Goal: Task Accomplishment & Management: Complete application form

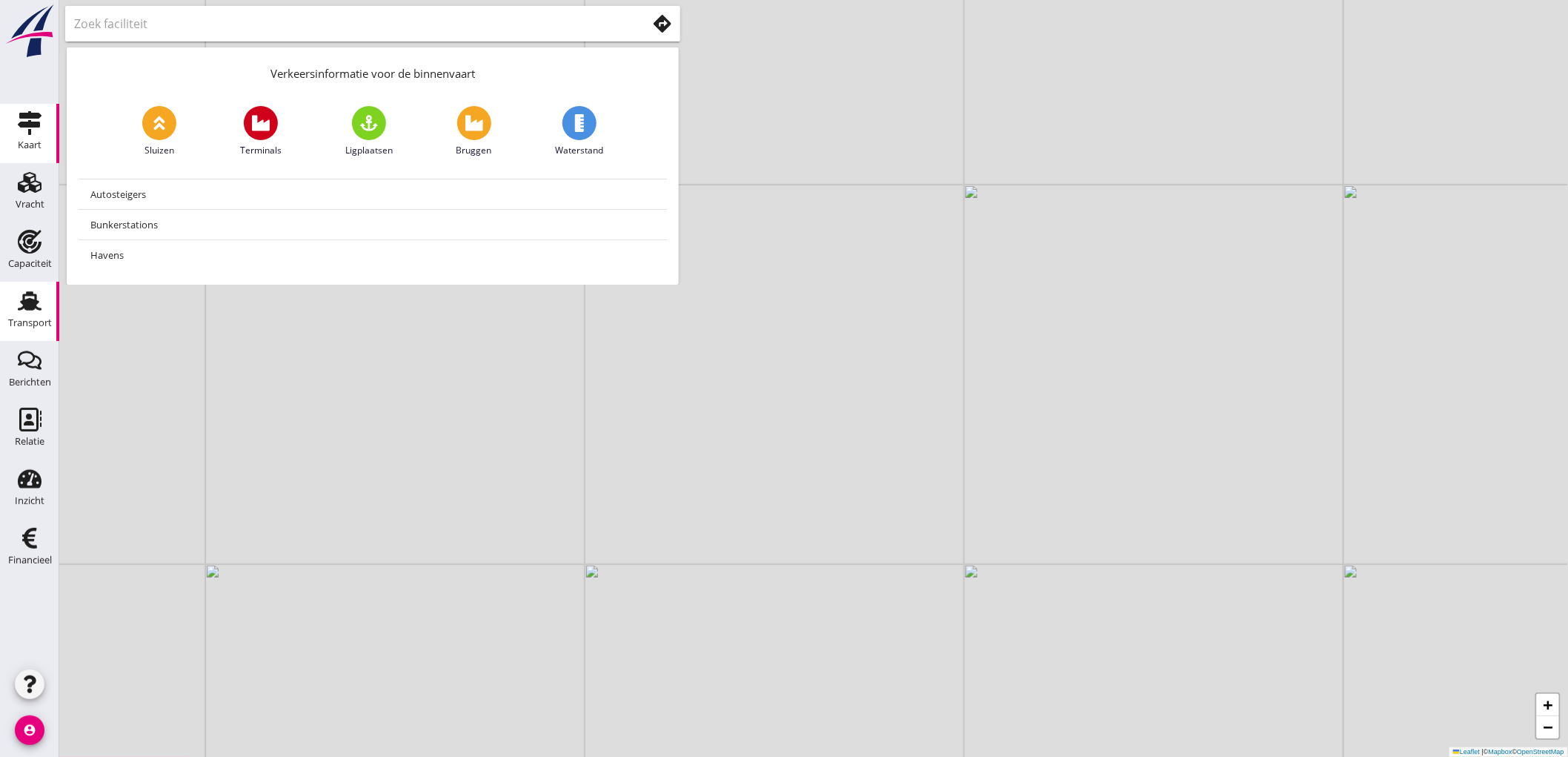
click at [20, 315] on div "Transport" at bounding box center [30, 324] width 44 height 21
click at [30, 336] on link "Transport Transport" at bounding box center [29, 311] width 59 height 59
click at [19, 300] on icon "Transport" at bounding box center [30, 301] width 24 height 24
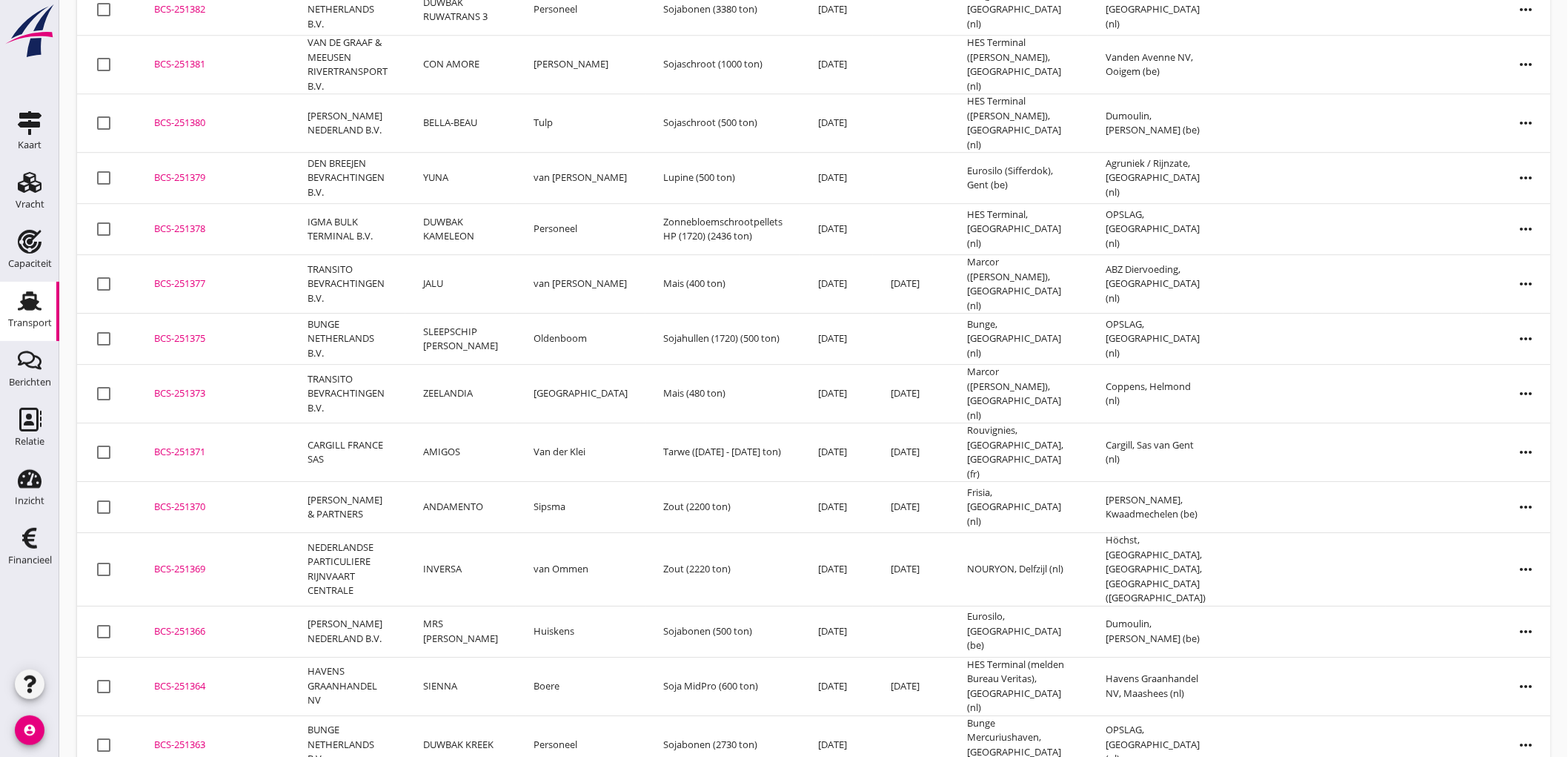
scroll to position [1859, 0]
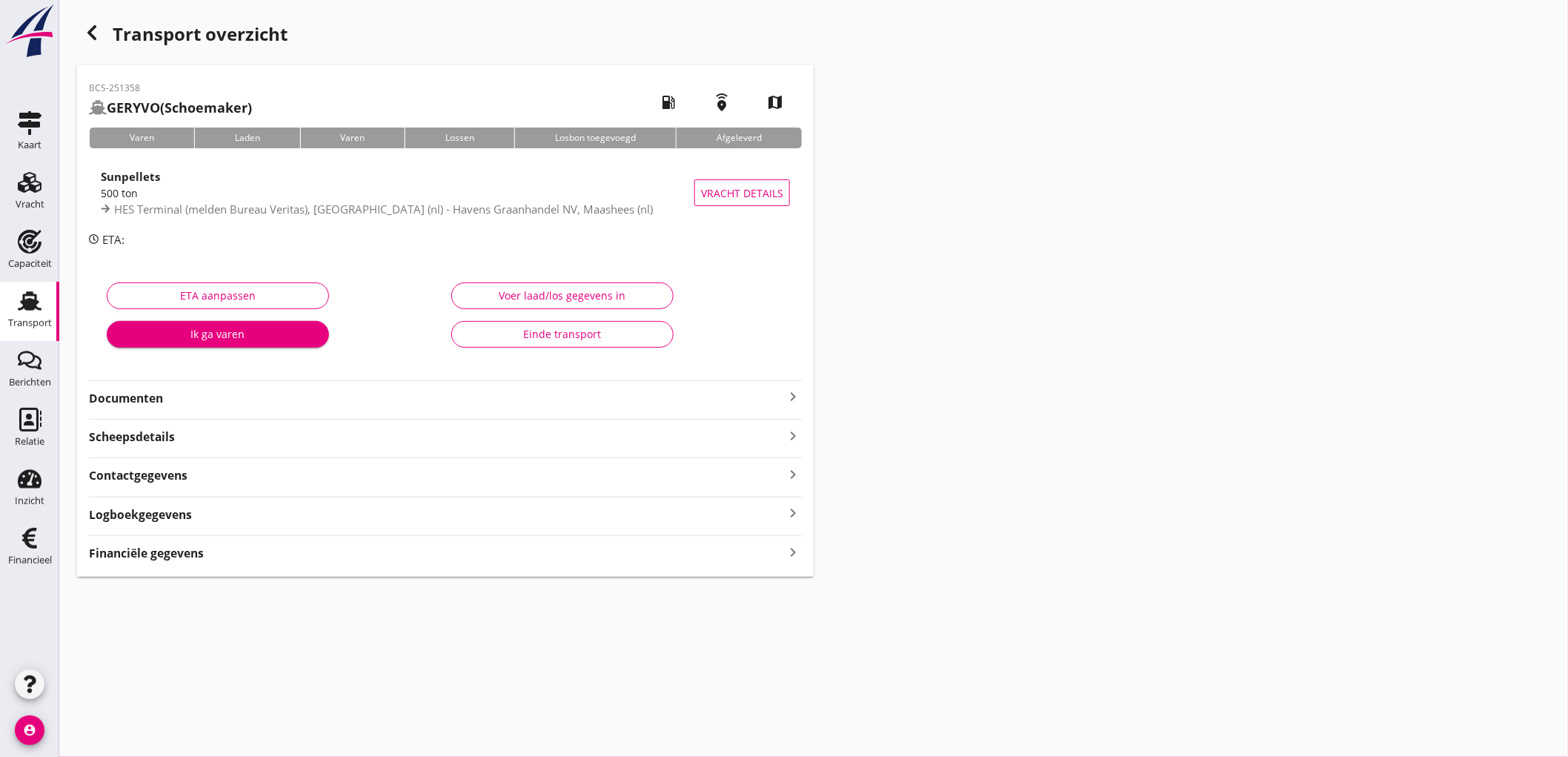
click at [210, 408] on div "BCS-251358 GERYVO (Schoemaker) local_gas_station emergency_share map Varen Lade…" at bounding box center [445, 321] width 737 height 512
drag, startPoint x: 220, startPoint y: 399, endPoint x: 236, endPoint y: 399, distance: 16.0
click at [220, 399] on strong "Documenten" at bounding box center [436, 398] width 695 height 17
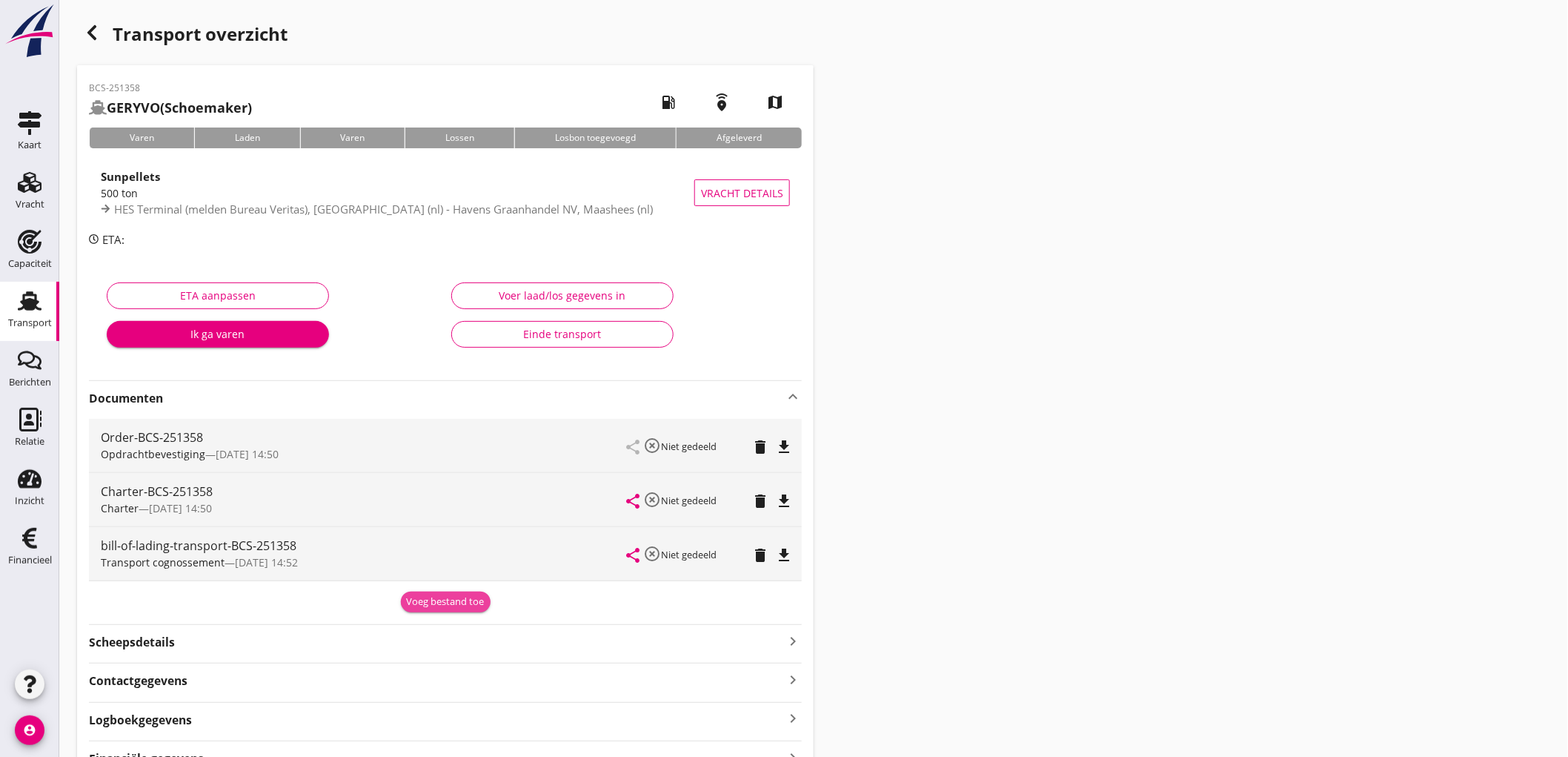
click at [469, 599] on div "Voeg bestand toe" at bounding box center [445, 602] width 77 height 15
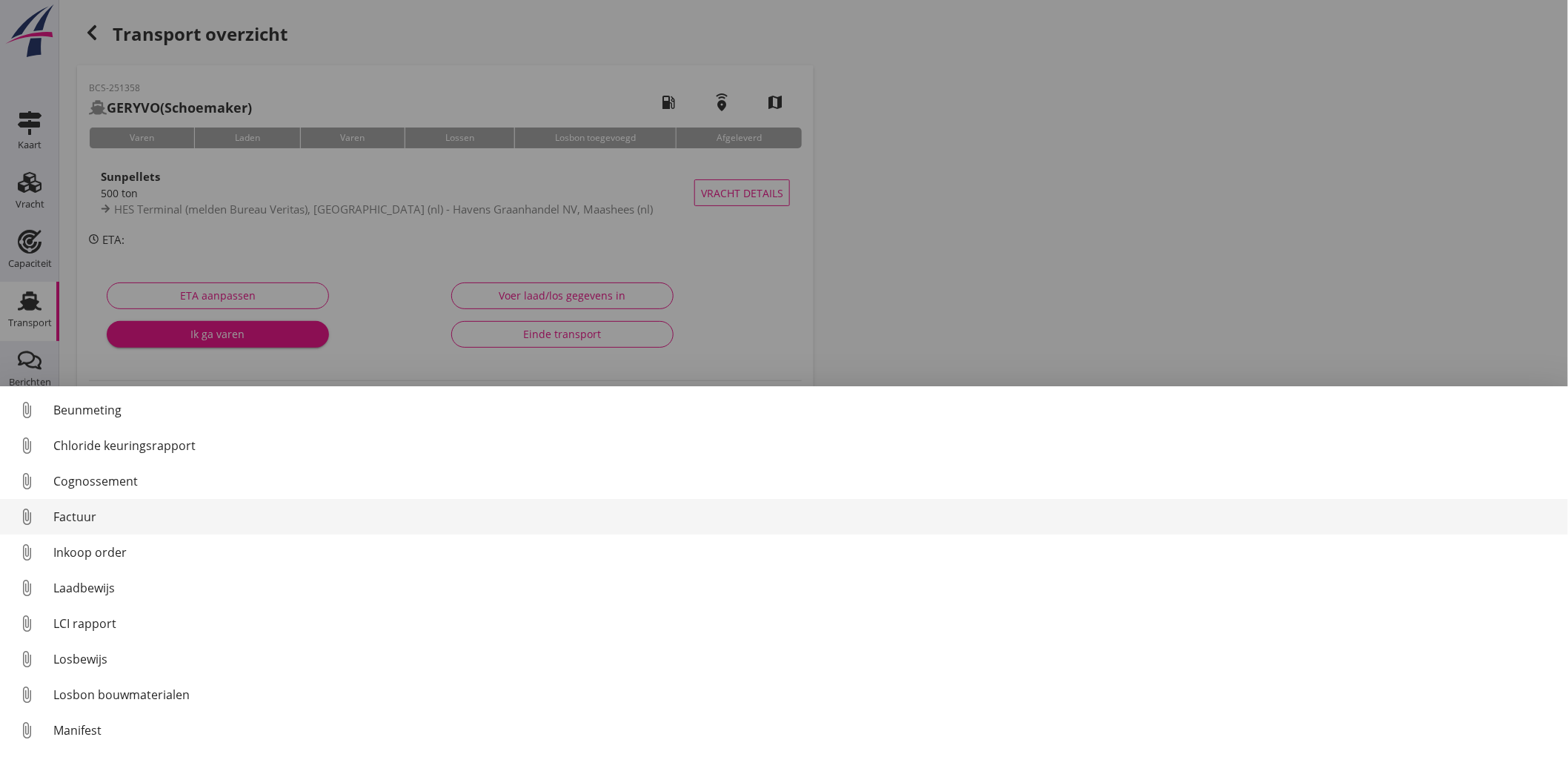
click at [91, 508] on div "Factuur" at bounding box center [805, 517] width 1503 height 18
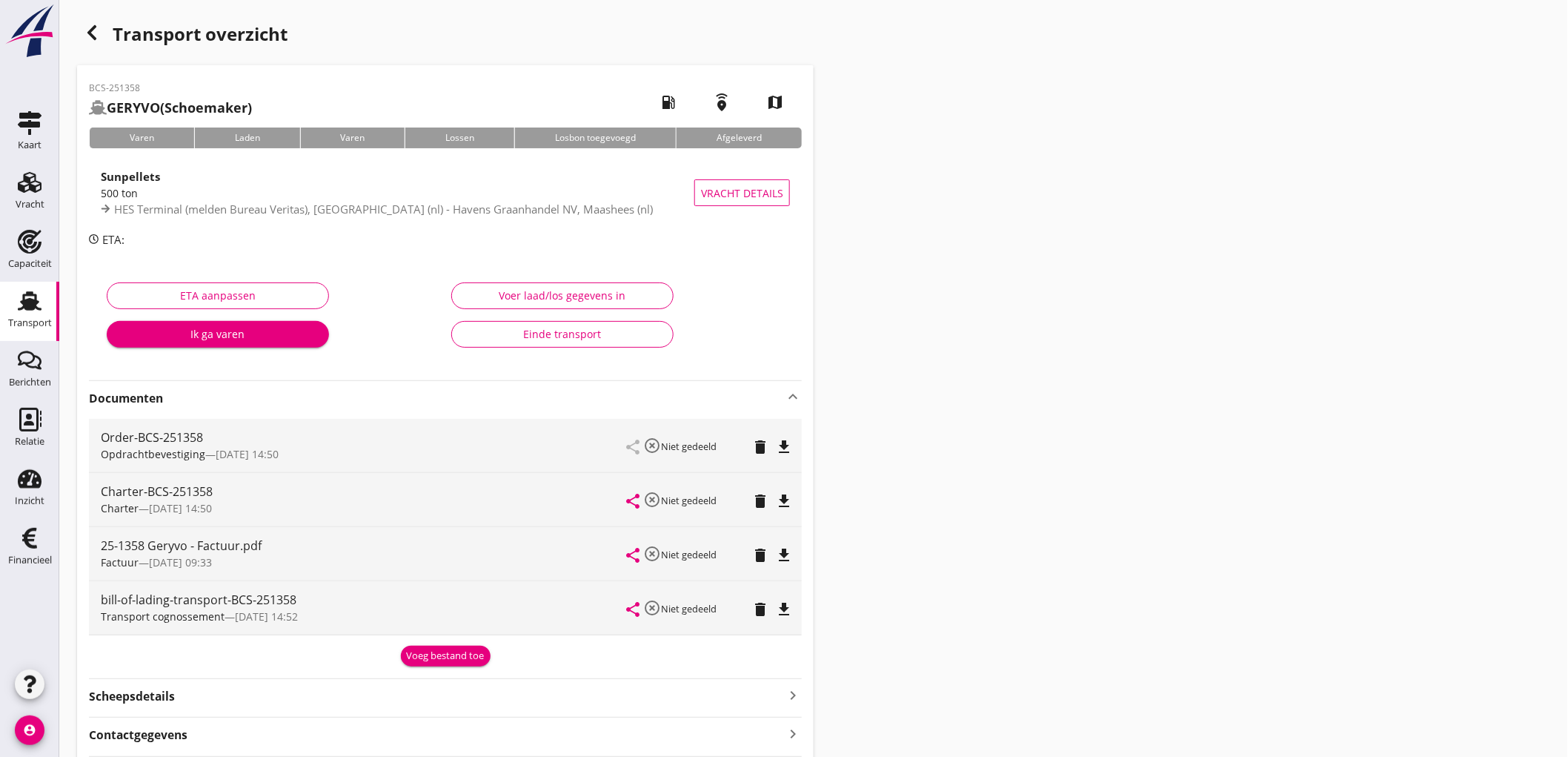
click at [461, 656] on div "Voeg bestand toe" at bounding box center [445, 656] width 77 height 15
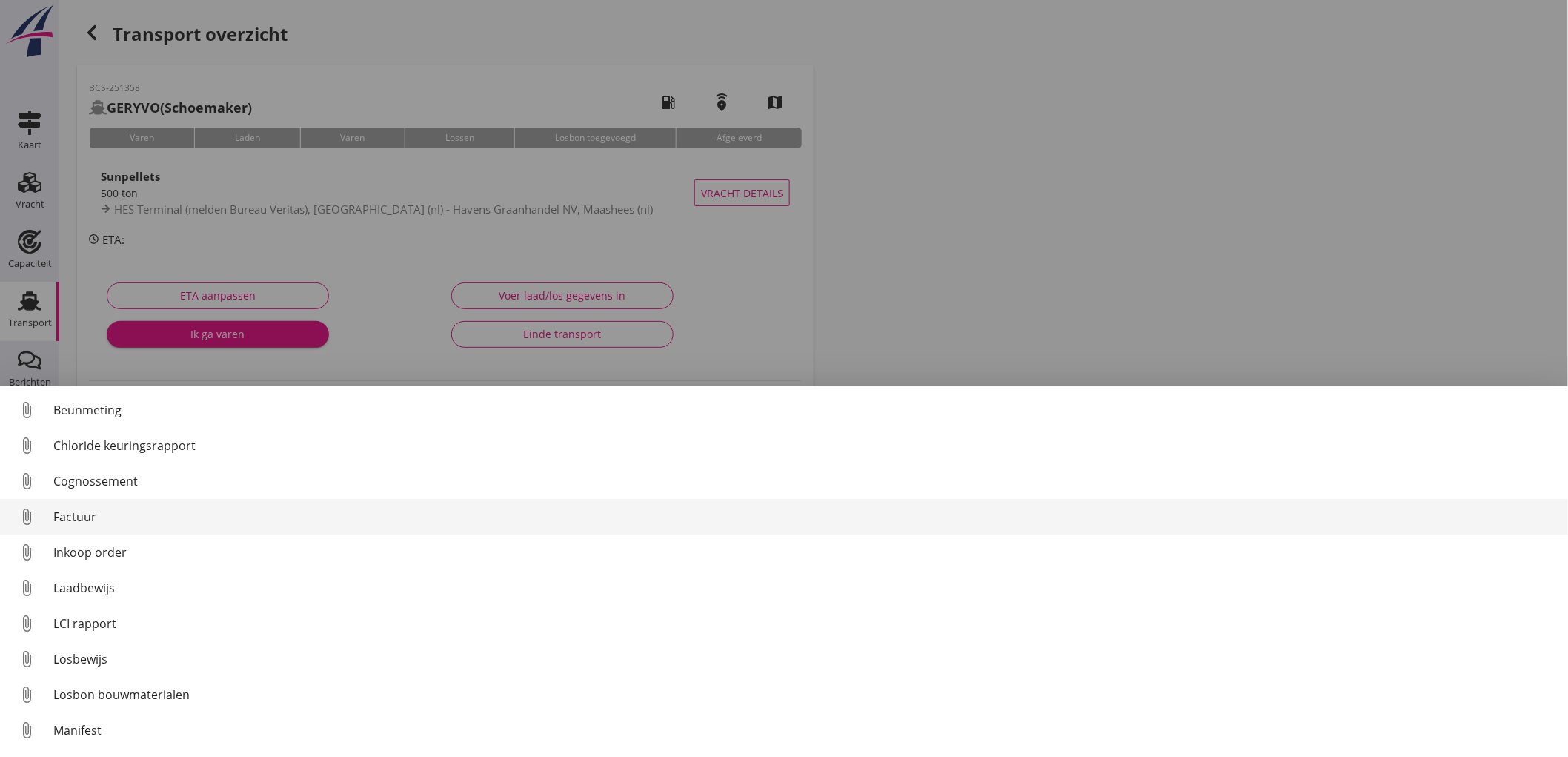
click at [165, 521] on div "Factuur" at bounding box center [805, 517] width 1503 height 18
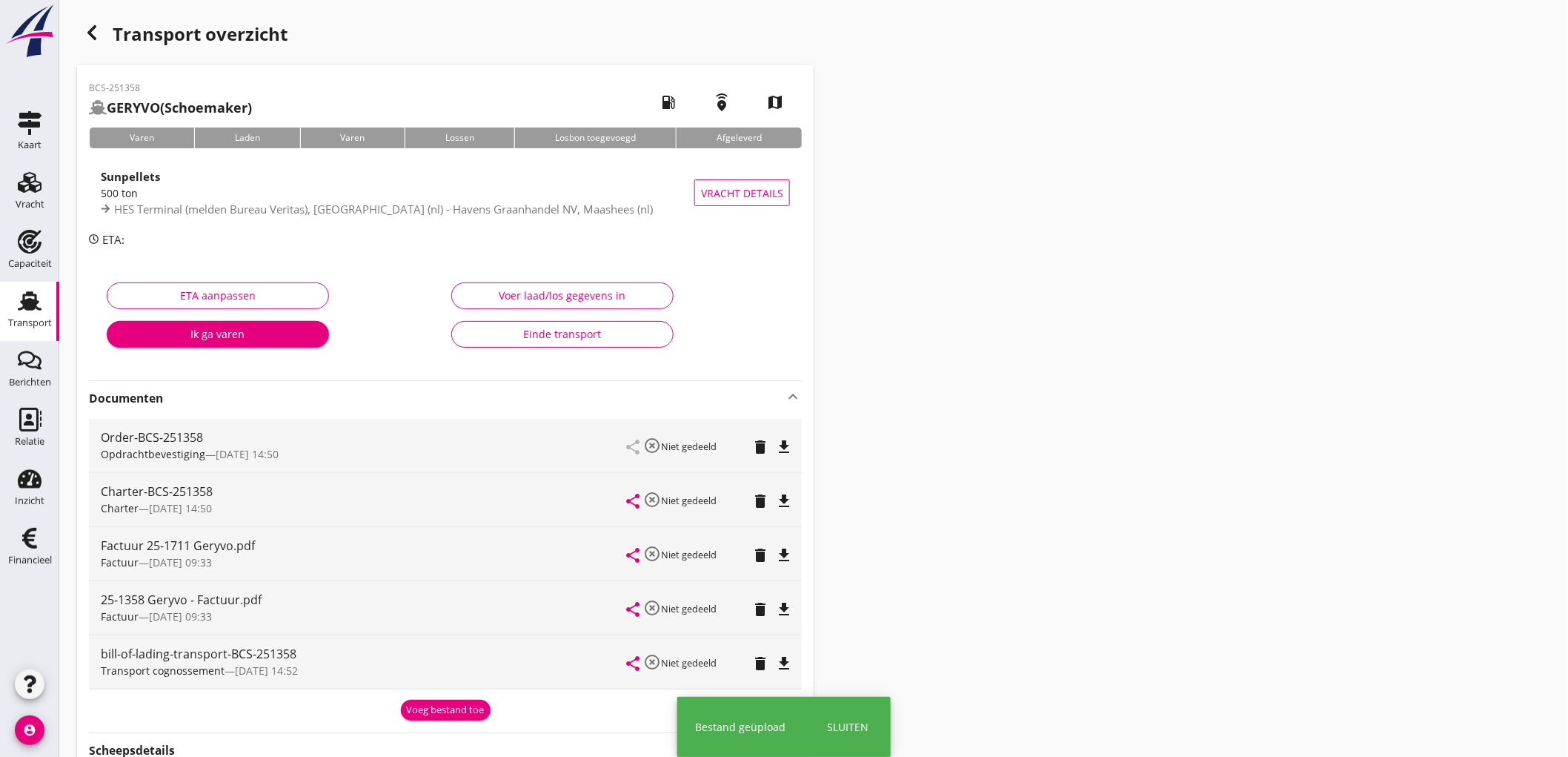
click at [443, 668] on div "Transport cognossement — 02/09 14:52" at bounding box center [363, 670] width 526 height 16
click at [441, 707] on div "Voeg bestand toe" at bounding box center [445, 710] width 77 height 15
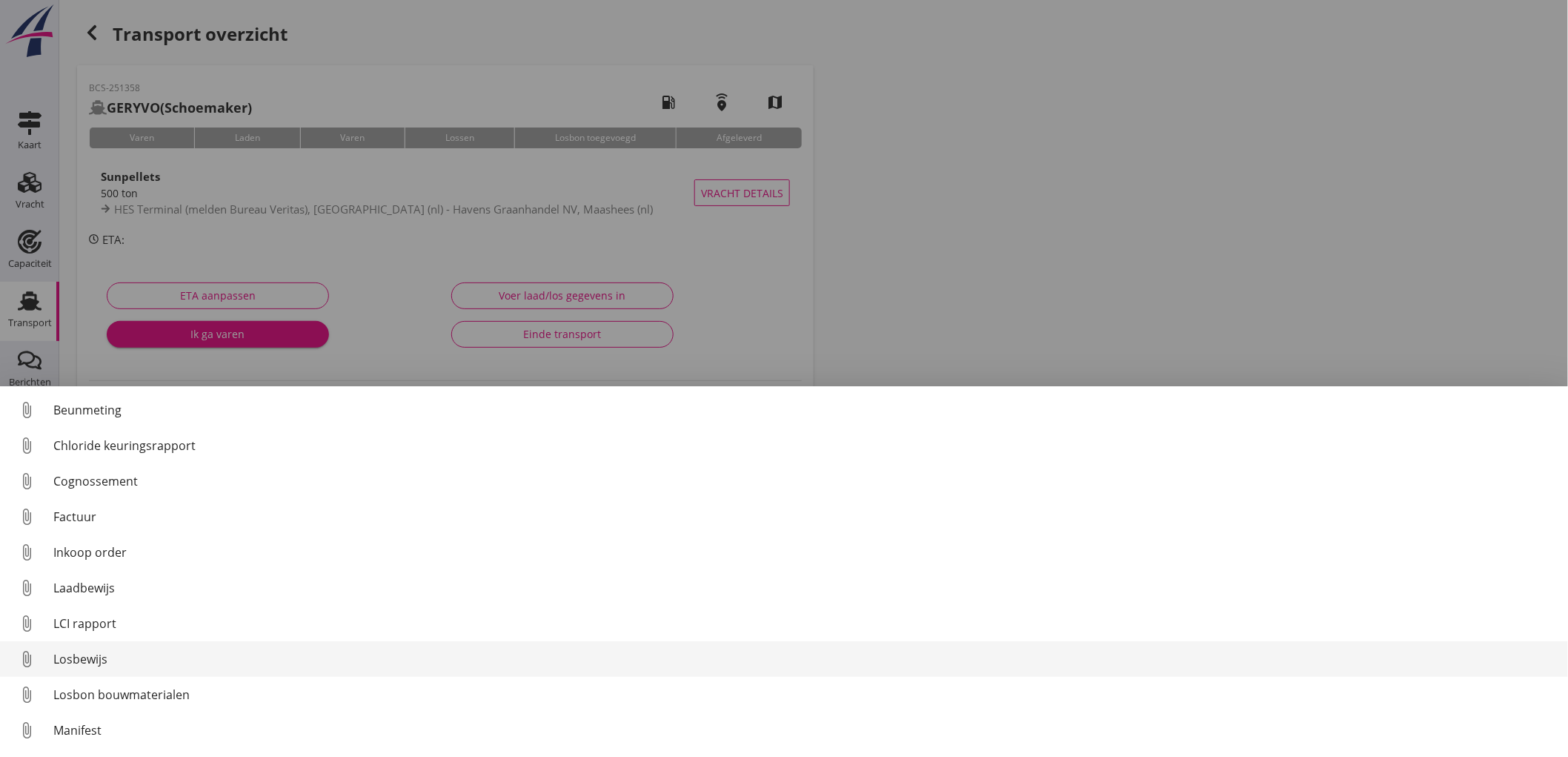
click at [174, 661] on div "Losbewijs" at bounding box center [805, 659] width 1503 height 18
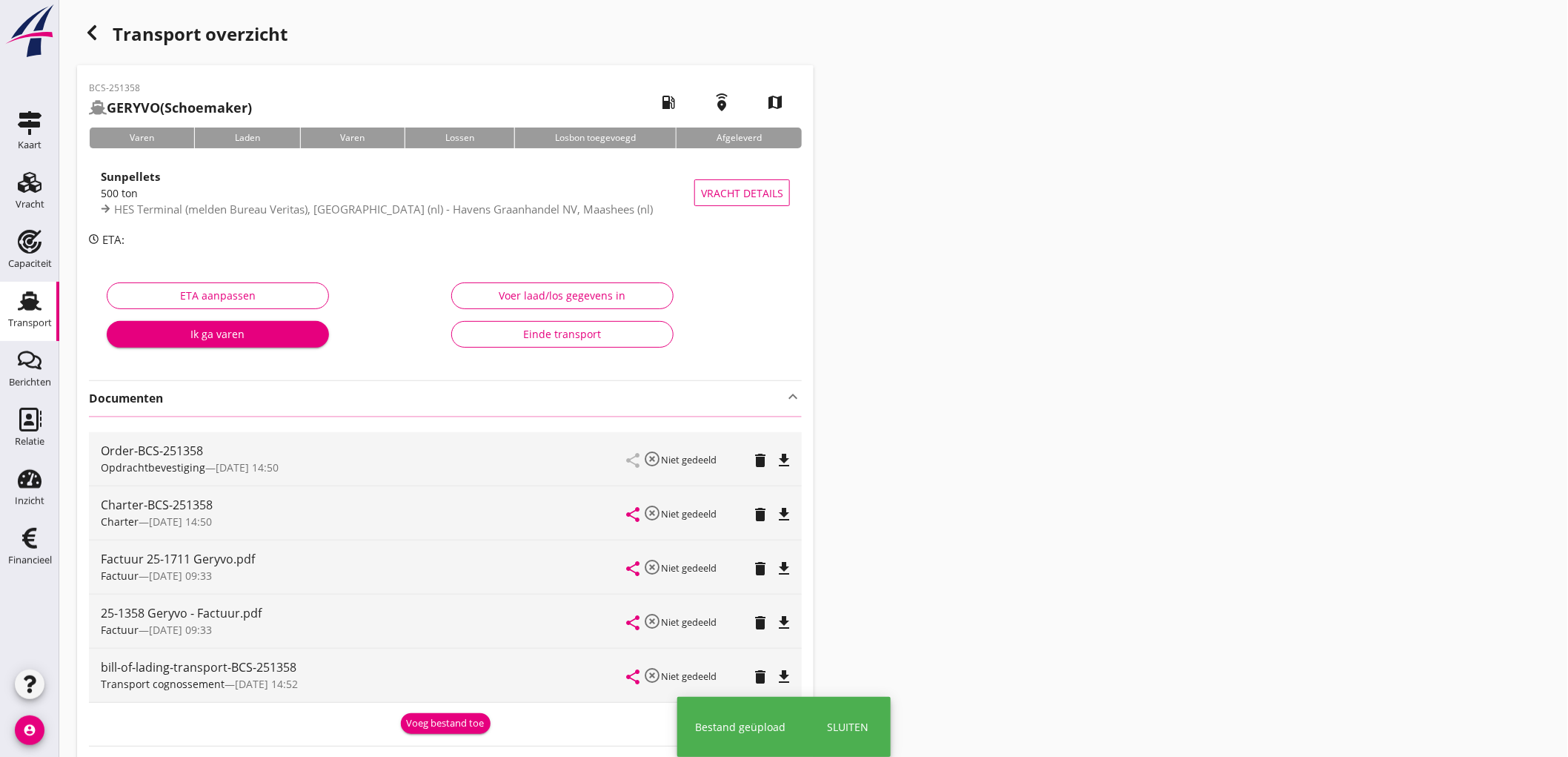
click at [584, 335] on div "Einde transport" at bounding box center [563, 333] width 197 height 16
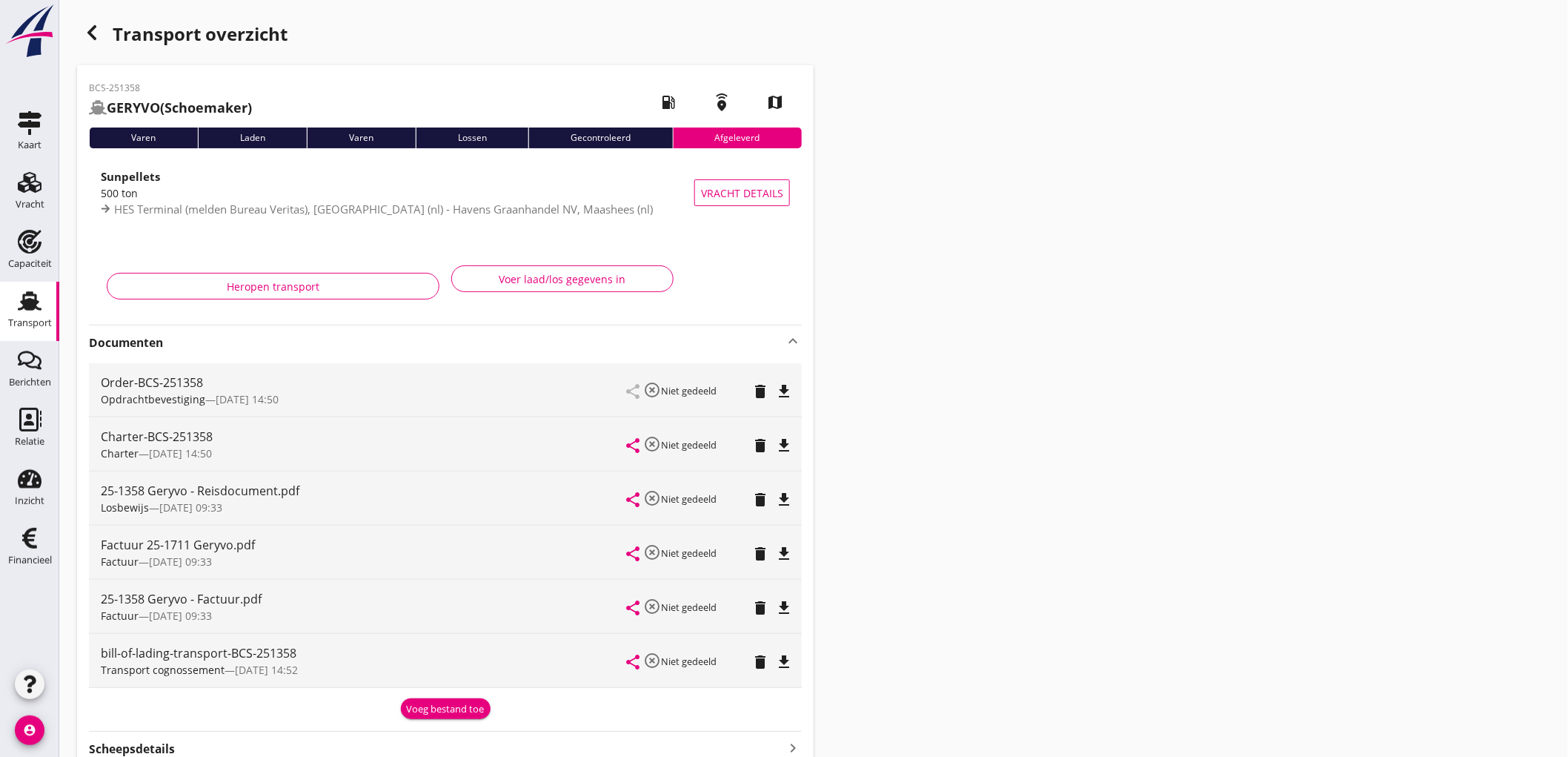
click at [11, 297] on link "Transport Transport" at bounding box center [29, 311] width 59 height 59
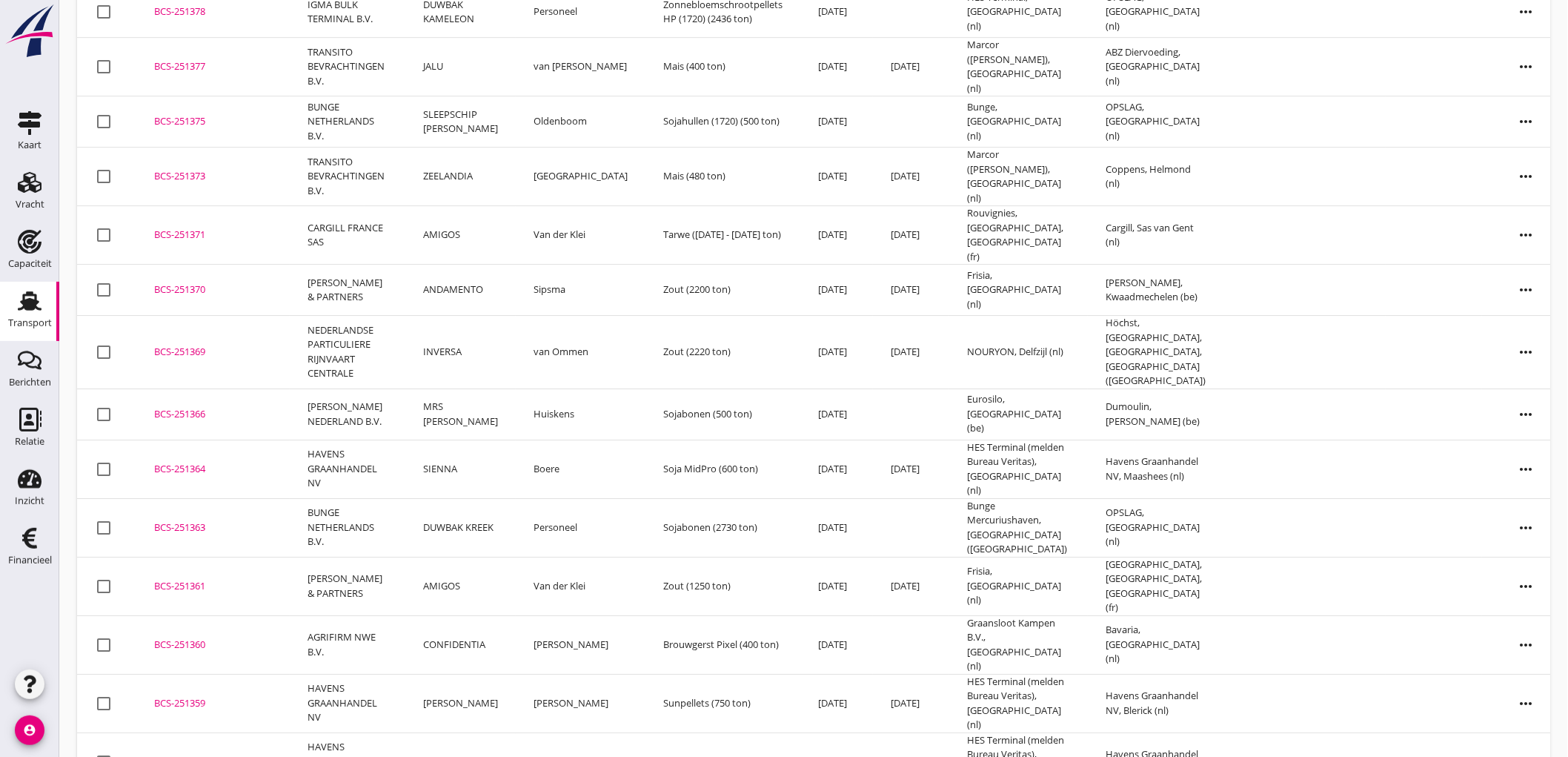
scroll to position [2041, 0]
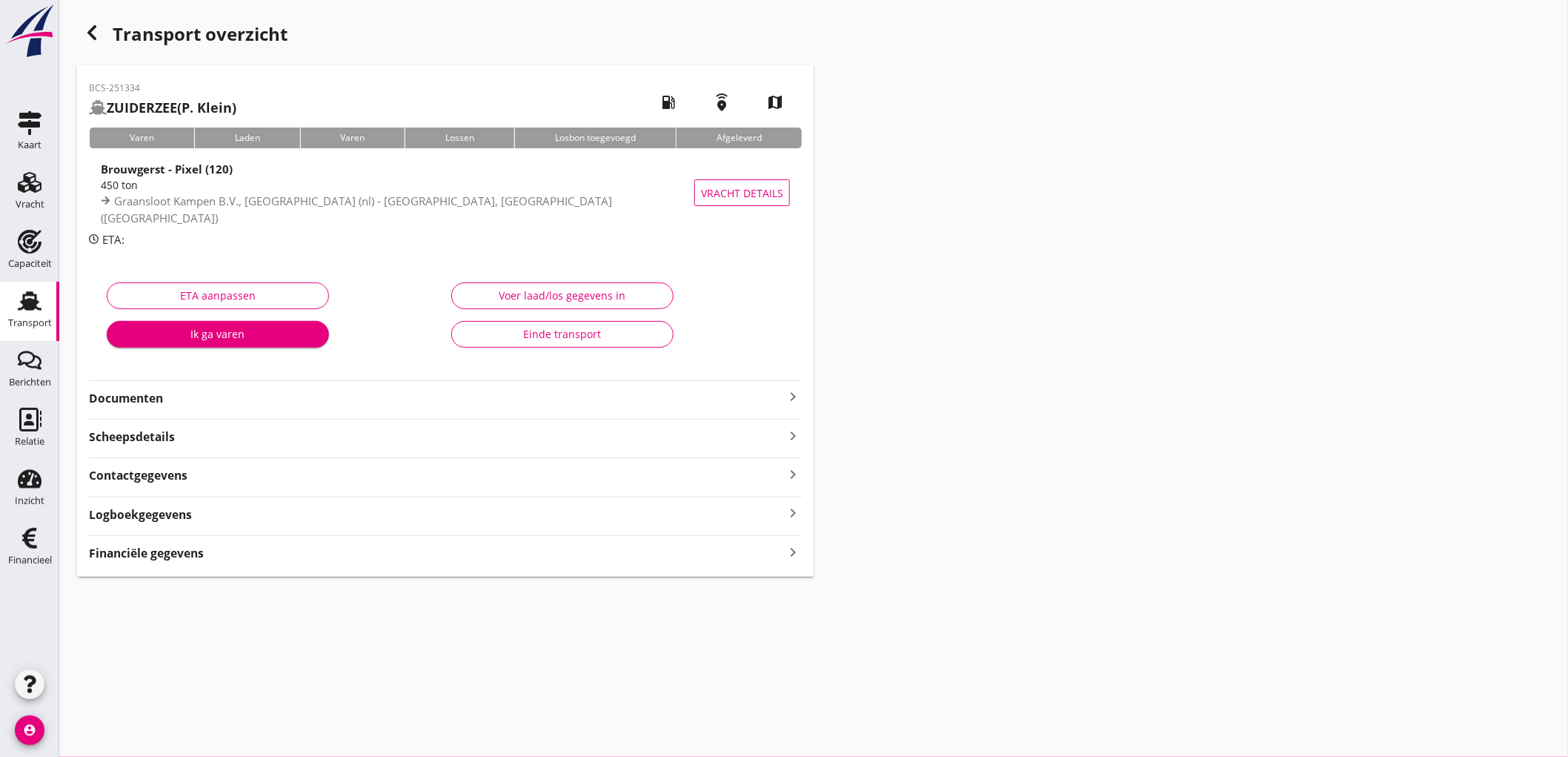
click at [221, 403] on strong "Documenten" at bounding box center [436, 398] width 695 height 17
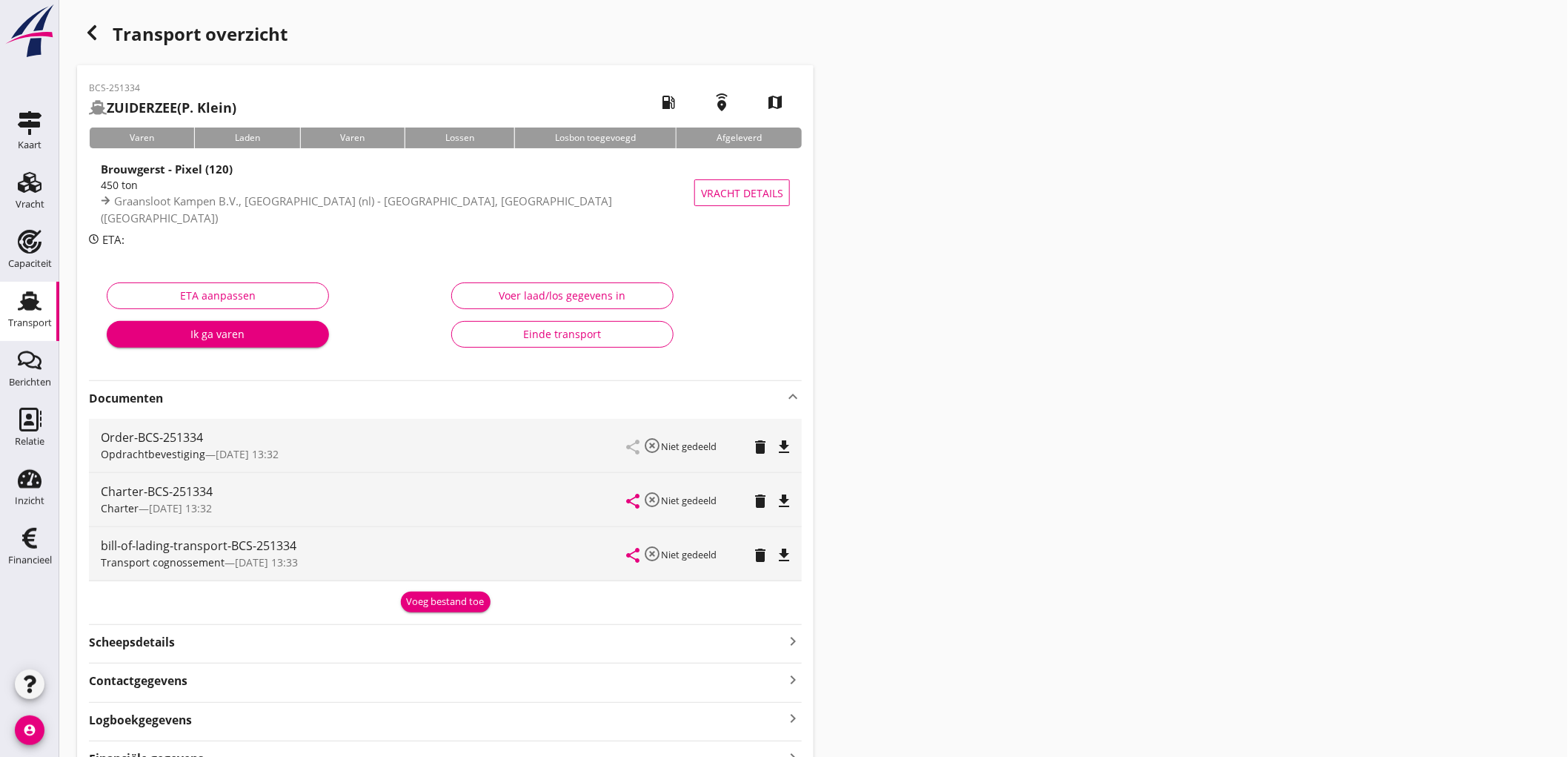
click at [457, 602] on div "Voeg bestand toe" at bounding box center [445, 602] width 77 height 15
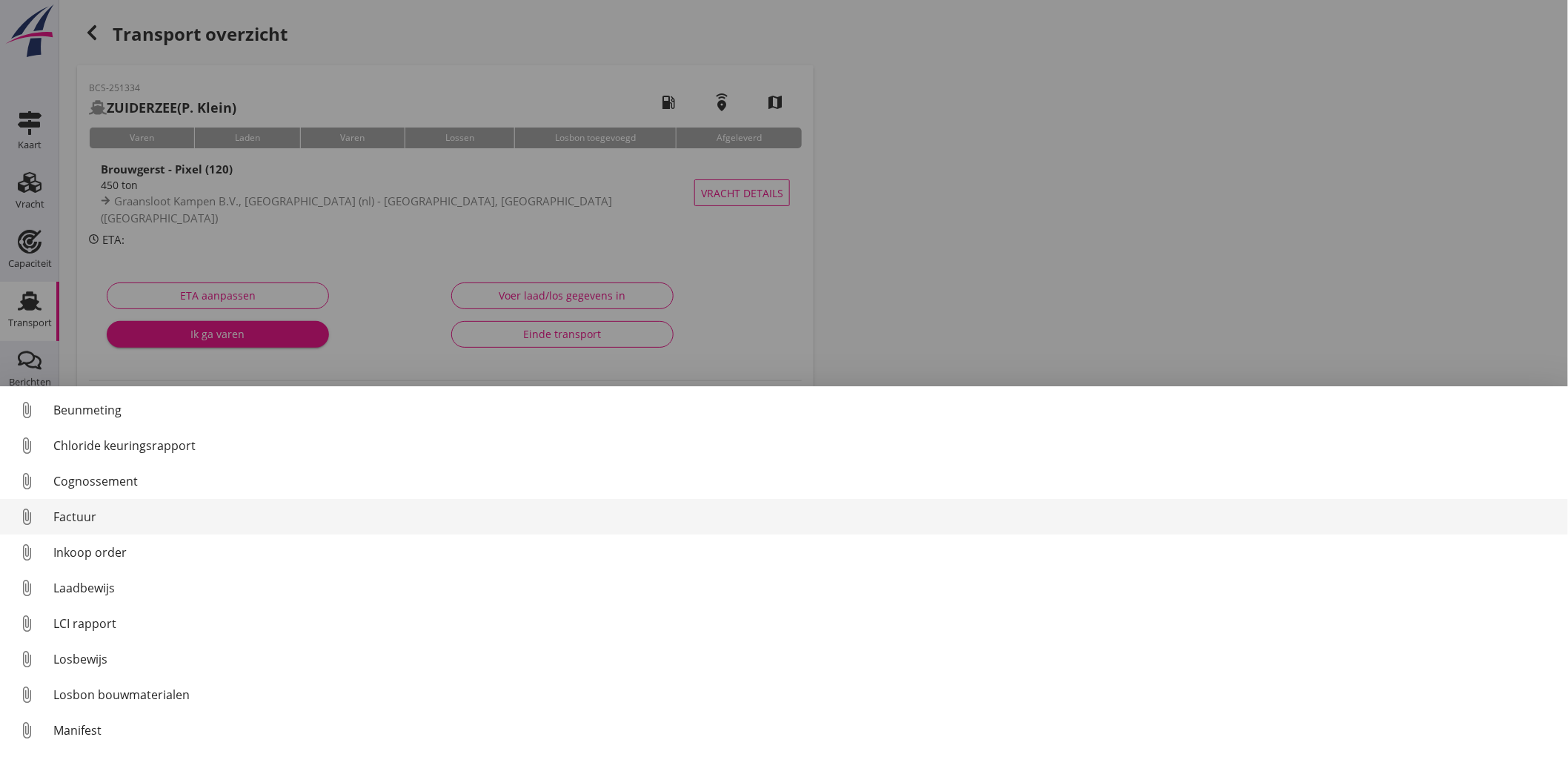
click at [205, 528] on link "attach_file Factuur" at bounding box center [784, 516] width 1568 height 35
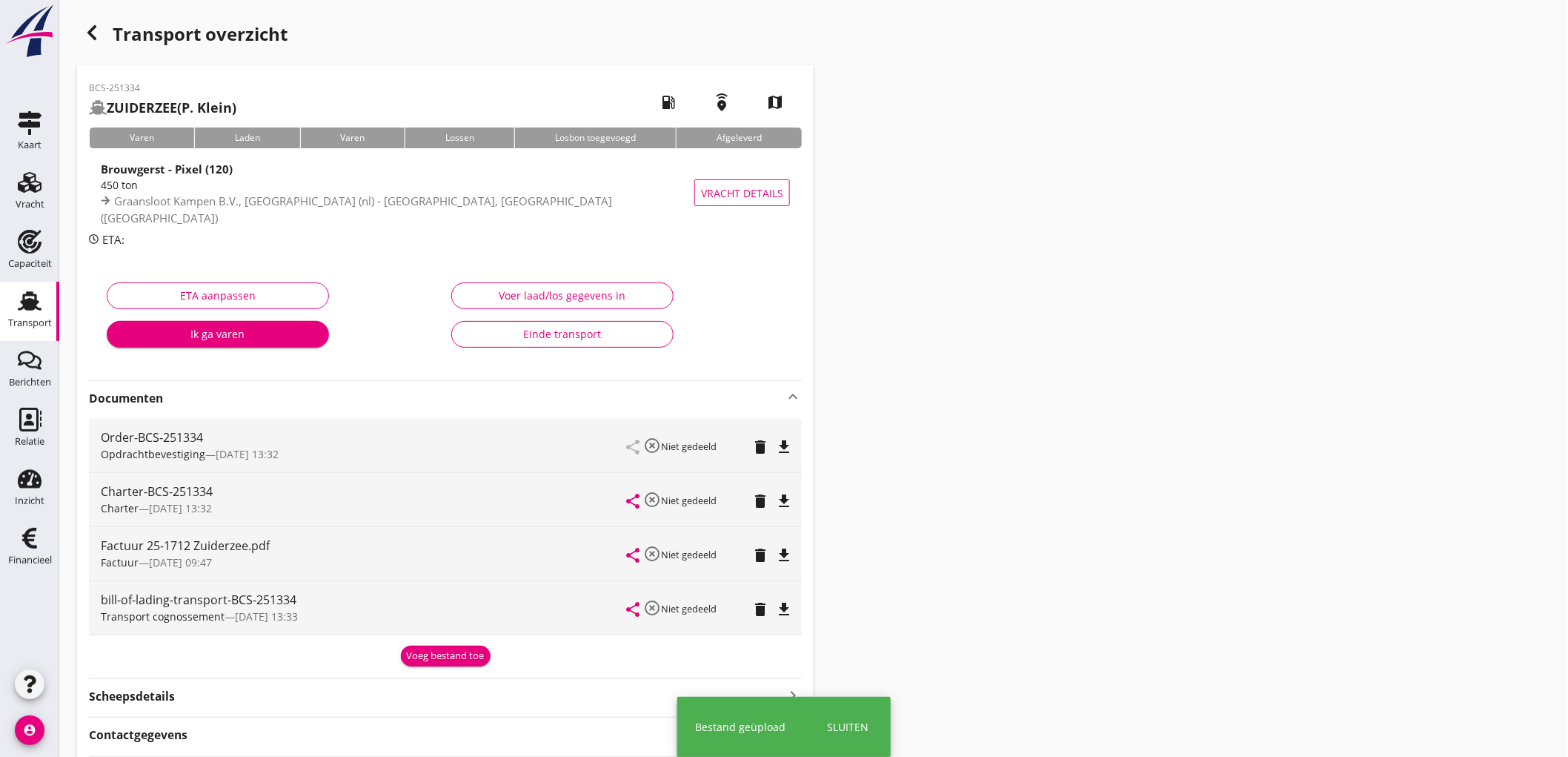
click at [457, 613] on div "Transport cognossement — 28/08 13:33" at bounding box center [363, 616] width 526 height 16
click at [463, 650] on div "Voeg bestand toe" at bounding box center [445, 656] width 77 height 15
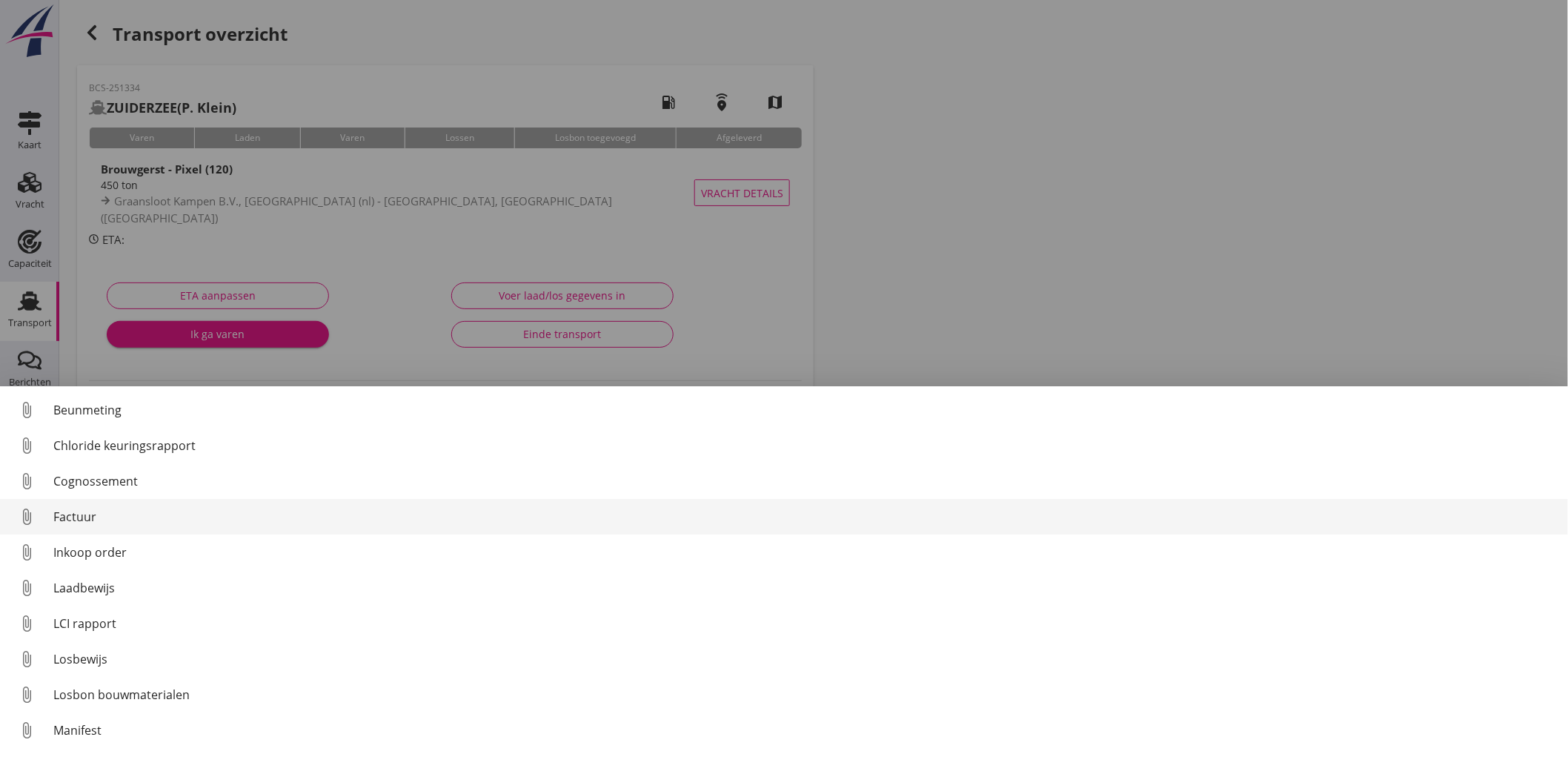
click at [156, 506] on link "attach_file Factuur" at bounding box center [784, 516] width 1568 height 35
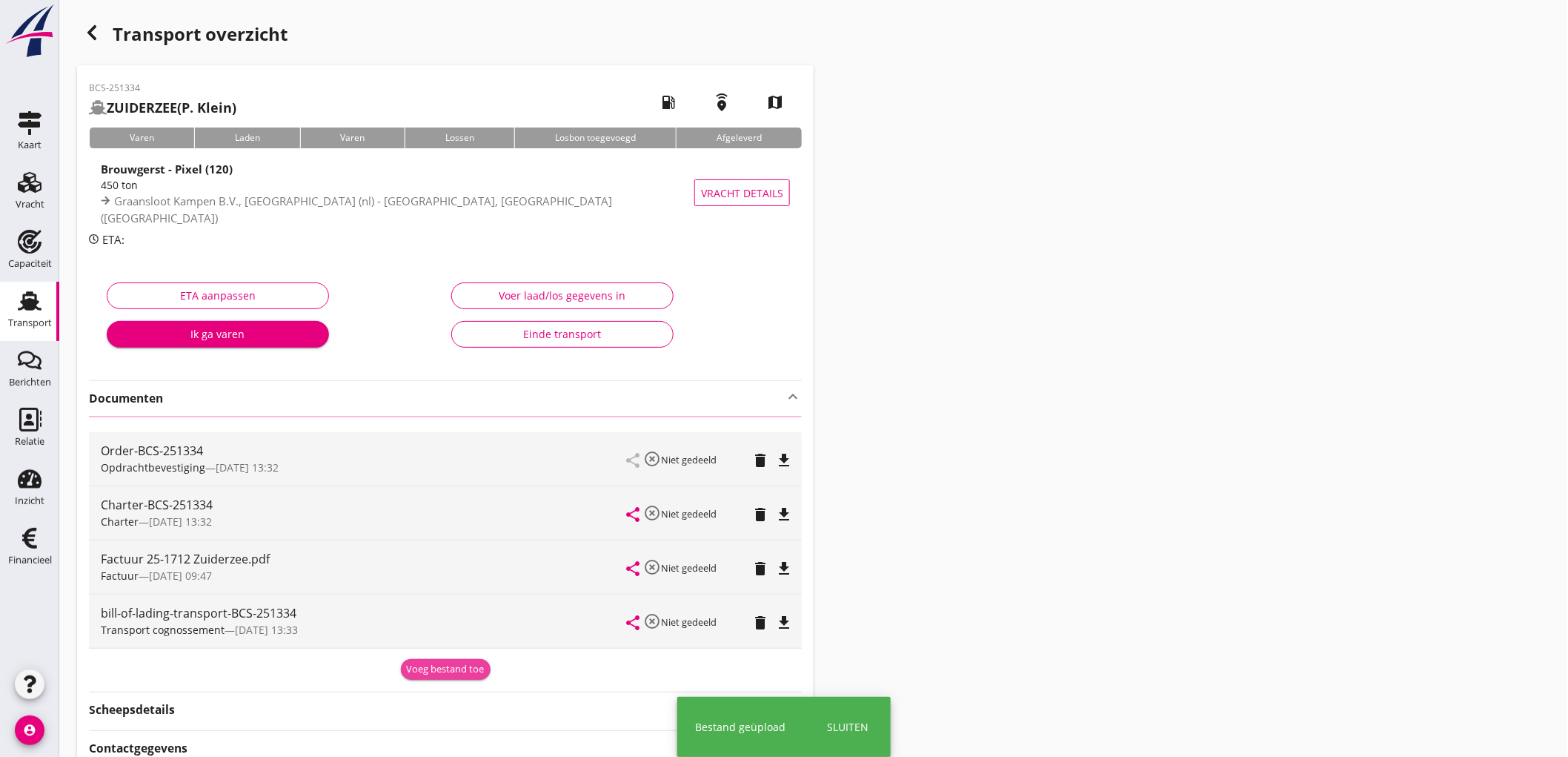
click at [449, 671] on div "Voeg bestand toe" at bounding box center [445, 670] width 77 height 15
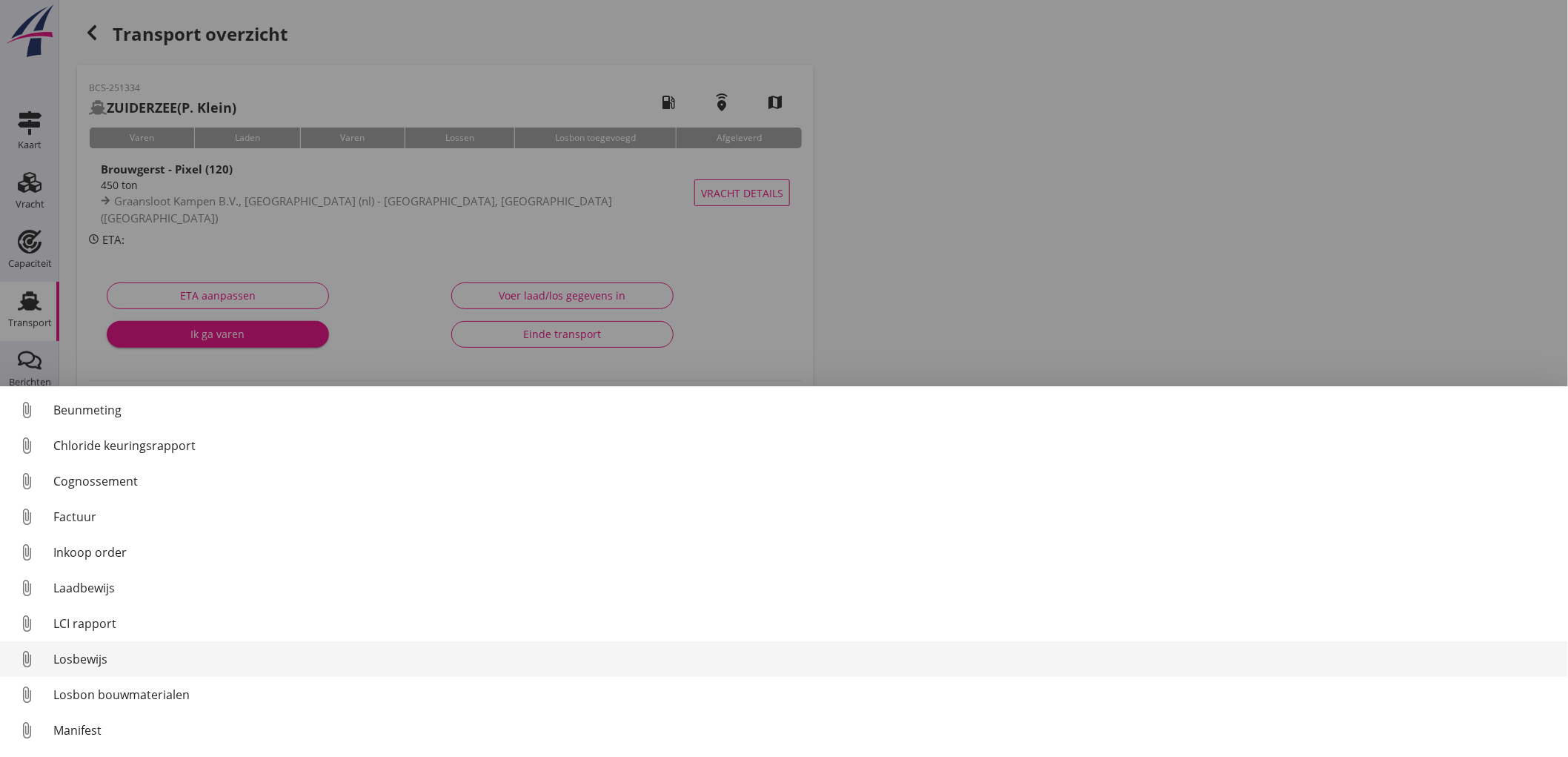
click at [250, 658] on div "Losbewijs" at bounding box center [805, 659] width 1503 height 18
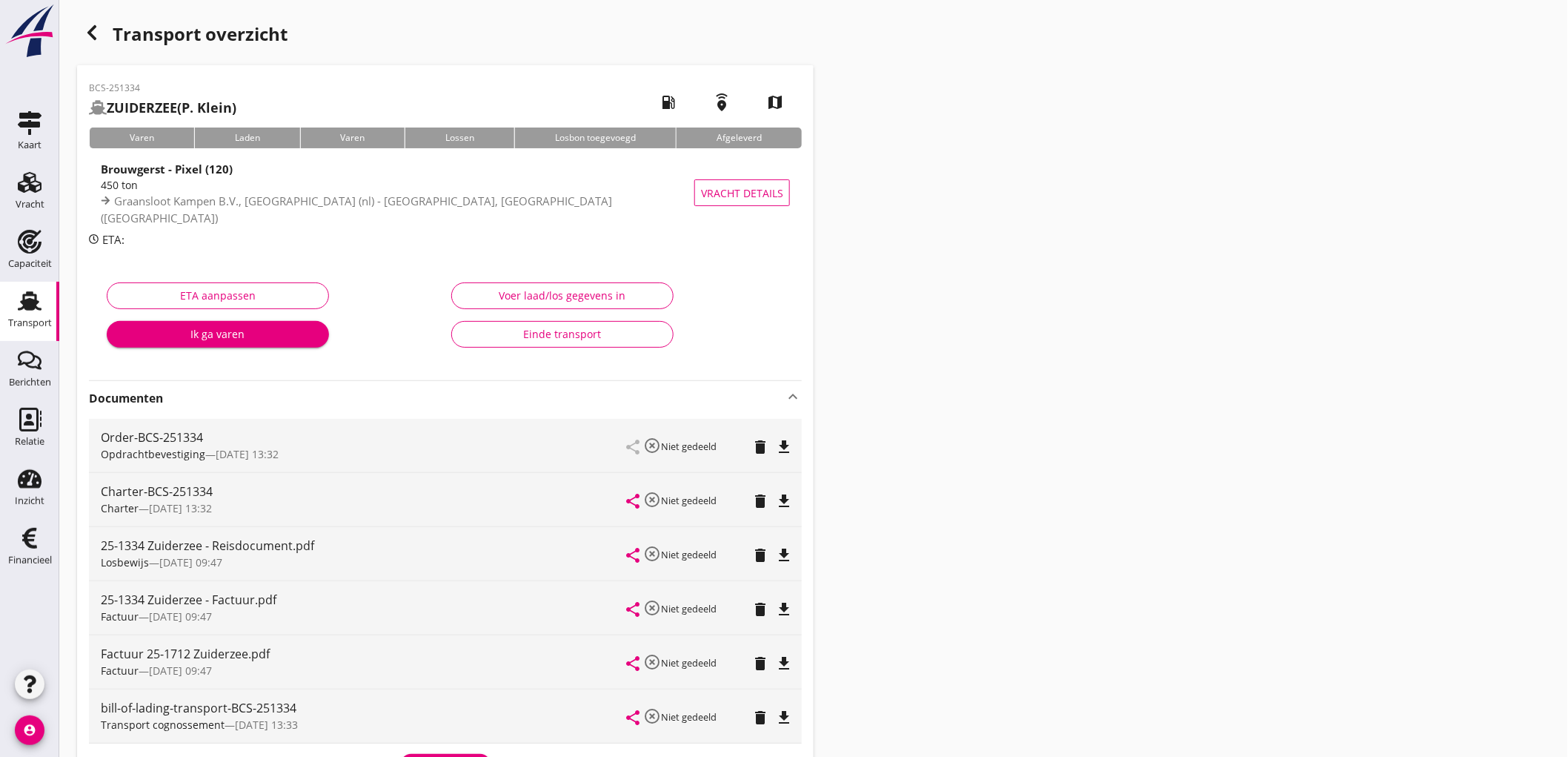
click at [568, 339] on div "Einde transport" at bounding box center [563, 333] width 197 height 16
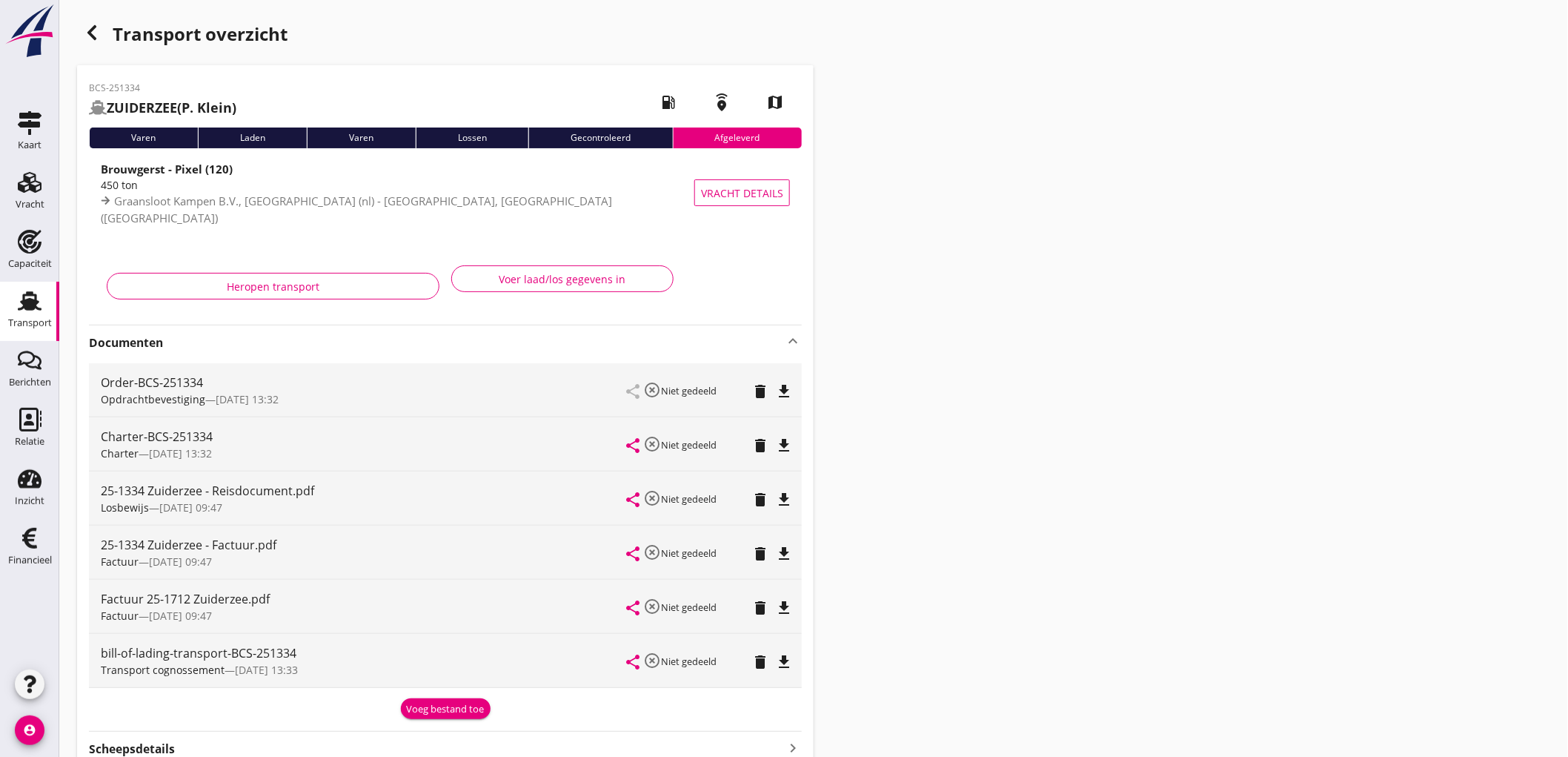
click at [39, 306] on icon "Transport" at bounding box center [30, 301] width 24 height 24
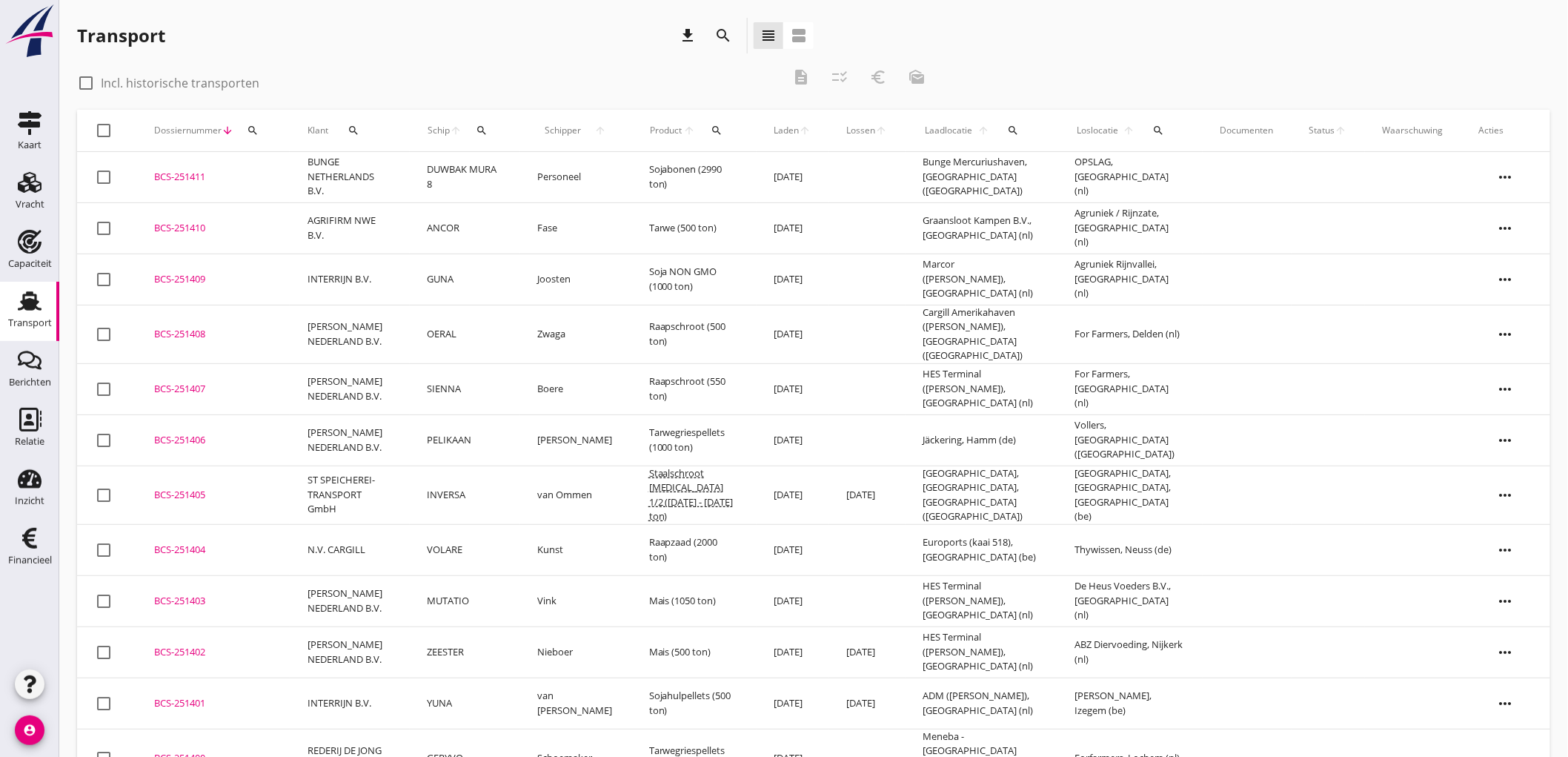
click at [474, 128] on div "Schip arrow_upward search" at bounding box center [464, 130] width 74 height 35
click at [488, 124] on icon "search" at bounding box center [482, 130] width 12 height 12
click at [557, 169] on input "Zoek op (scheeps)naam" at bounding box center [562, 174] width 154 height 24
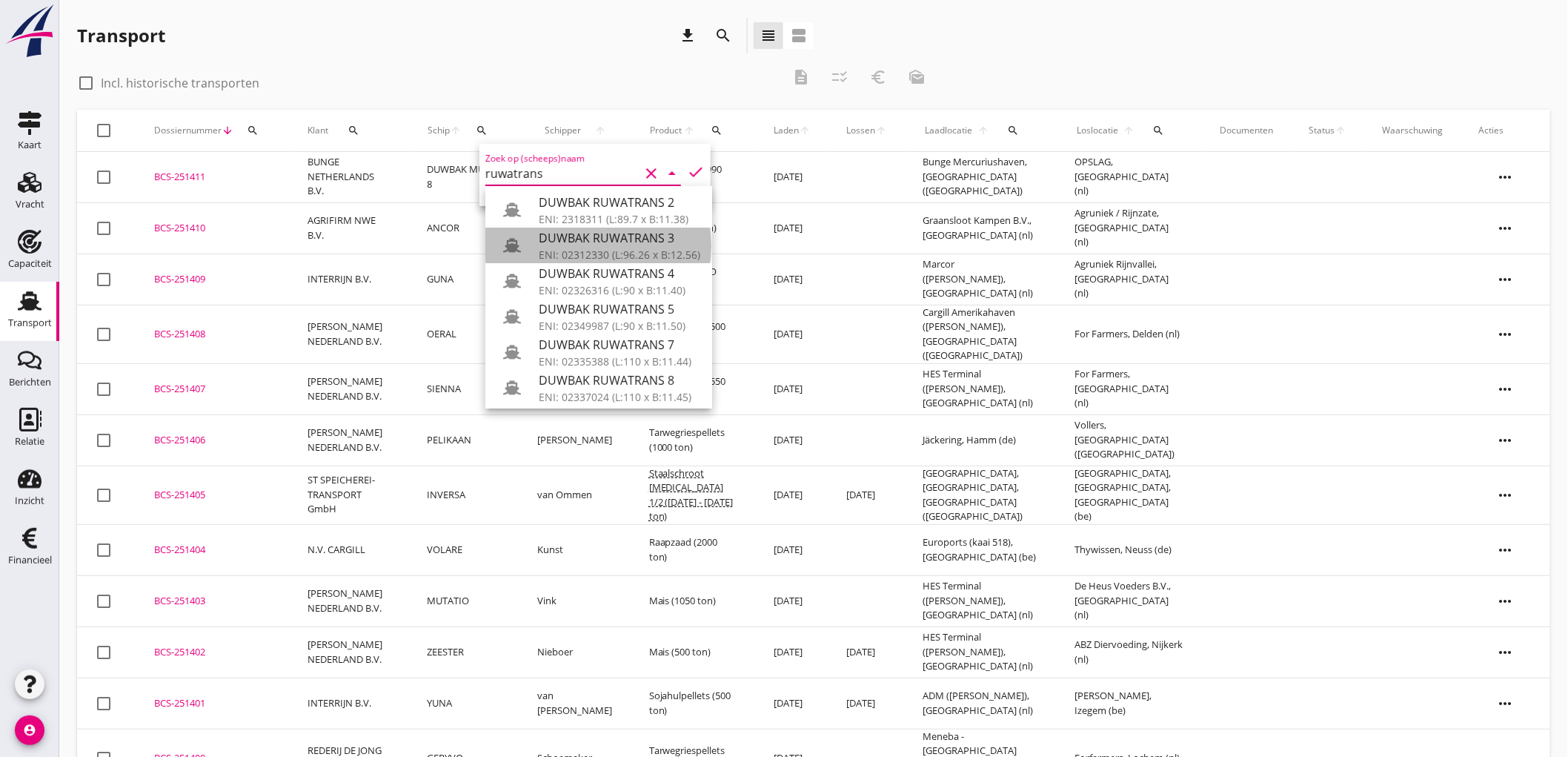
click at [608, 245] on div "DUWBAK RUWATRANS 3" at bounding box center [619, 238] width 162 height 18
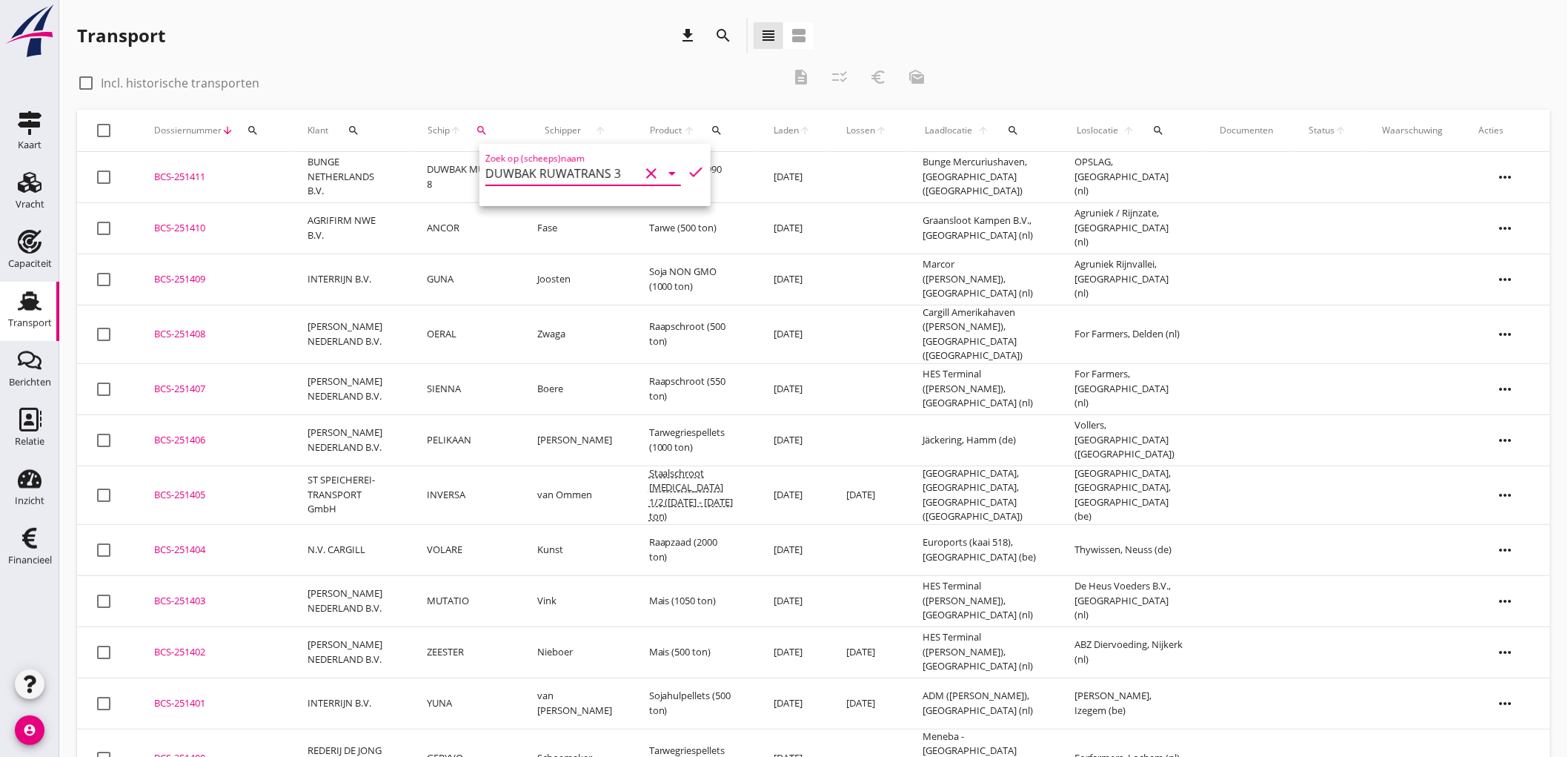
click at [687, 172] on icon "check" at bounding box center [696, 172] width 18 height 18
type input "DUWBAK RUWATRANS 3"
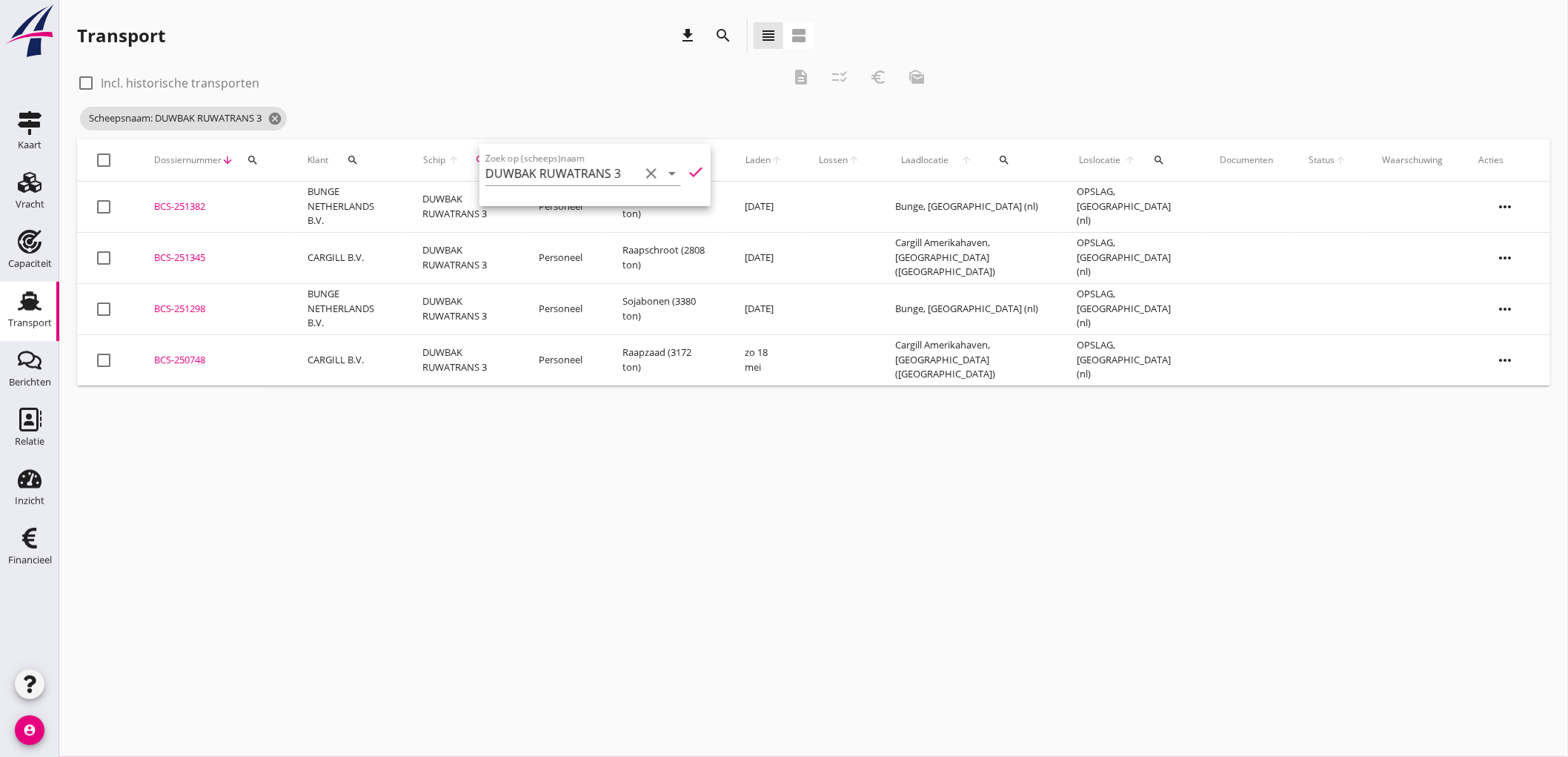
click at [700, 256] on td "Raapschroot (2808 ton)" at bounding box center [667, 257] width 123 height 51
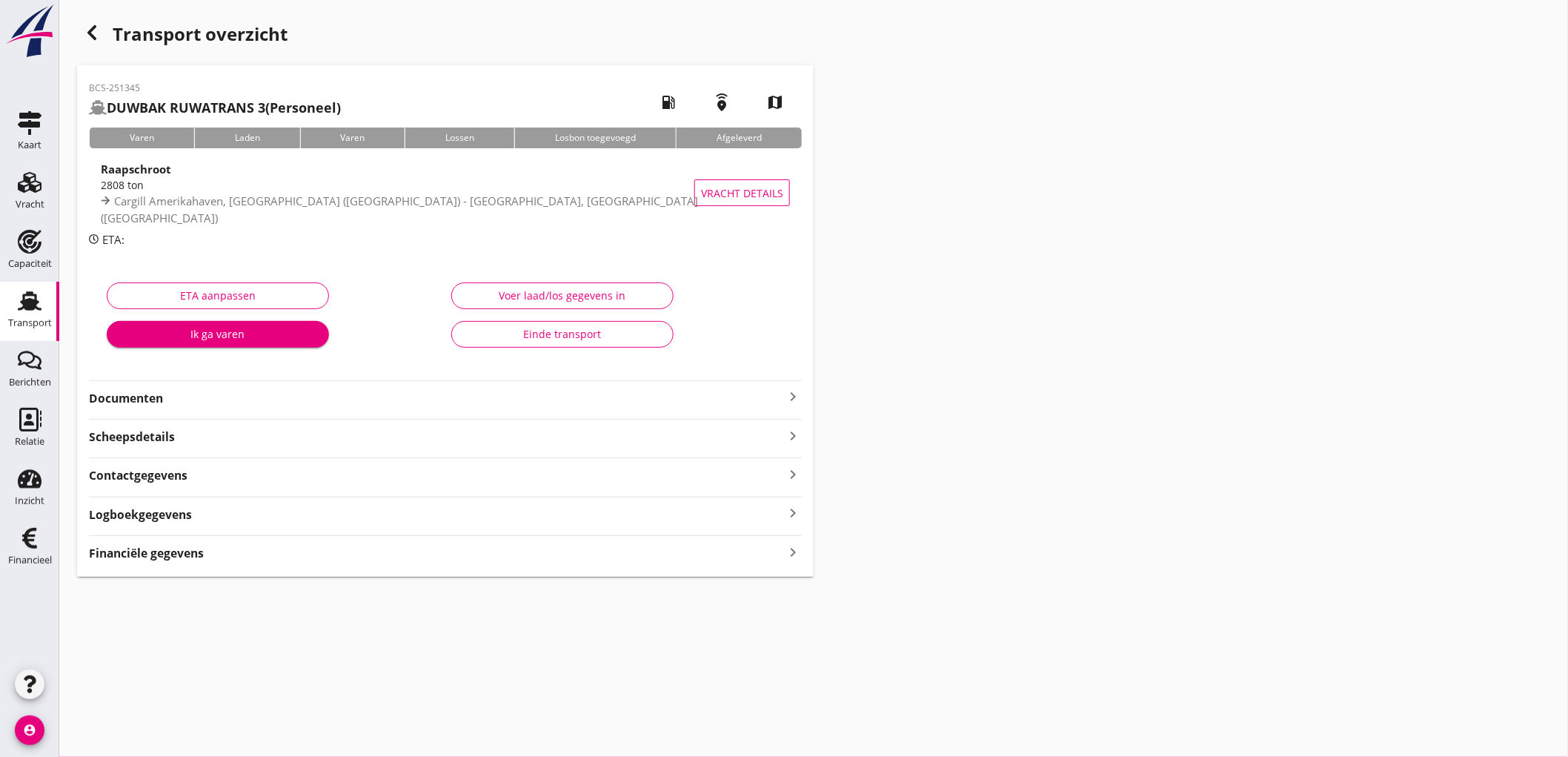
click at [205, 406] on div "BCS-251345 DUWBAK RUWATRANS 3 (Personeel) local_gas_station emergency_share map…" at bounding box center [445, 321] width 737 height 512
click at [211, 402] on strong "Documenten" at bounding box center [436, 398] width 695 height 17
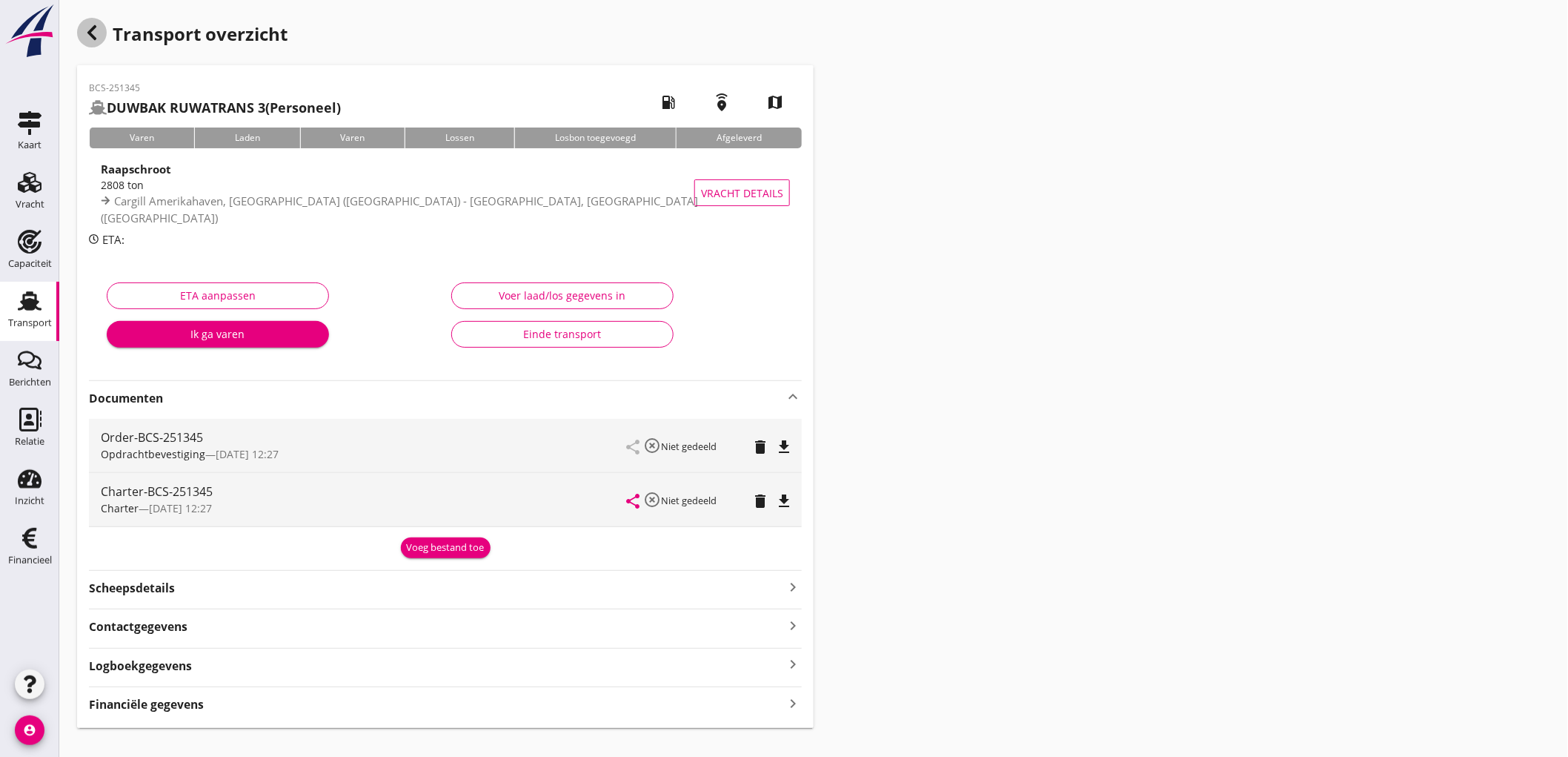
click at [99, 32] on icon "button" at bounding box center [92, 33] width 18 height 18
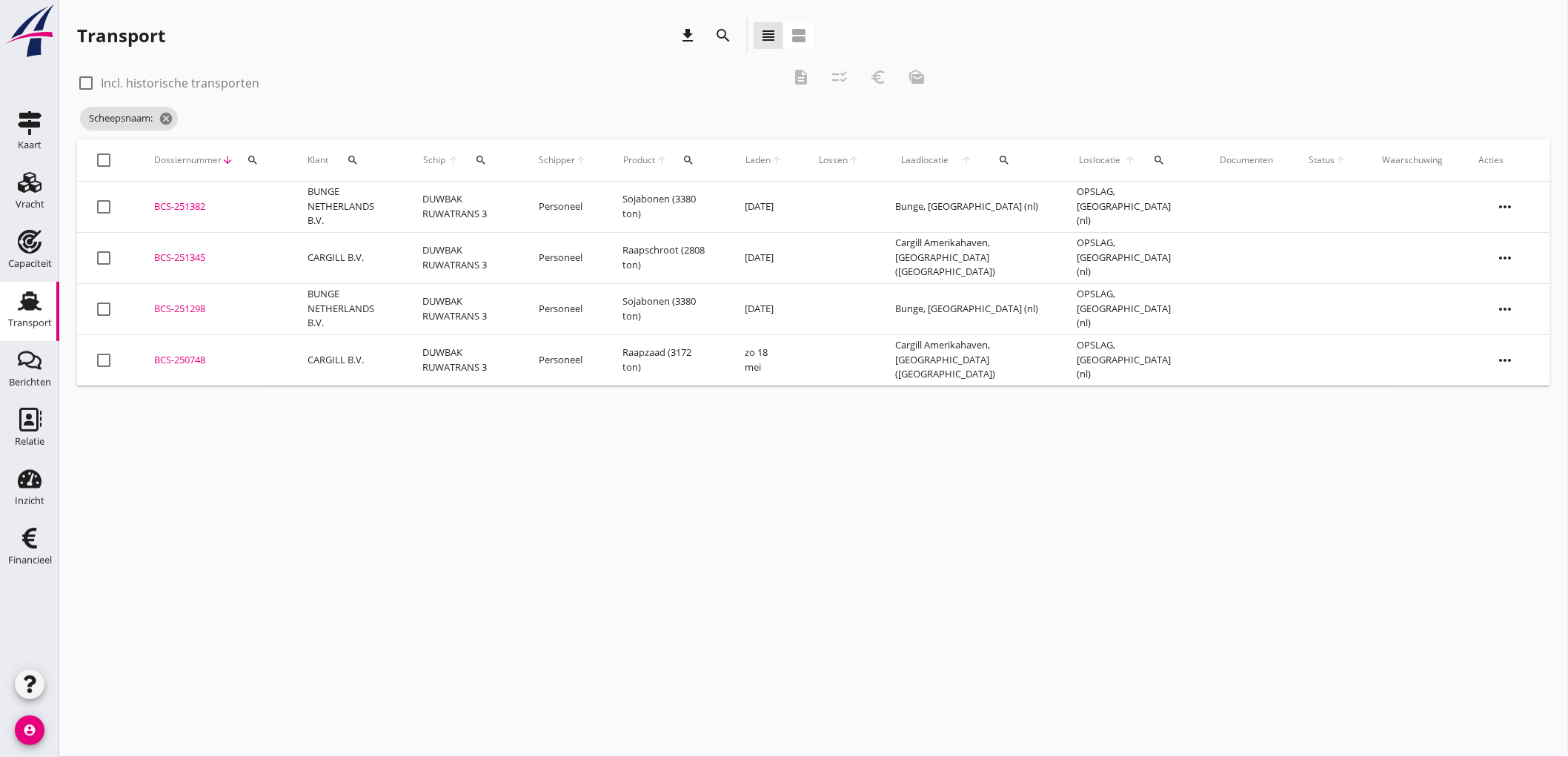
click at [794, 35] on icon "view_agenda" at bounding box center [799, 35] width 18 height 18
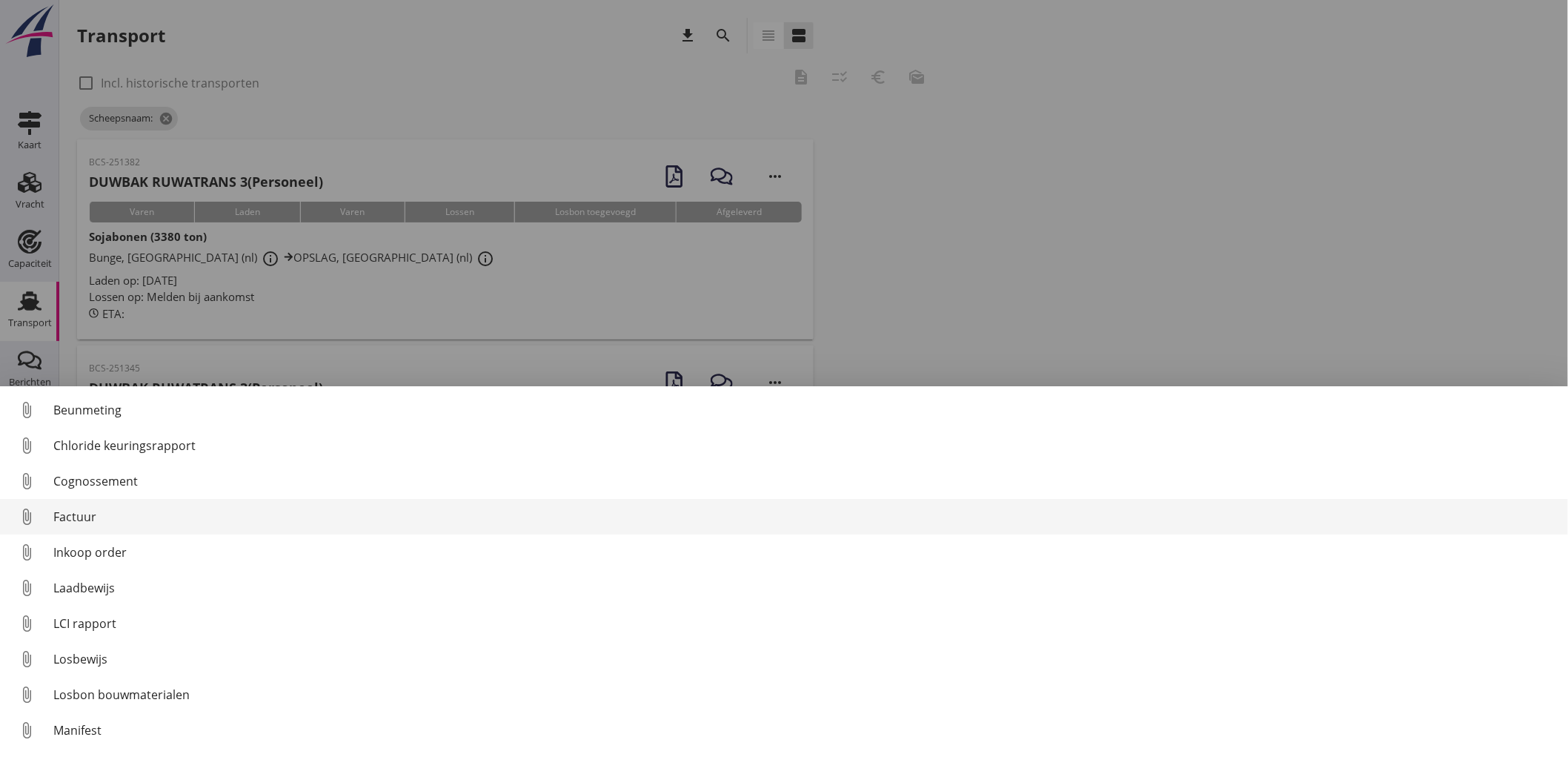
click at [189, 524] on div "Factuur" at bounding box center [805, 517] width 1503 height 18
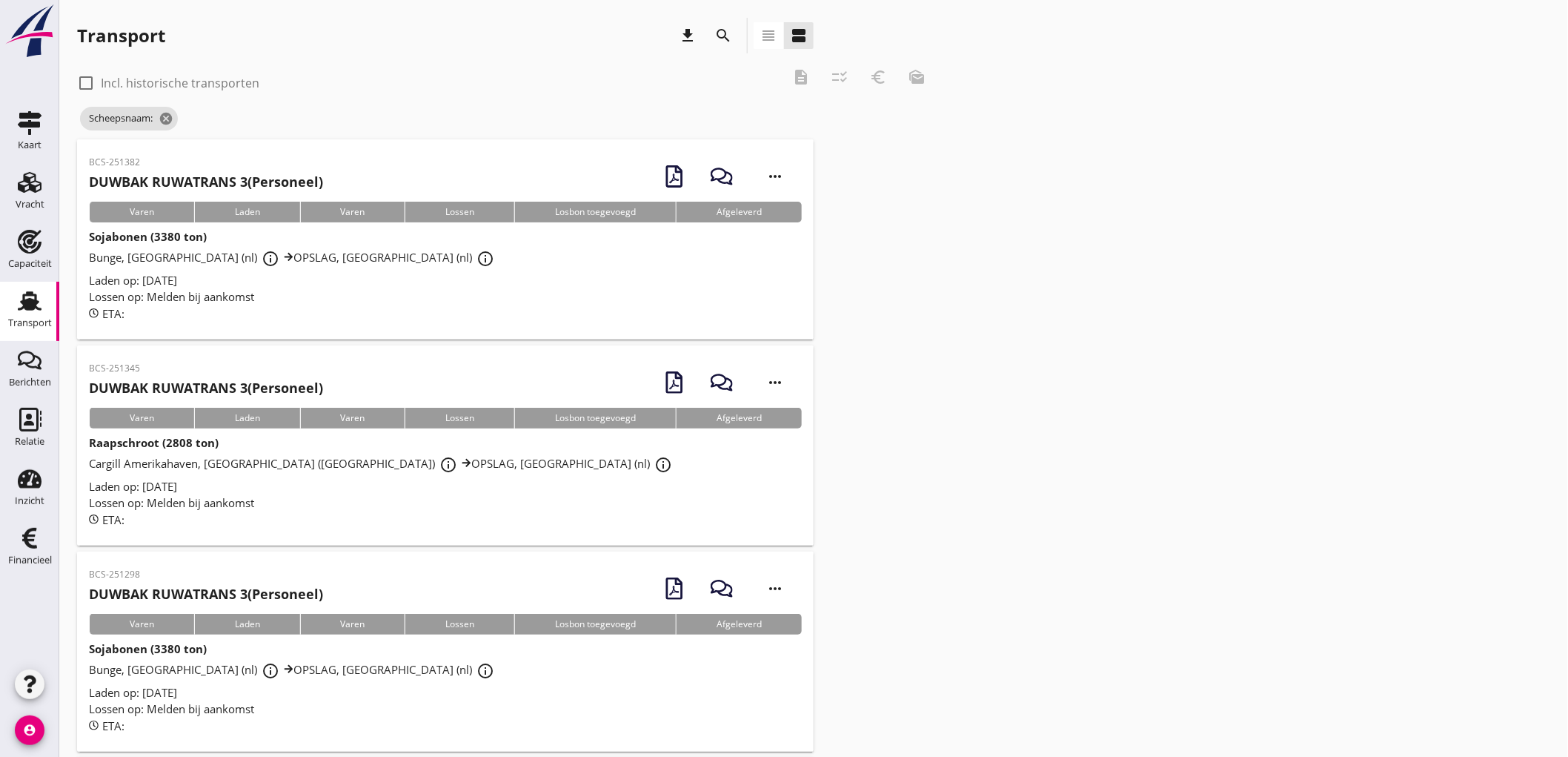
click at [770, 33] on icon "view_headline" at bounding box center [769, 35] width 18 height 18
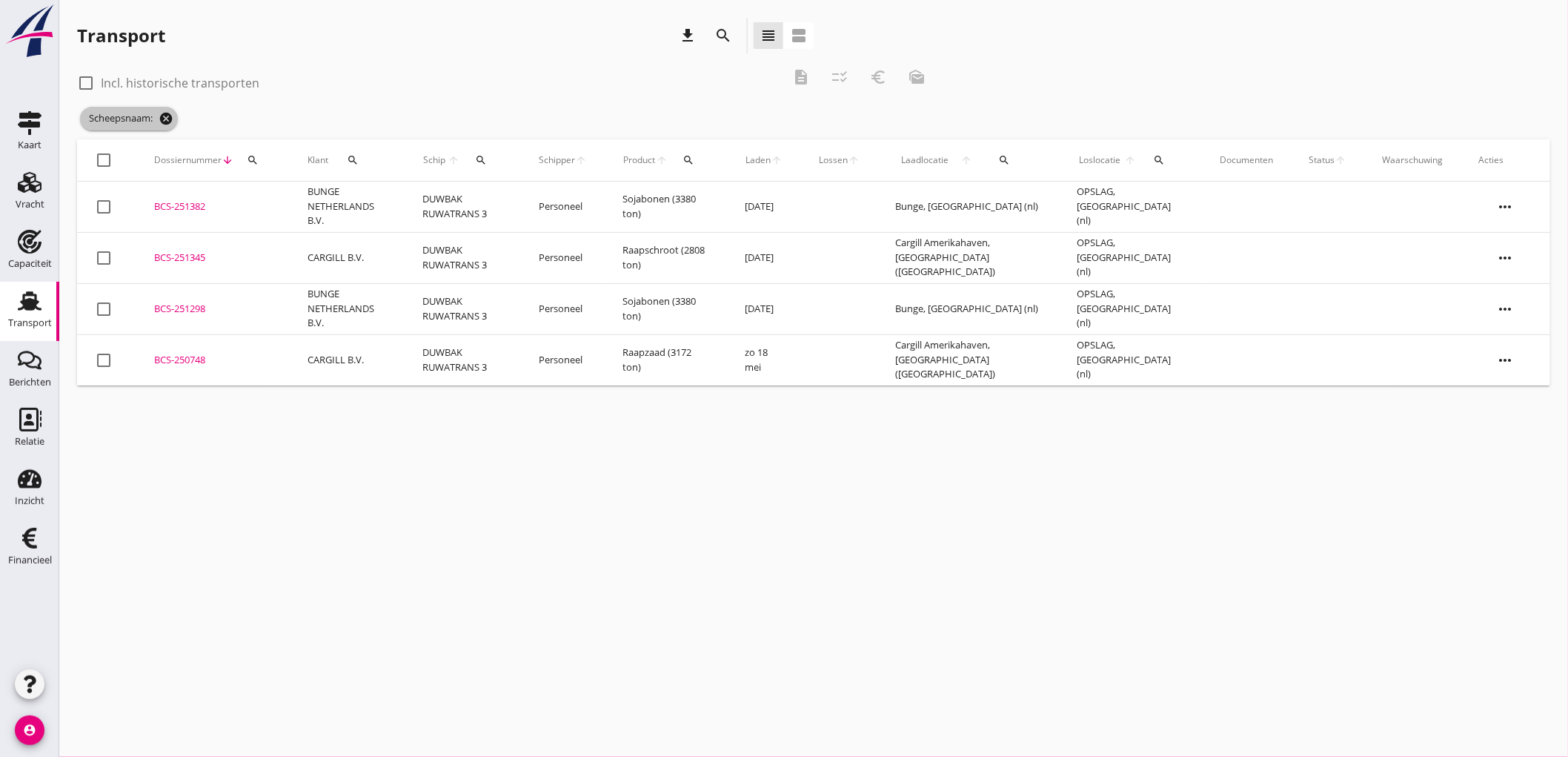
click at [172, 120] on icon "cancel" at bounding box center [166, 119] width 15 height 15
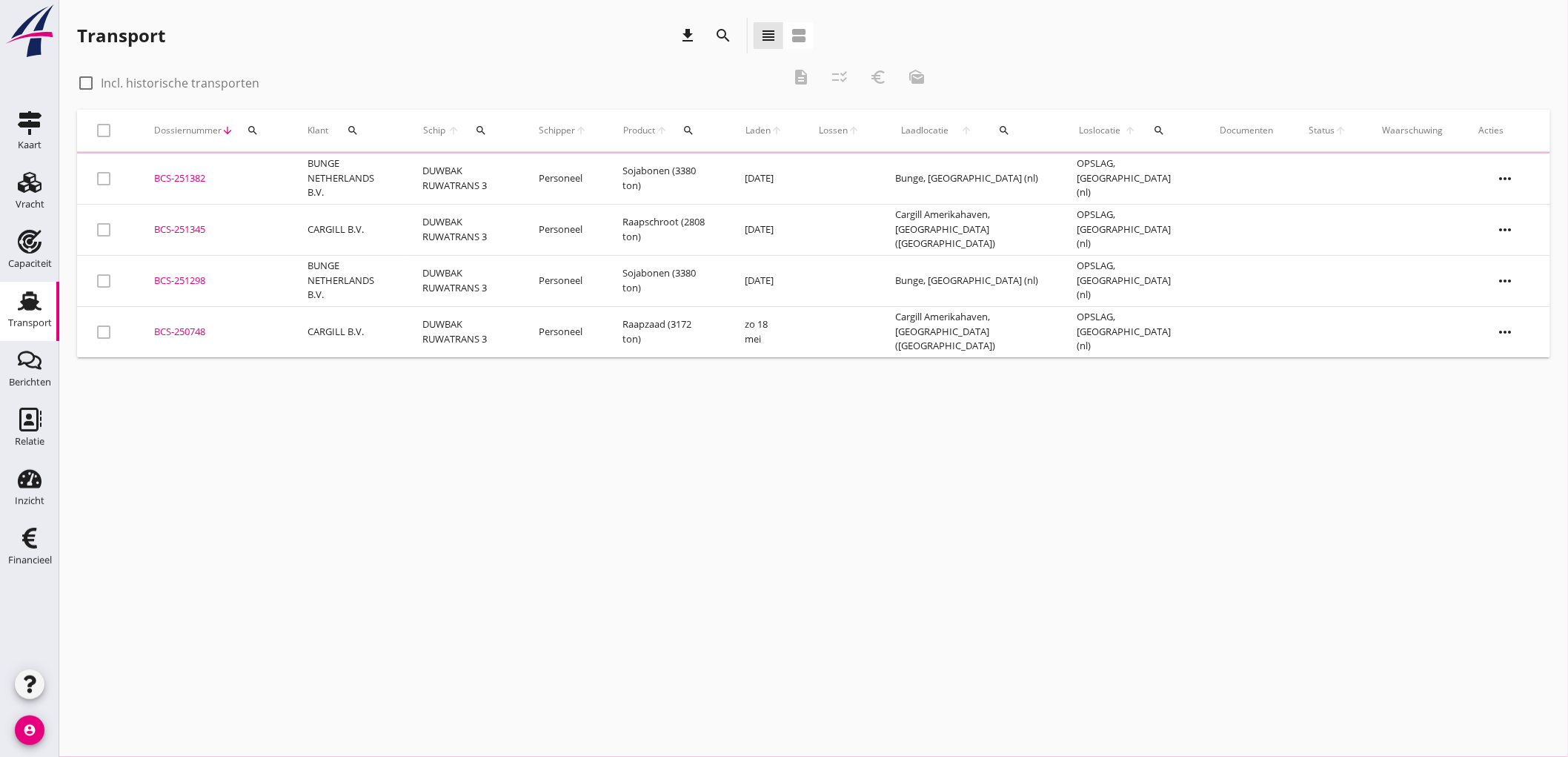
click at [487, 129] on icon "search" at bounding box center [481, 130] width 12 height 12
click at [516, 167] on input "Zoek op (scheeps)naam" at bounding box center [564, 174] width 154 height 24
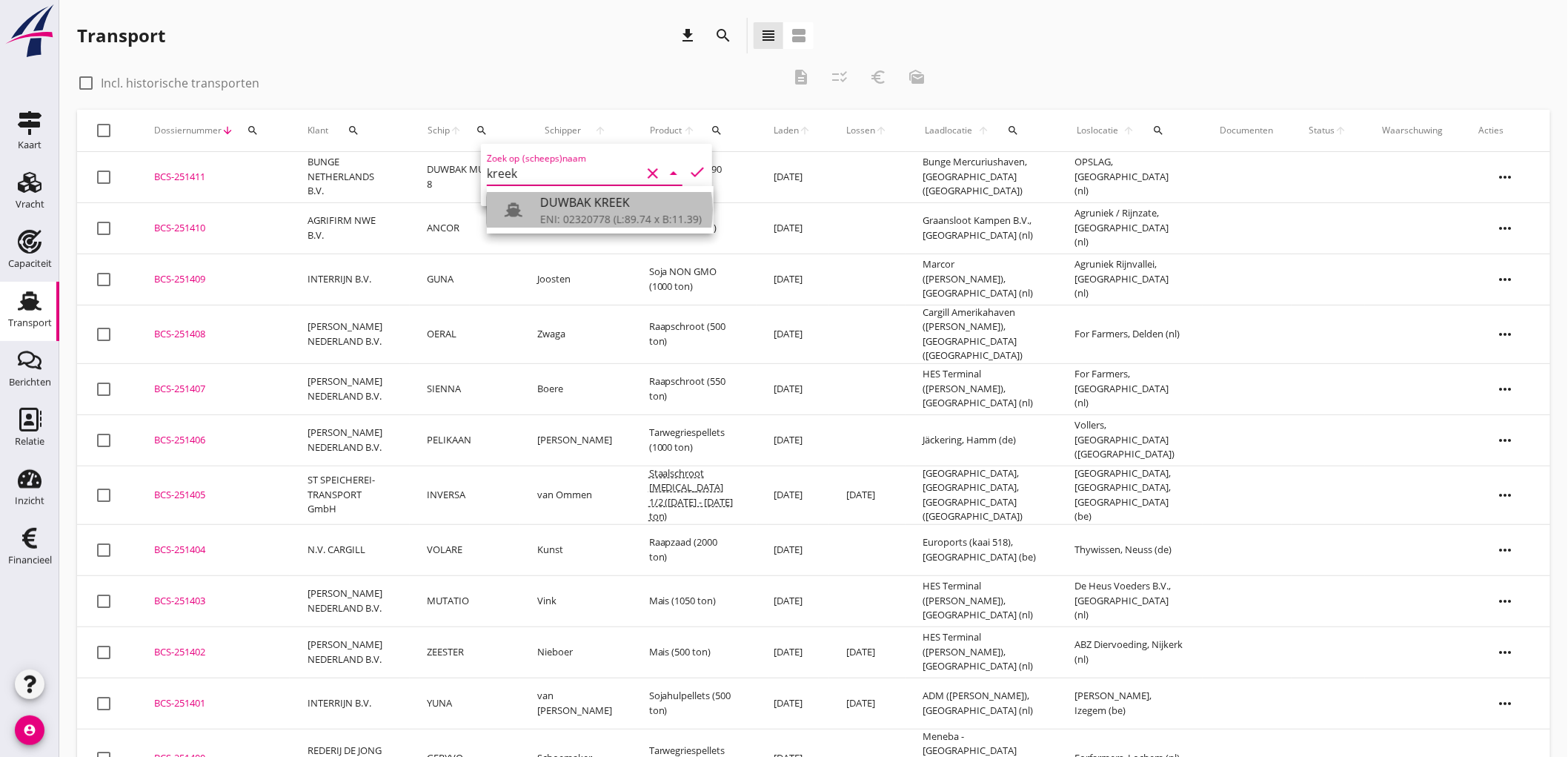
click at [570, 219] on div "ENI: 02320778 (L:89.74 x B:11.39)" at bounding box center [621, 219] width 162 height 16
click at [688, 174] on icon "check" at bounding box center [697, 172] width 18 height 18
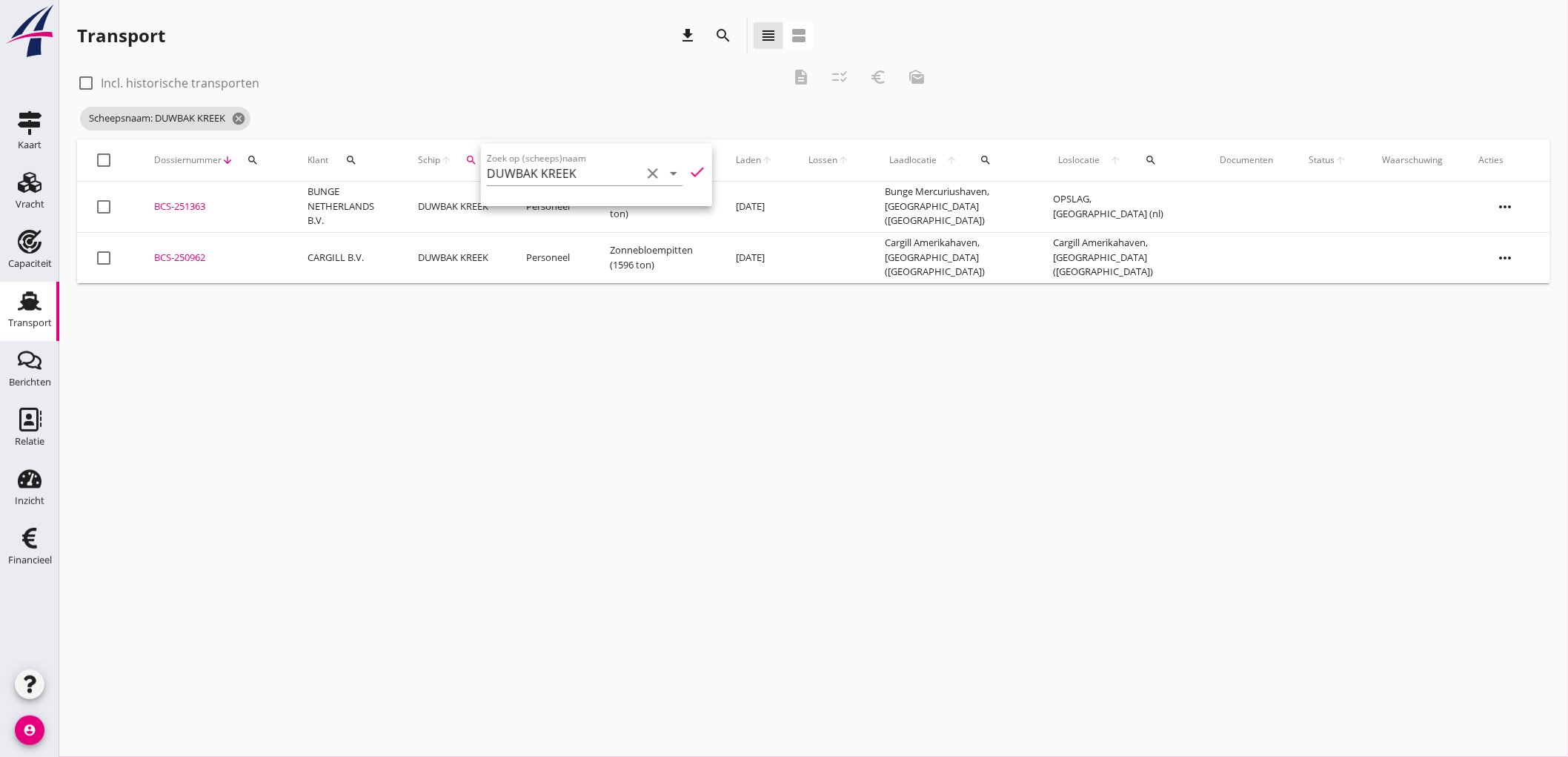
click at [688, 171] on icon "check" at bounding box center [697, 172] width 18 height 18
click at [654, 309] on div "cancel You are impersonating another user. Transport download search view_headl…" at bounding box center [814, 378] width 1509 height 757
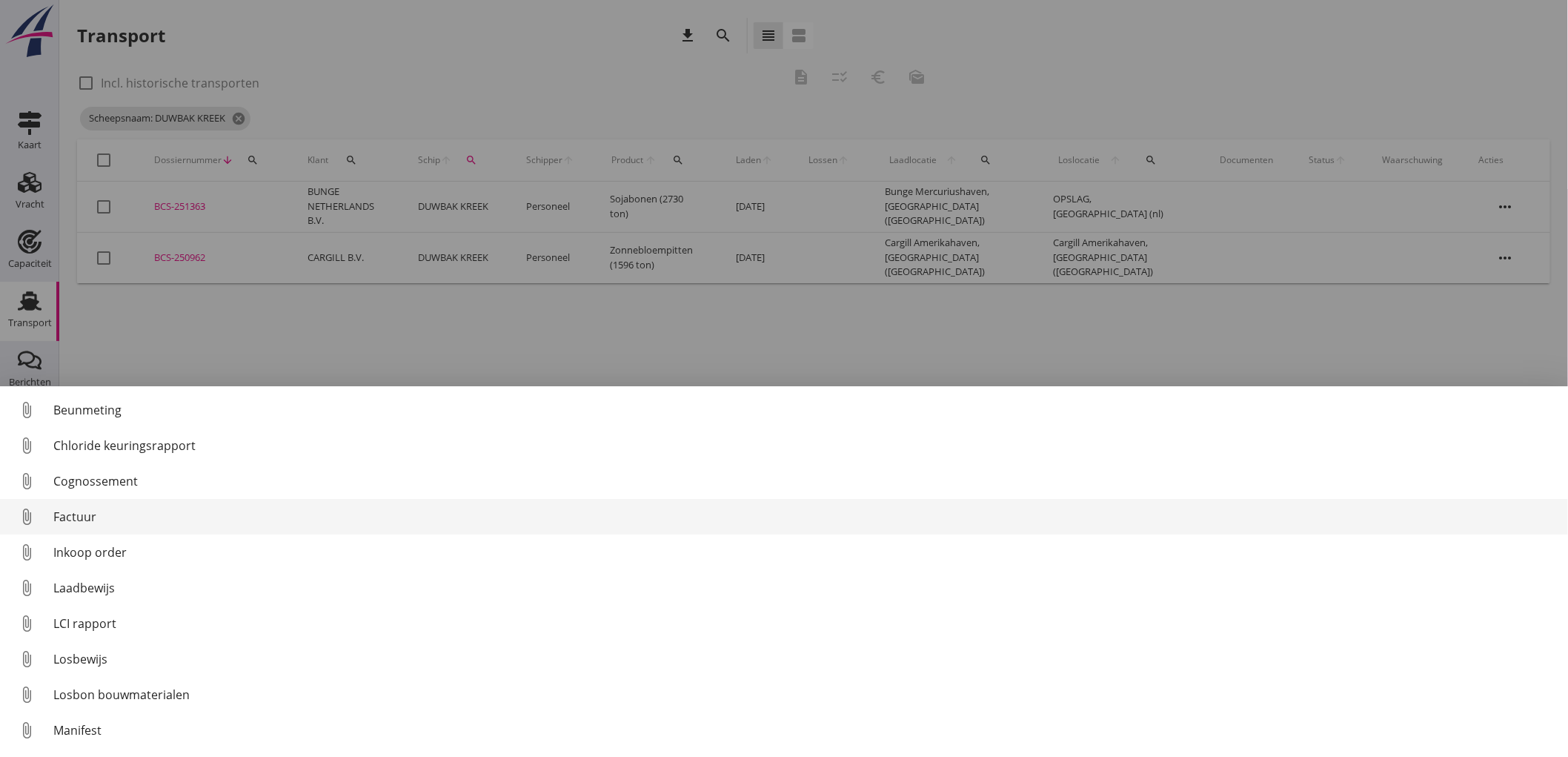
click at [176, 527] on link "attach_file Factuur" at bounding box center [784, 516] width 1568 height 35
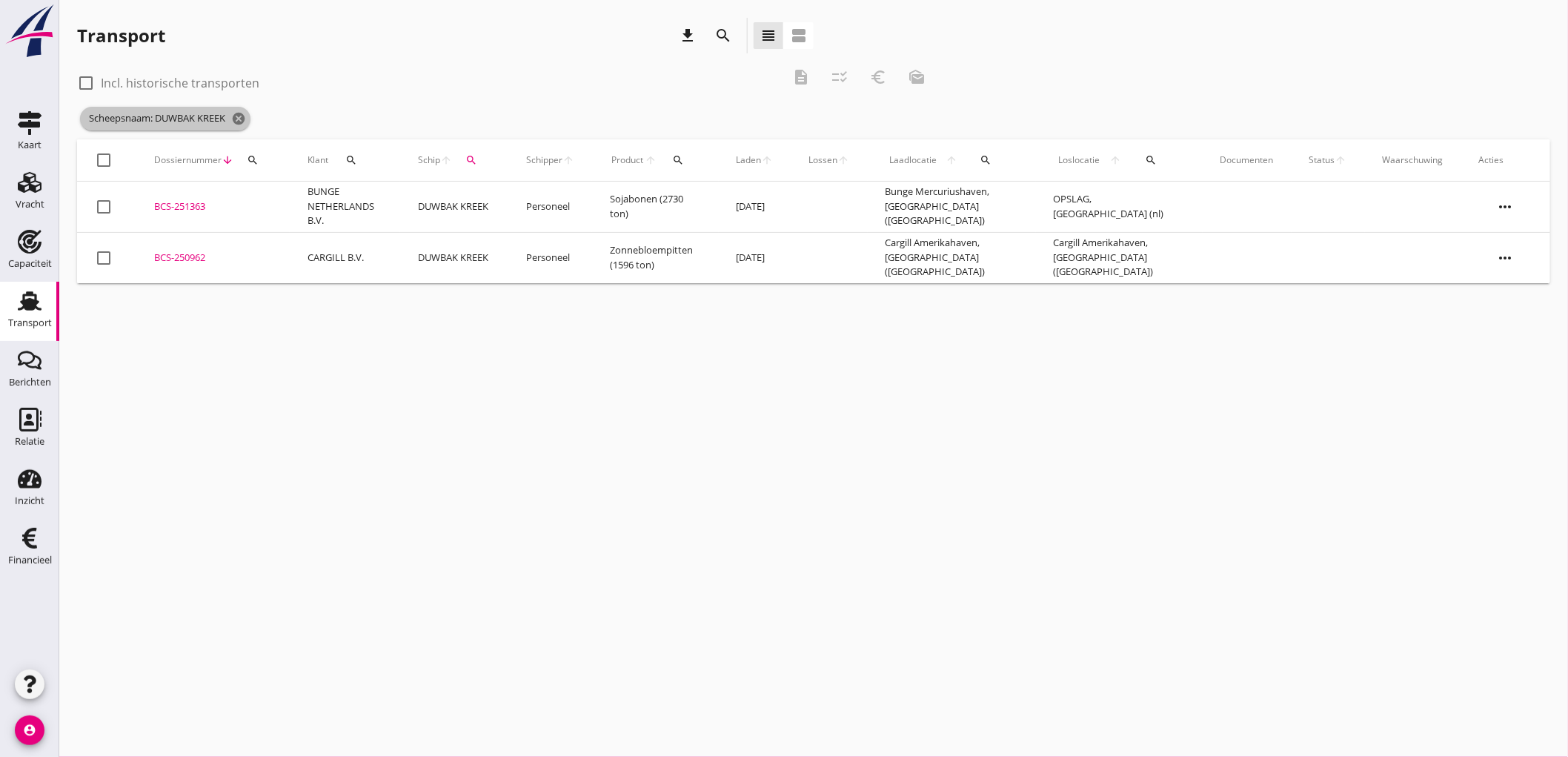
click at [243, 121] on icon "cancel" at bounding box center [239, 119] width 15 height 15
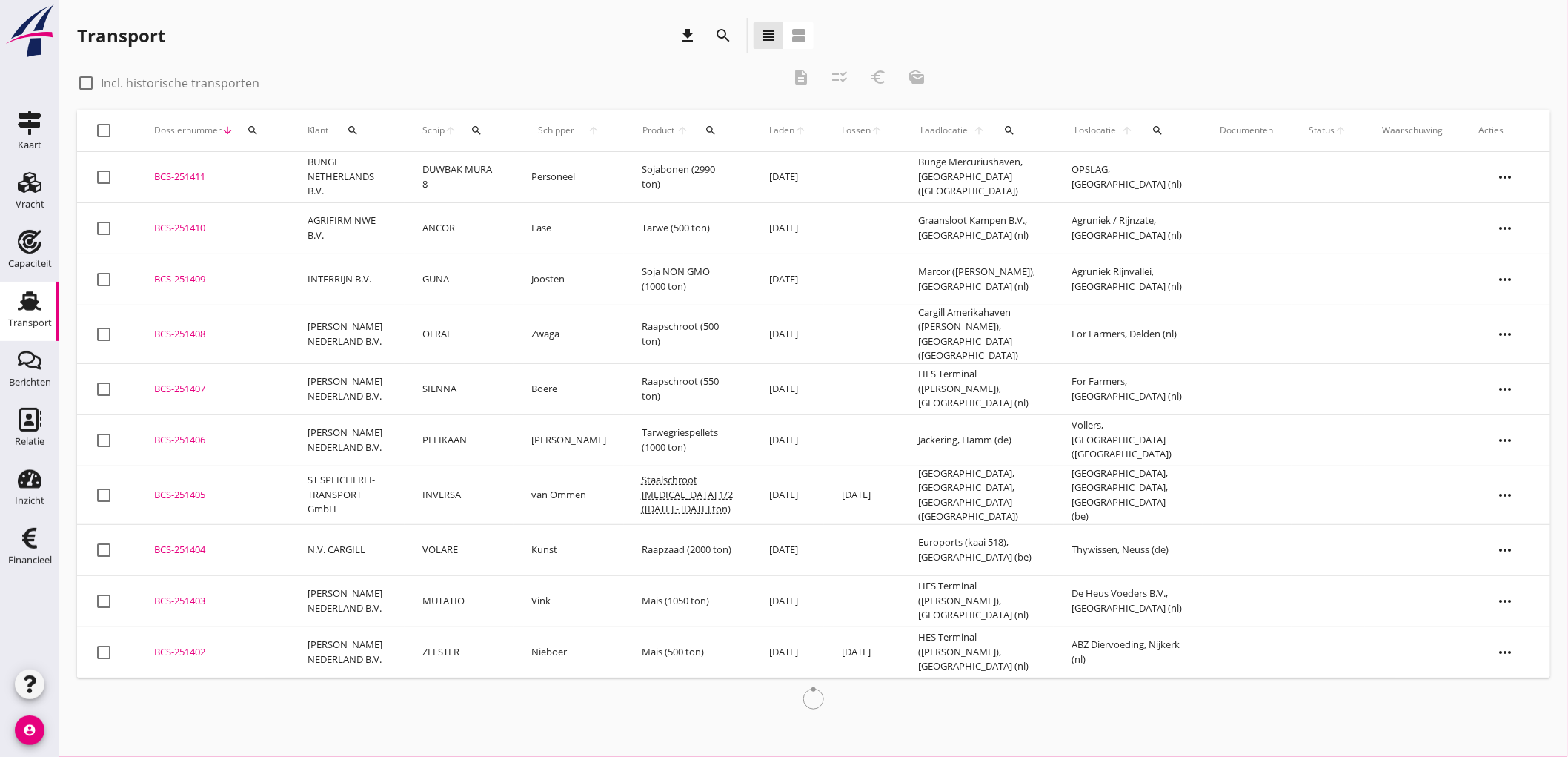
click at [476, 128] on div "Schip arrow_upward search" at bounding box center [458, 130] width 73 height 35
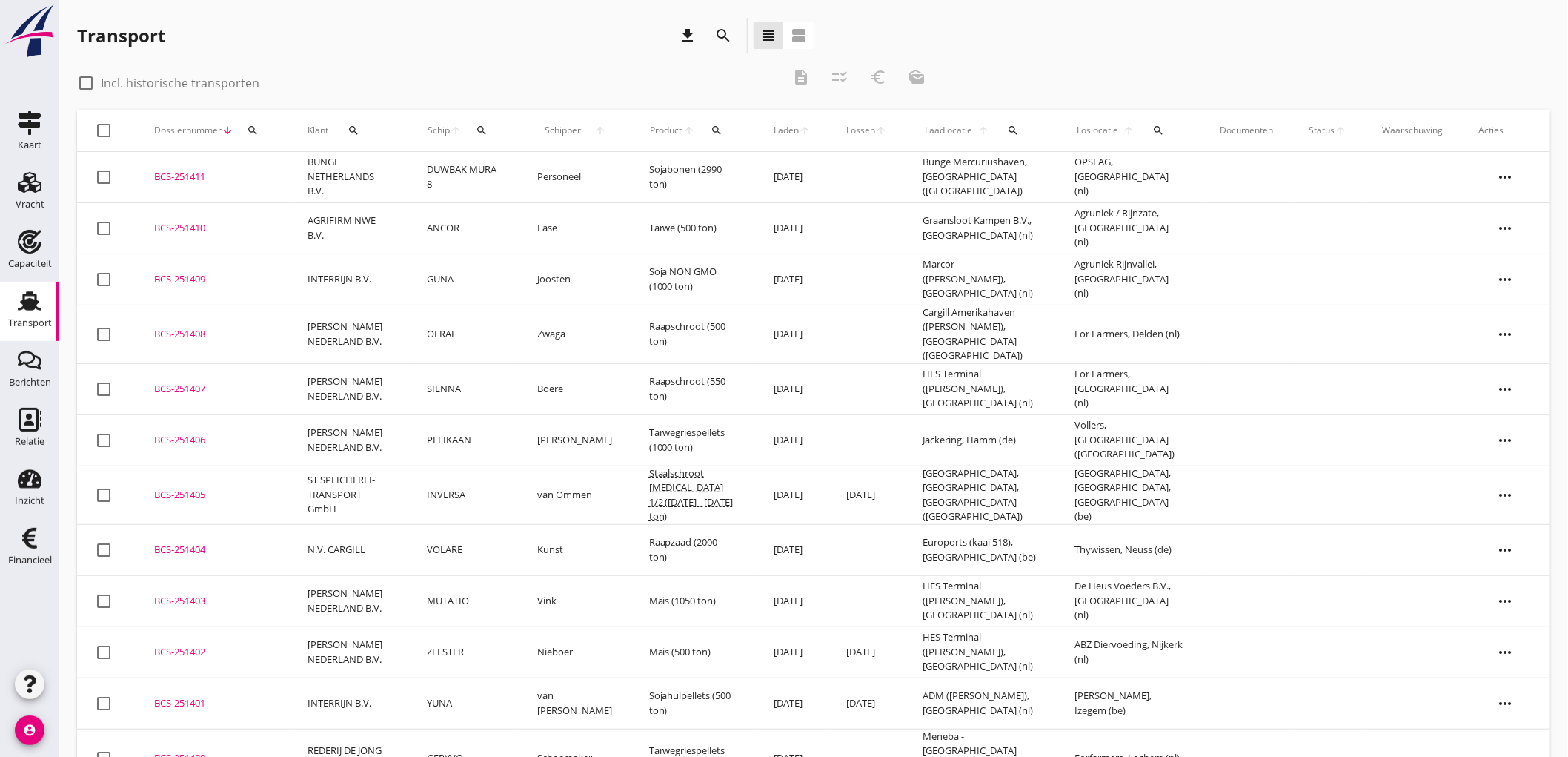
click at [496, 133] on div "search" at bounding box center [482, 130] width 27 height 12
click at [518, 176] on input "Zoek op (scheeps)naam" at bounding box center [562, 174] width 154 height 24
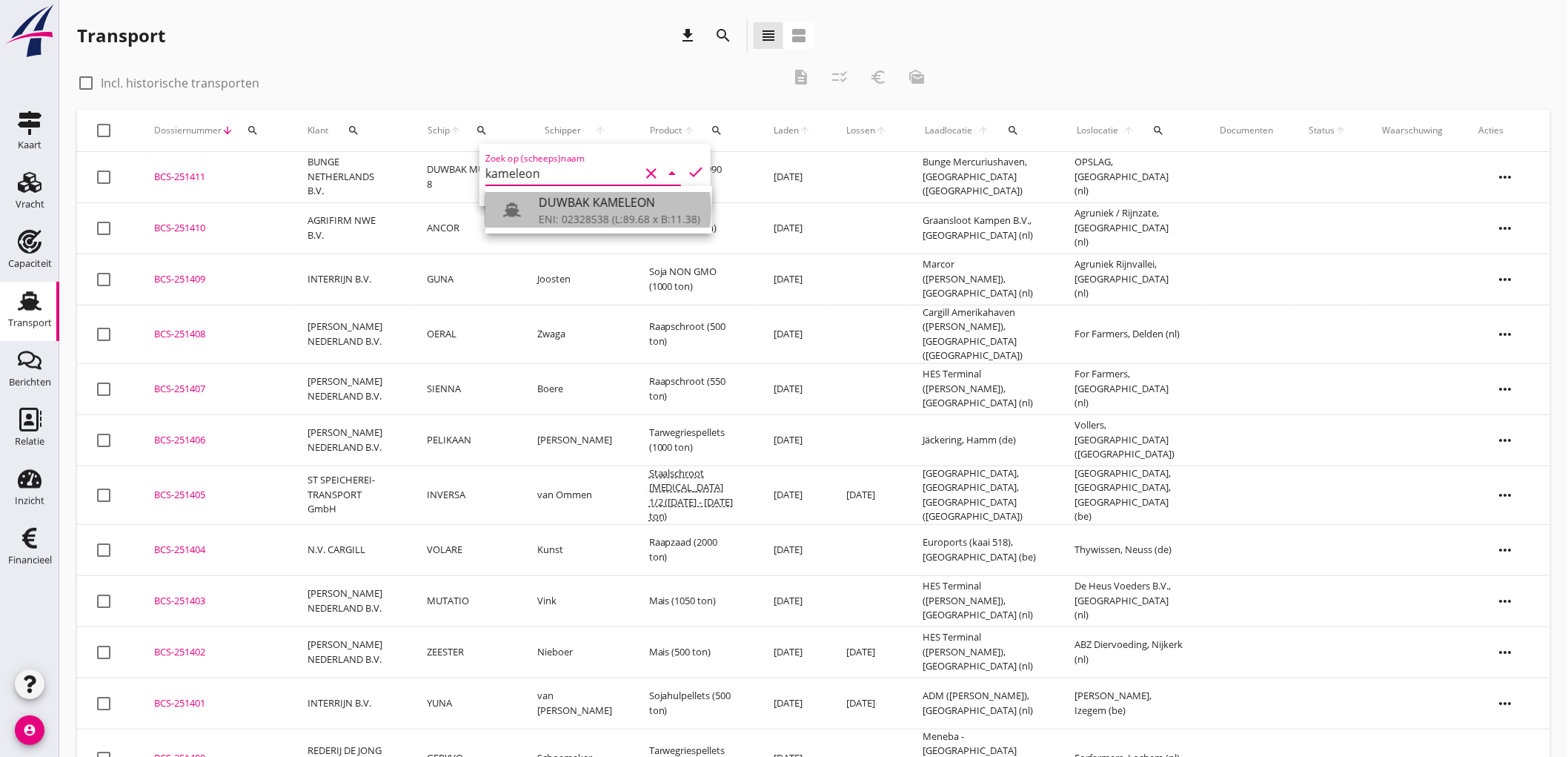
click at [582, 223] on div "ENI: 02328538 (L:89.68 x B:11.38)" at bounding box center [619, 219] width 162 height 16
click at [692, 171] on icon "check" at bounding box center [696, 172] width 18 height 18
type input "DUWBAK KAMELEON"
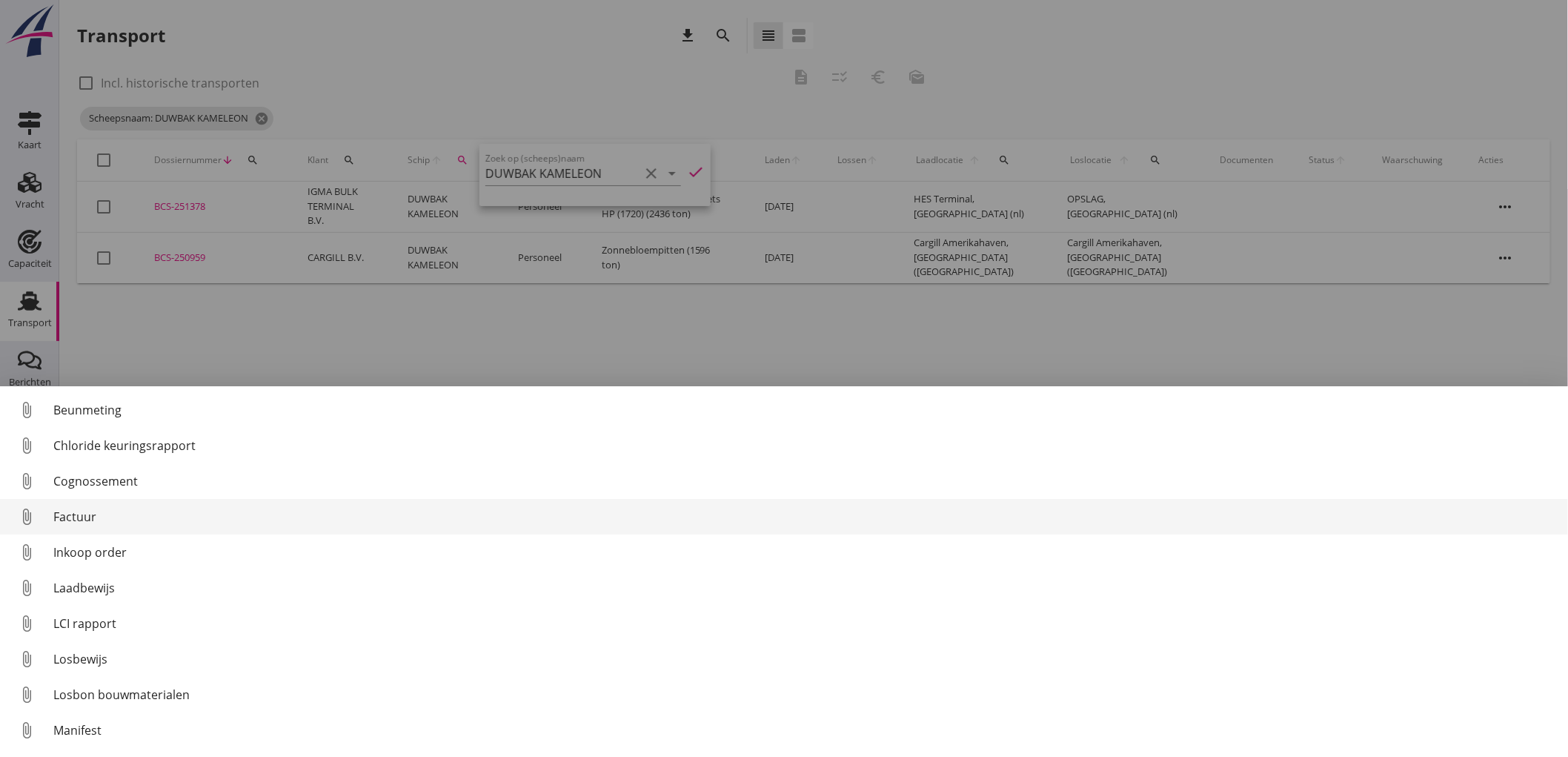
click at [105, 523] on div "Factuur" at bounding box center [805, 517] width 1503 height 18
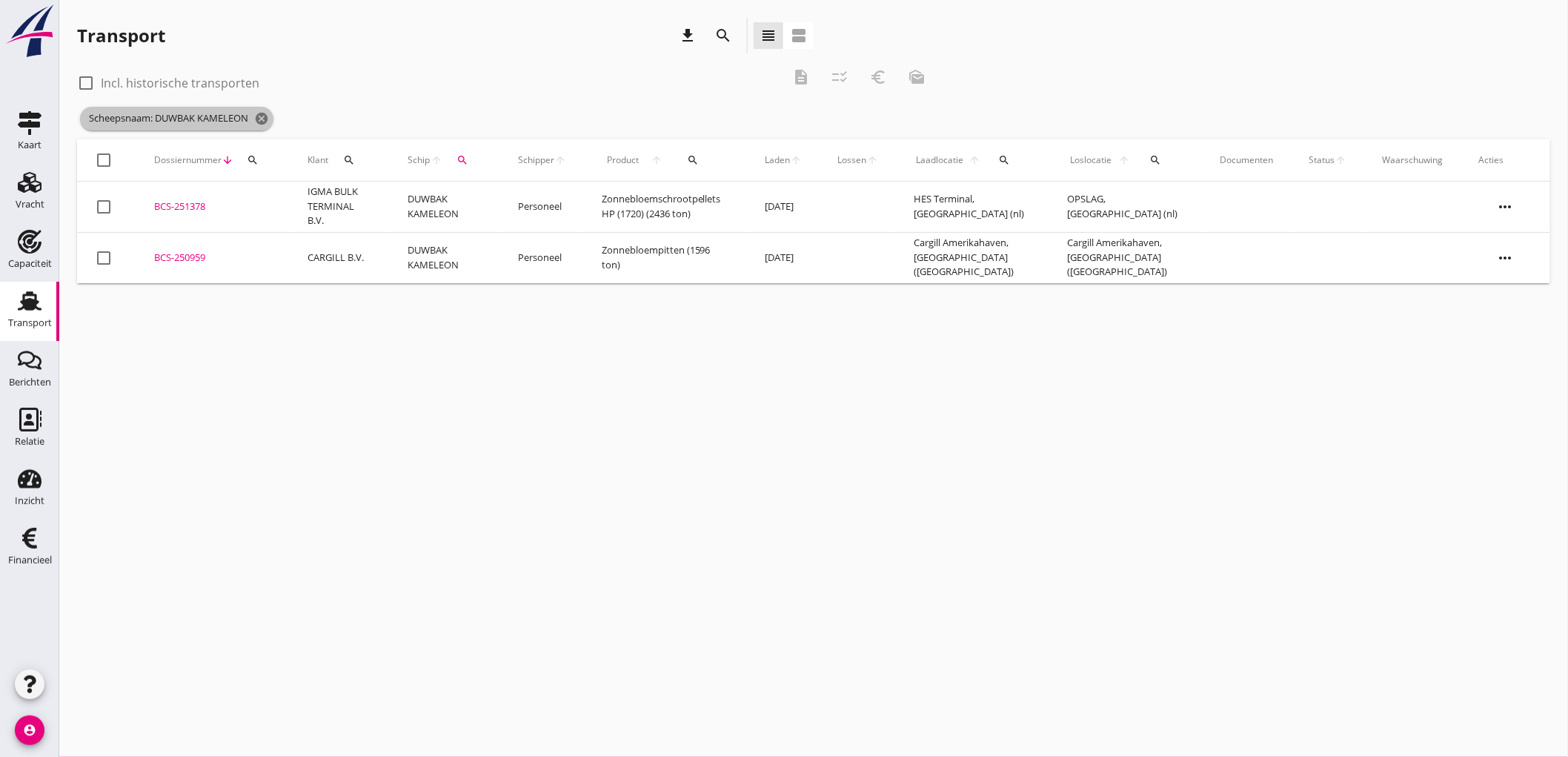
click at [265, 123] on icon "cancel" at bounding box center [262, 119] width 15 height 15
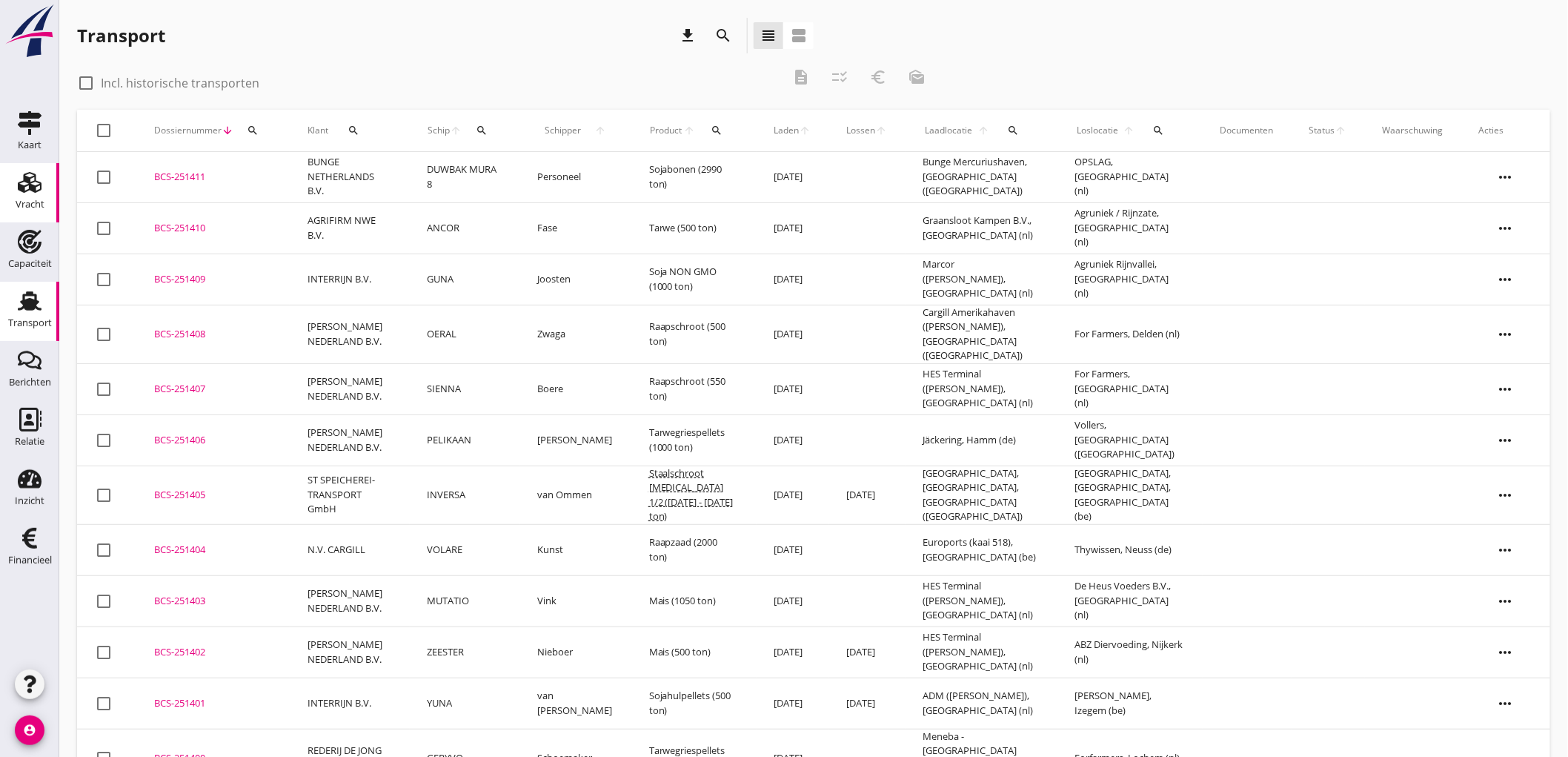
click at [32, 196] on div "Vracht" at bounding box center [30, 205] width 29 height 21
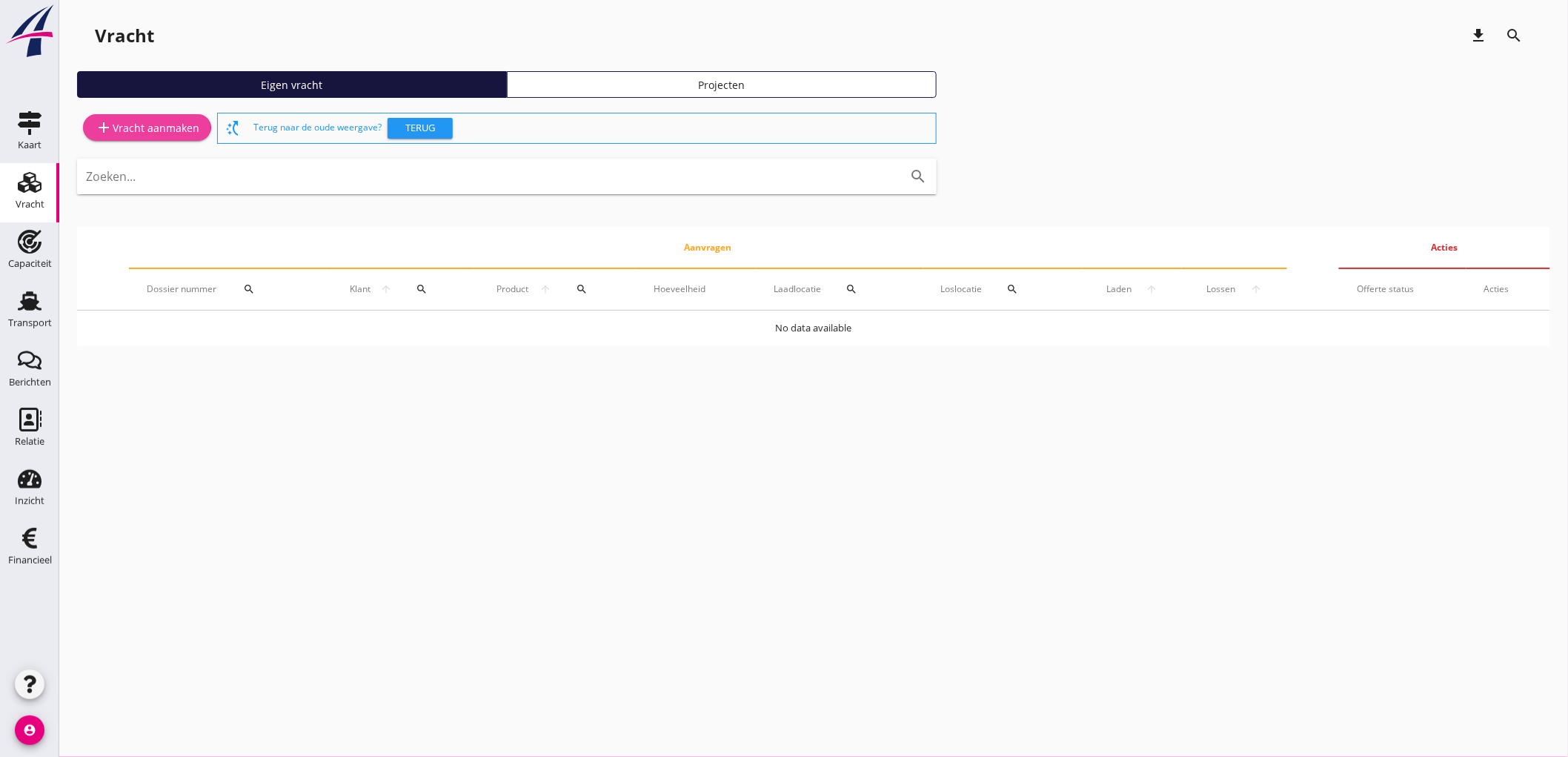
click at [193, 126] on div "add Vracht aanmaken" at bounding box center [147, 128] width 105 height 18
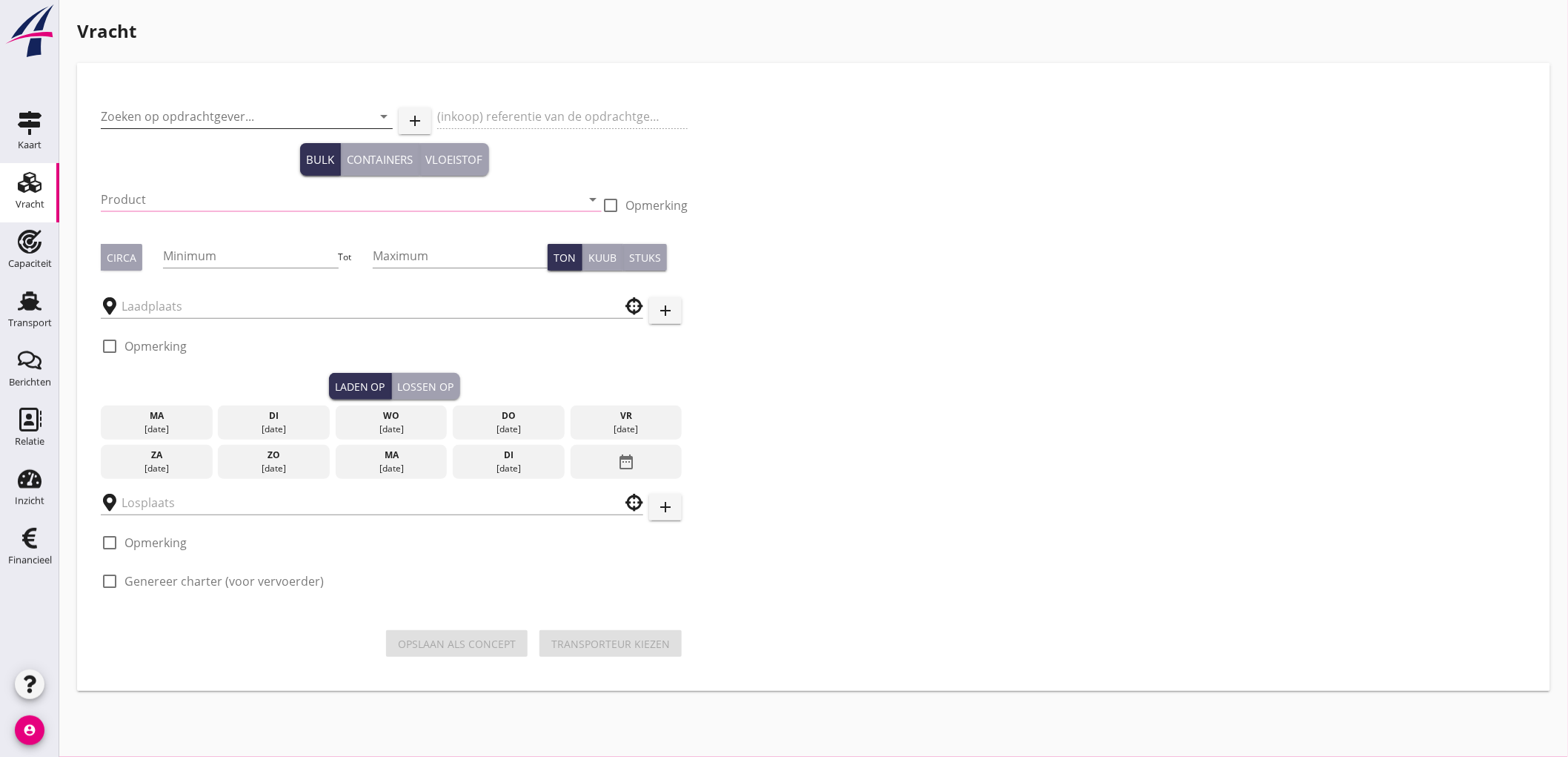
click at [208, 112] on input "Zoeken op opdrachtgever..." at bounding box center [226, 117] width 251 height 24
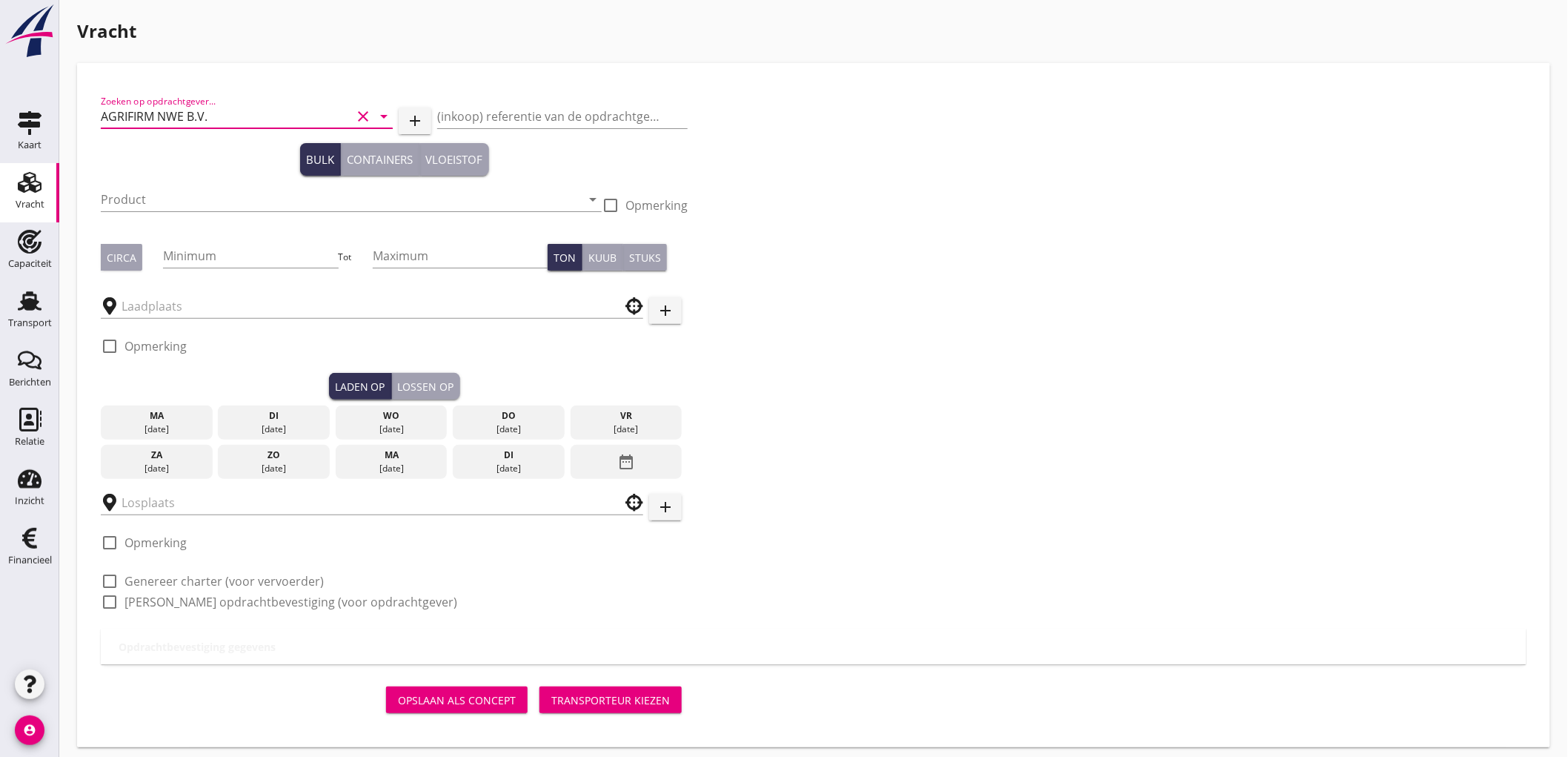
type input "AGRIFIRM NWE B.V."
click at [124, 194] on input "Product" at bounding box center [341, 199] width 480 height 24
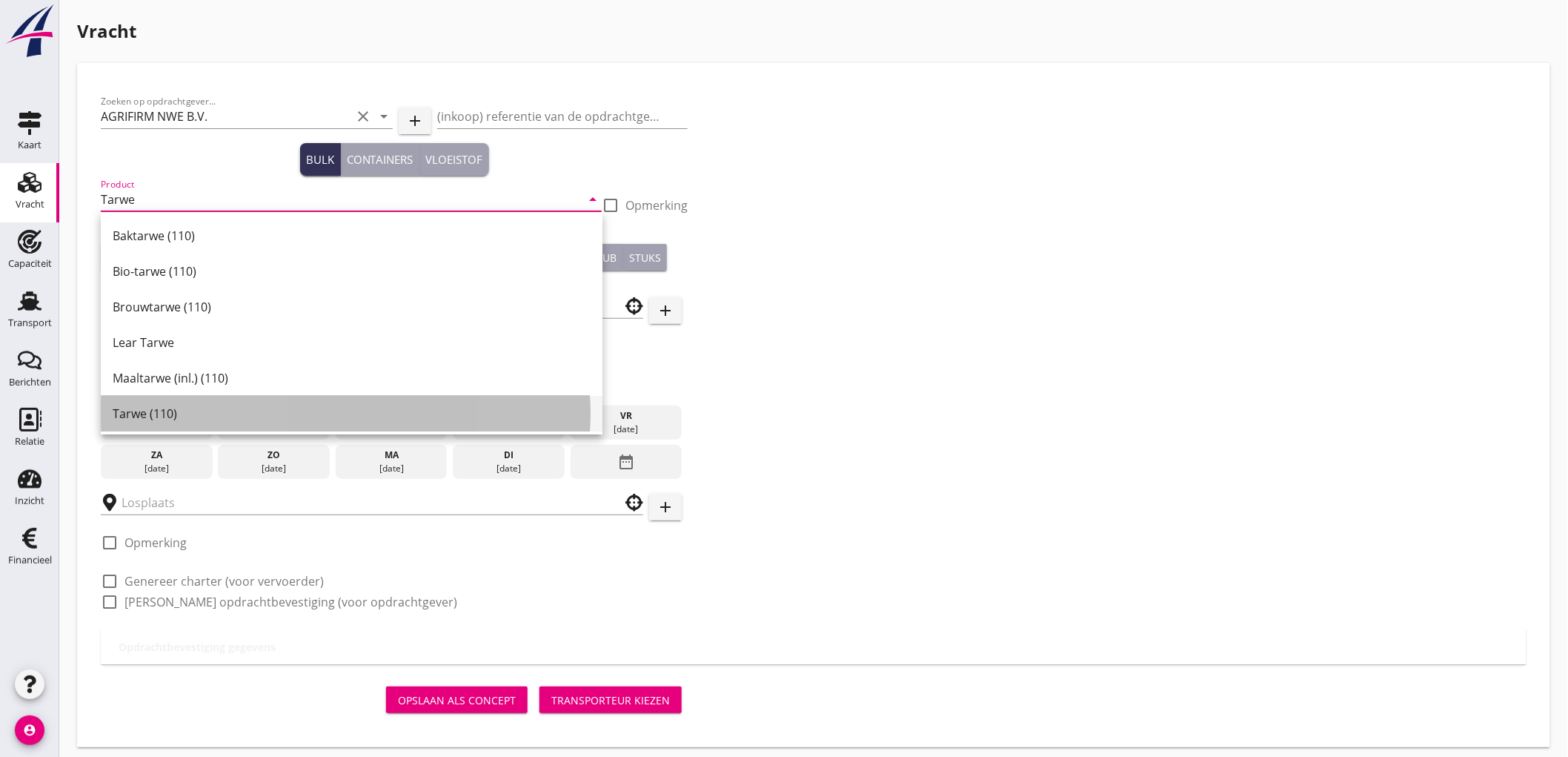
click at [168, 413] on div "Tarwe (110)" at bounding box center [351, 414] width 478 height 18
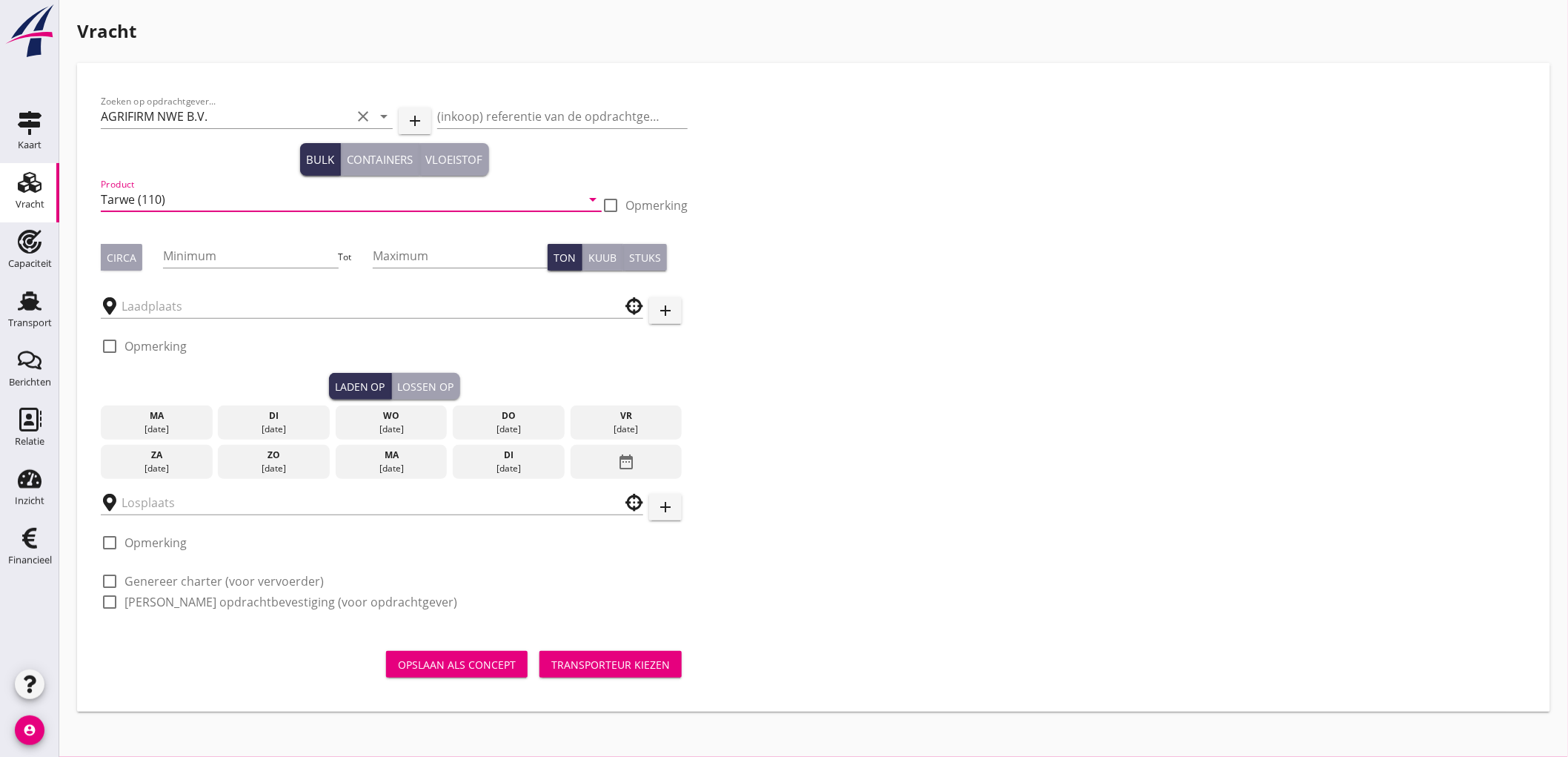
type input "Tarwe (110)"
drag, startPoint x: 131, startPoint y: 272, endPoint x: 134, endPoint y: 261, distance: 11.4
click at [131, 269] on div "Circa Minimum Tot Maximum Ton Kuub Stuks" at bounding box center [394, 257] width 587 height 50
click at [135, 260] on div "Circa" at bounding box center [121, 257] width 29 height 16
click at [208, 246] on input "Minimum" at bounding box center [251, 256] width 175 height 24
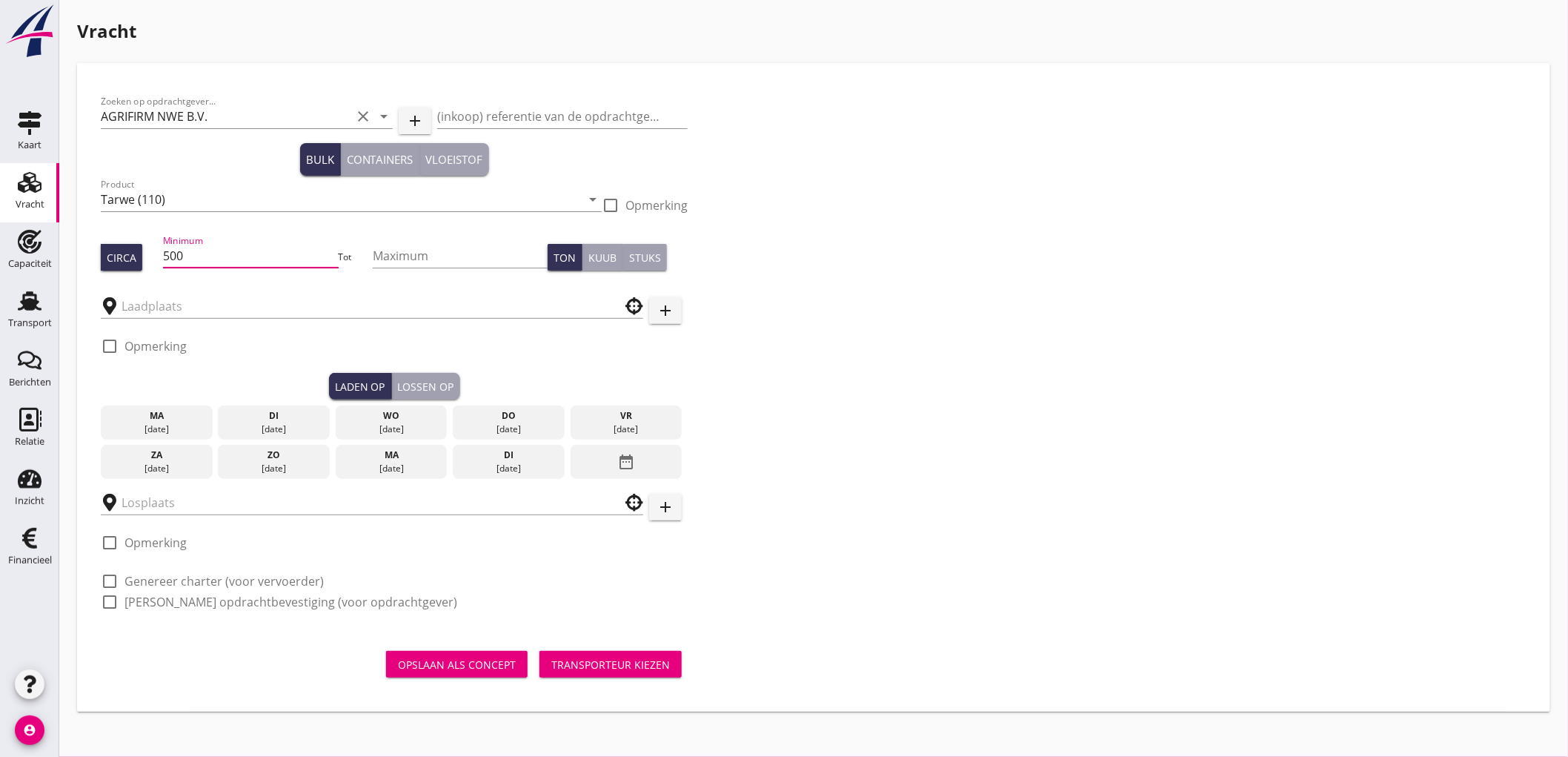
type input "500"
click at [198, 295] on input "text" at bounding box center [362, 306] width 480 height 24
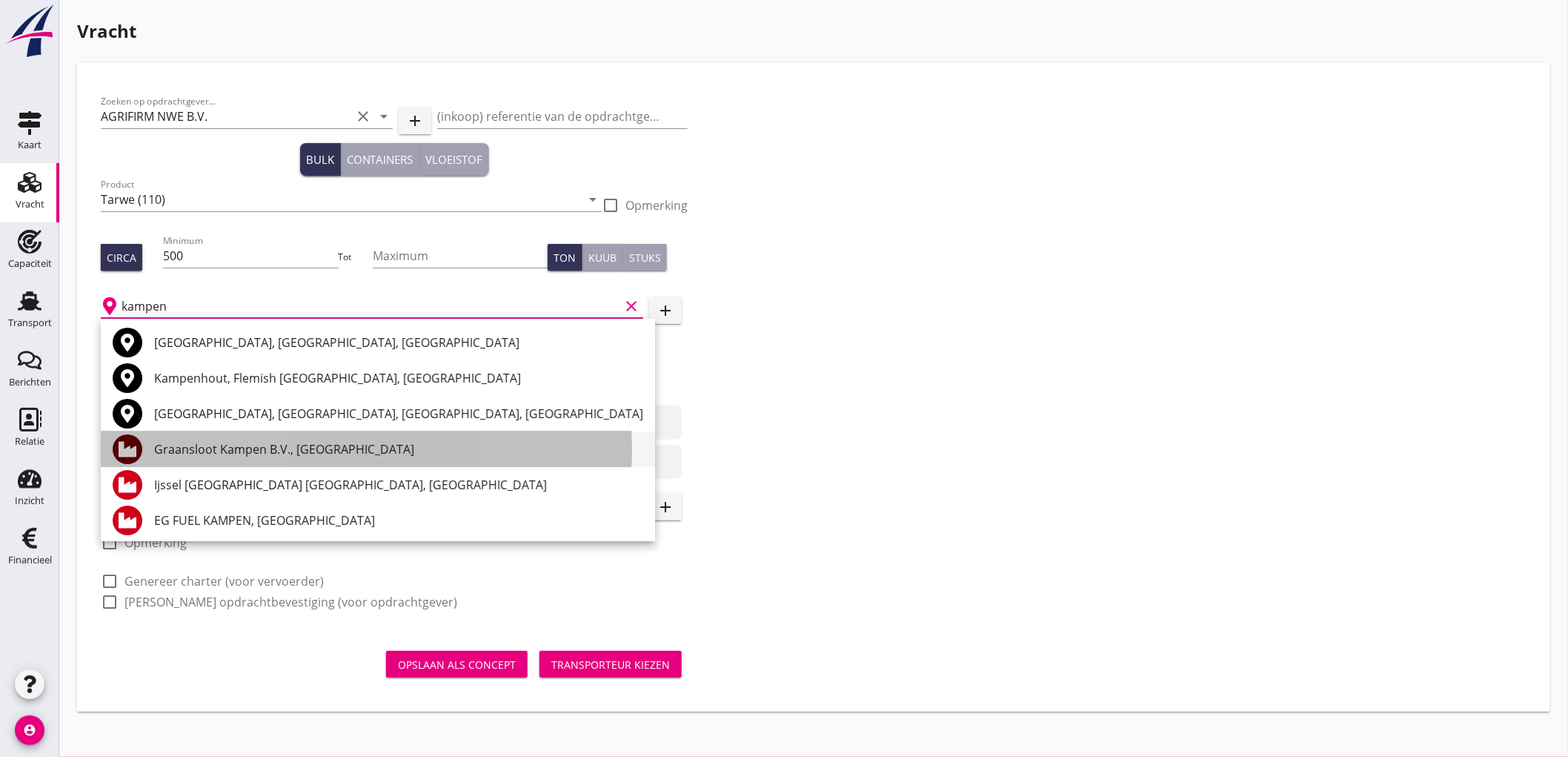
click at [279, 449] on div "Graansloot Kampen B.V., Kampen" at bounding box center [399, 449] width 489 height 18
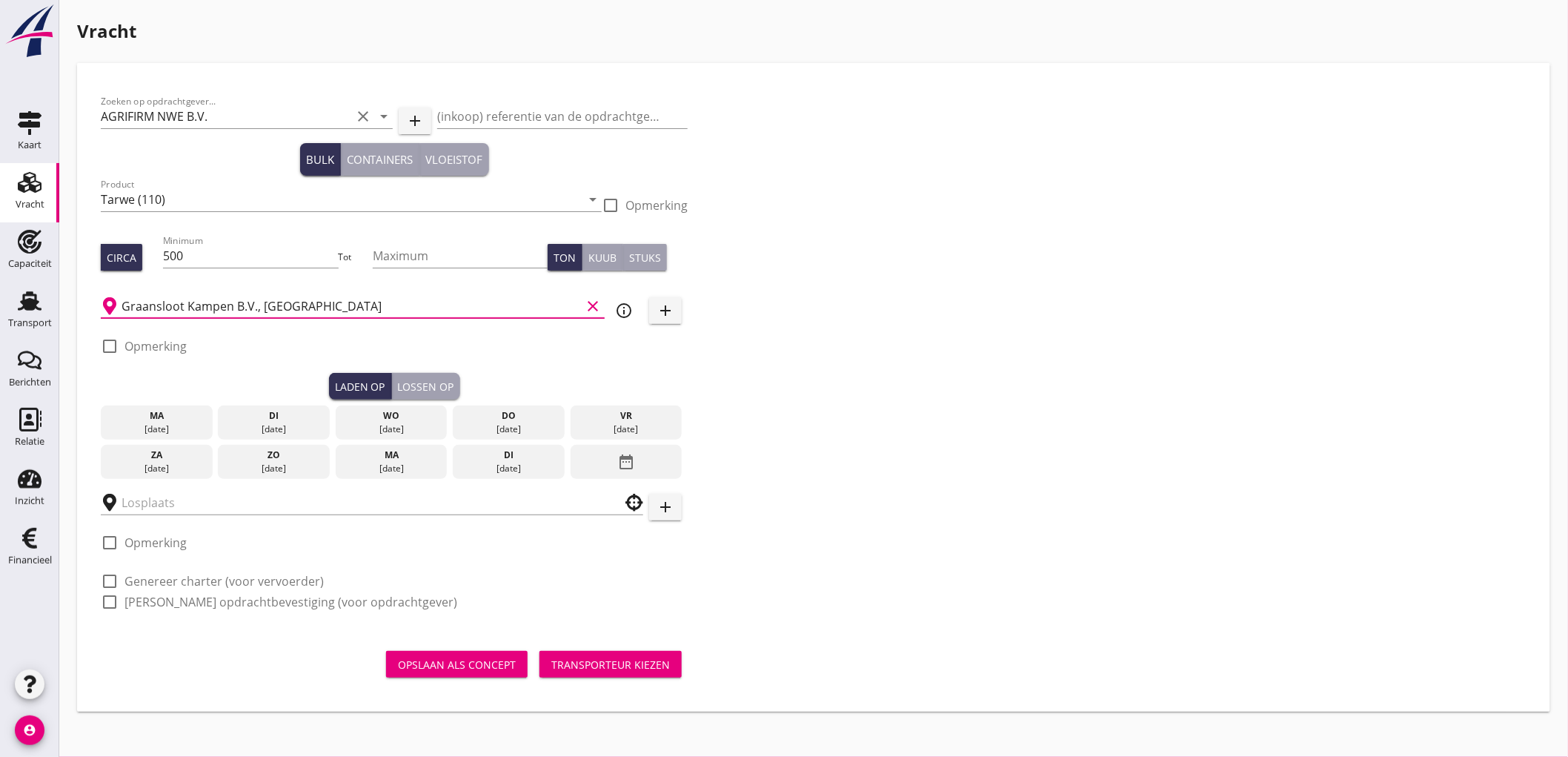
type input "Graansloot Kampen B.V., Kampen"
click at [382, 427] on div "[DATE]" at bounding box center [391, 429] width 105 height 14
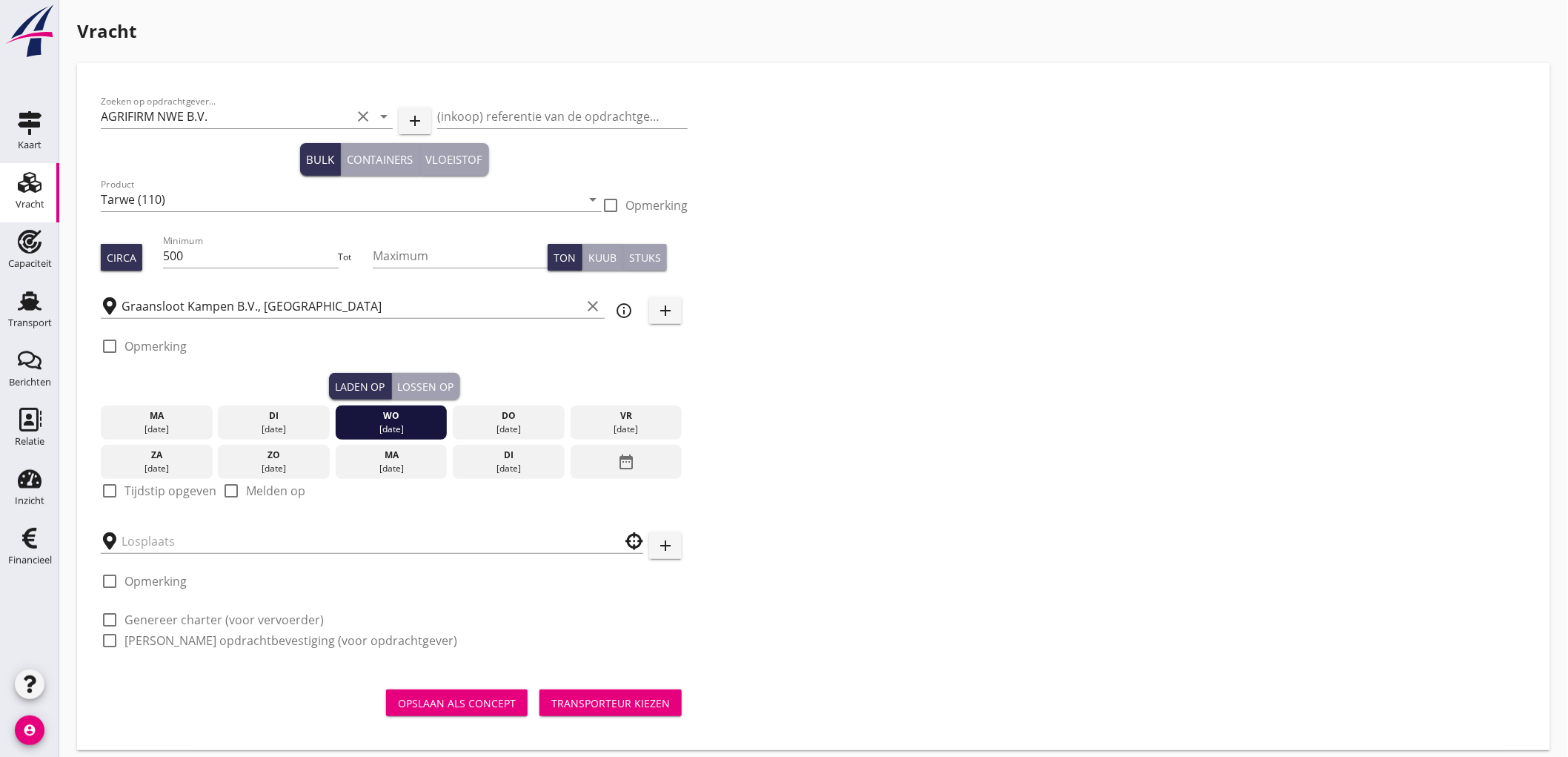
click at [184, 487] on label "Tijdstip opgeven" at bounding box center [170, 491] width 92 height 15
checkbox input "true"
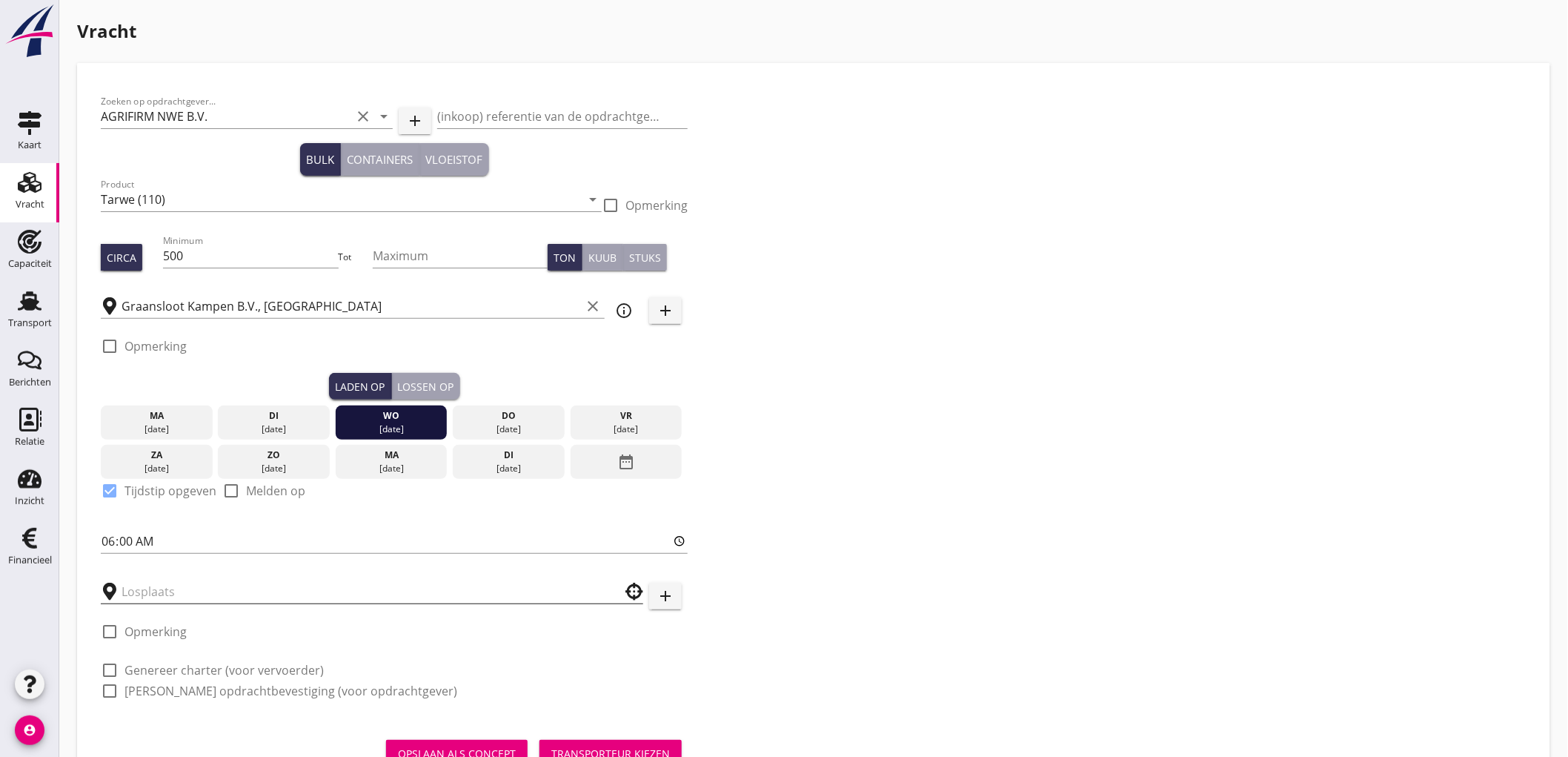
click at [180, 594] on input "text" at bounding box center [362, 591] width 480 height 24
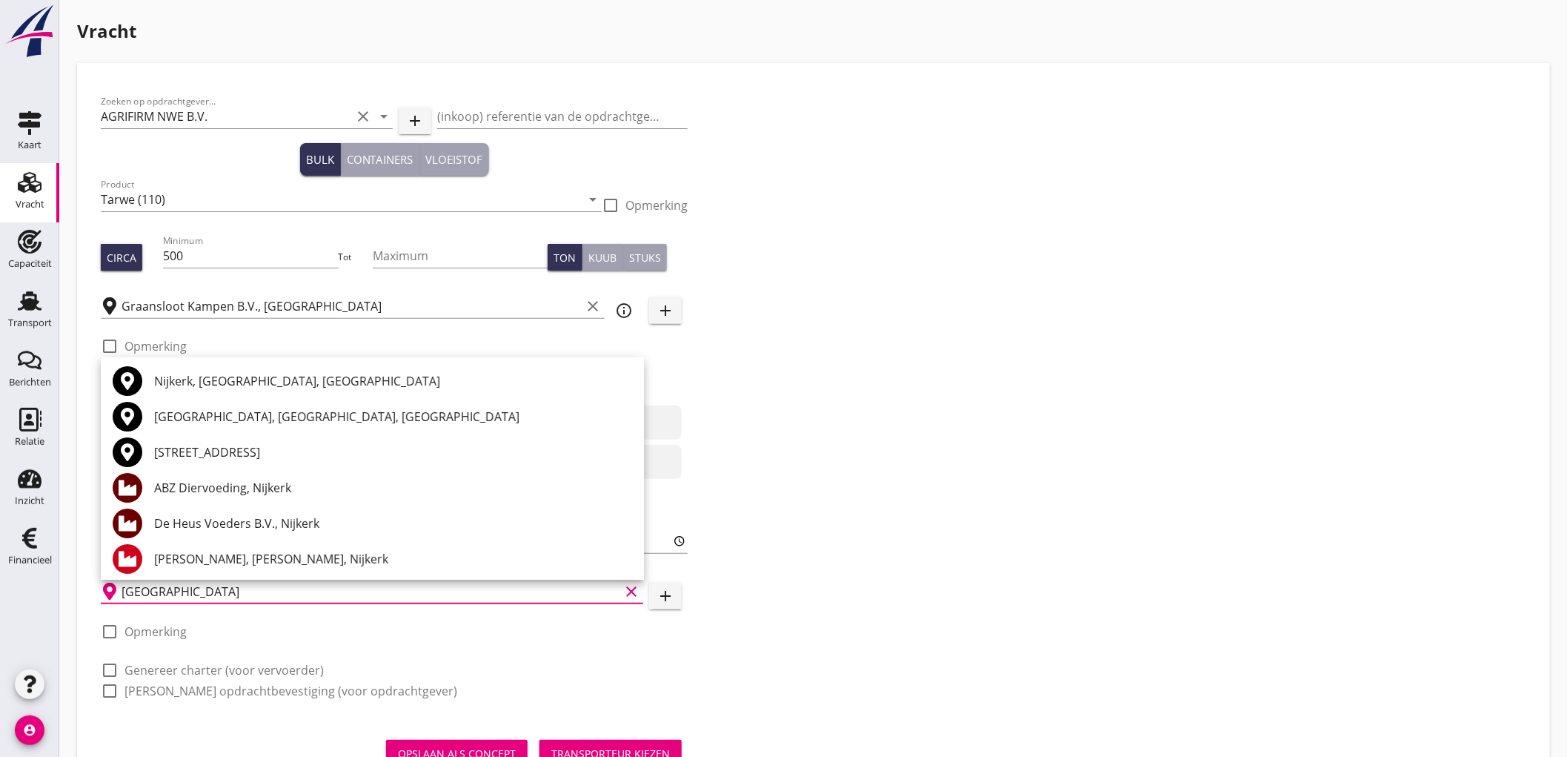
drag, startPoint x: 210, startPoint y: 485, endPoint x: 210, endPoint y: 499, distance: 14.0
click at [210, 484] on div "ABZ Diervoeding, Nijkerk" at bounding box center [393, 488] width 478 height 18
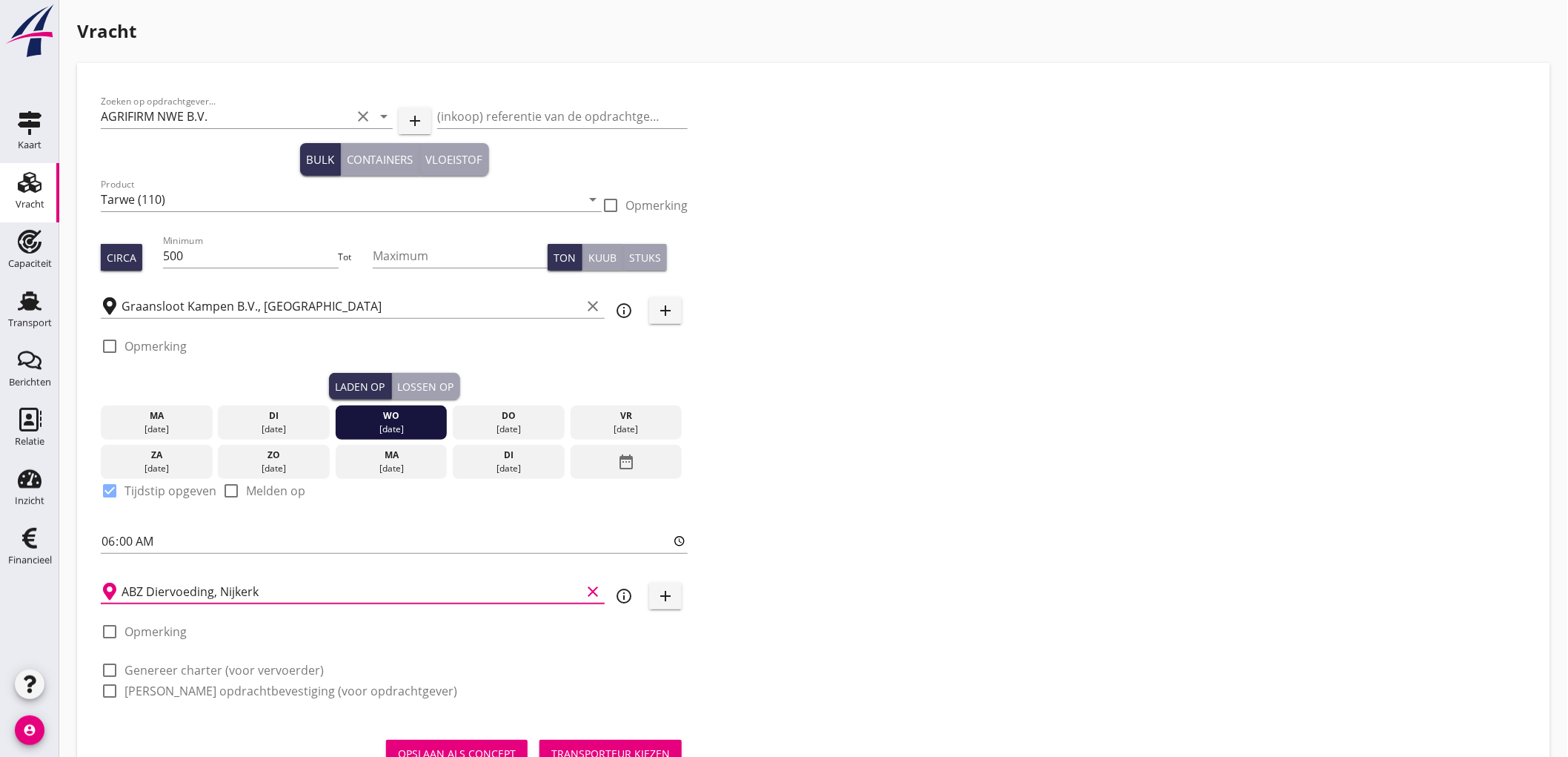
type input "ABZ Diervoeding, Nijkerk"
click at [182, 672] on label "Genereer charter (voor vervoerder)" at bounding box center [223, 670] width 199 height 15
checkbox input "true"
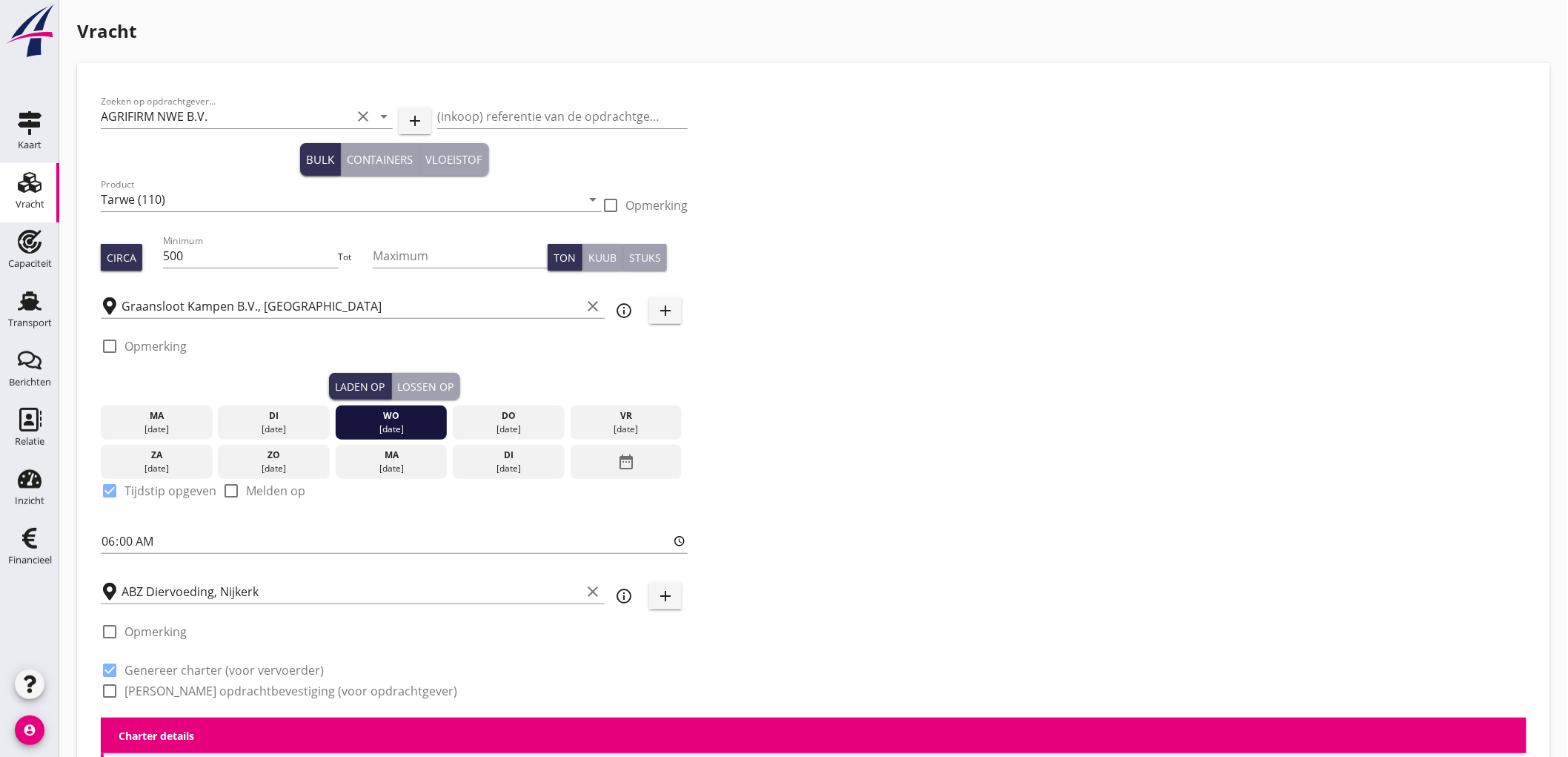
click at [186, 695] on label "Genereer opdrachtbevestiging (voor opdrachtgever)" at bounding box center [290, 691] width 333 height 15
checkbox input "true"
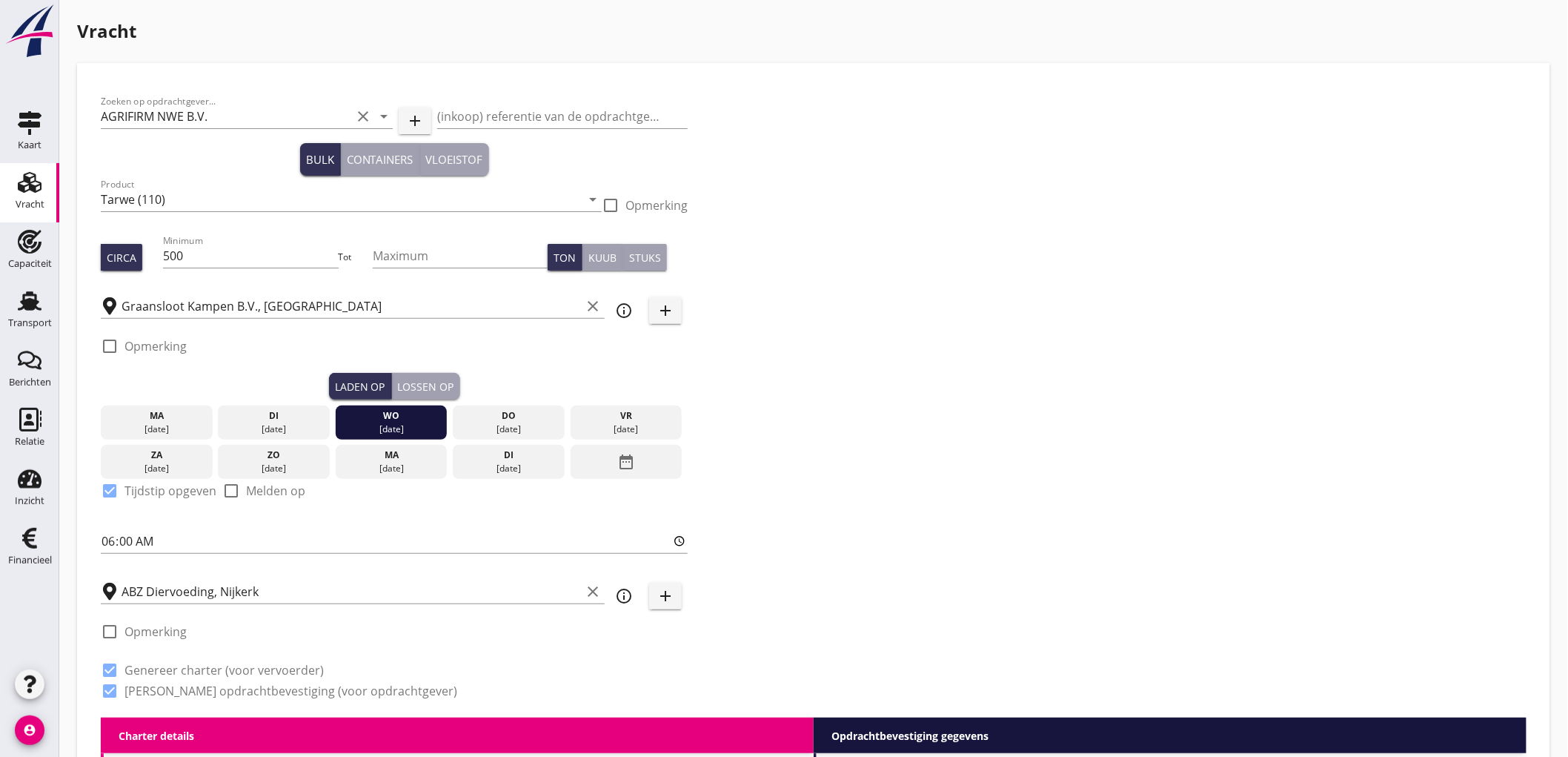
scroll to position [329, 0]
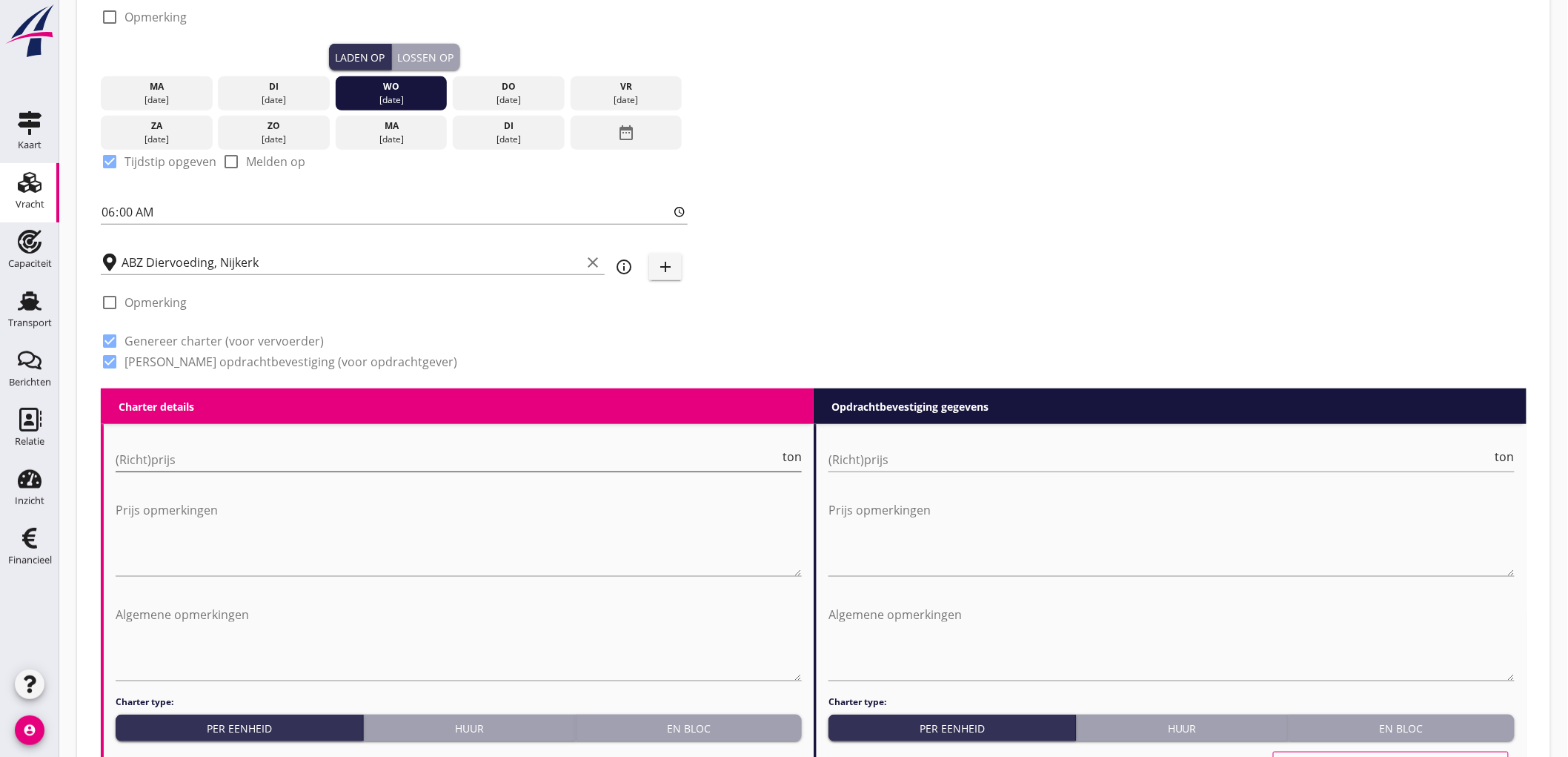
click at [217, 456] on input "(Richt)prijs" at bounding box center [448, 460] width 664 height 24
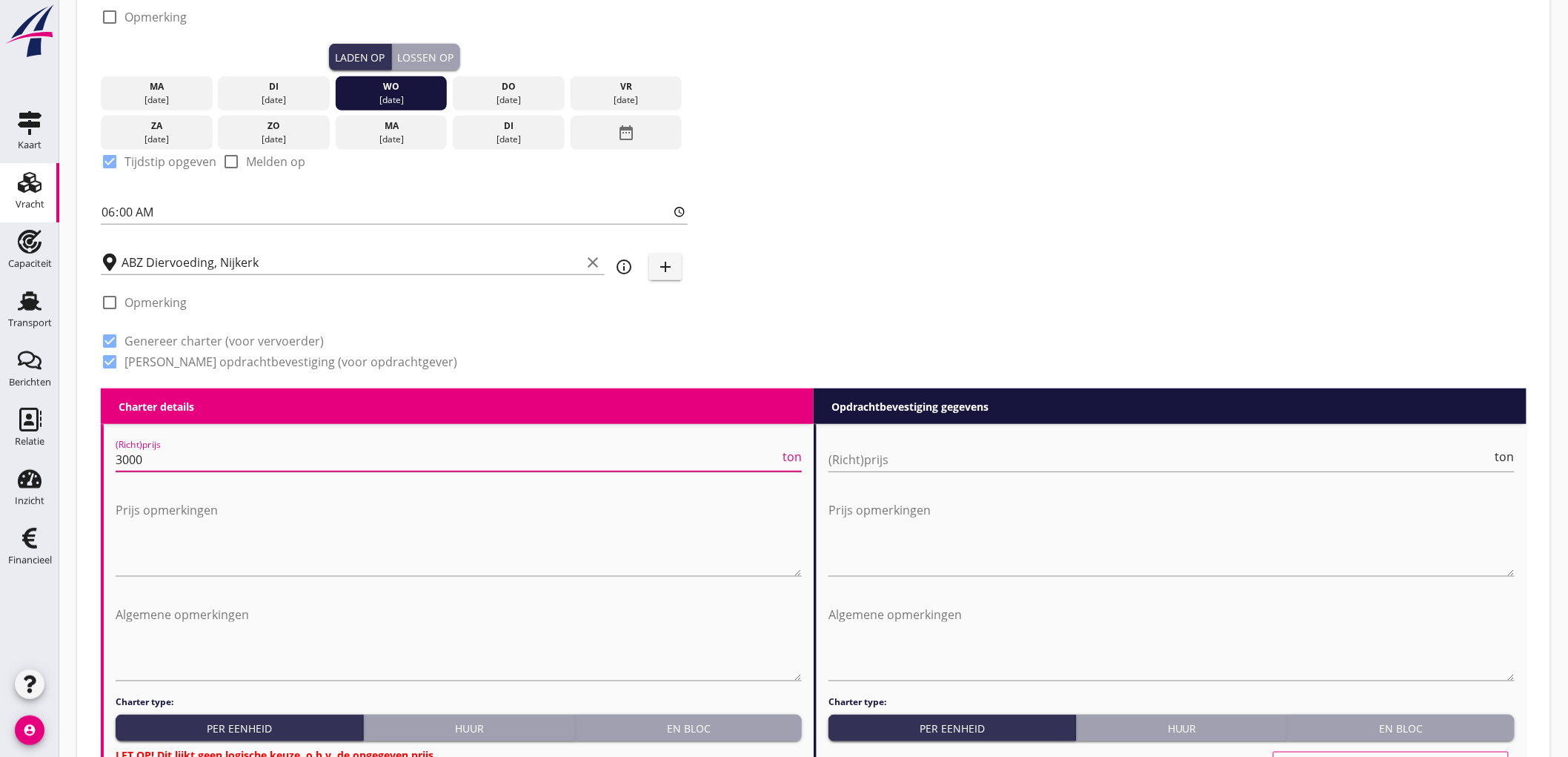
type input "3000"
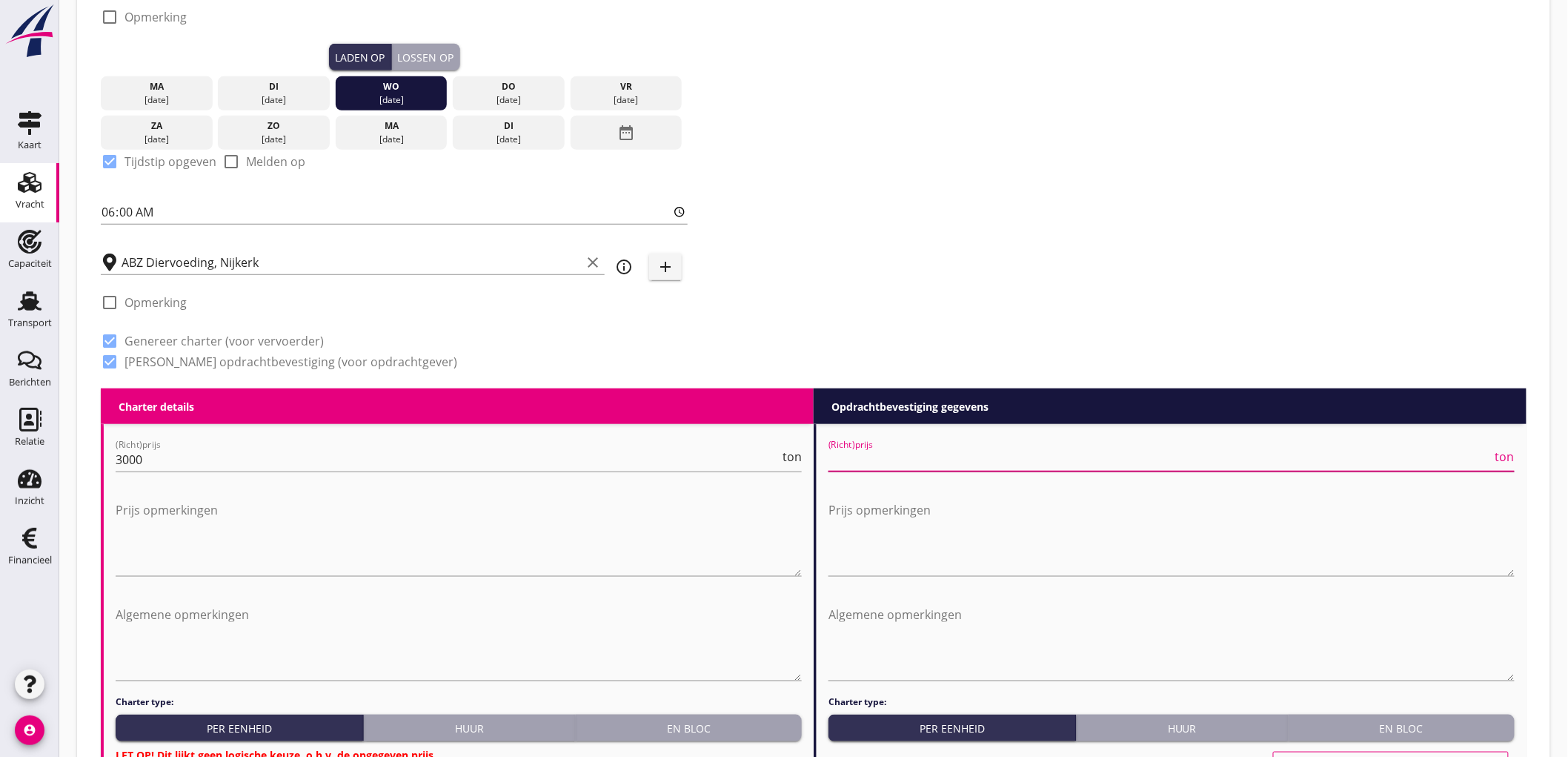
click at [877, 461] on input "(Richt)prijs" at bounding box center [1160, 460] width 664 height 24
type input "6"
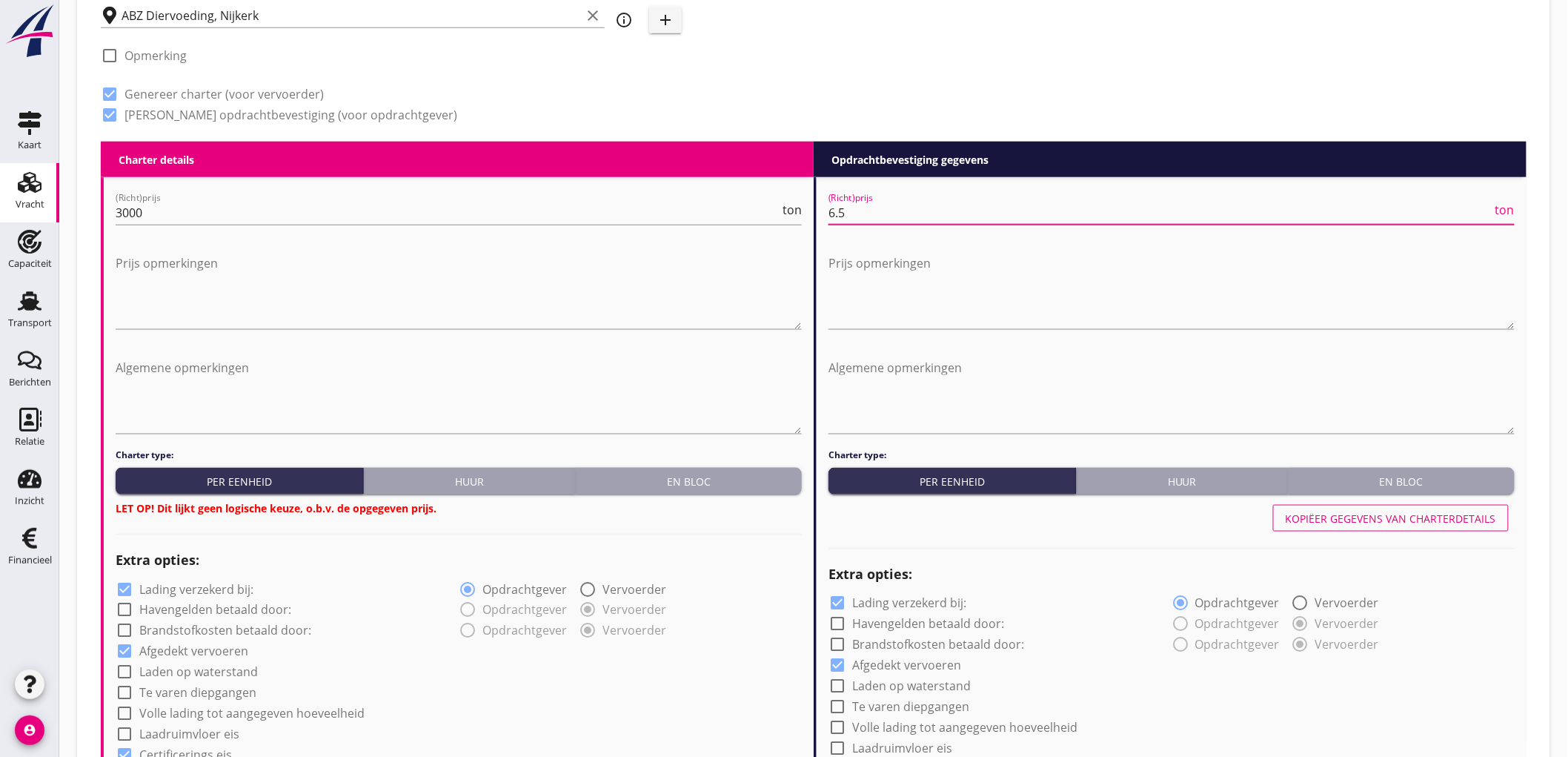
scroll to position [906, 0]
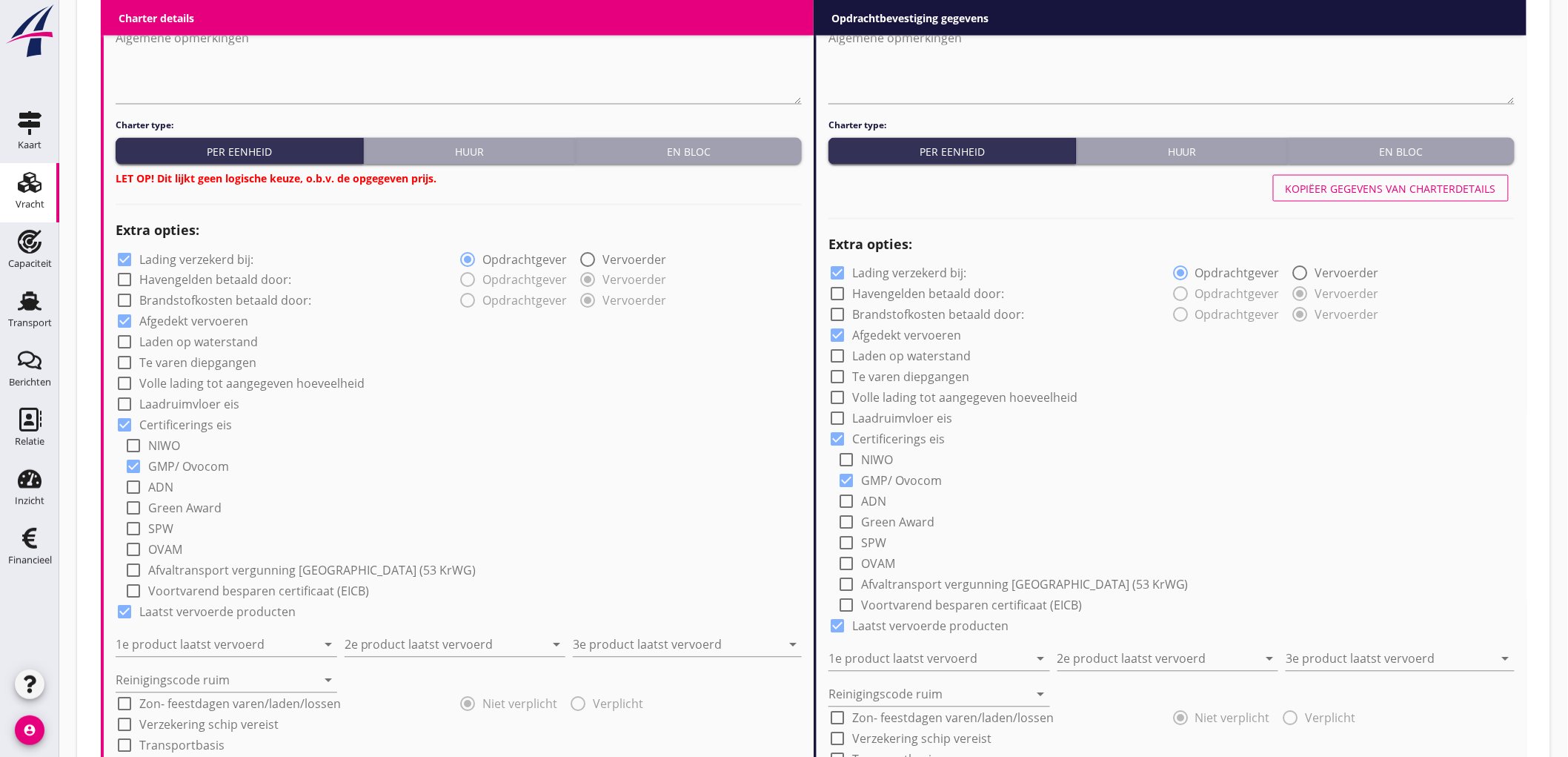
type input "6.5"
drag, startPoint x: 193, startPoint y: 254, endPoint x: 193, endPoint y: 263, distance: 9.0
click at [193, 254] on label "Lading verzekerd bij:" at bounding box center [196, 260] width 114 height 15
checkbox input "false"
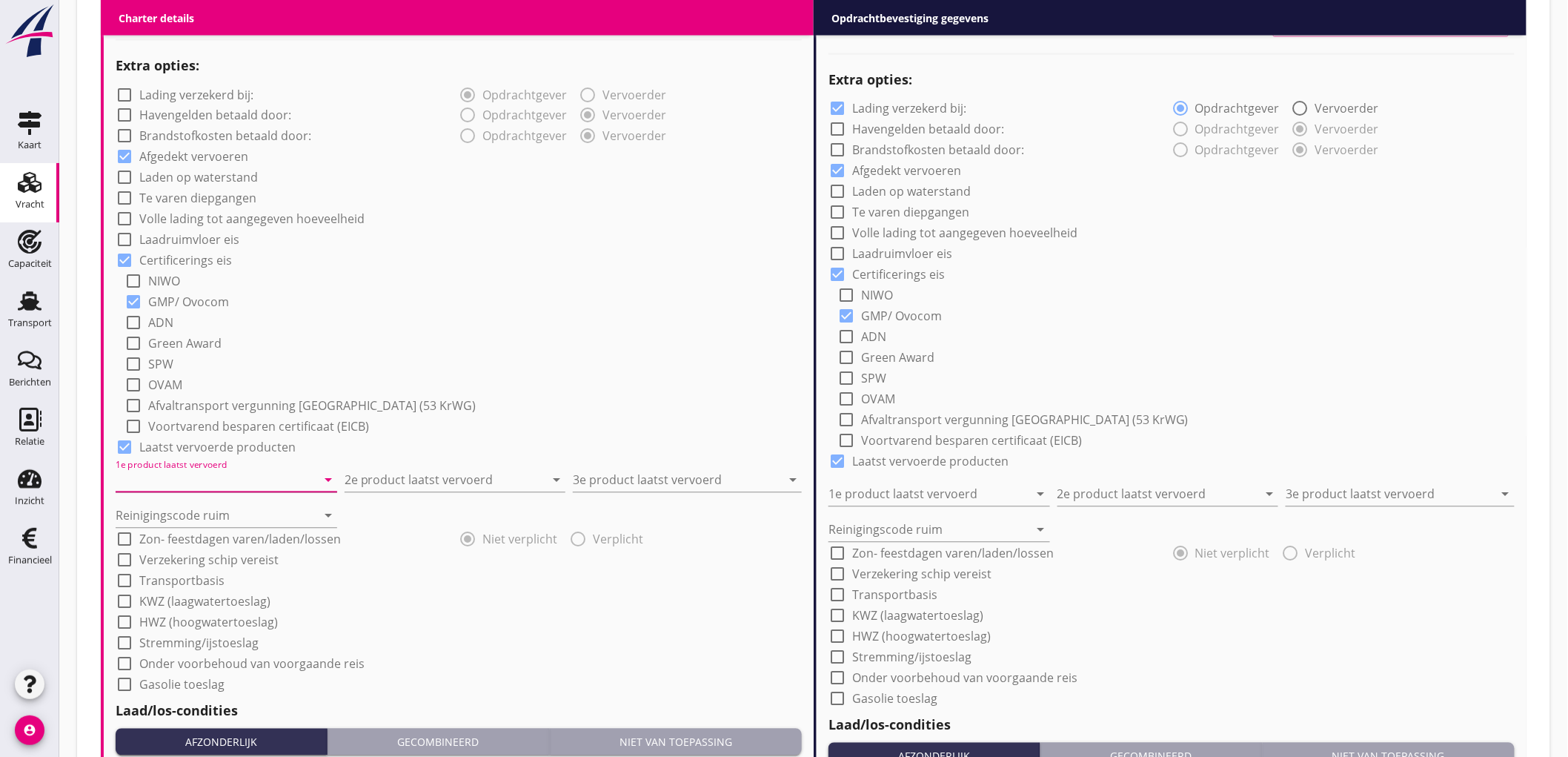
click at [190, 471] on input "1e product laatst vervoerd" at bounding box center [216, 481] width 201 height 24
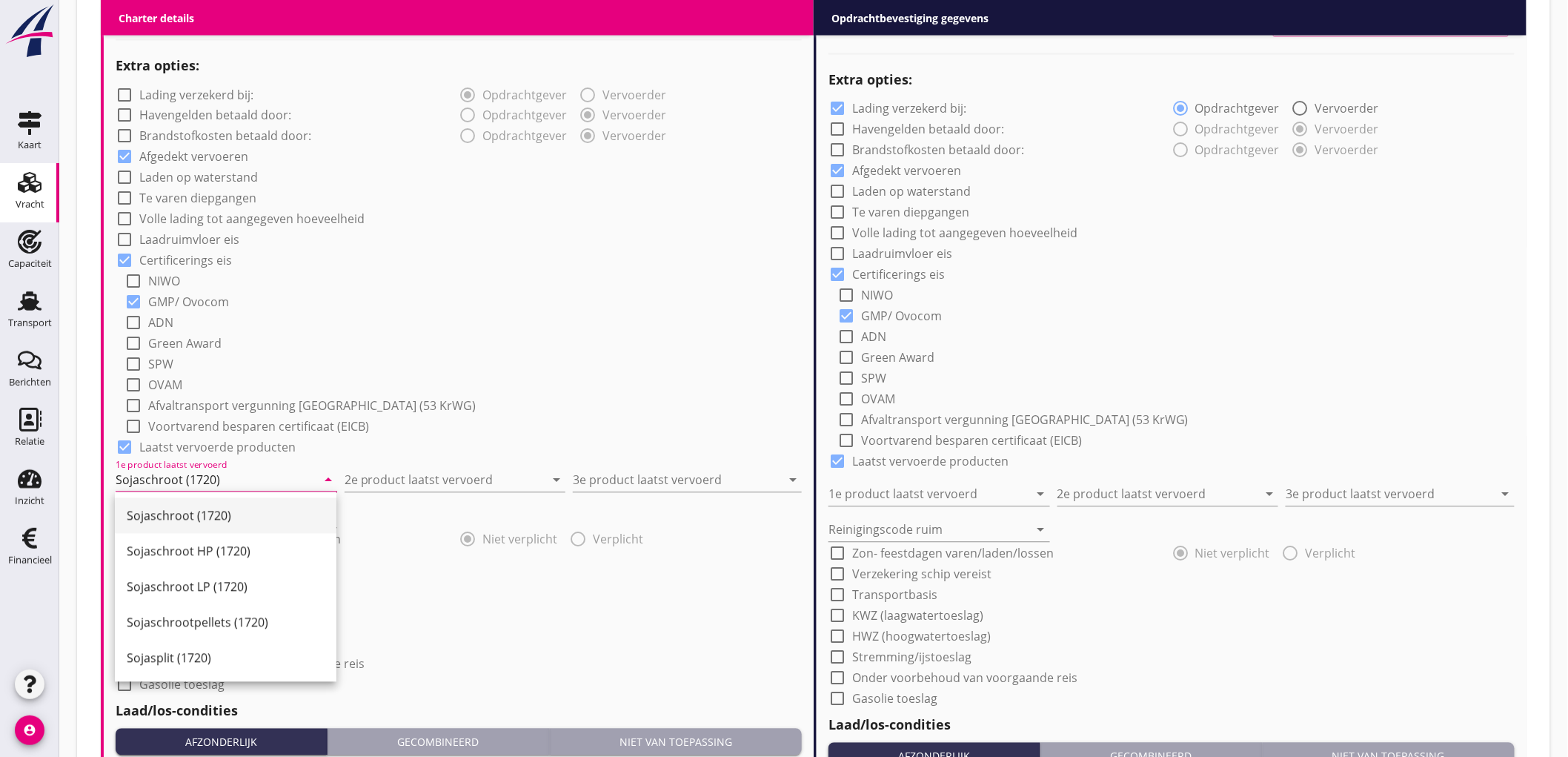
type input "Sojaschroot (1720)"
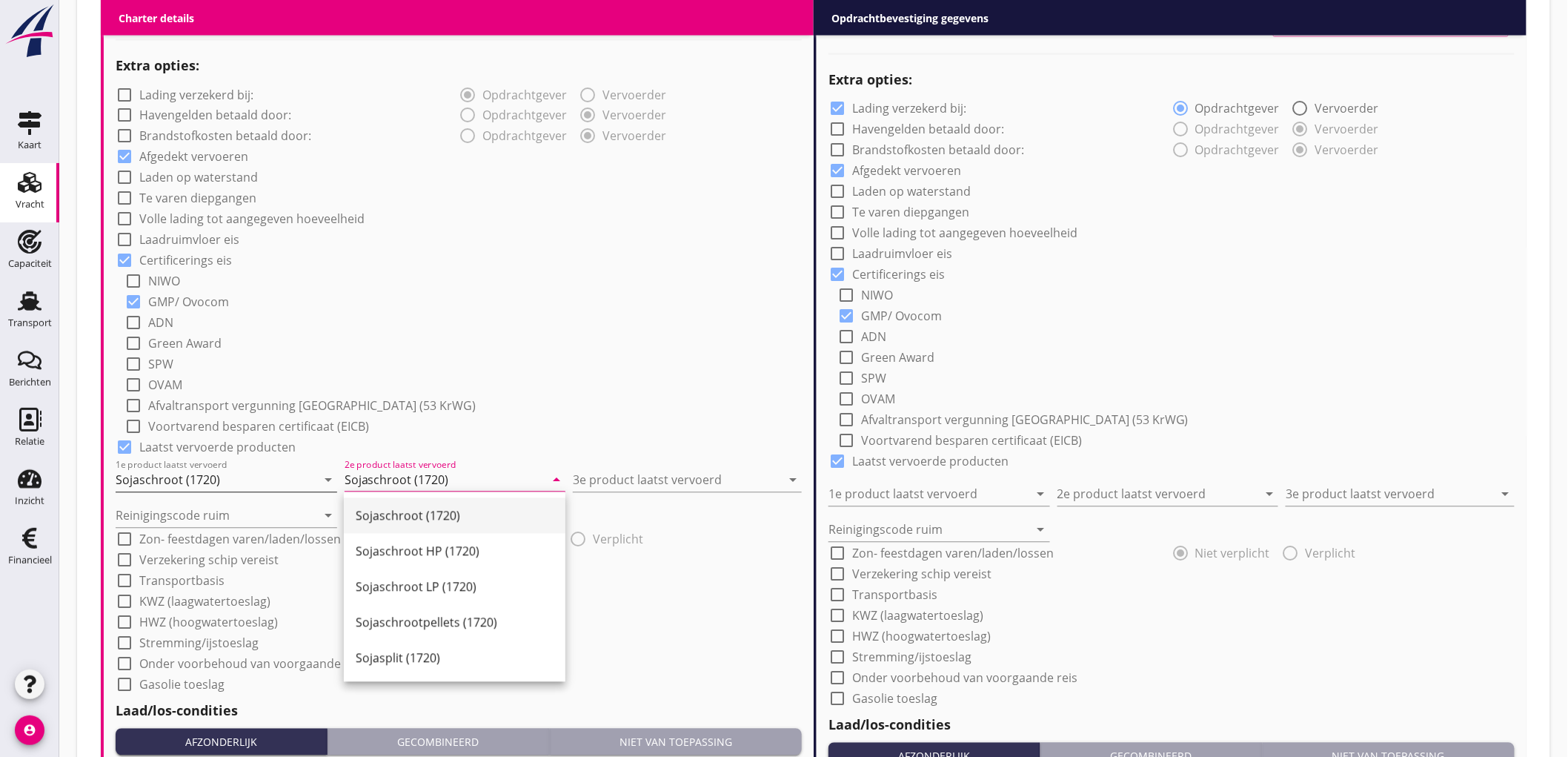
type input "Sojaschroot (1720)"
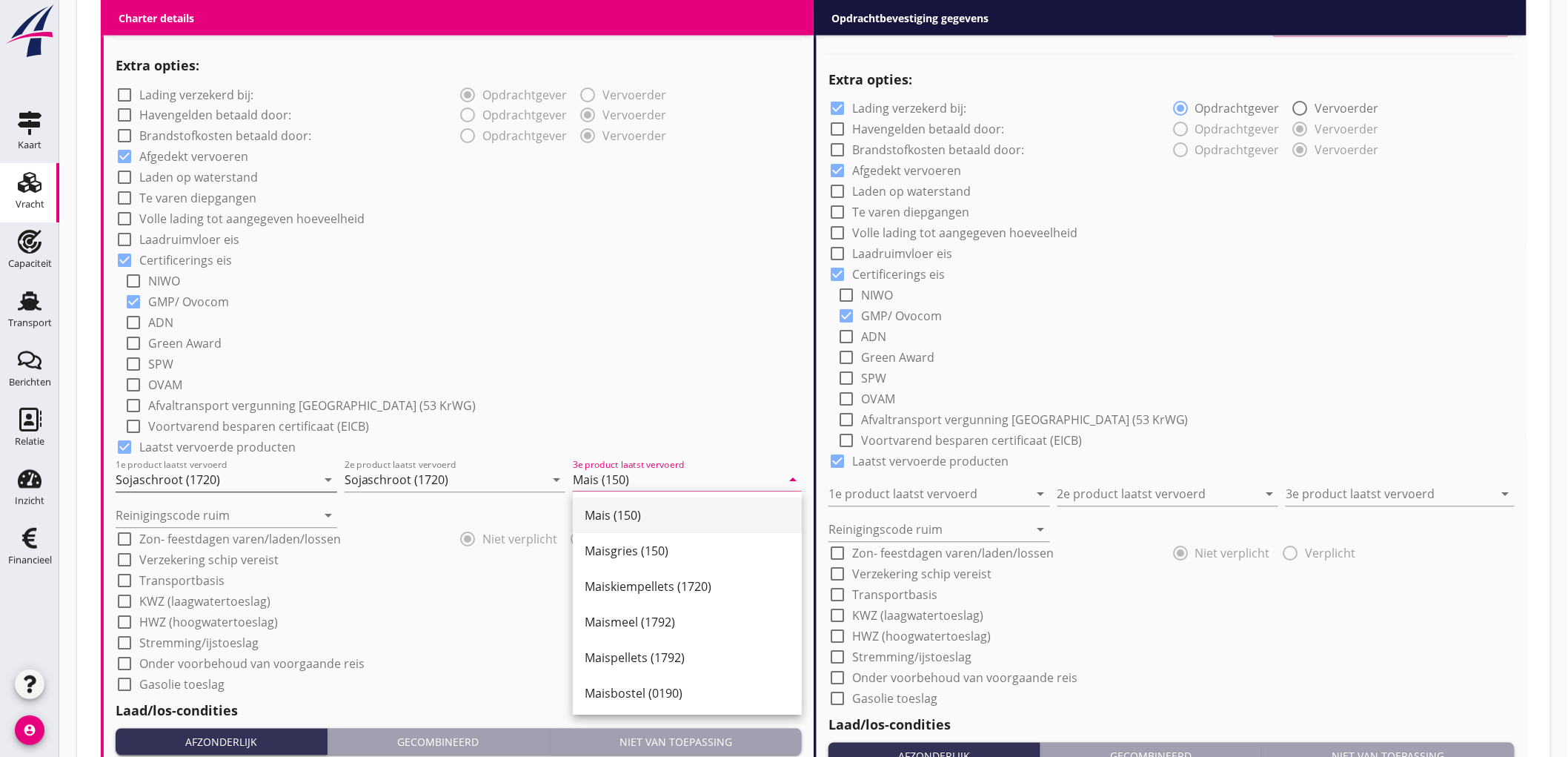
type input "Mais (150)"
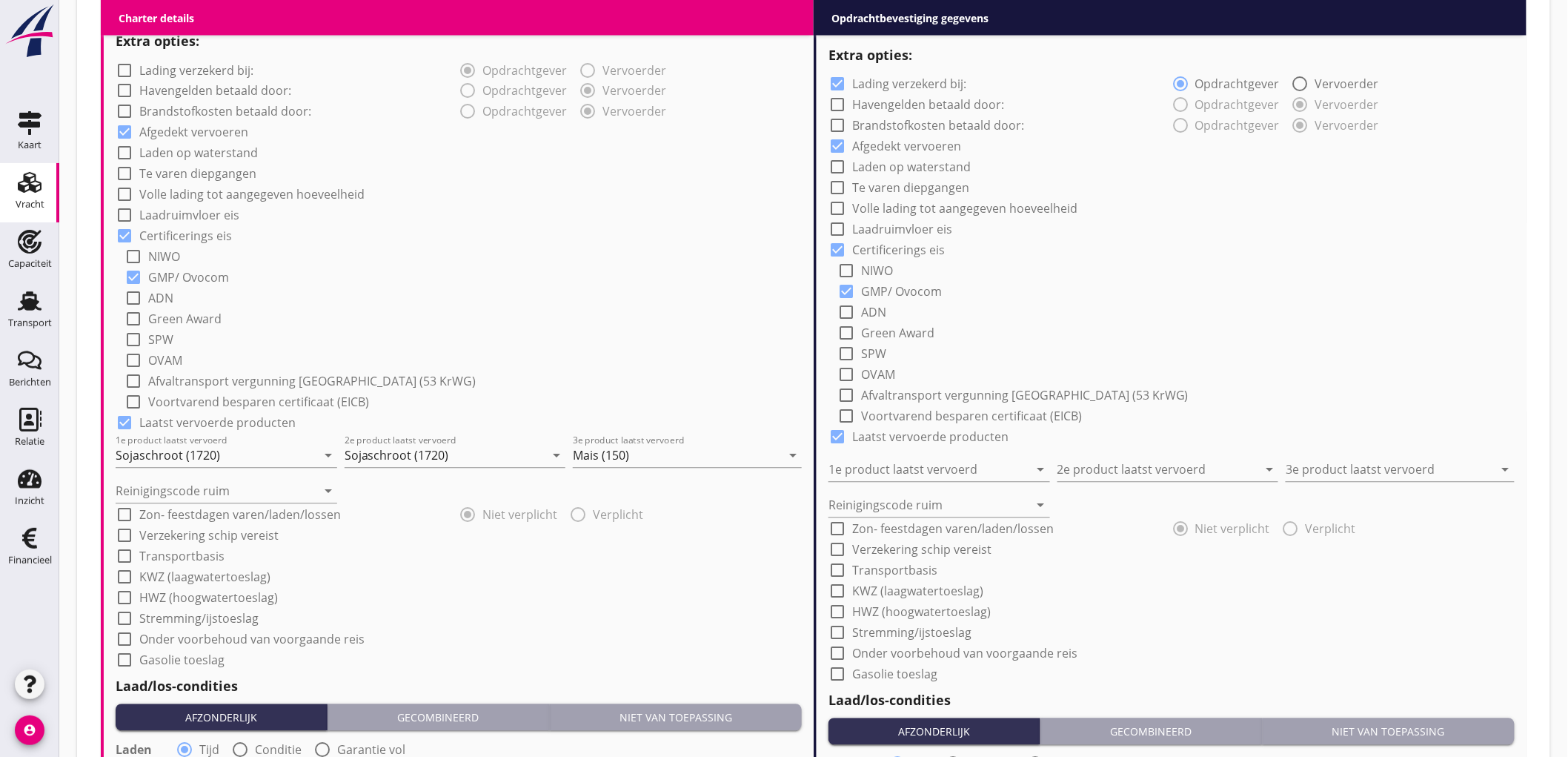
scroll to position [1177, 0]
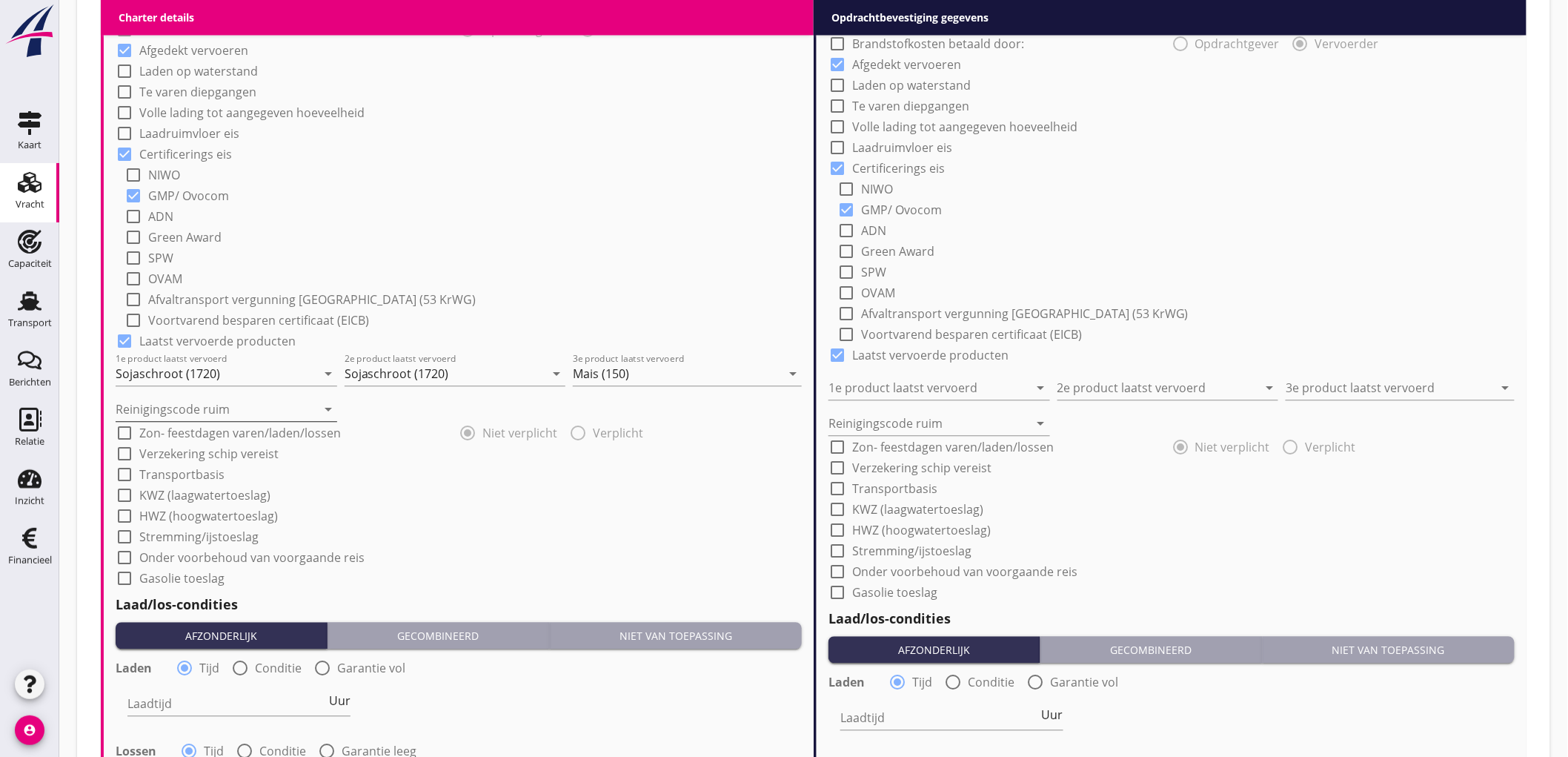
click at [193, 411] on input "Reinigingscode ruim" at bounding box center [216, 409] width 201 height 24
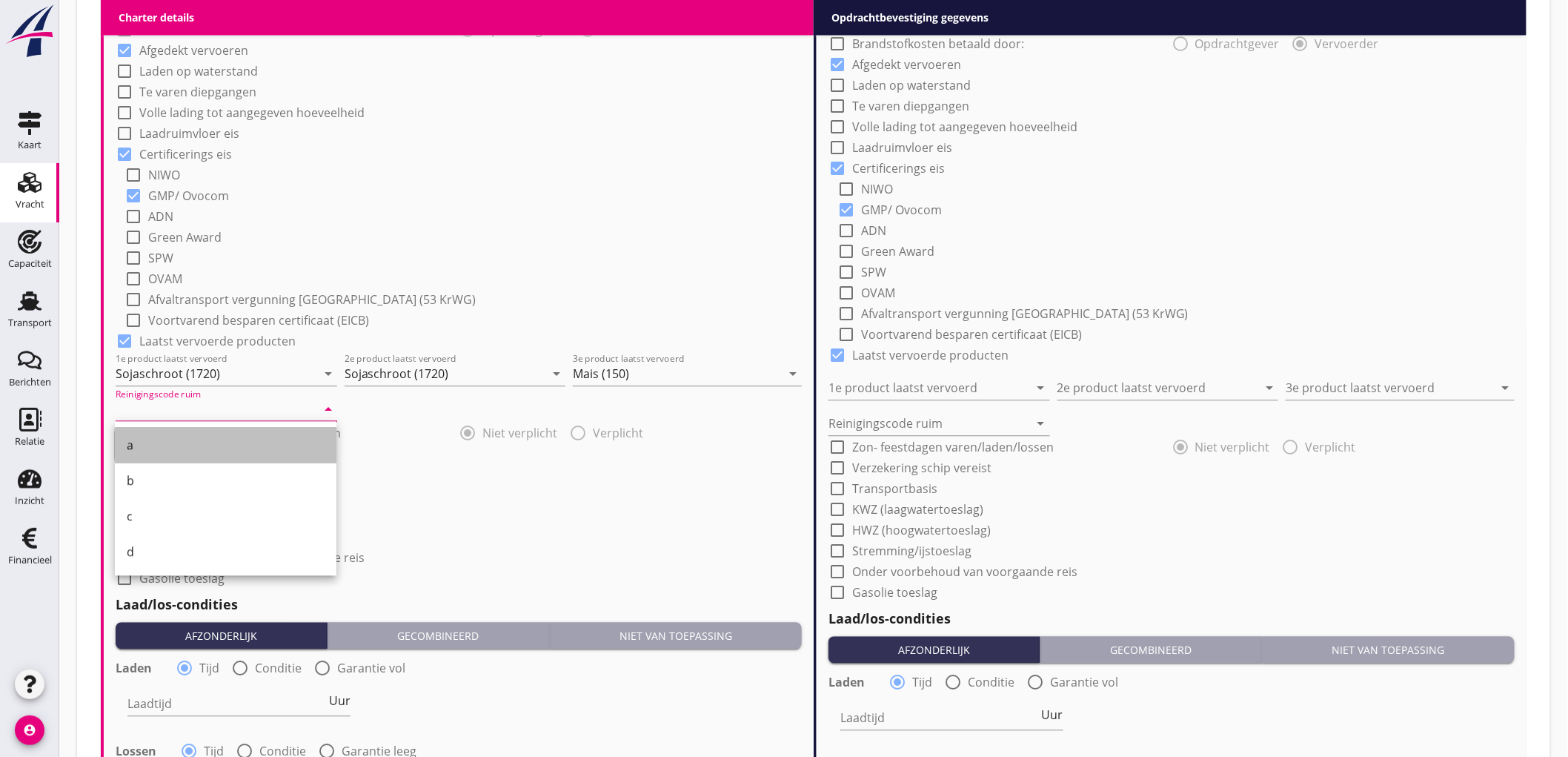
click at [186, 436] on div "a" at bounding box center [225, 445] width 198 height 18
type input "a"
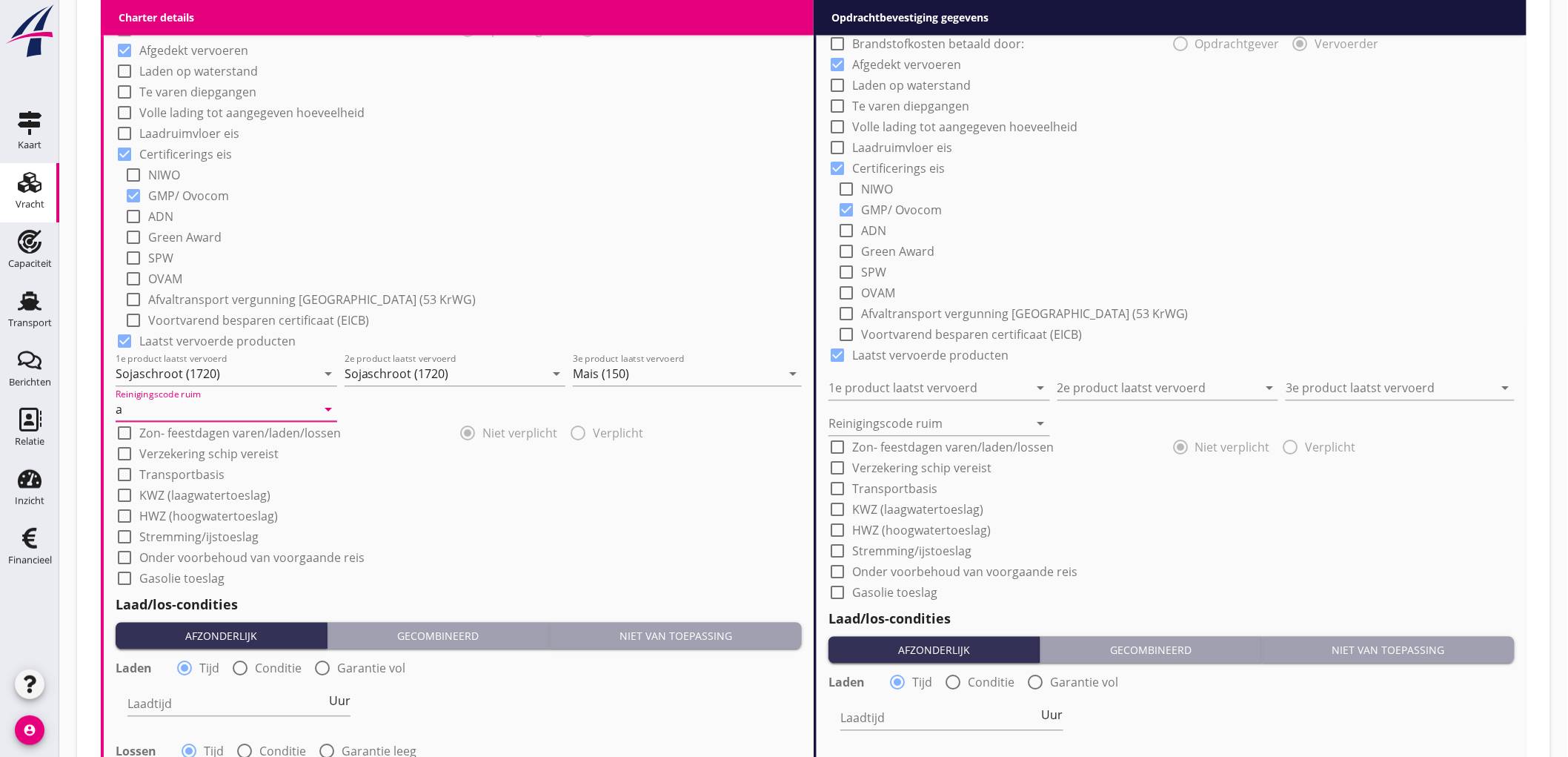
click at [442, 275] on div "check_box_outline_blank OVAM" at bounding box center [463, 278] width 677 height 21
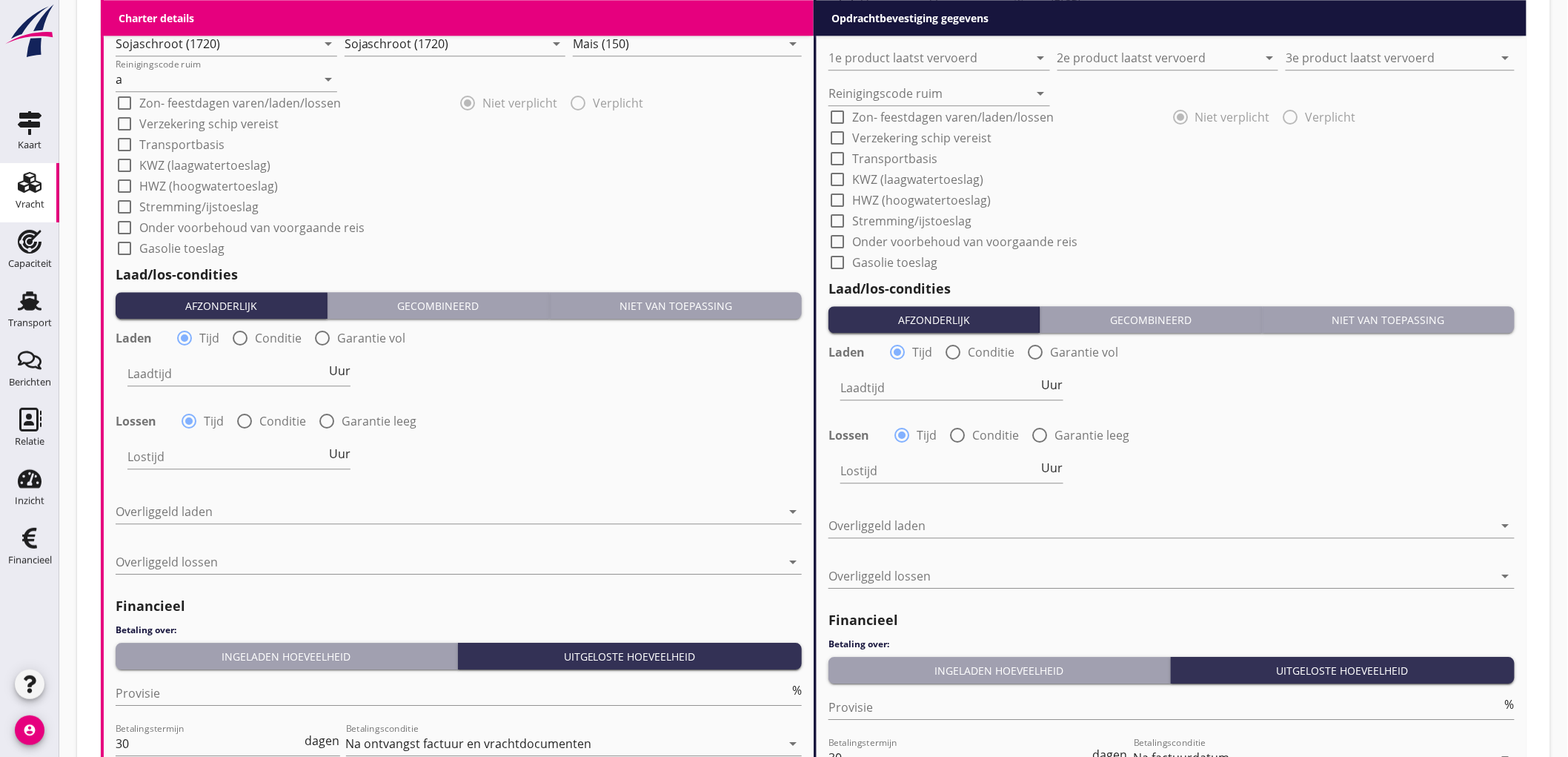
click at [238, 347] on div at bounding box center [239, 337] width 25 height 25
radio input "false"
radio input "true"
click at [204, 373] on div at bounding box center [284, 374] width 315 height 24
click at [0, 0] on div "Nederlands wettelijk 2011" at bounding box center [0, 0] width 0 height 0
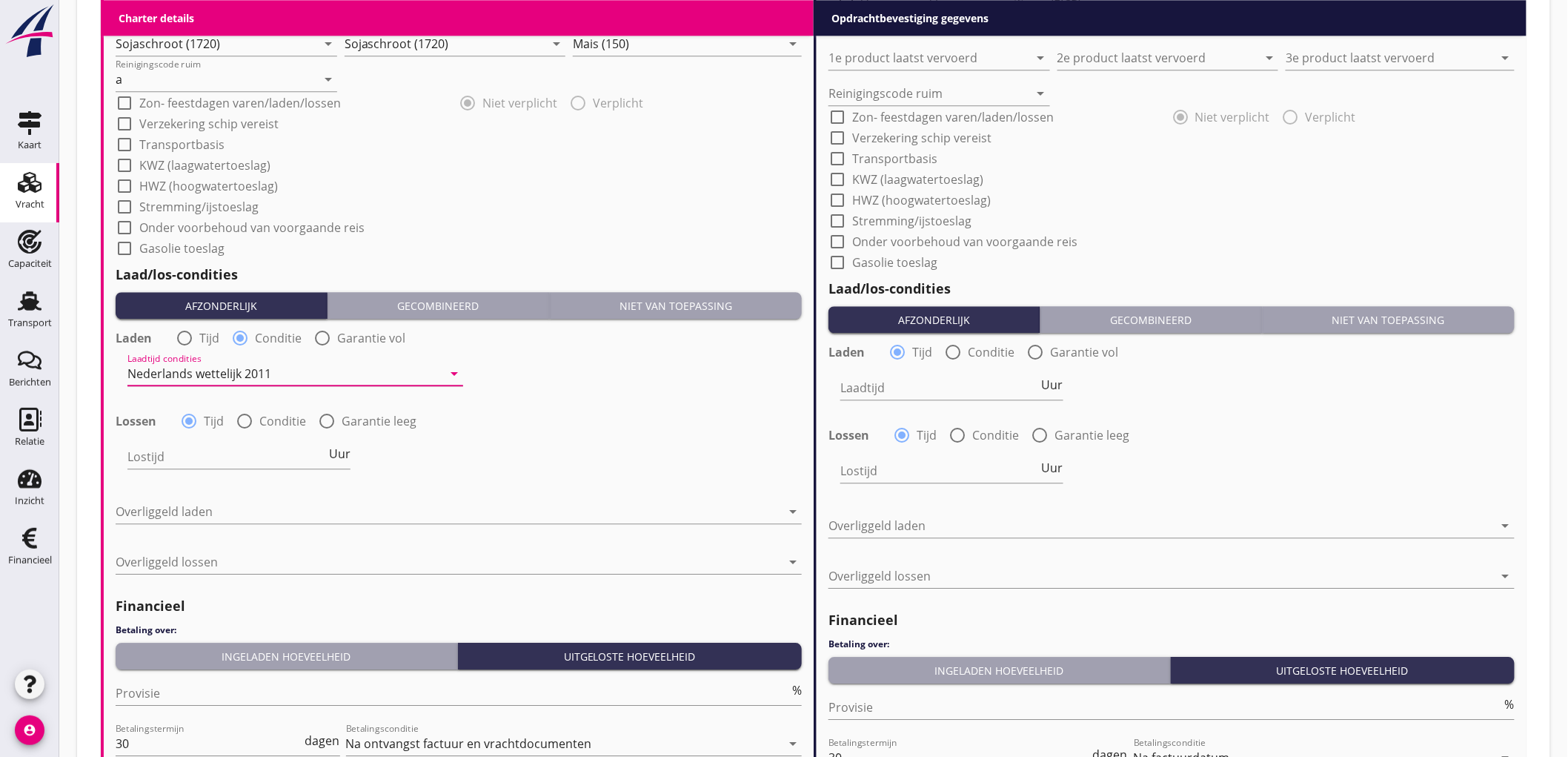
click at [260, 410] on div "Lossen radio_button_checked Tijd radio_button_unchecked Conditie radio_button_u…" at bounding box center [459, 420] width 686 height 21
click at [251, 427] on div at bounding box center [244, 421] width 25 height 25
radio input "false"
radio input "true"
click at [199, 460] on div at bounding box center [284, 457] width 315 height 24
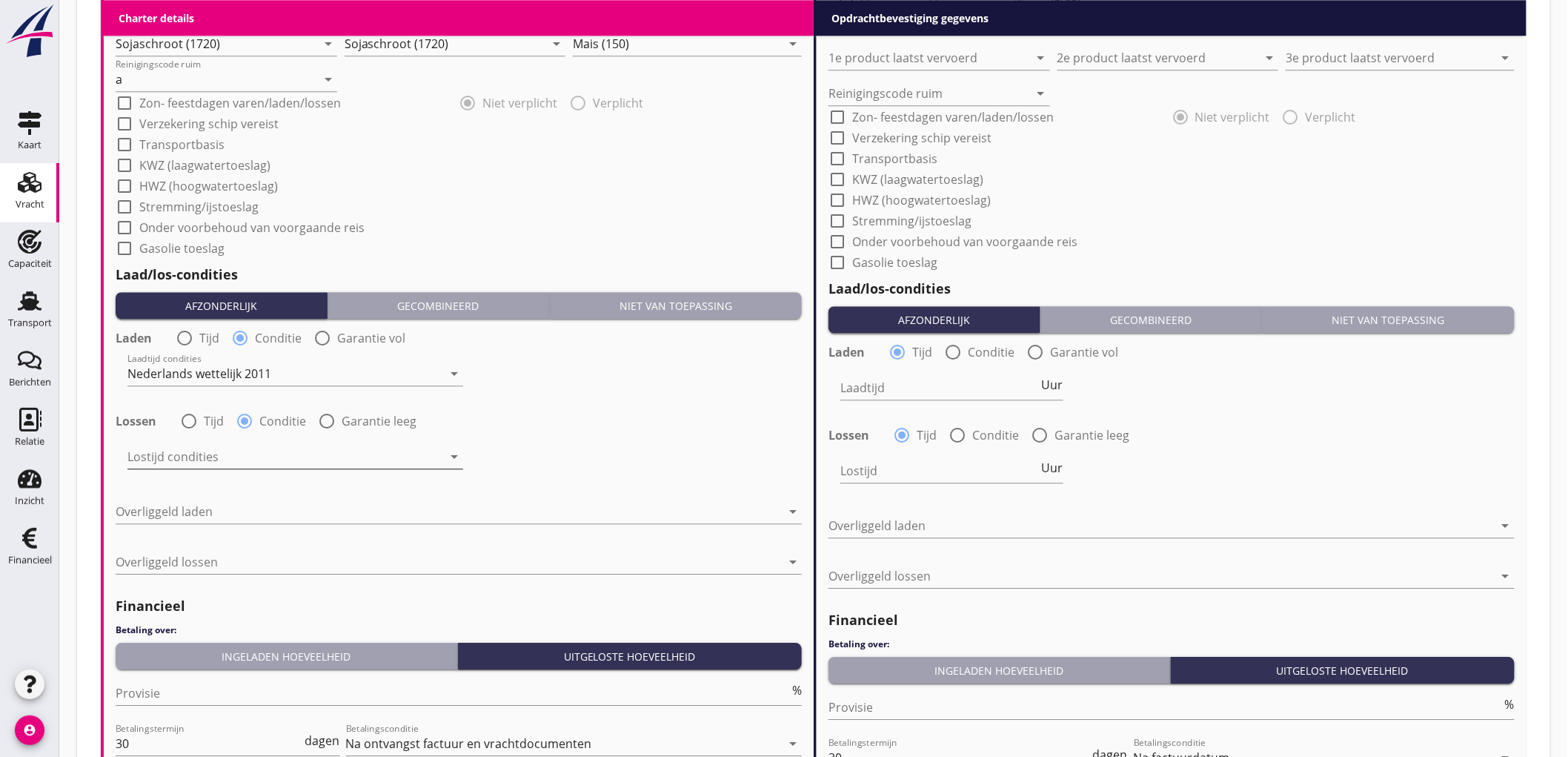
click at [0, 0] on div "Nederlands wettelijk 2011" at bounding box center [0, 0] width 0 height 0
click at [211, 494] on div "Overliggeld laden arrow_drop_down" at bounding box center [459, 514] width 686 height 47
click at [211, 508] on div at bounding box center [448, 512] width 666 height 24
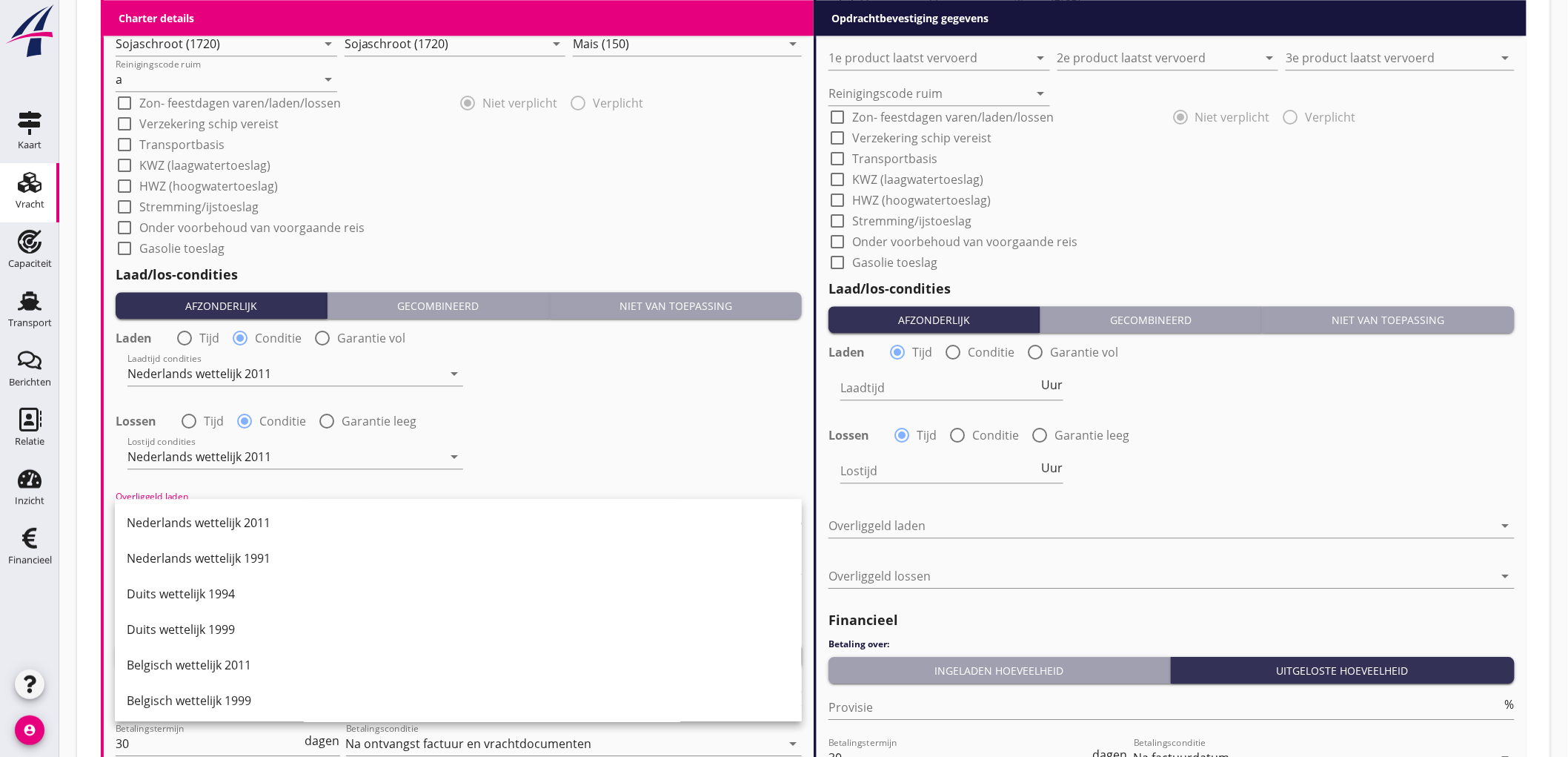
click at [226, 515] on div "Nederlands wettelijk 2011" at bounding box center [458, 523] width 664 height 18
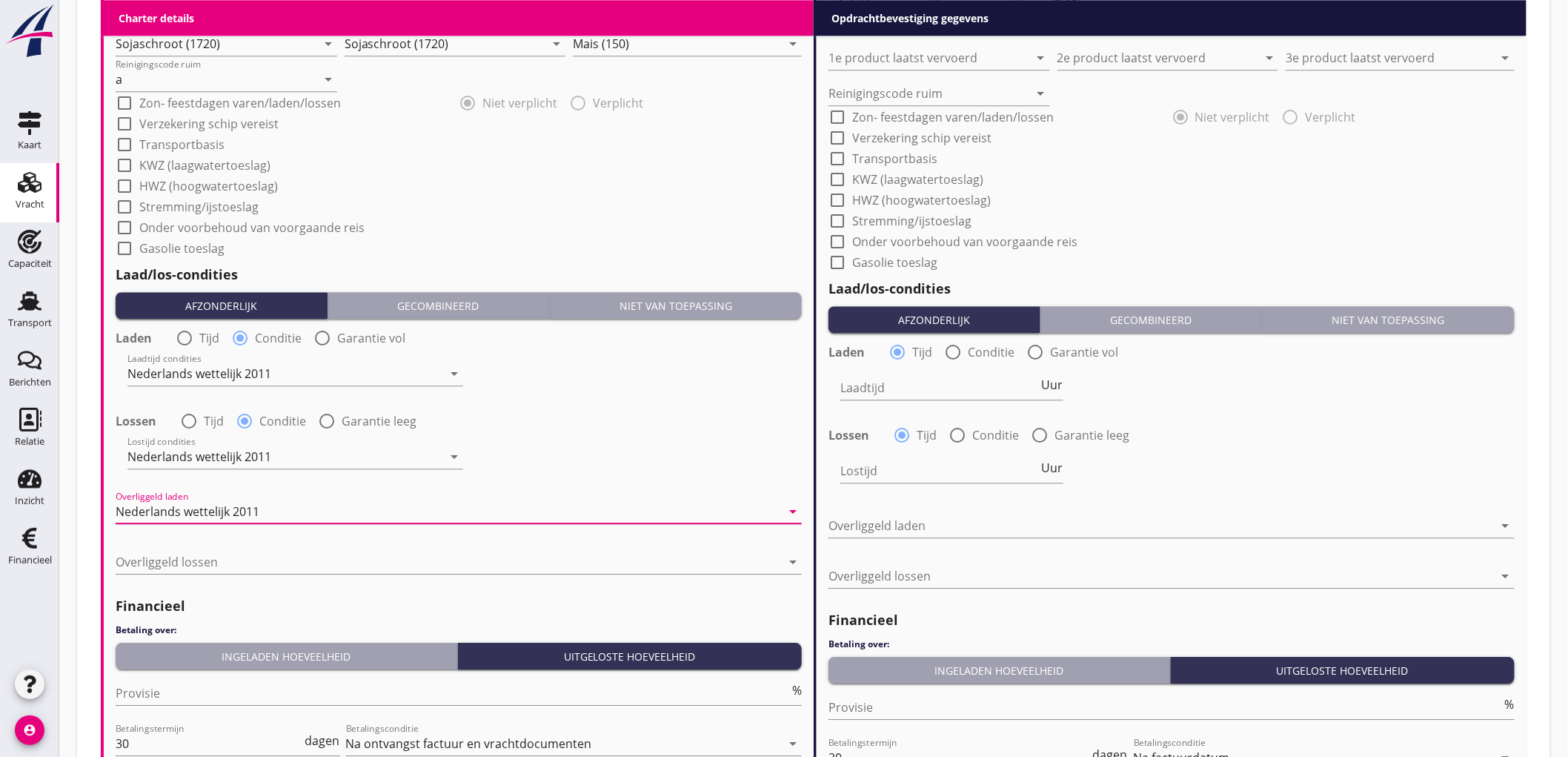
click at [187, 581] on div at bounding box center [459, 584] width 686 height 9
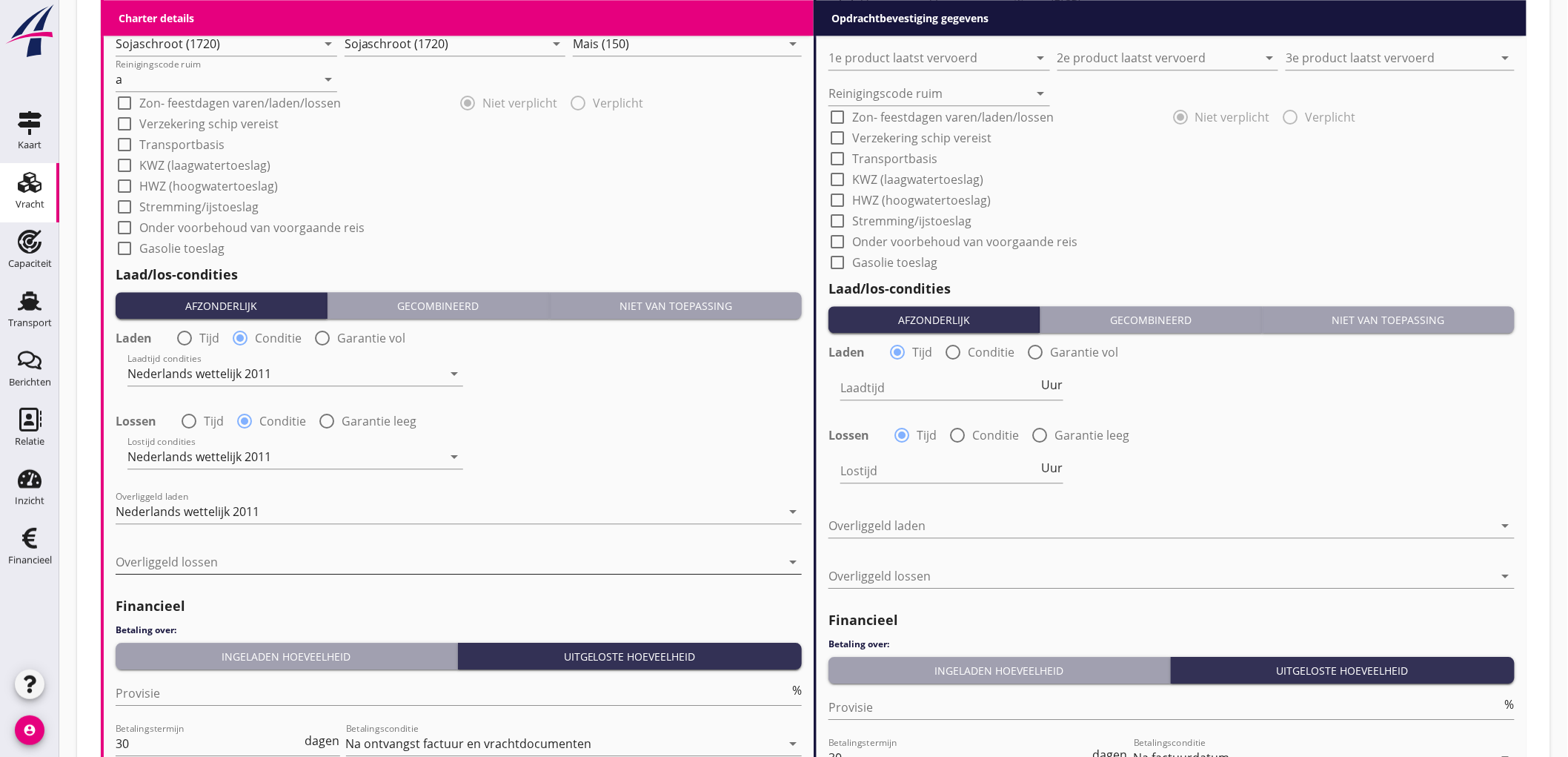
click at [205, 561] on div at bounding box center [448, 562] width 666 height 24
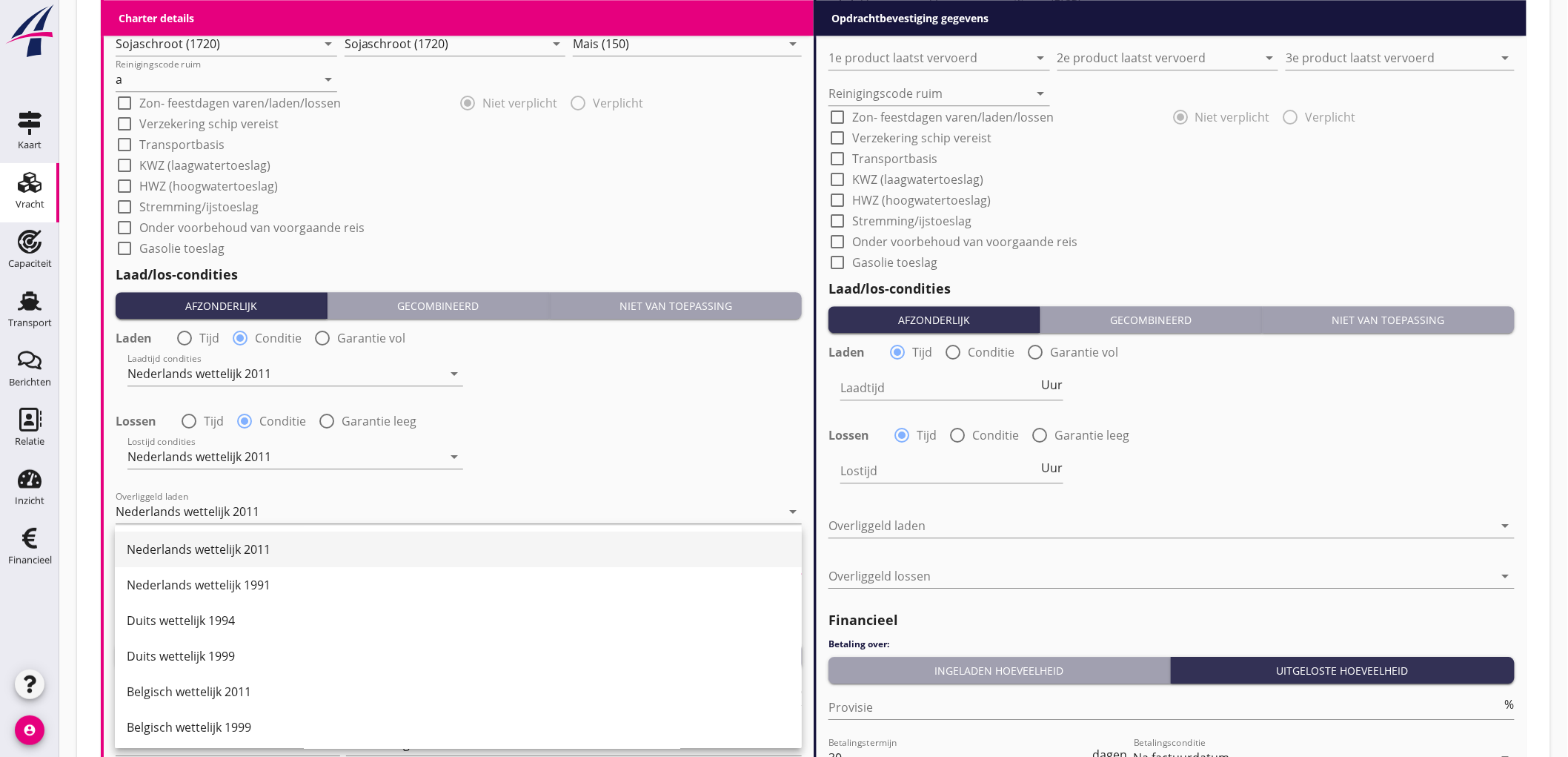
click at [234, 544] on div "Nederlands wettelijk 2011" at bounding box center [458, 549] width 664 height 18
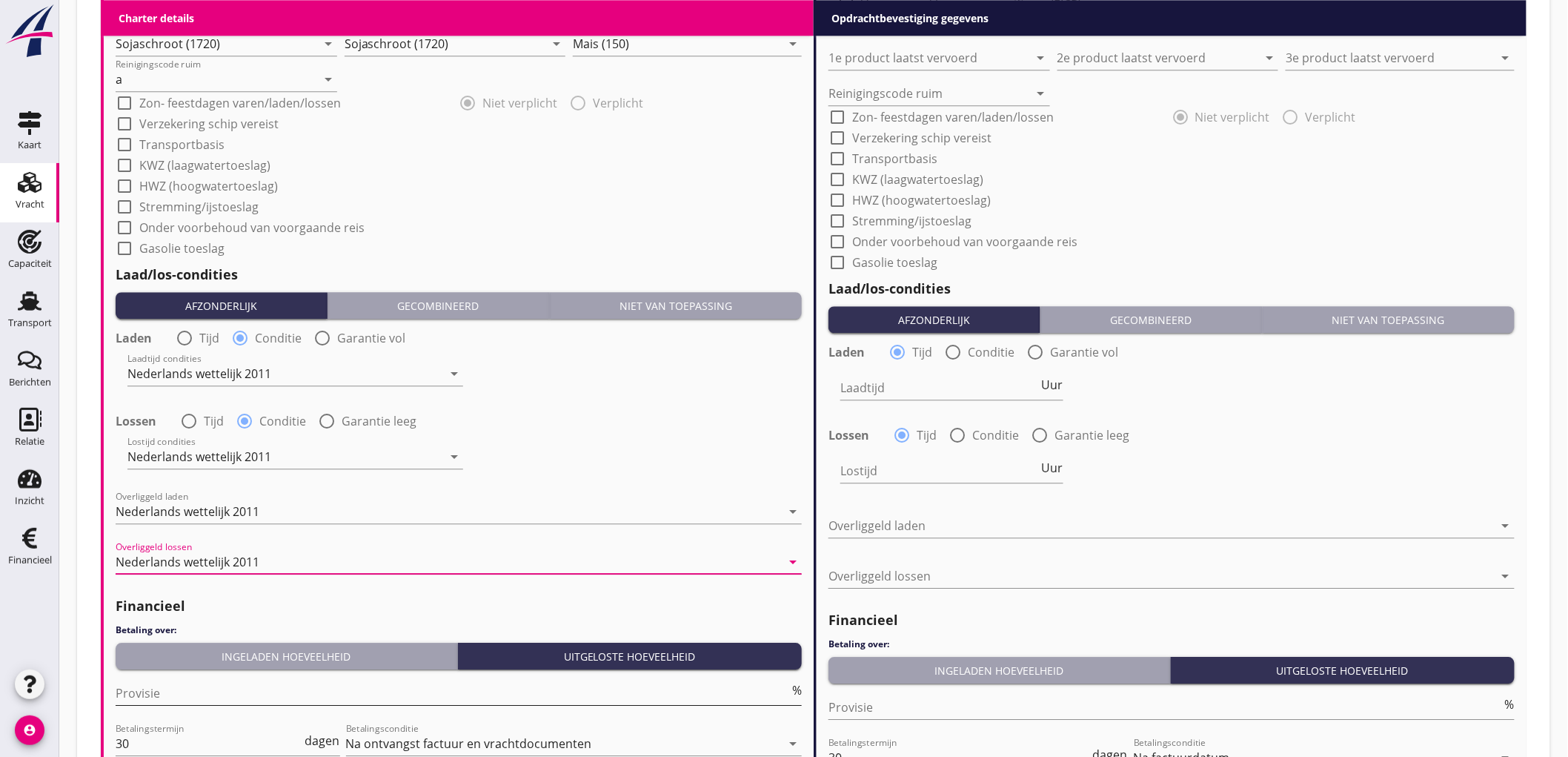
click at [265, 684] on input "Provisie" at bounding box center [452, 693] width 673 height 24
type input "5"
type input "2"
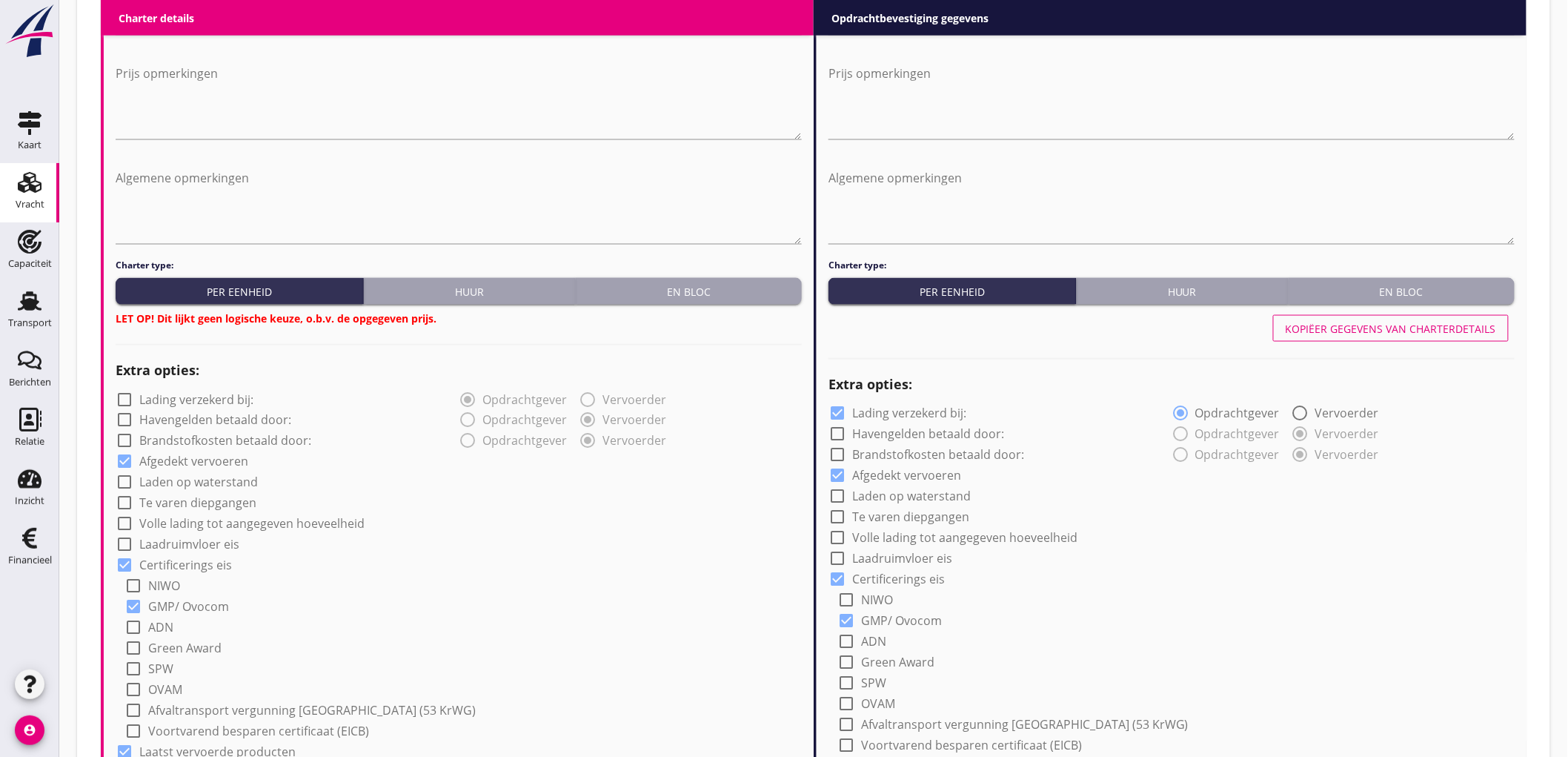
scroll to position [683, 0]
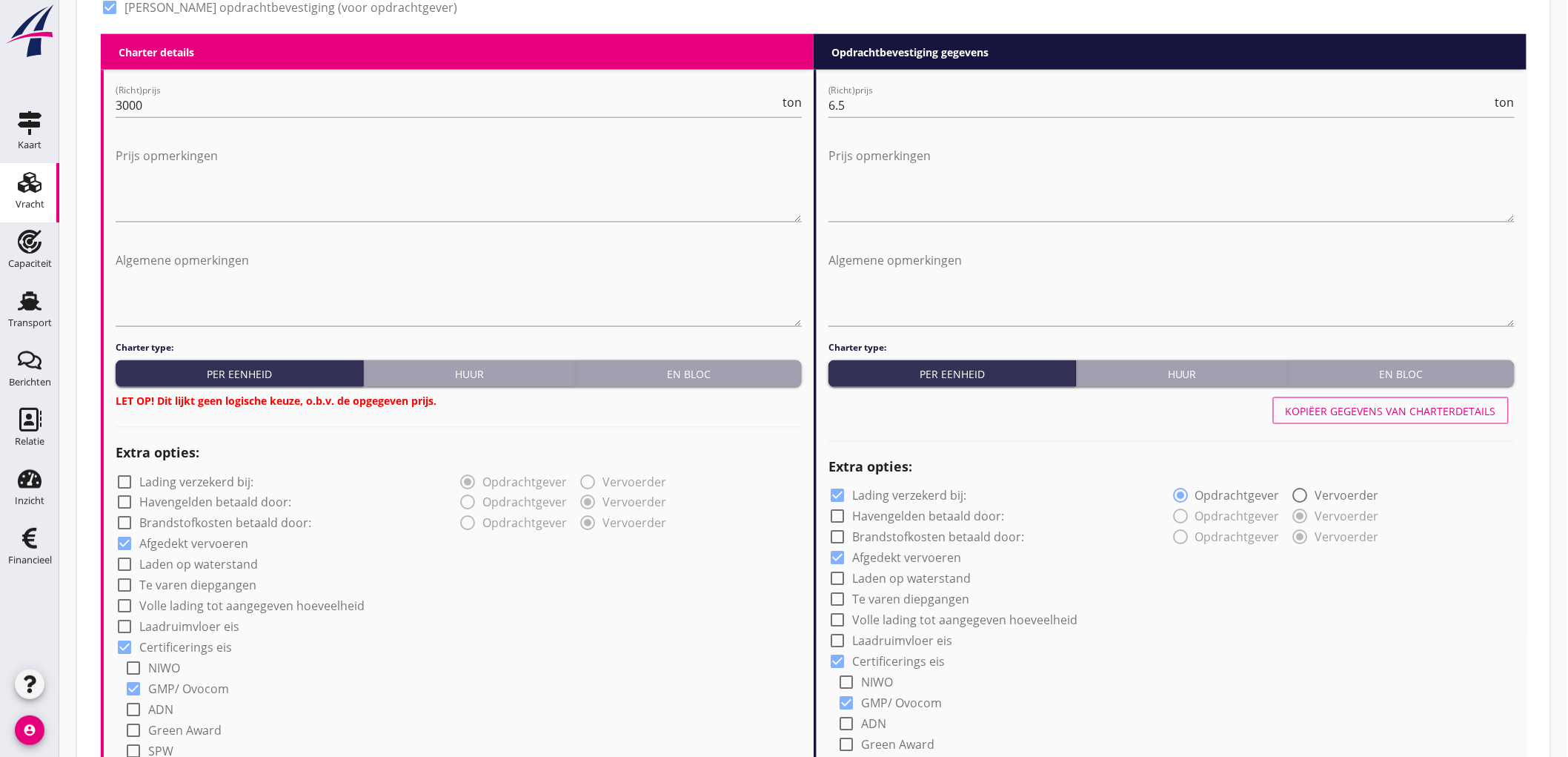
type input "2.5"
click at [1460, 423] on div "Kopiëer gegevens van charterdetails" at bounding box center [1171, 410] width 686 height 35
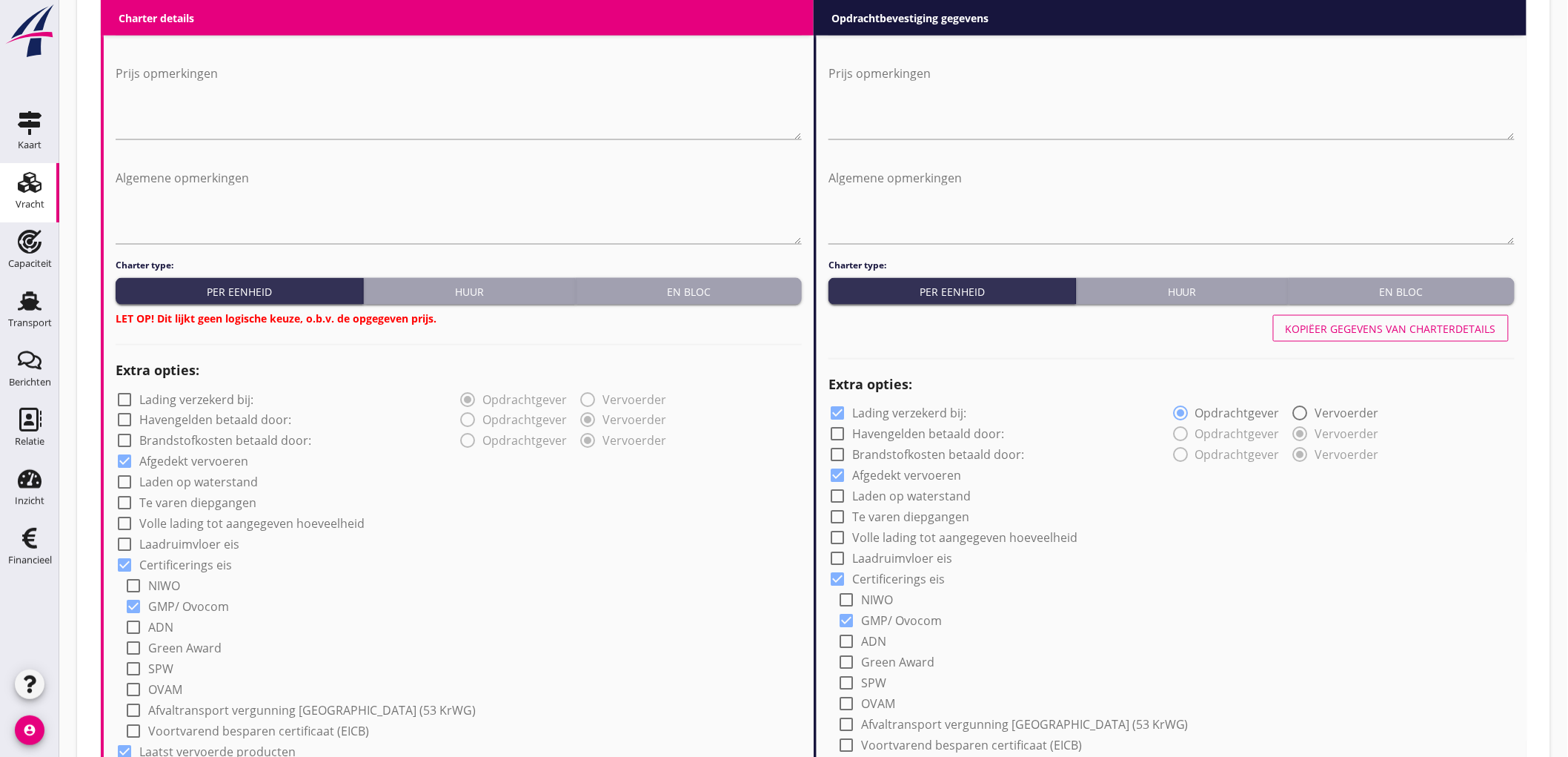
click at [1350, 322] on div "Kopiëer gegevens van charterdetails" at bounding box center [1391, 329] width 211 height 16
checkbox input "false"
type input "Sojaschroot (1720)"
type input "Mais (150)"
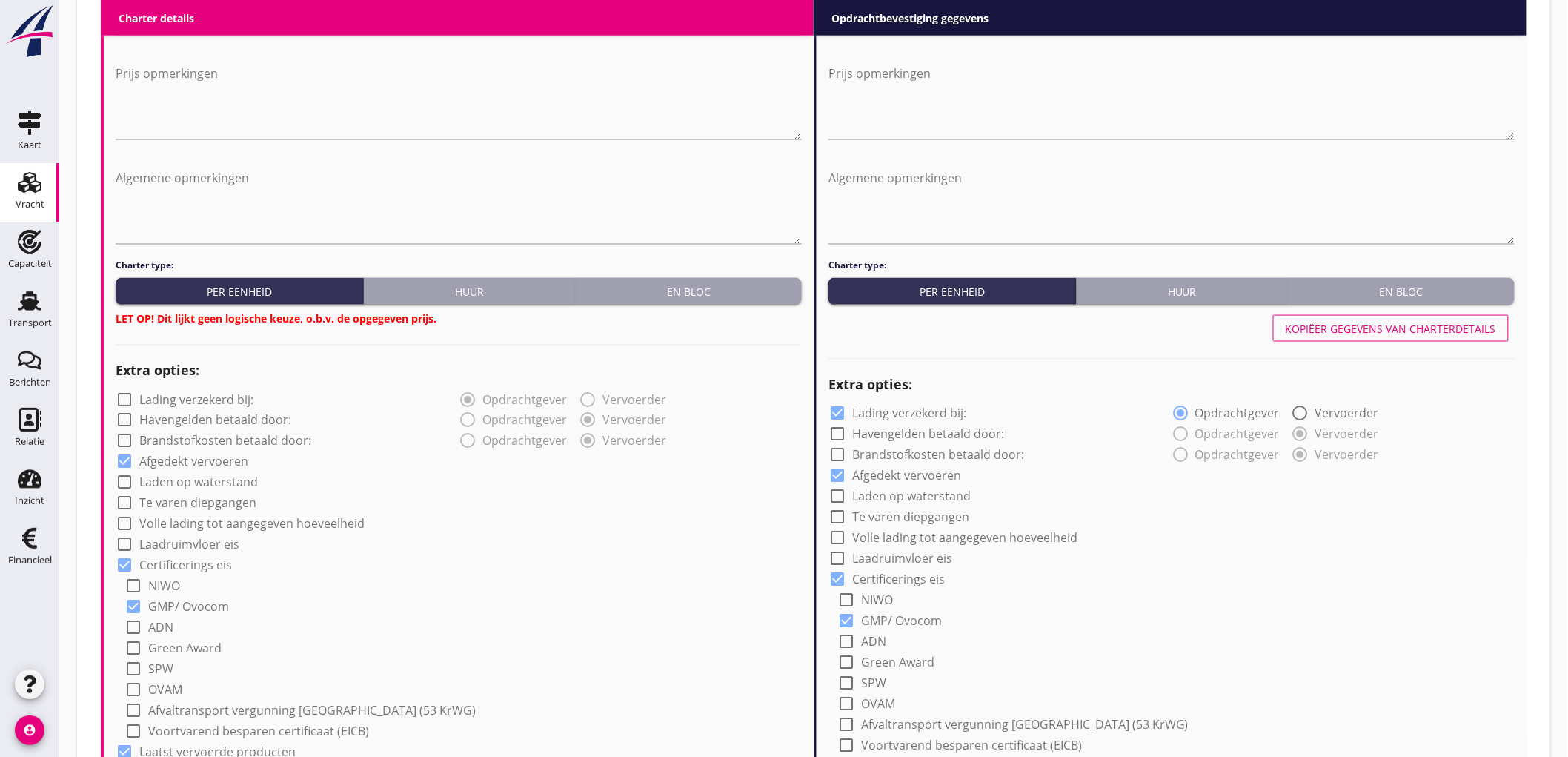
type input "a"
radio input "false"
radio input "true"
radio input "false"
radio input "true"
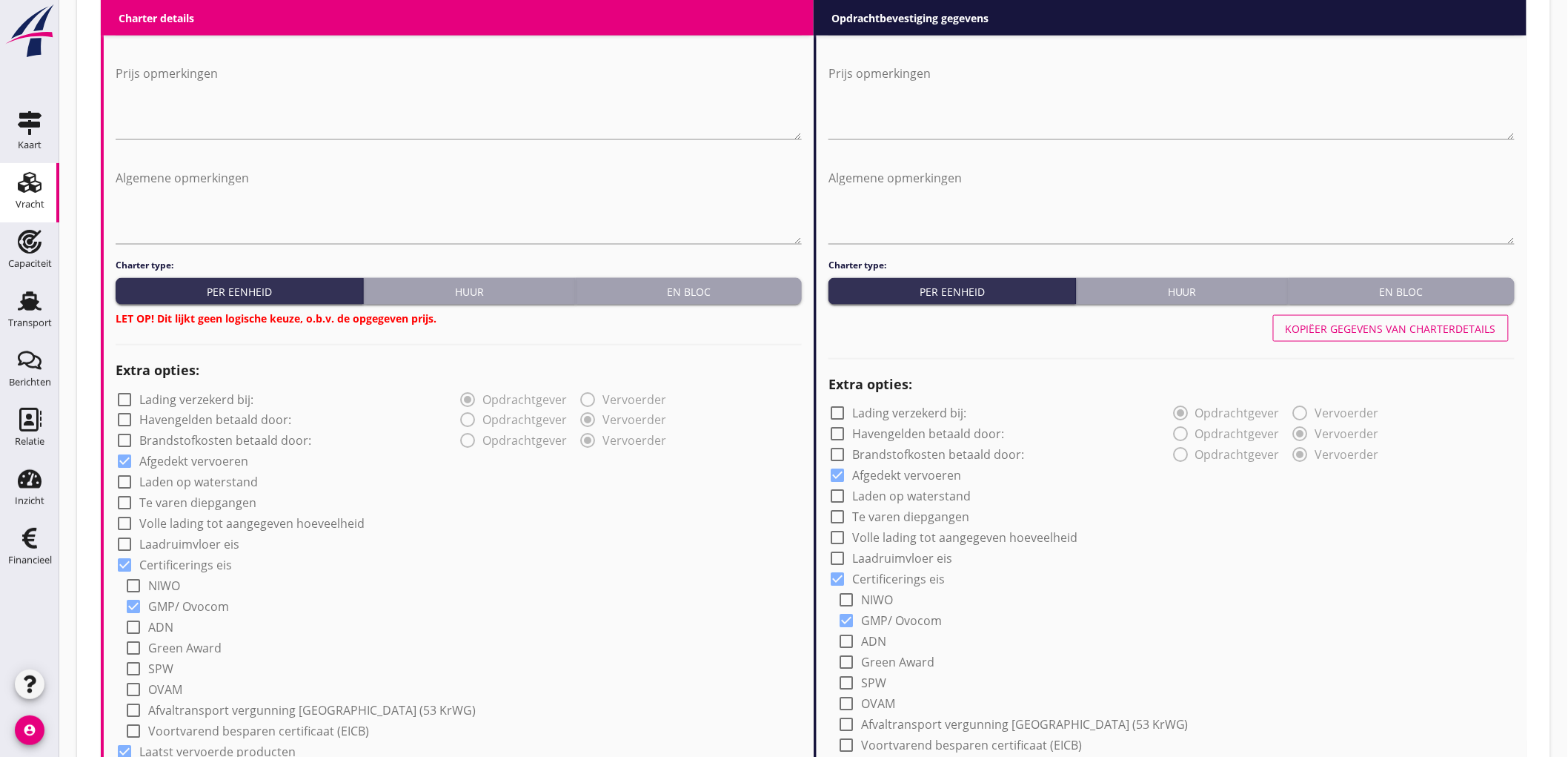
click at [662, 286] on div "En bloc" at bounding box center [688, 291] width 214 height 16
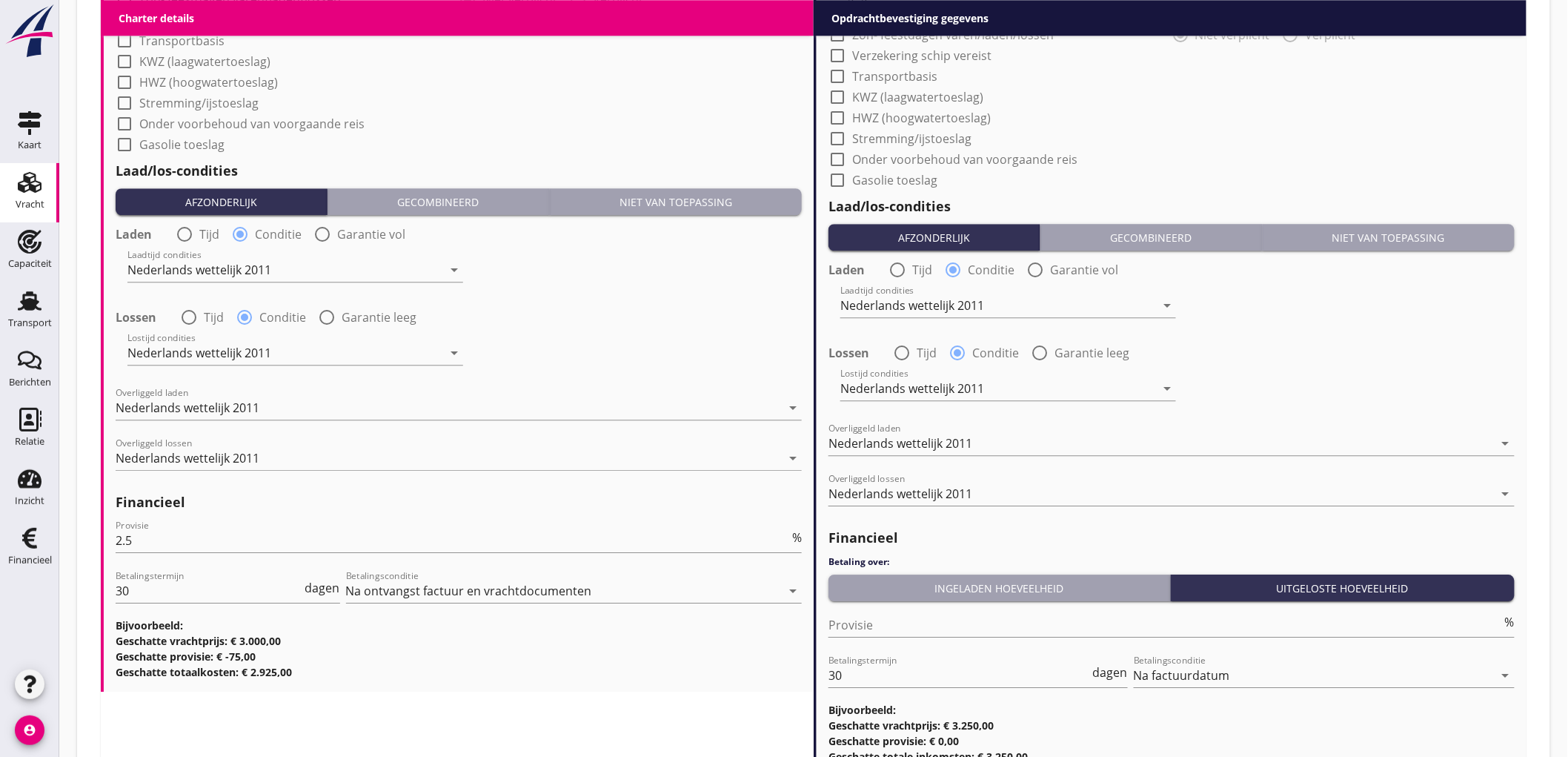
scroll to position [1671, 0]
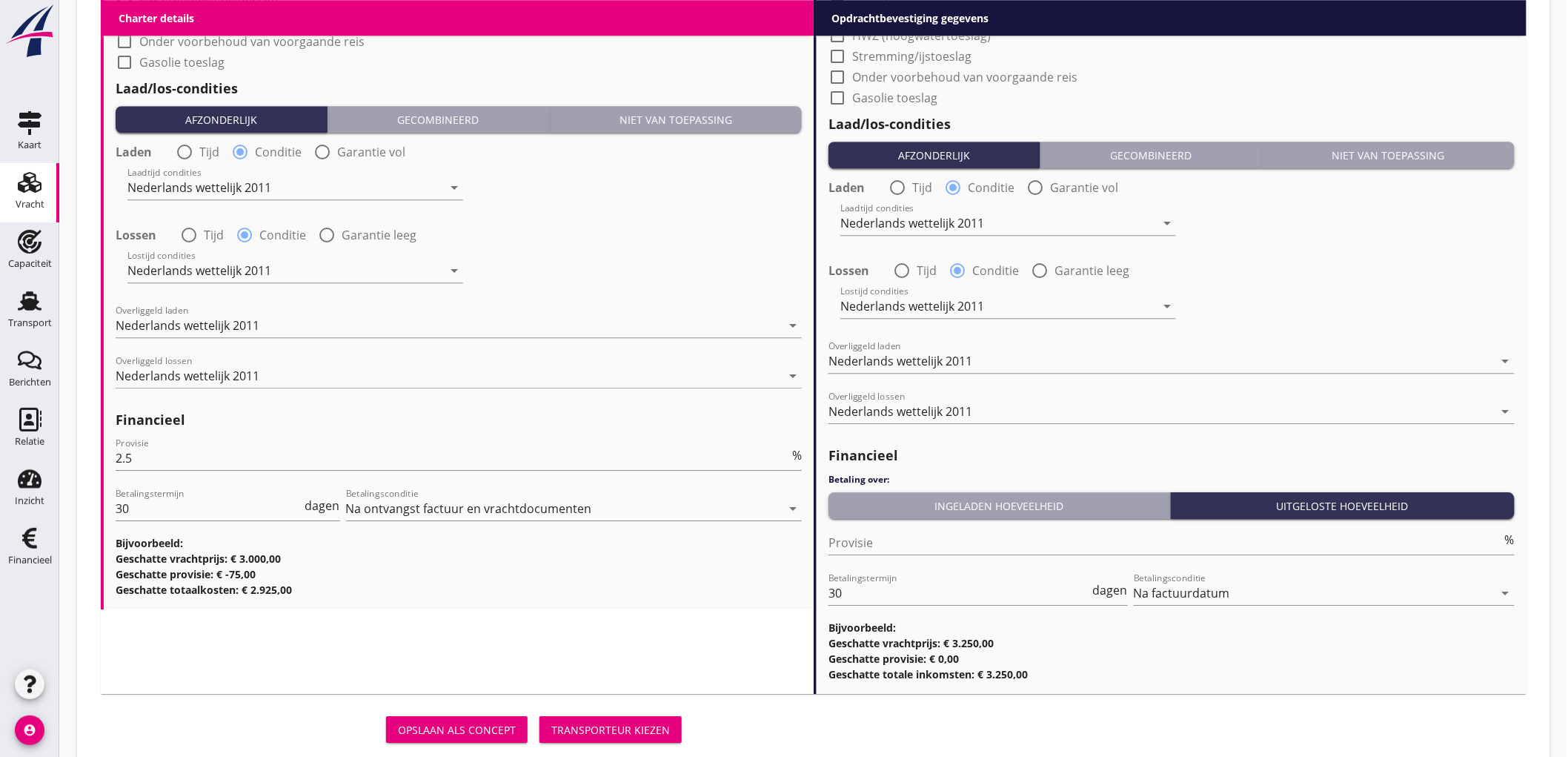
click at [615, 735] on div "Transporteur kiezen" at bounding box center [611, 729] width 119 height 16
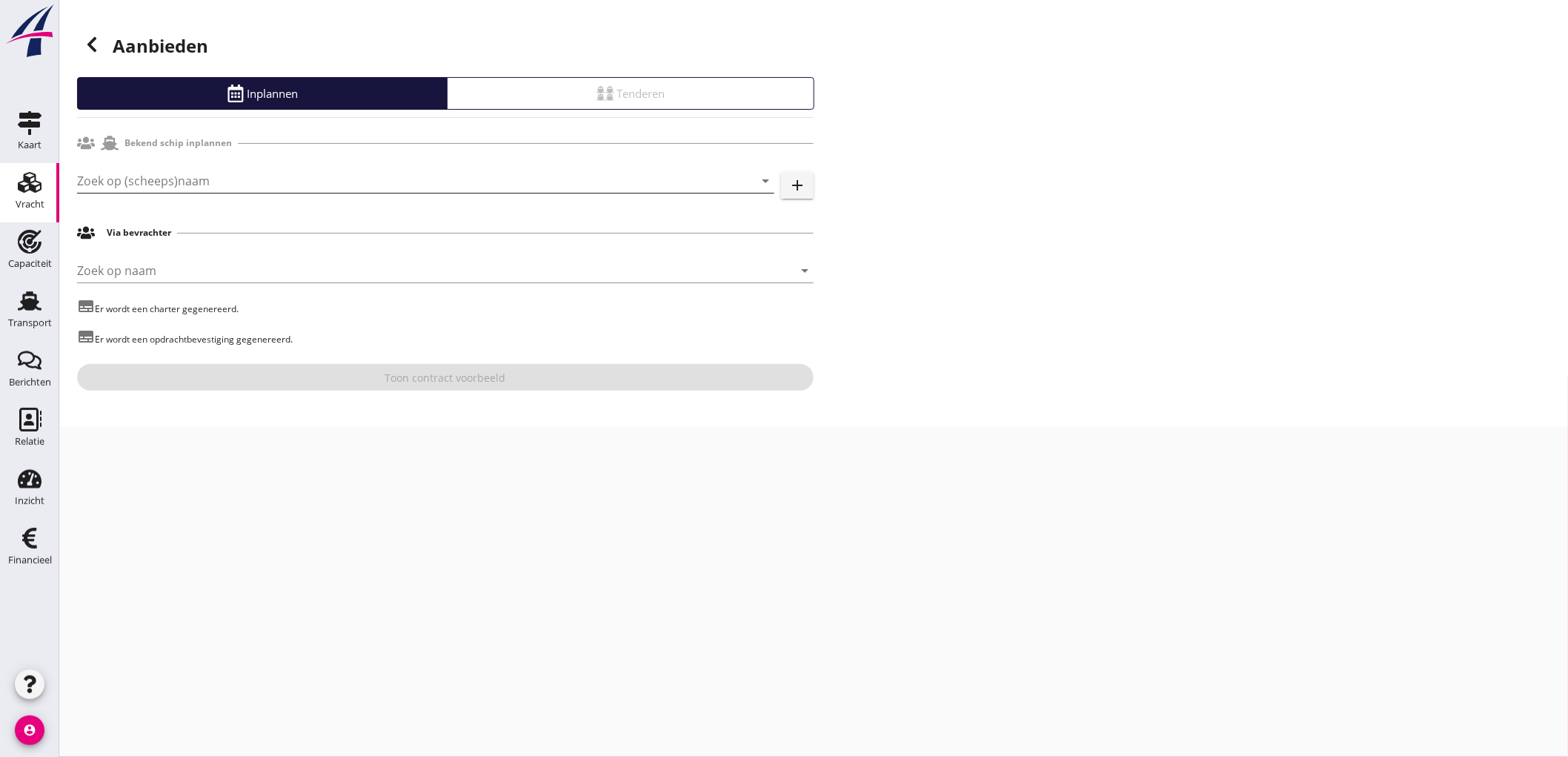
click at [206, 181] on input "Zoek op (scheeps)naam" at bounding box center [405, 181] width 656 height 24
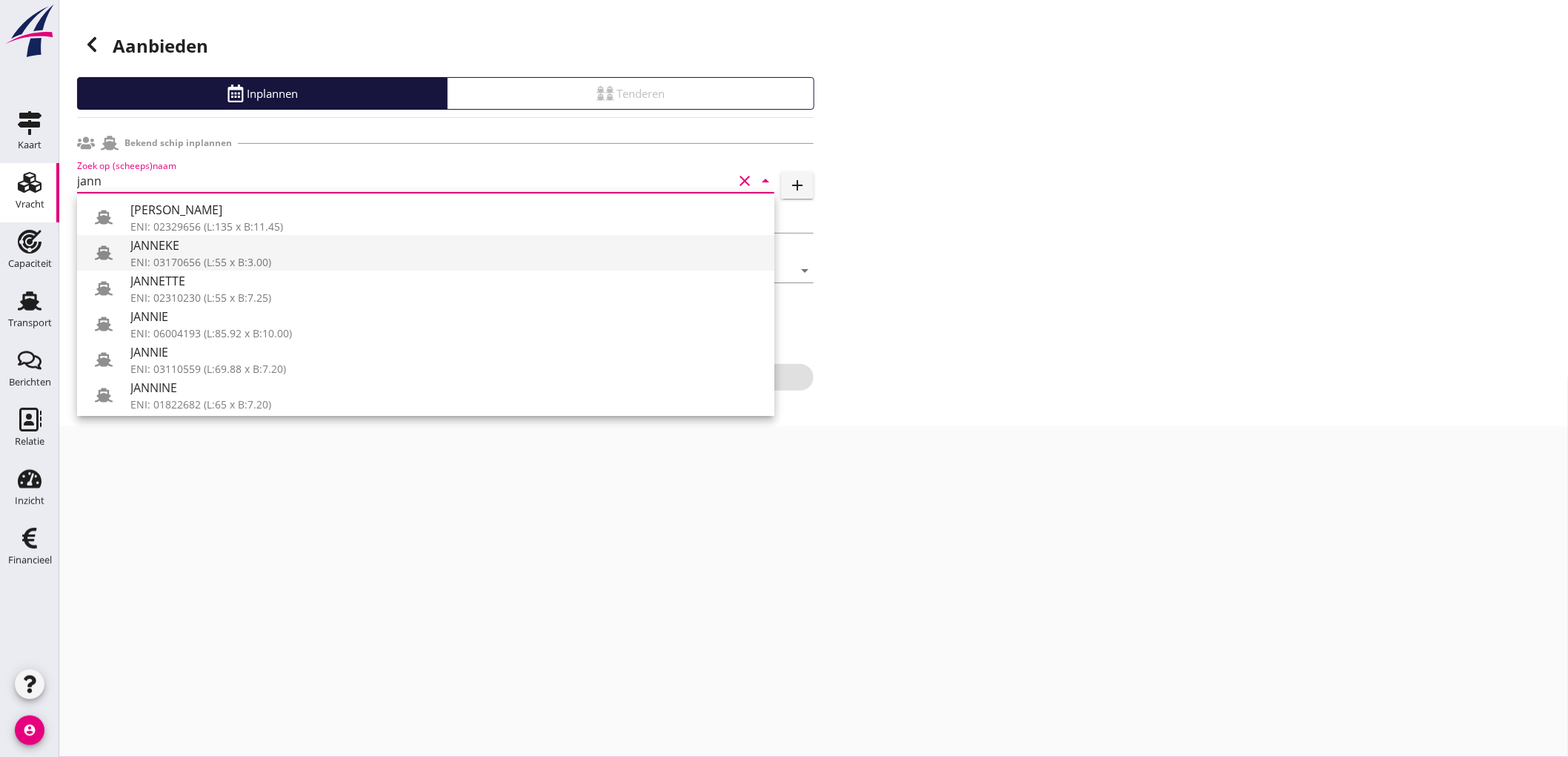
click at [287, 255] on div "ENI: 03170656 (L:55 x B:3.00)" at bounding box center [446, 262] width 632 height 16
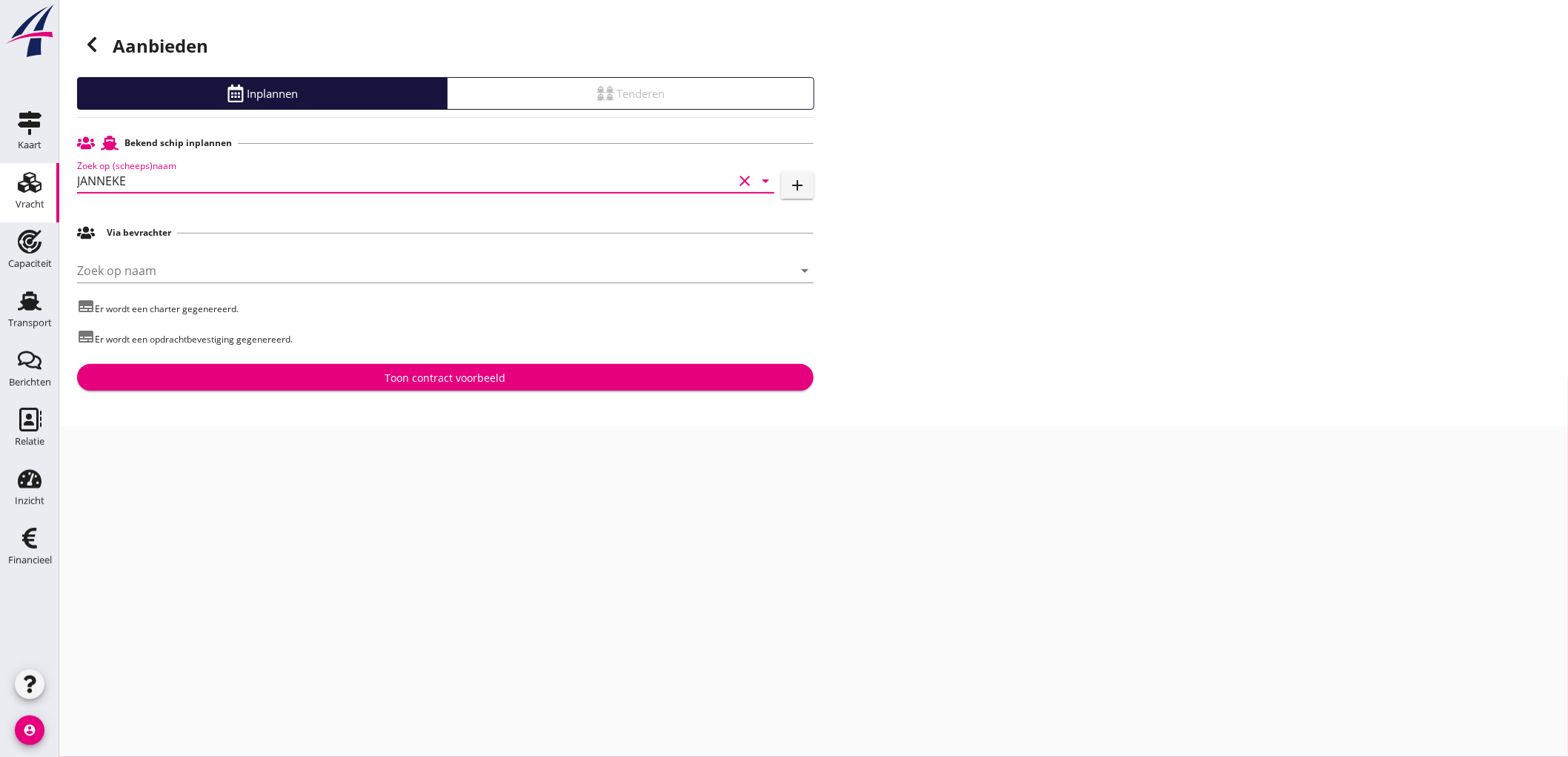
type input "JANNEKE"
click at [333, 291] on div at bounding box center [445, 293] width 737 height 9
click at [342, 262] on input "Zoek op naam" at bounding box center [424, 271] width 695 height 24
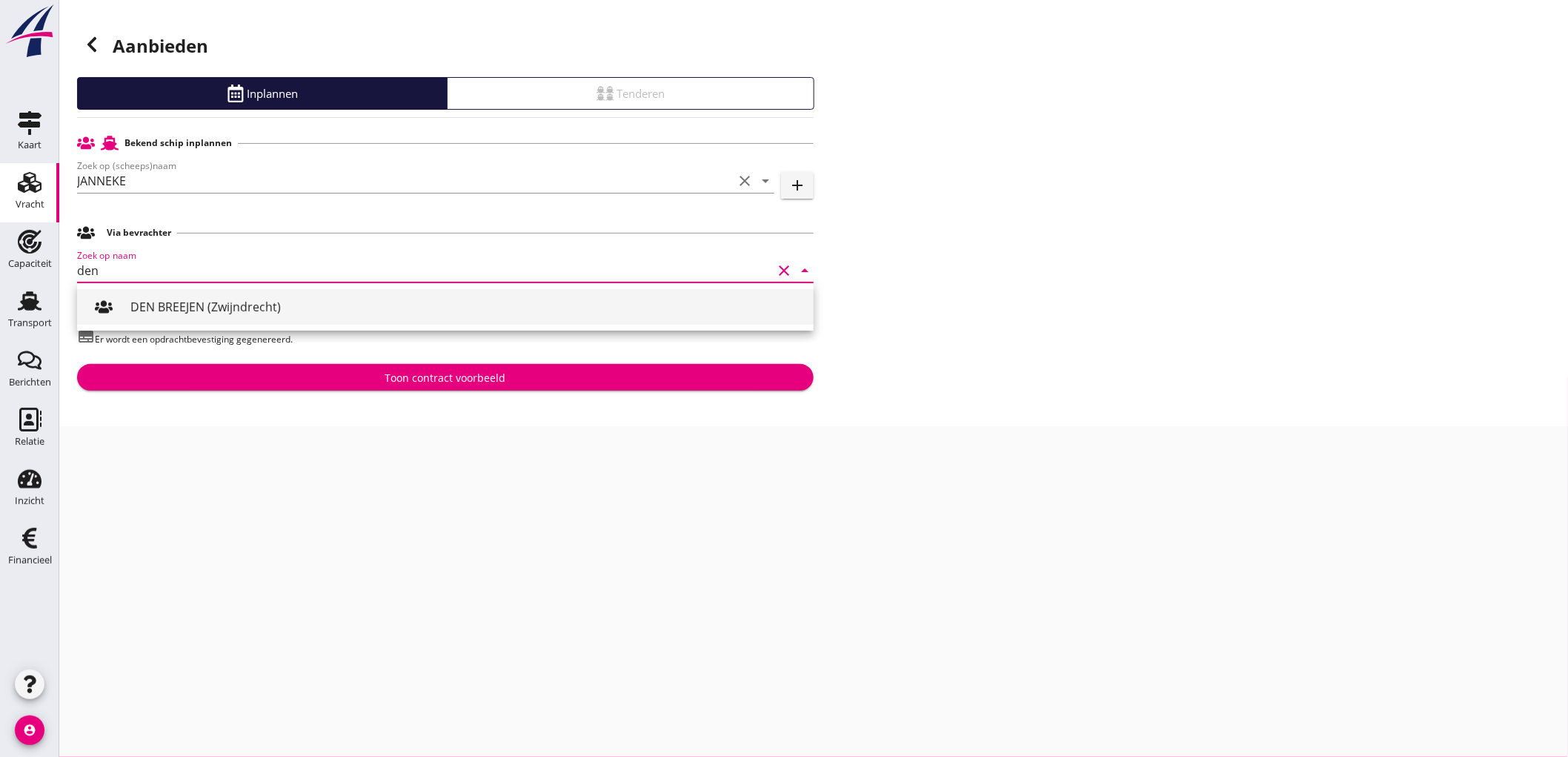
click at [307, 302] on div "DEN BREEJEN (Zwijndrecht)" at bounding box center [466, 307] width 671 height 18
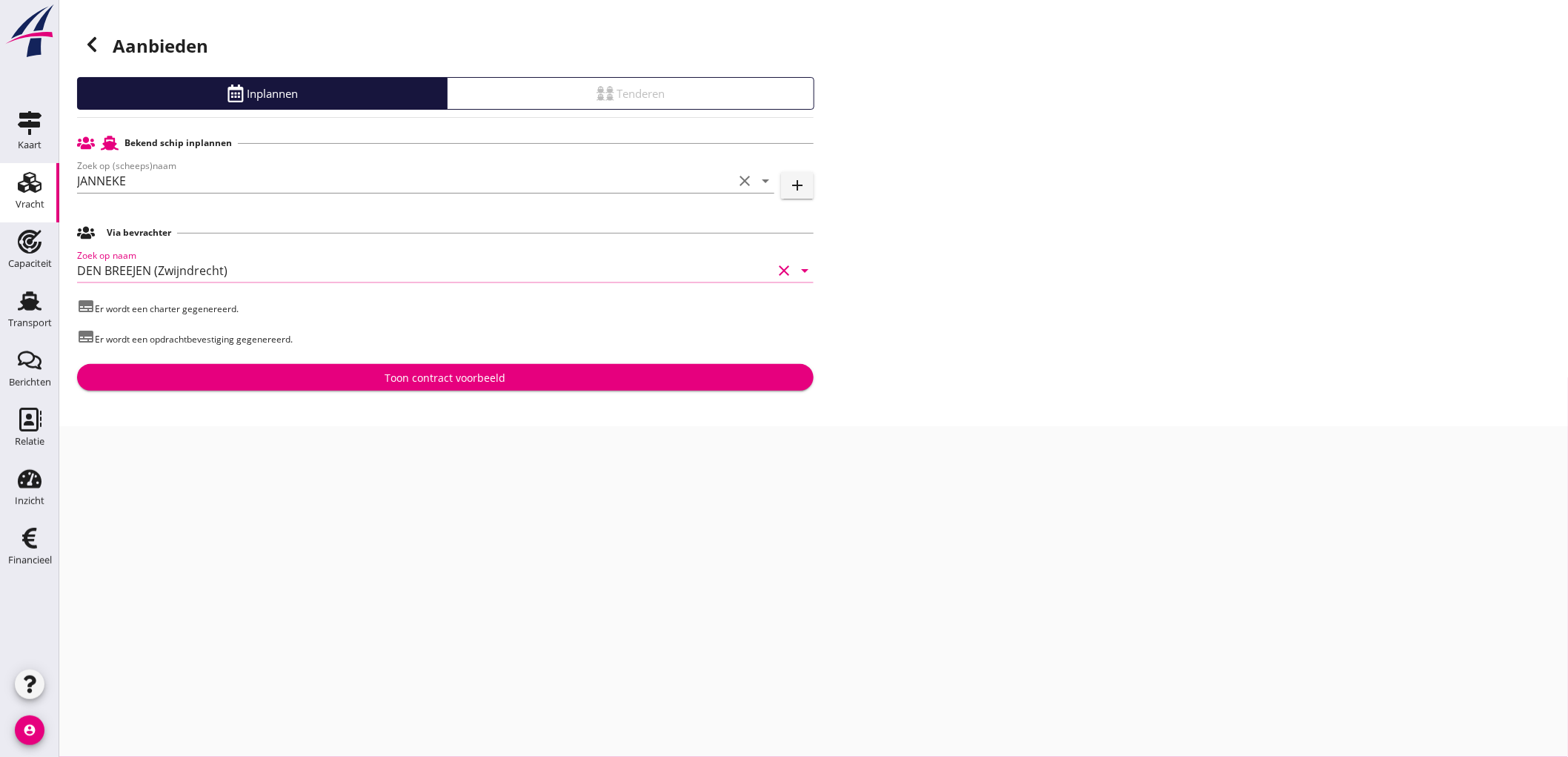
type input "DEN BREEJEN (Zwijndrecht)"
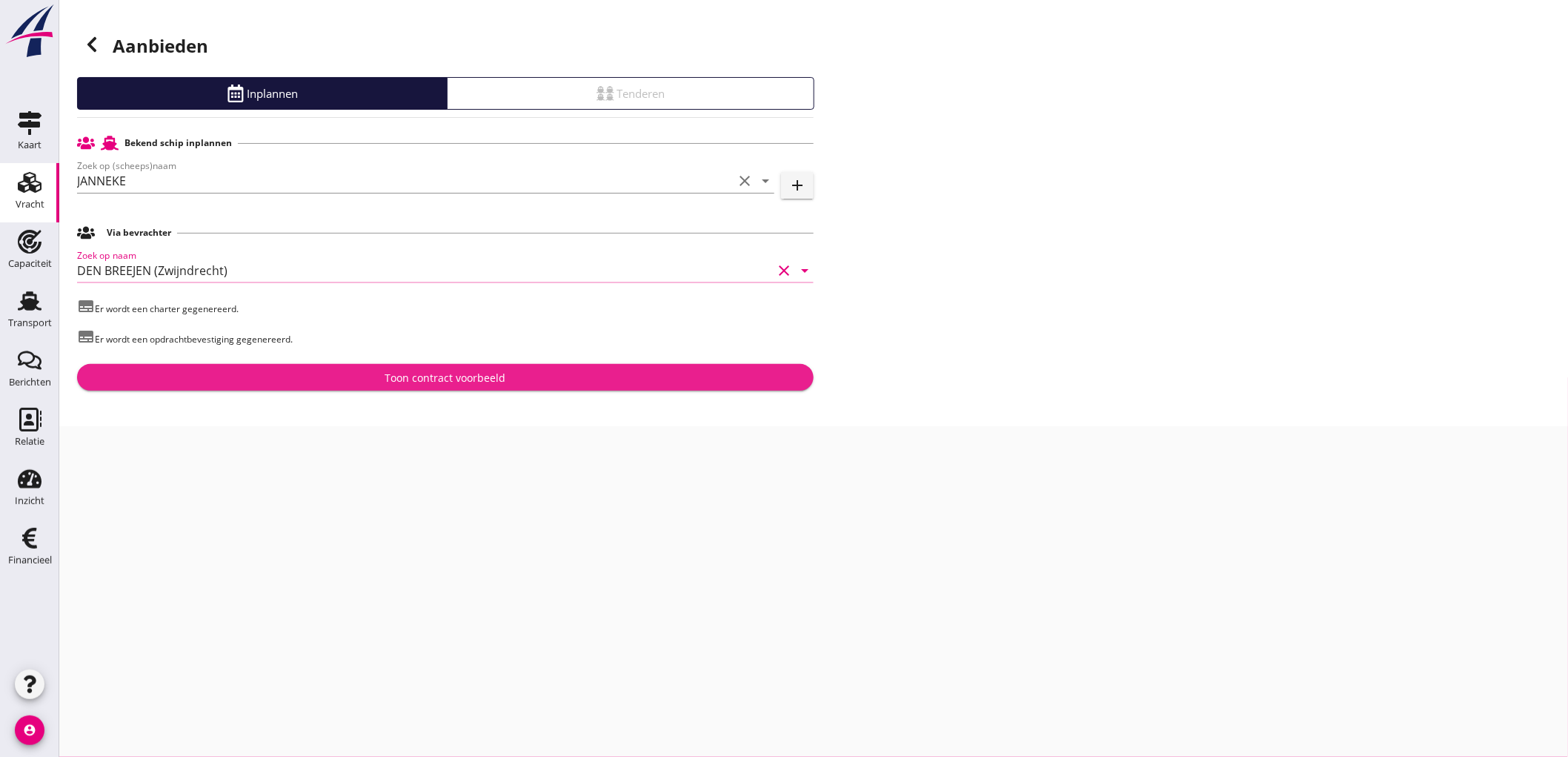
click at [398, 372] on div "Toon contract voorbeeld" at bounding box center [445, 378] width 121 height 16
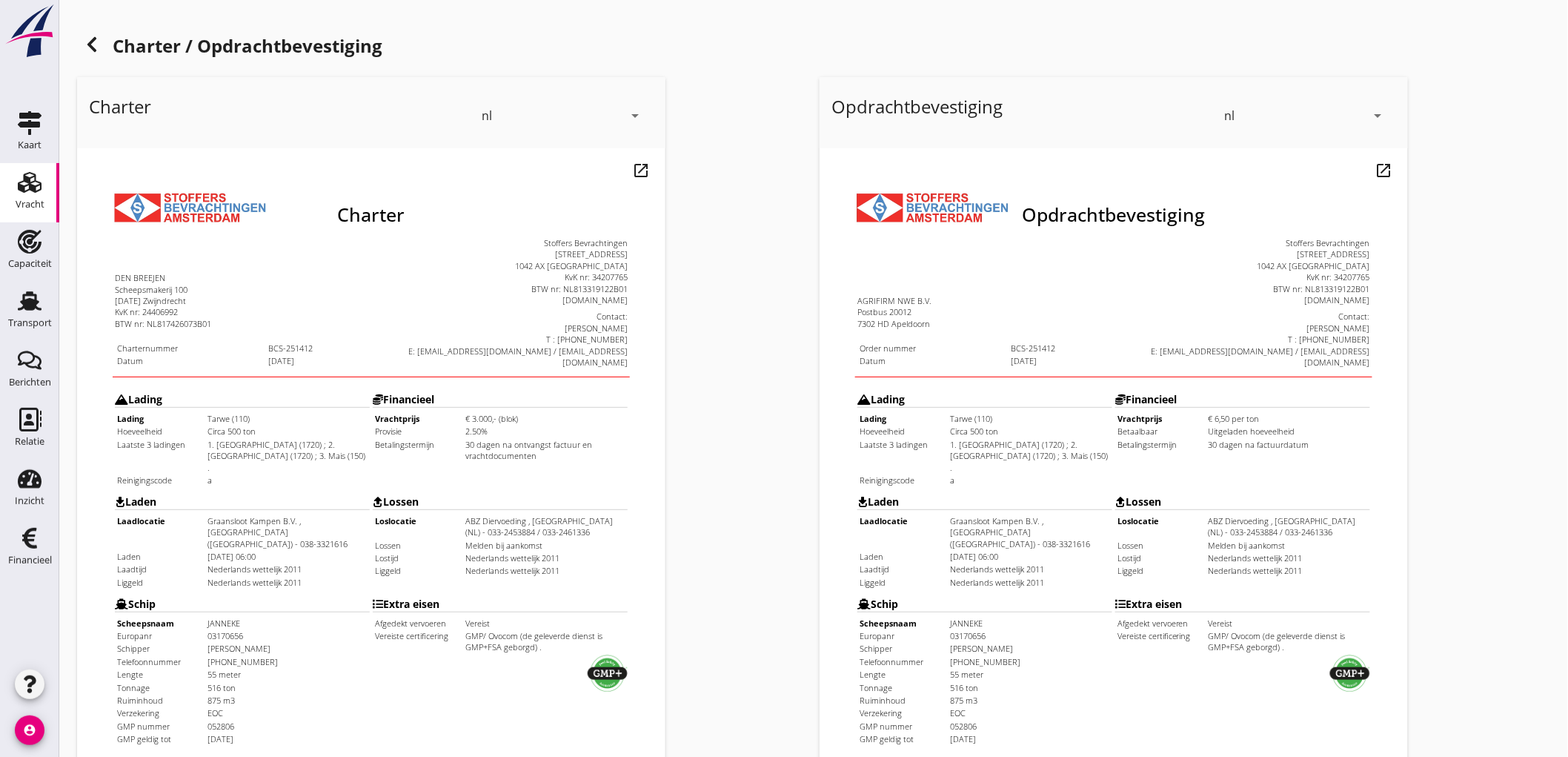
scroll to position [339, 0]
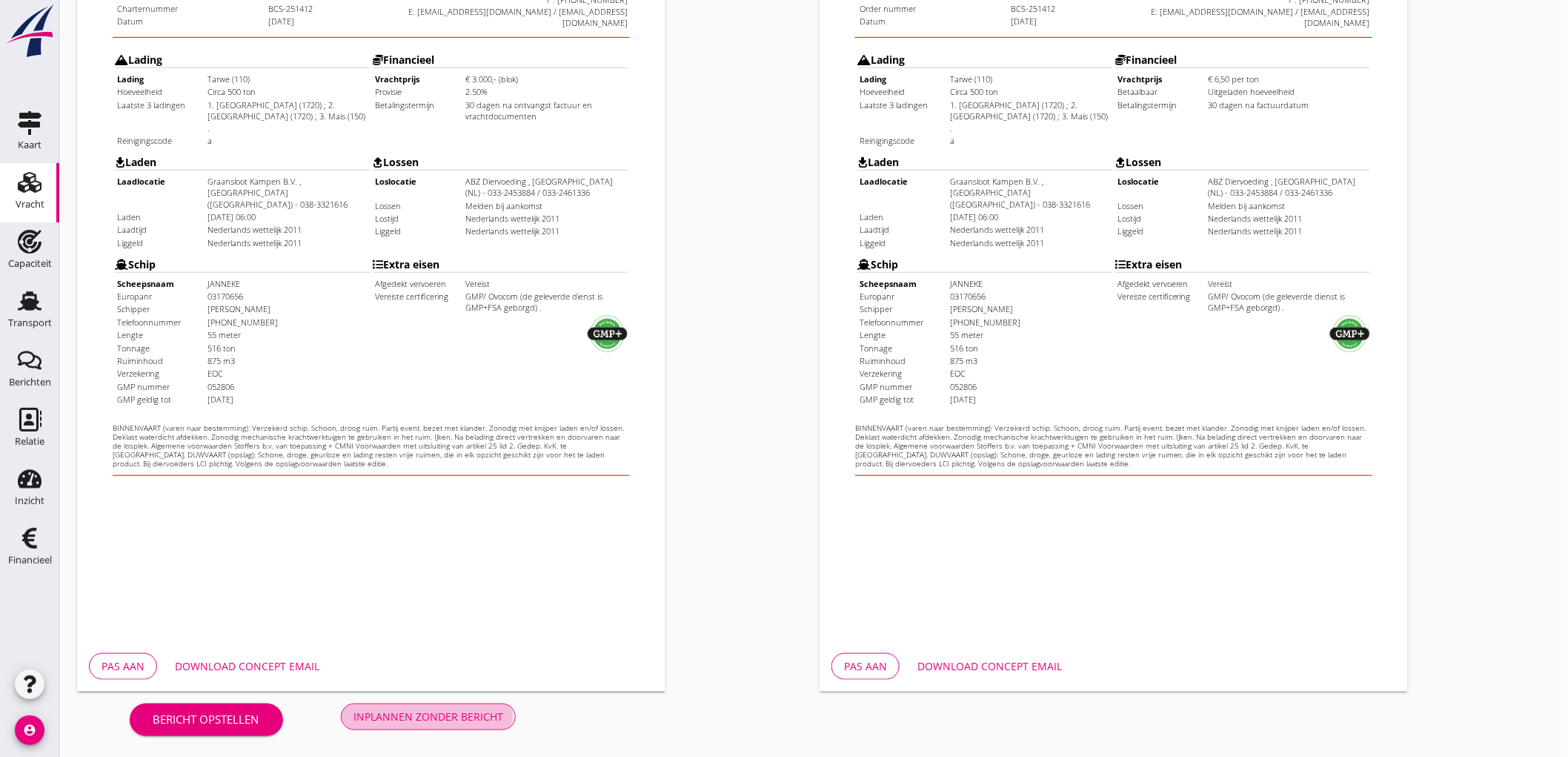
click at [460, 713] on div "Inplannen zonder bericht" at bounding box center [428, 716] width 150 height 16
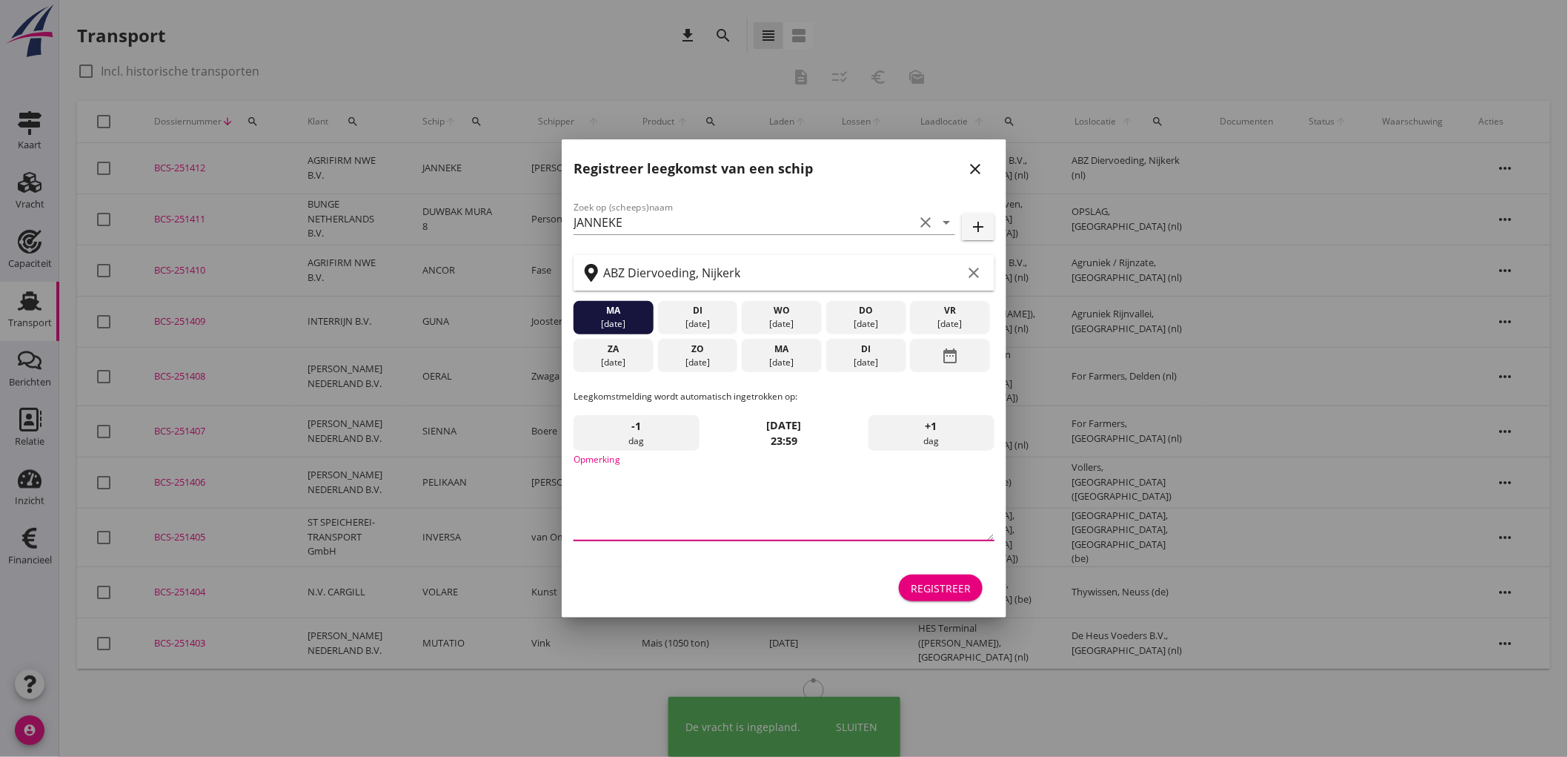
click at [737, 508] on textarea "Opmerking" at bounding box center [784, 501] width 421 height 78
type textarea "S"
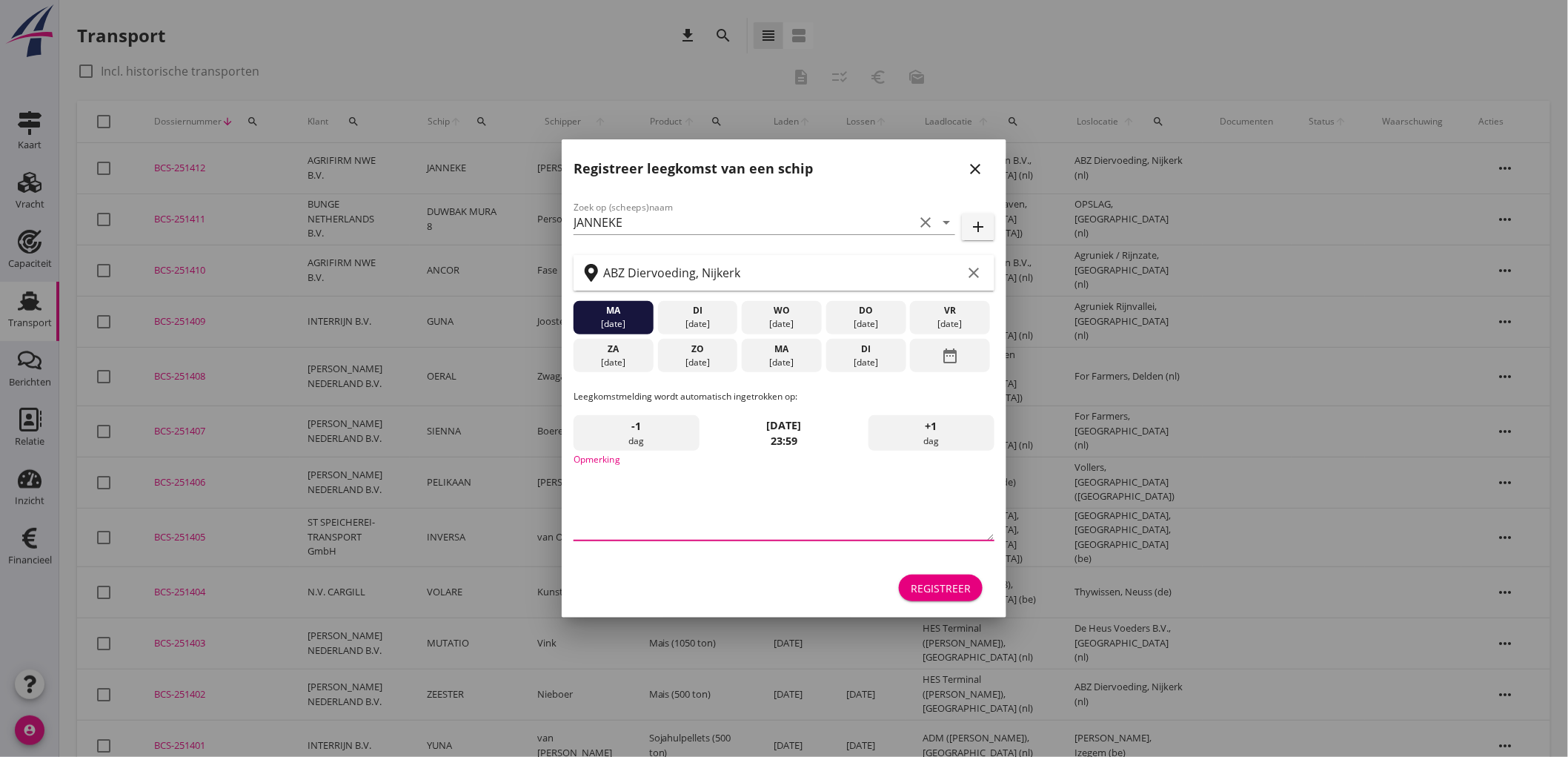
click at [980, 161] on icon "close" at bounding box center [976, 169] width 18 height 18
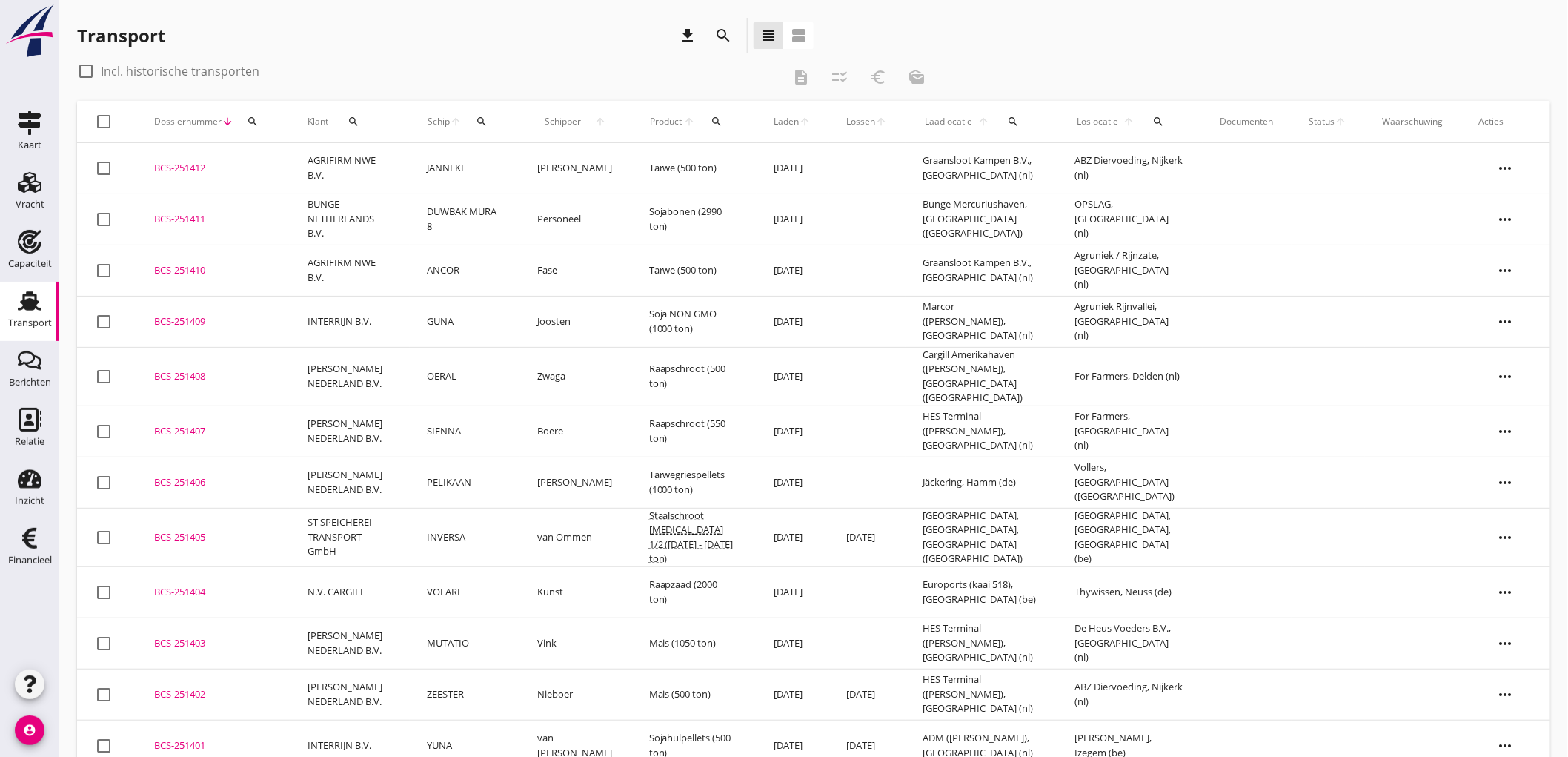
click at [805, 169] on td "wo [DATE]" at bounding box center [793, 169] width 73 height 51
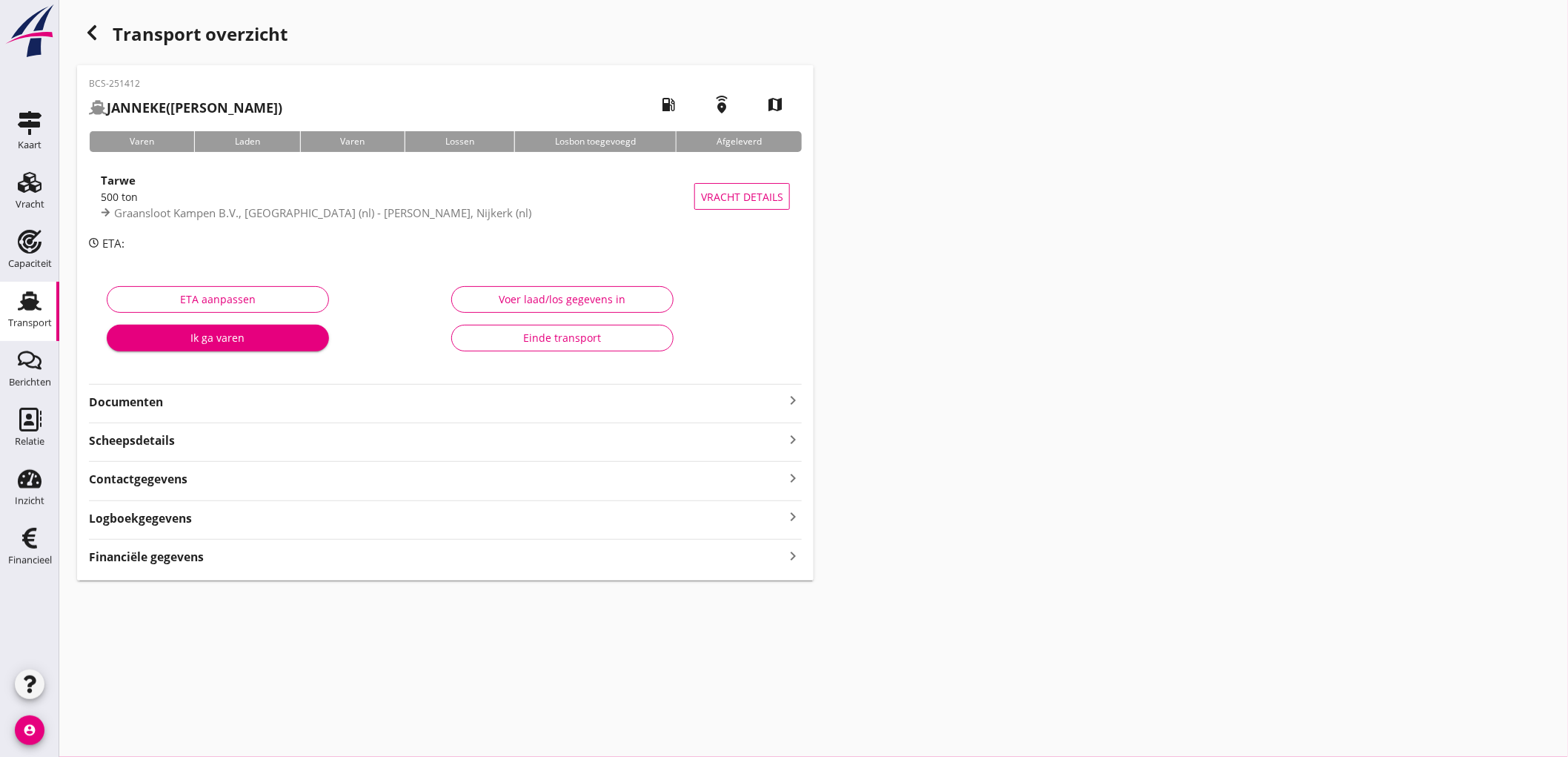
click at [418, 200] on div "500 ton" at bounding box center [397, 196] width 594 height 16
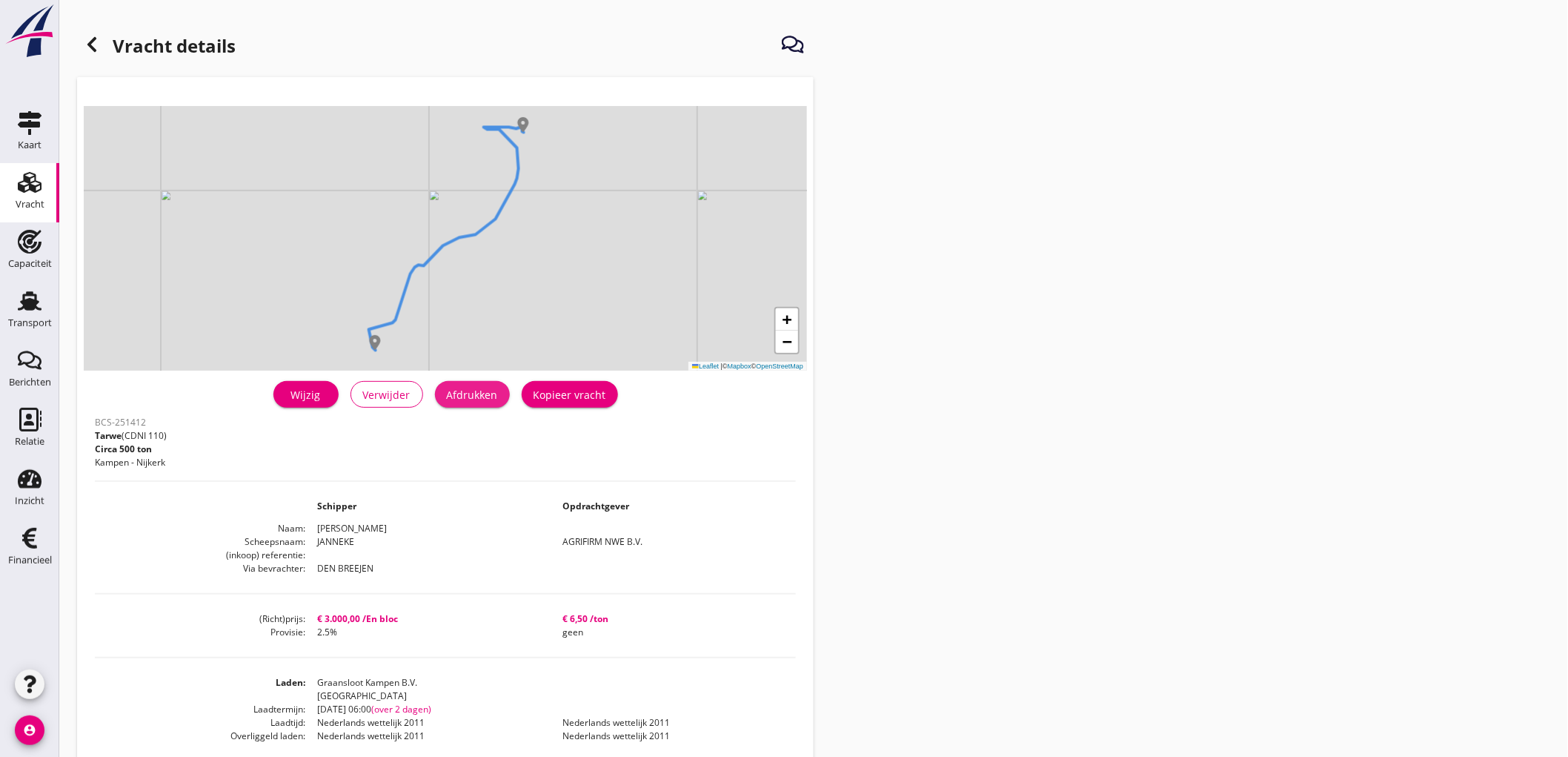
drag, startPoint x: 473, startPoint y: 397, endPoint x: 1190, endPoint y: 651, distance: 760.7
click at [473, 396] on div "Afdrukken" at bounding box center [473, 394] width 51 height 16
click at [113, 43] on h1 "Vracht details" at bounding box center [156, 47] width 159 height 35
click at [100, 53] on icon at bounding box center [92, 44] width 18 height 18
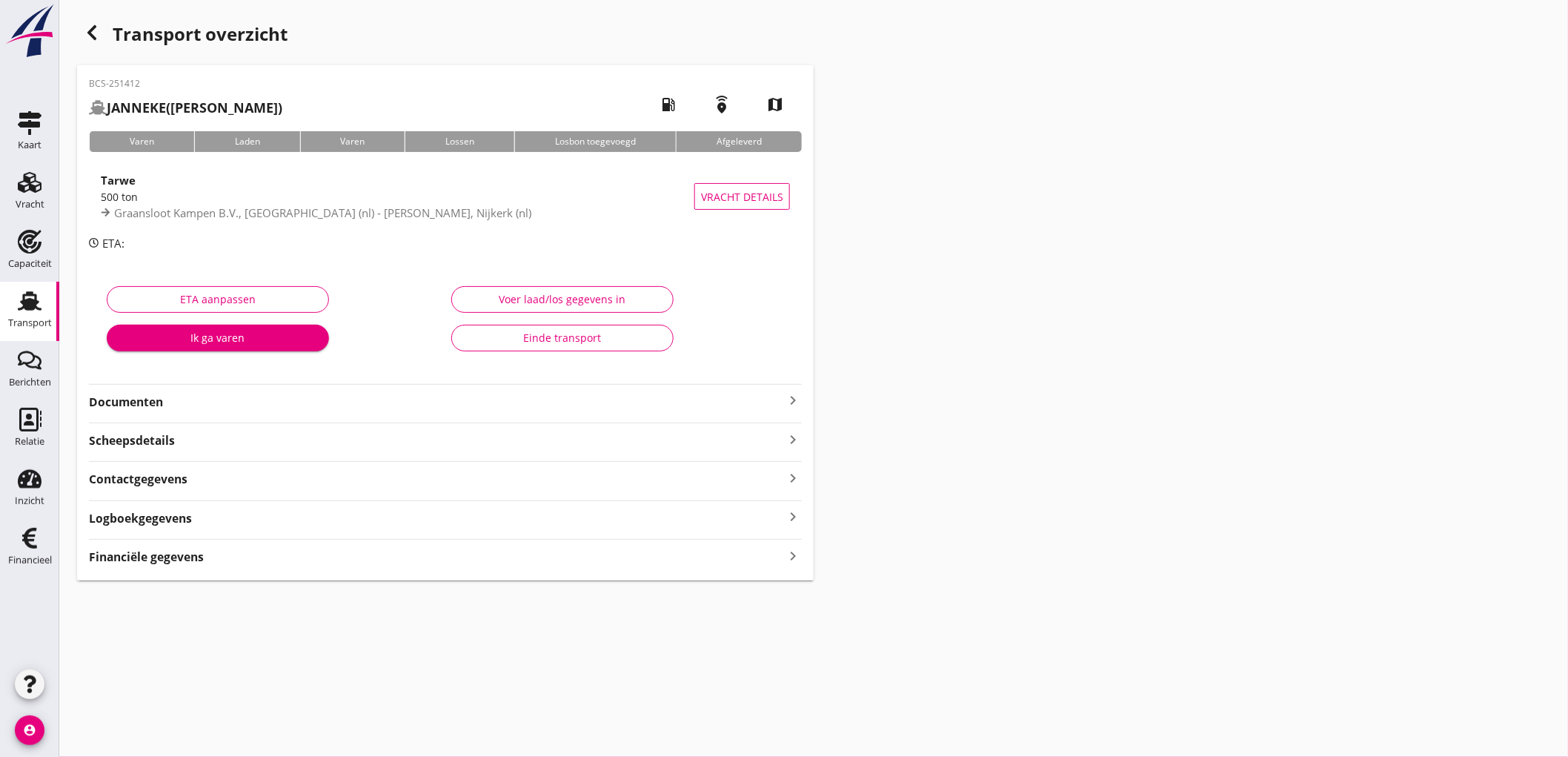
click at [205, 401] on strong "Documenten" at bounding box center [436, 402] width 695 height 17
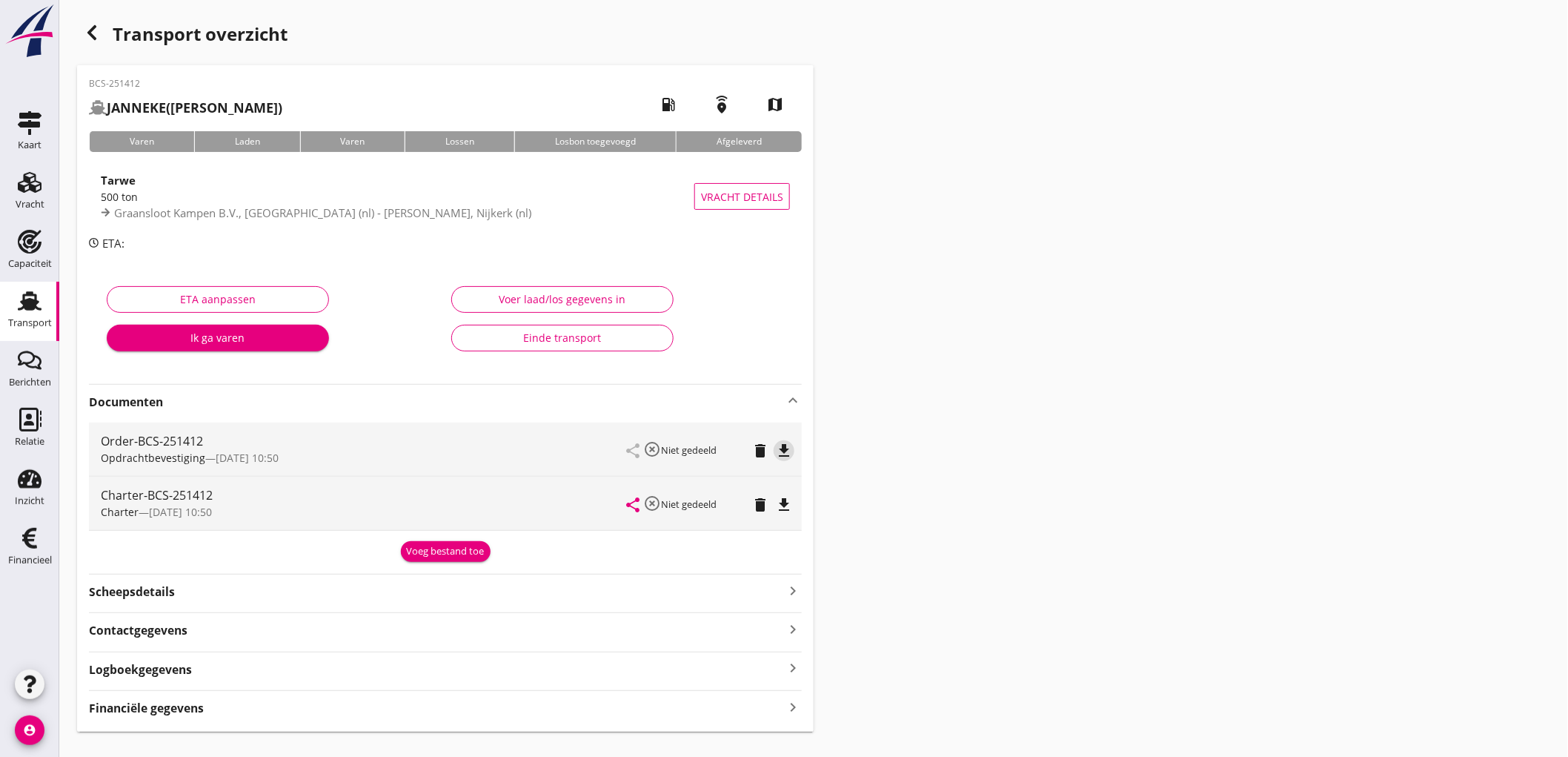
click at [779, 445] on icon "file_download" at bounding box center [784, 451] width 18 height 18
click at [792, 500] on icon "file_download" at bounding box center [784, 505] width 18 height 18
click at [430, 579] on div "Scheepsdetails keyboard_arrow_right" at bounding box center [445, 586] width 713 height 26
click at [434, 556] on div "Voeg bestand toe" at bounding box center [445, 552] width 77 height 15
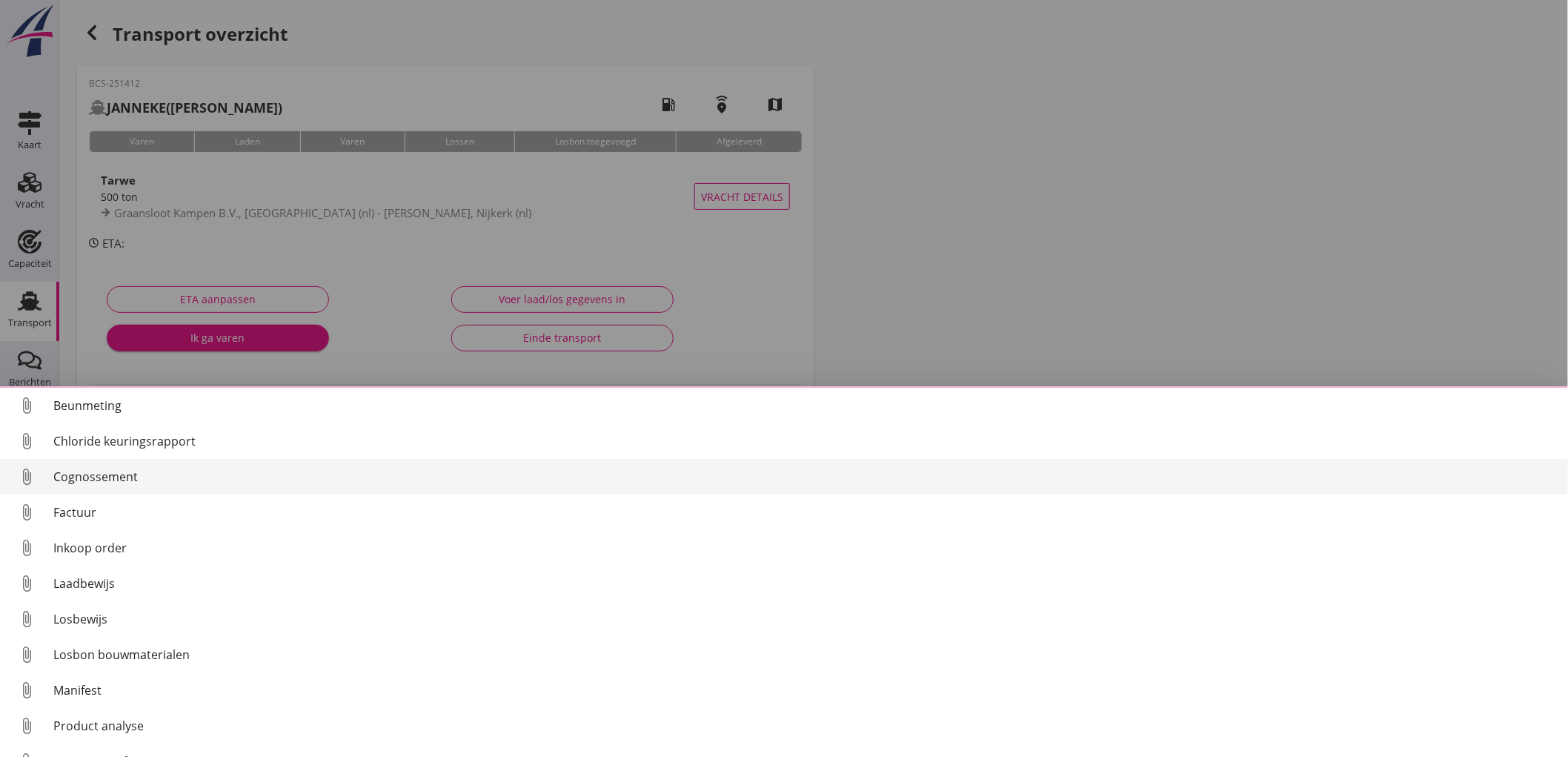
click at [83, 482] on div "Cognossement" at bounding box center [805, 477] width 1503 height 18
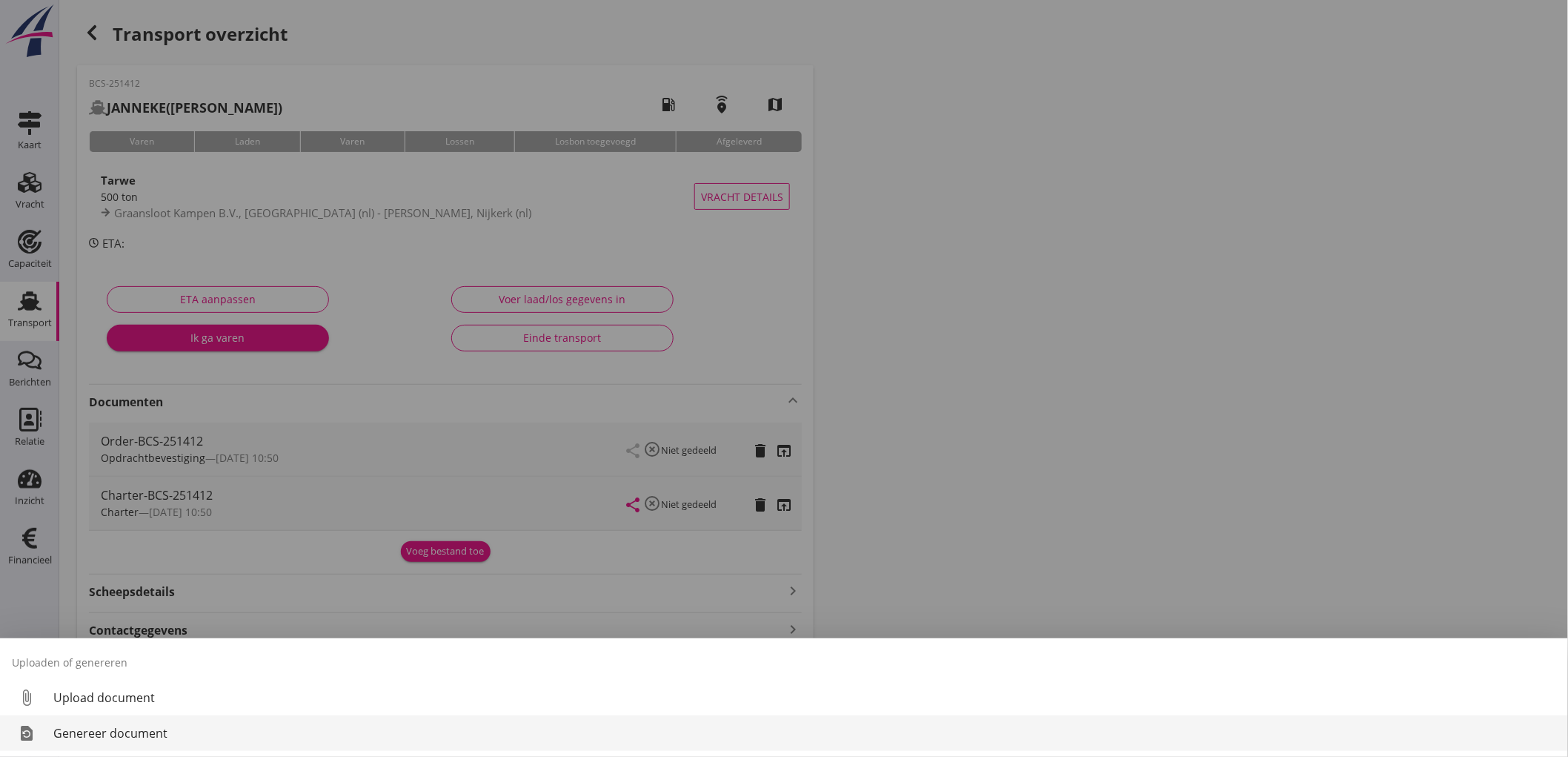
click at [143, 719] on link "restore_page Genereer document" at bounding box center [784, 733] width 1568 height 35
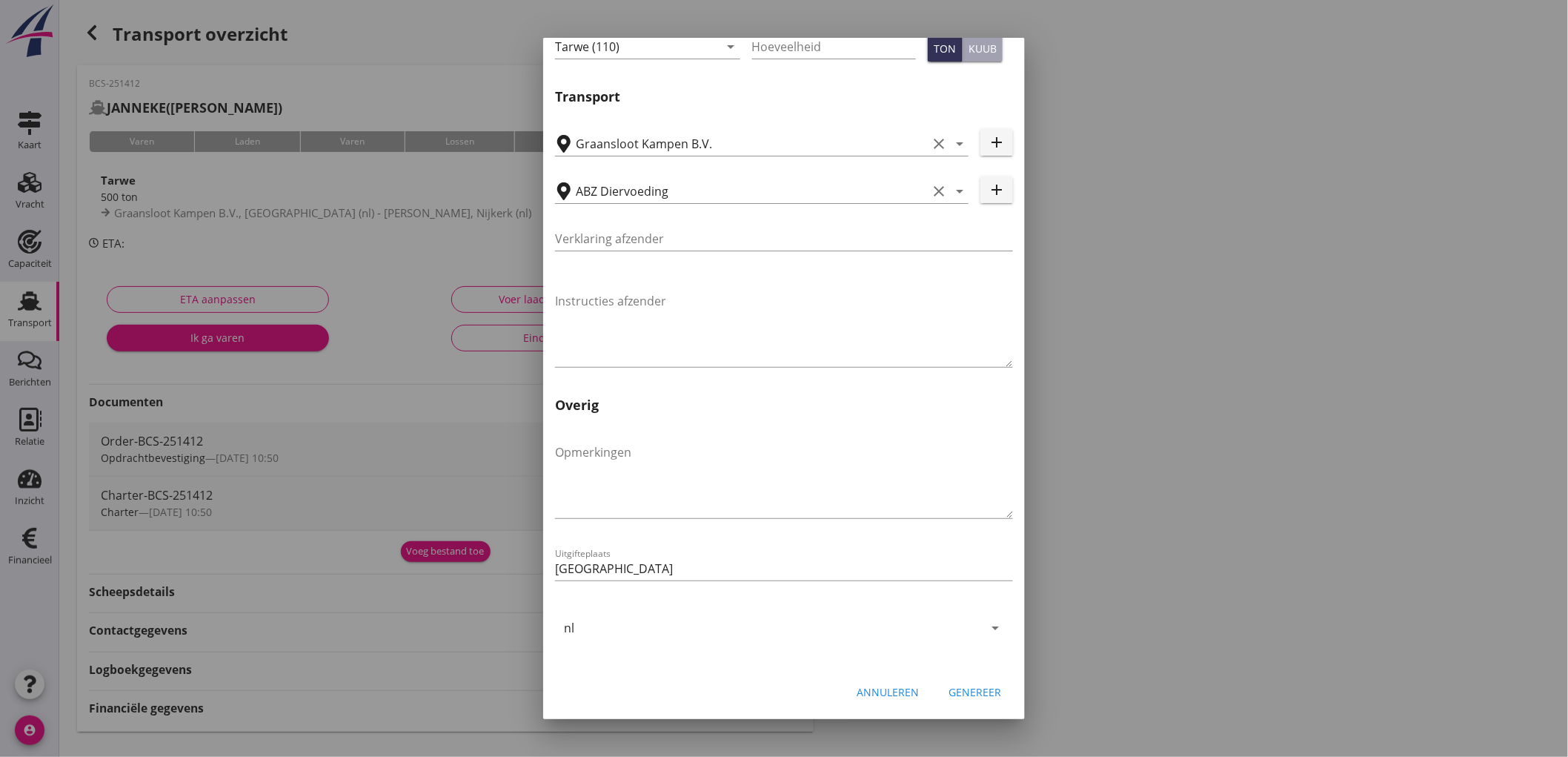
scroll to position [28, 0]
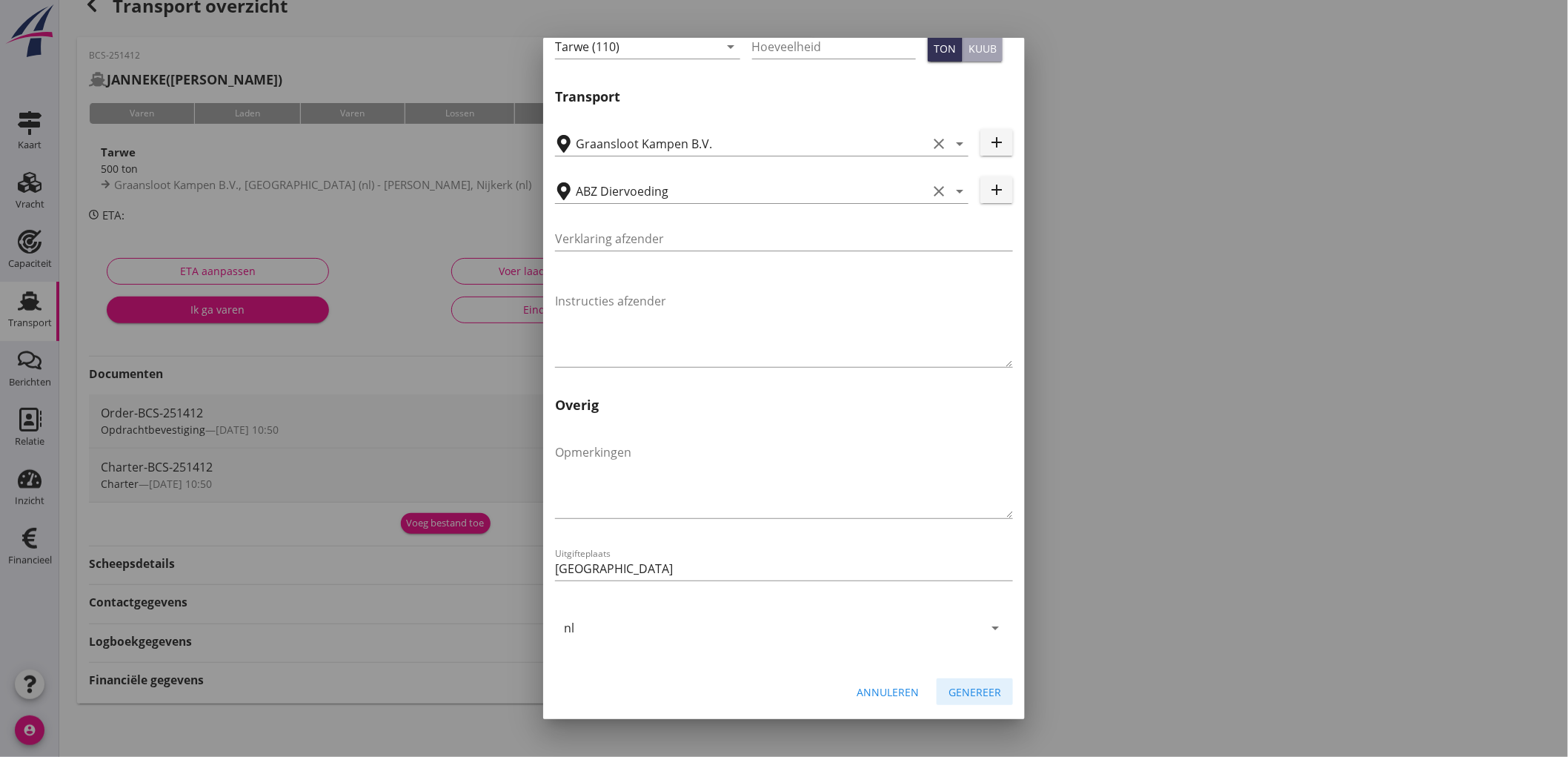
click at [988, 679] on button "Genereer" at bounding box center [974, 691] width 76 height 26
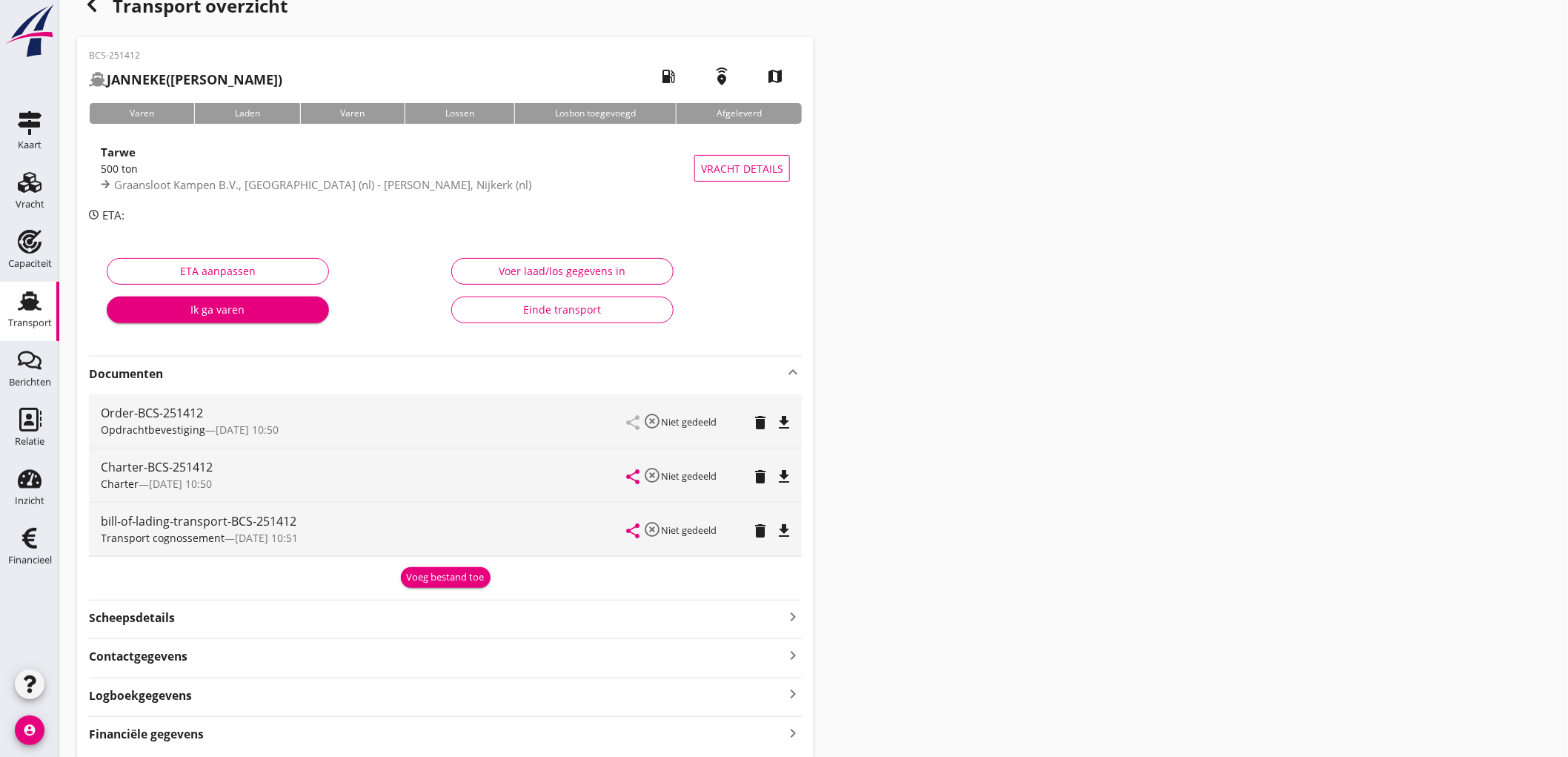
click at [790, 529] on icon "file_download" at bounding box center [784, 531] width 18 height 18
click at [313, 729] on div "Financiële gegevens keyboard_arrow_right" at bounding box center [445, 732] width 713 height 20
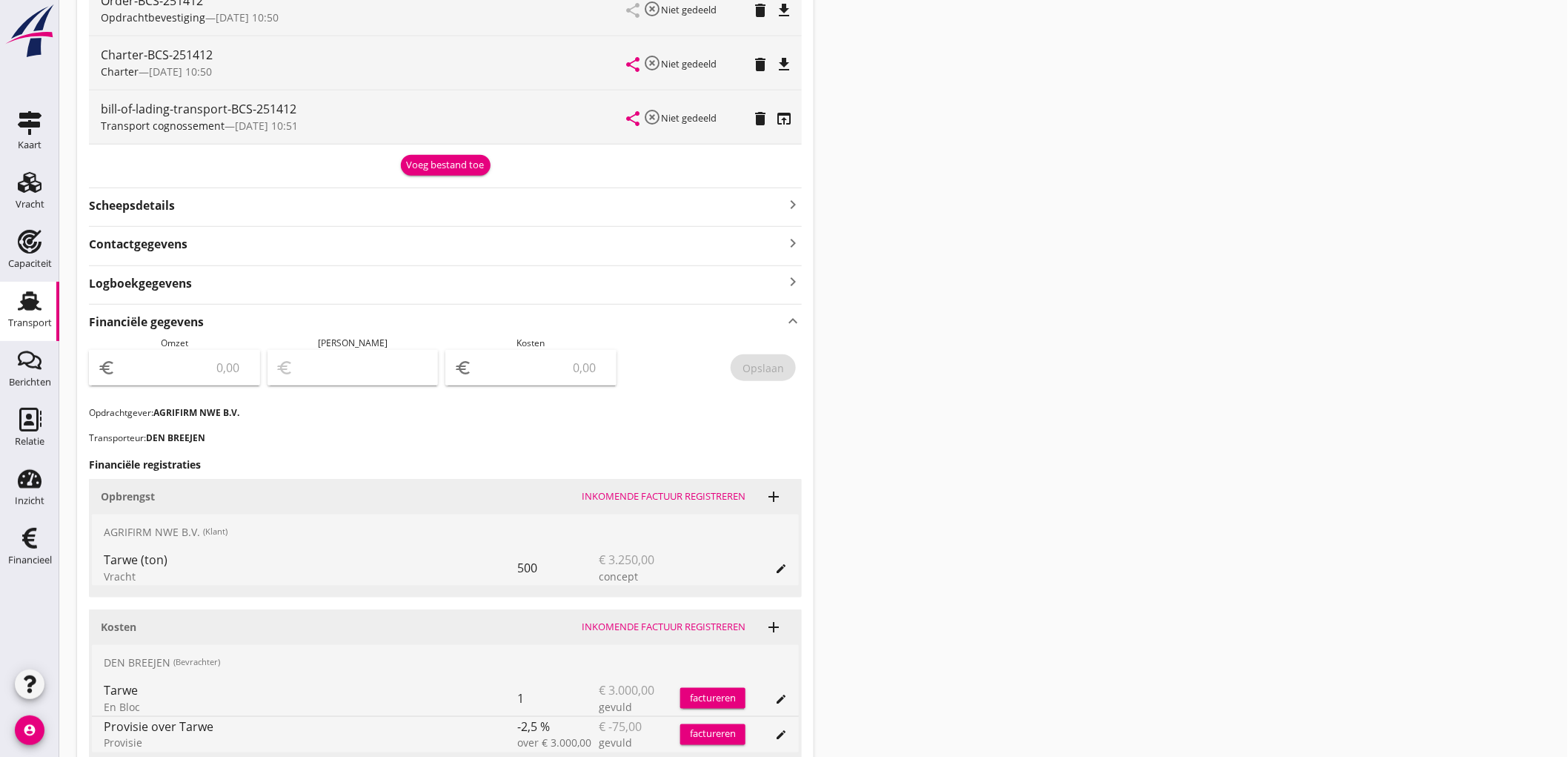
scroll to position [522, 0]
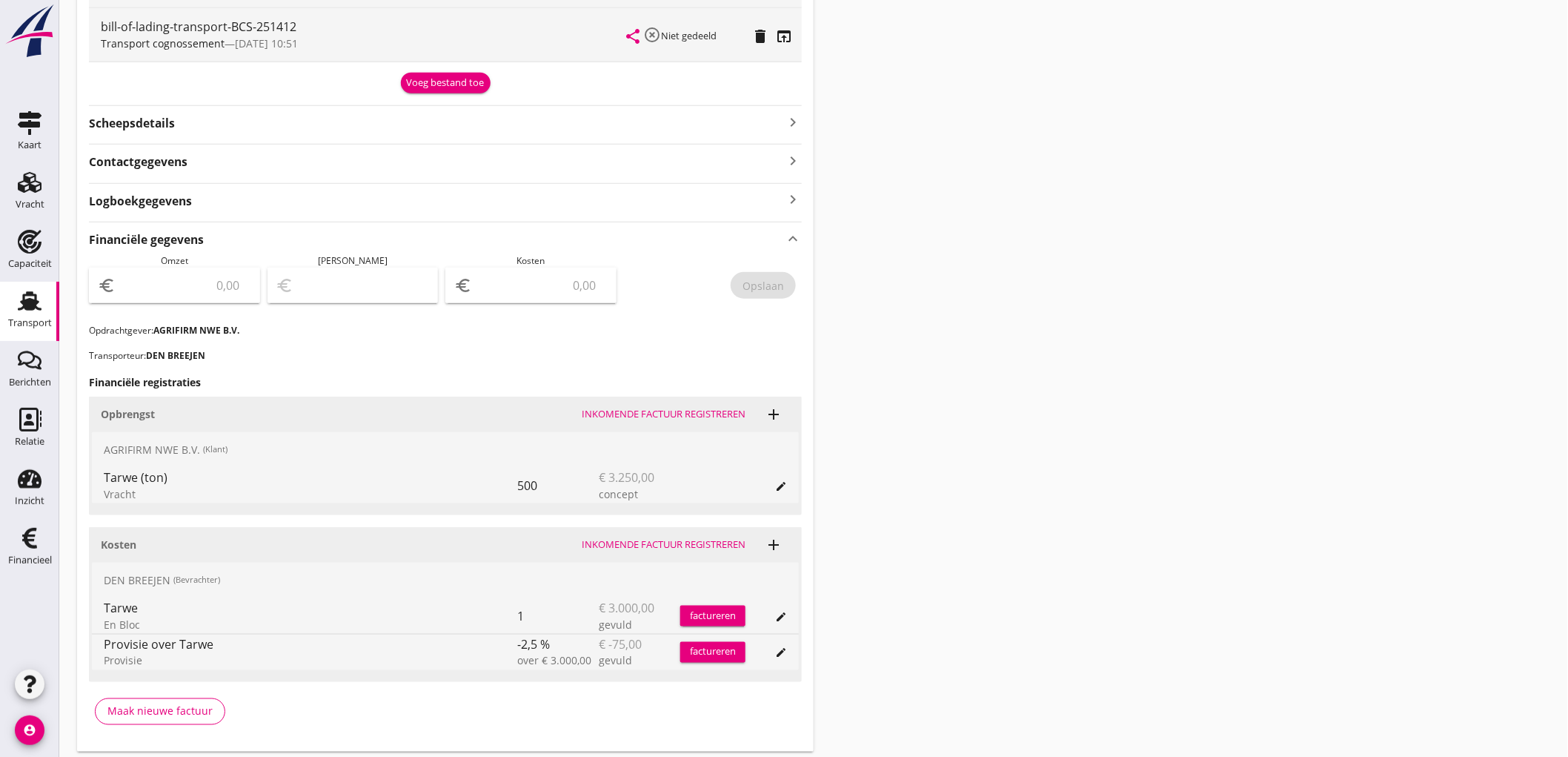
click at [226, 292] on input "number" at bounding box center [185, 285] width 132 height 24
type input "3250"
type input "3248.00"
type input "2"
type input "3221.00"
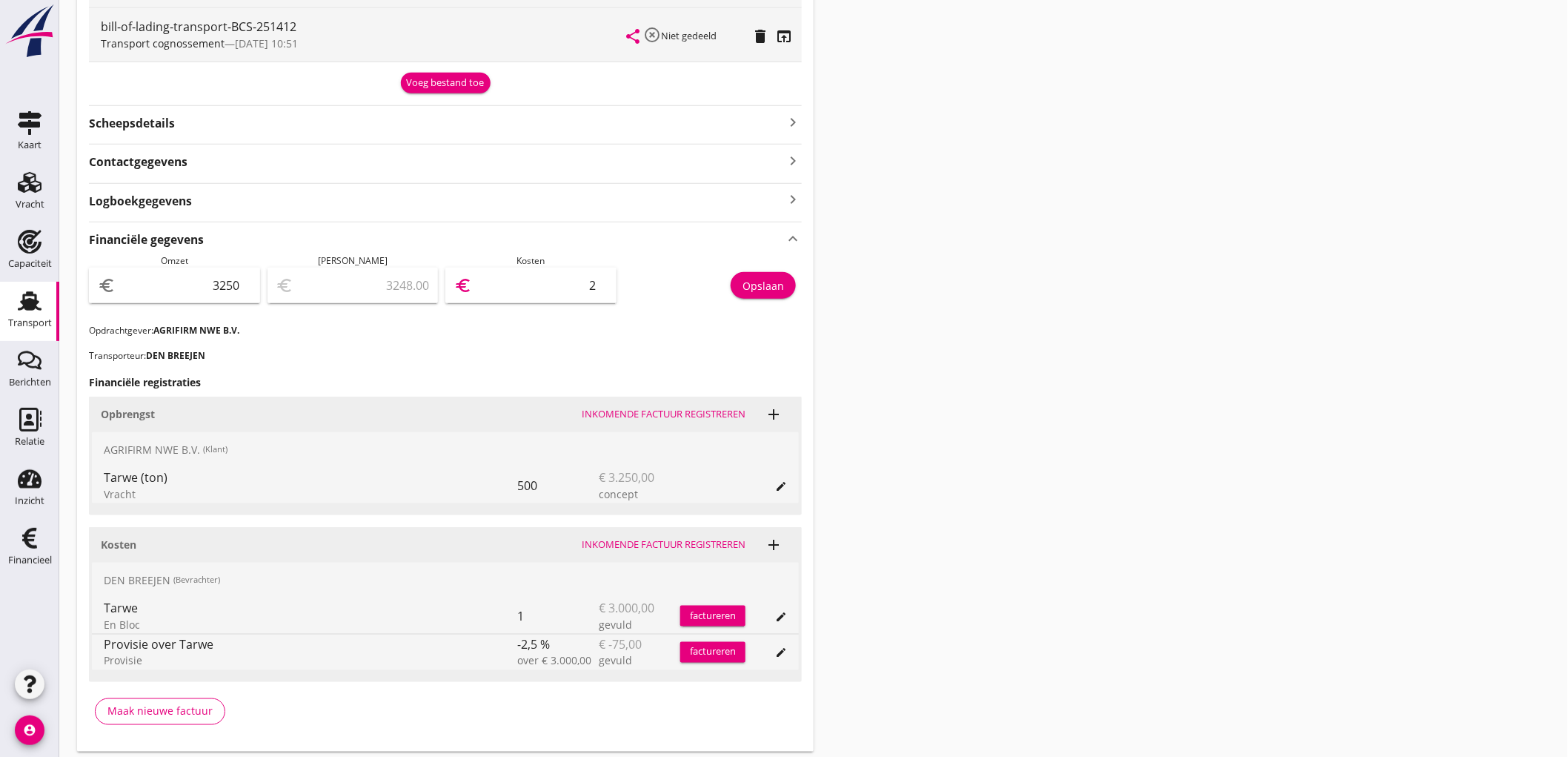
type input "29"
type input "2958.00"
type input "292"
type input "325.00"
type input "2925"
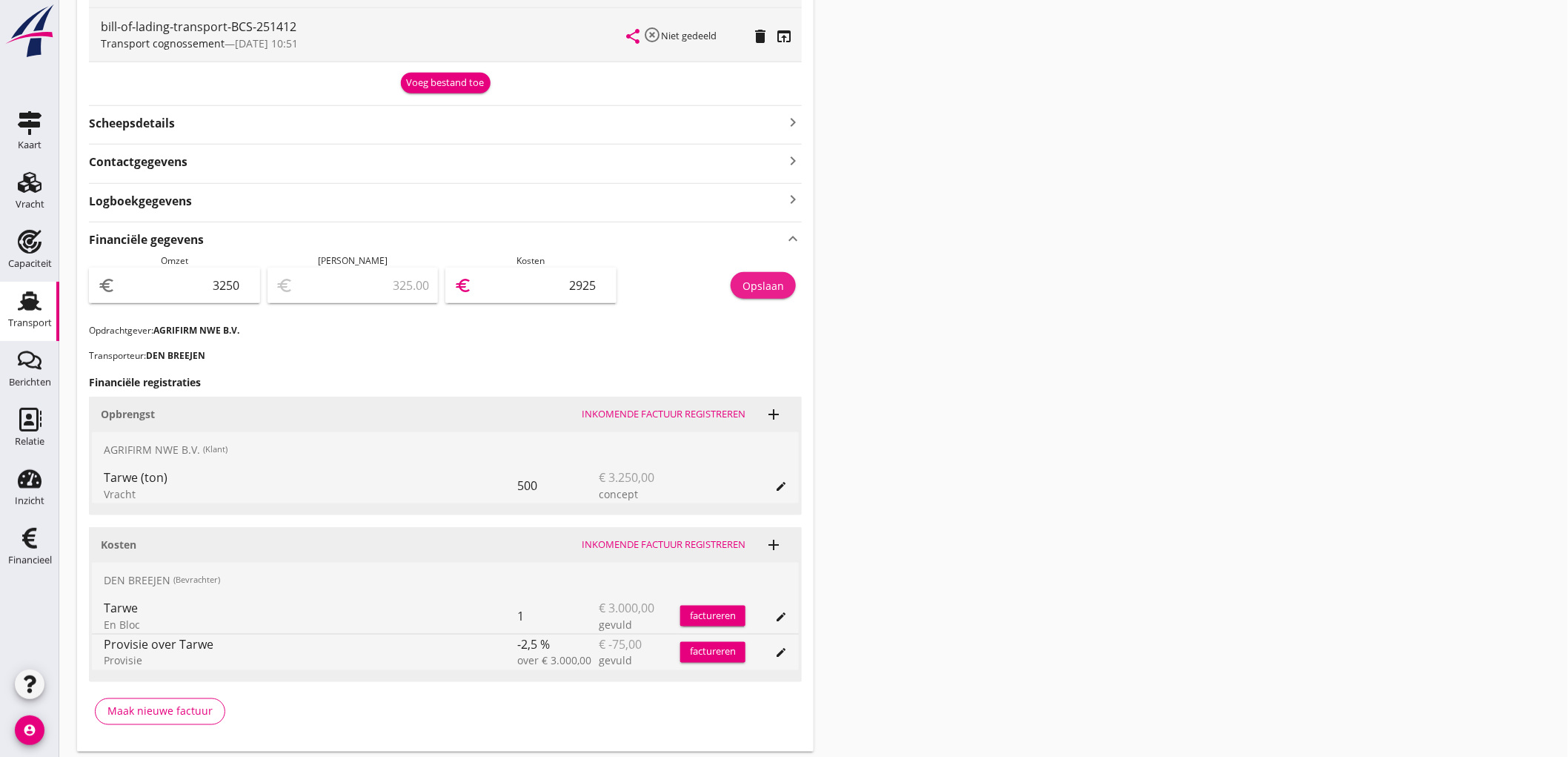
click at [753, 278] on div "Opslaan" at bounding box center [763, 285] width 41 height 16
click at [16, 308] on div "Transport" at bounding box center [29, 301] width 35 height 24
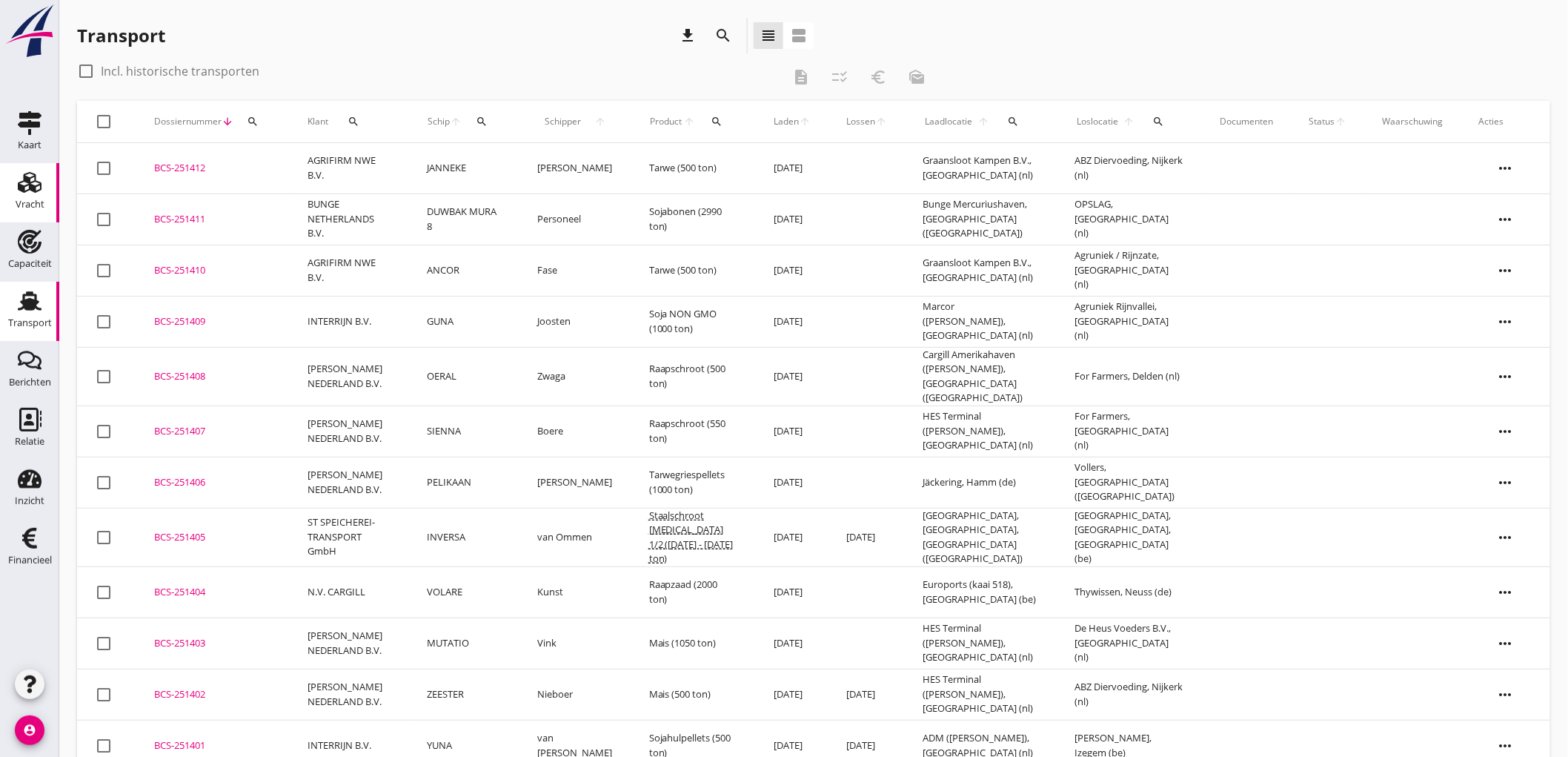
click at [34, 199] on div "Vracht" at bounding box center [30, 204] width 29 height 10
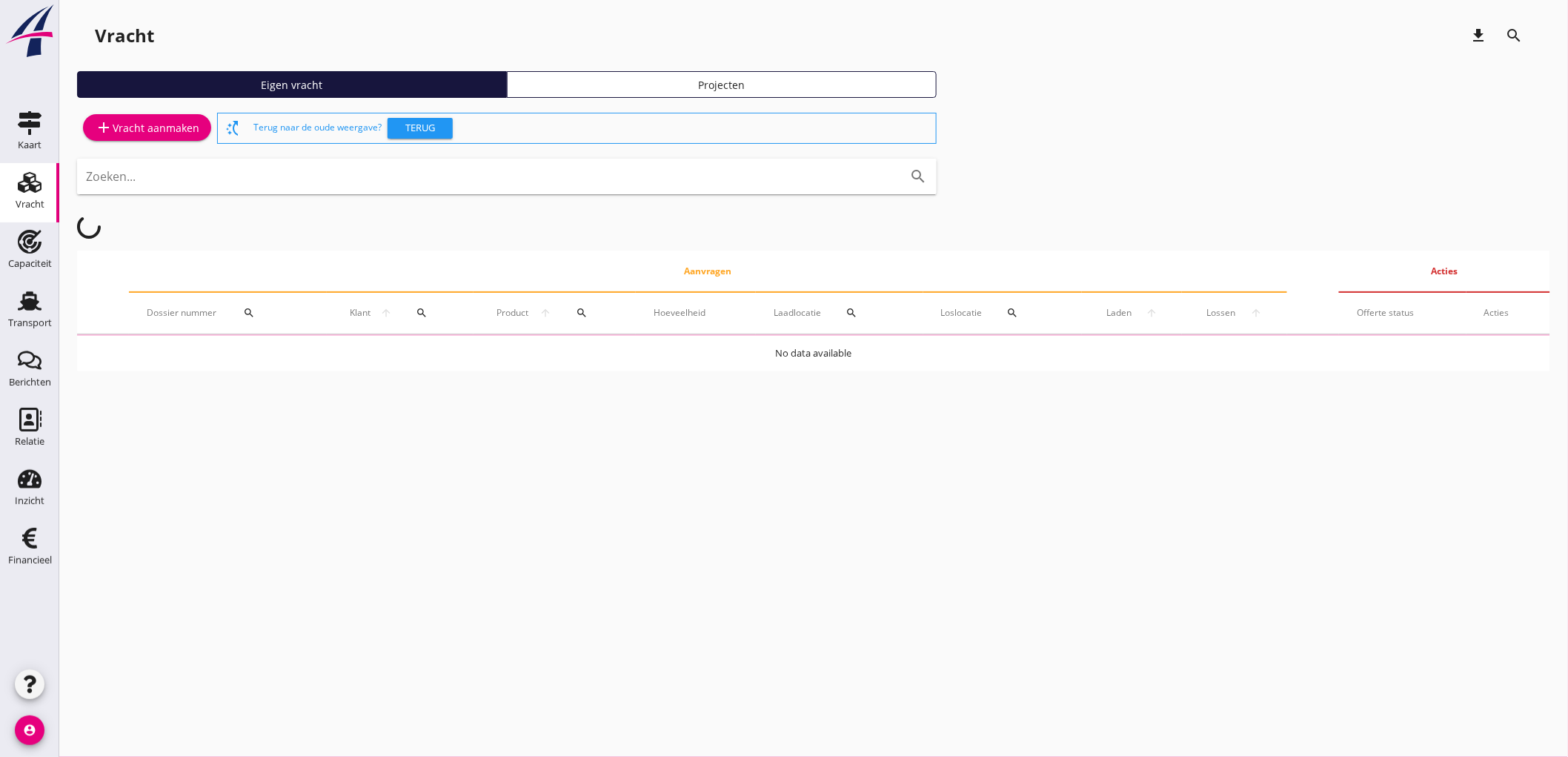
click at [175, 119] on div "add Vracht aanmaken" at bounding box center [147, 128] width 105 height 18
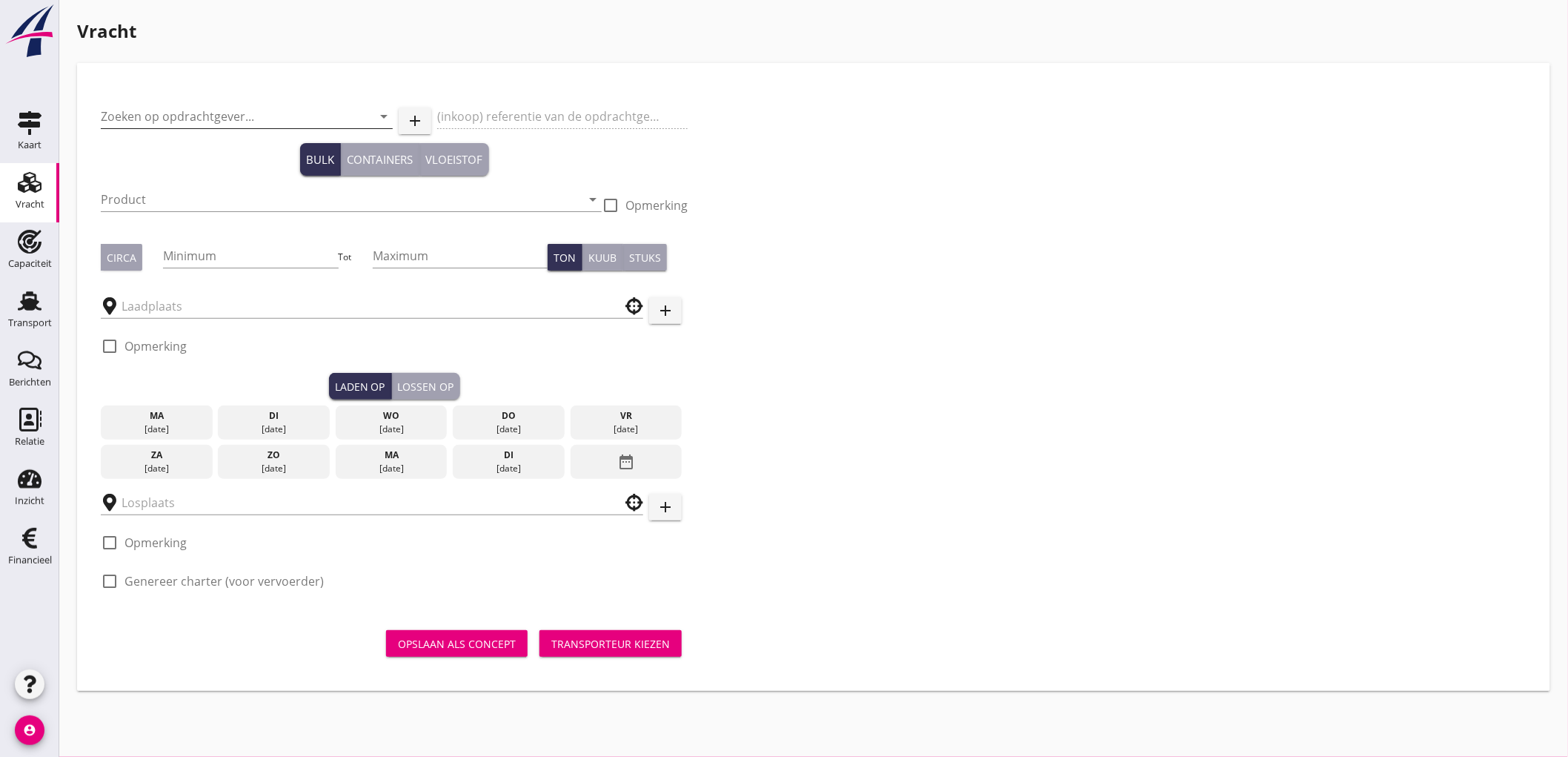
click at [190, 122] on input "Zoeken op opdrachtgever..." at bounding box center [226, 117] width 251 height 24
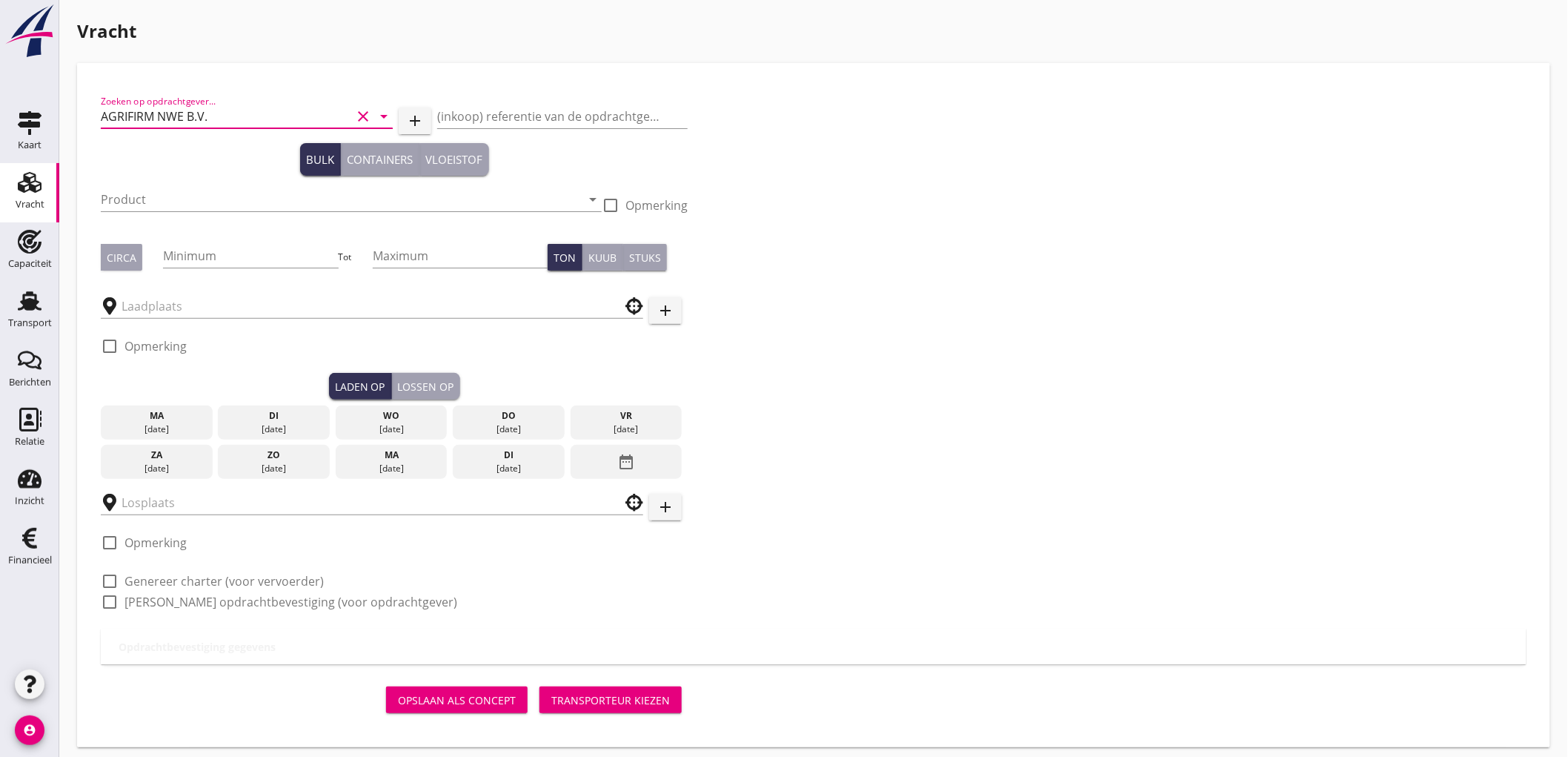
type input "AGRIFIRM NWE B.V."
click at [181, 181] on div "Product arrow_drop_down" at bounding box center [351, 202] width 501 height 47
click at [181, 187] on input "Product" at bounding box center [341, 199] width 480 height 24
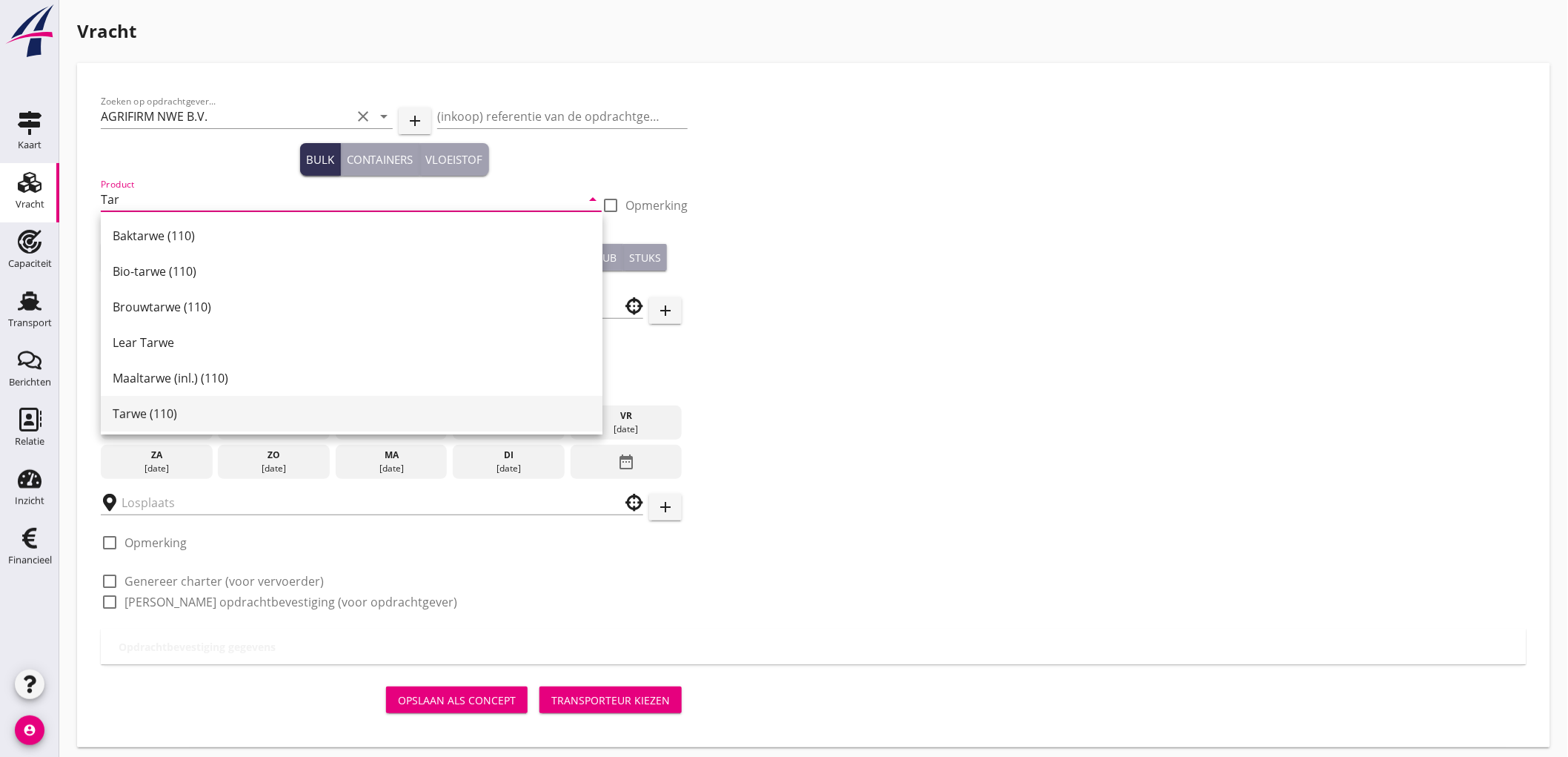
click at [232, 422] on div "Tarwe (110)" at bounding box center [351, 413] width 478 height 35
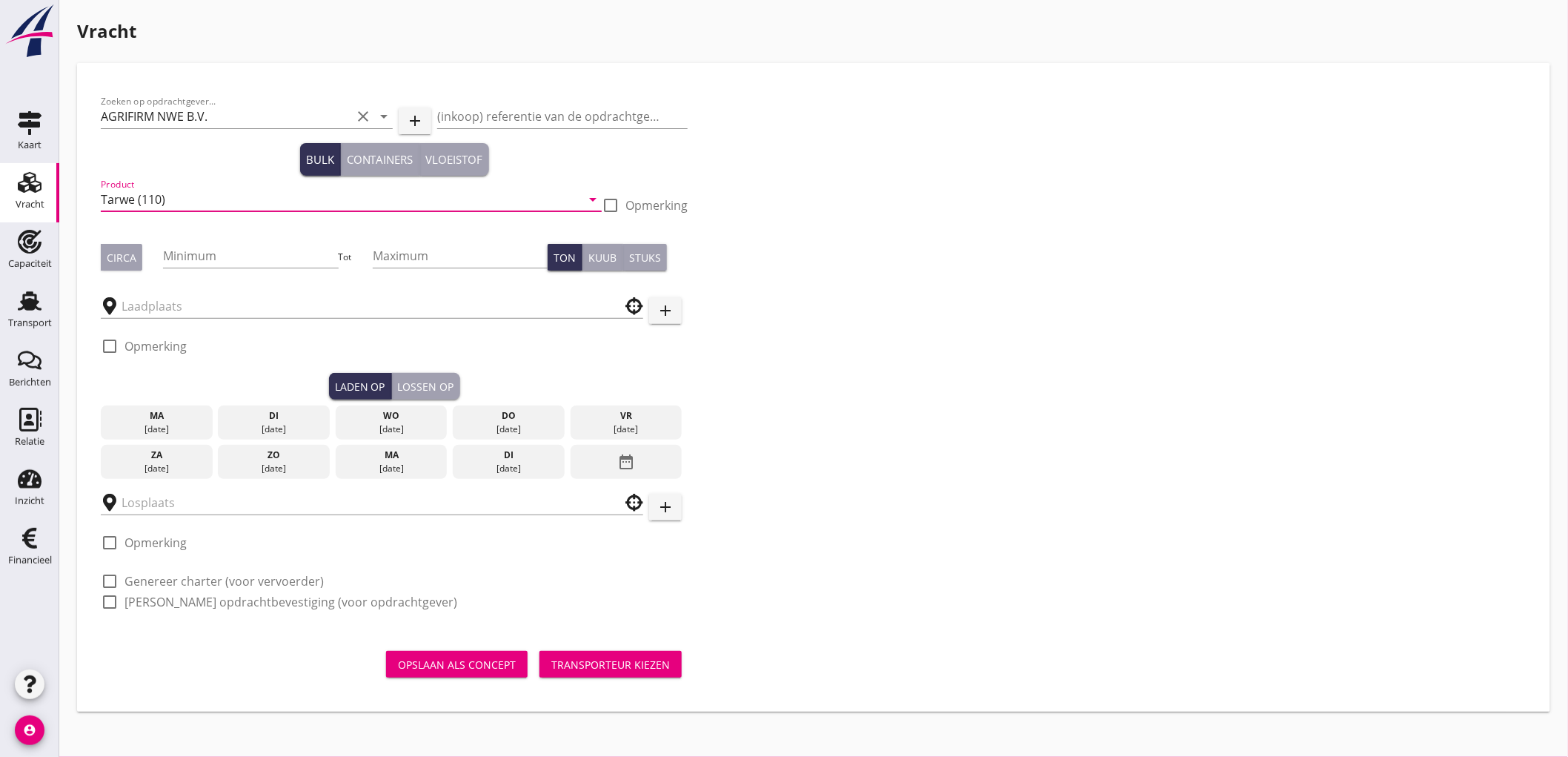
type input "Tarwe (110)"
click at [133, 240] on div "Circa Minimum Tot Maximum Ton Kuub Stuks" at bounding box center [394, 257] width 587 height 50
click at [131, 247] on button "Circa" at bounding box center [121, 257] width 41 height 26
click at [245, 251] on input "Minimum" at bounding box center [251, 256] width 175 height 24
type input "1000"
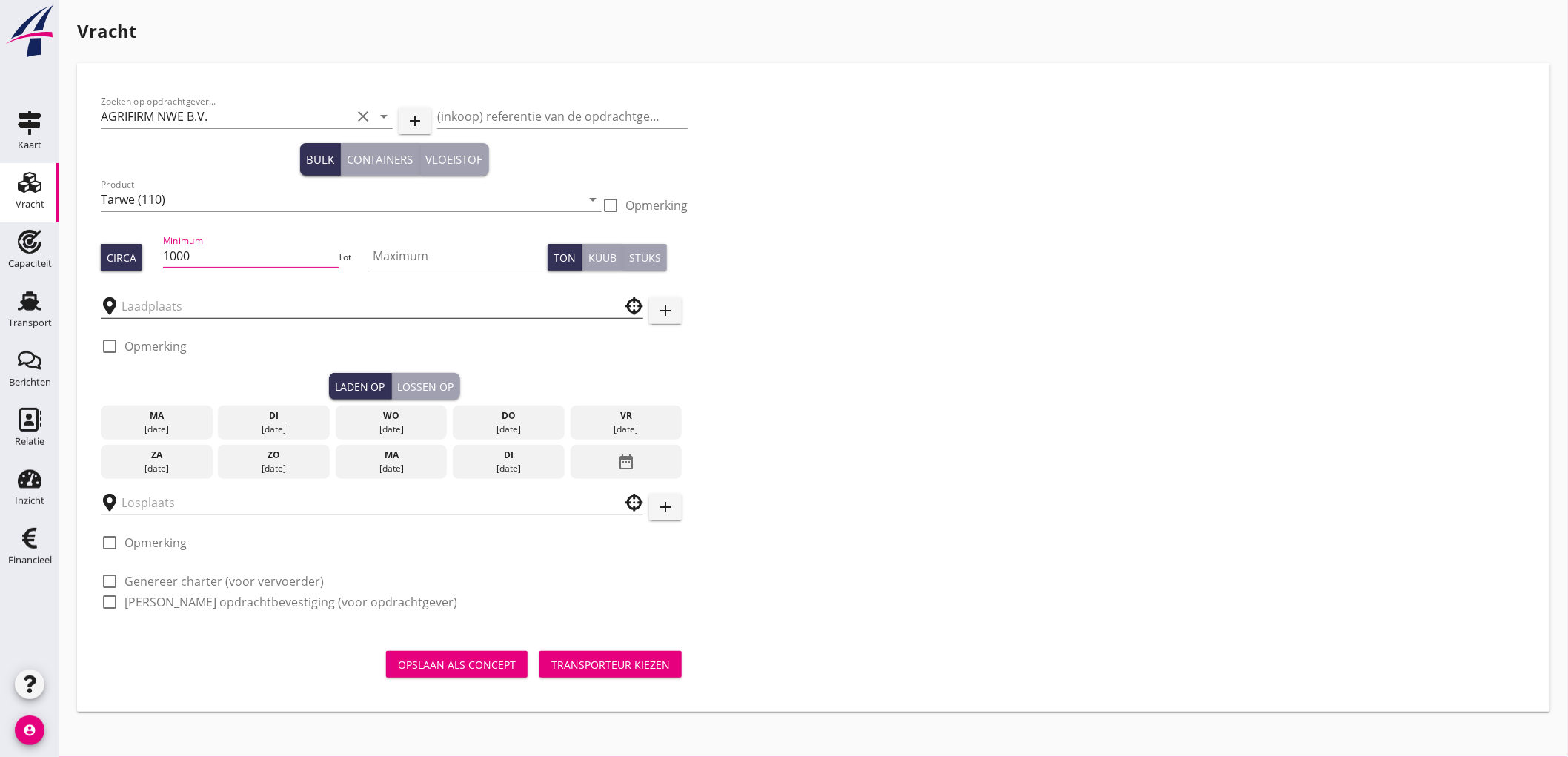
click at [166, 306] on input "text" at bounding box center [362, 306] width 480 height 24
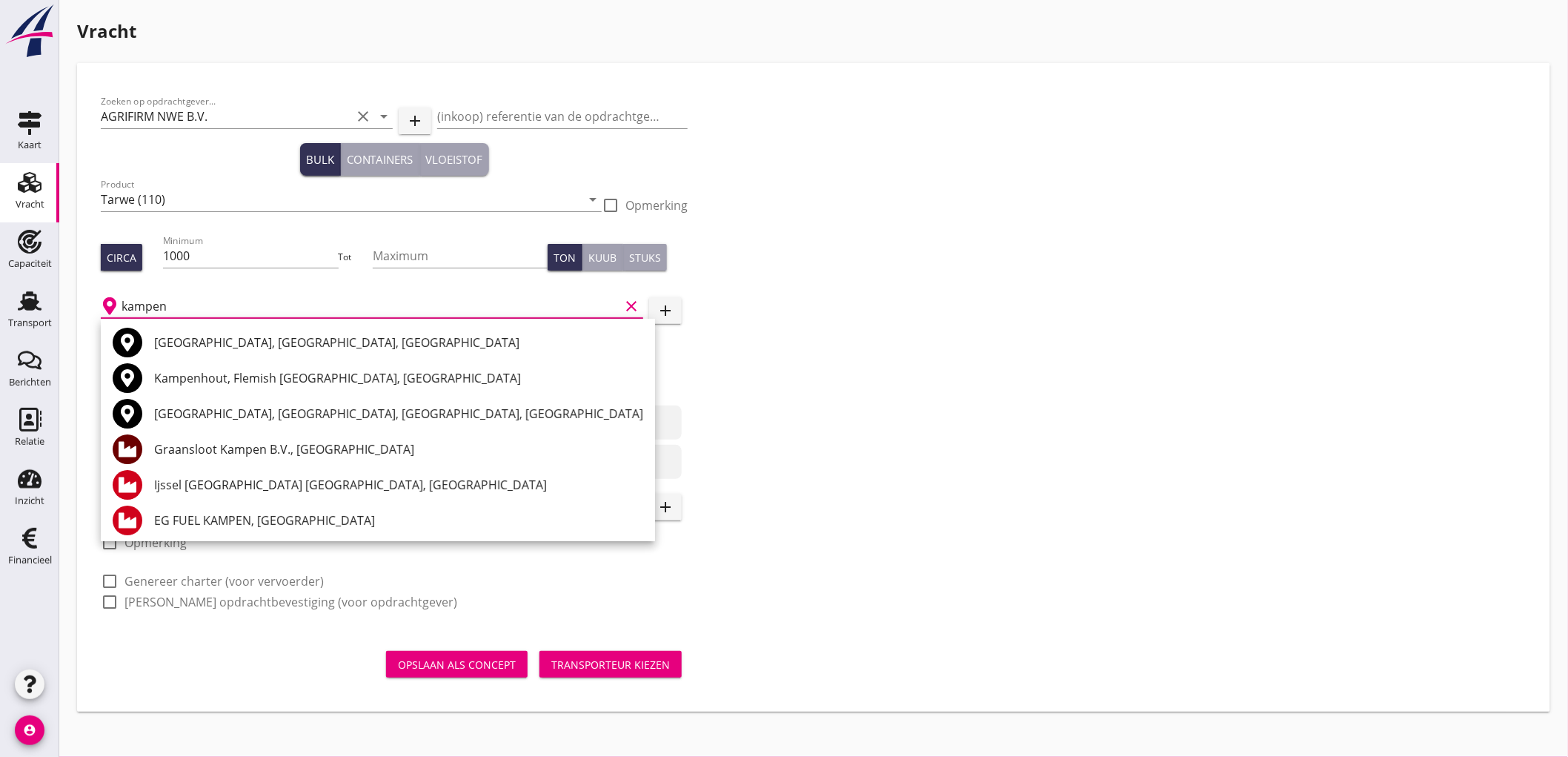
click at [240, 446] on div "Graansloot Kampen B.V., Kampen" at bounding box center [399, 449] width 489 height 18
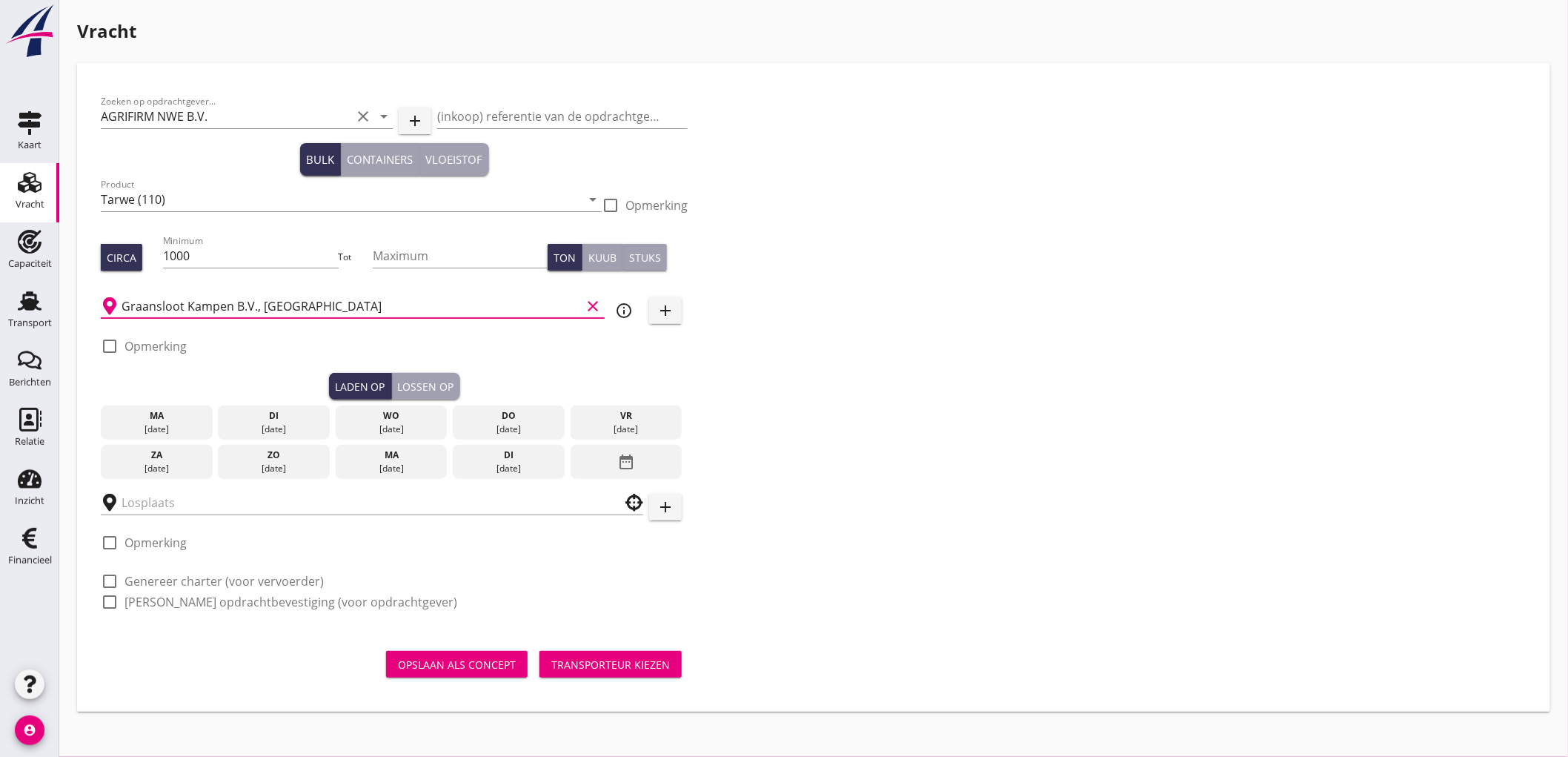
type input "Graansloot Kampen B.V., Kampen"
click at [620, 418] on div "vr" at bounding box center [626, 416] width 105 height 14
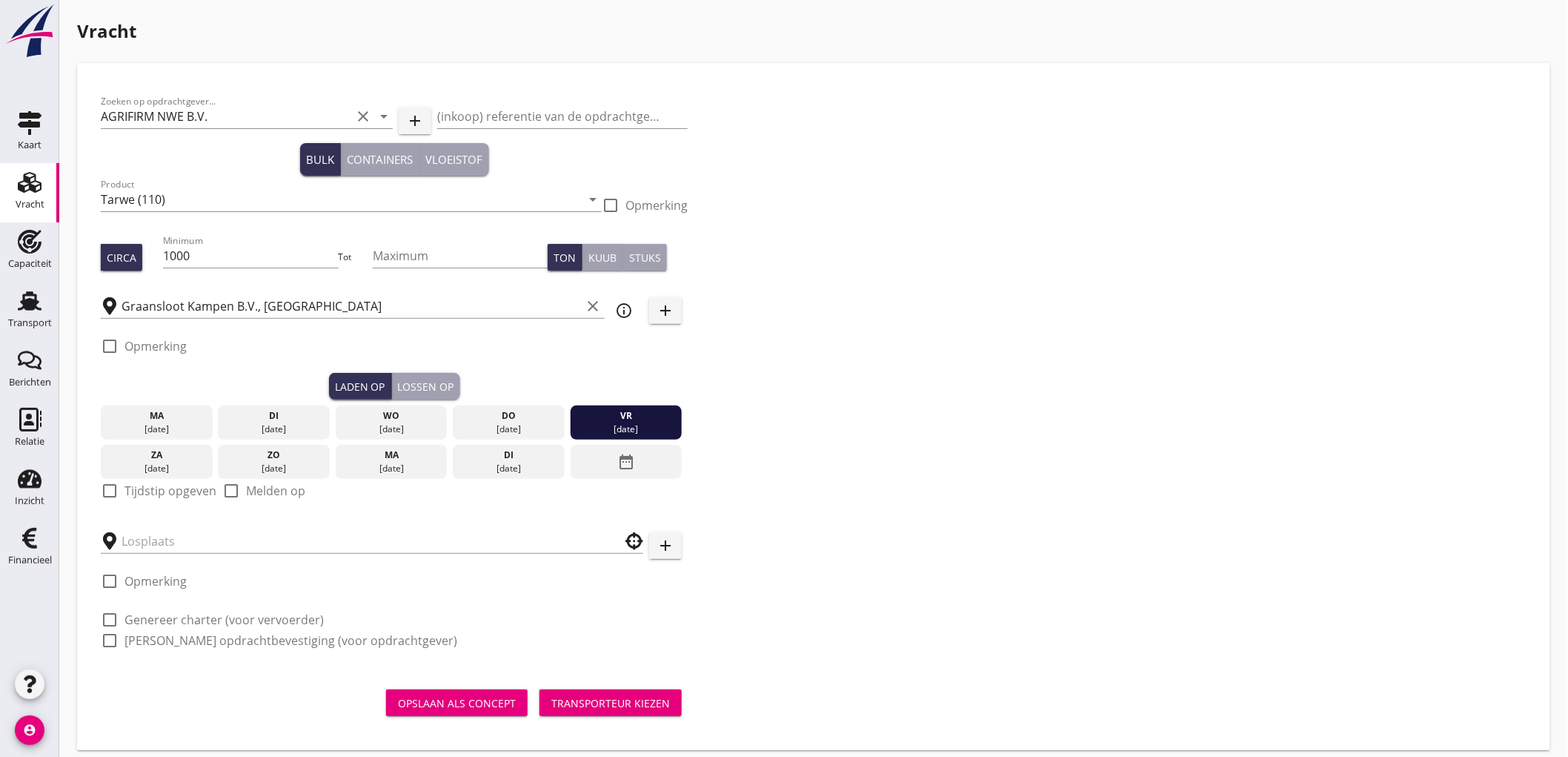
click at [149, 494] on label "Tijdstip opgeven" at bounding box center [170, 491] width 92 height 15
checkbox input "true"
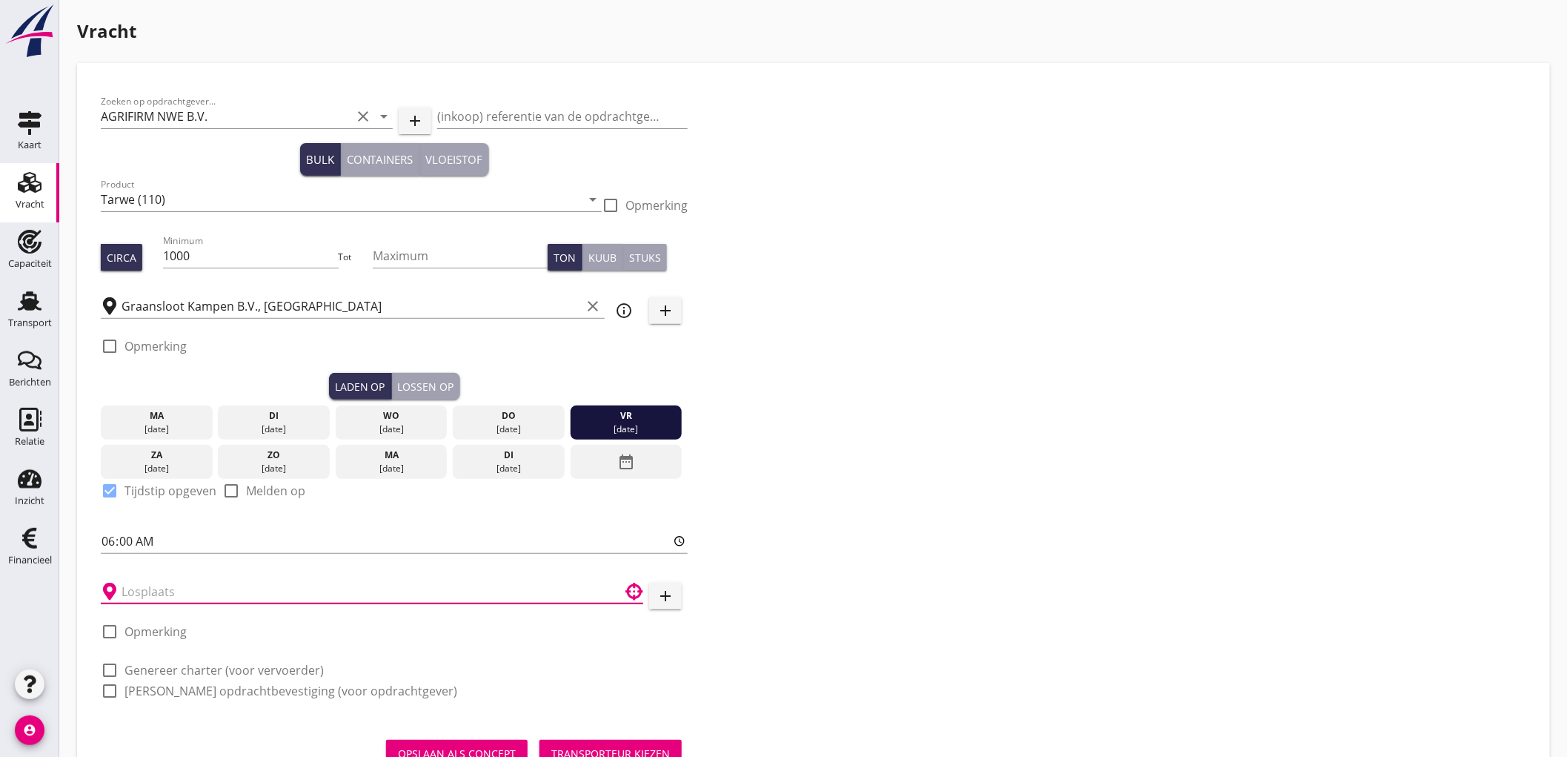
click at [226, 598] on input "text" at bounding box center [362, 591] width 480 height 24
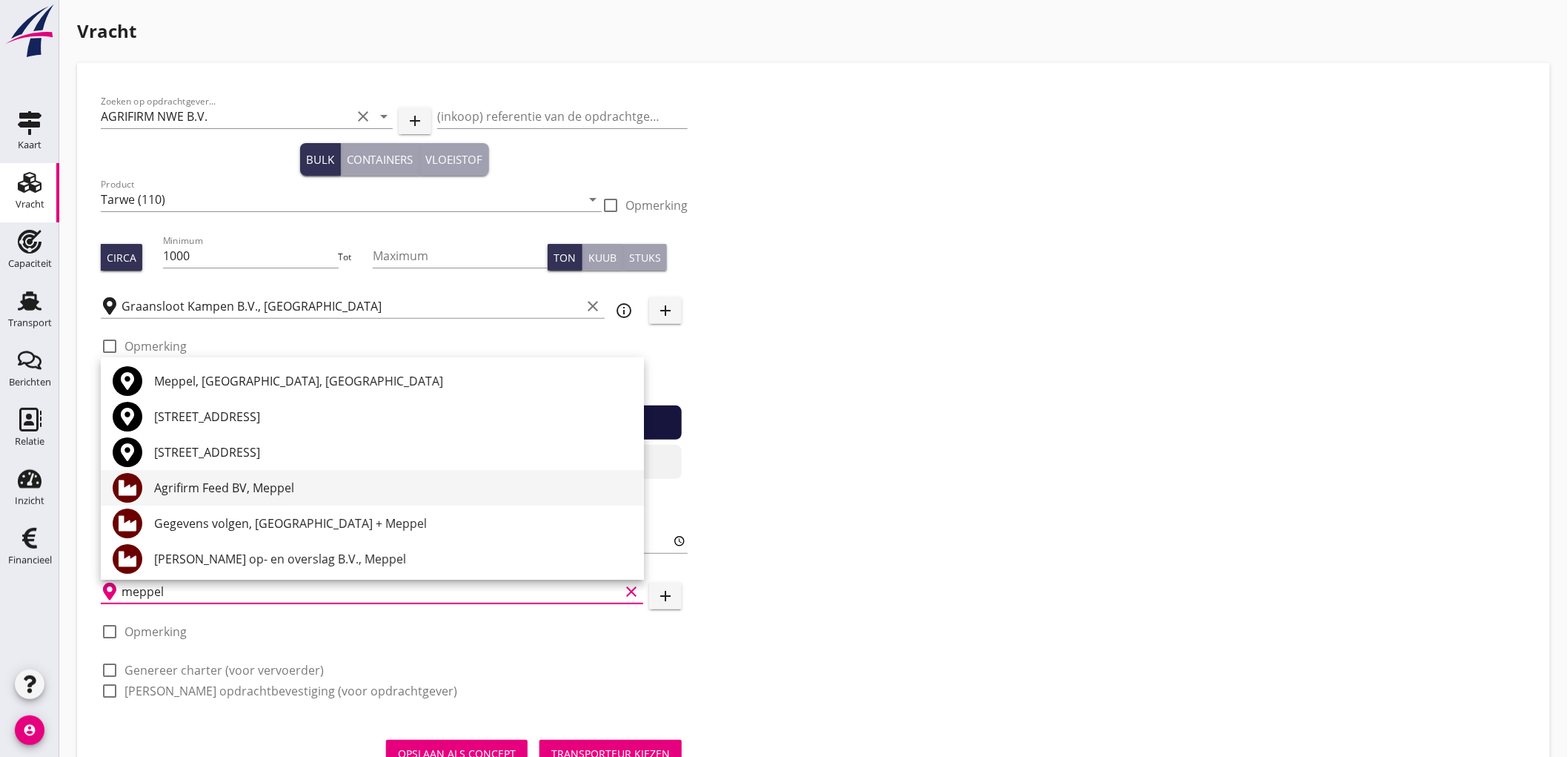
scroll to position [82, 0]
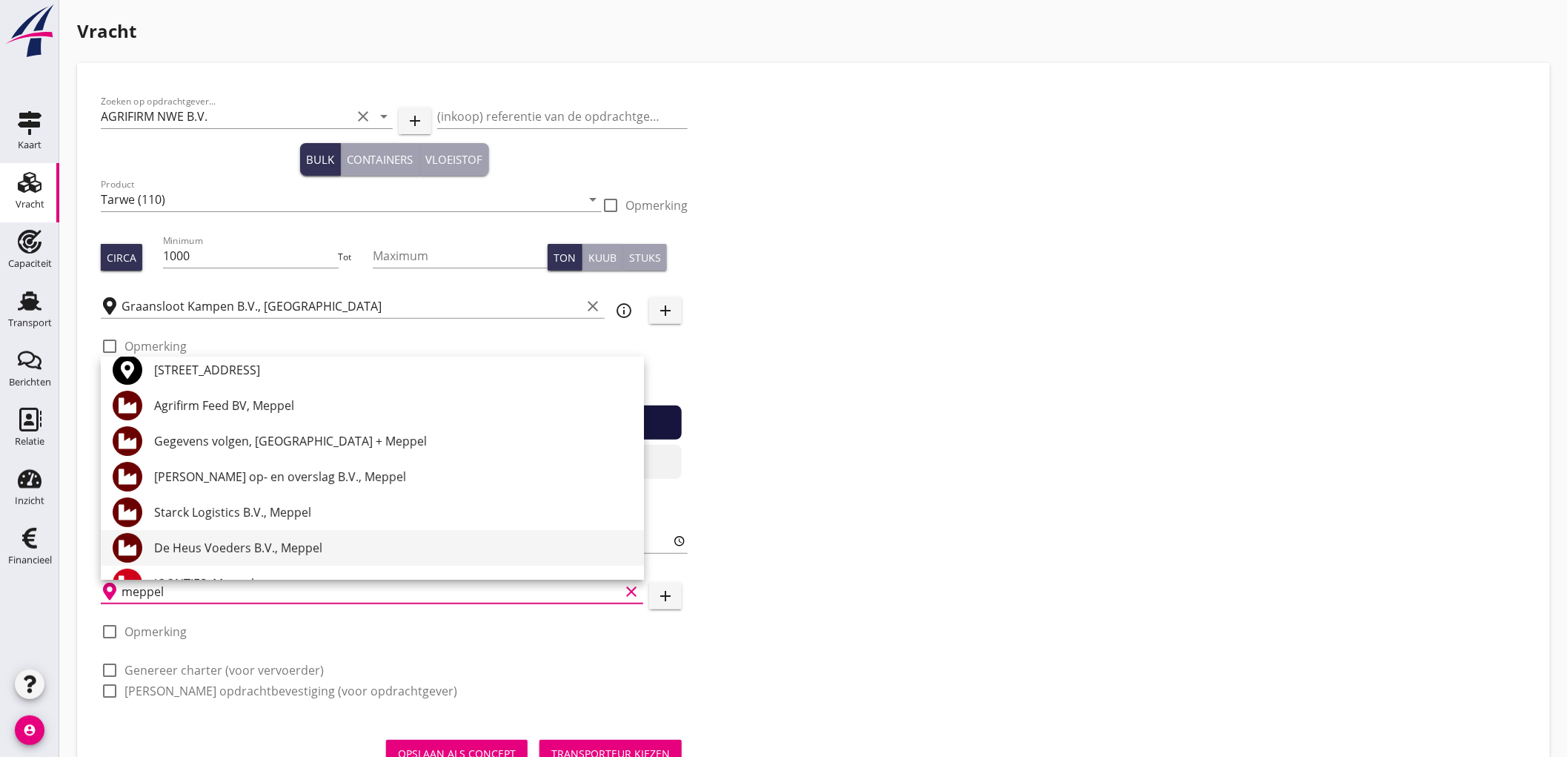
click at [305, 546] on div "De Heus Voeders B.V., Meppel" at bounding box center [393, 548] width 478 height 18
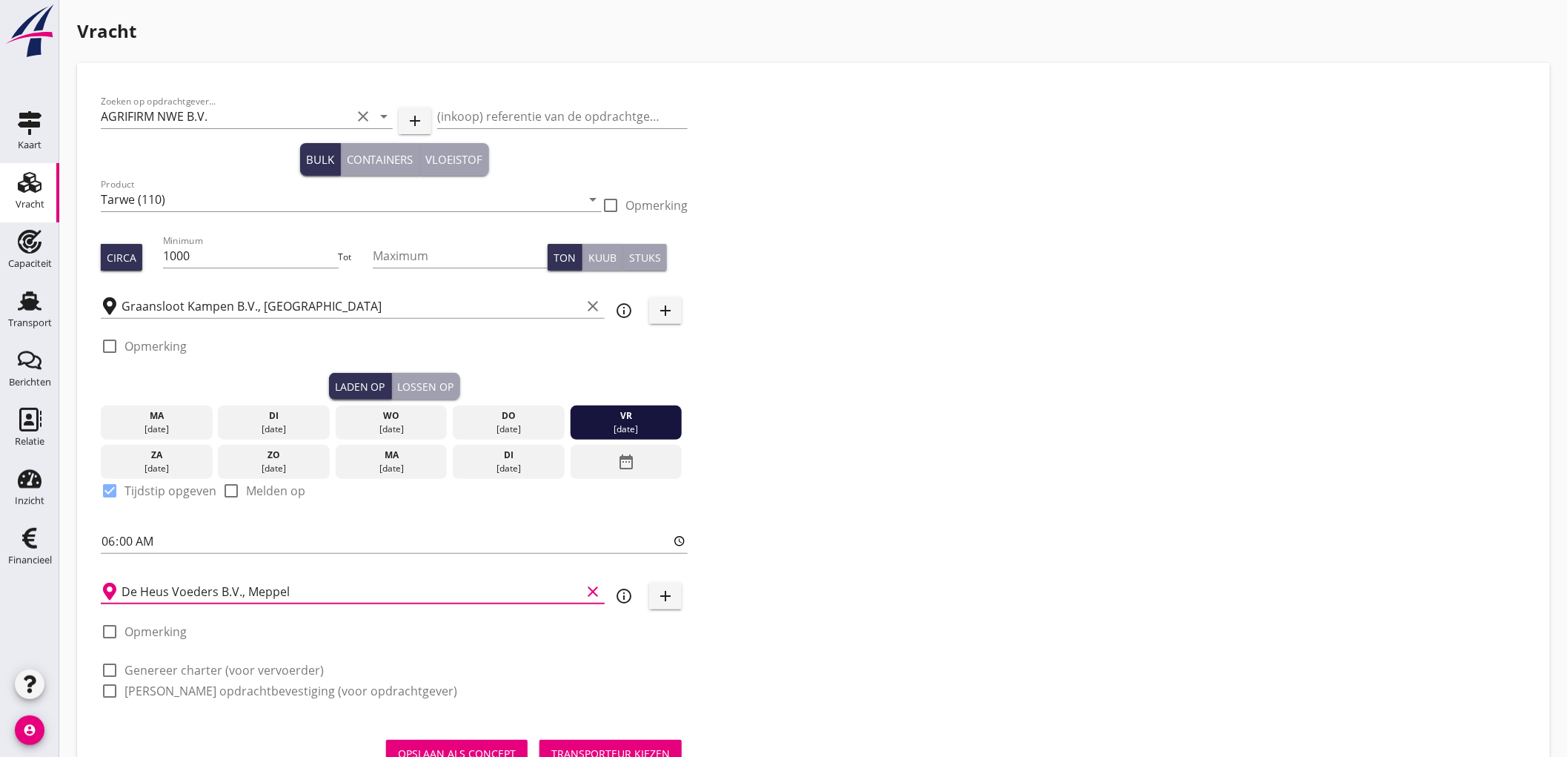
type input "De Heus Voeders B.V., Meppel"
click at [199, 667] on label "Genereer charter (voor vervoerder)" at bounding box center [223, 670] width 199 height 15
checkbox input "true"
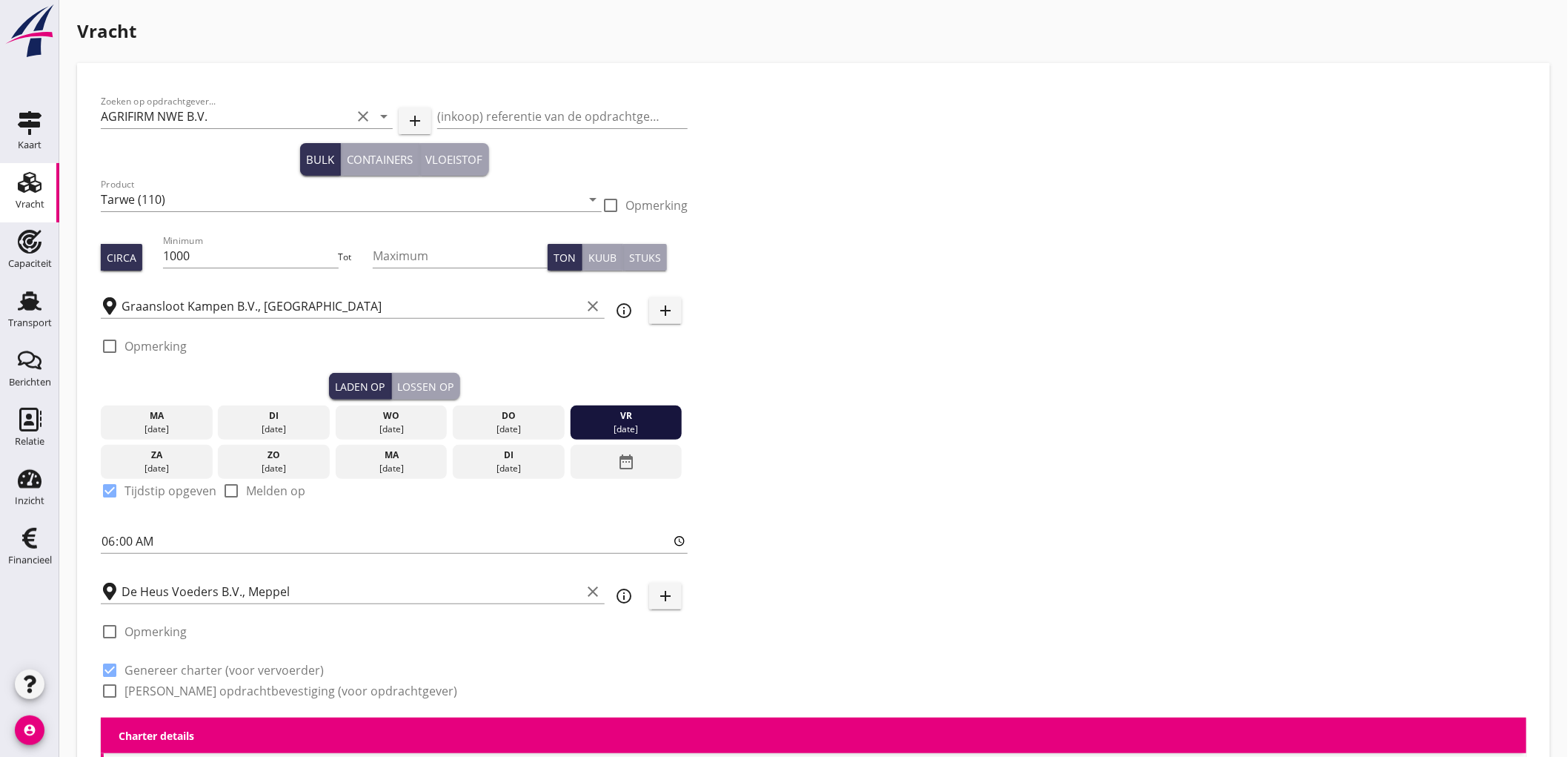
click at [194, 685] on label "Genereer opdrachtbevestiging (voor opdrachtgever)" at bounding box center [290, 691] width 333 height 15
checkbox input "true"
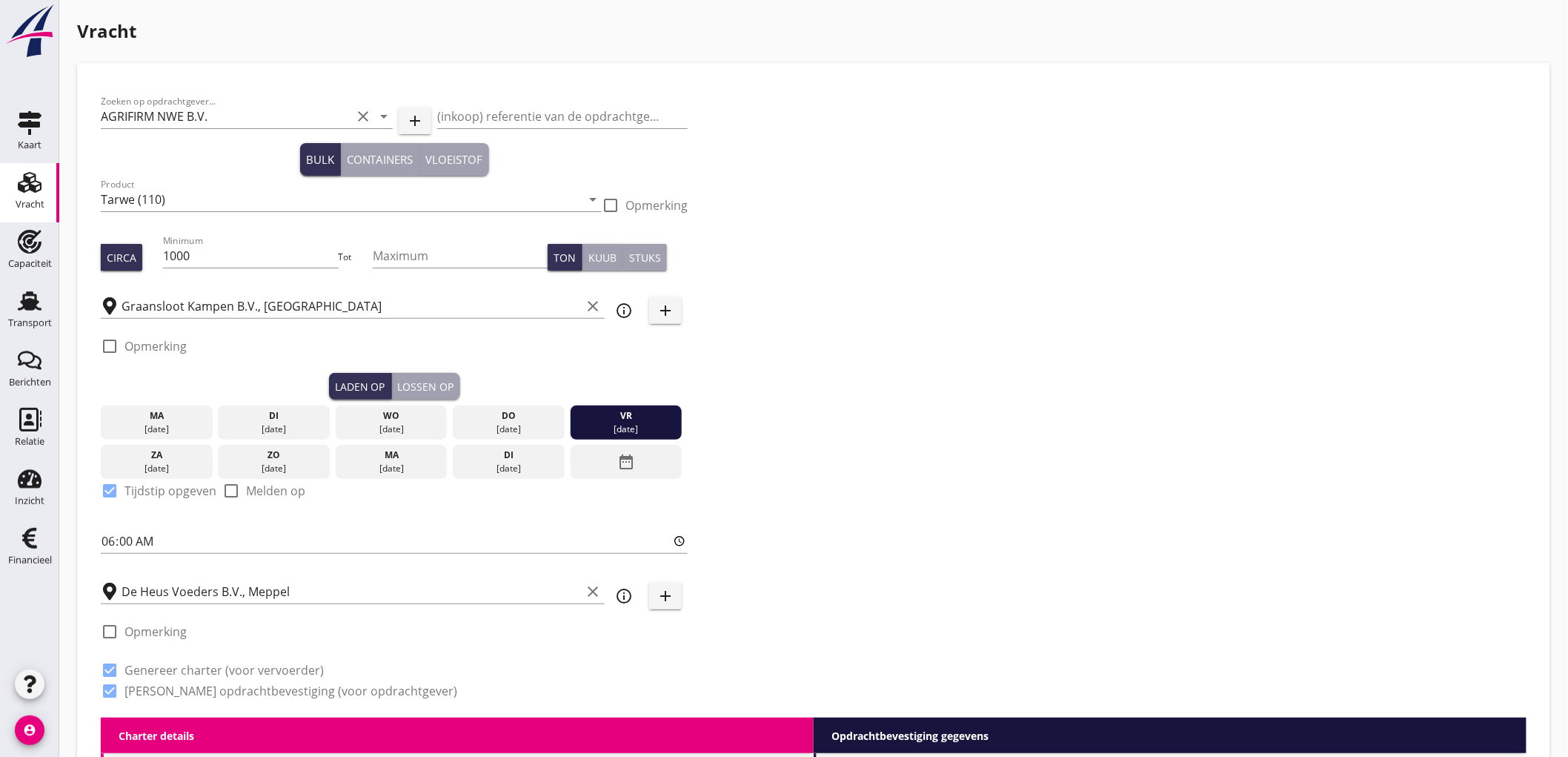
scroll to position [329, 0]
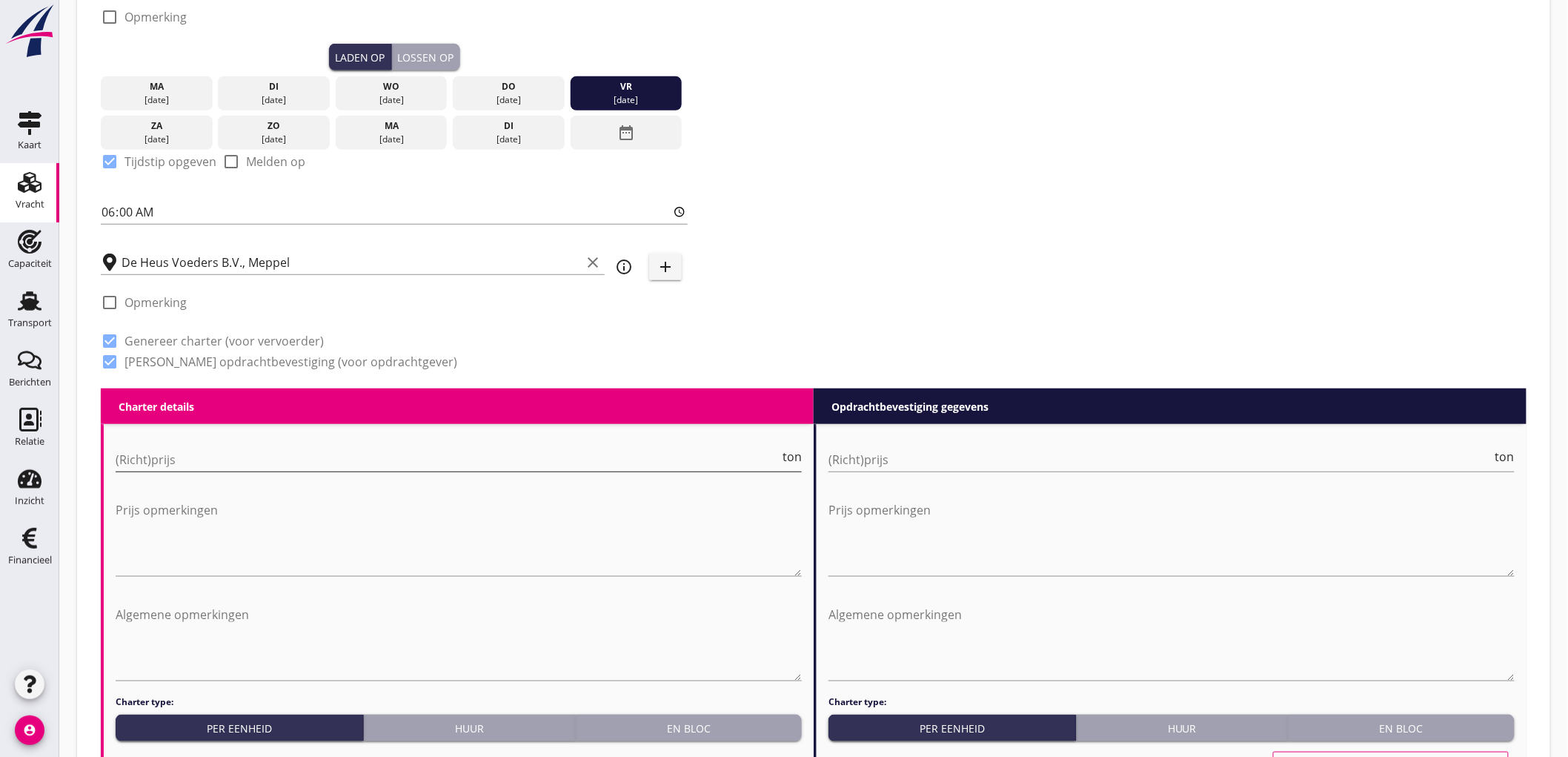
click at [187, 458] on input "(Richt)prijs" at bounding box center [448, 460] width 664 height 24
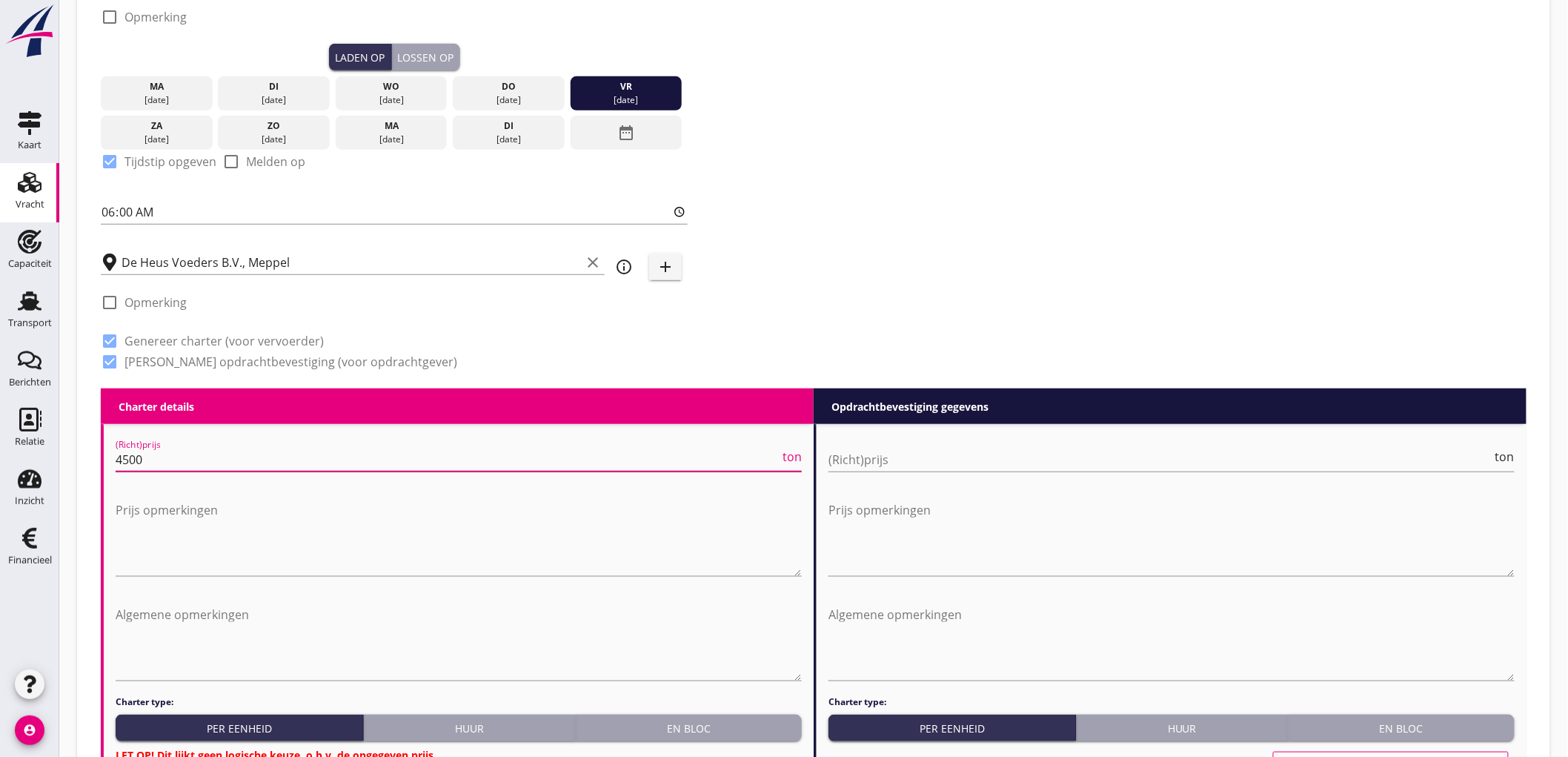
type input "4500"
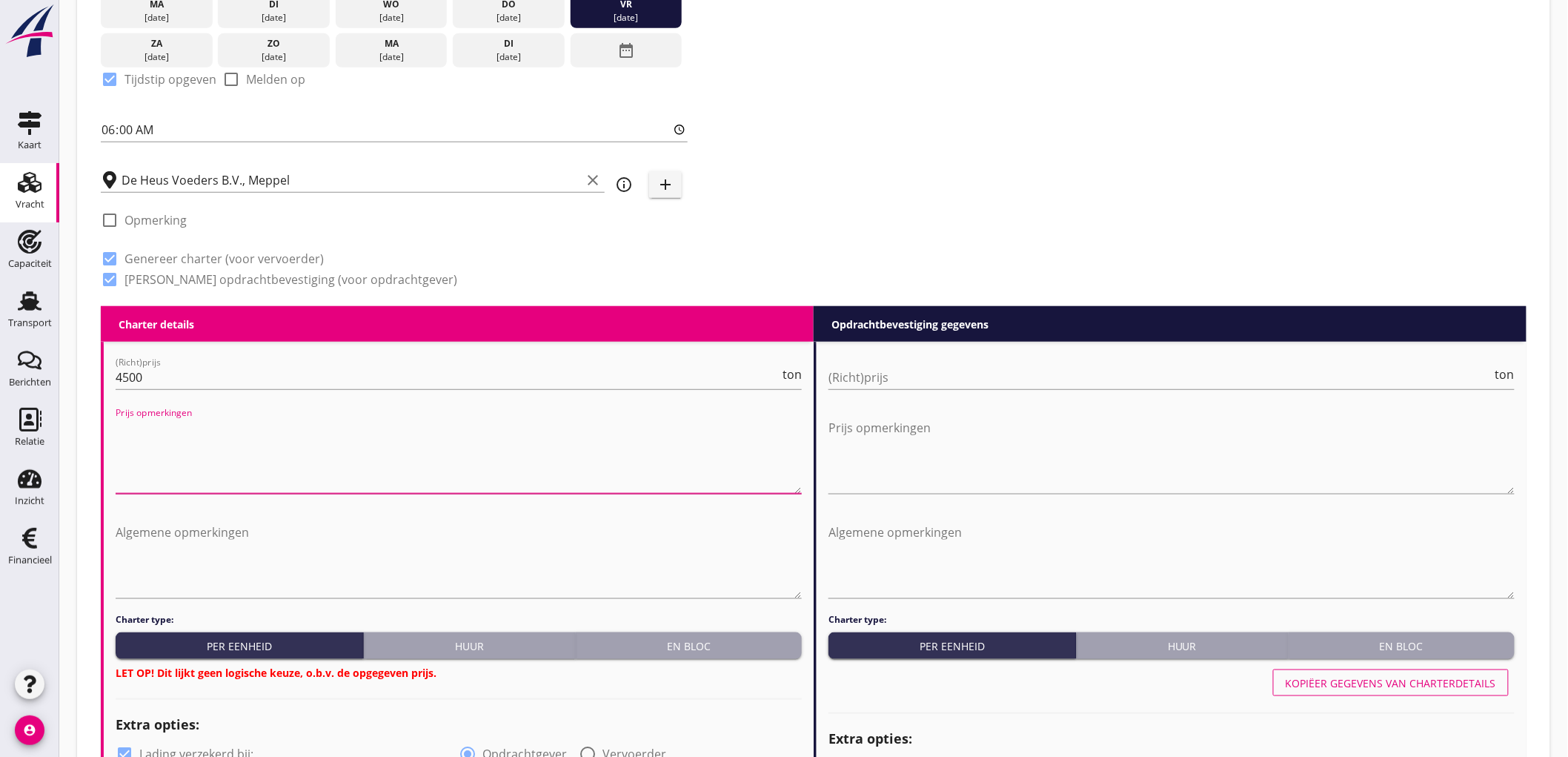
scroll to position [494, 0]
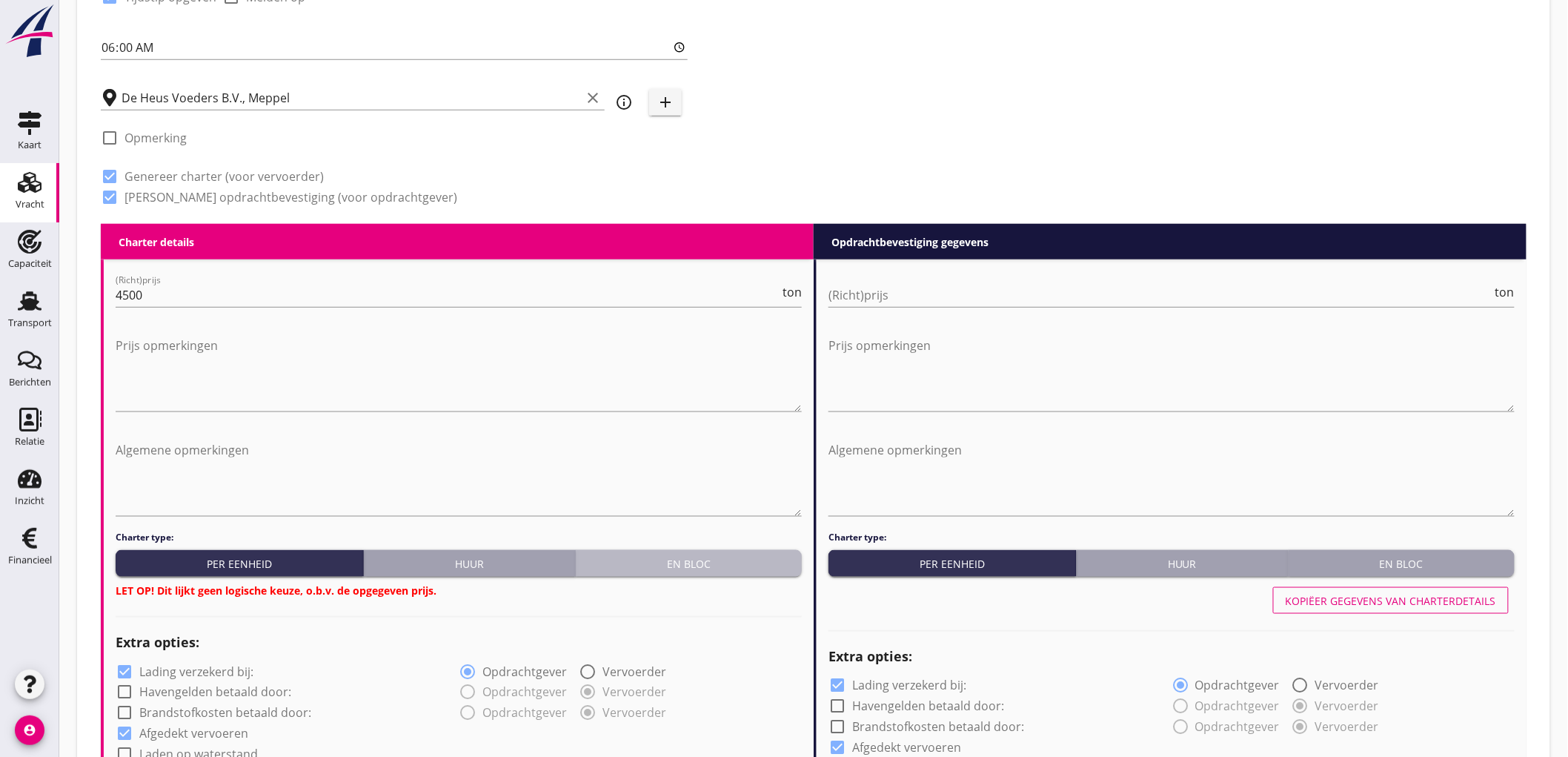
click at [680, 574] on button "En bloc" at bounding box center [688, 563] width 226 height 26
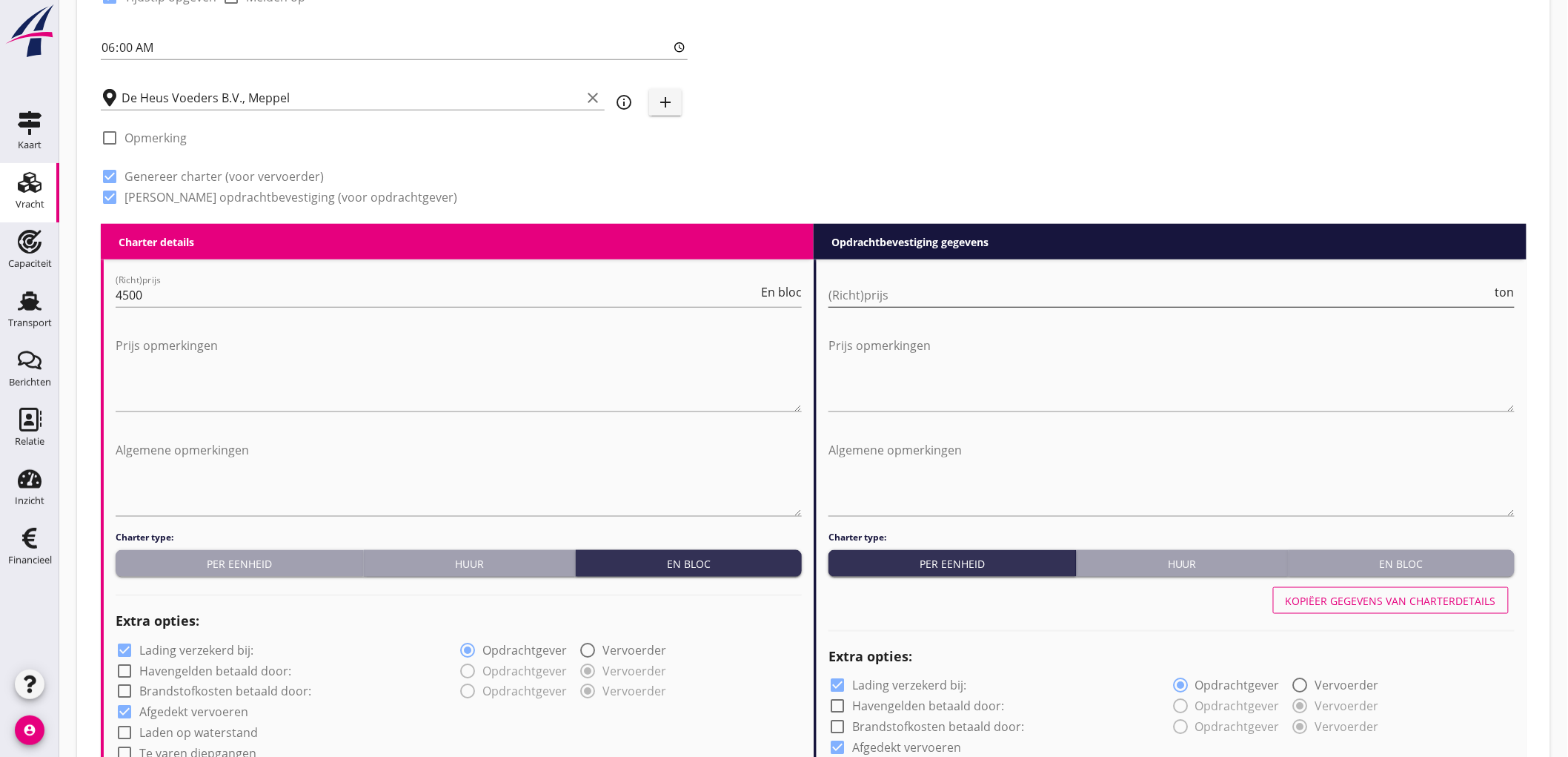
drag, startPoint x: 855, startPoint y: 283, endPoint x: 827, endPoint y: 306, distance: 36.2
click at [855, 286] on input "(Richt)prijs" at bounding box center [1160, 295] width 664 height 24
type input "4"
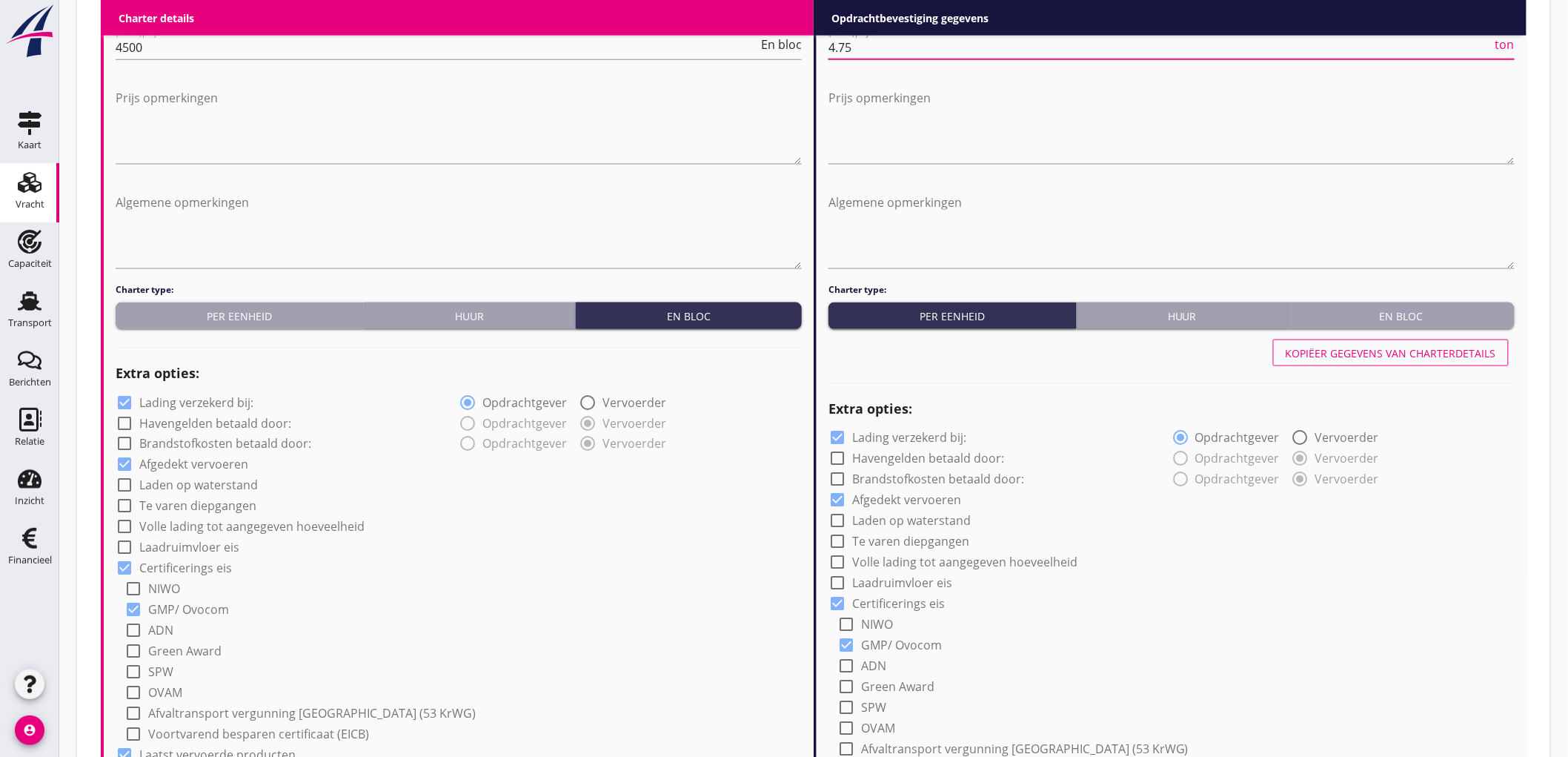
type input "4.75"
click at [187, 397] on label "Lading verzekerd bij:" at bounding box center [196, 403] width 114 height 15
checkbox input "false"
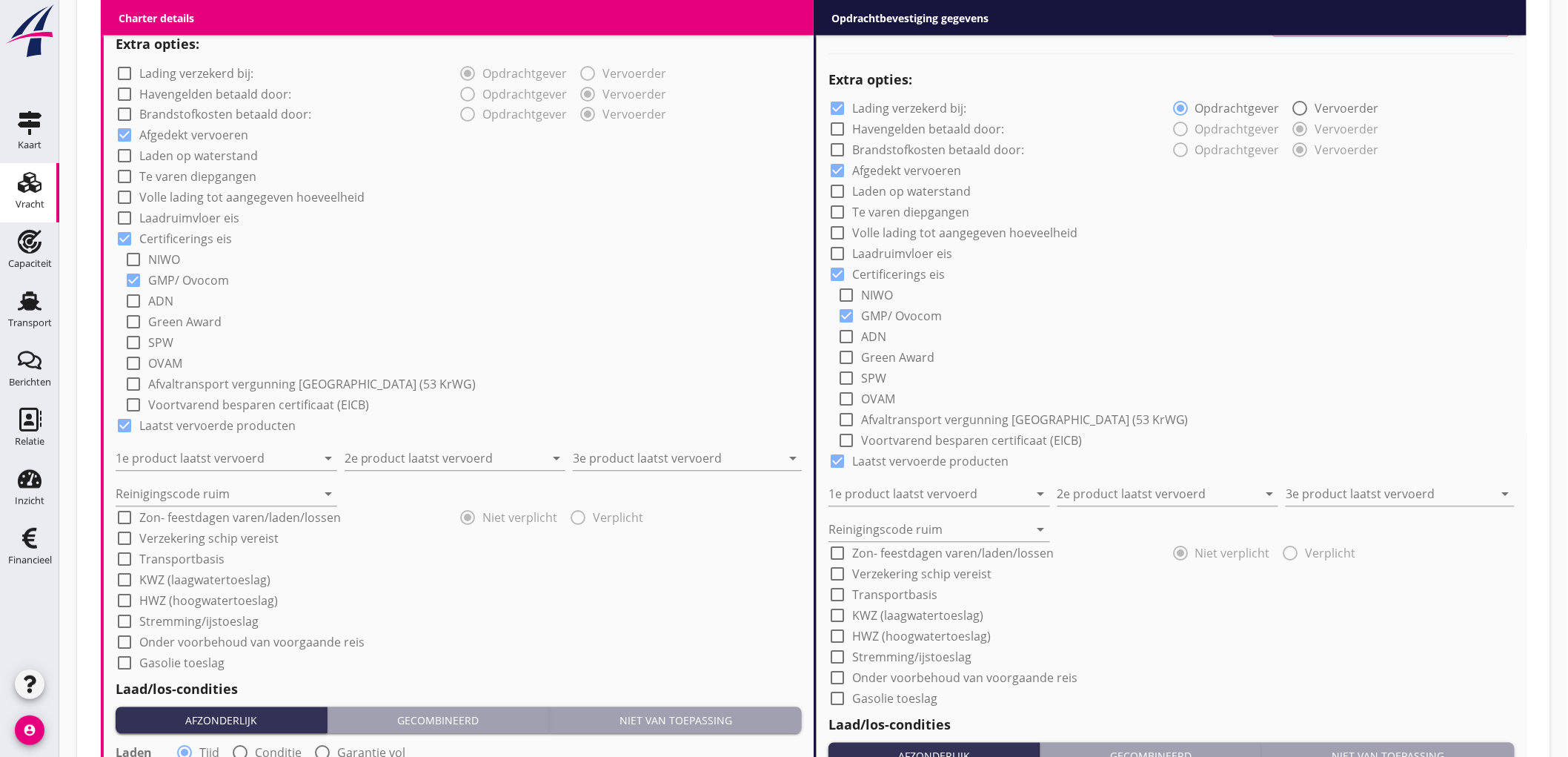
scroll to position [1153, 0]
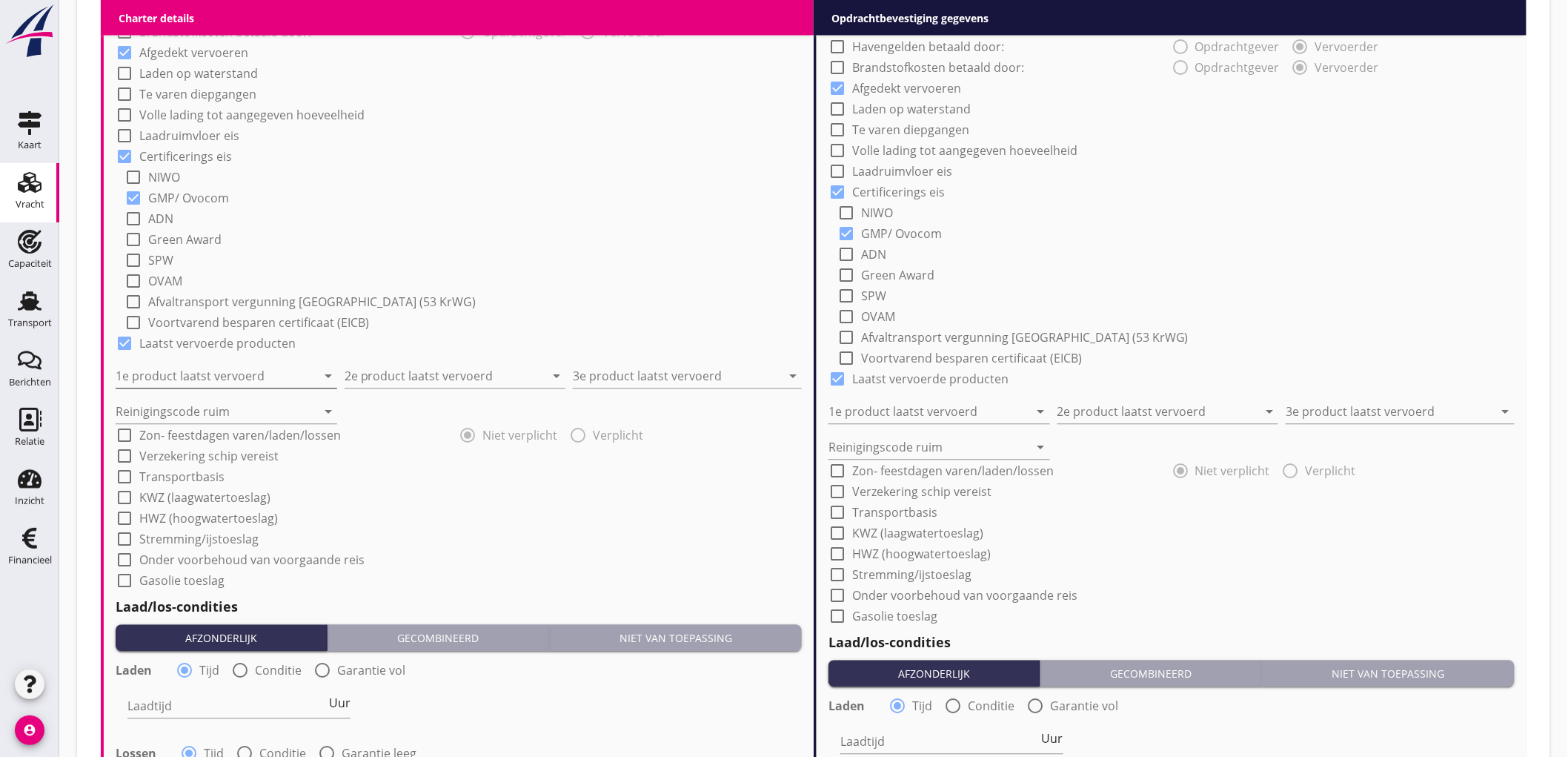
click at [175, 378] on input "1e product laatst vervoerd" at bounding box center [216, 377] width 201 height 24
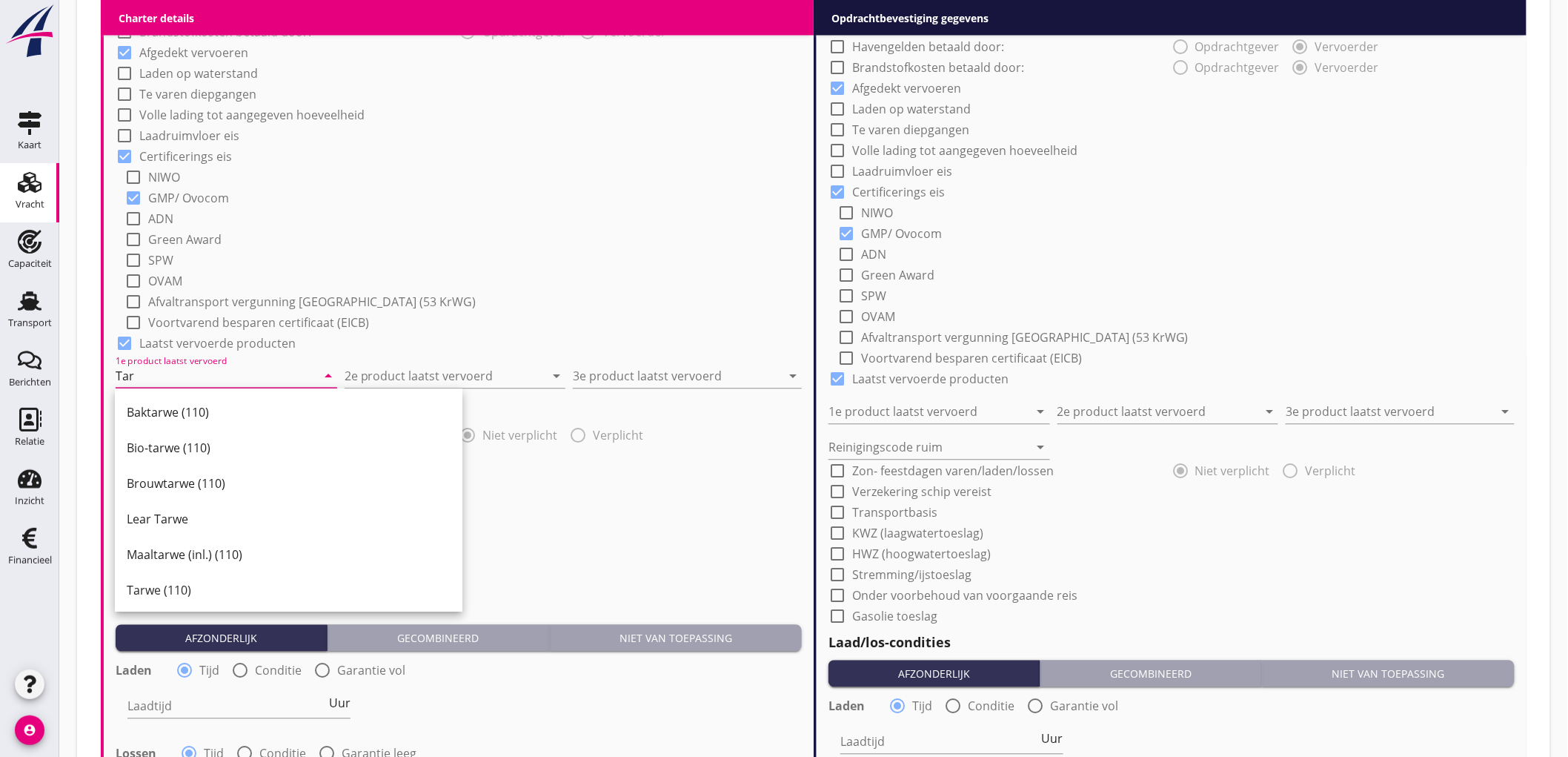
drag, startPoint x: 195, startPoint y: 588, endPoint x: 430, endPoint y: 401, distance: 300.3
click at [196, 590] on div "Tarwe (110)" at bounding box center [288, 591] width 324 height 18
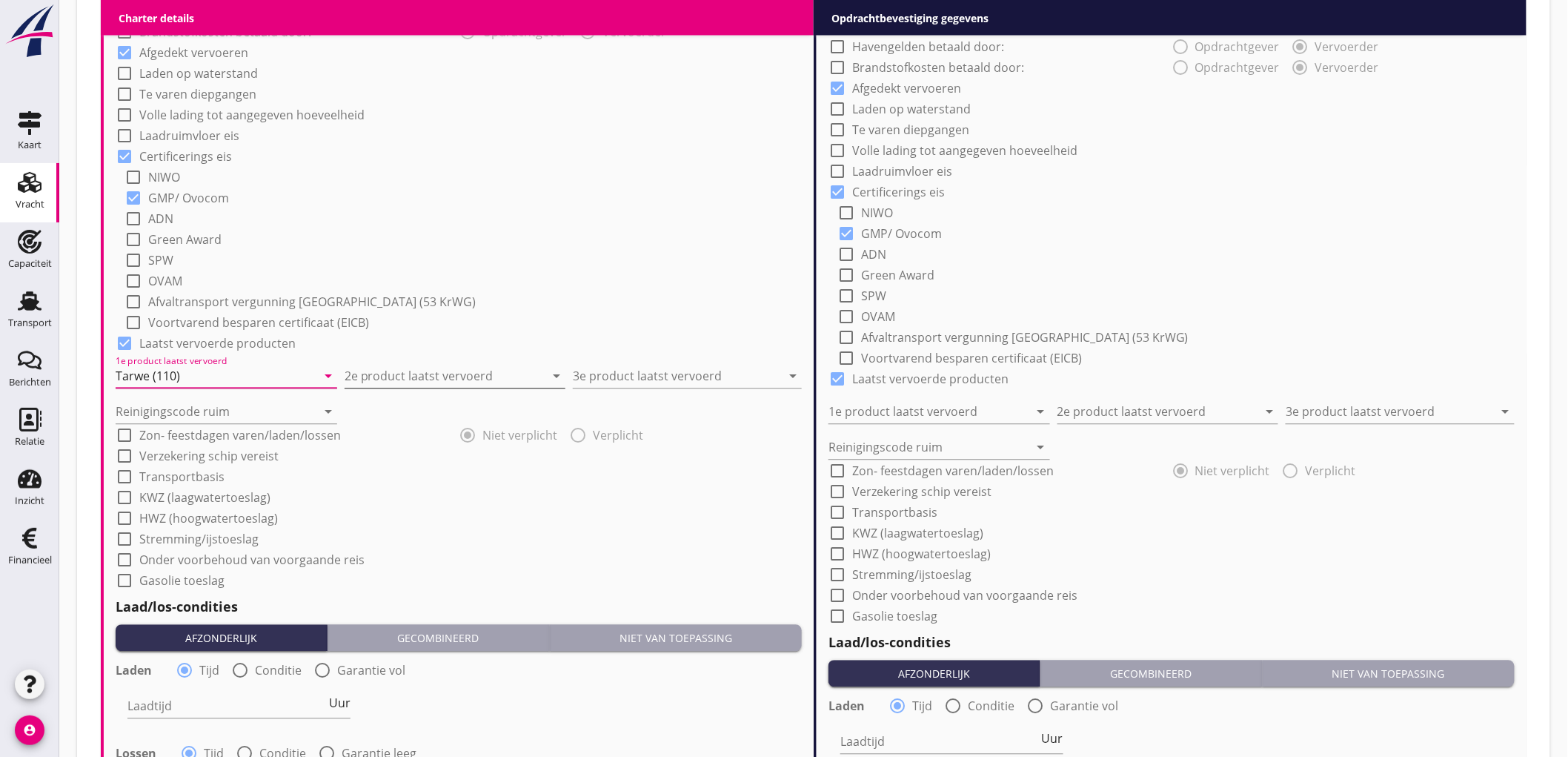
type input "Tarwe (110)"
click at [435, 372] on input "2e product laatst vervoerd" at bounding box center [445, 377] width 201 height 24
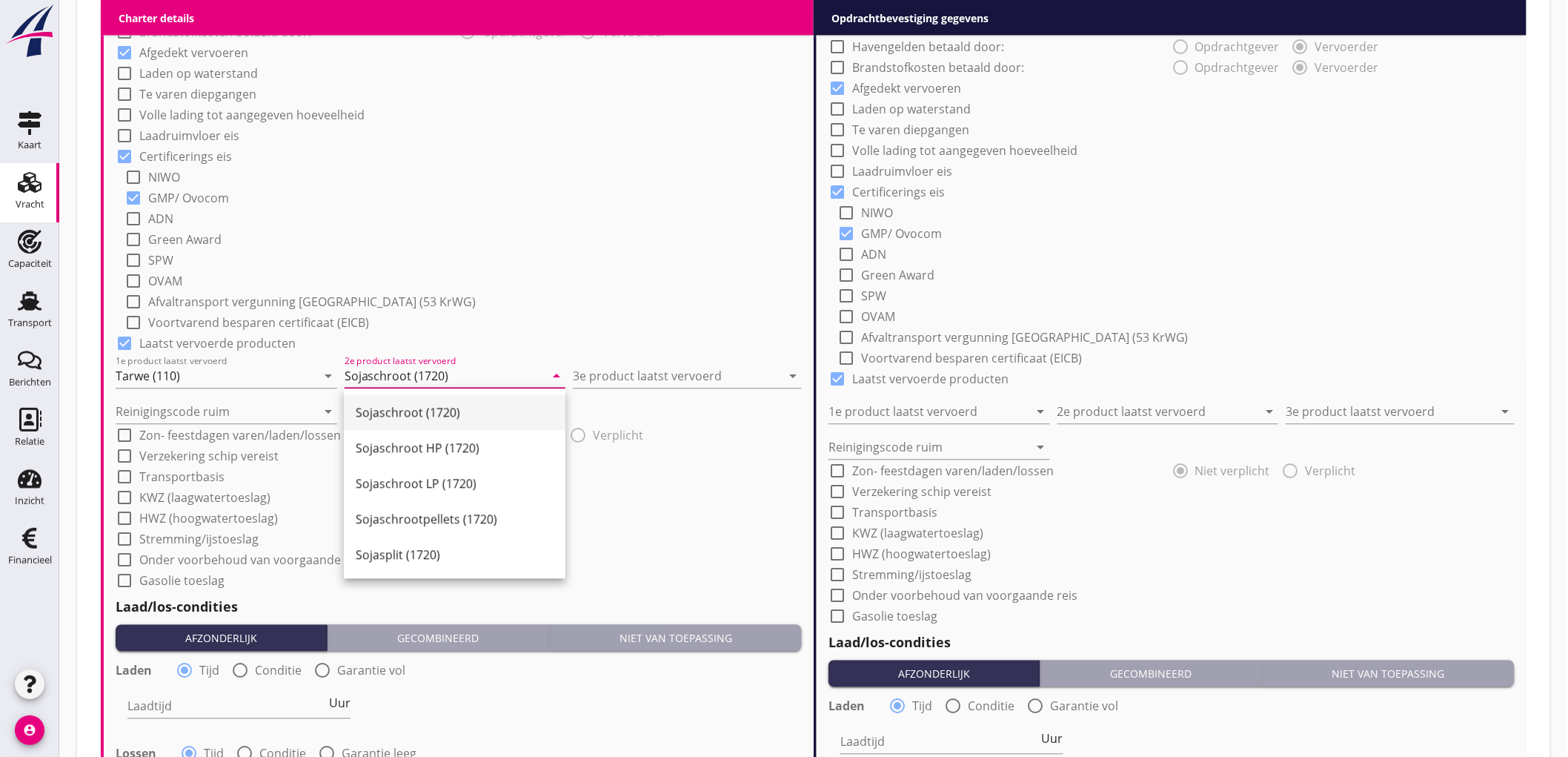
type input "Sojaschroot (1720)"
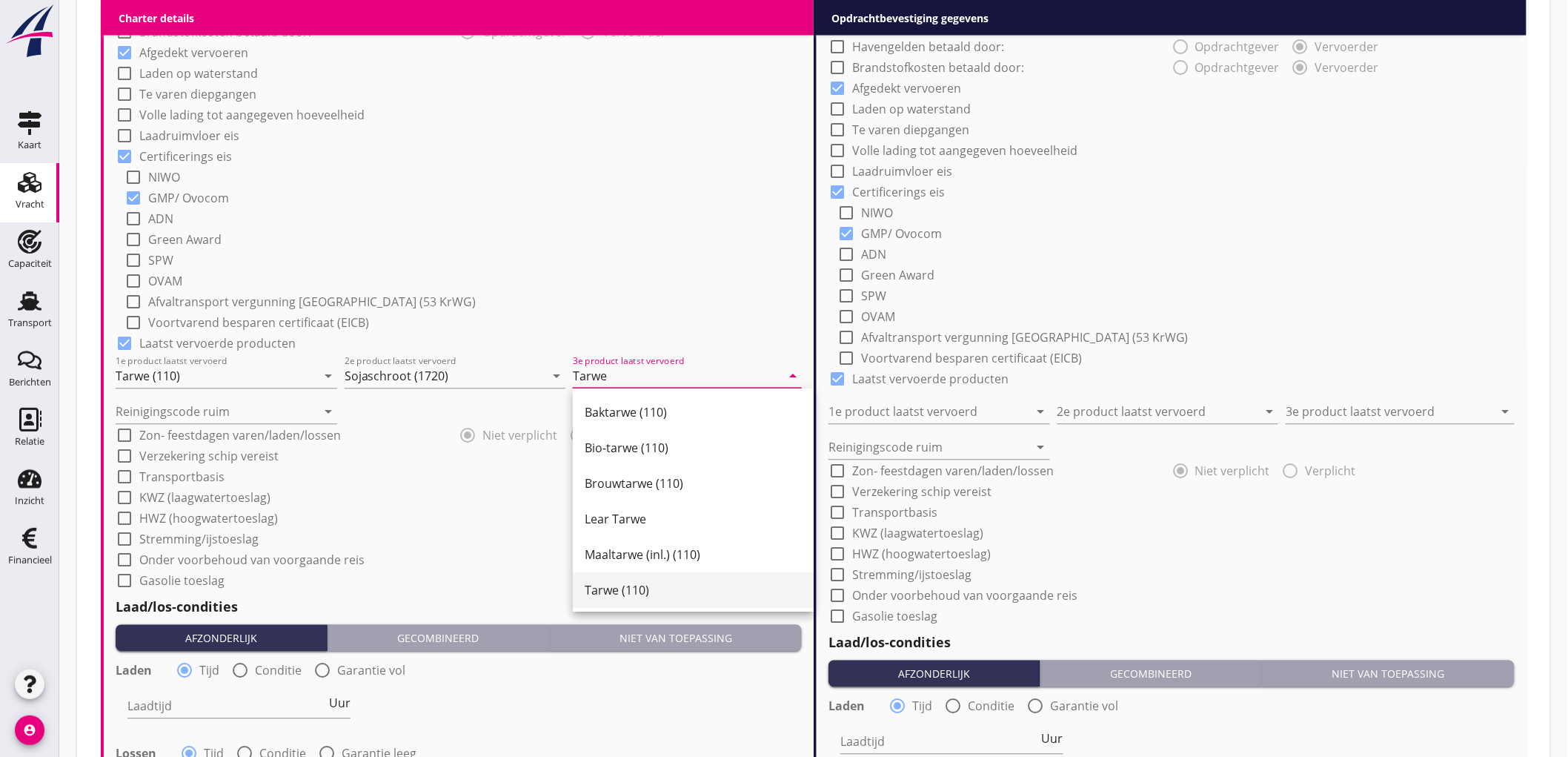
click at [702, 585] on div "Tarwe (110)" at bounding box center [693, 591] width 217 height 18
type input "Tarwe (110)"
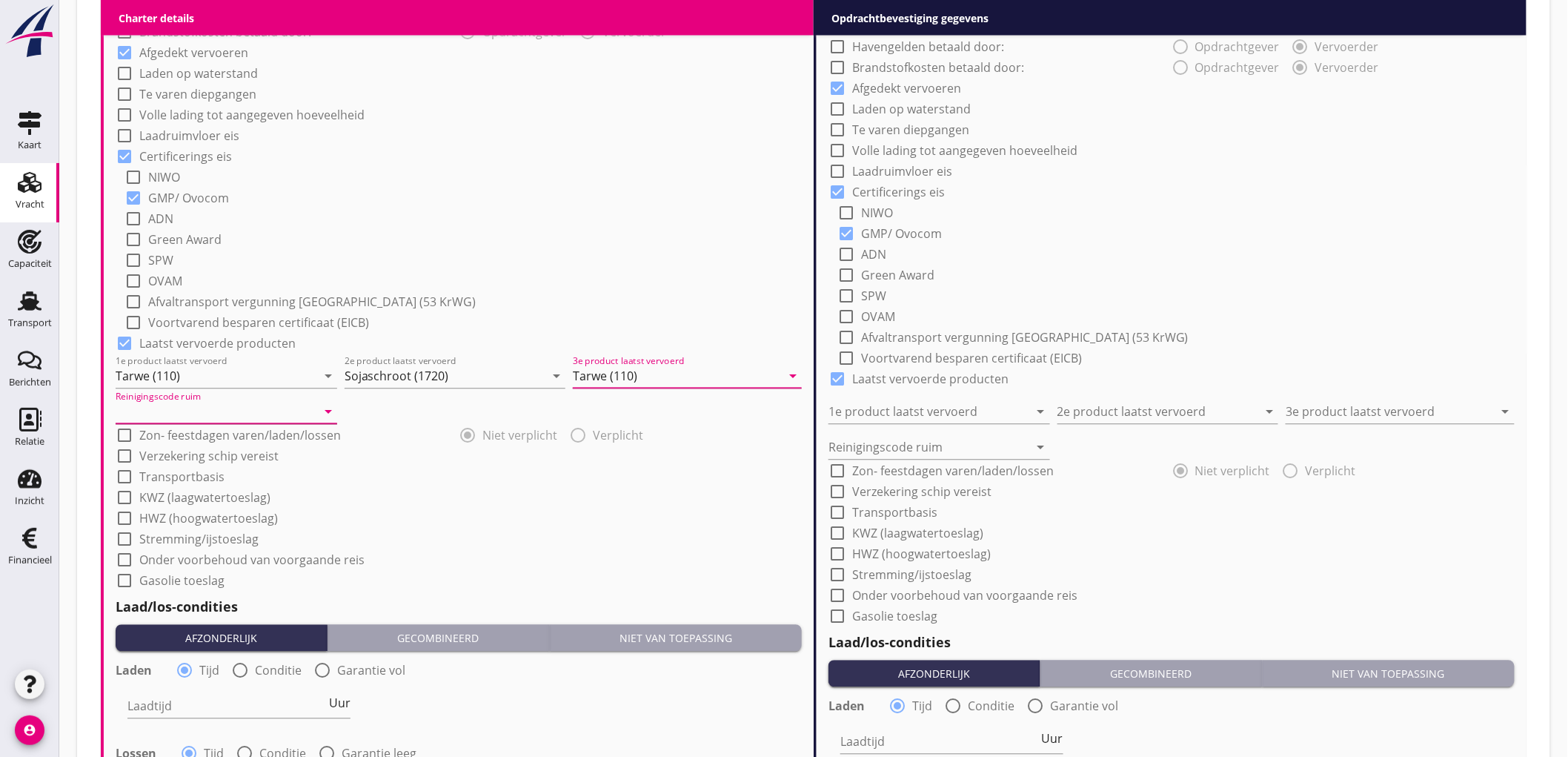
click at [234, 405] on input "Reinigingscode ruim" at bounding box center [216, 412] width 201 height 24
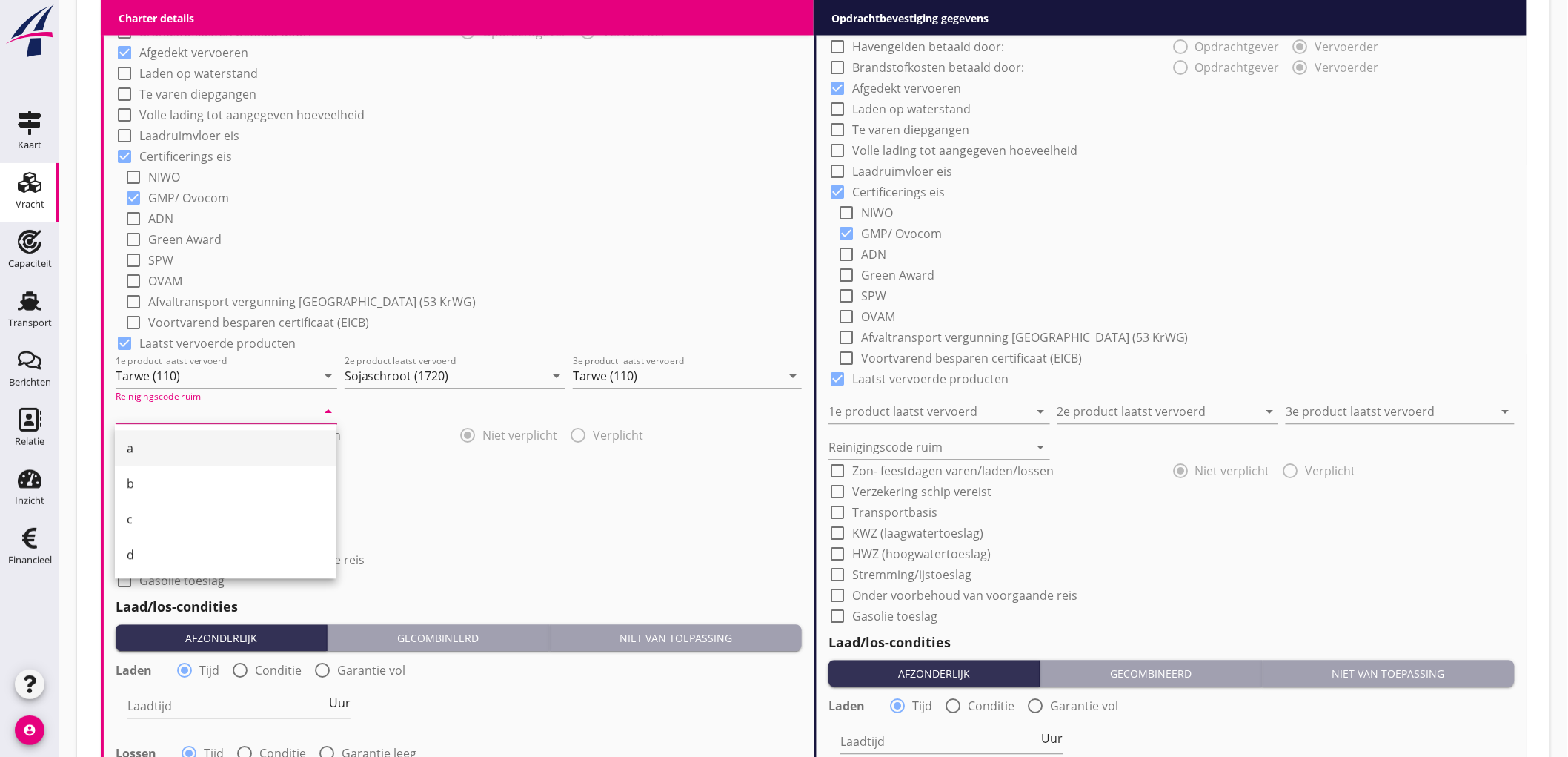
click at [202, 433] on div "a" at bounding box center [225, 448] width 198 height 35
type input "a"
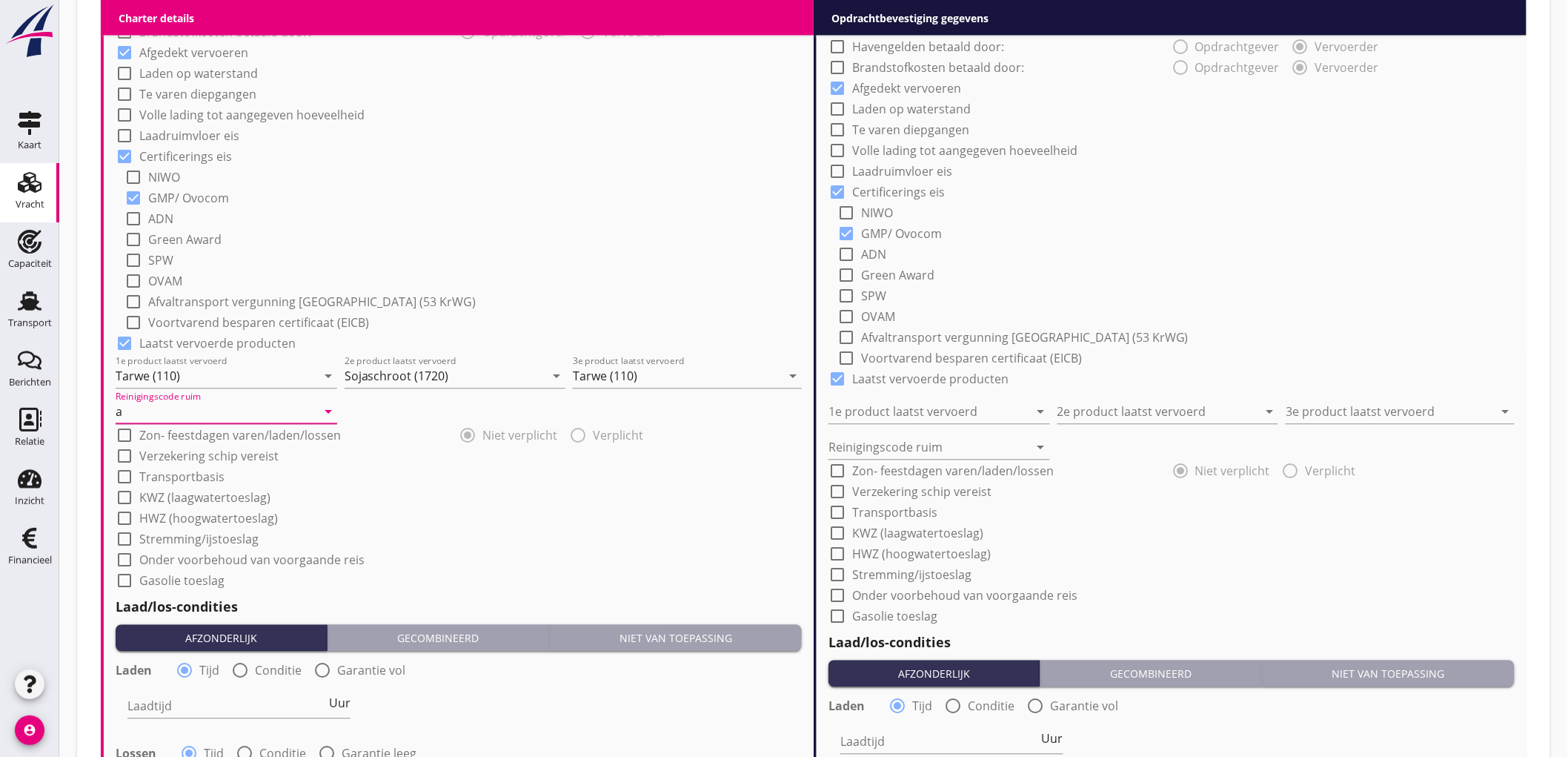
click at [544, 184] on div "check_box_outline_blank NIWO" at bounding box center [463, 177] width 677 height 21
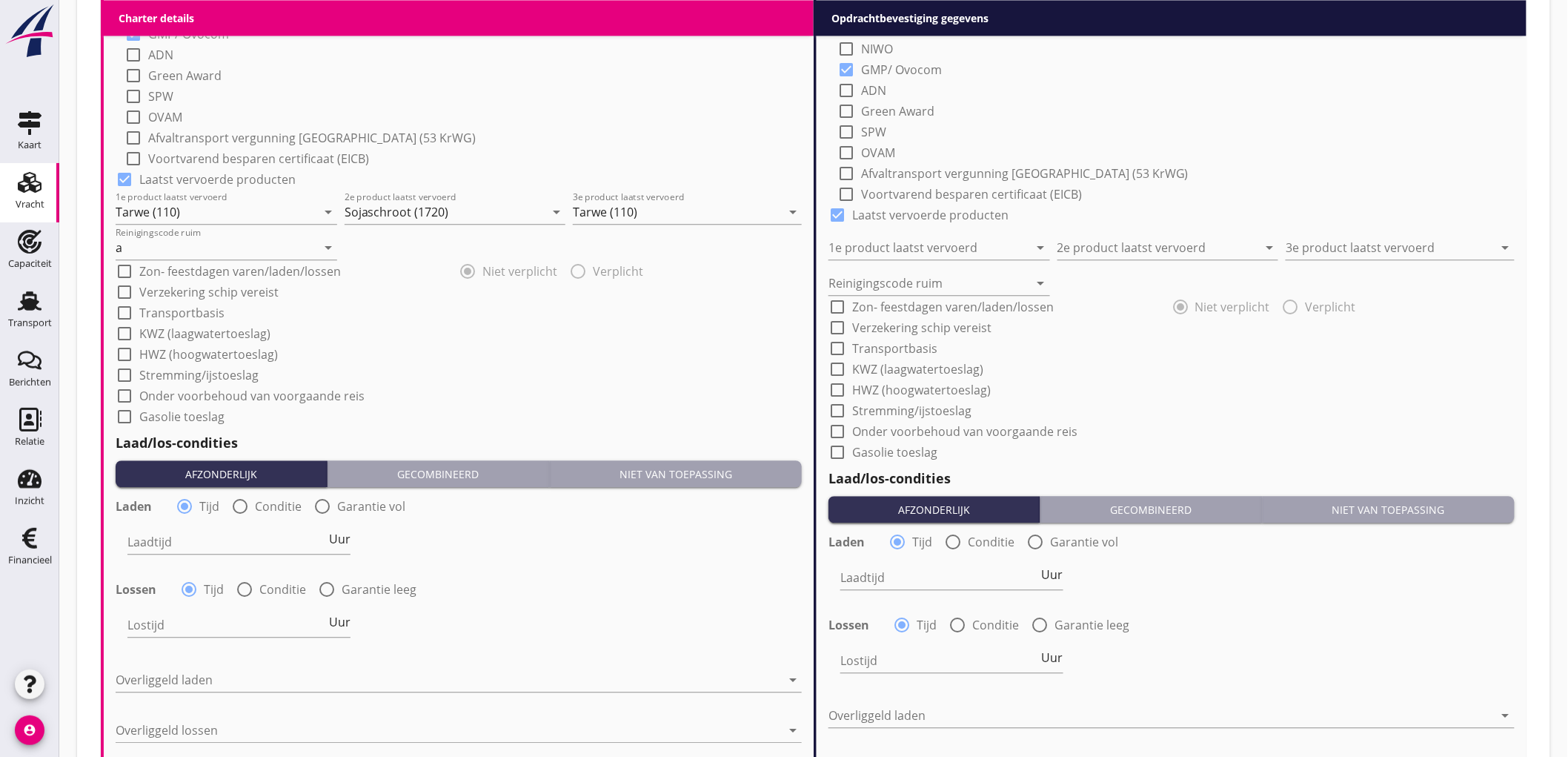
click at [260, 513] on div "radio_button_unchecked Conditie" at bounding box center [266, 506] width 71 height 18
click at [243, 508] on div at bounding box center [239, 506] width 25 height 25
radio input "false"
radio input "true"
click at [221, 530] on div at bounding box center [284, 542] width 315 height 24
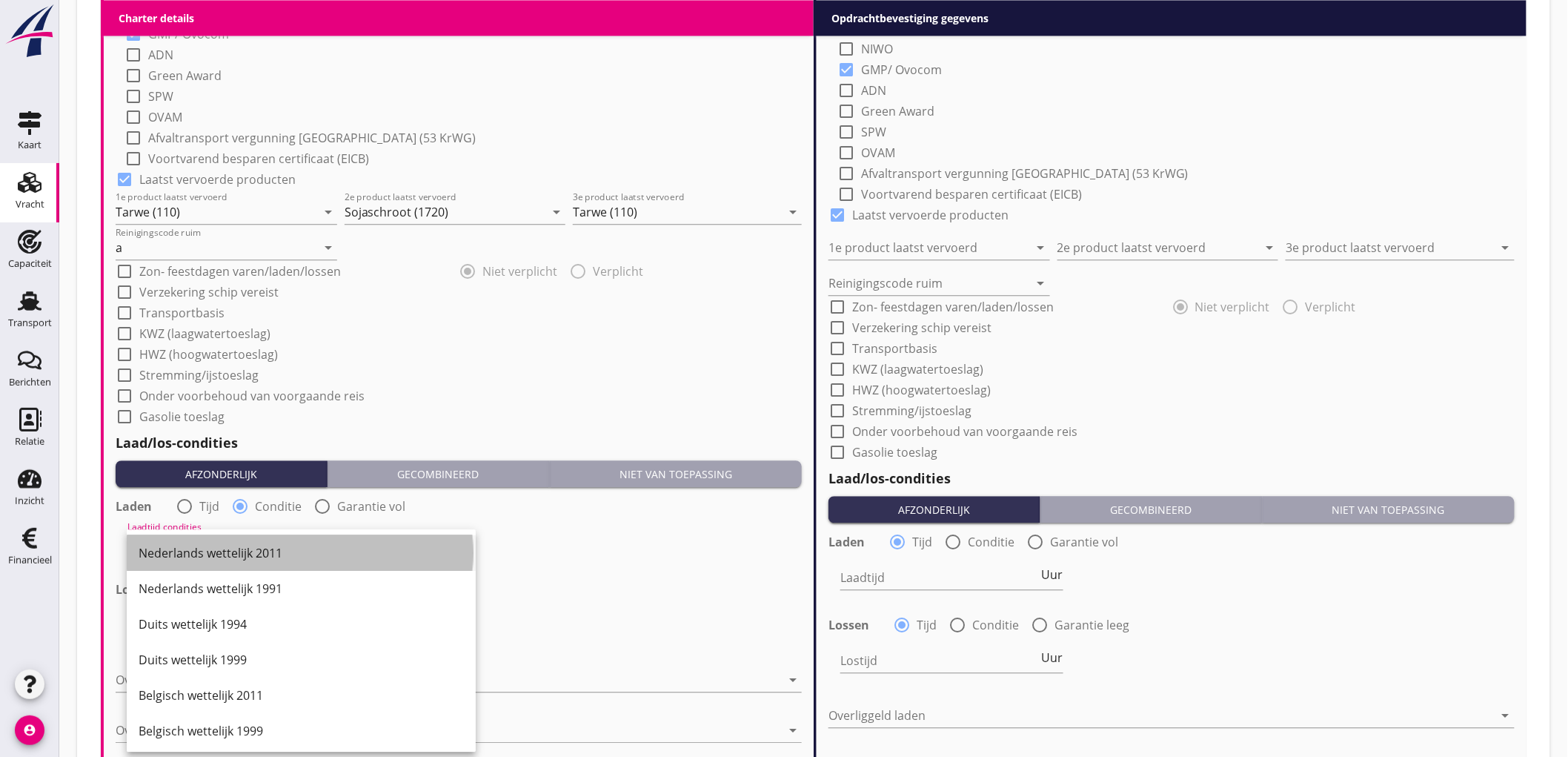
click at [221, 544] on div "Nederlands wettelijk 2011" at bounding box center [301, 553] width 325 height 18
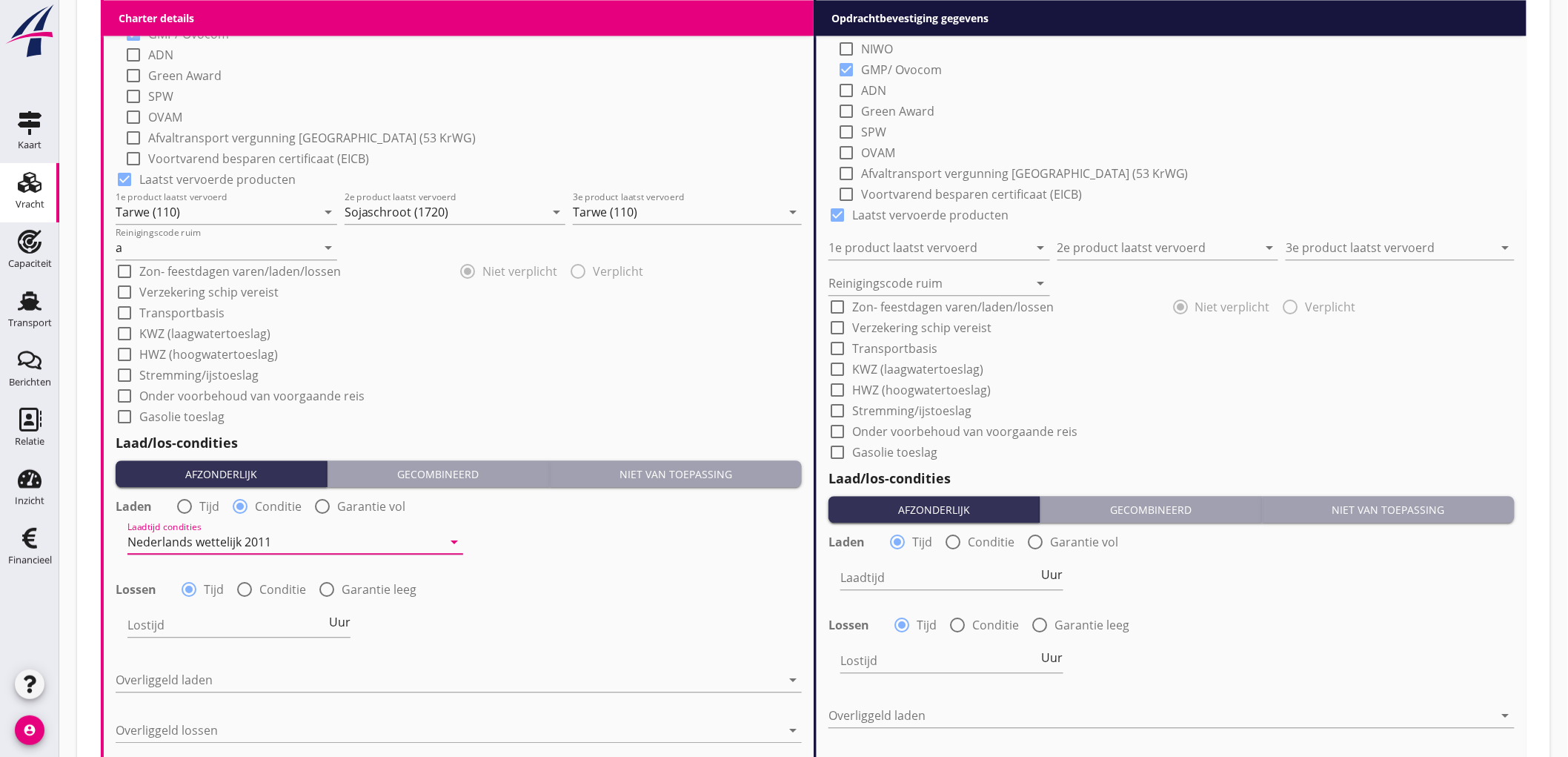
click at [272, 579] on div "Lossen radio_button_checked Tijd radio_button_unchecked Conditie radio_button_u…" at bounding box center [459, 588] width 686 height 21
click at [267, 589] on label "Conditie" at bounding box center [283, 589] width 47 height 15
radio input "false"
radio input "true"
click at [208, 631] on div at bounding box center [284, 625] width 315 height 24
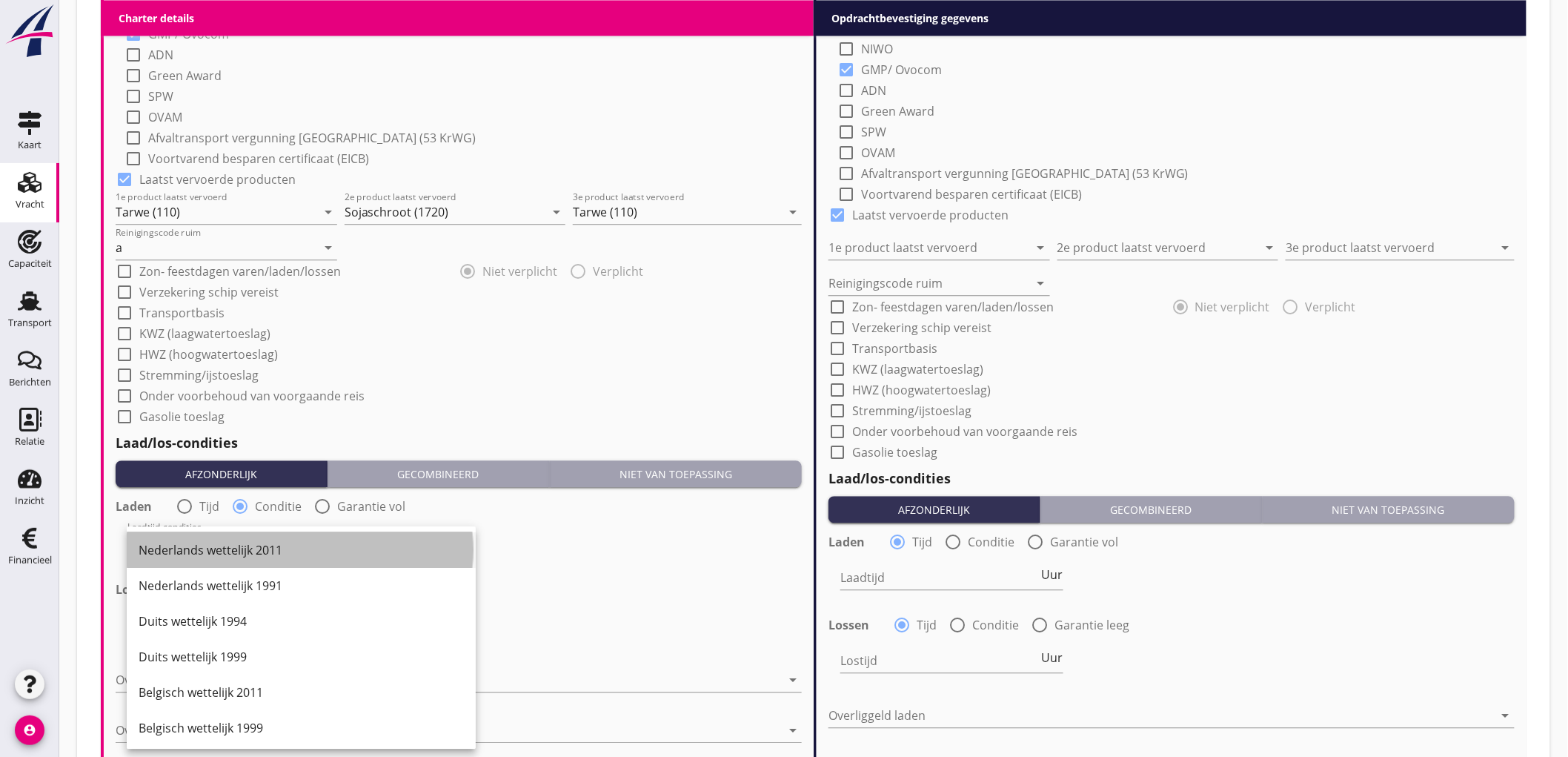
click at [275, 550] on div "Nederlands wettelijk 2011" at bounding box center [301, 550] width 325 height 18
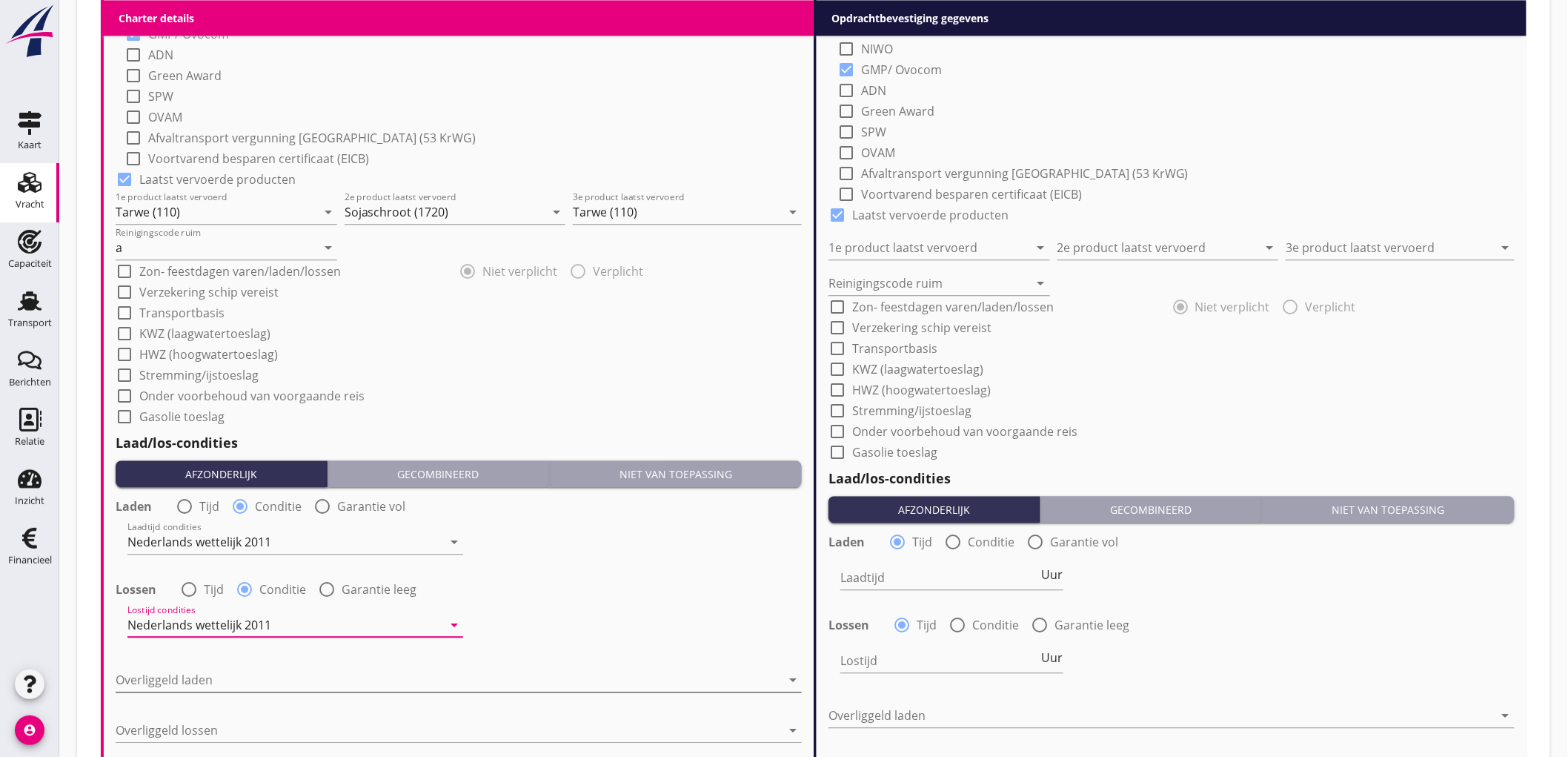
click at [228, 685] on div at bounding box center [448, 680] width 666 height 24
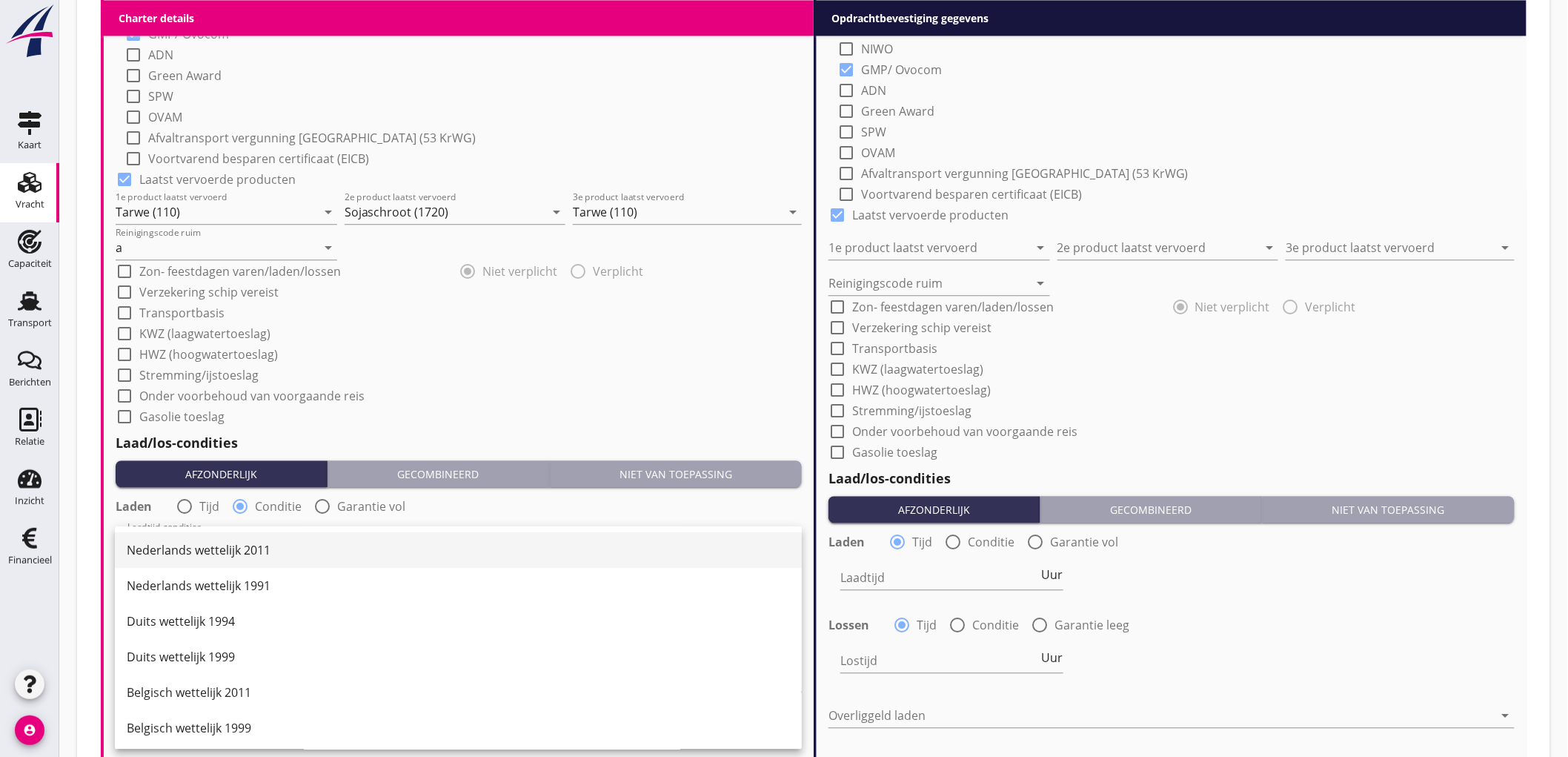
click at [252, 552] on div "Nederlands wettelijk 2011" at bounding box center [458, 550] width 664 height 18
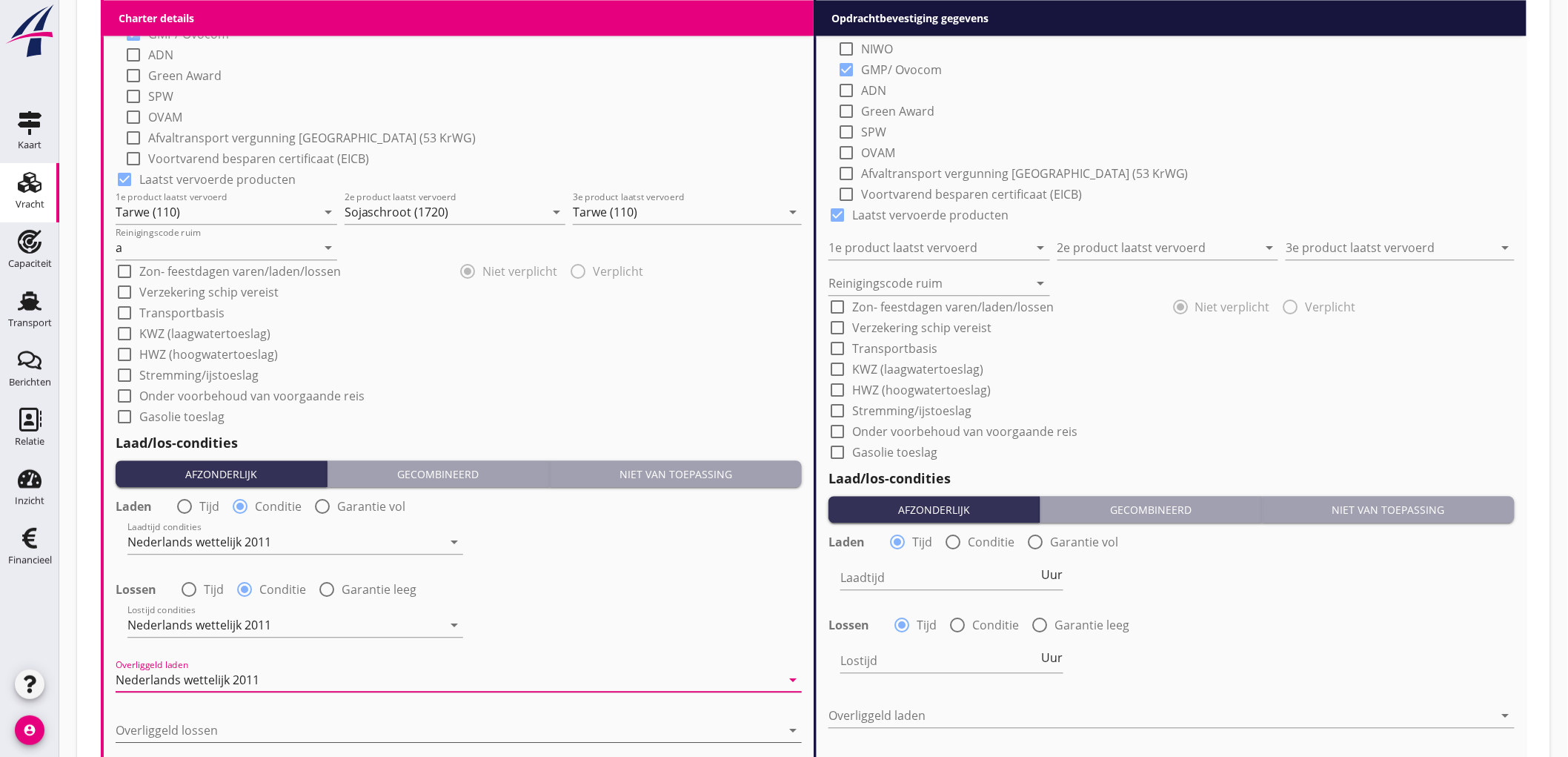
click at [234, 728] on div at bounding box center [448, 731] width 666 height 24
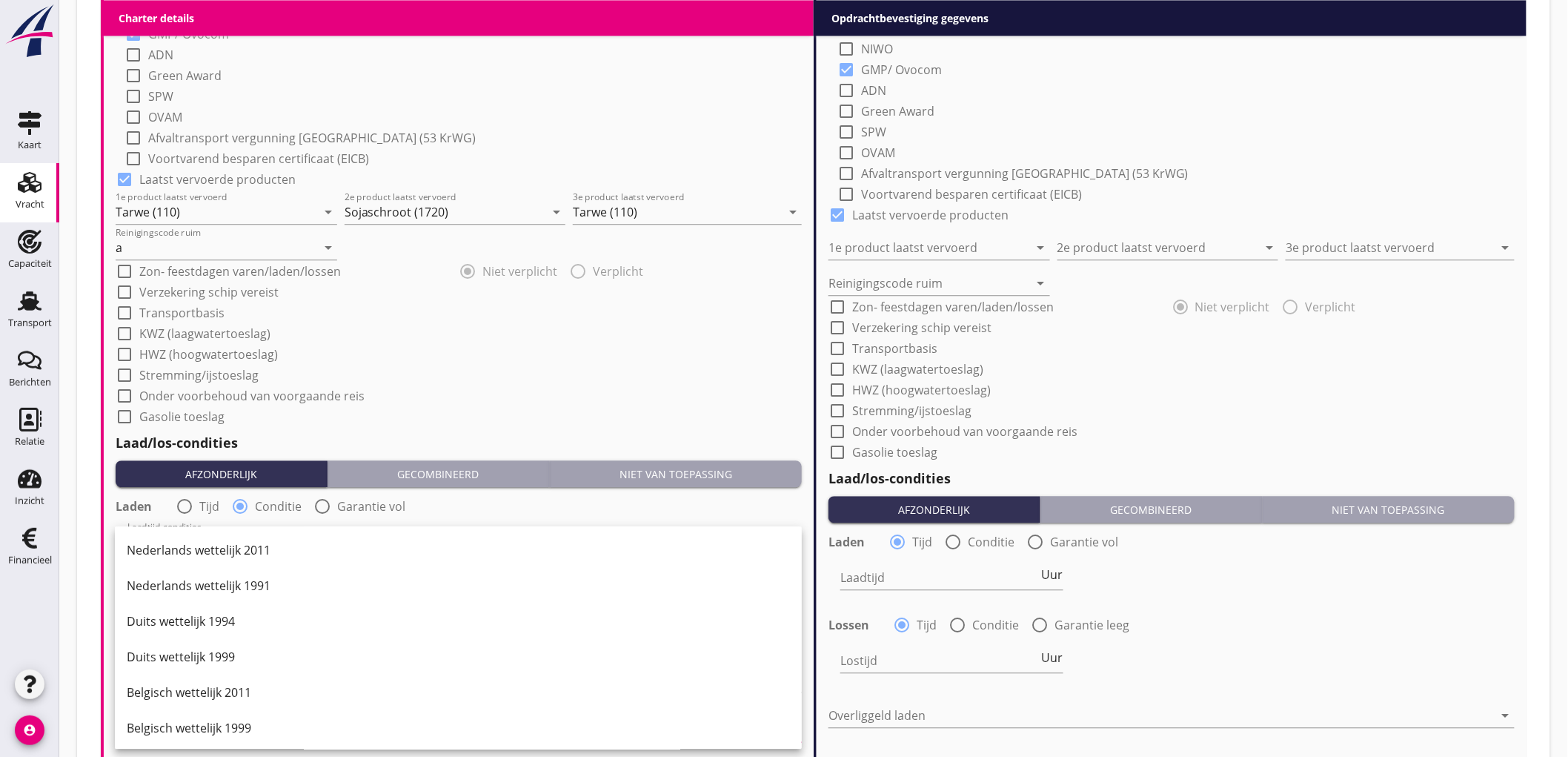
click at [243, 552] on div "Nederlands wettelijk 2011" at bounding box center [458, 550] width 664 height 18
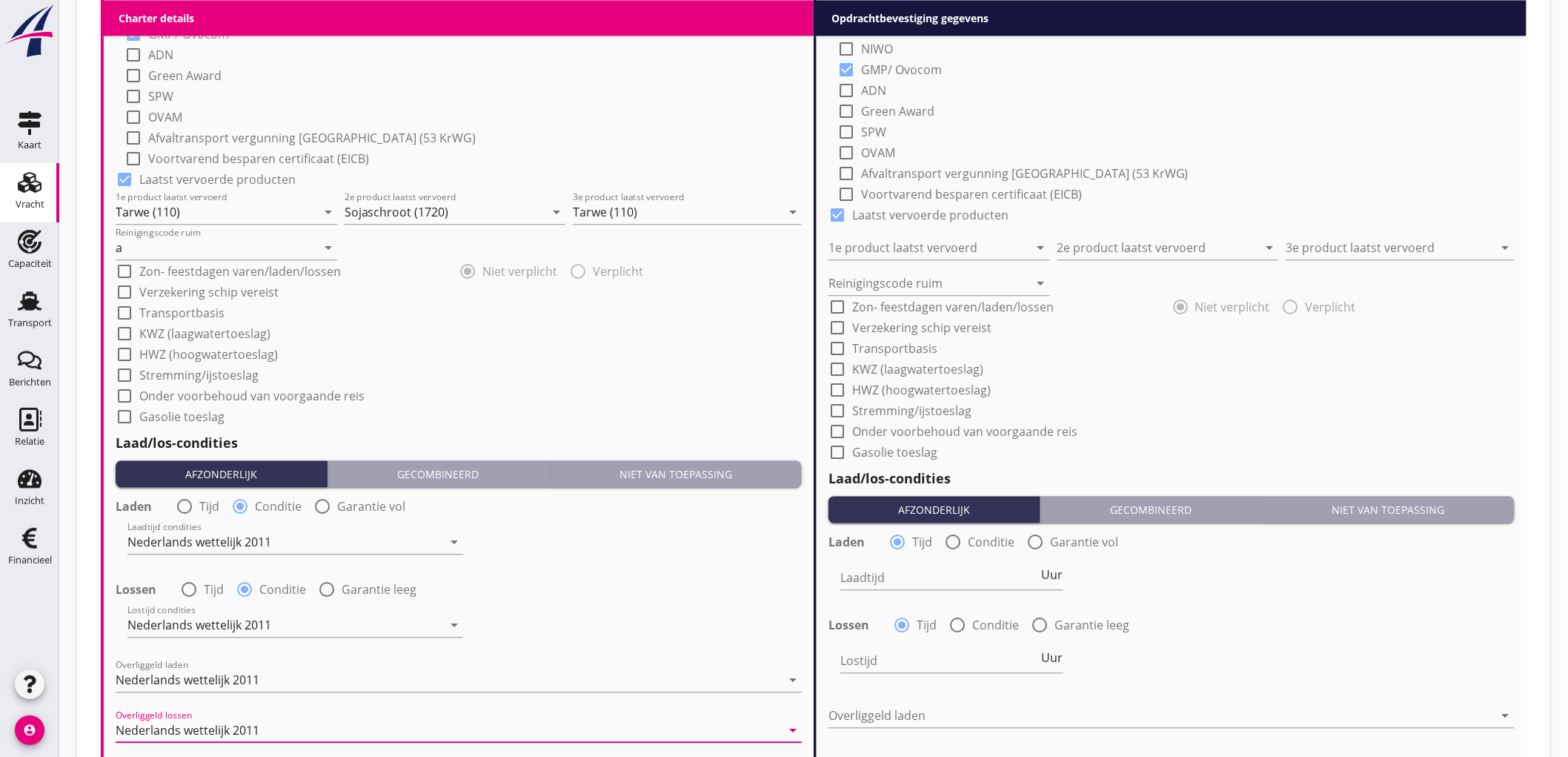
click at [732, 368] on div "check_box_outline_blank Stremming/ijstoeslag" at bounding box center [459, 374] width 686 height 21
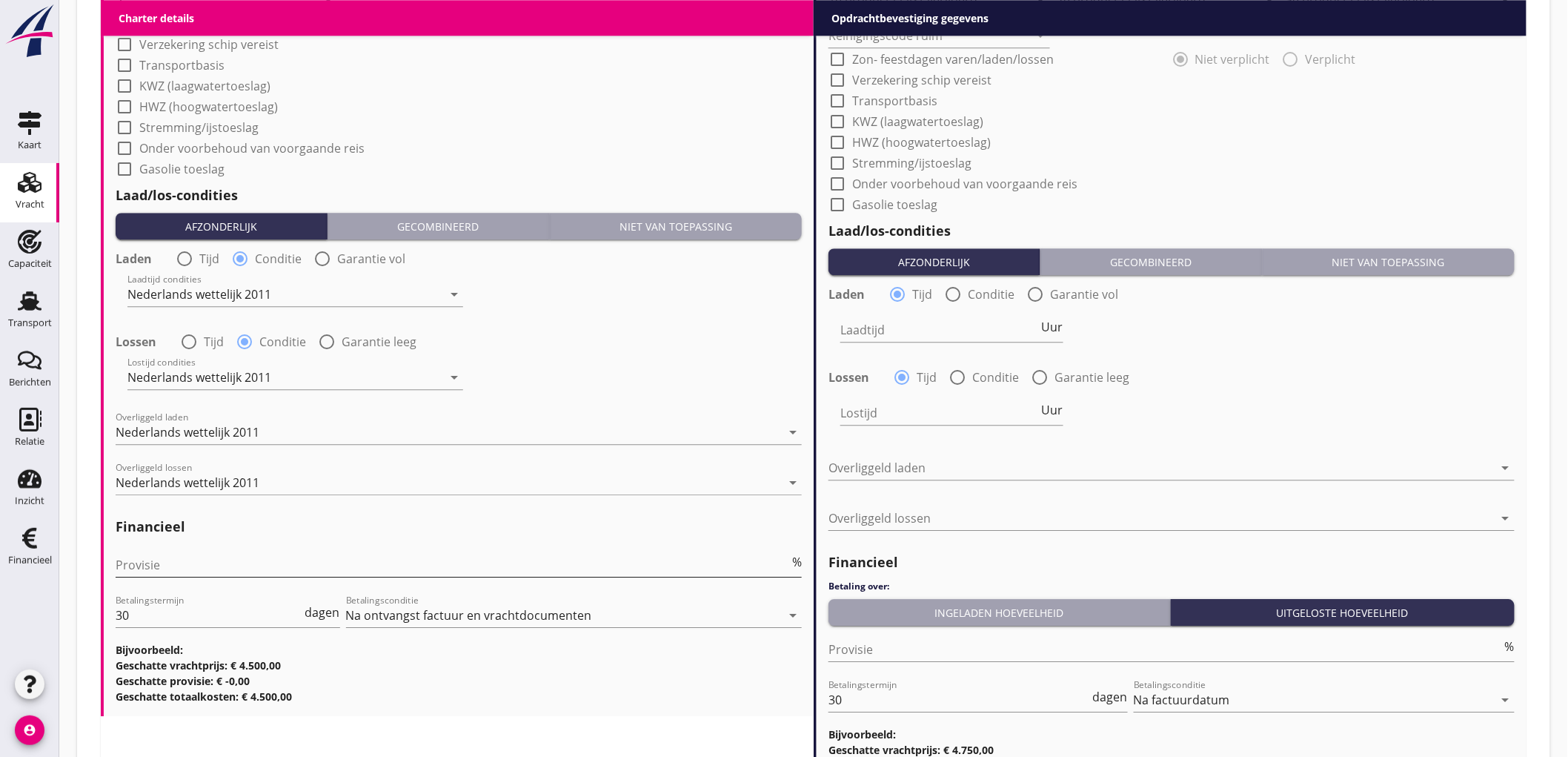
drag, startPoint x: 361, startPoint y: 560, endPoint x: 356, endPoint y: 569, distance: 10.3
click at [359, 569] on input "Provisie" at bounding box center [452, 565] width 673 height 24
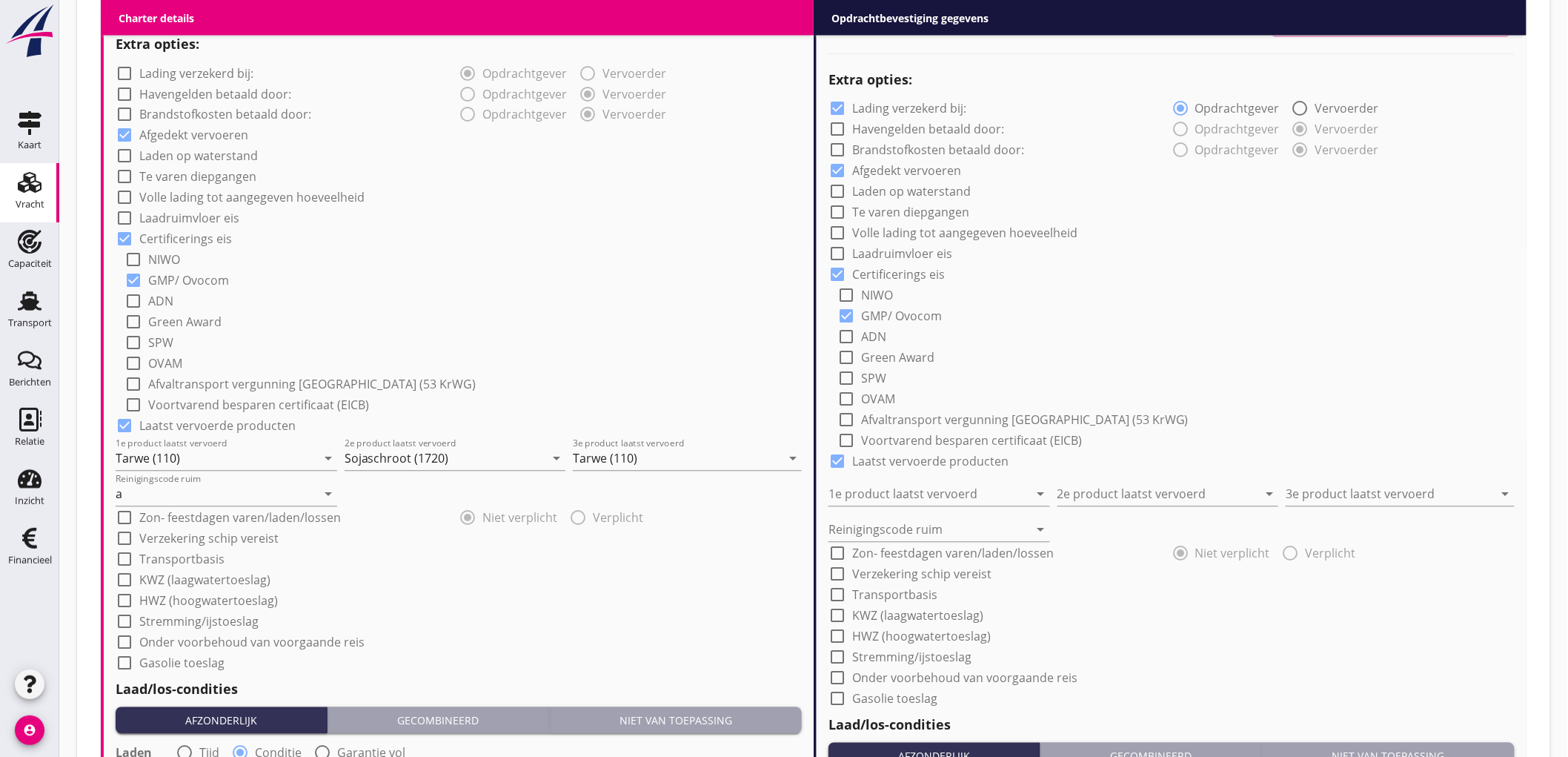
scroll to position [576, 0]
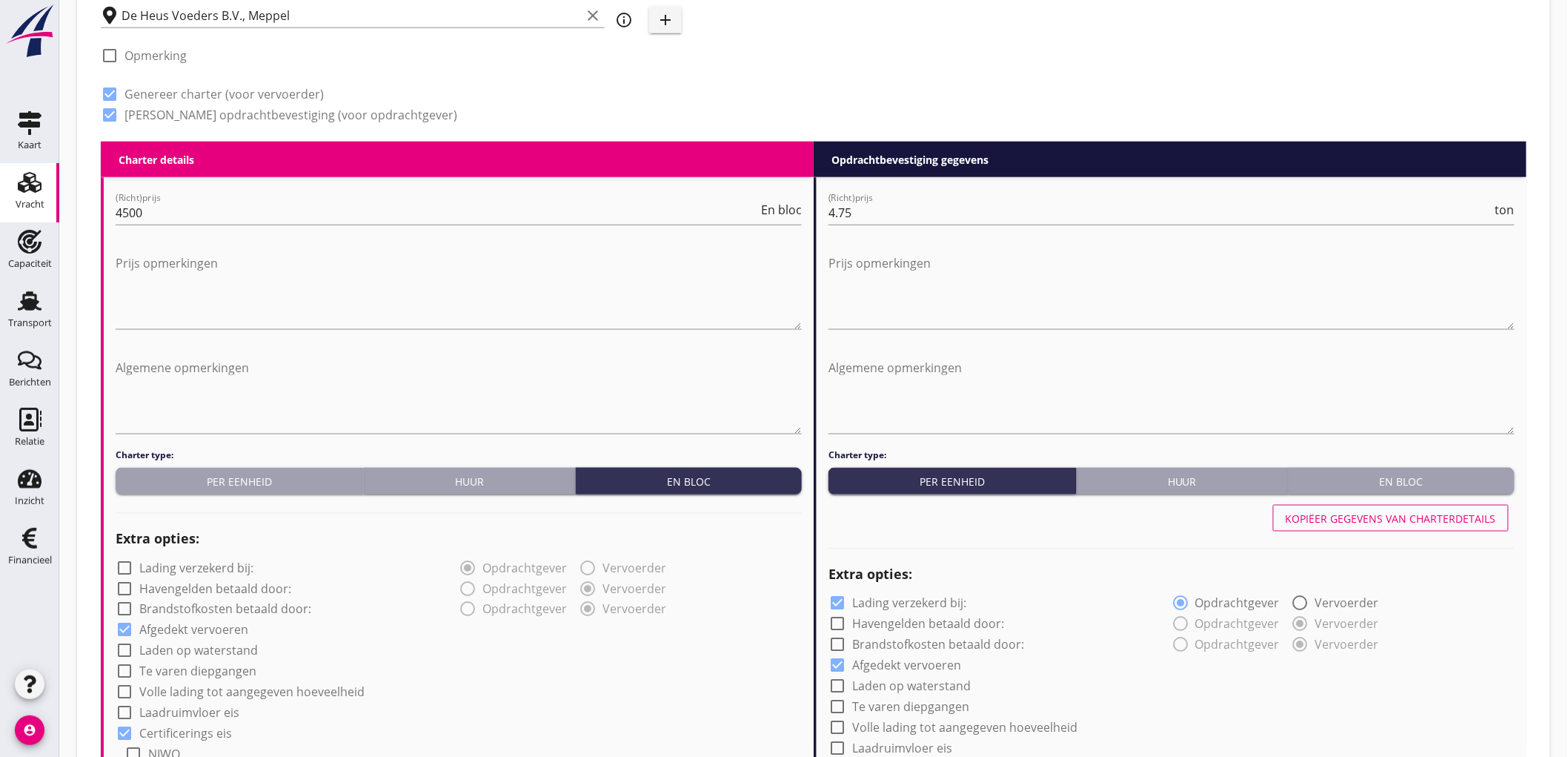
type input "5"
click at [1357, 516] on div "Kopiëer gegevens van charterdetails" at bounding box center [1391, 518] width 211 height 16
checkbox input "false"
type input "Tarwe (110)"
type input "Sojaschroot (1720)"
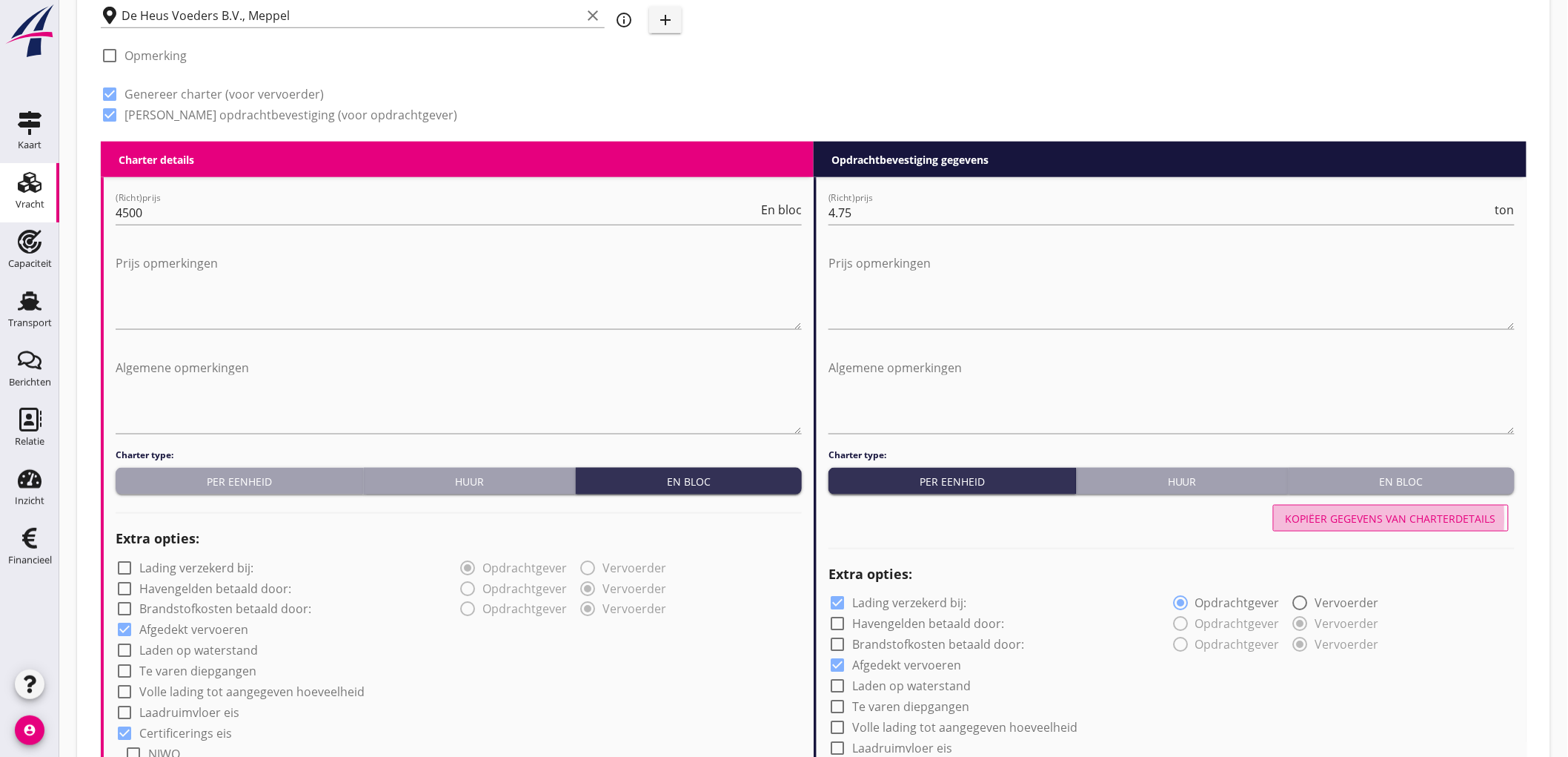
type input "Tarwe (110)"
type input "a"
radio input "false"
radio input "true"
radio input "false"
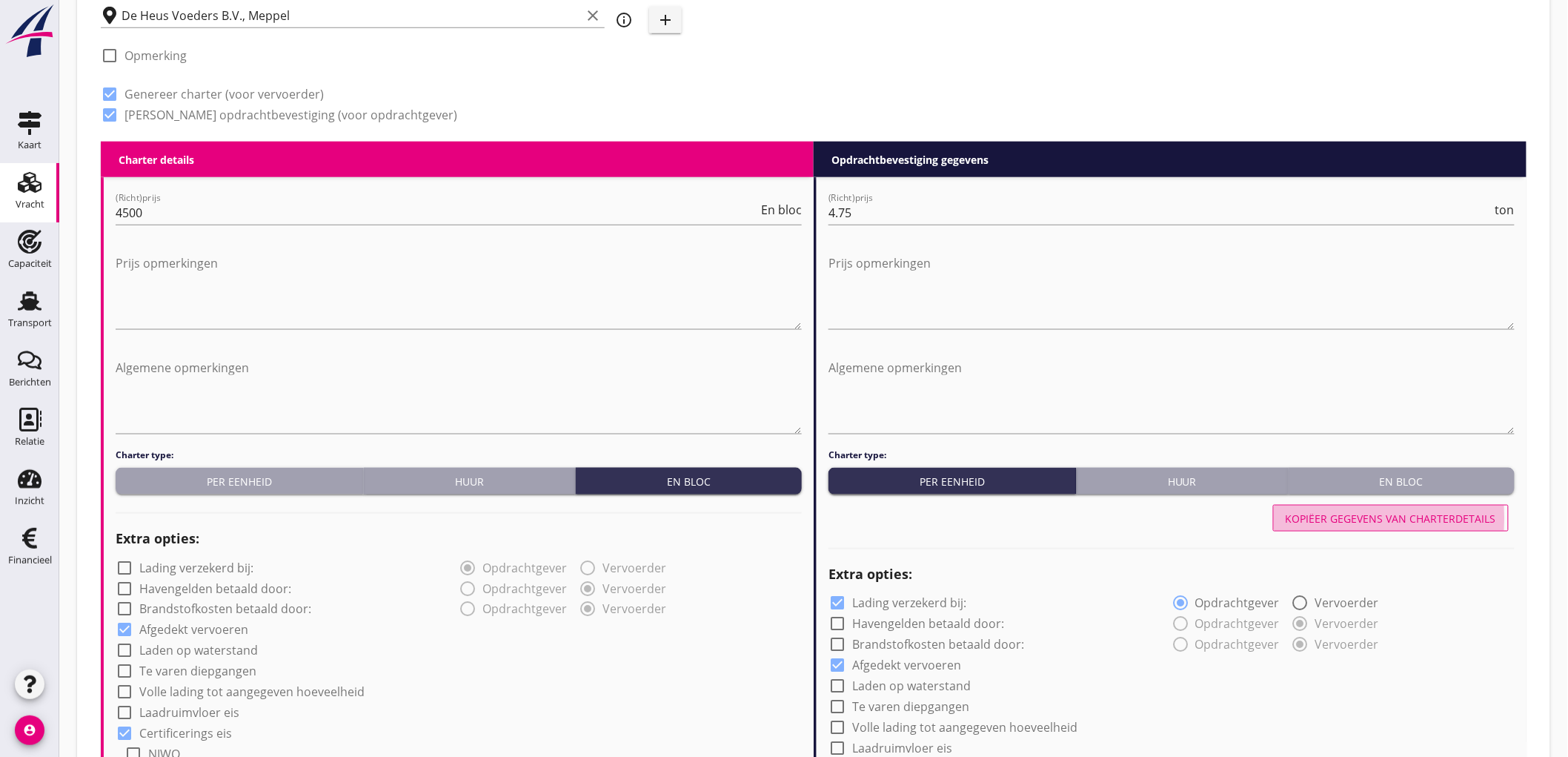
radio input "true"
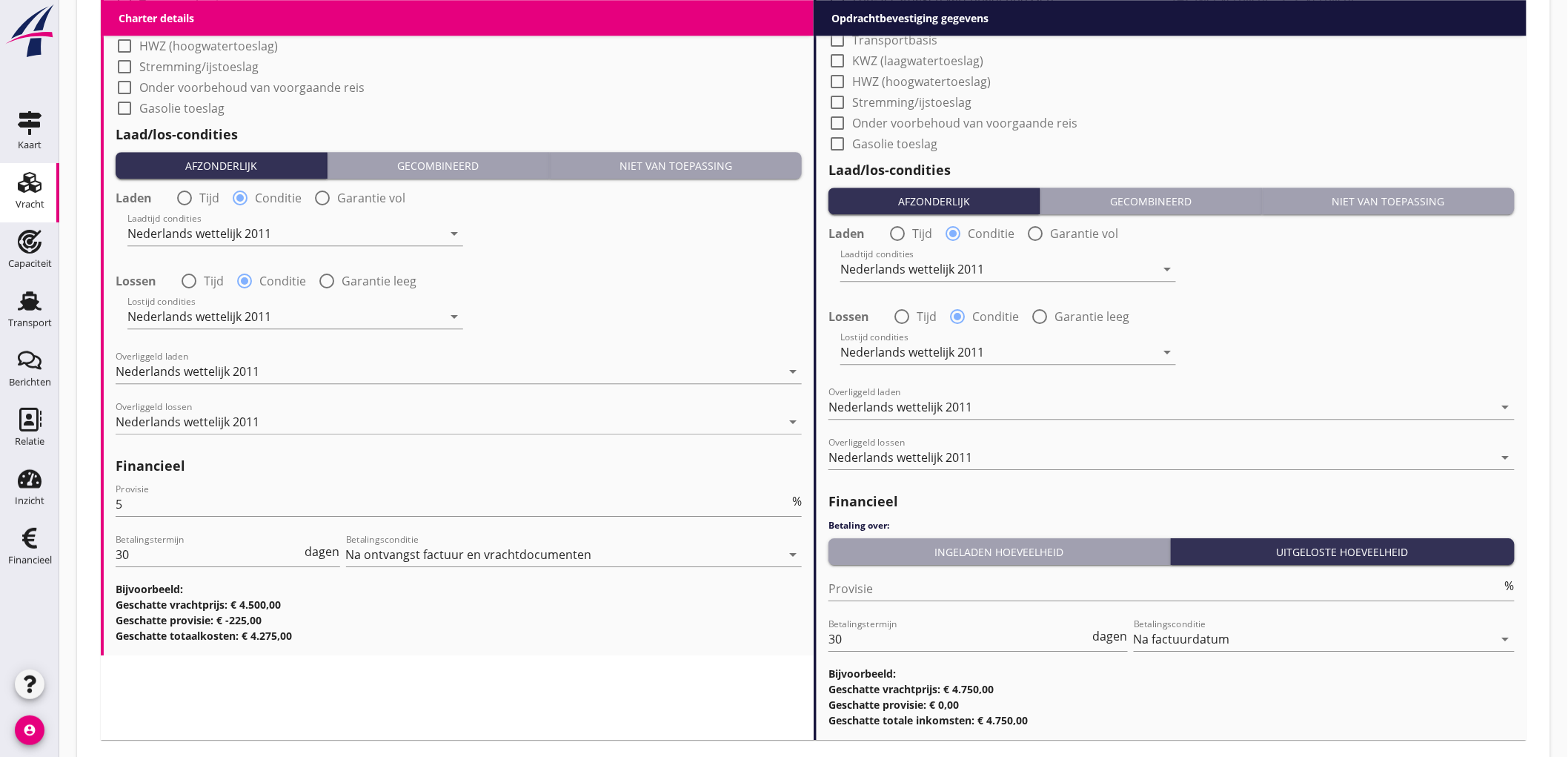
scroll to position [1708, 0]
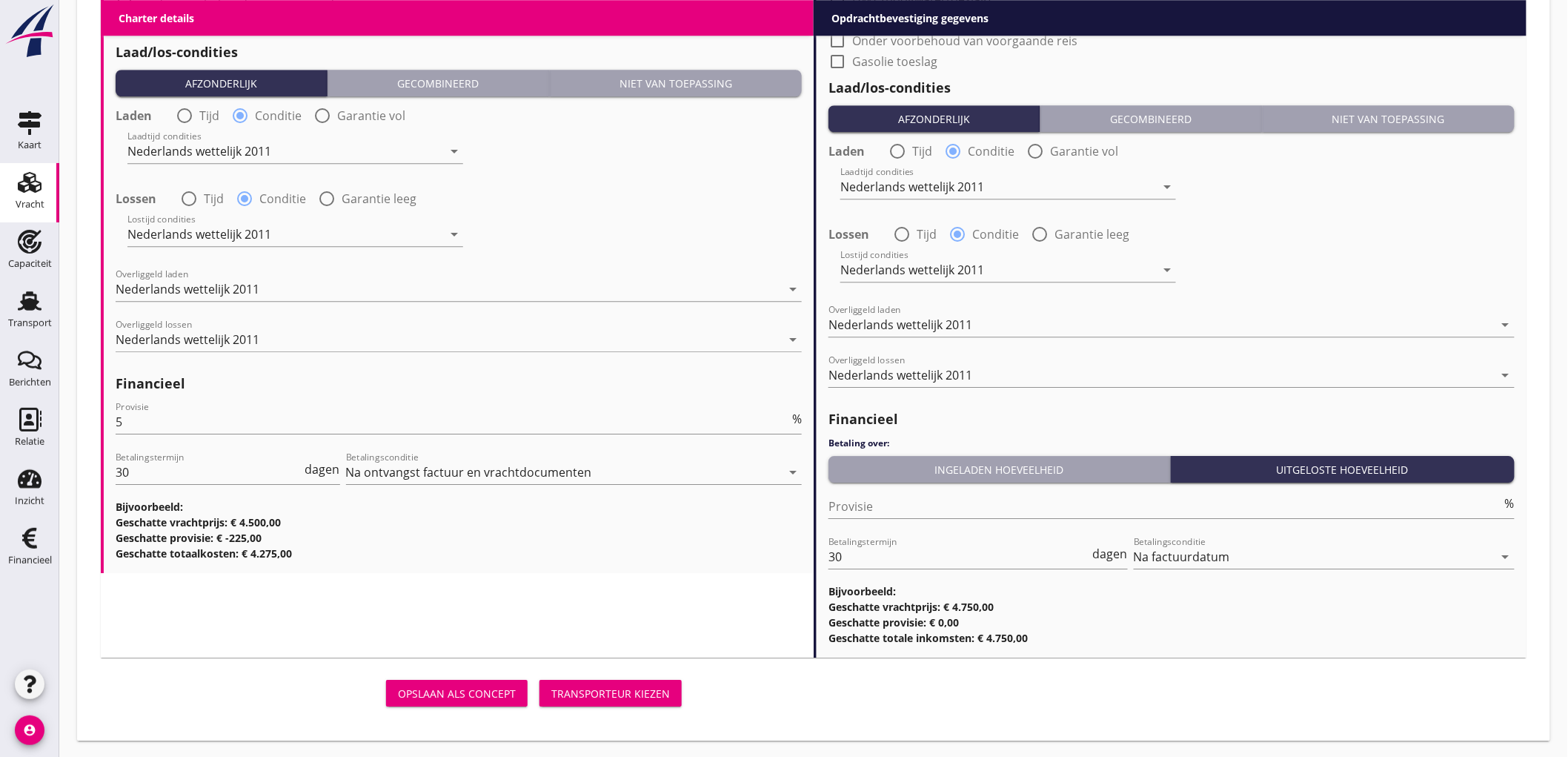
click at [654, 713] on div "Opslaan als concept Transporteur kiezen" at bounding box center [394, 692] width 599 height 47
click at [657, 704] on button "Transporteur kiezen" at bounding box center [610, 692] width 142 height 26
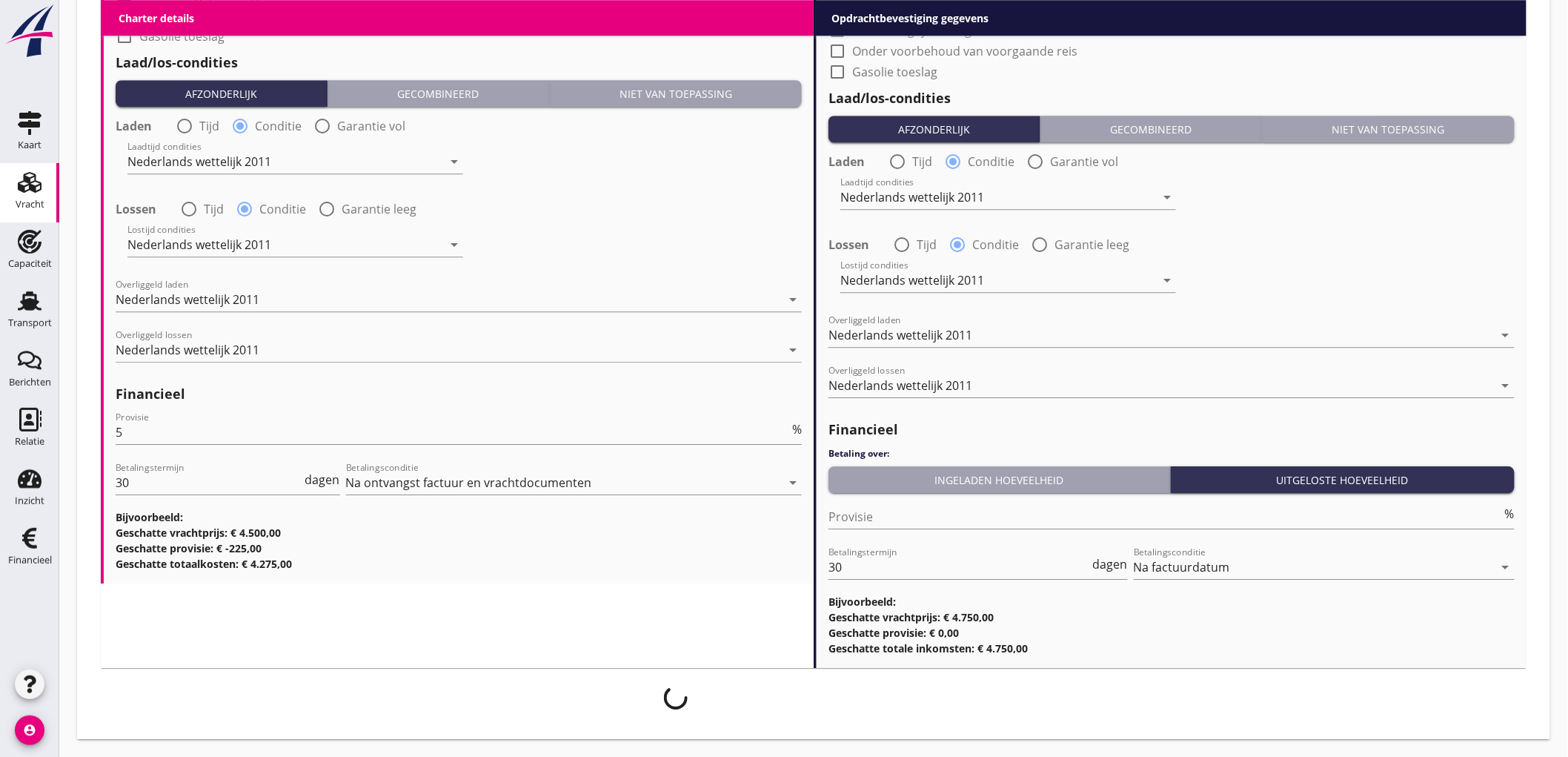
scroll to position [1696, 0]
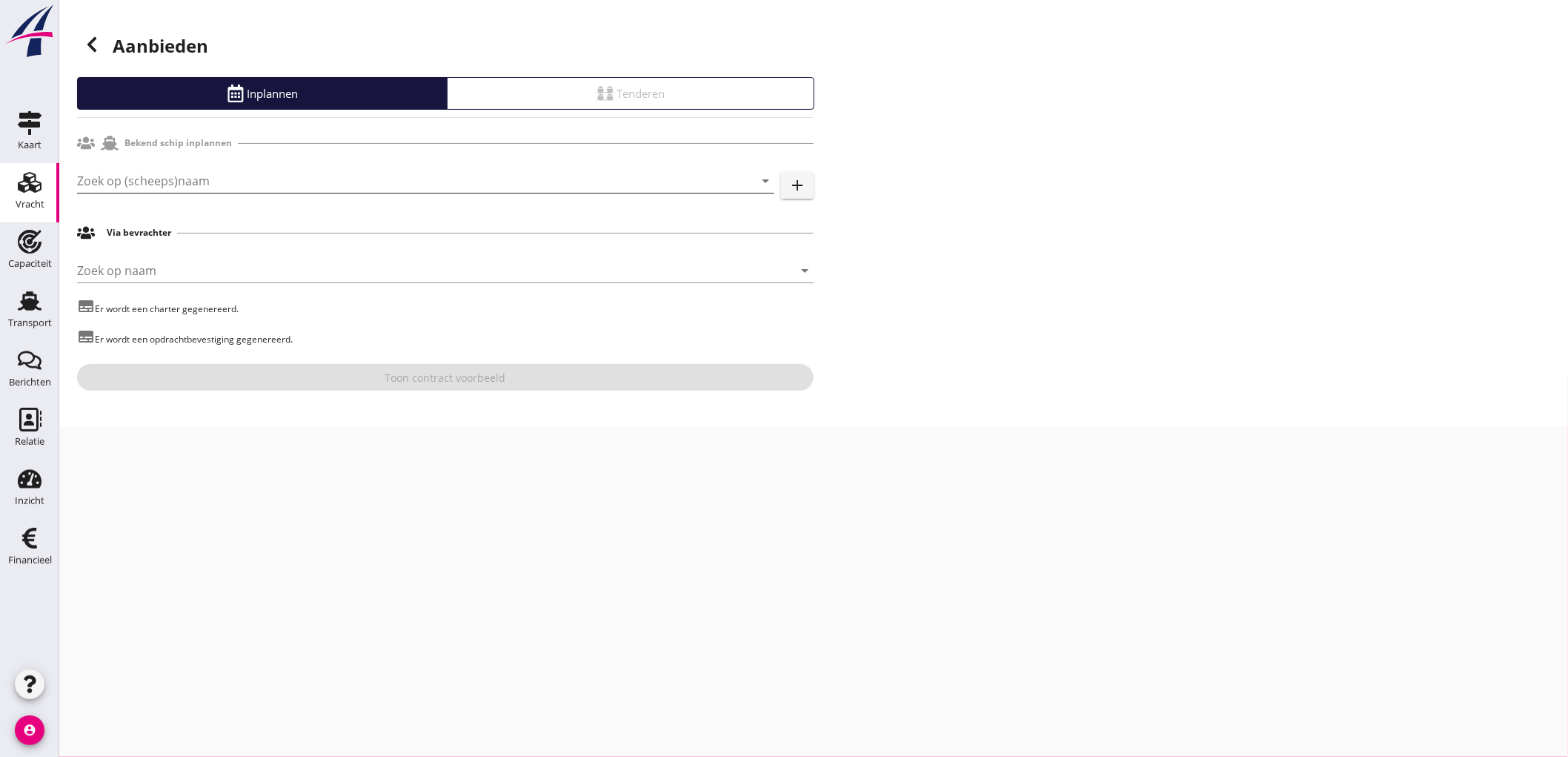
click at [180, 172] on input "Zoek op (scheeps)naam" at bounding box center [405, 181] width 656 height 24
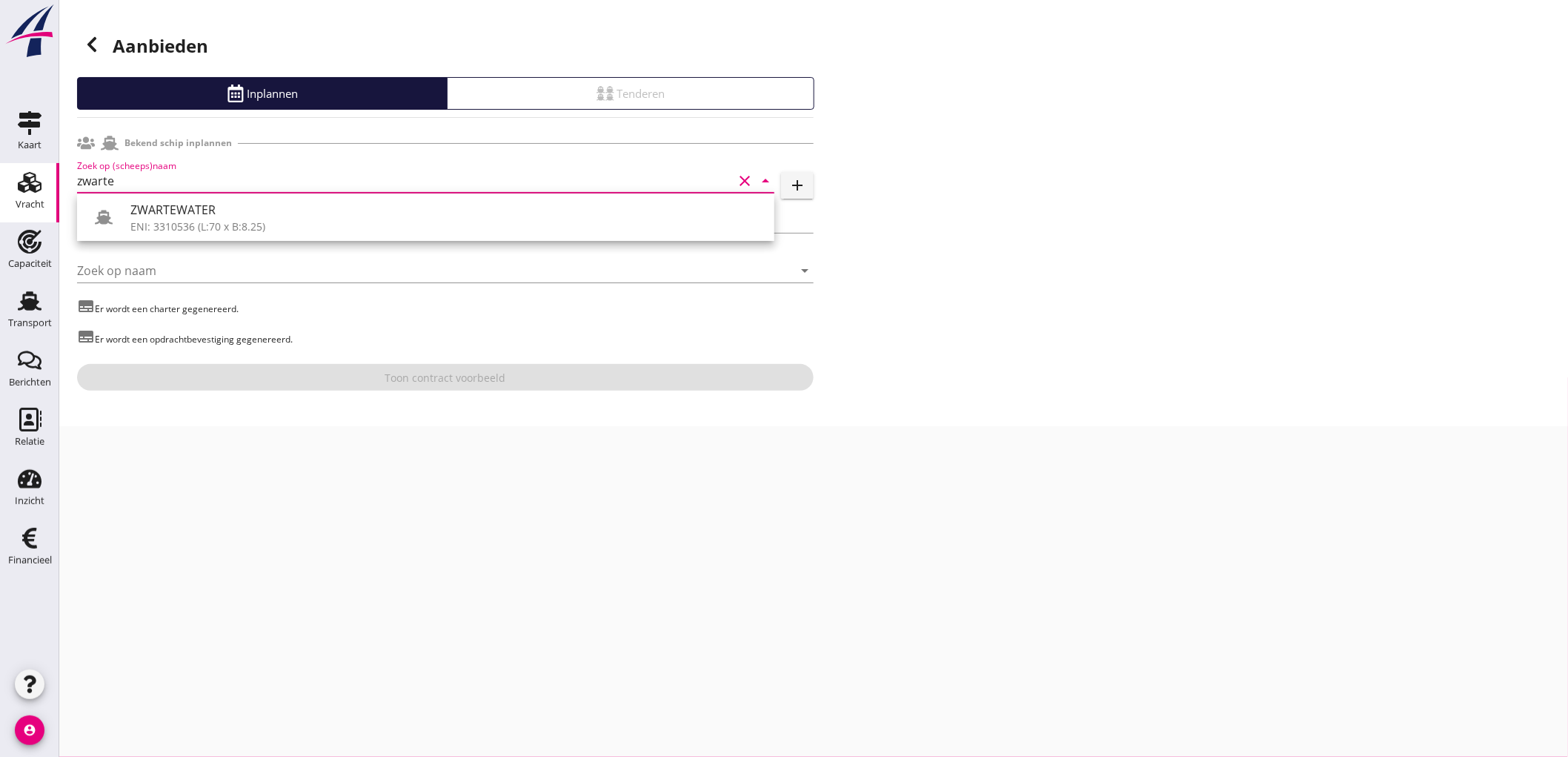
click at [211, 217] on div "ZWARTEWATER" at bounding box center [446, 210] width 632 height 18
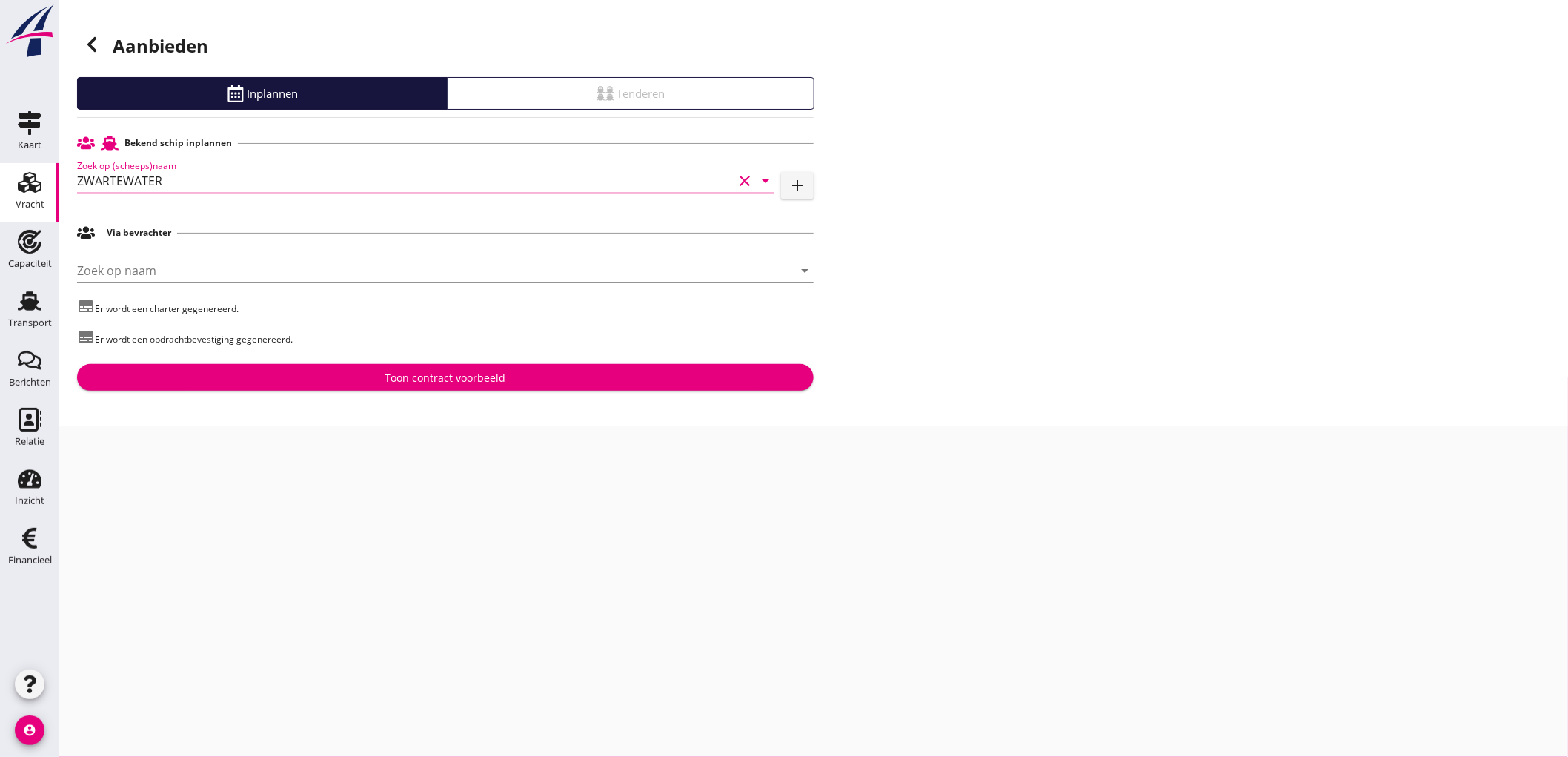
type input "ZWARTEWATER"
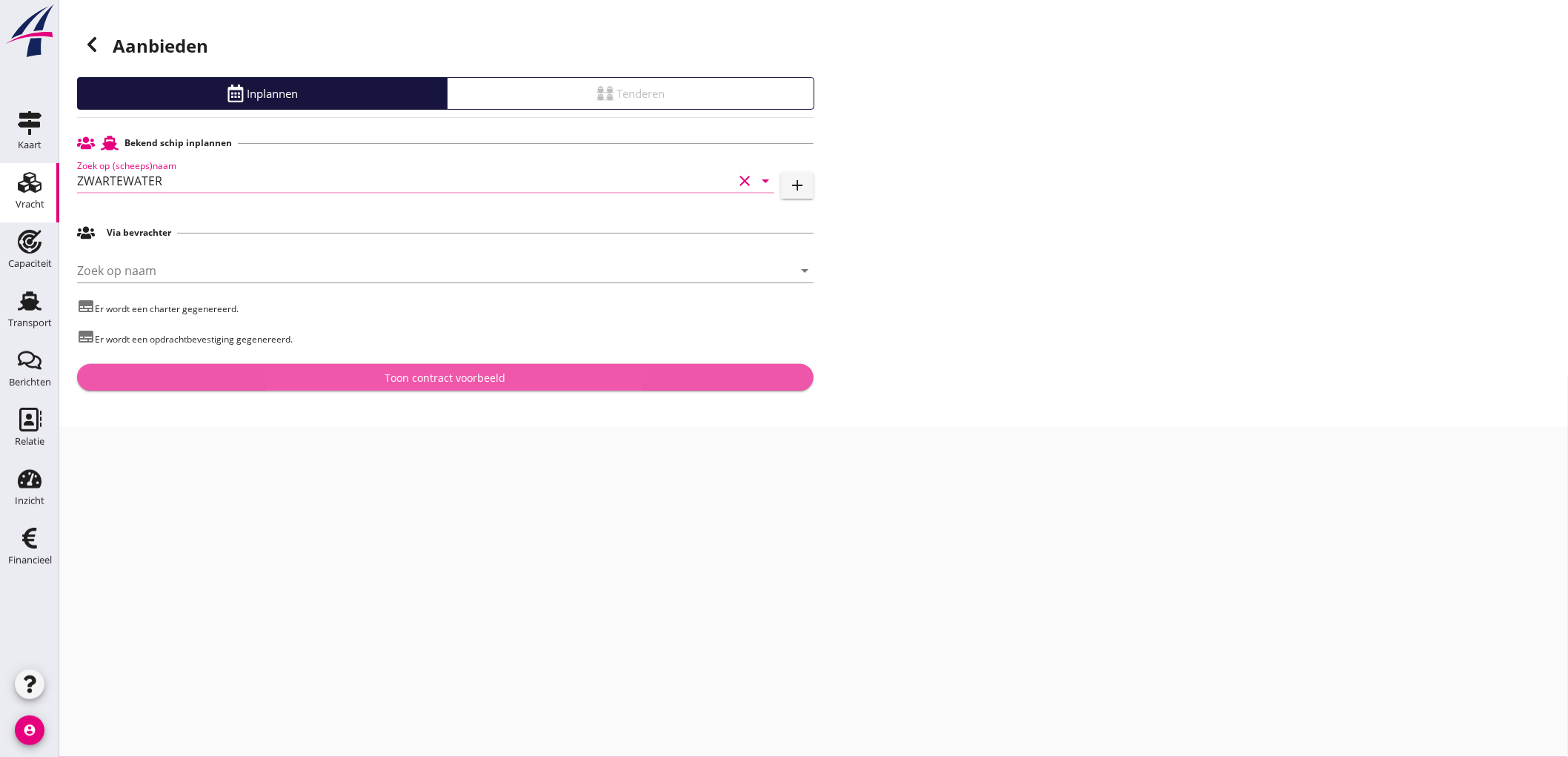
drag, startPoint x: 419, startPoint y: 371, endPoint x: 413, endPoint y: 363, distance: 10.0
click at [420, 371] on div "Toon contract voorbeeld" at bounding box center [445, 378] width 121 height 16
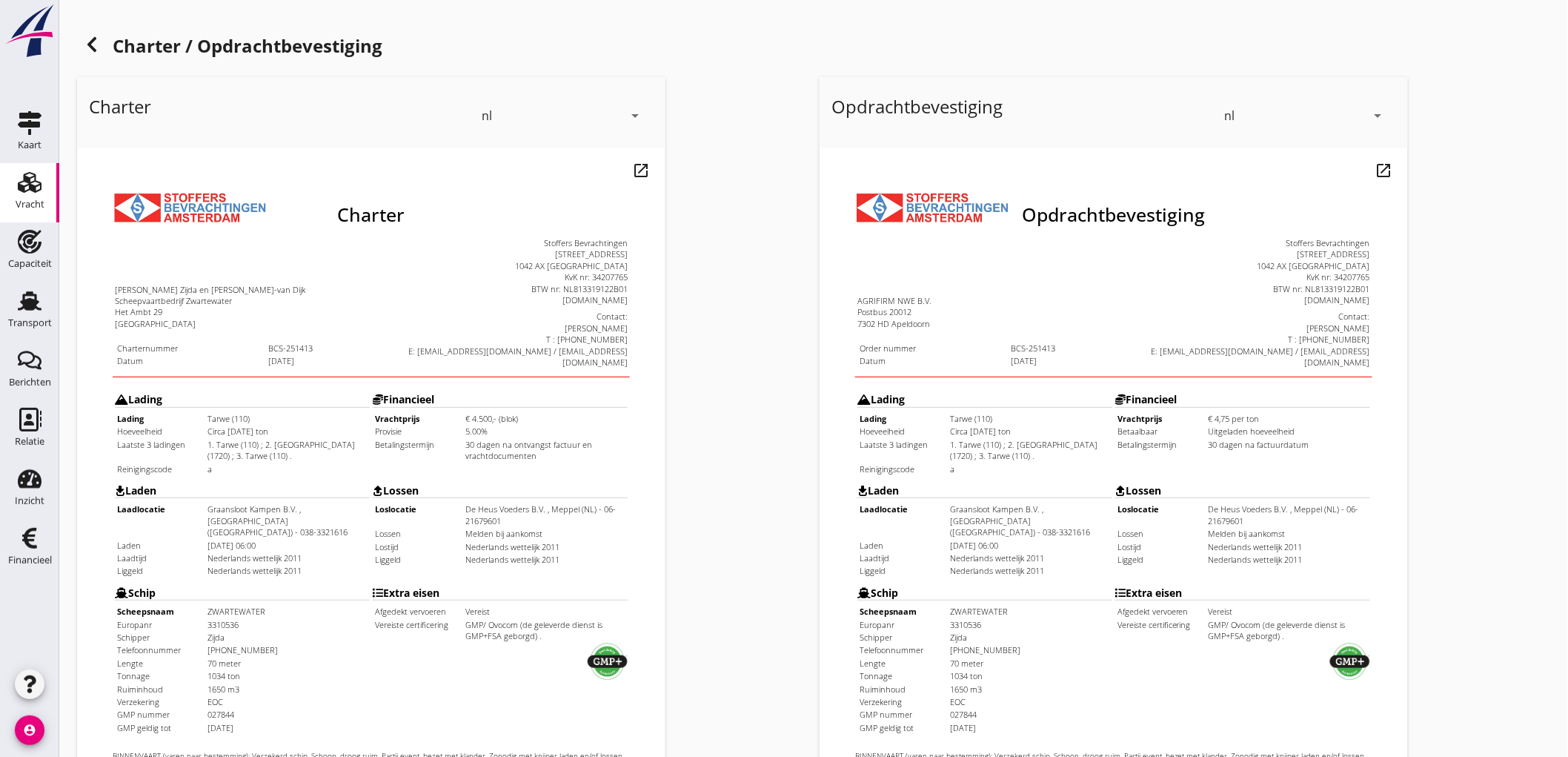
scroll to position [339, 0]
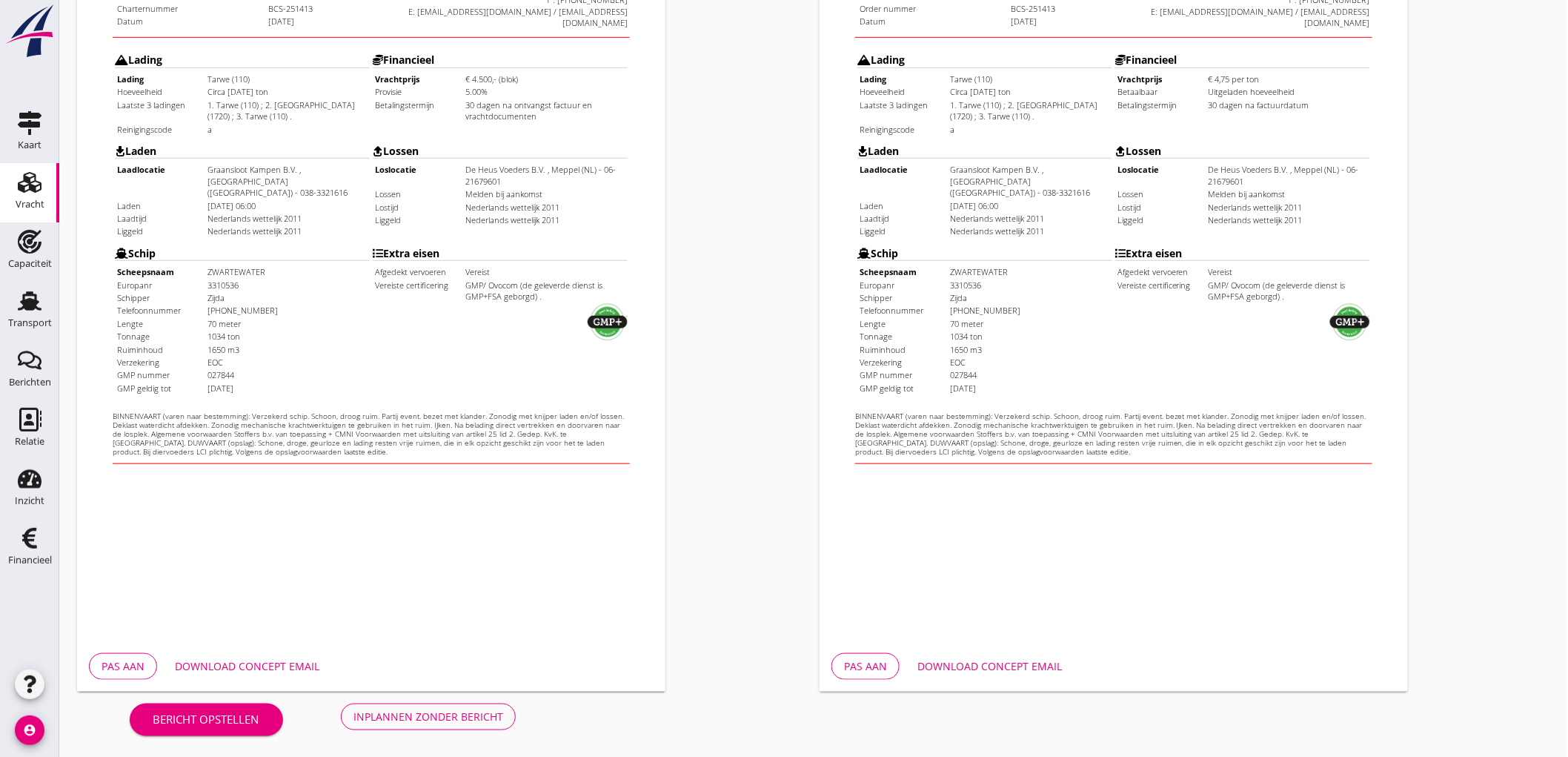
click at [471, 704] on button "Inplannen zonder bericht" at bounding box center [428, 716] width 175 height 26
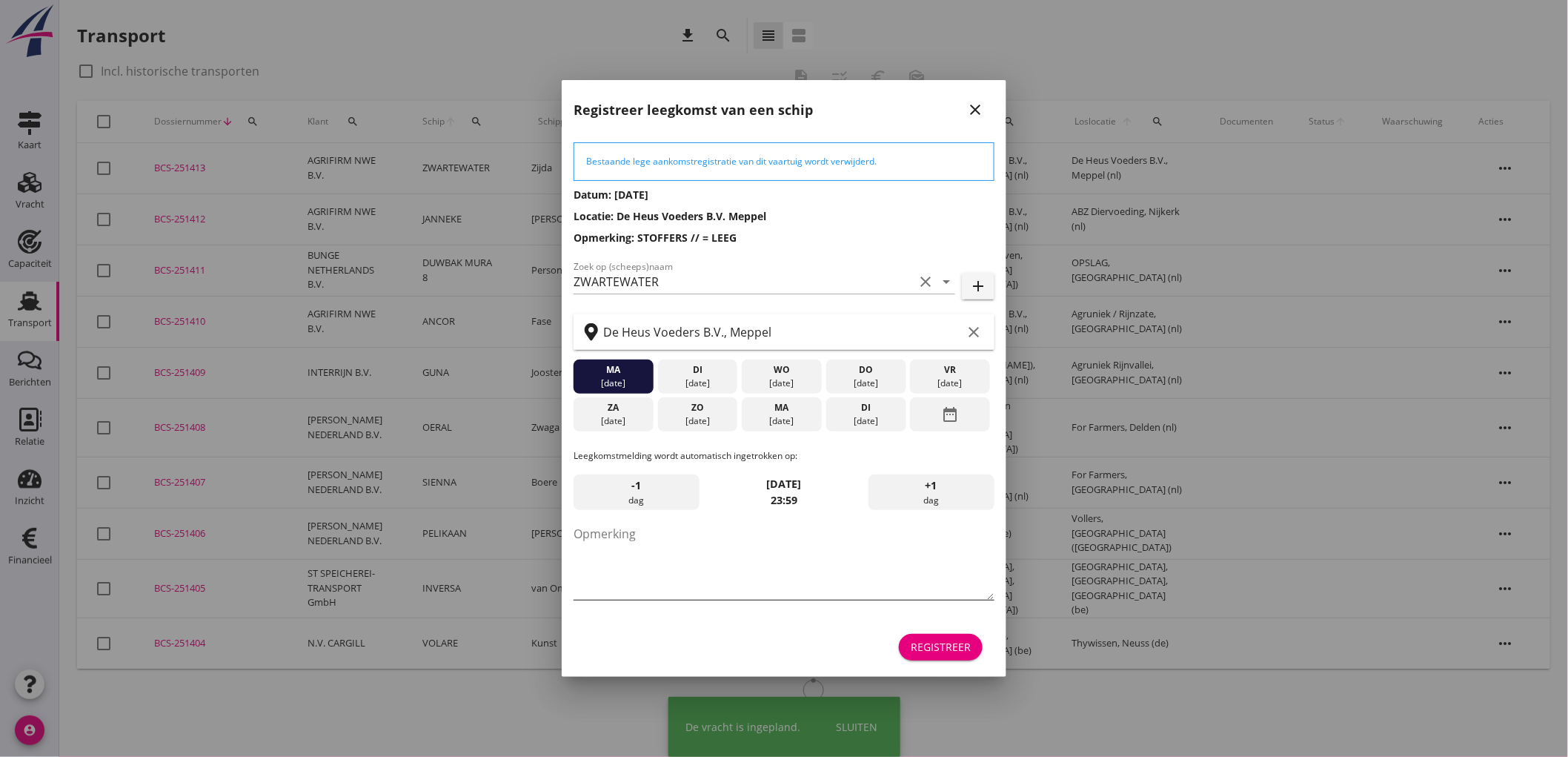
drag, startPoint x: 625, startPoint y: 558, endPoint x: 615, endPoint y: 544, distance: 17.2
click at [625, 558] on textarea "Opmerking" at bounding box center [784, 560] width 421 height 78
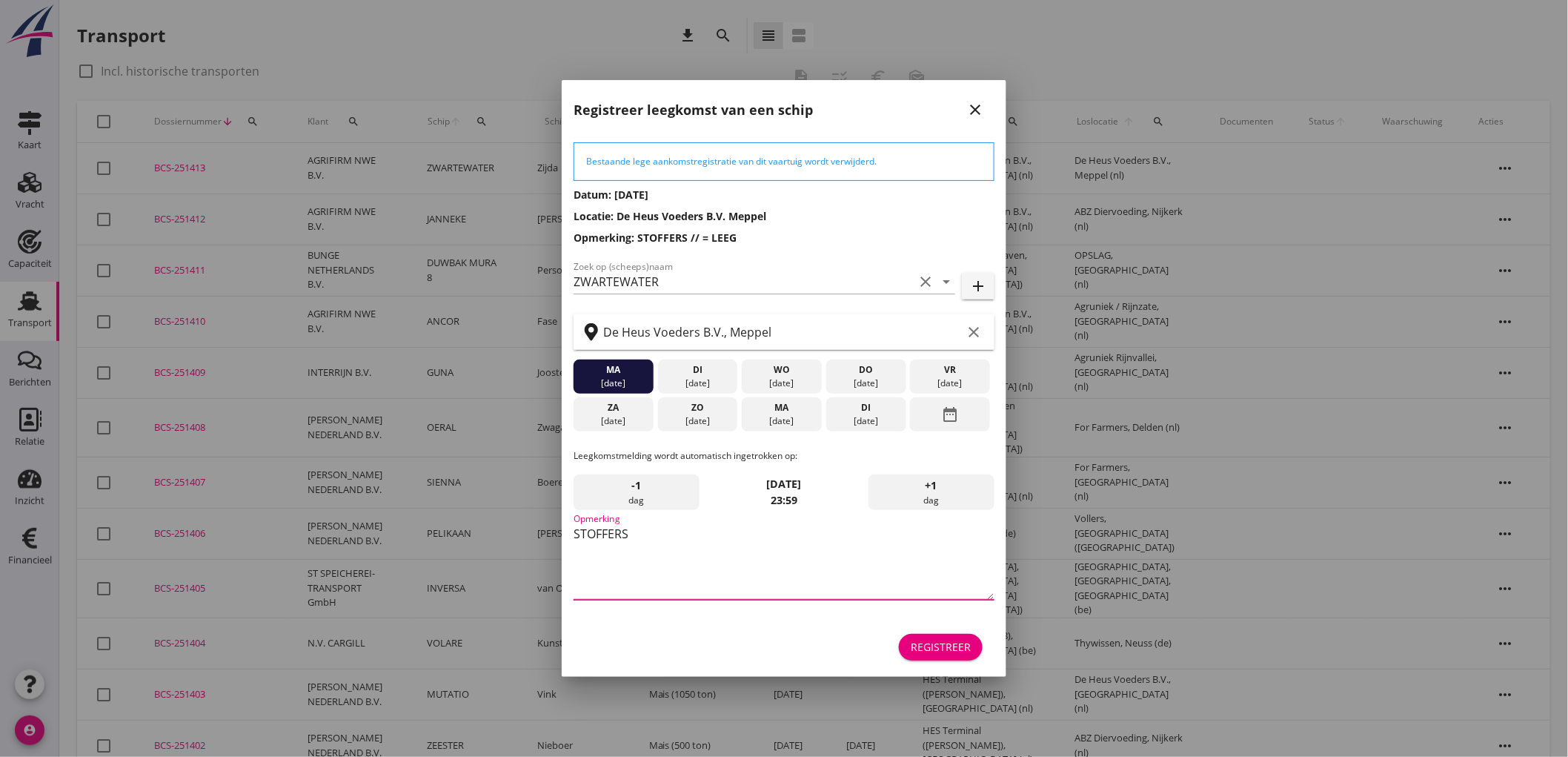
type textarea "STOFFERS"
click at [798, 413] on div "ma" at bounding box center [782, 408] width 73 height 14
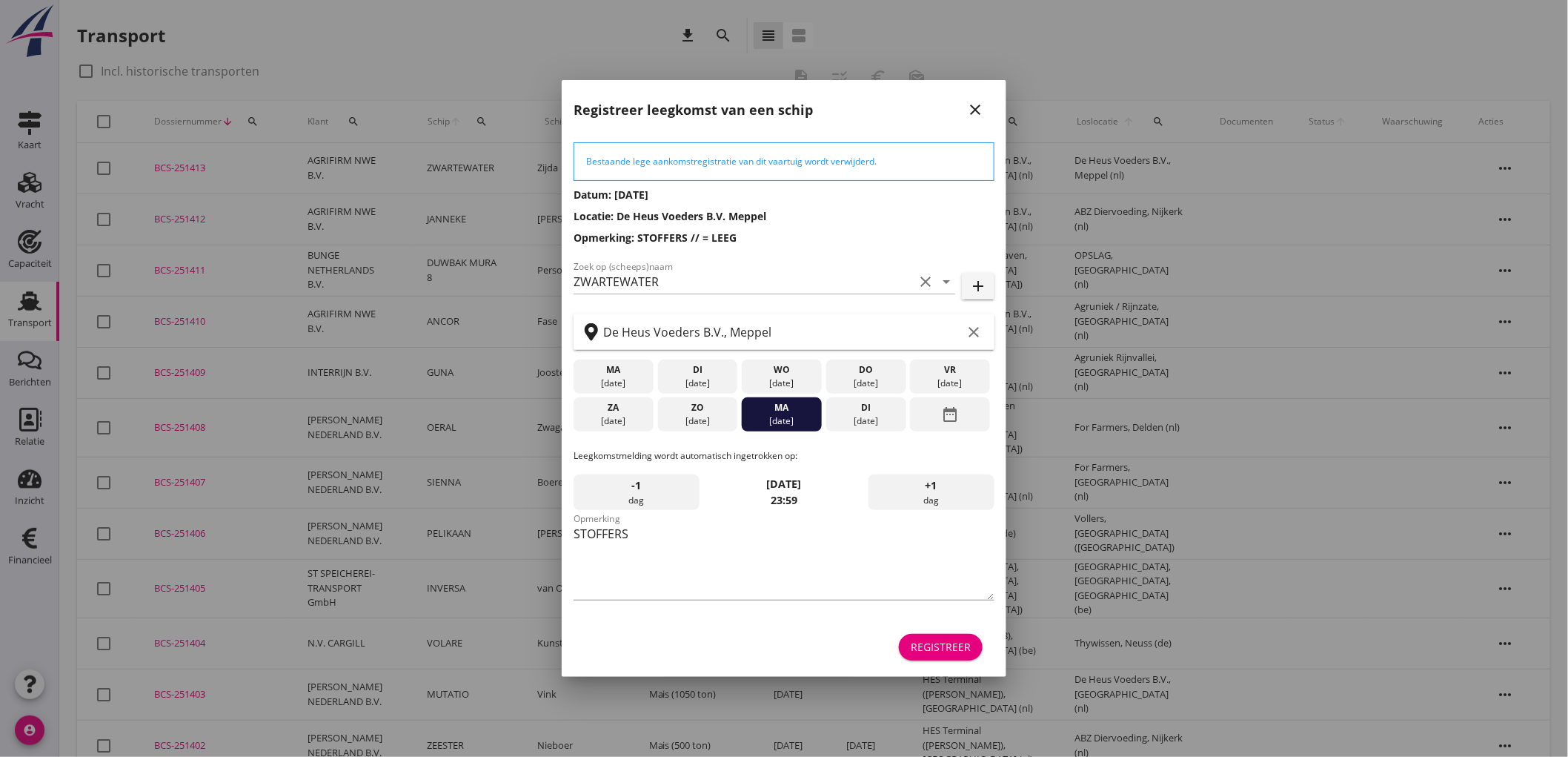
click at [947, 647] on div "Registreer" at bounding box center [941, 646] width 60 height 16
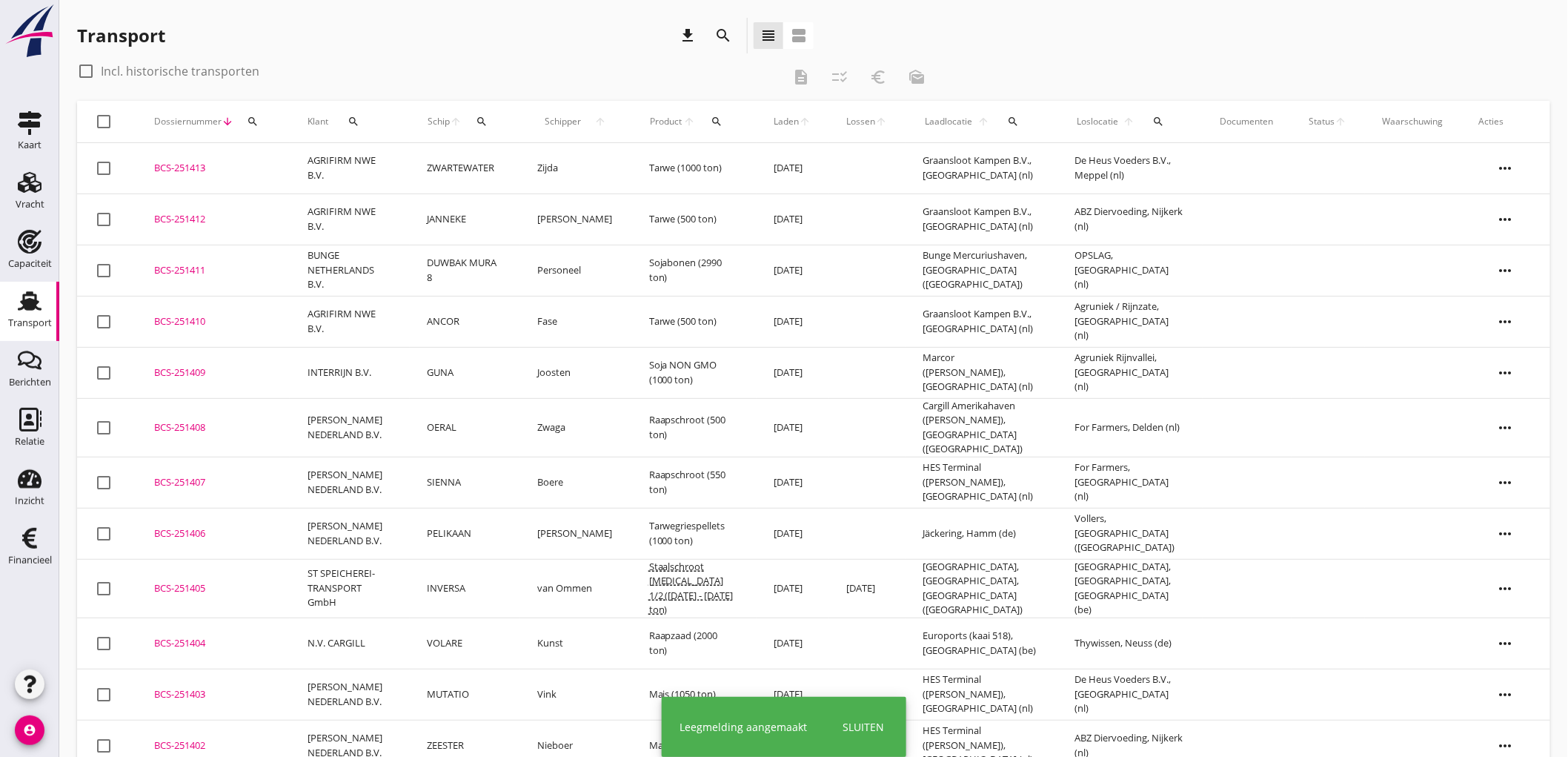
drag, startPoint x: 390, startPoint y: 169, endPoint x: 424, endPoint y: 194, distance: 42.2
click at [390, 168] on td "AGRIFIRM NWE B.V." at bounding box center [350, 169] width 120 height 51
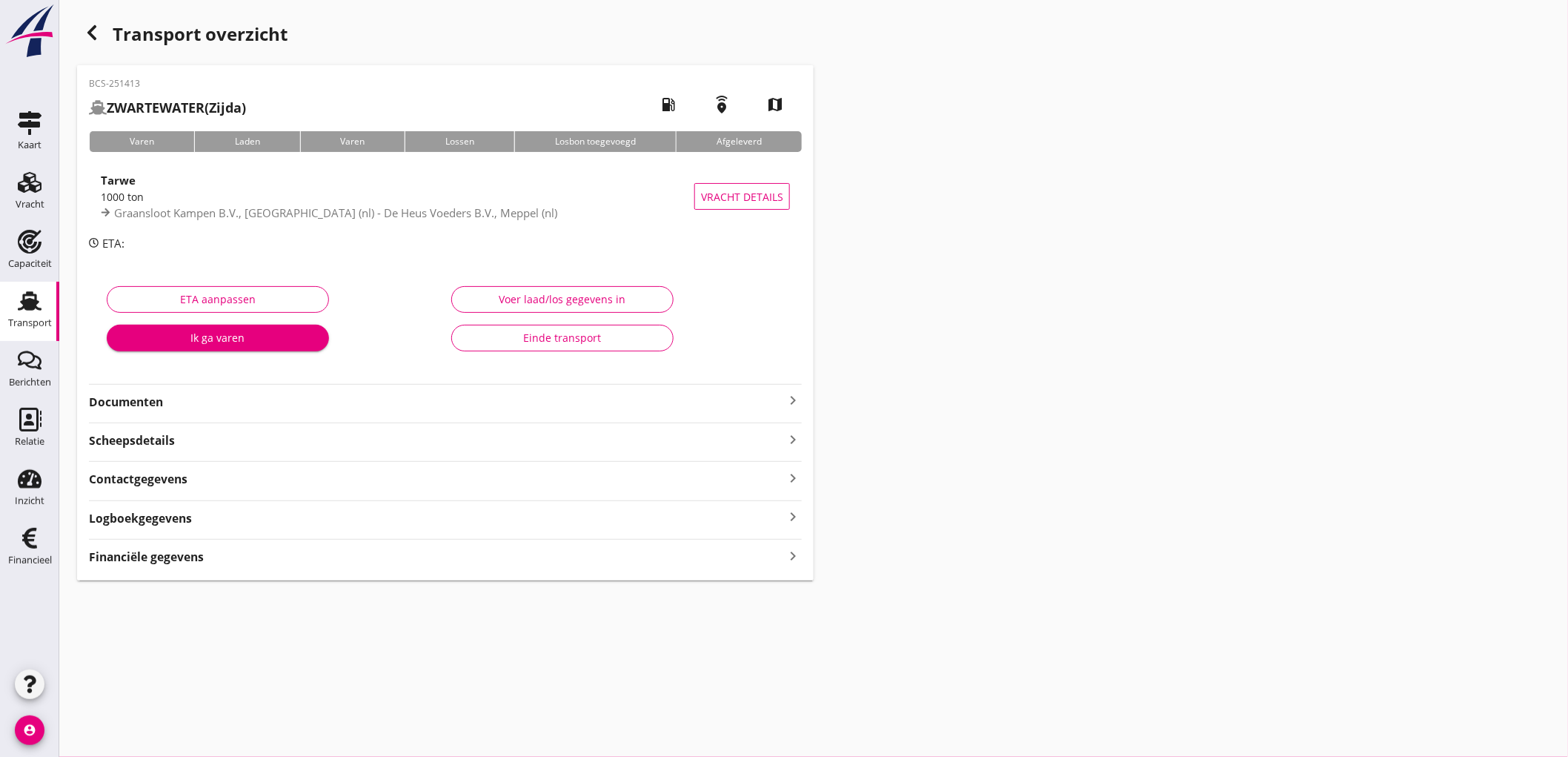
click at [568, 212] on div "Graansloot Kampen B.V., Kampen (nl) - De Heus Voeders B.V., Meppel (nl)" at bounding box center [397, 213] width 594 height 17
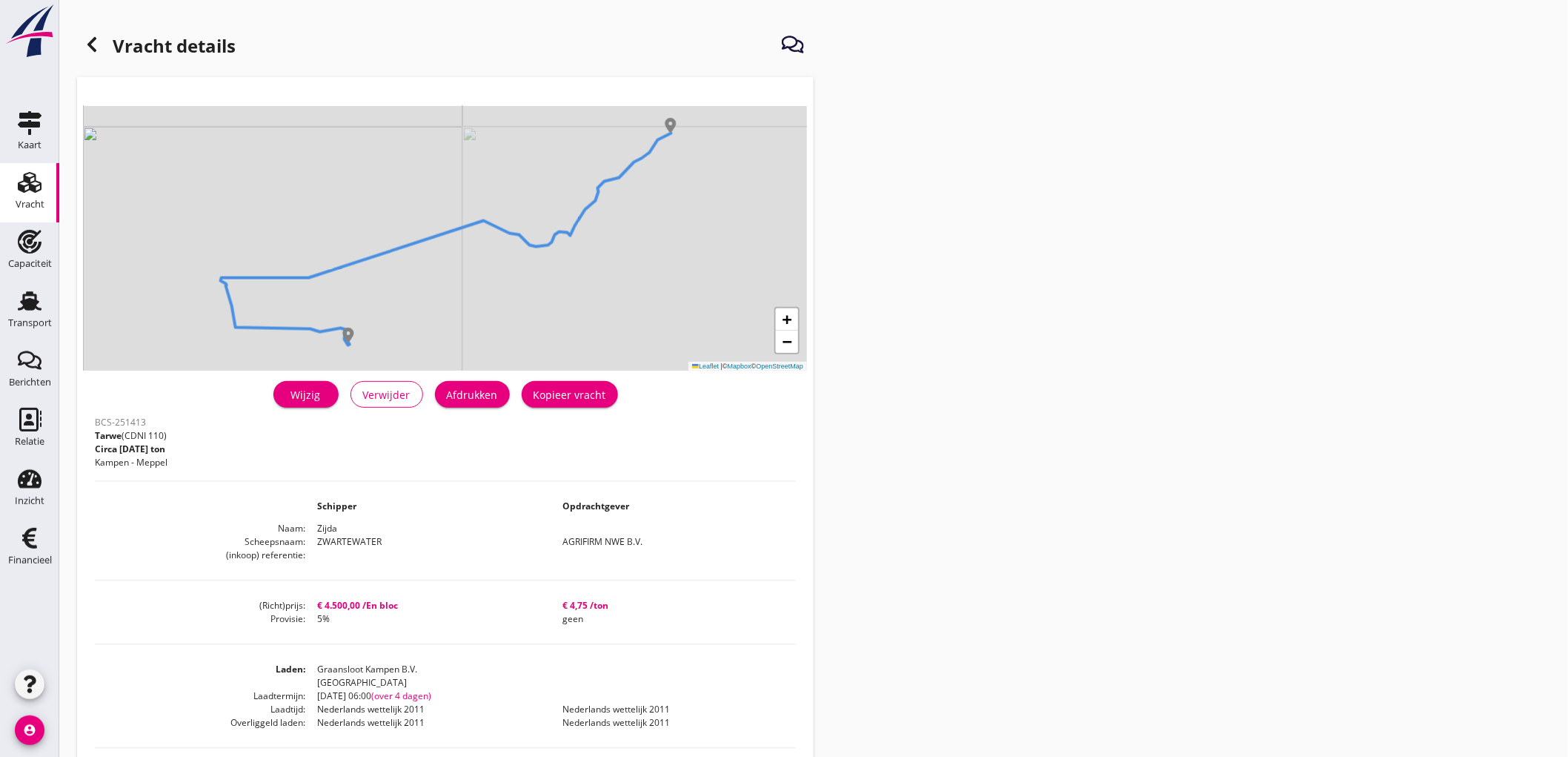
click at [490, 394] on div "Afdrukken" at bounding box center [473, 394] width 51 height 16
click at [102, 45] on div at bounding box center [91, 44] width 29 height 29
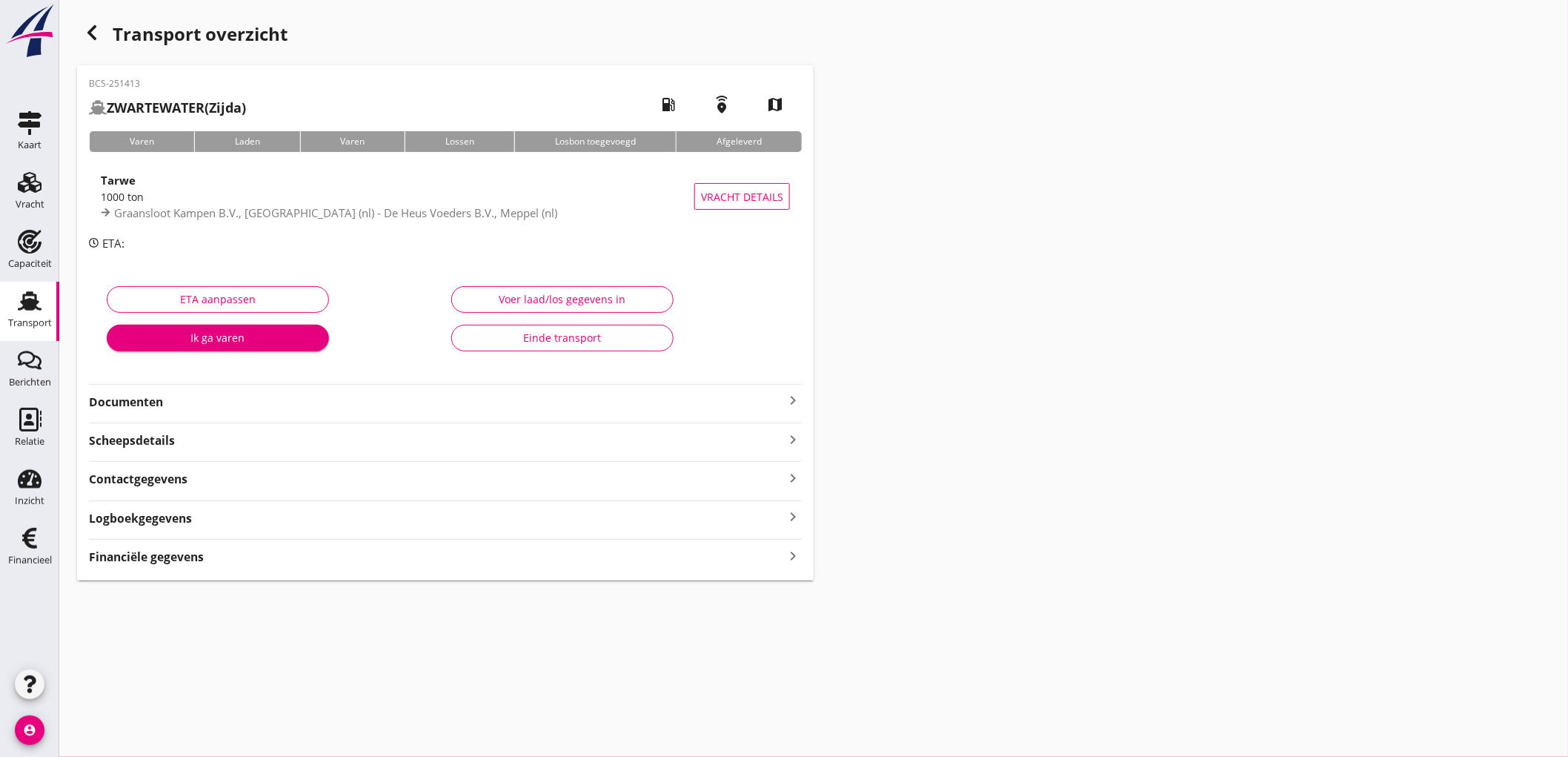
click at [191, 397] on strong "Documenten" at bounding box center [436, 402] width 695 height 17
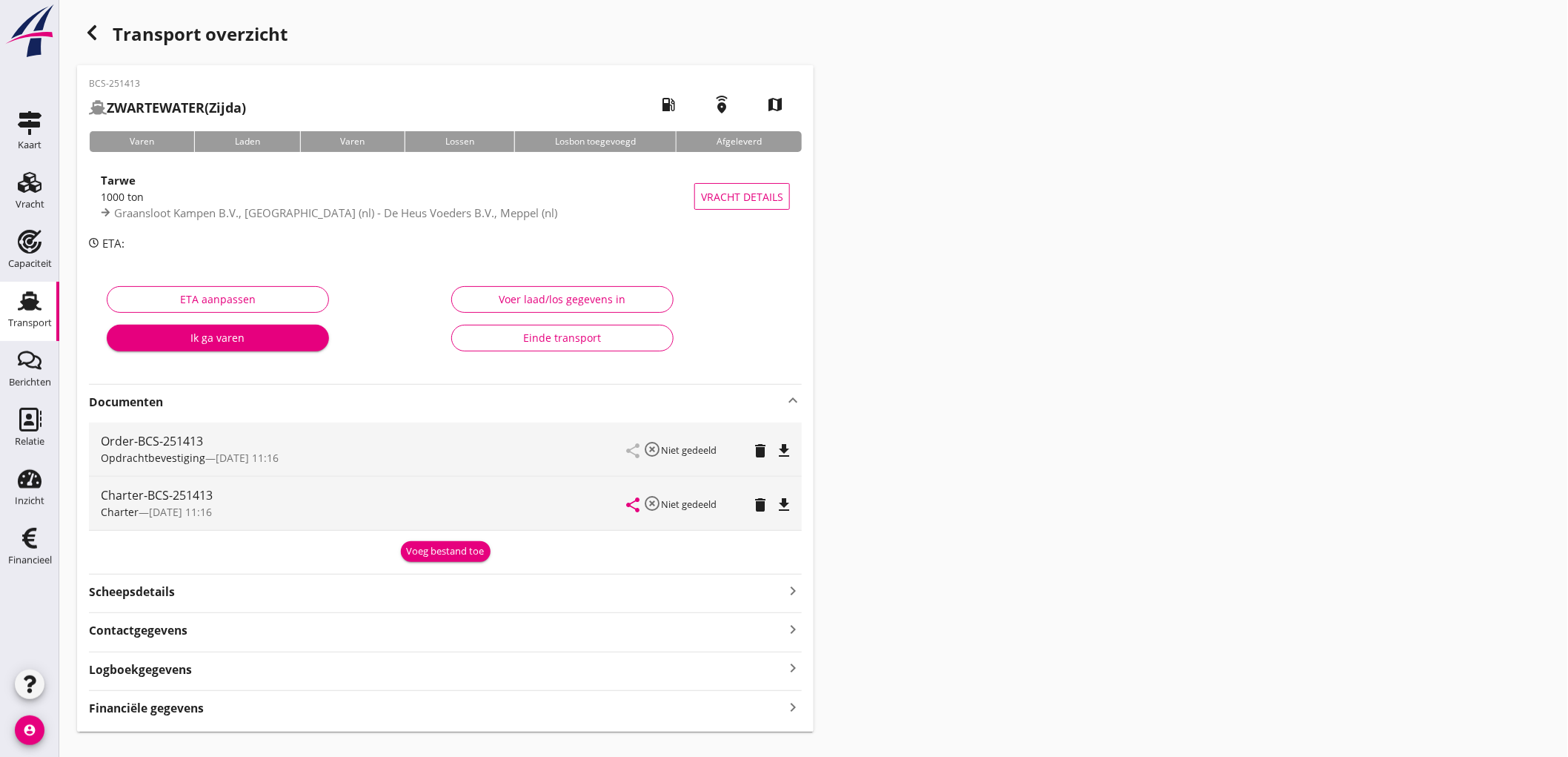
click at [783, 451] on icon "file_download" at bounding box center [784, 451] width 18 height 18
click at [791, 510] on icon "file_download" at bounding box center [784, 505] width 18 height 18
click at [472, 544] on div "Voeg bestand toe" at bounding box center [445, 552] width 77 height 15
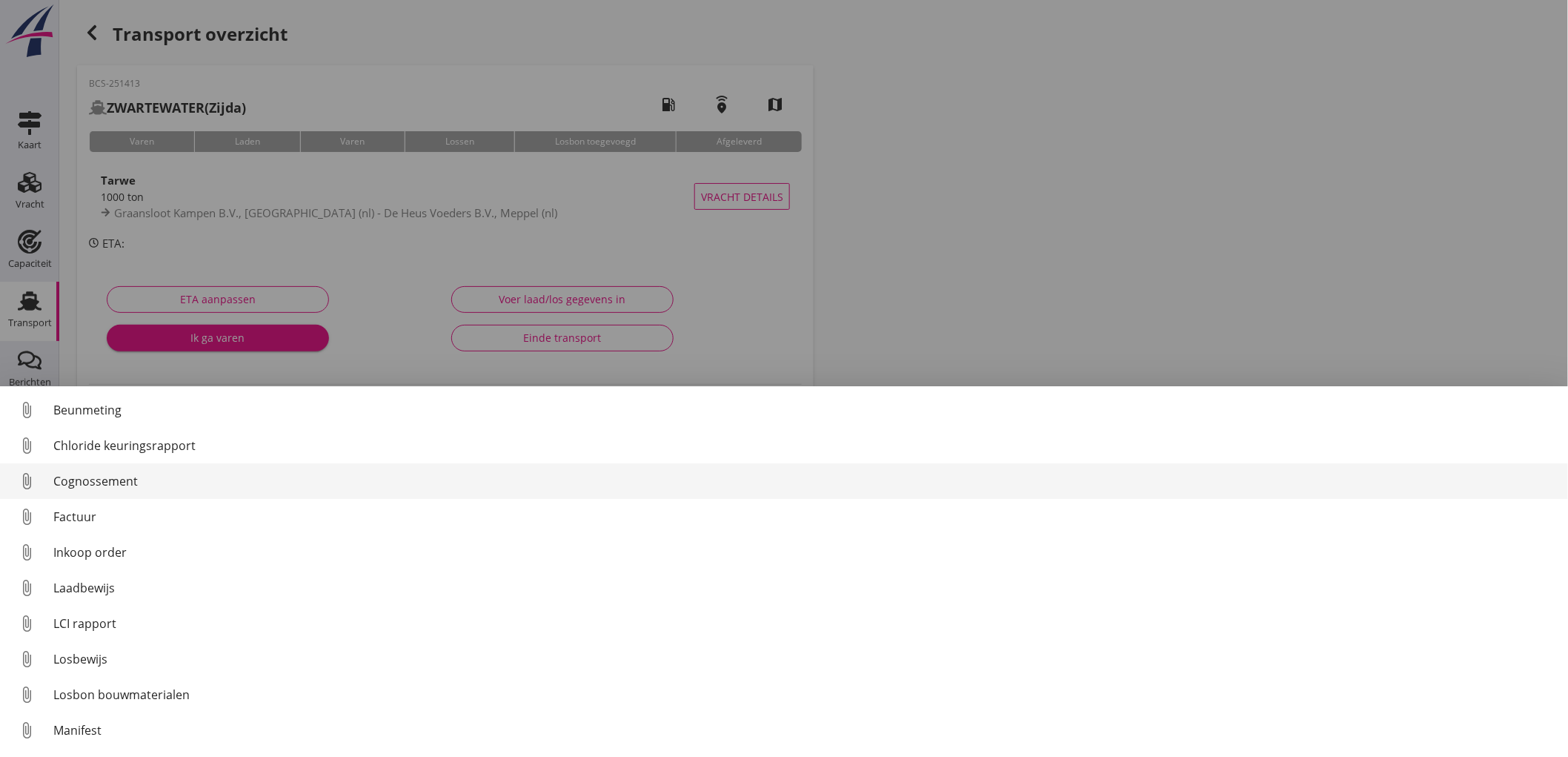
click at [123, 472] on div "Cognossement" at bounding box center [805, 481] width 1503 height 18
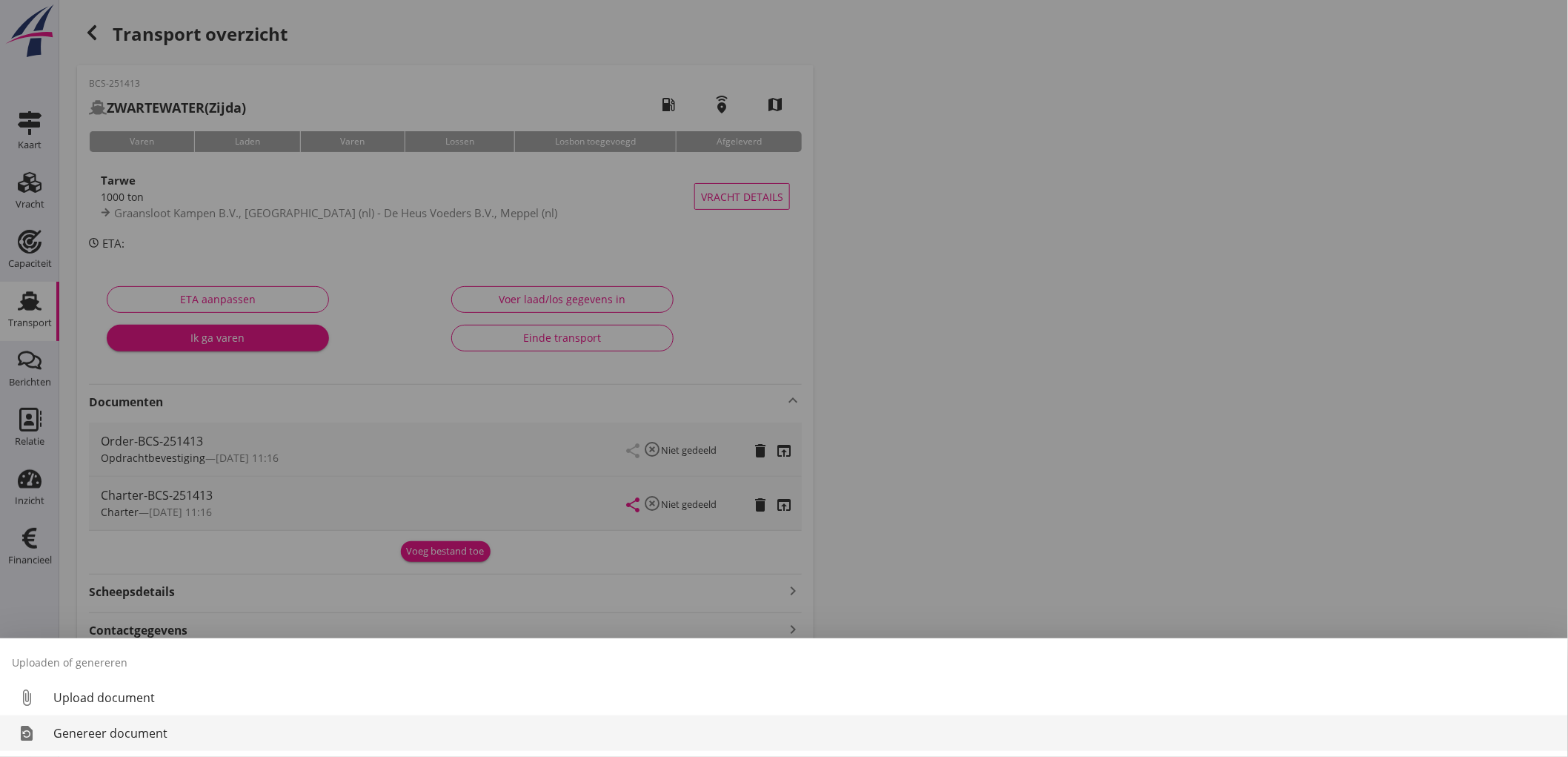
click at [136, 721] on link "restore_page Genereer document" at bounding box center [784, 733] width 1568 height 35
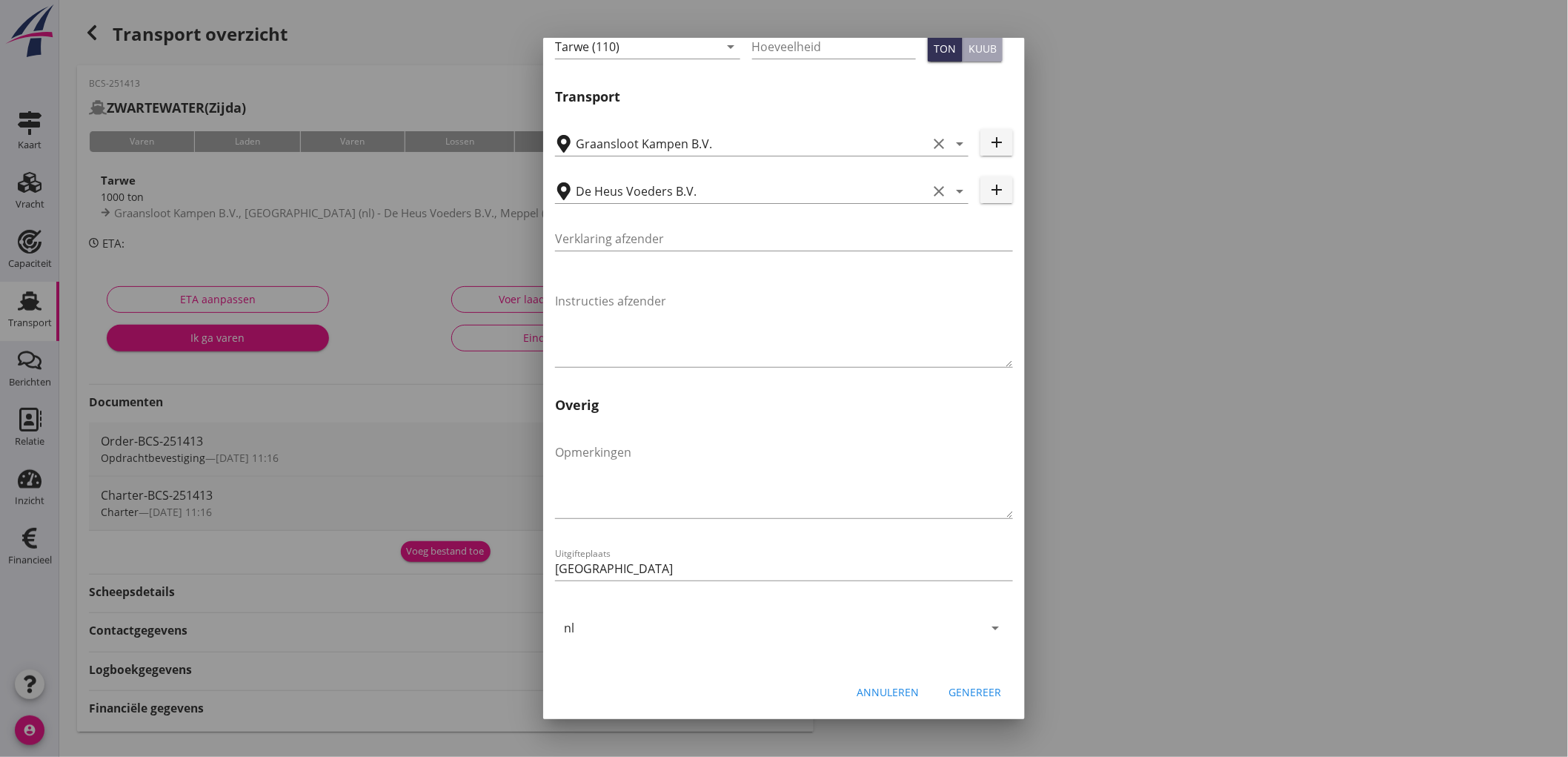
scroll to position [28, 0]
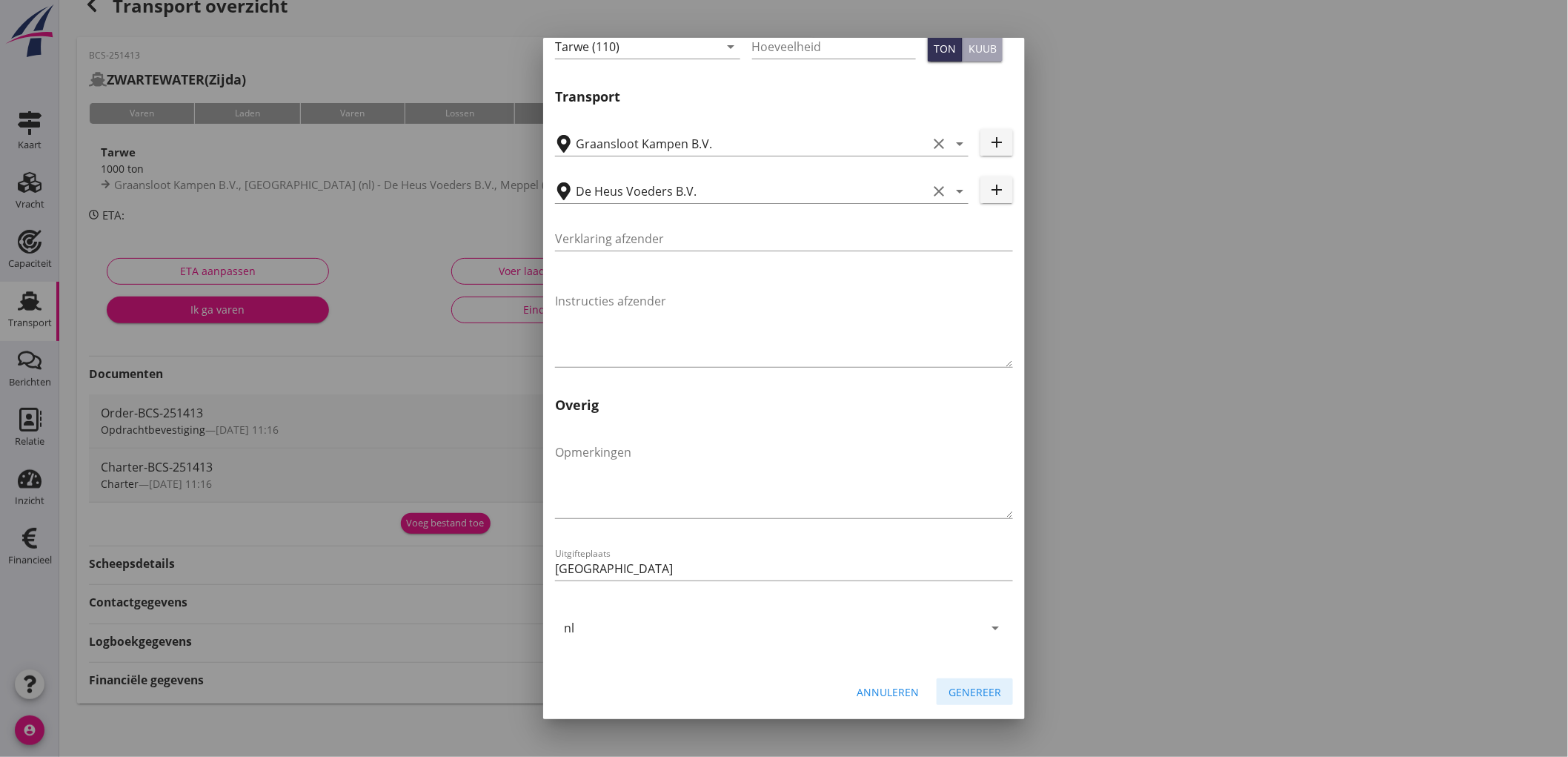
click at [975, 688] on div "Genereer" at bounding box center [975, 692] width 53 height 16
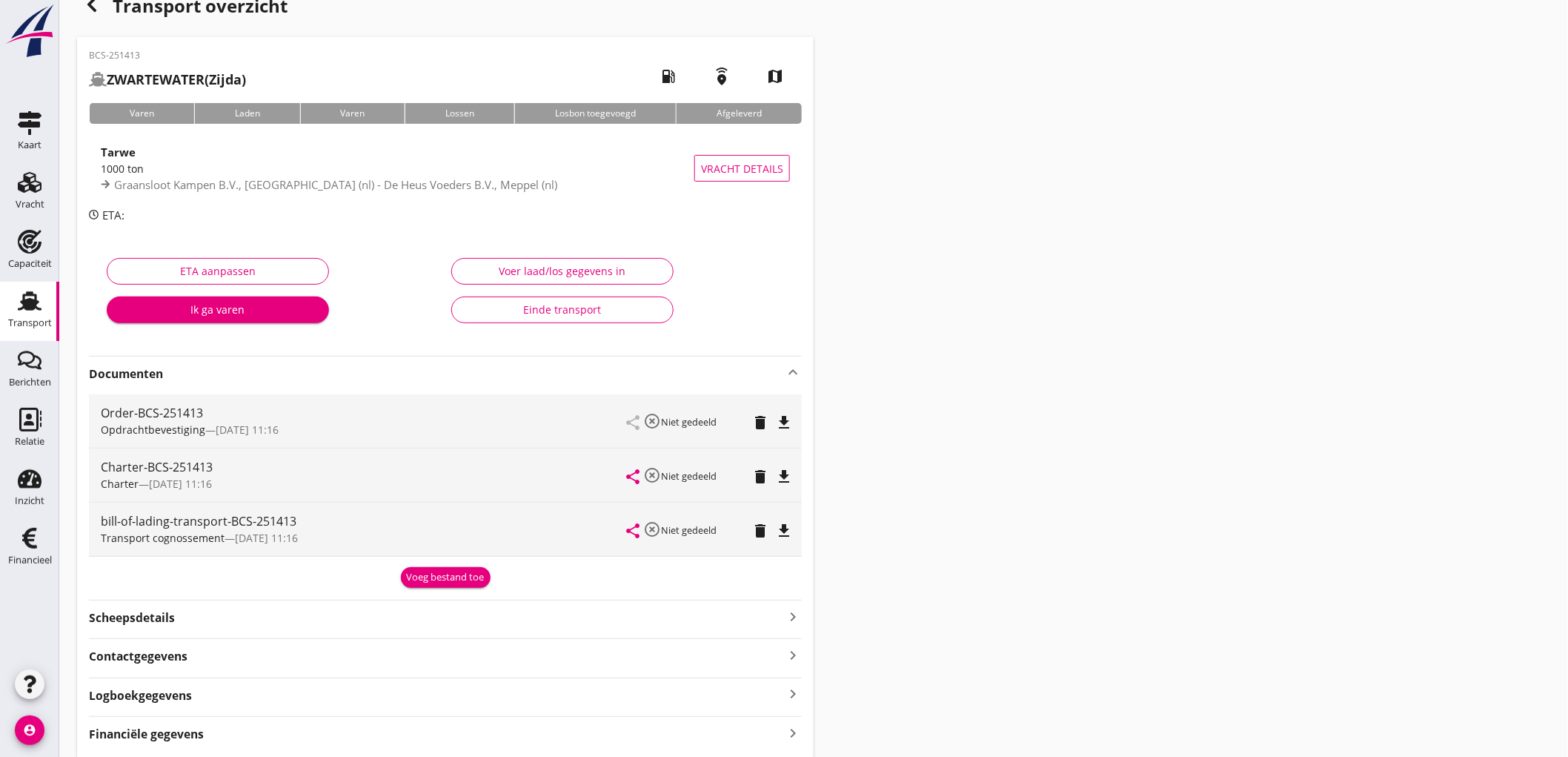
click at [782, 536] on icon "file_download" at bounding box center [784, 531] width 18 height 18
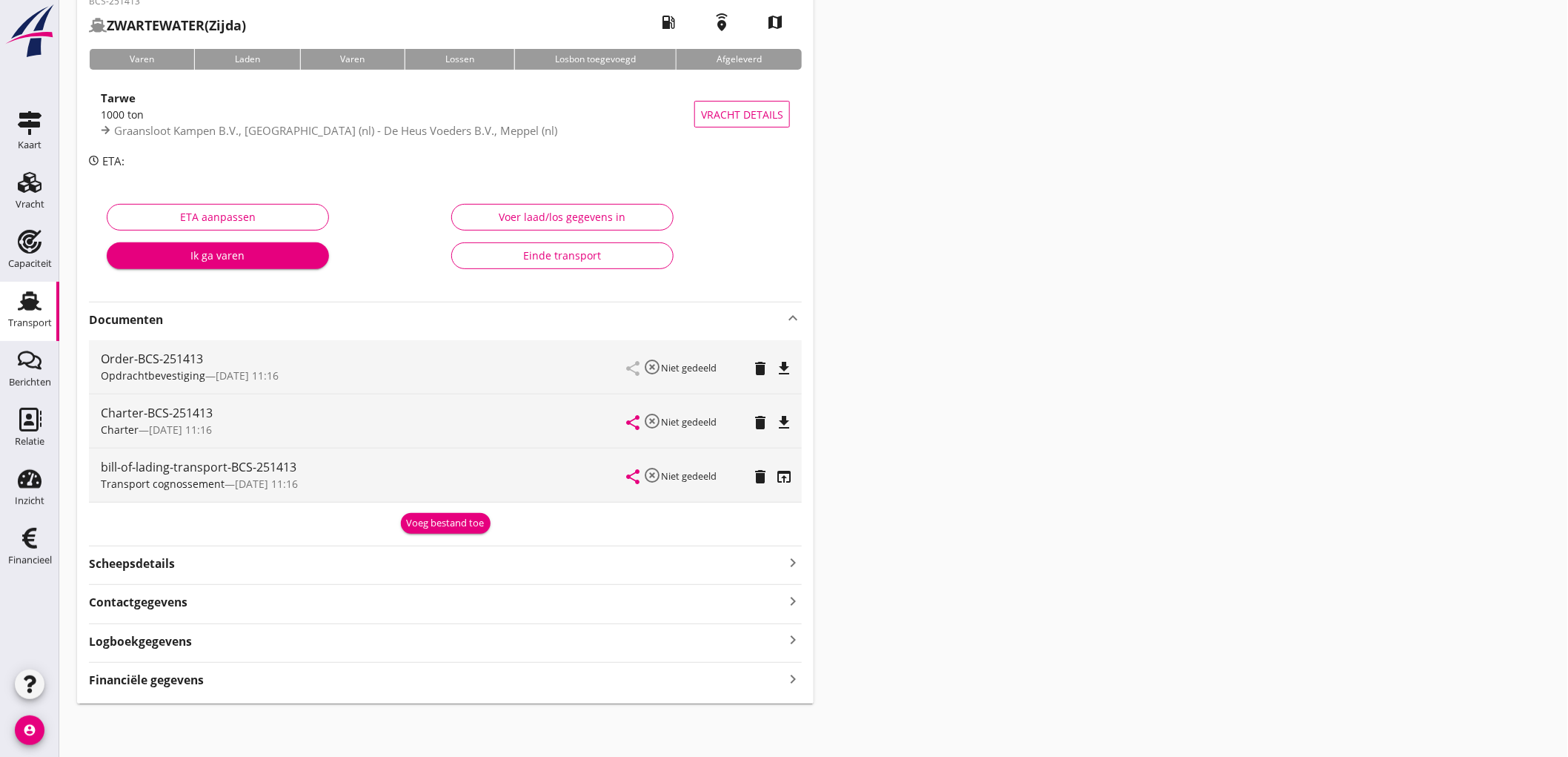
click at [190, 676] on strong "Financiële gegevens" at bounding box center [146, 679] width 115 height 17
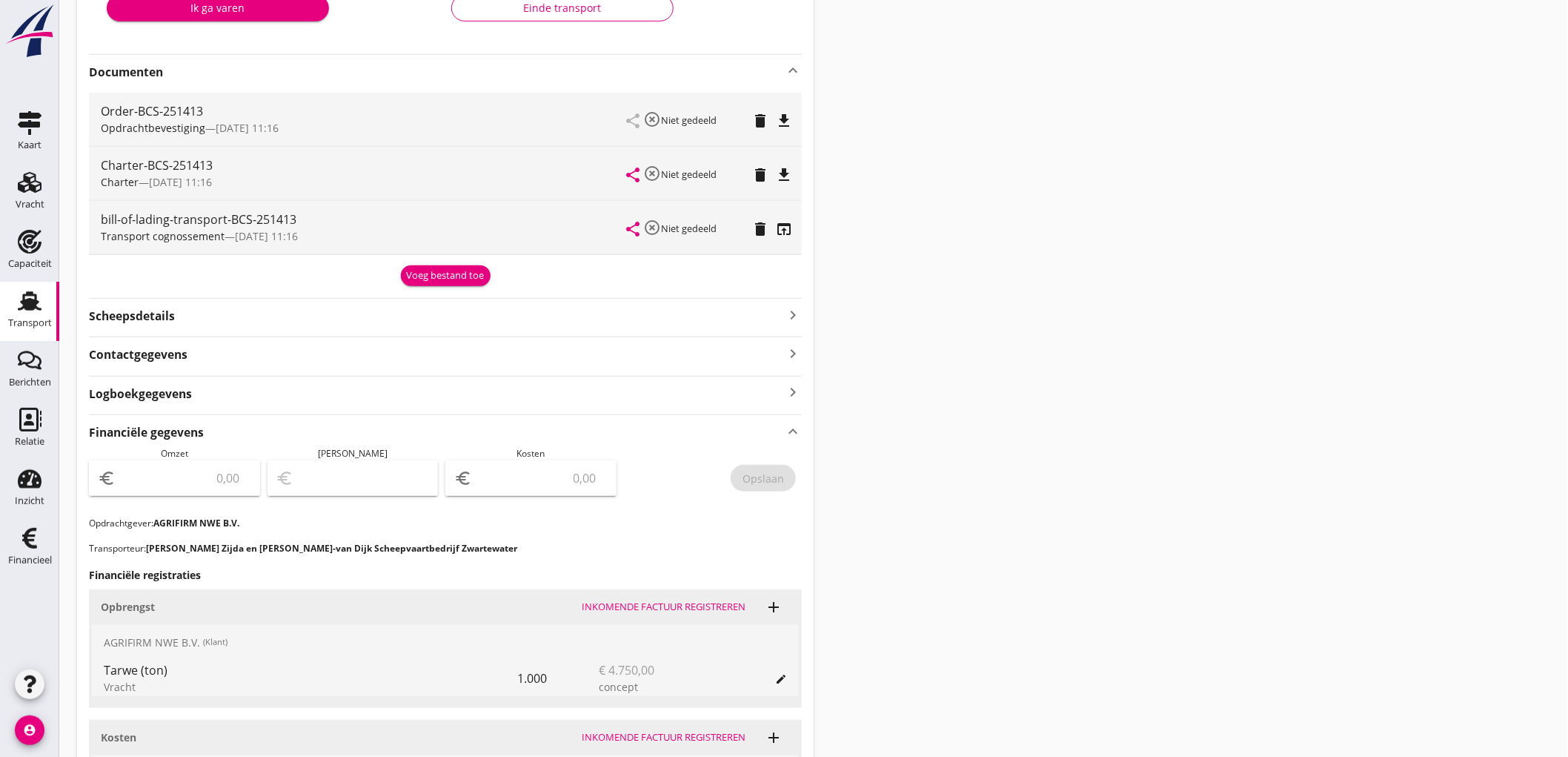
scroll to position [412, 0]
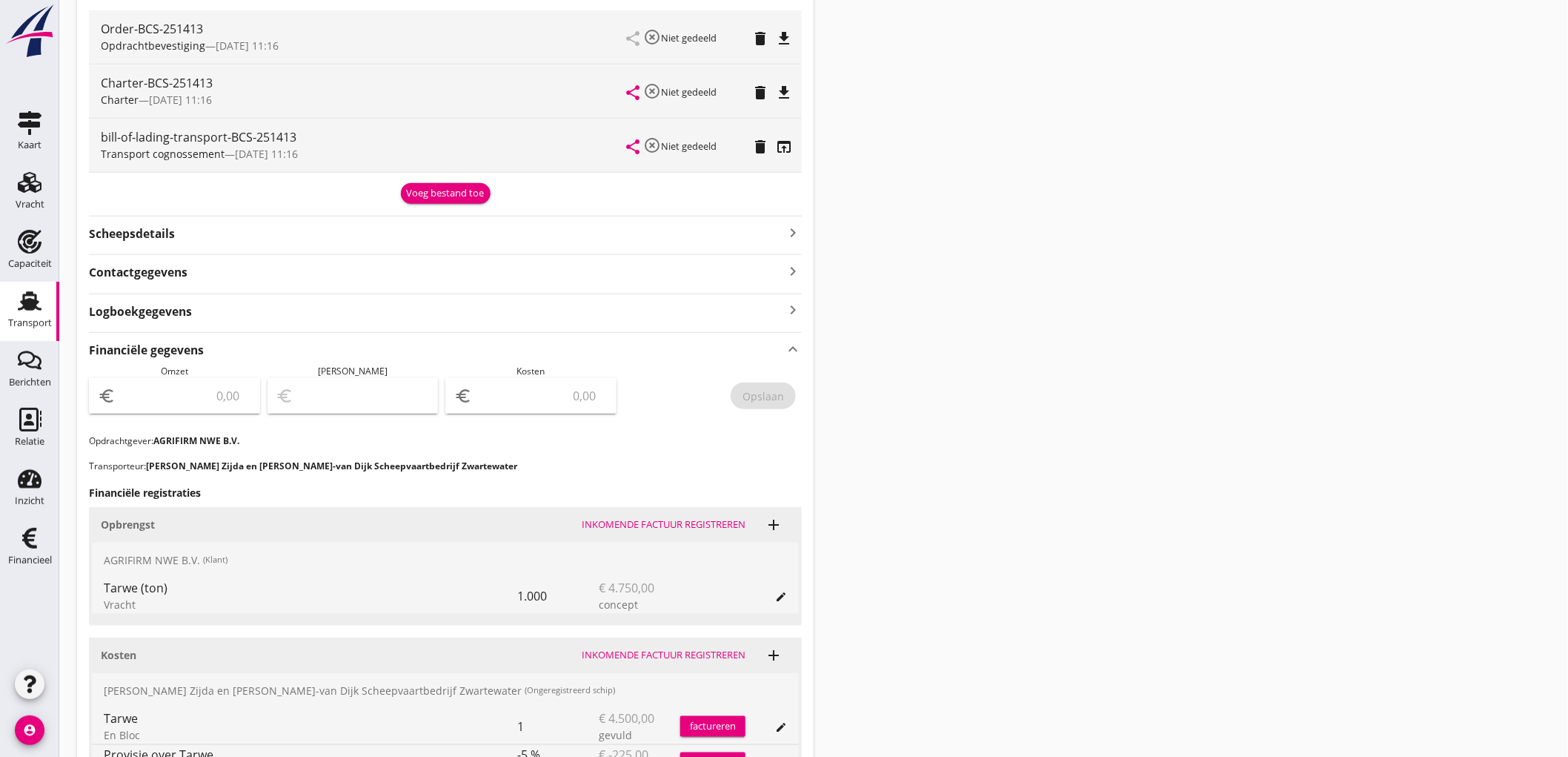
click at [200, 397] on input "number" at bounding box center [185, 396] width 132 height 24
type input "4750"
type input "4746.00"
type input "4"
type input "4708.00"
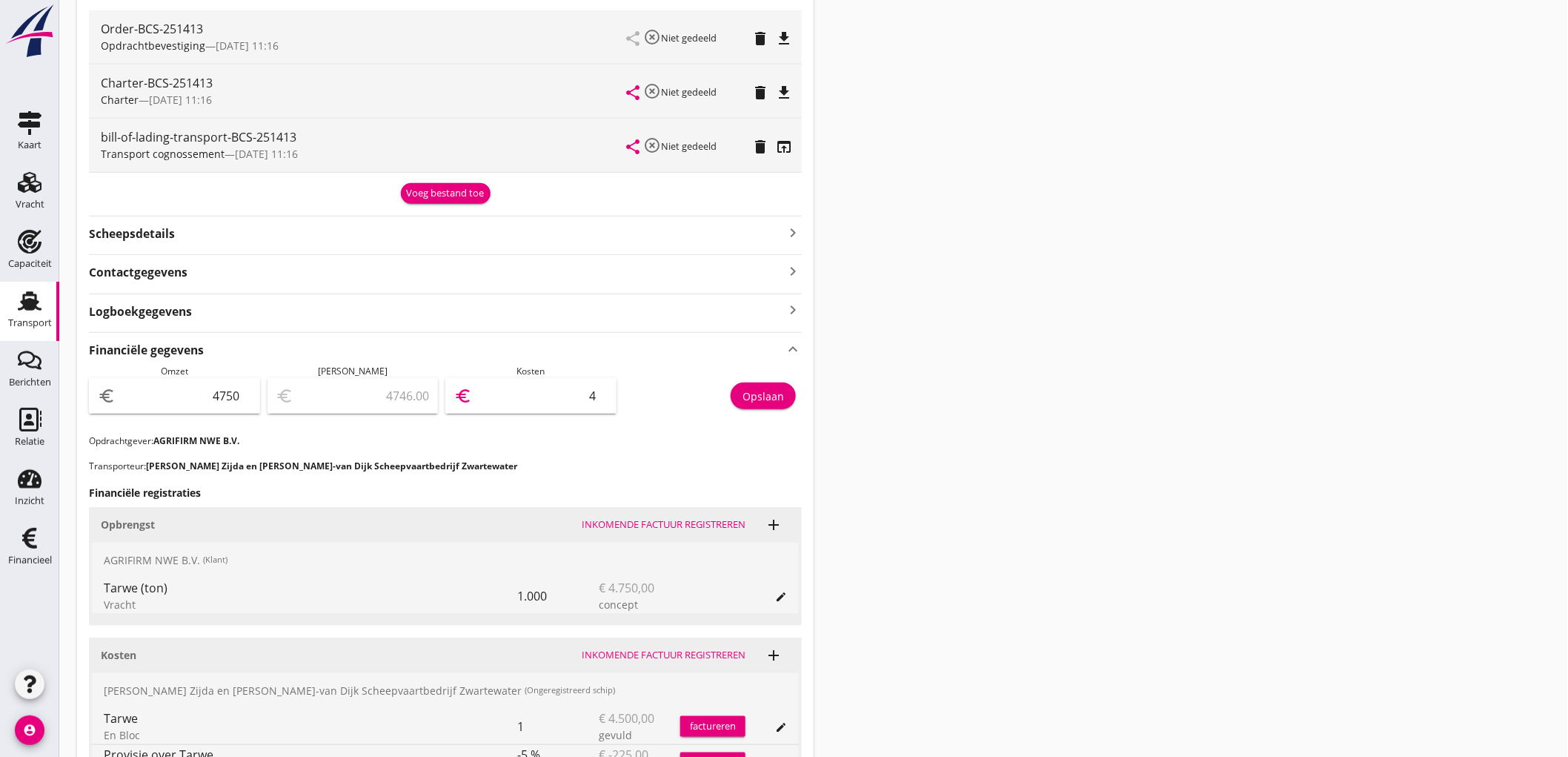
type input "42"
type input "4323.00"
type input "427"
type input "475.00"
type input "4275"
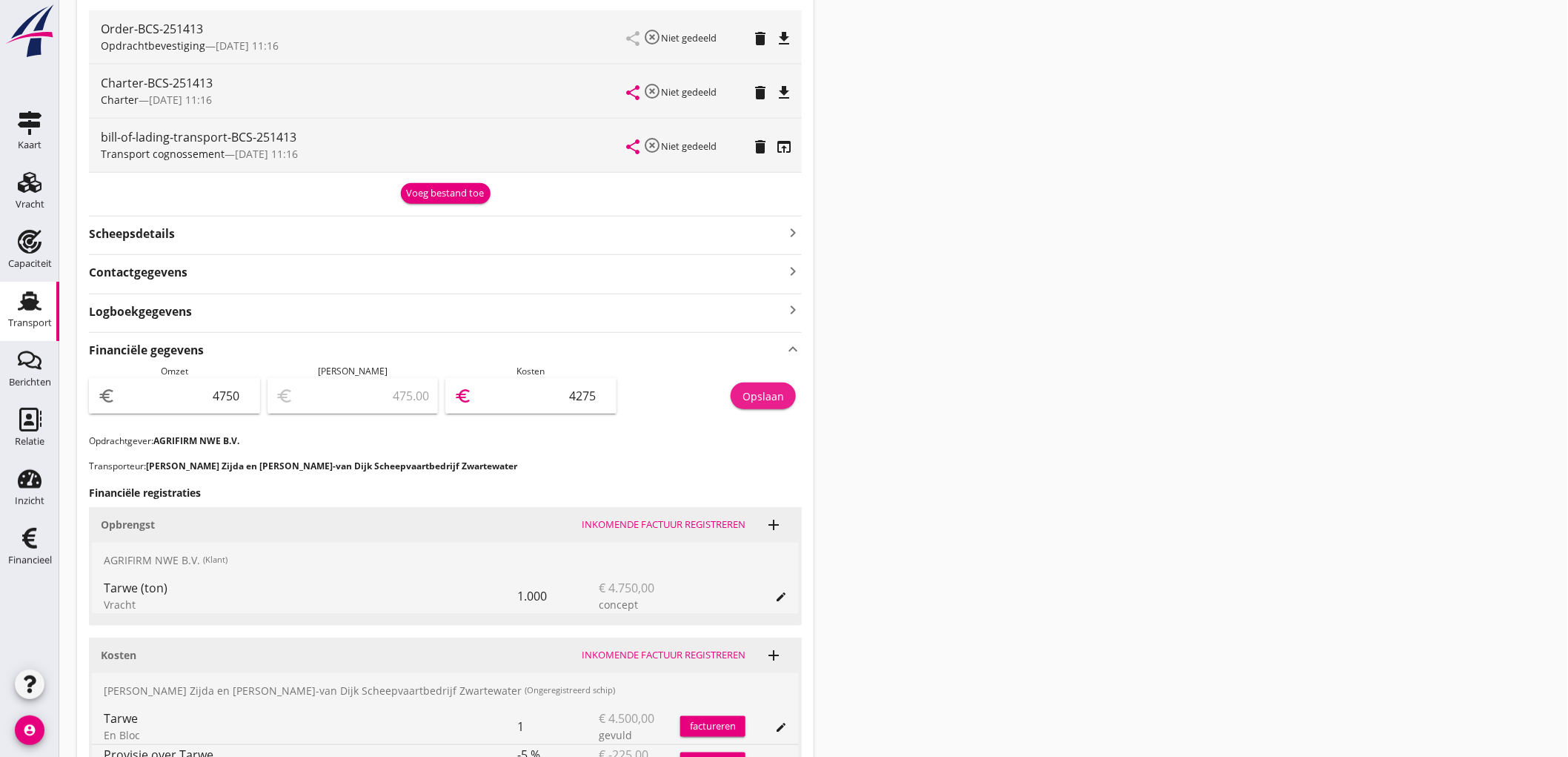
click at [740, 394] on button "Opslaan" at bounding box center [763, 395] width 65 height 26
click at [32, 322] on div "Transport" at bounding box center [30, 323] width 44 height 10
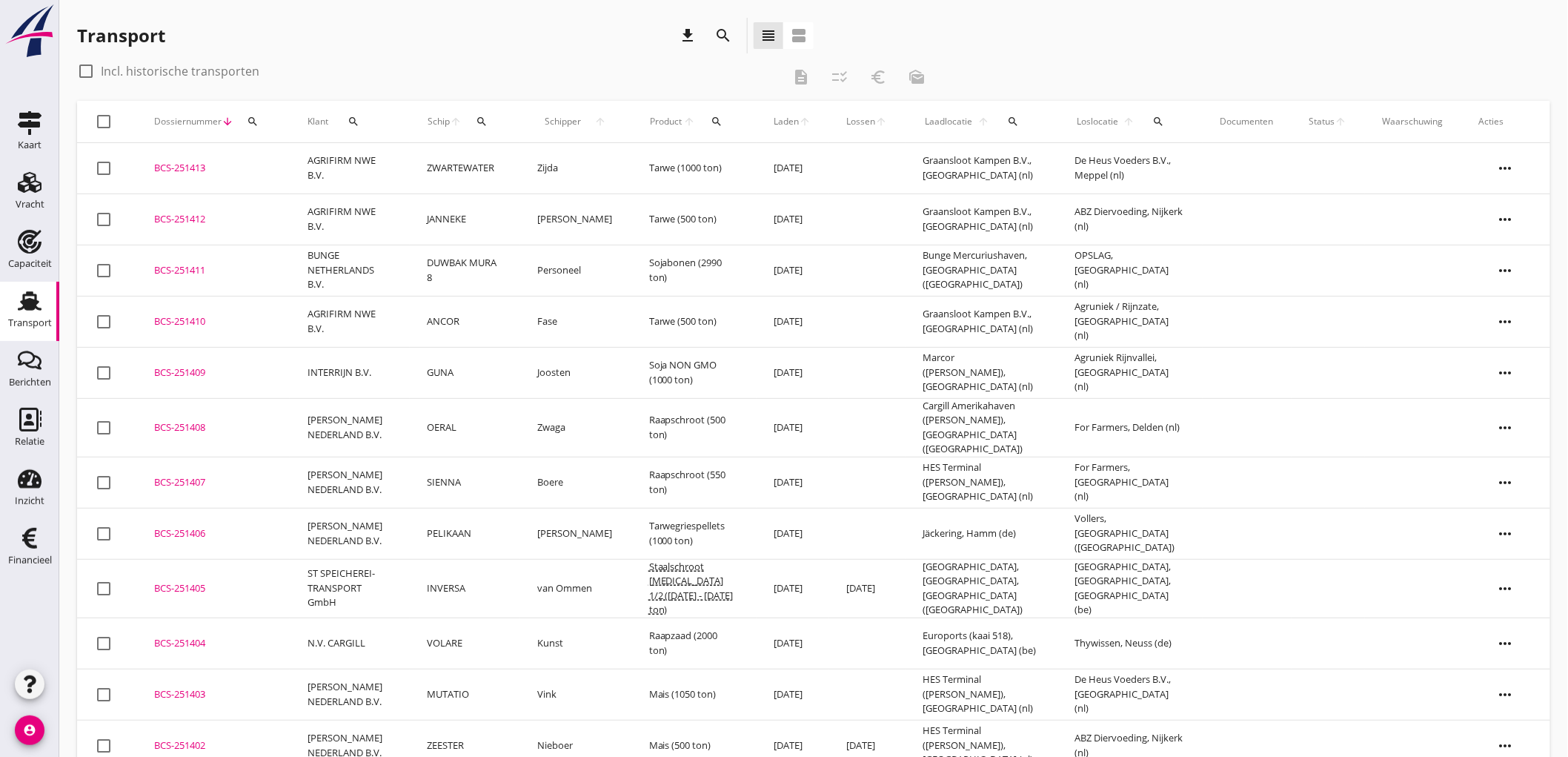
click at [20, 314] on div "Transport" at bounding box center [30, 324] width 44 height 21
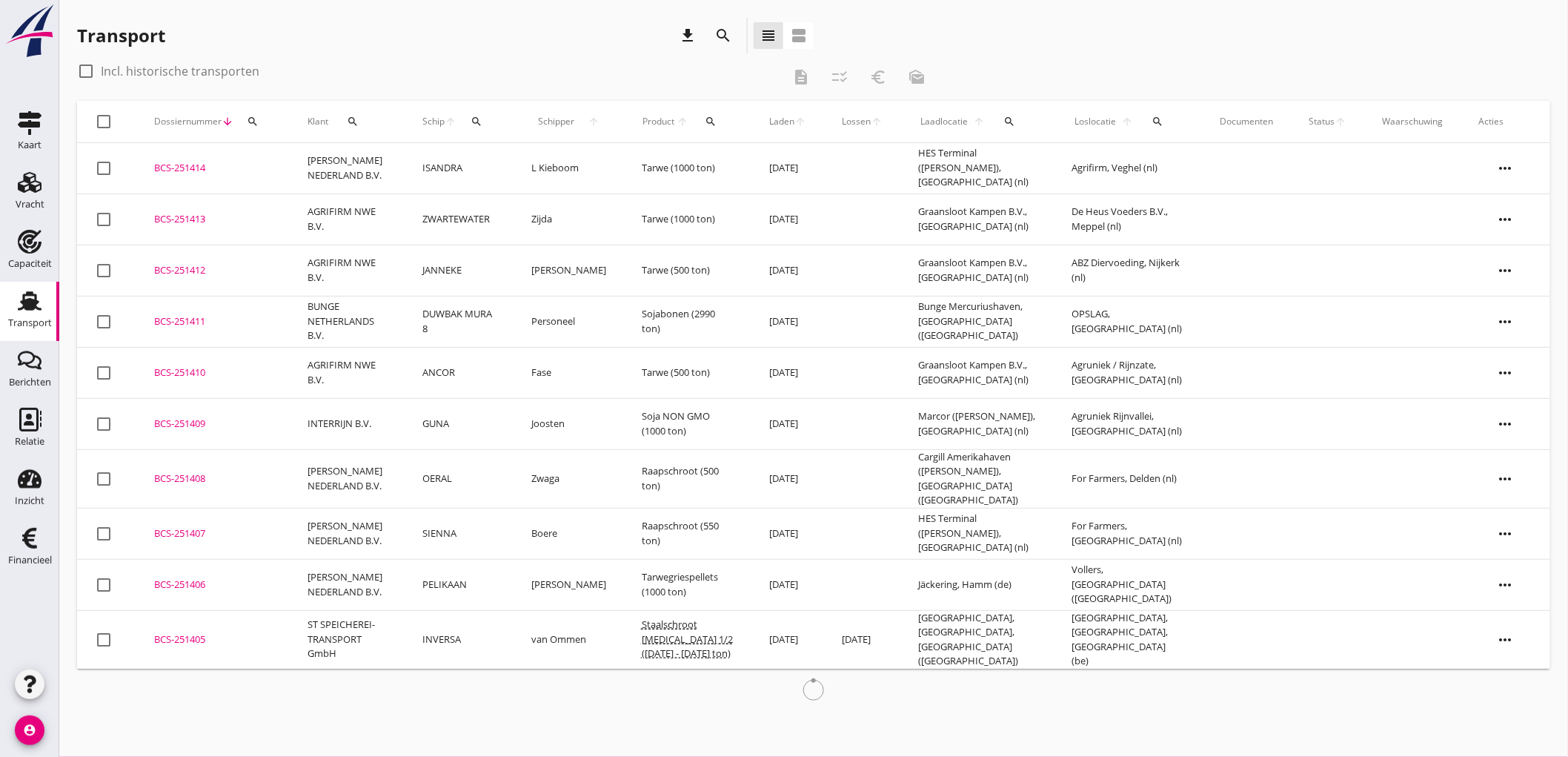
click at [584, 168] on td "L Kieboom" at bounding box center [569, 169] width 111 height 51
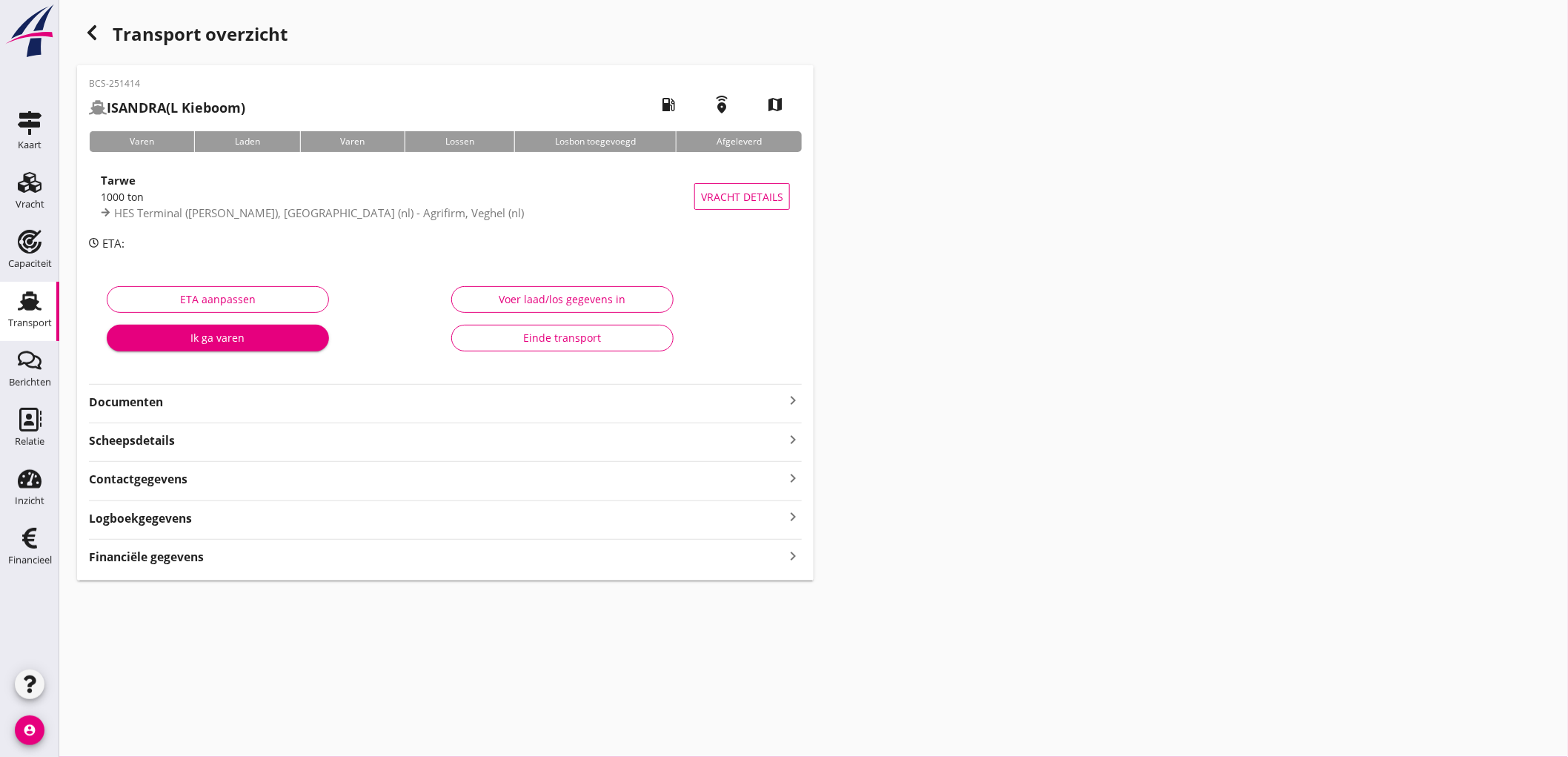
click at [248, 552] on div "Financiële gegevens keyboard_arrow_right" at bounding box center [445, 555] width 713 height 20
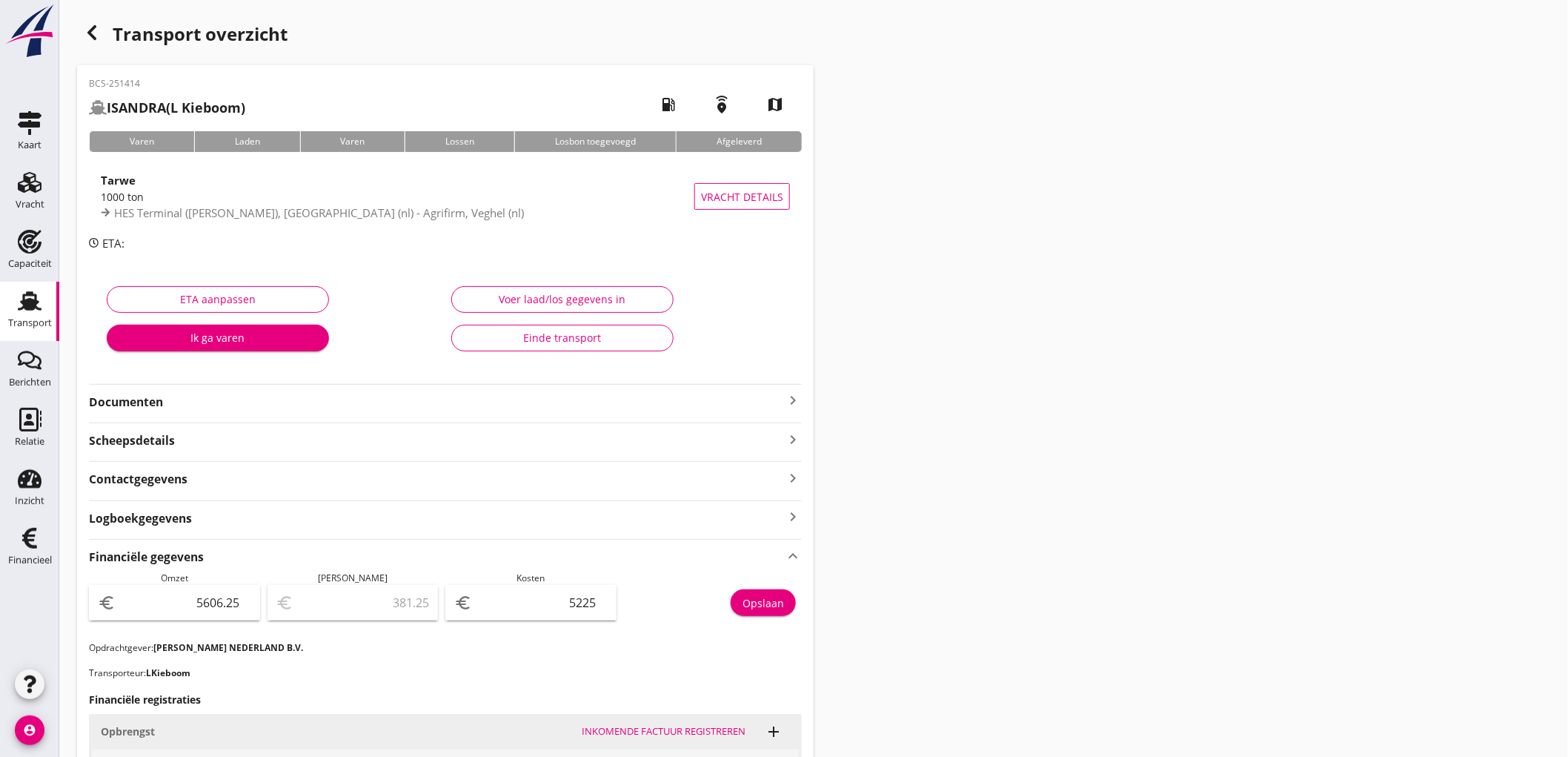
scroll to position [165, 0]
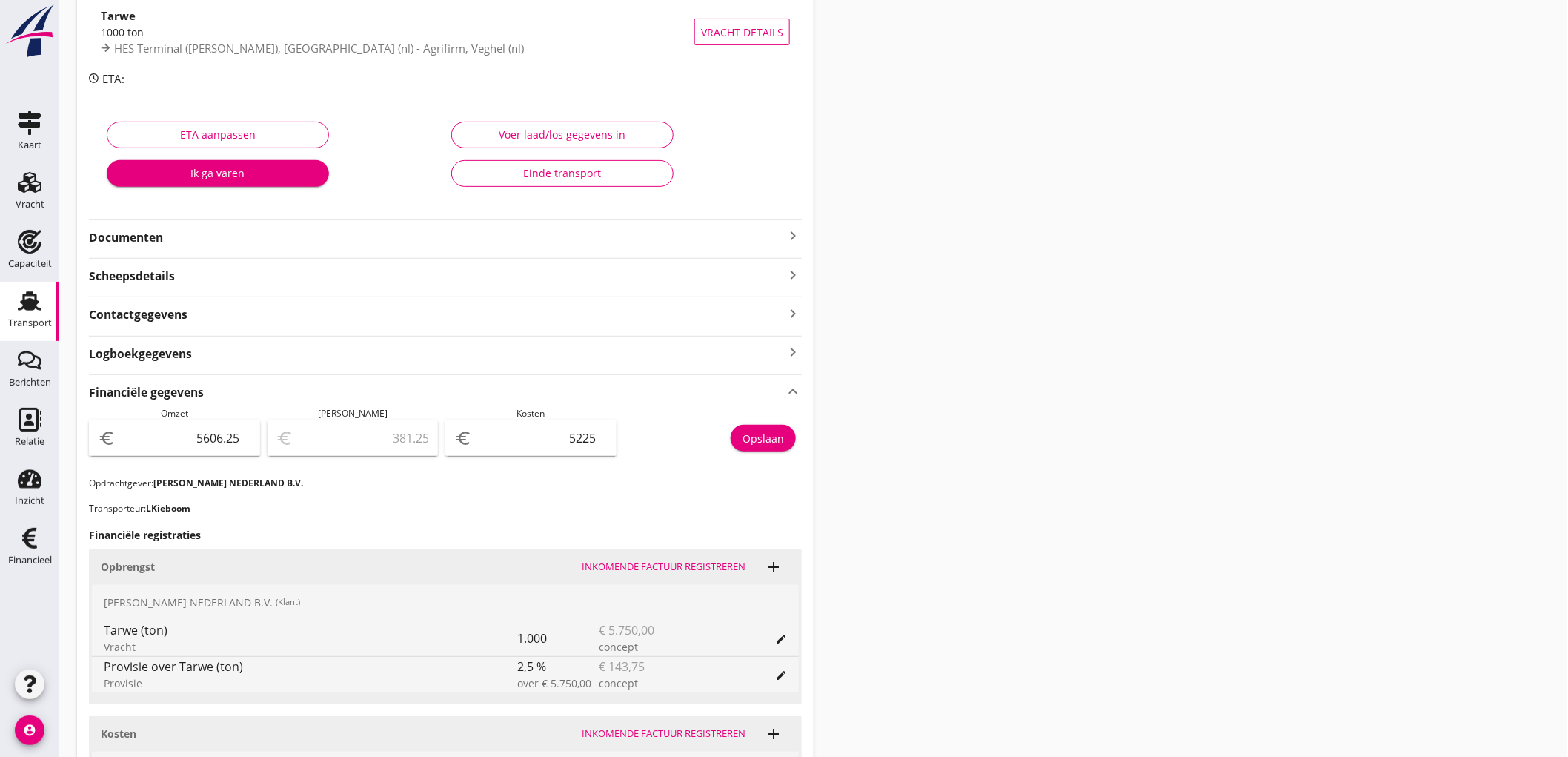
click at [8, 313] on div "Transport" at bounding box center [30, 324] width 44 height 21
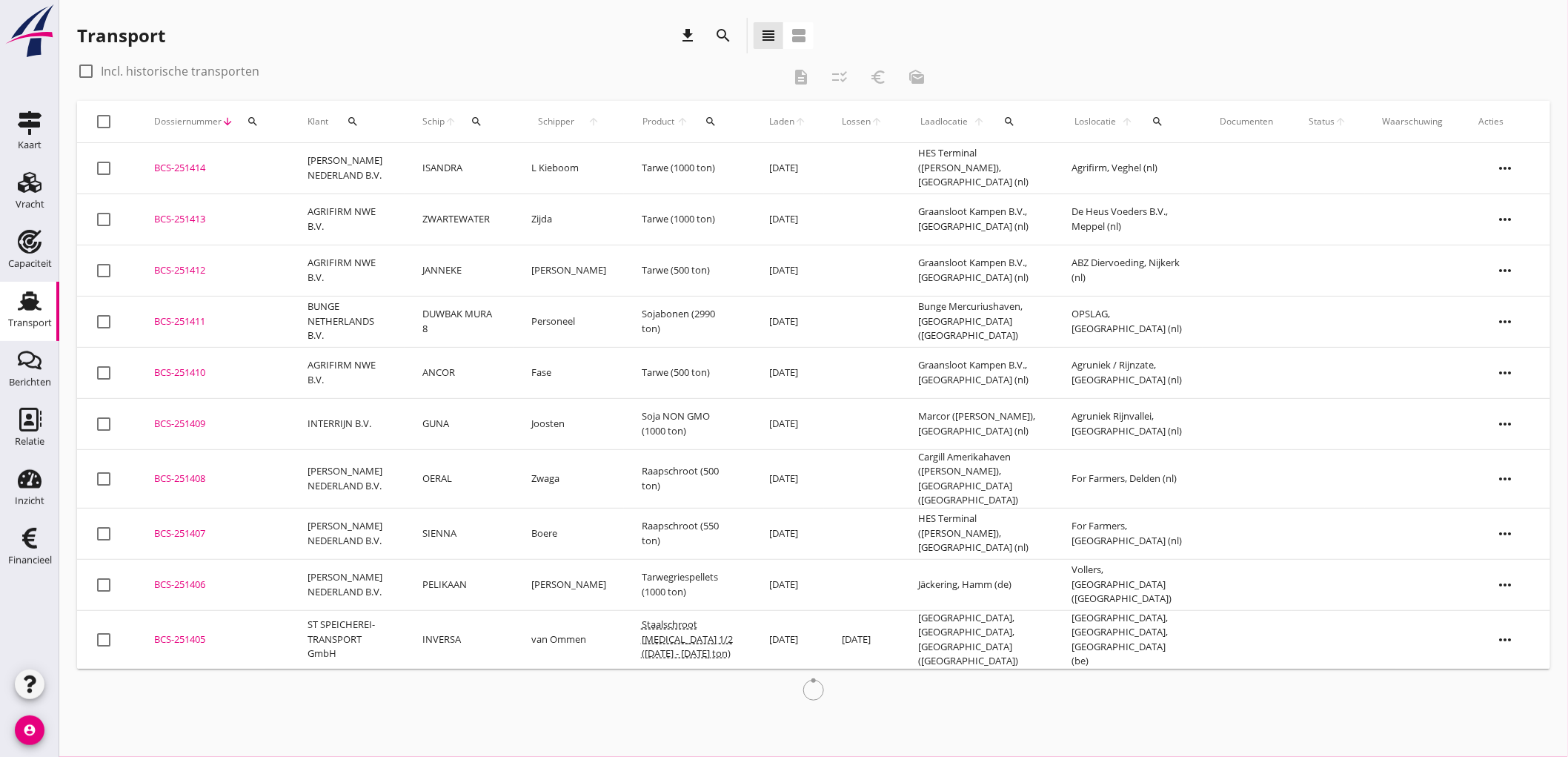
click at [722, 34] on icon "search" at bounding box center [724, 35] width 18 height 18
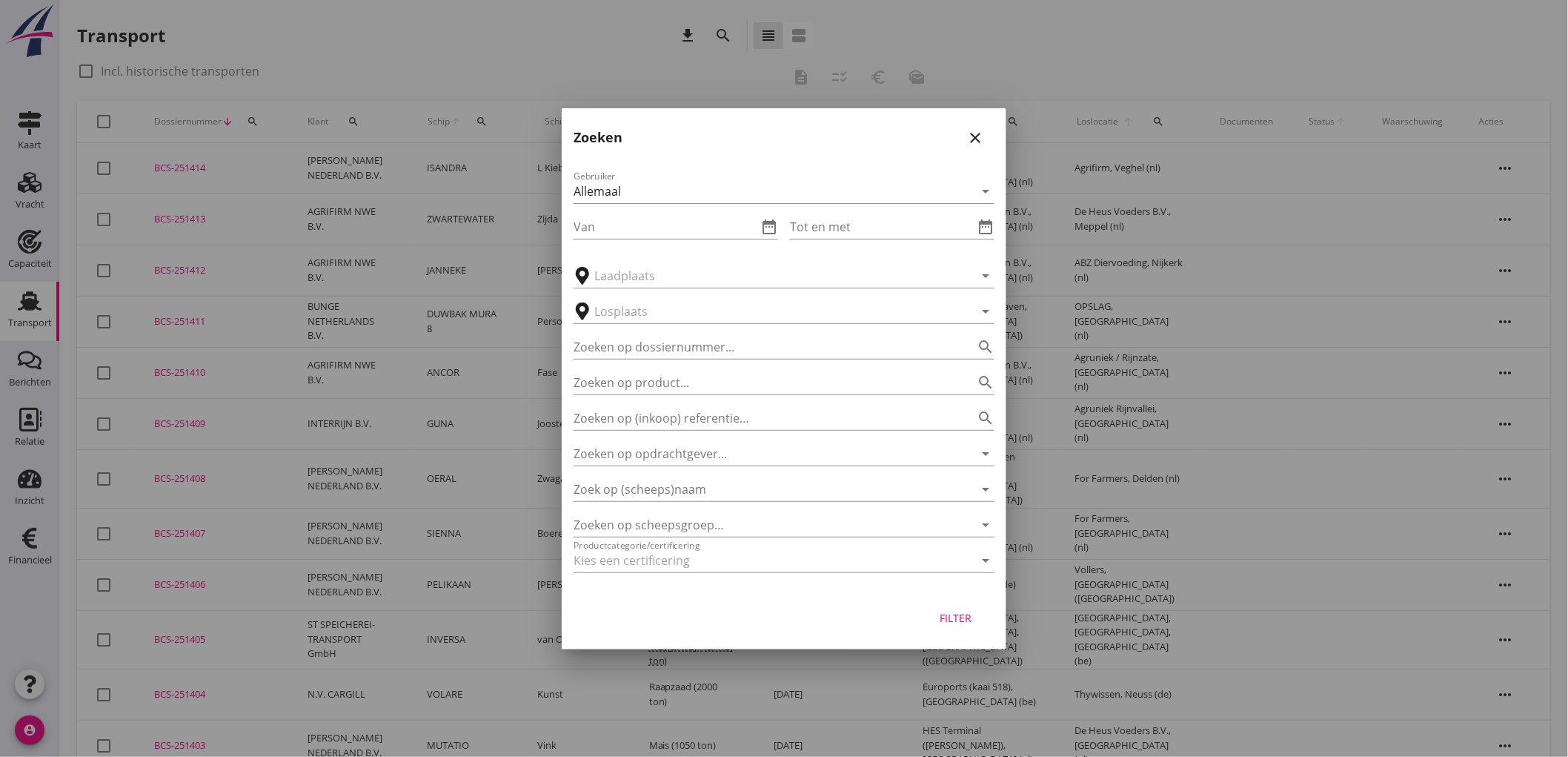
click at [978, 130] on icon "close" at bounding box center [976, 138] width 18 height 18
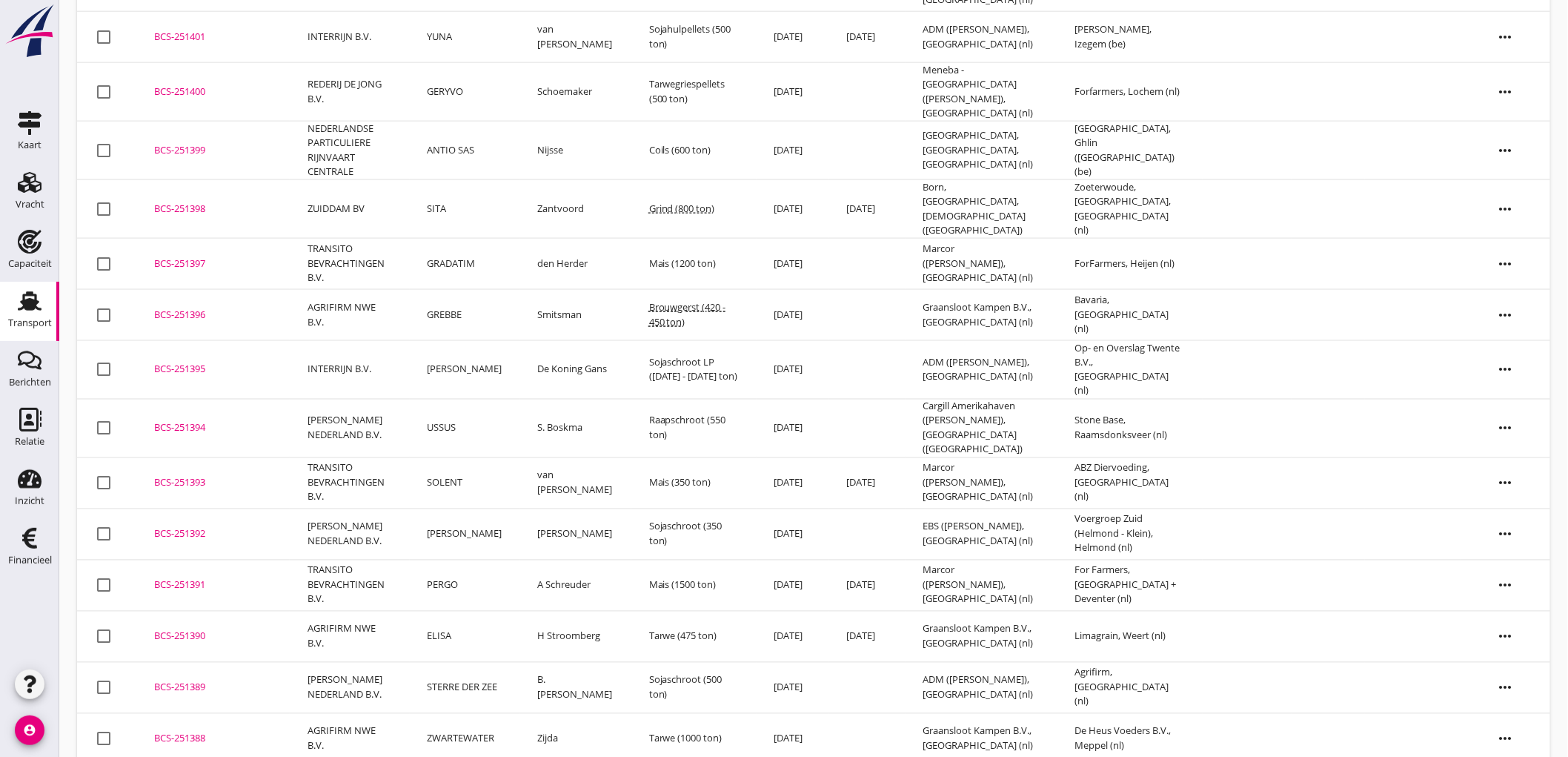
scroll to position [946, 0]
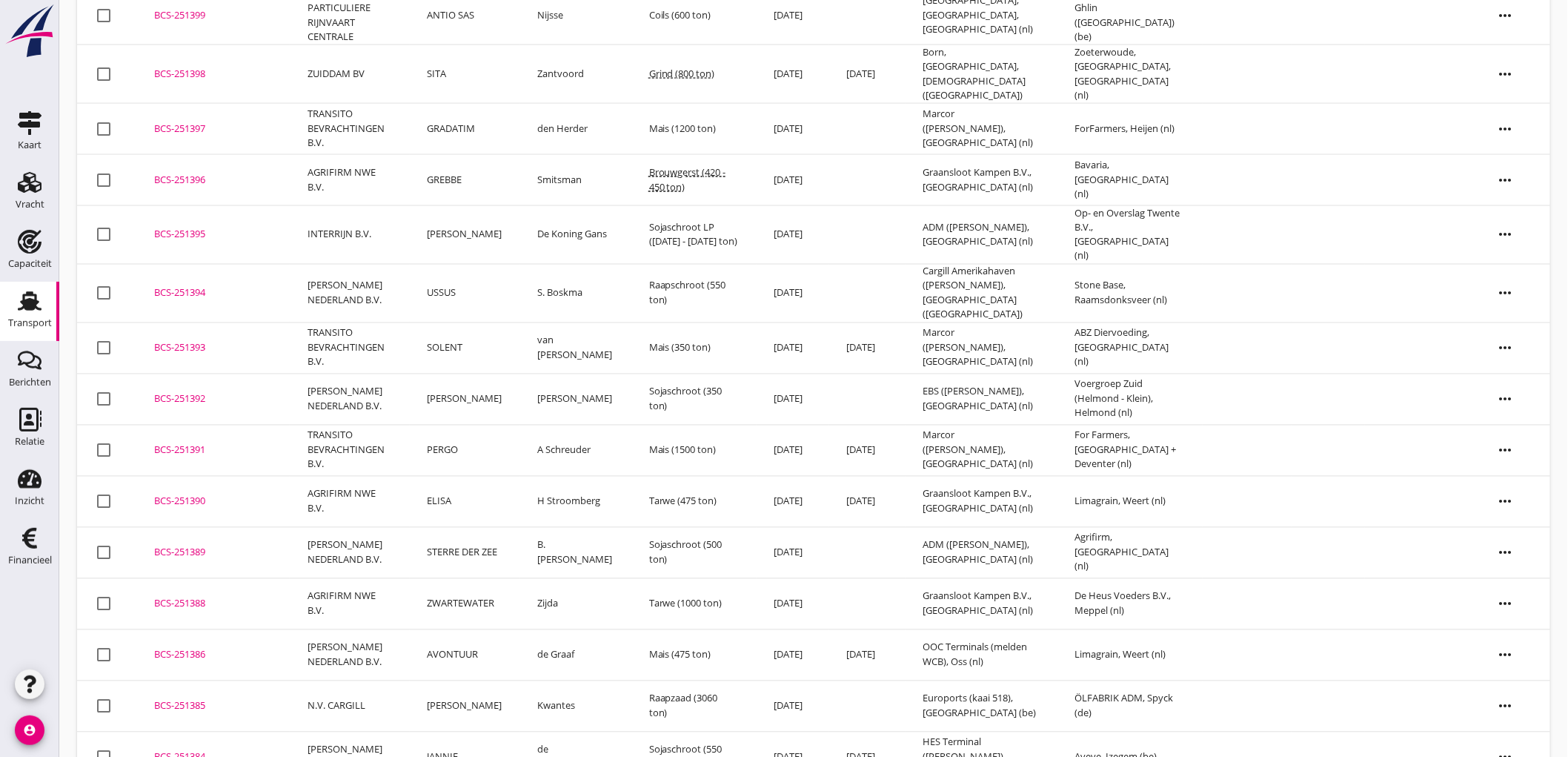
click at [542, 680] on td "Kwantes" at bounding box center [576, 706] width 111 height 51
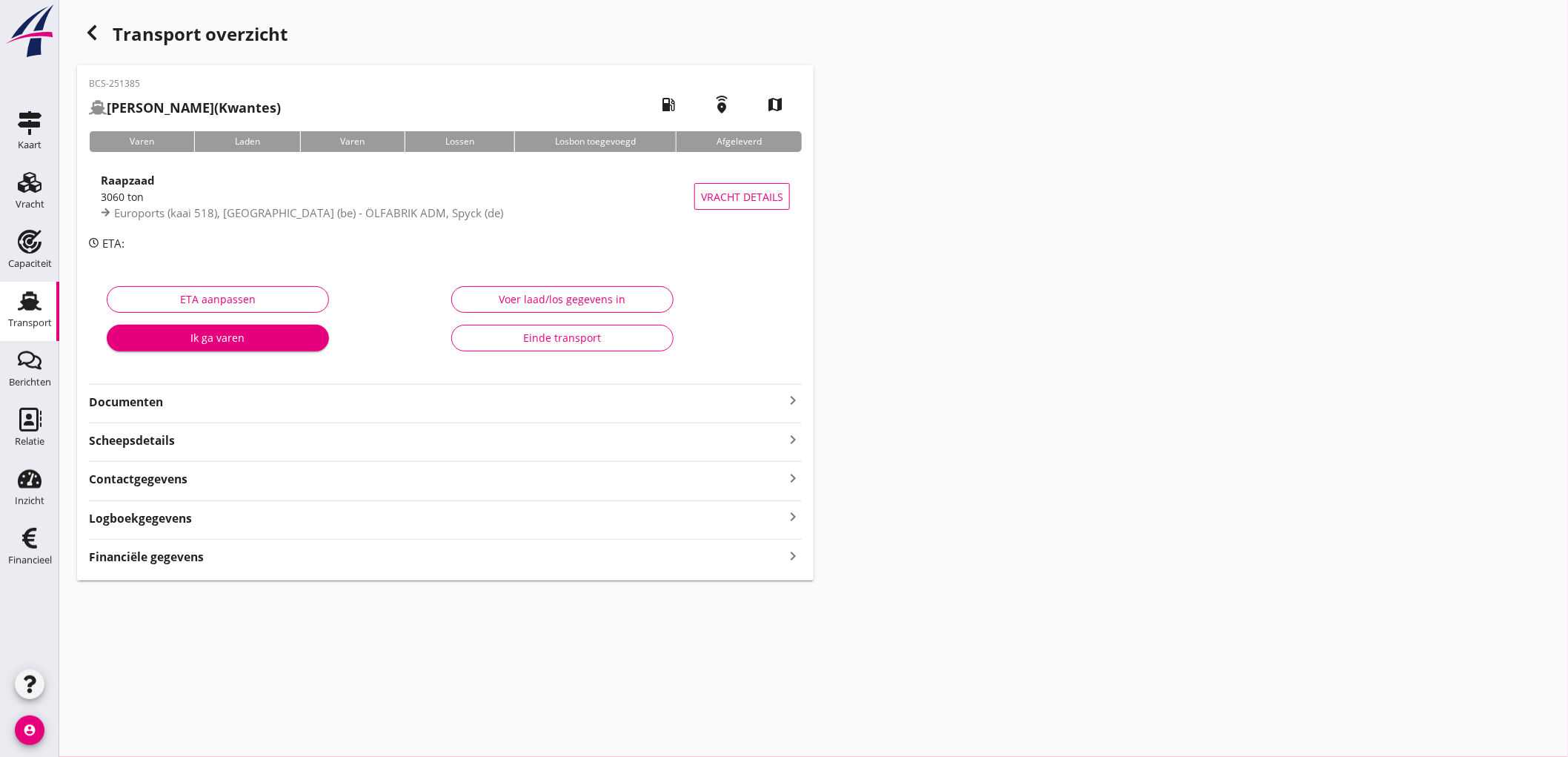
click at [313, 399] on strong "Documenten" at bounding box center [436, 402] width 695 height 17
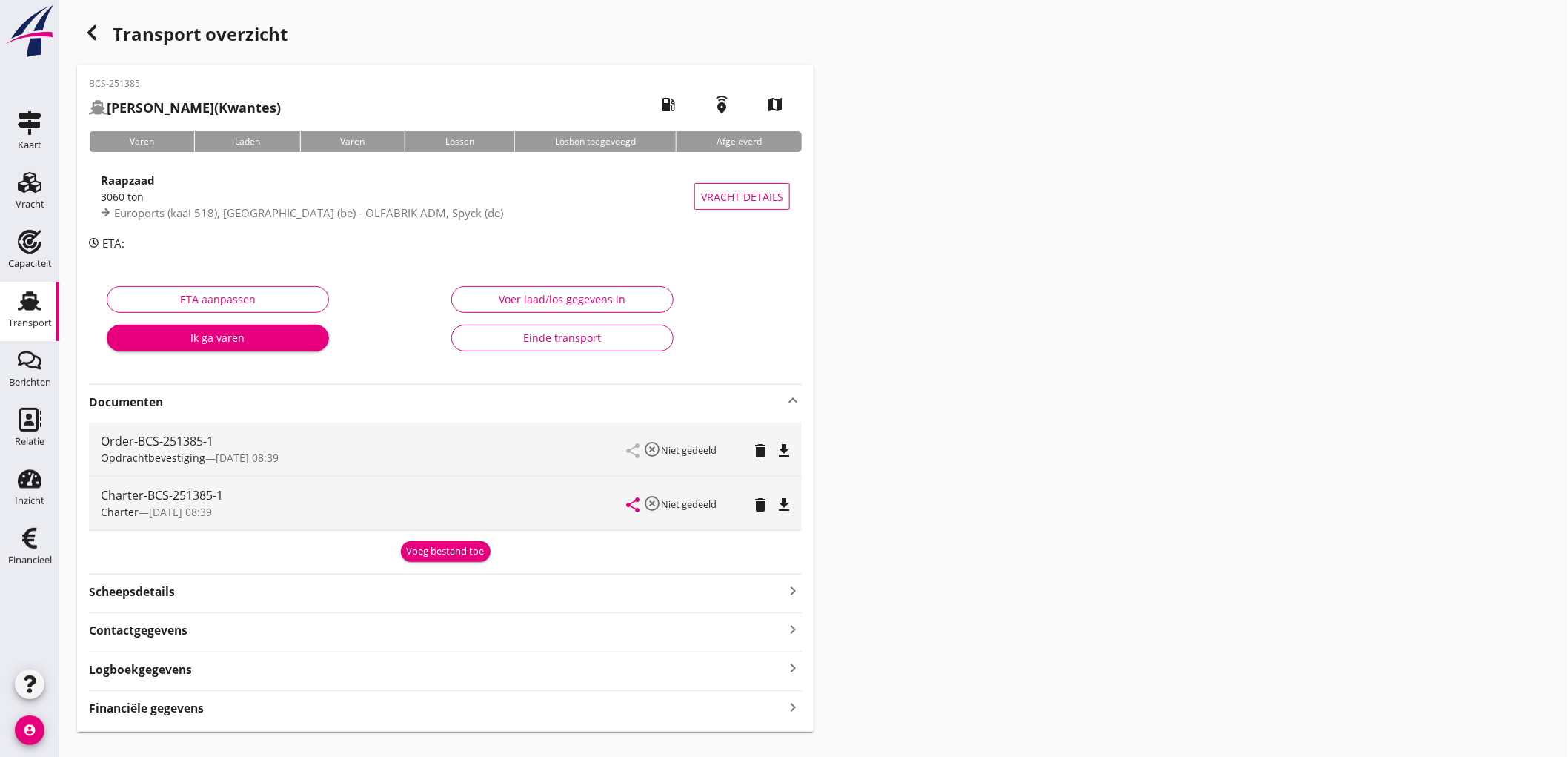
click at [426, 461] on div "Opdrachtbevestiging — 12/09 08:39" at bounding box center [363, 458] width 526 height 16
click at [434, 553] on div "Voeg bestand toe" at bounding box center [445, 552] width 77 height 15
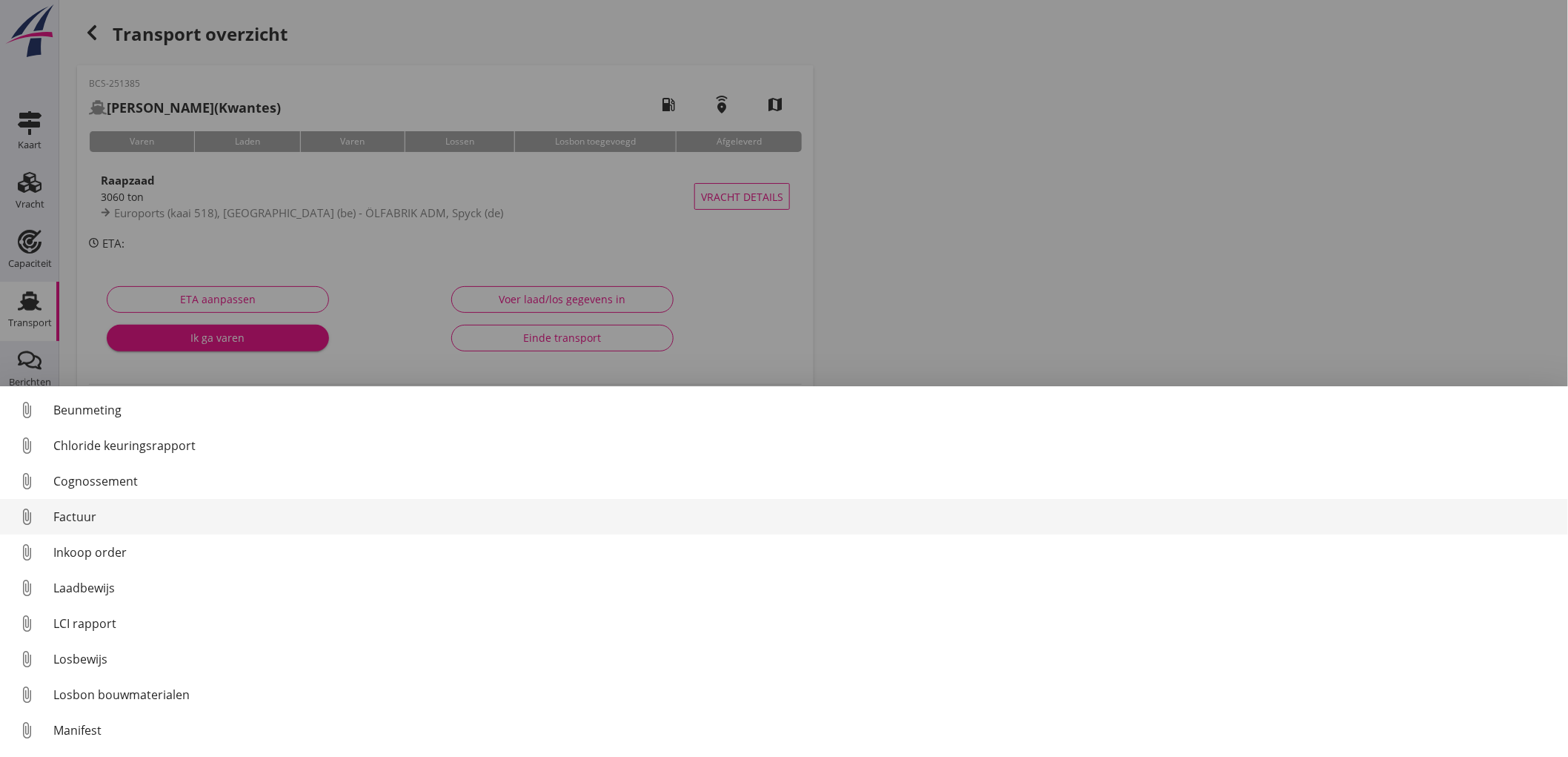
click at [104, 521] on div "Factuur" at bounding box center [805, 517] width 1503 height 18
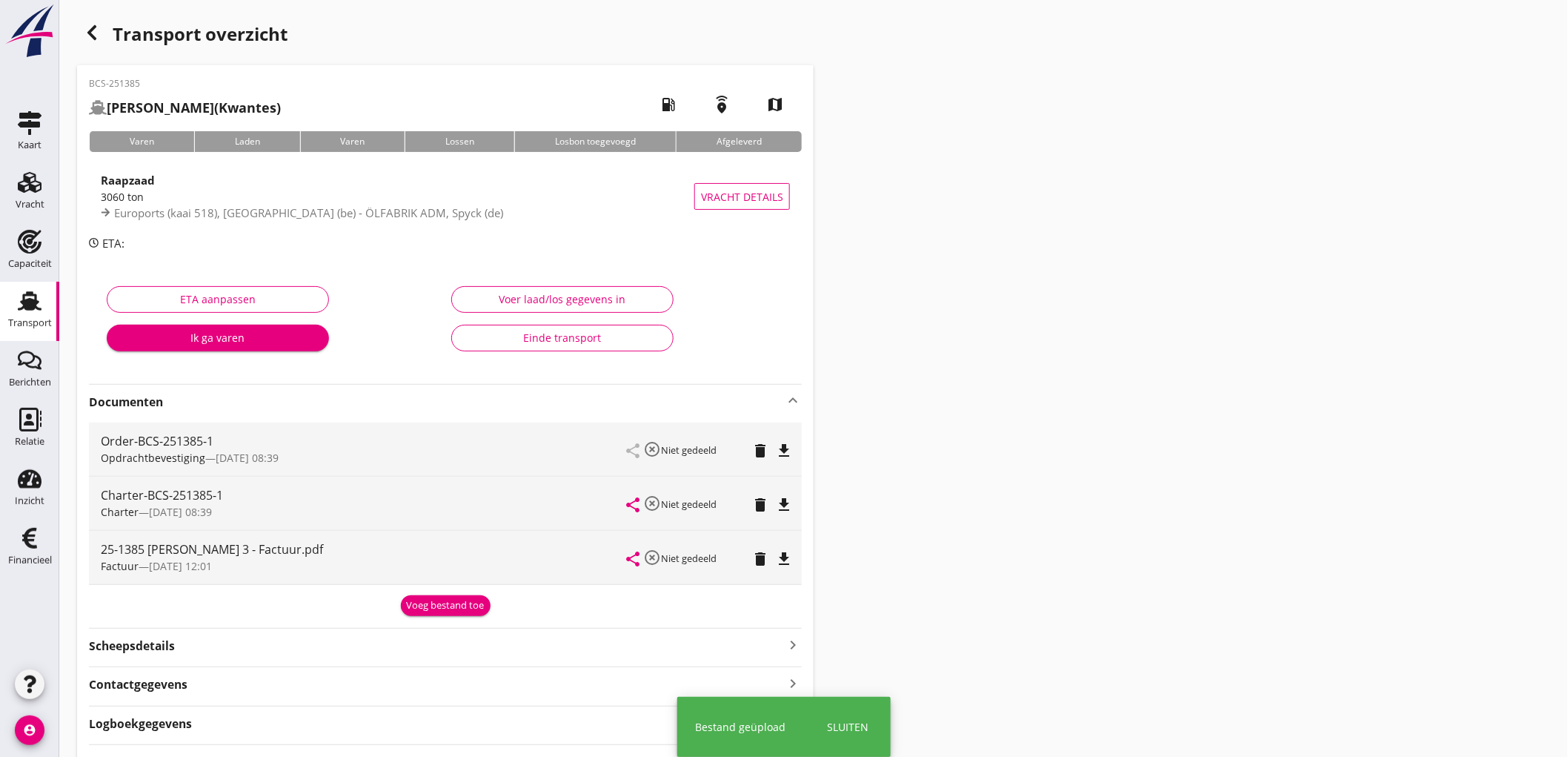
click at [447, 591] on div "Voeg bestand toe" at bounding box center [445, 603] width 713 height 25
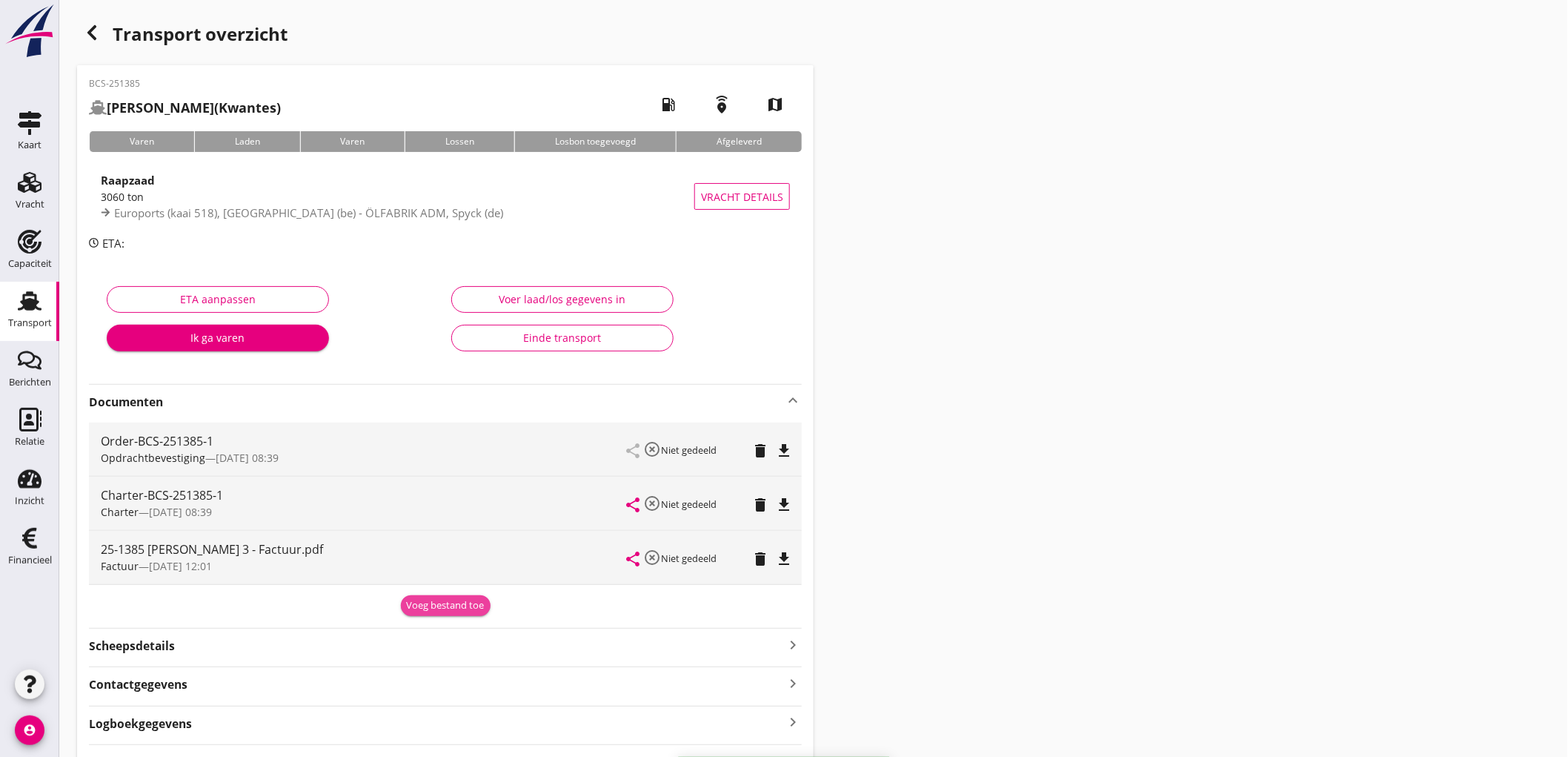
click at [452, 607] on div "Voeg bestand toe" at bounding box center [445, 606] width 77 height 15
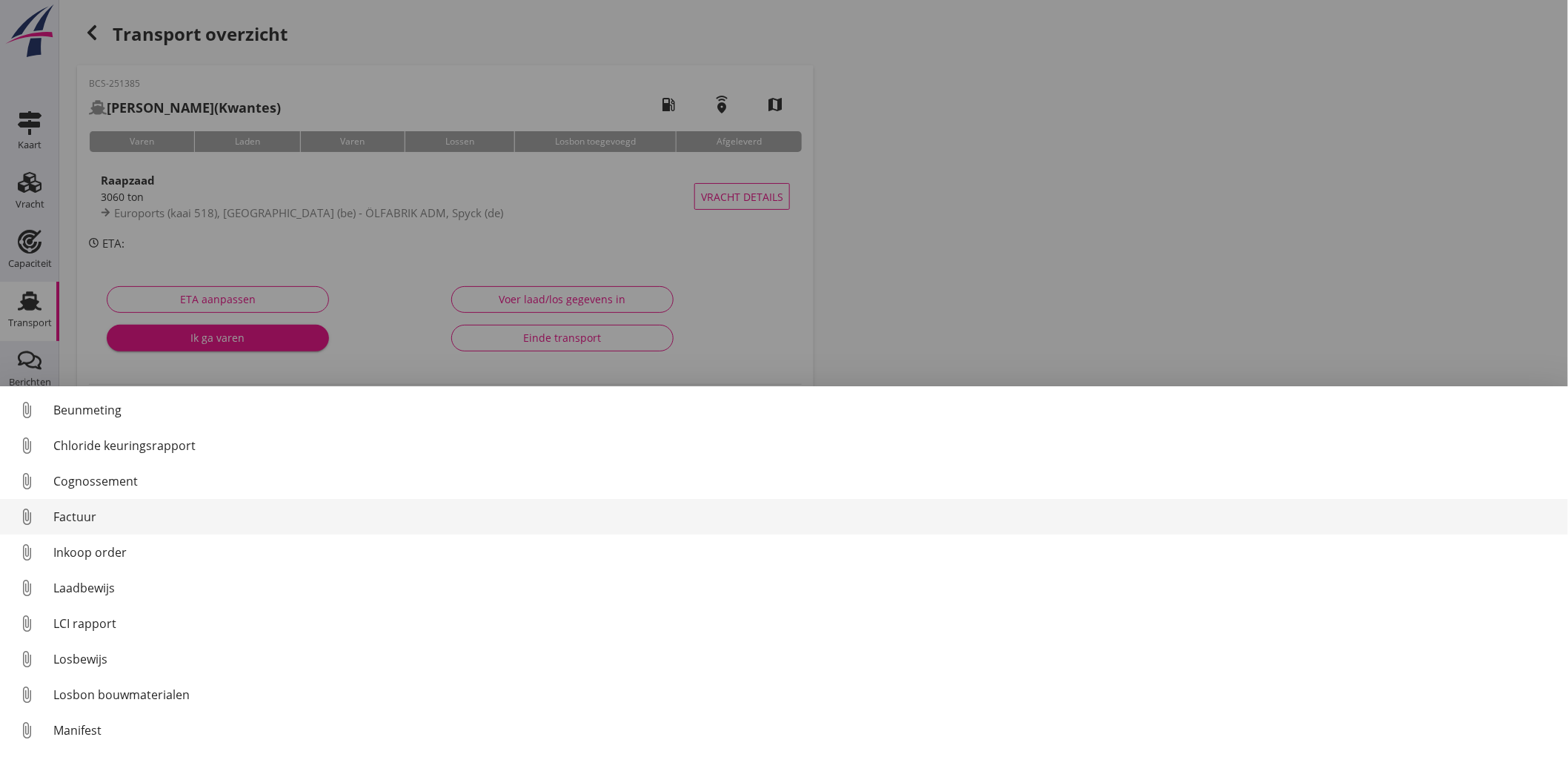
click at [156, 521] on div "Factuur" at bounding box center [805, 517] width 1503 height 18
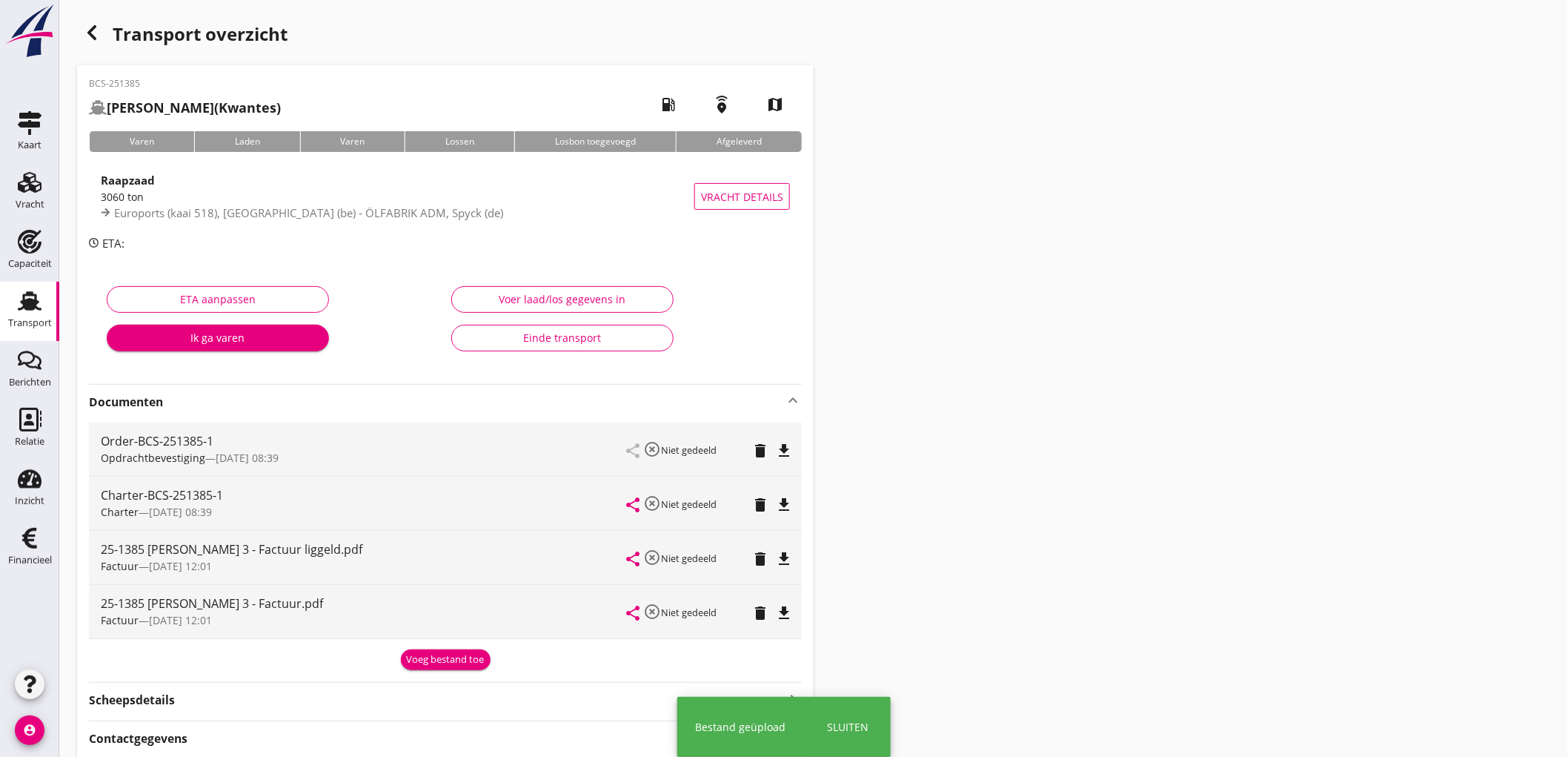
click at [457, 656] on div "Voeg bestand toe" at bounding box center [445, 660] width 77 height 15
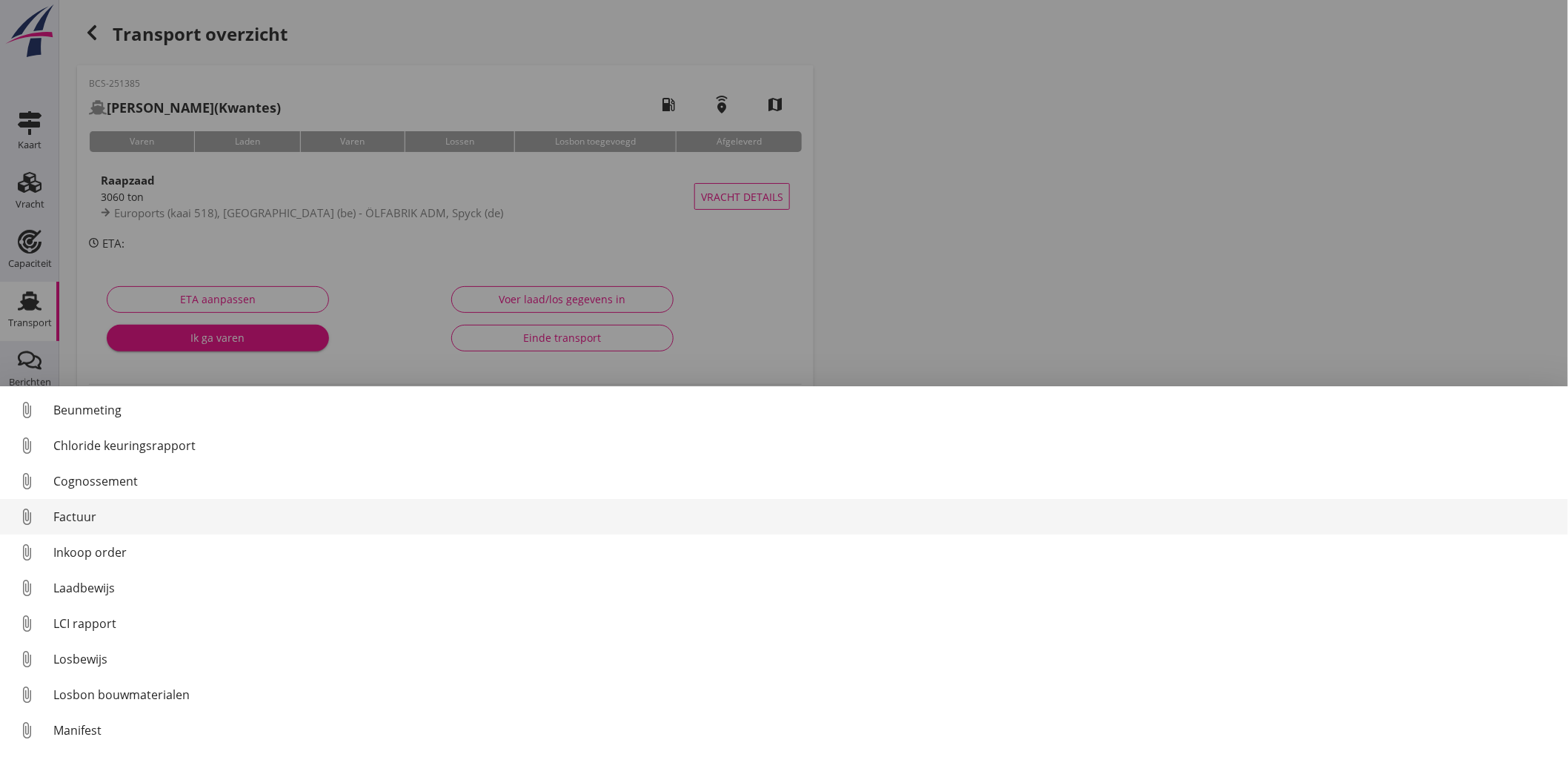
click at [144, 520] on div "Factuur" at bounding box center [805, 517] width 1503 height 18
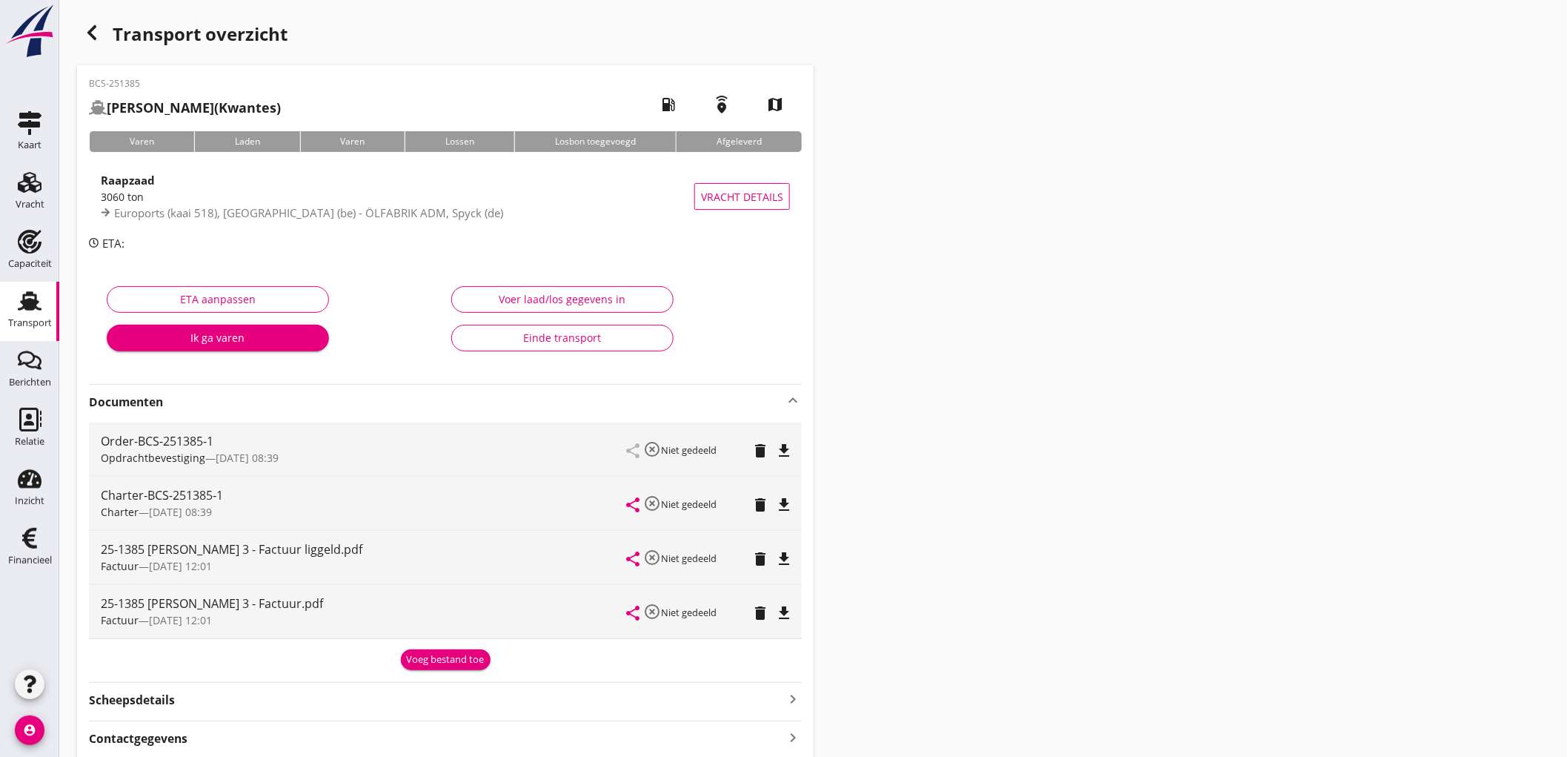
click at [473, 655] on div "Voeg bestand toe" at bounding box center [445, 660] width 77 height 15
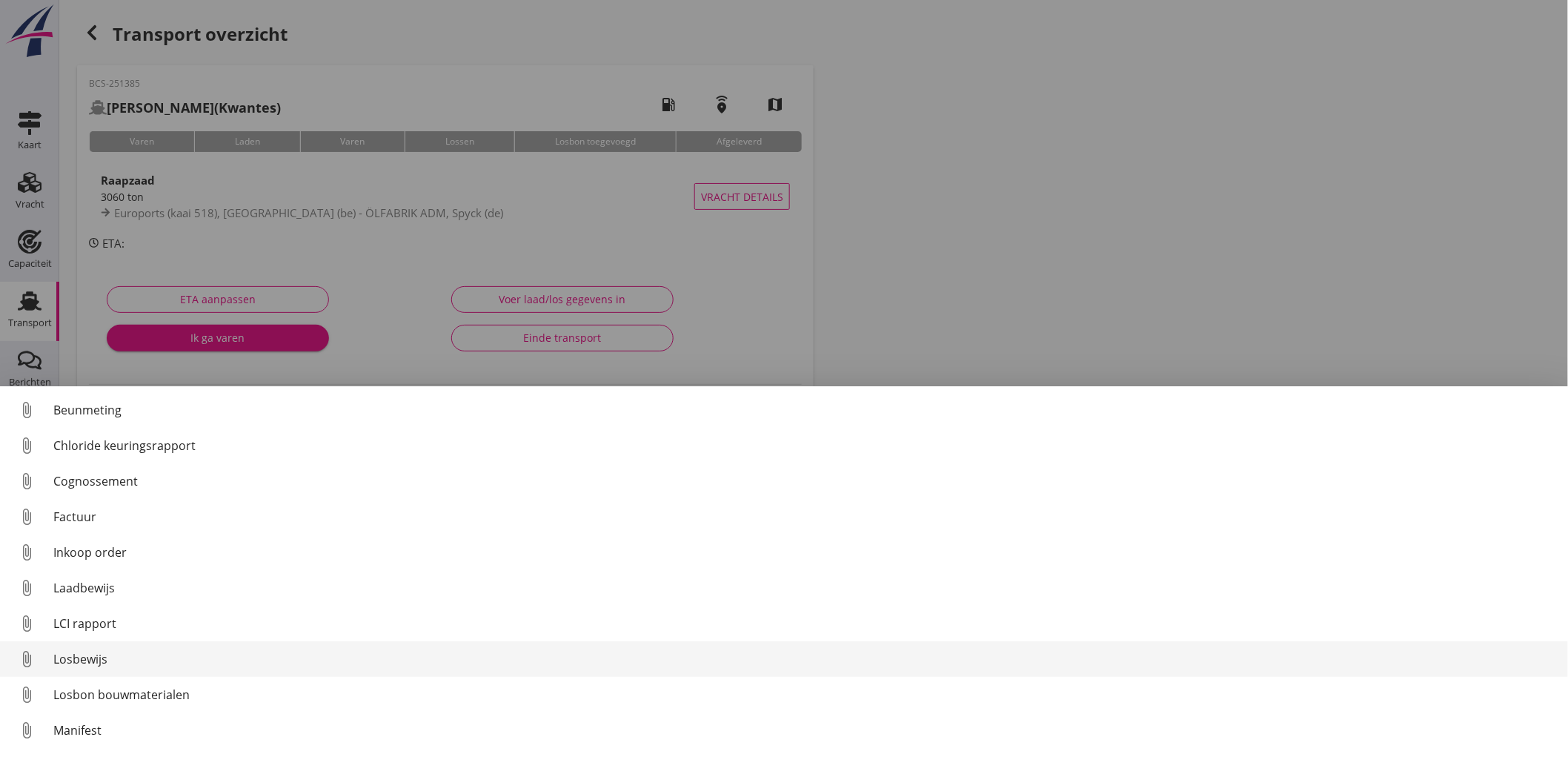
click at [116, 660] on div "Losbewijs" at bounding box center [805, 659] width 1503 height 18
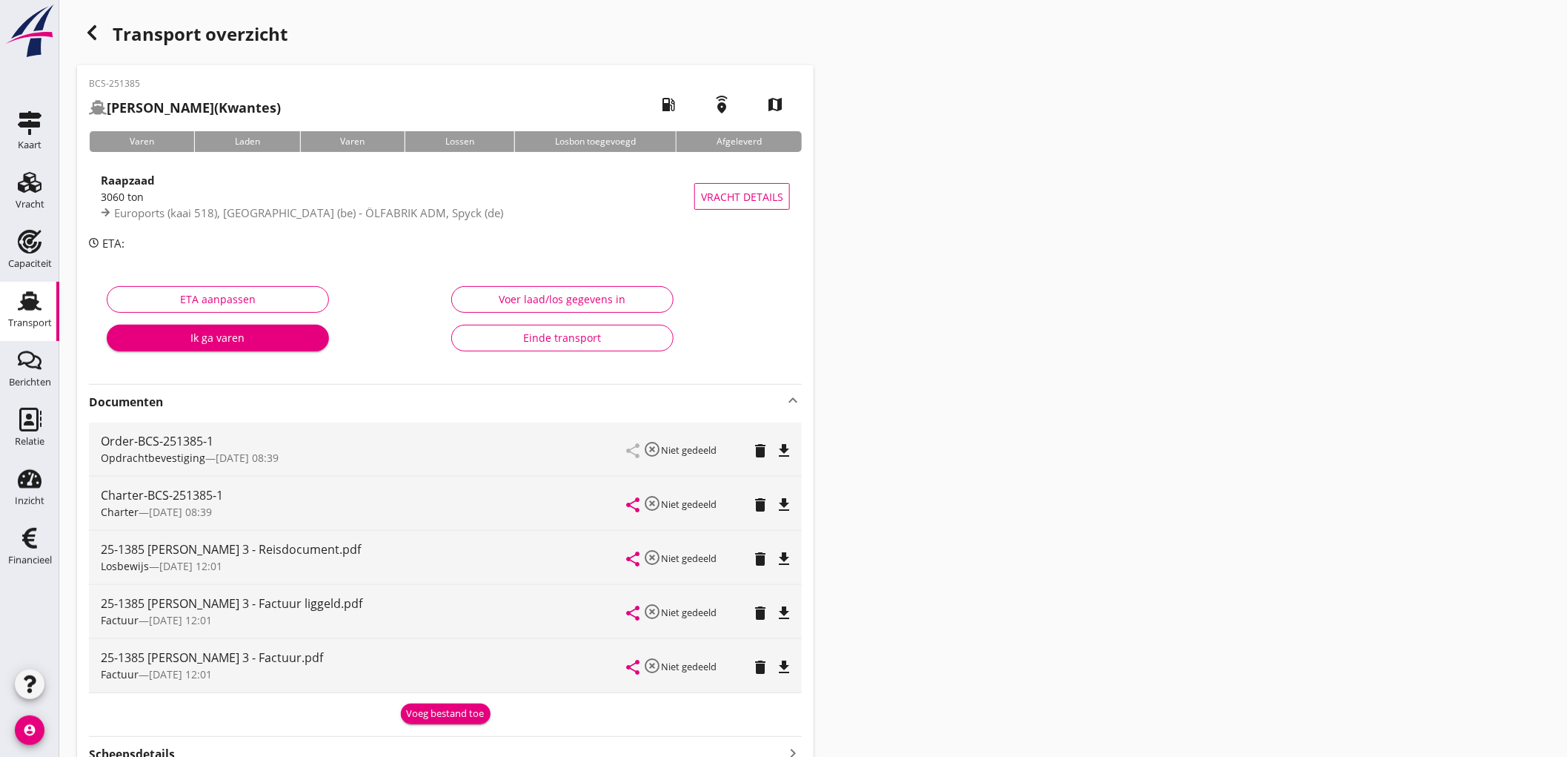
click at [18, 309] on icon "Transport" at bounding box center [30, 301] width 24 height 24
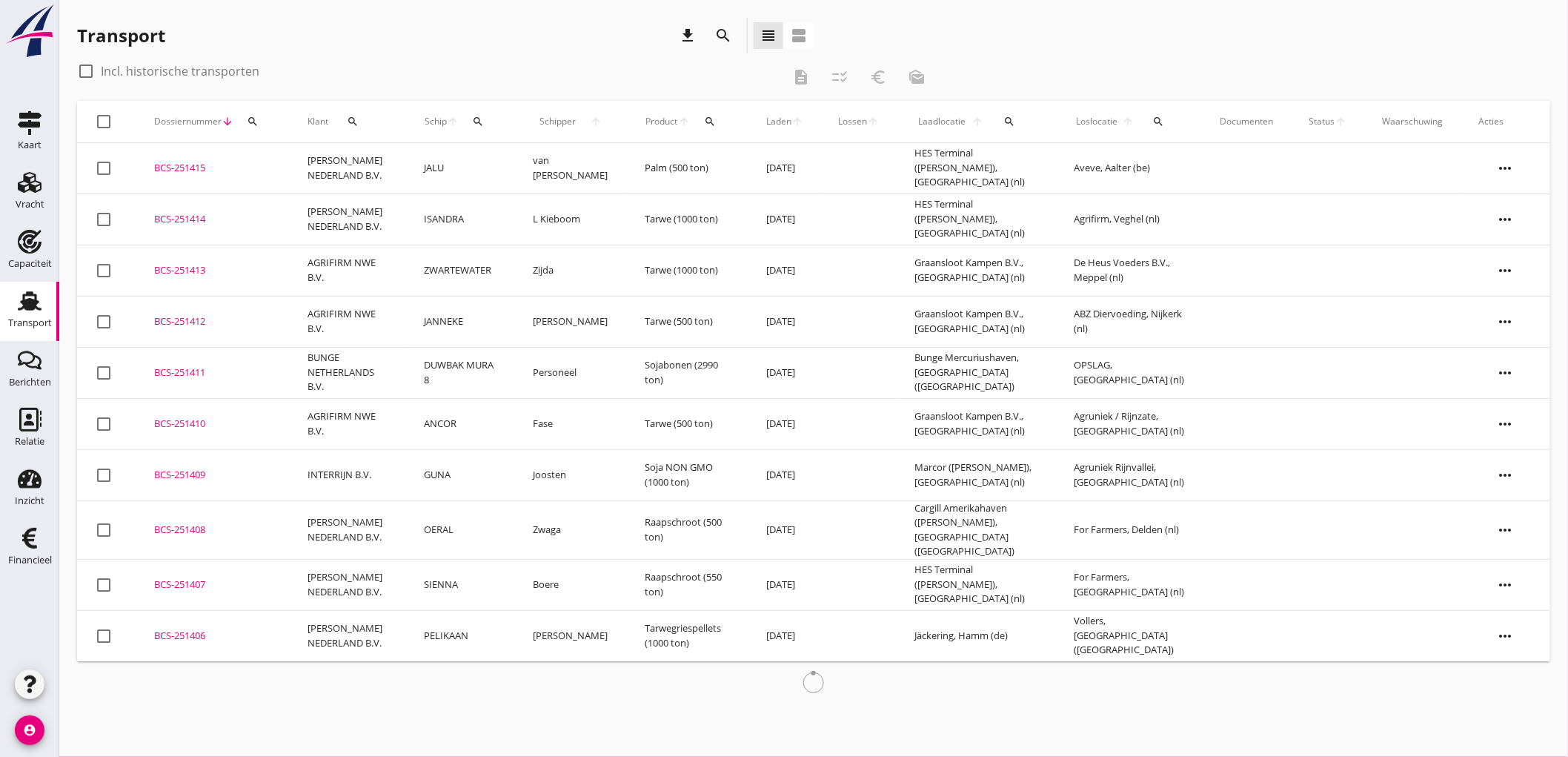
click at [477, 120] on icon "search" at bounding box center [478, 122] width 12 height 12
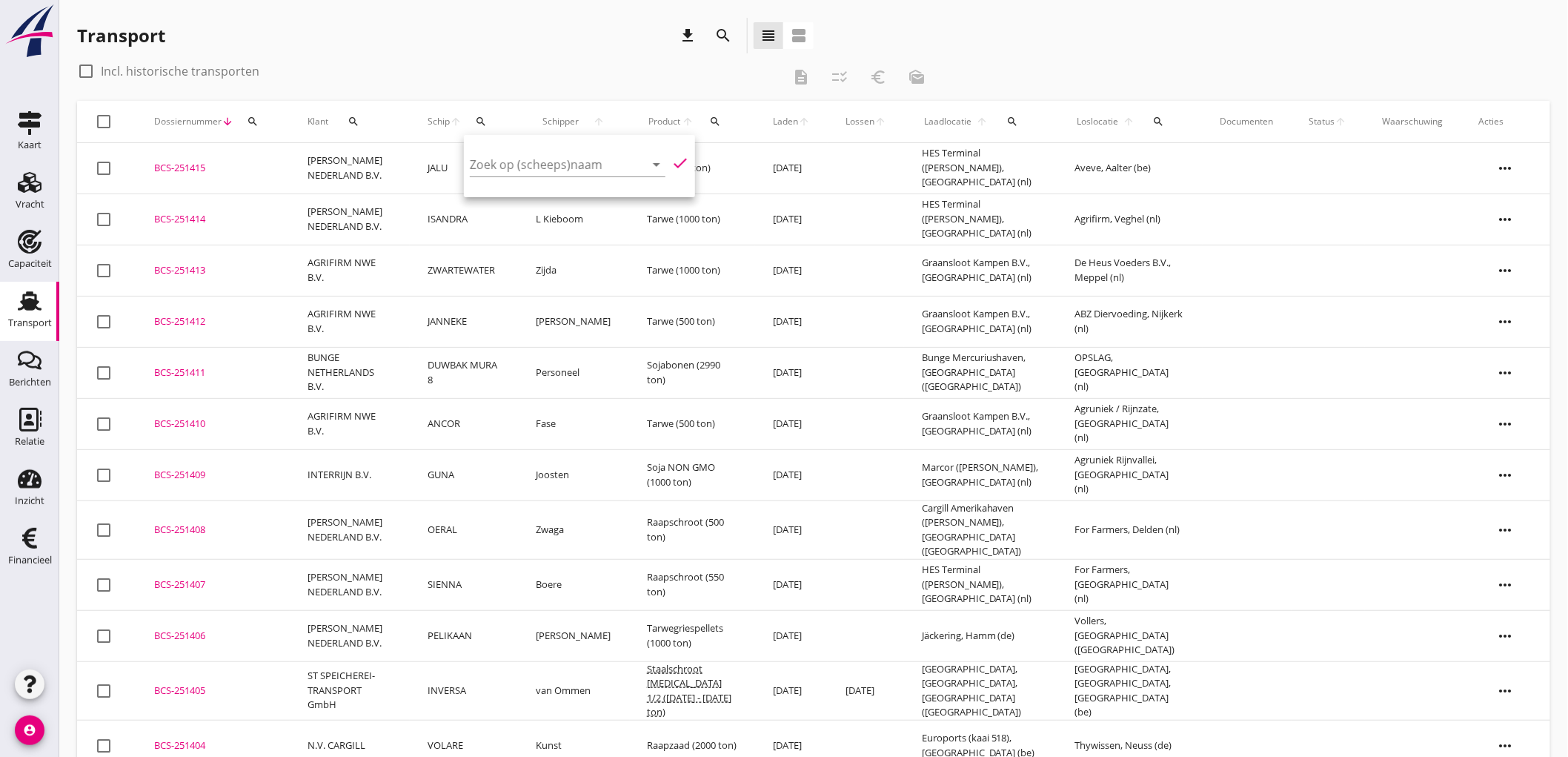
click at [1016, 12] on div "Transport download search view_headline view_agenda check_box_outline_blank Inc…" at bounding box center [814, 610] width 1509 height 1220
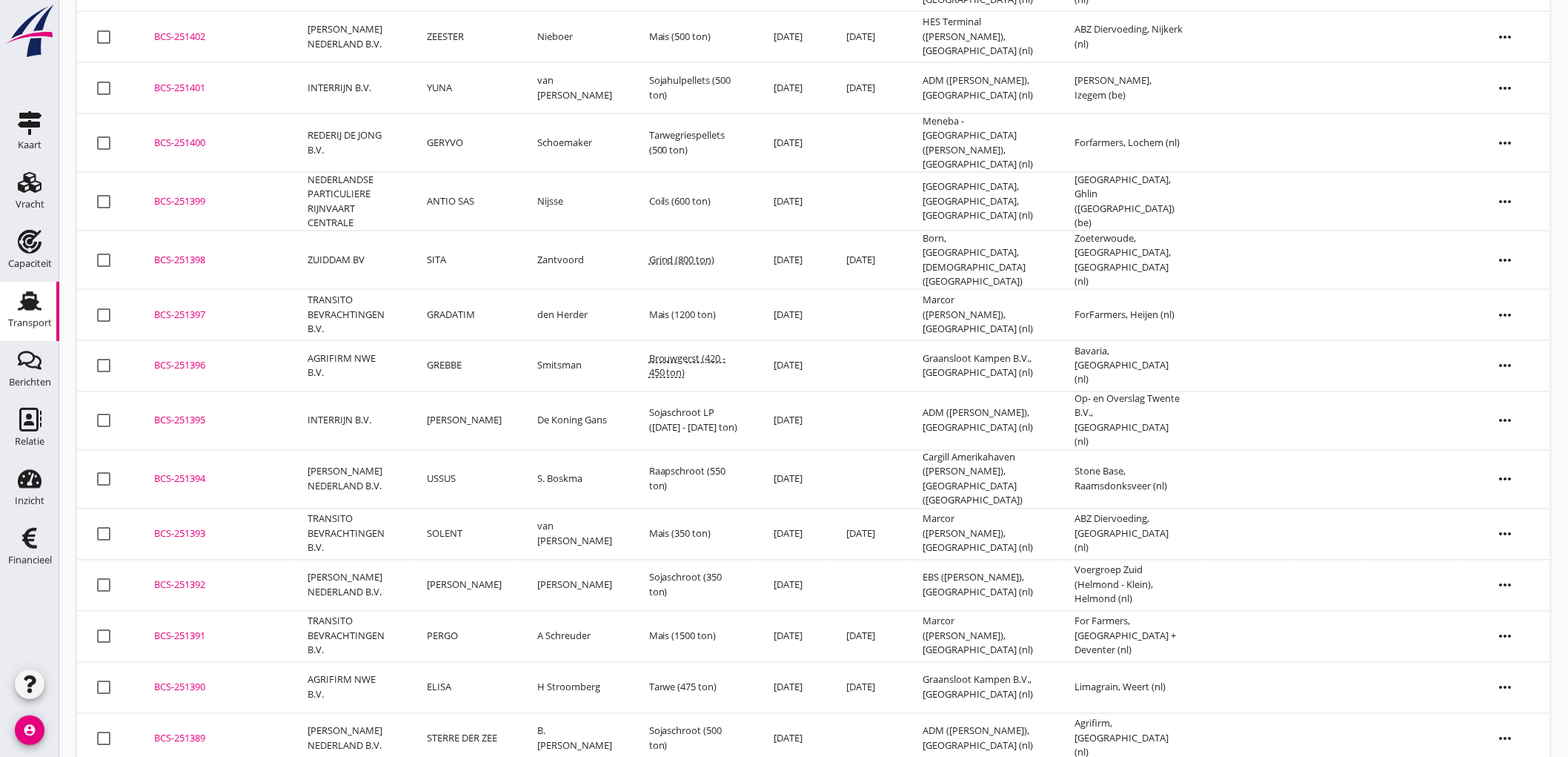
scroll to position [946, 0]
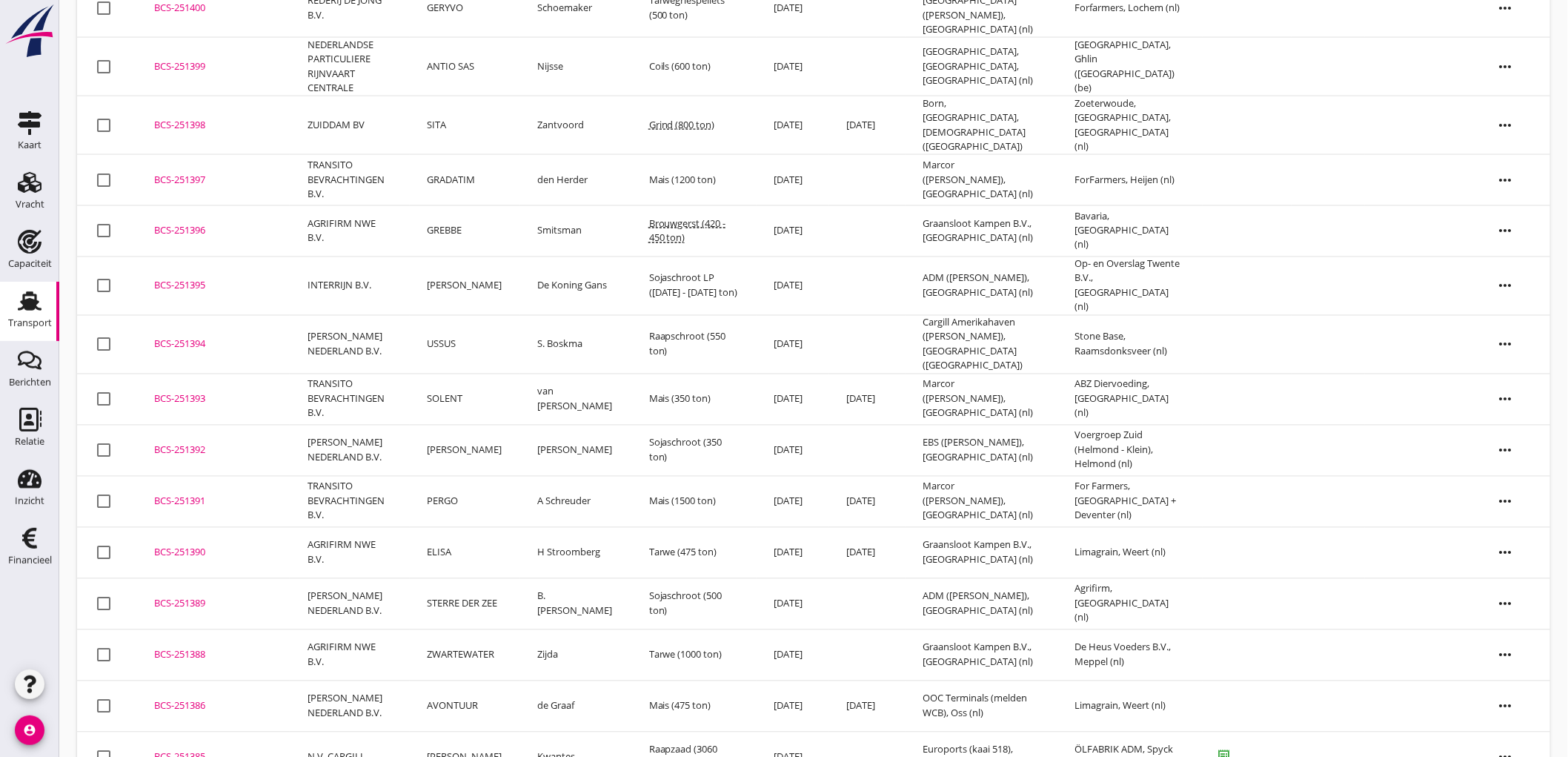
click at [519, 731] on td "JANNA MARIA III" at bounding box center [465, 757] width 111 height 51
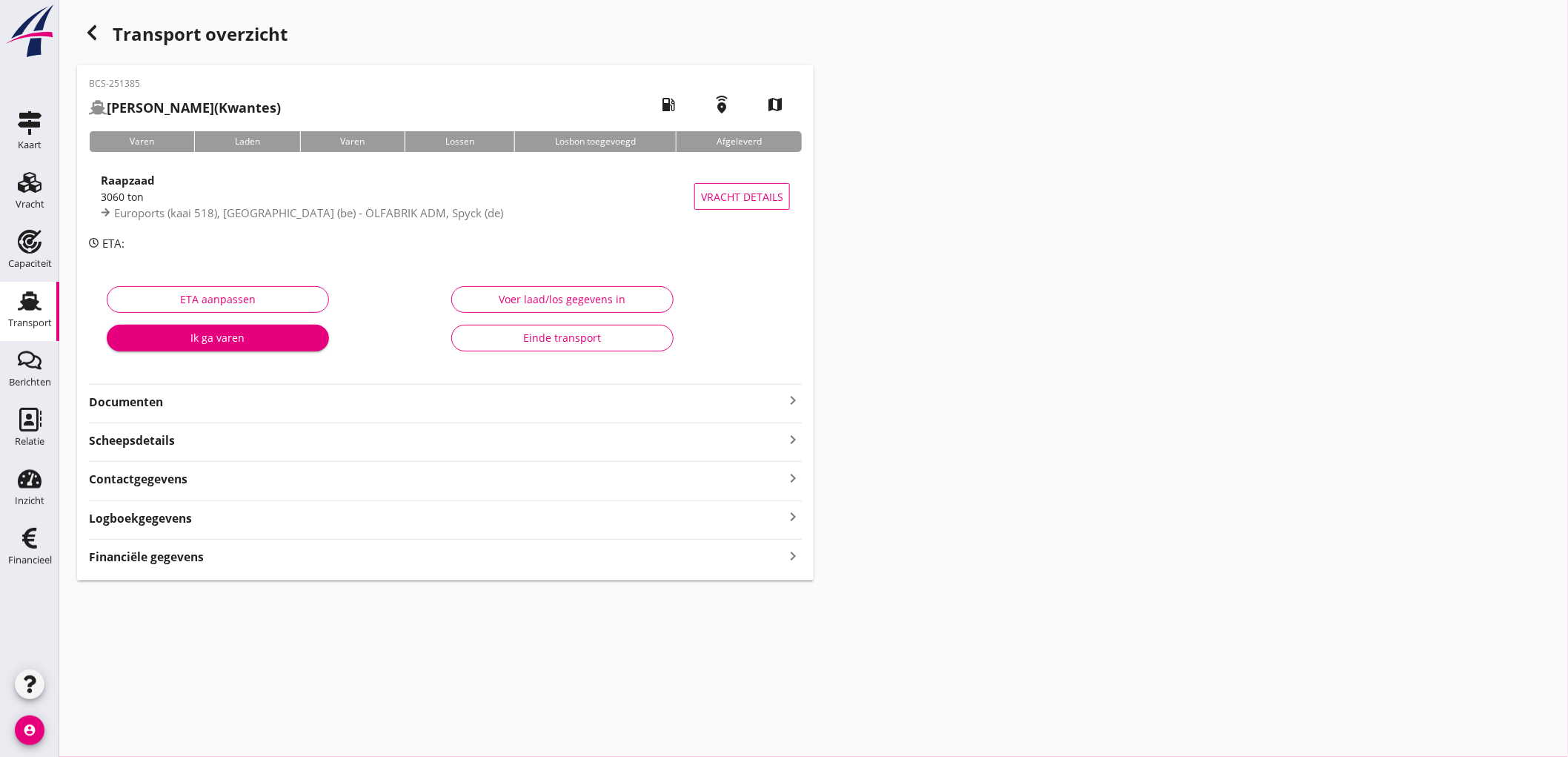
click at [289, 402] on strong "Documenten" at bounding box center [436, 402] width 695 height 17
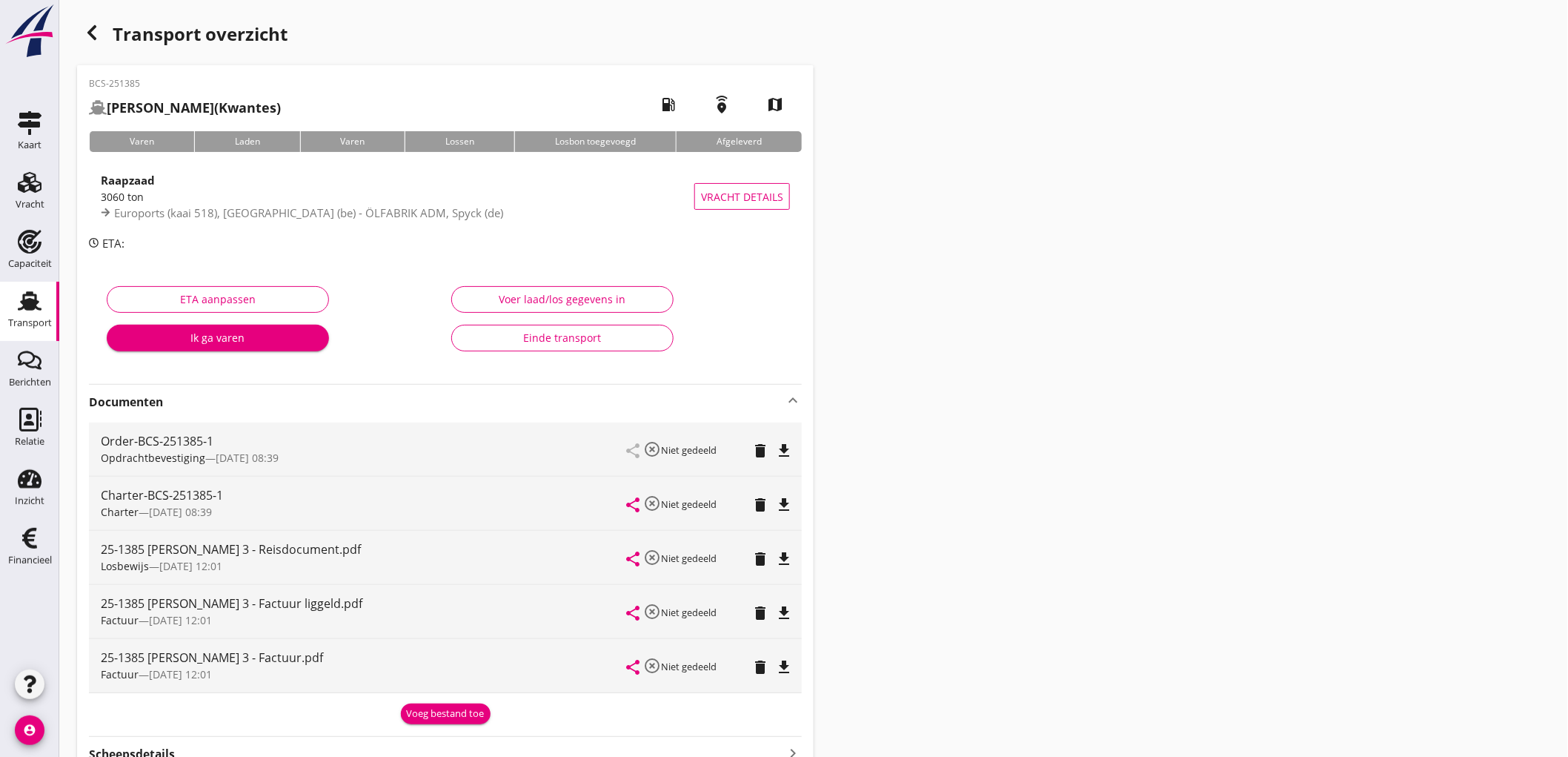
click at [456, 716] on div "Voeg bestand toe" at bounding box center [445, 714] width 77 height 15
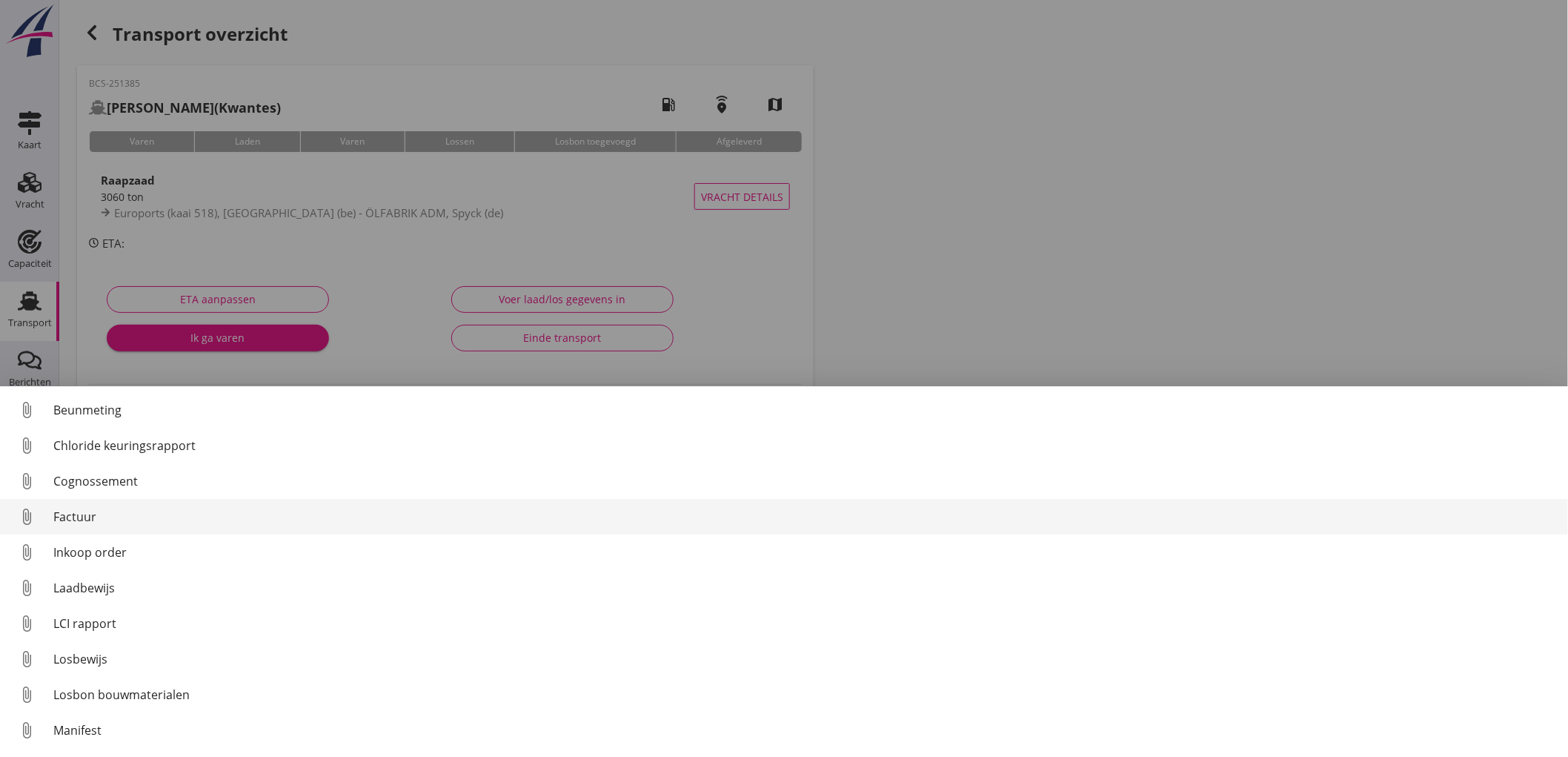
click at [150, 521] on div "Factuur" at bounding box center [805, 517] width 1503 height 18
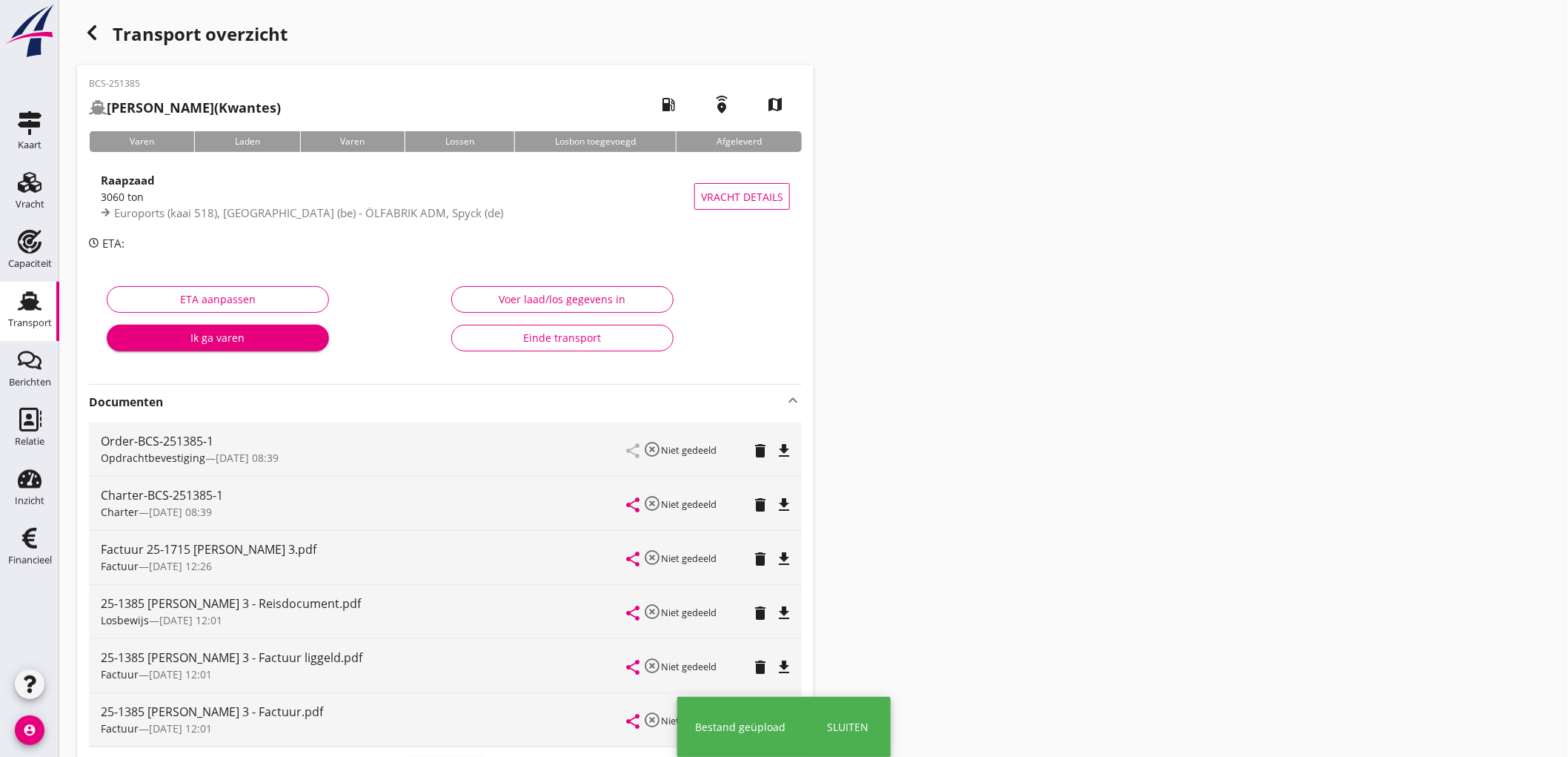
scroll to position [245, 0]
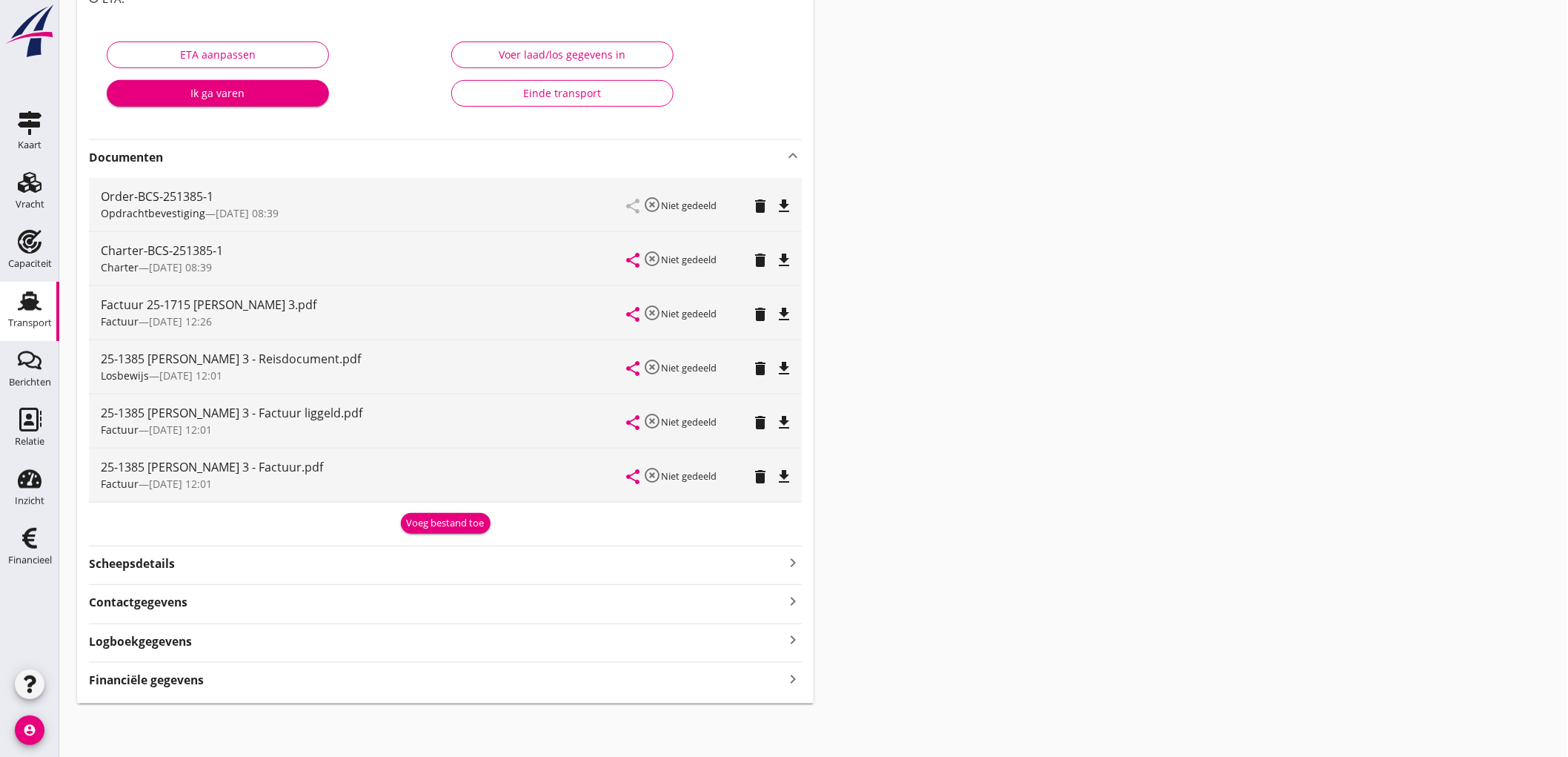
click at [439, 518] on div "Voeg bestand toe" at bounding box center [445, 524] width 77 height 15
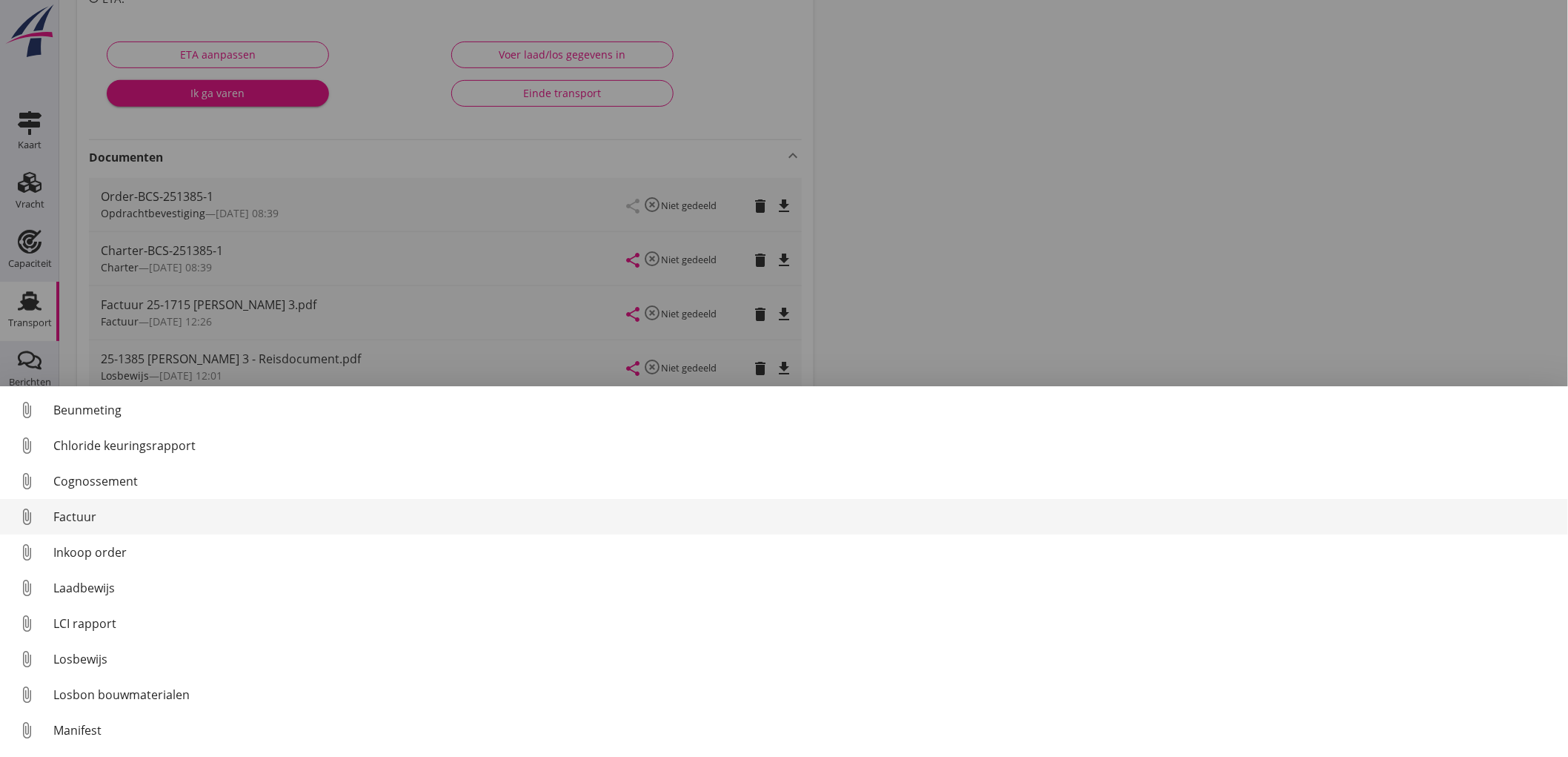
click at [191, 508] on div "Factuur" at bounding box center [805, 517] width 1503 height 18
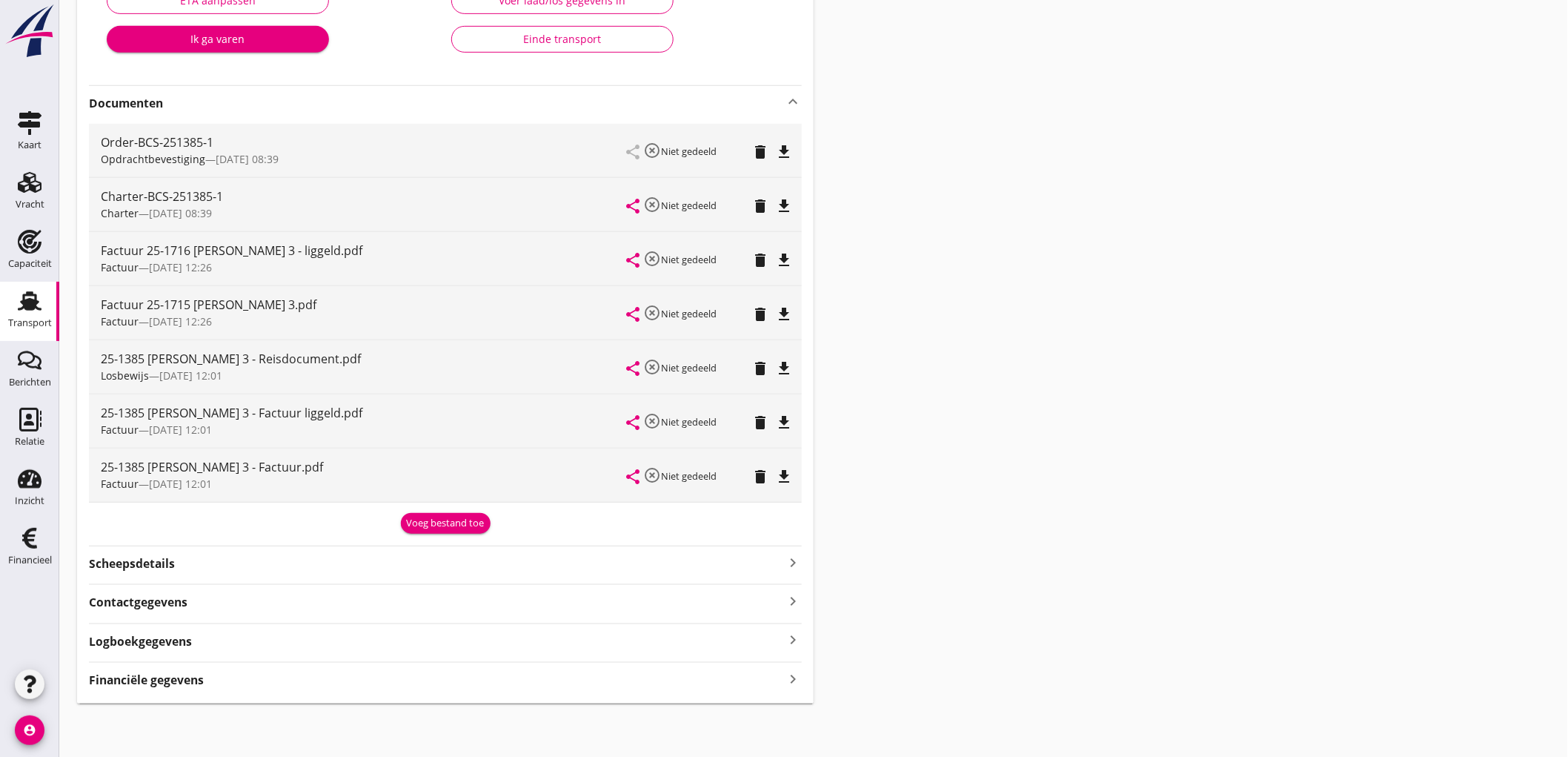
scroll to position [0, 0]
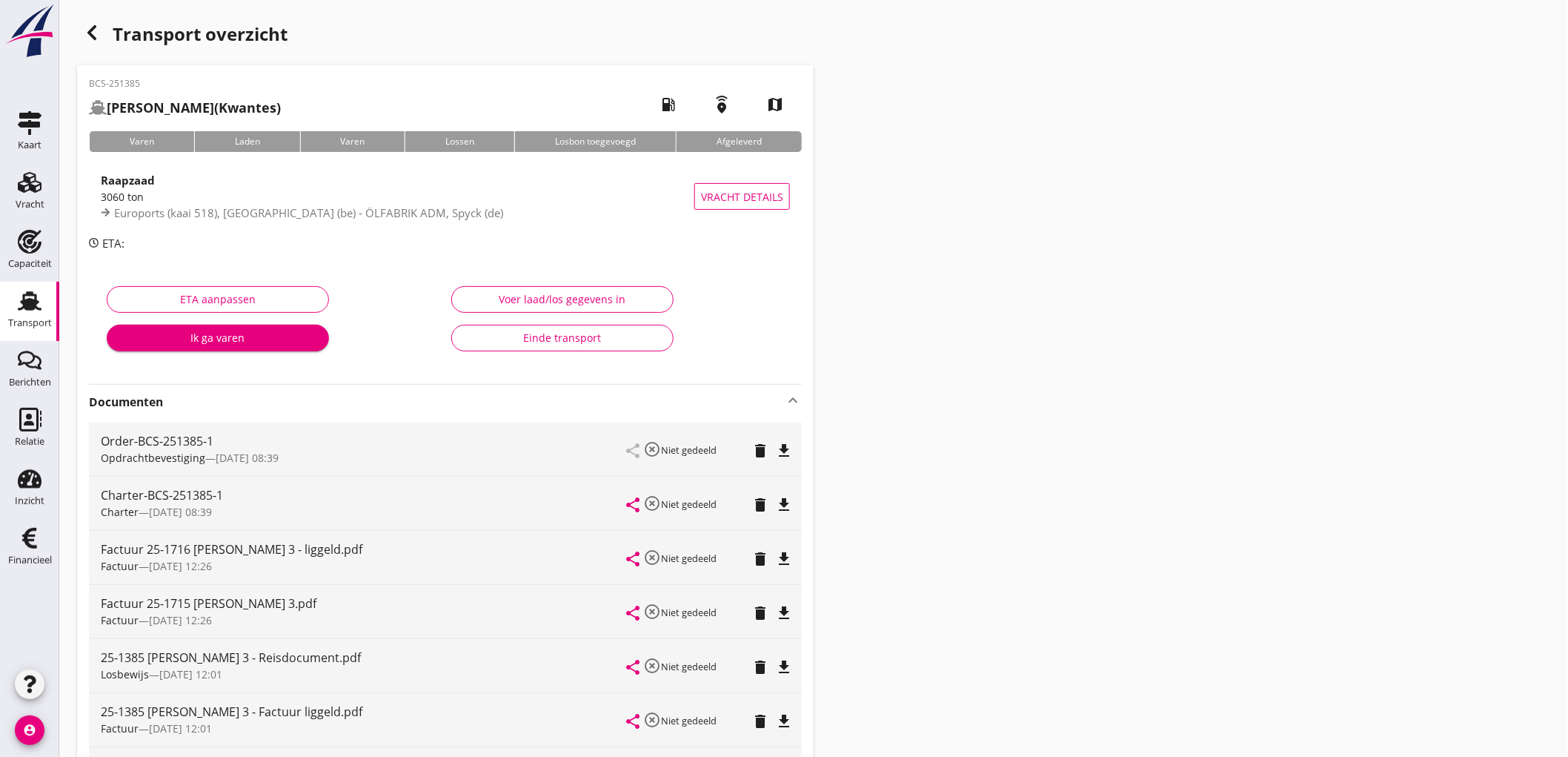
click at [582, 344] on div "Einde transport" at bounding box center [563, 337] width 197 height 16
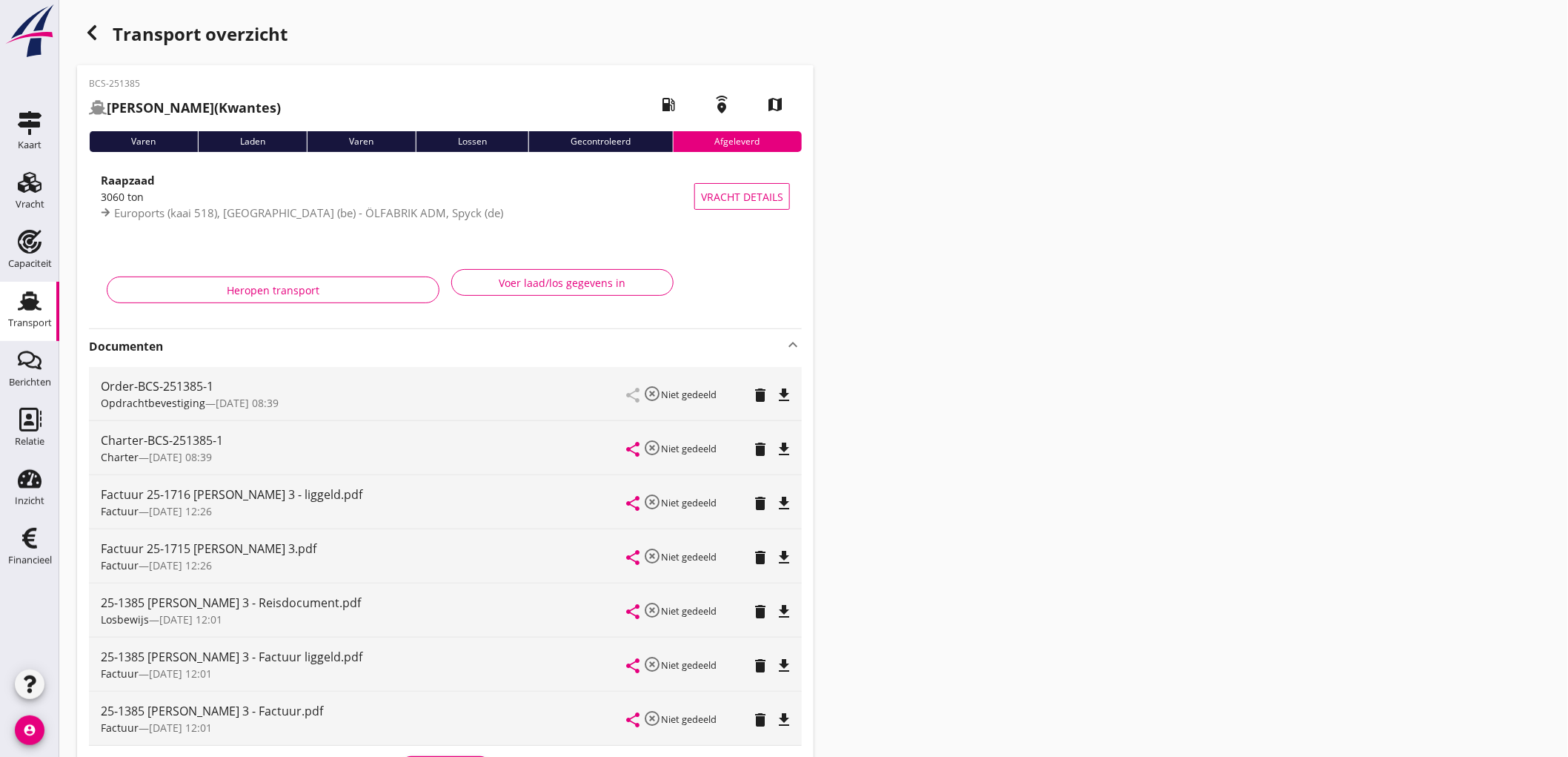
click at [34, 308] on use at bounding box center [30, 301] width 24 height 20
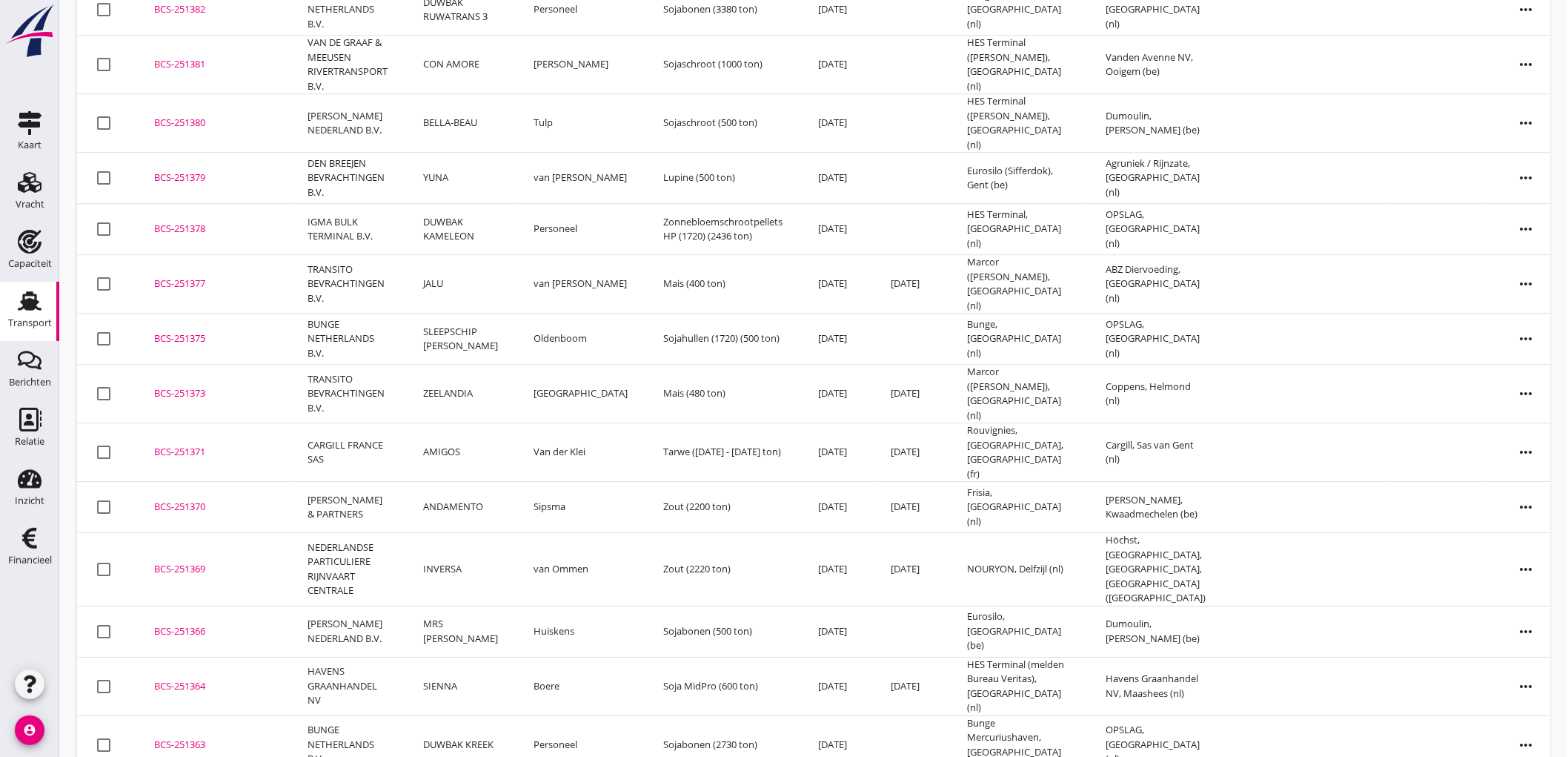
scroll to position [1859, 0]
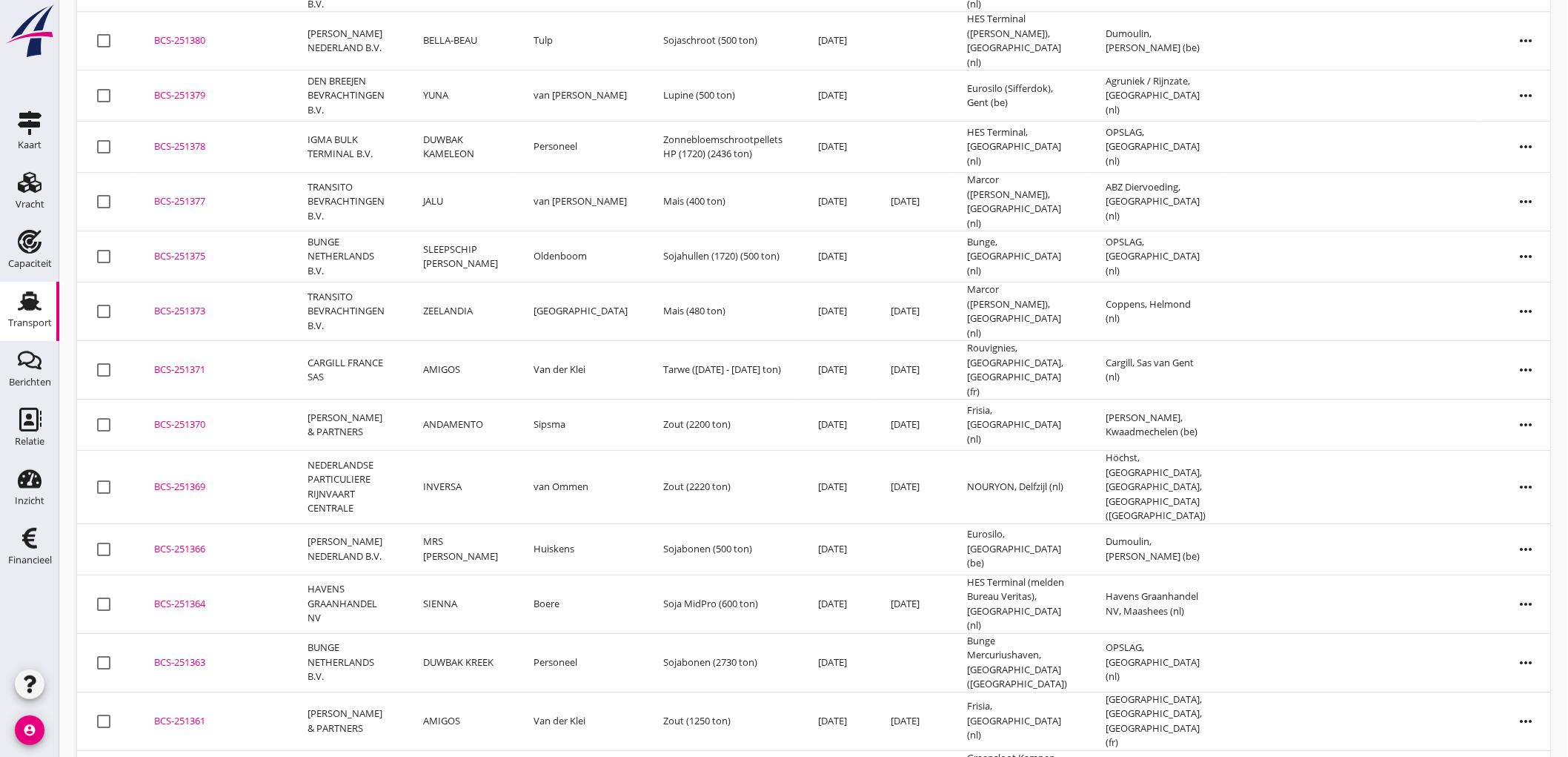
click at [521, 574] on td "Boere" at bounding box center [581, 603] width 129 height 59
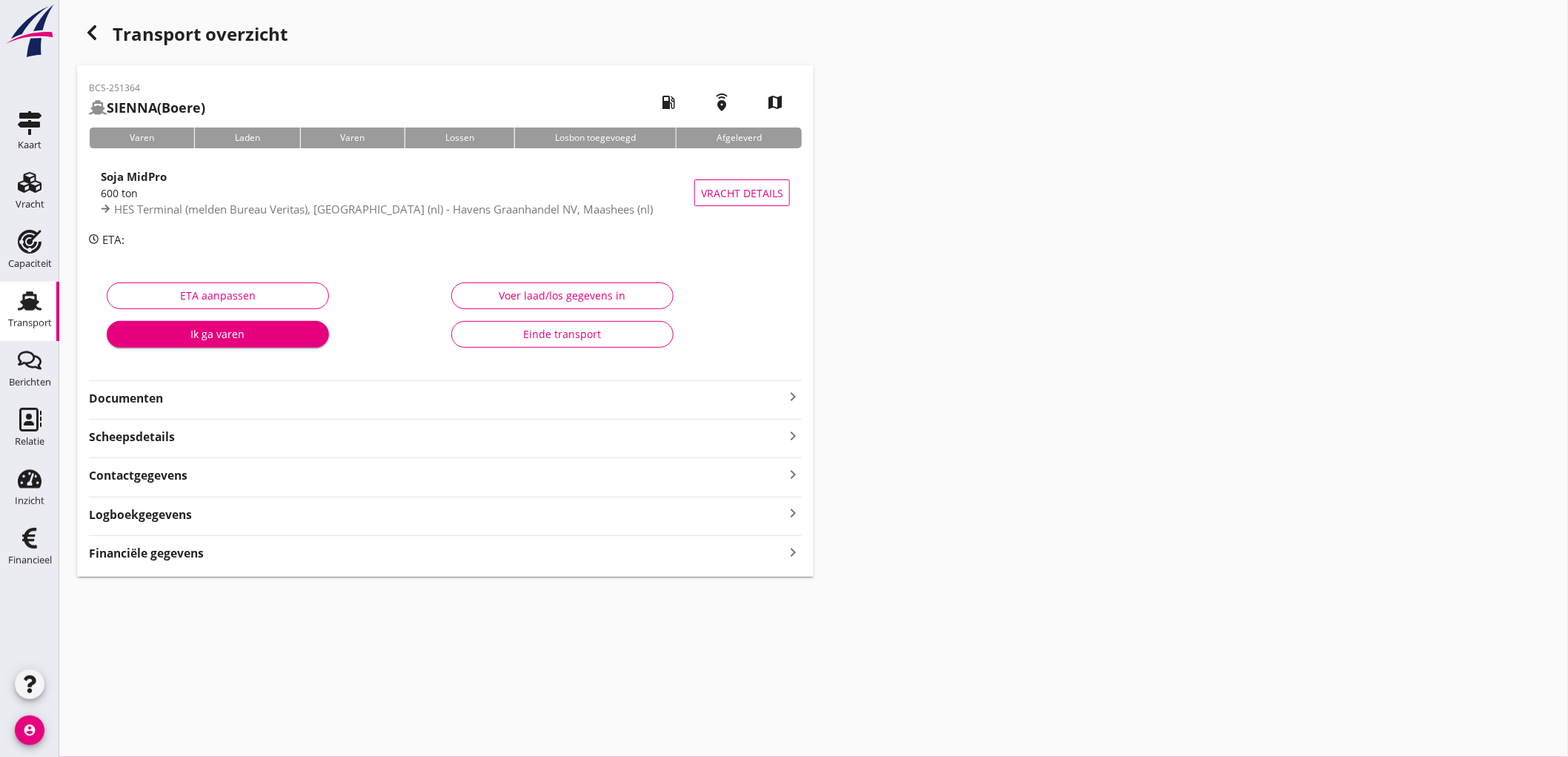
click at [239, 390] on strong "Documenten" at bounding box center [436, 398] width 695 height 17
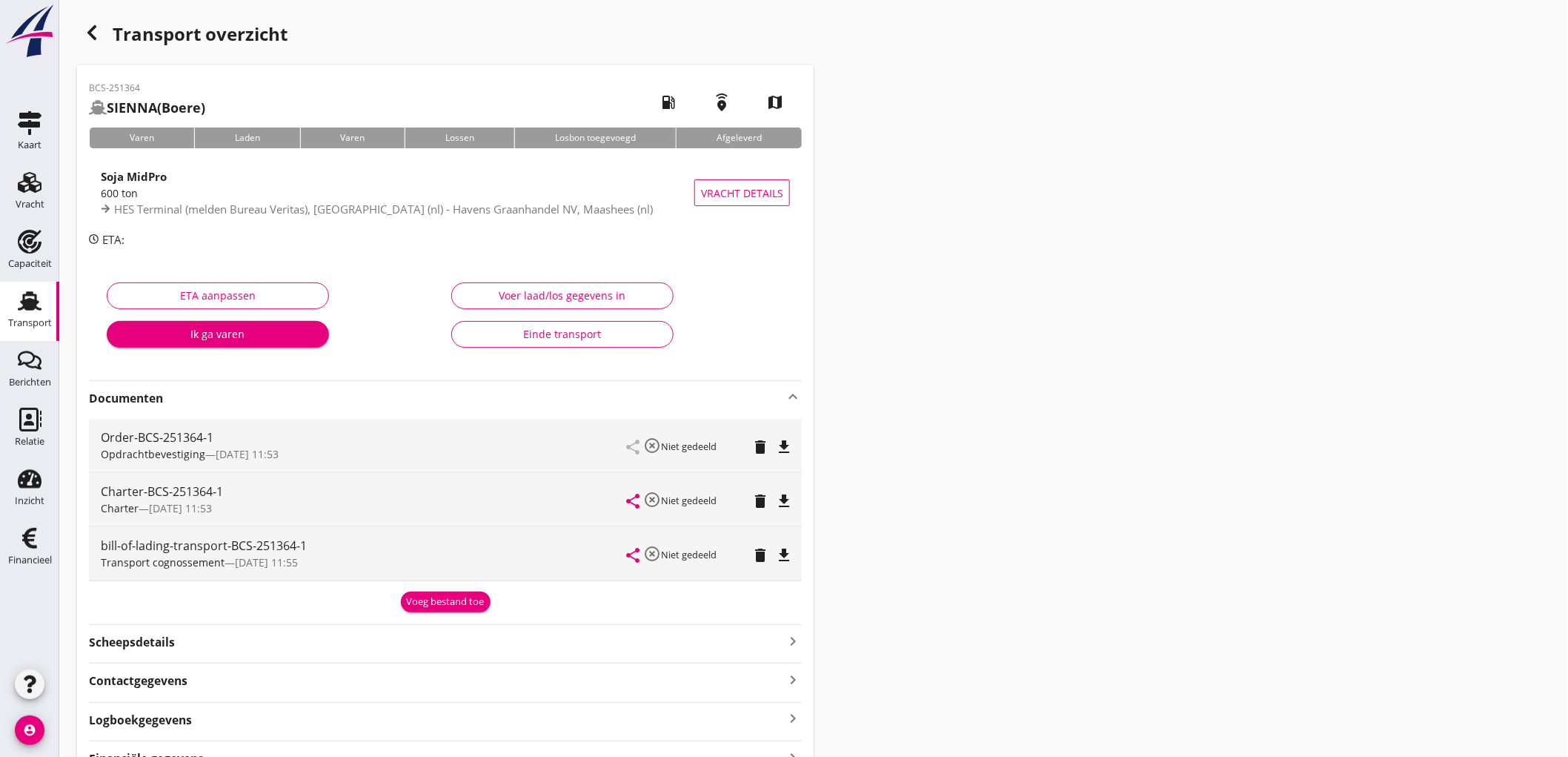
click at [426, 604] on div "Voeg bestand toe" at bounding box center [445, 602] width 77 height 15
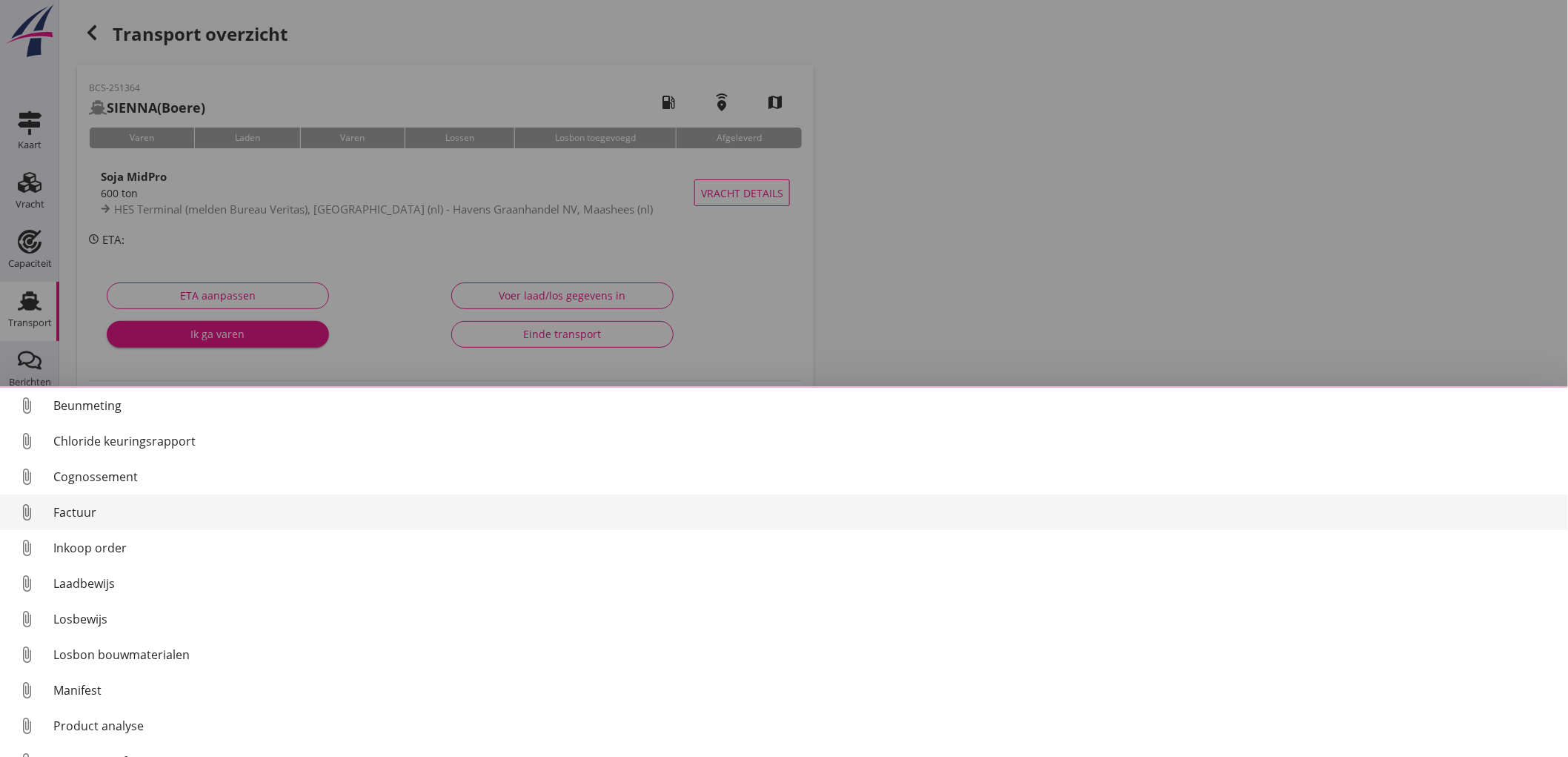
click at [120, 515] on div "Factuur" at bounding box center [805, 512] width 1503 height 18
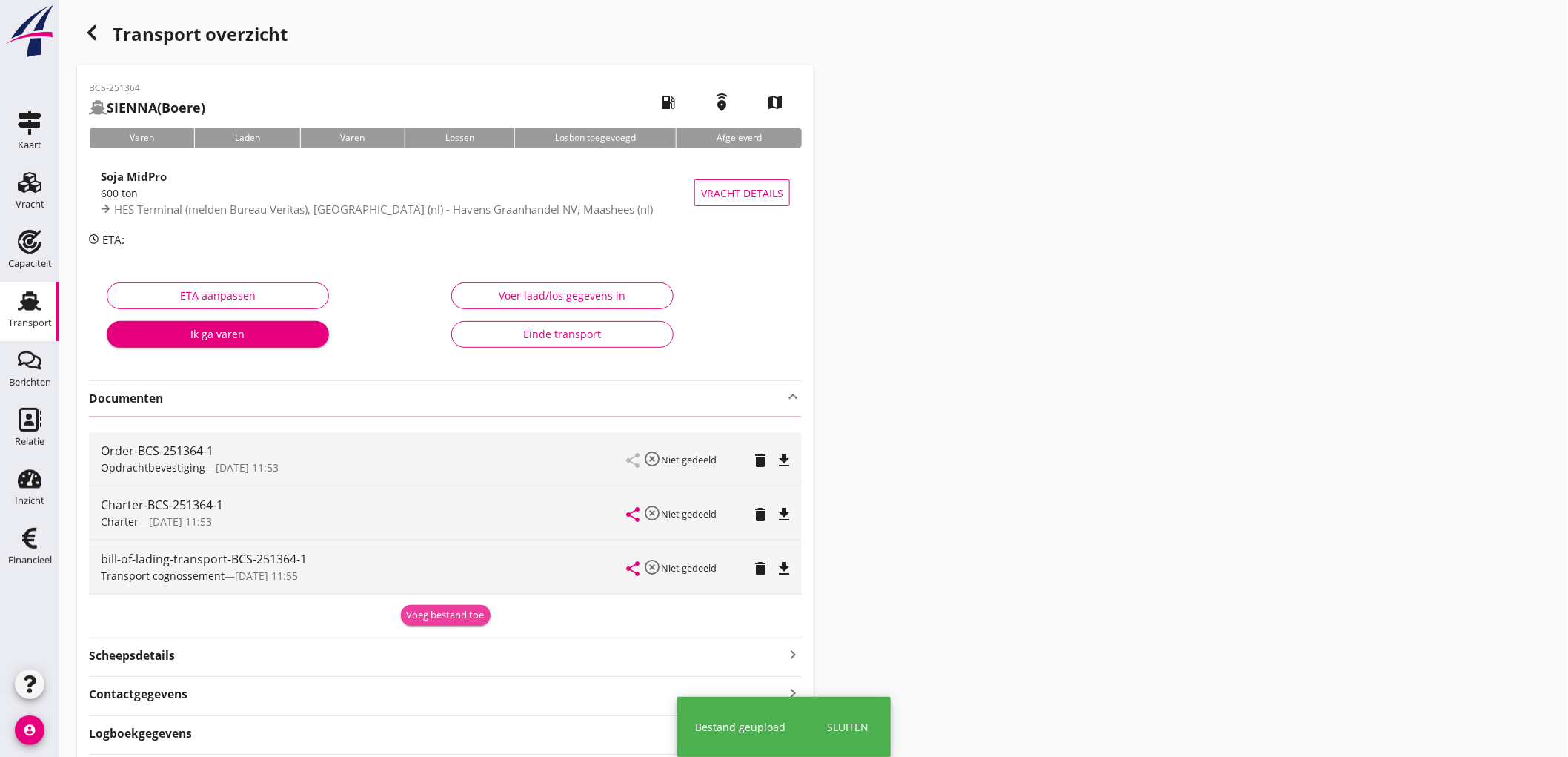
click at [450, 612] on div "Order-BCS-251364-1 Opdrachtbevestiging — 03/09 11:53 share highlight_off Niet g…" at bounding box center [445, 521] width 713 height 210
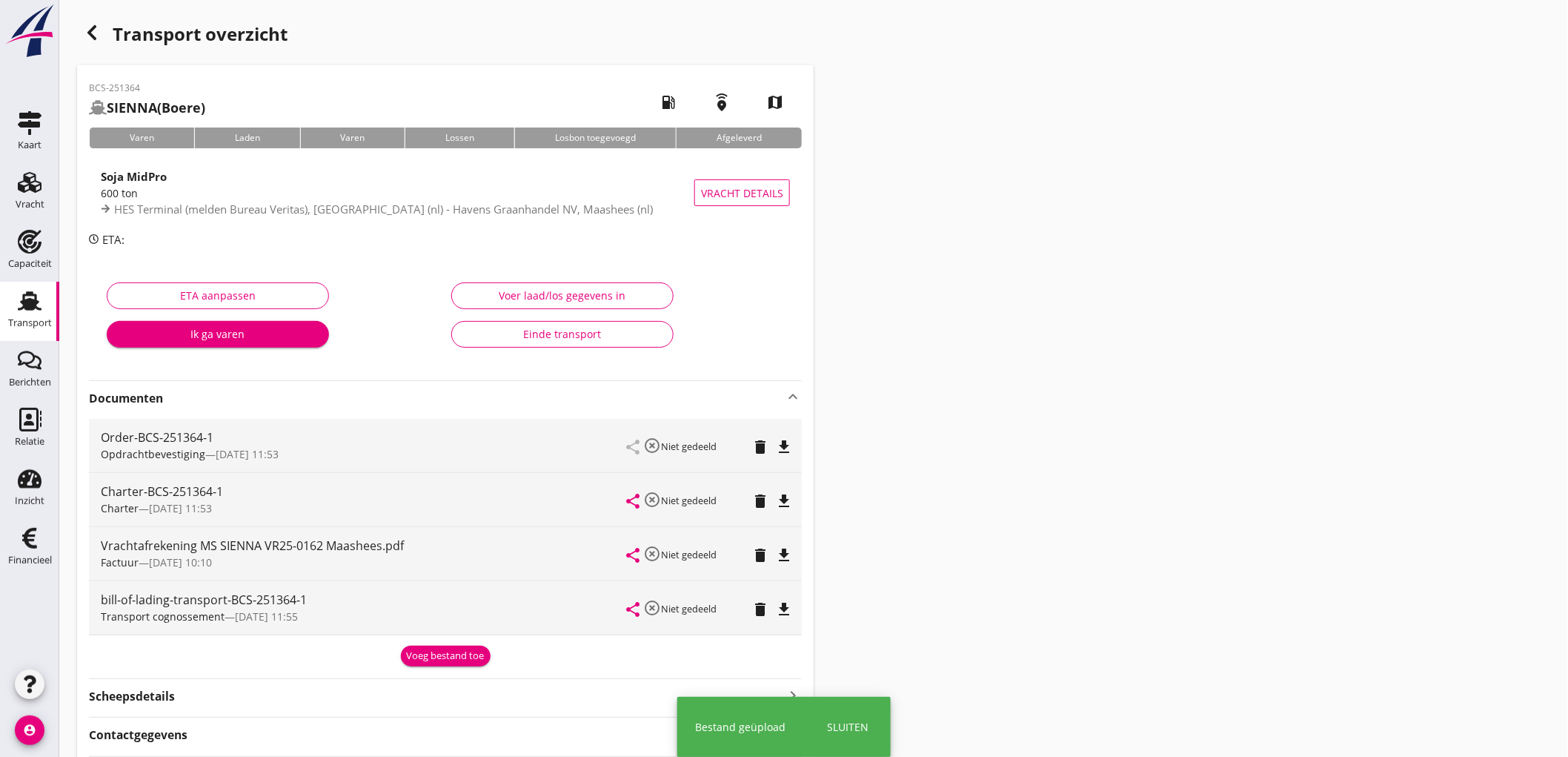
click at [440, 670] on div "BCS-251364 SIENNA (Boere) local_gas_station emergency_share map Varen Laden Var…" at bounding box center [445, 451] width 737 height 771
click at [446, 655] on div "Voeg bestand toe" at bounding box center [445, 656] width 77 height 15
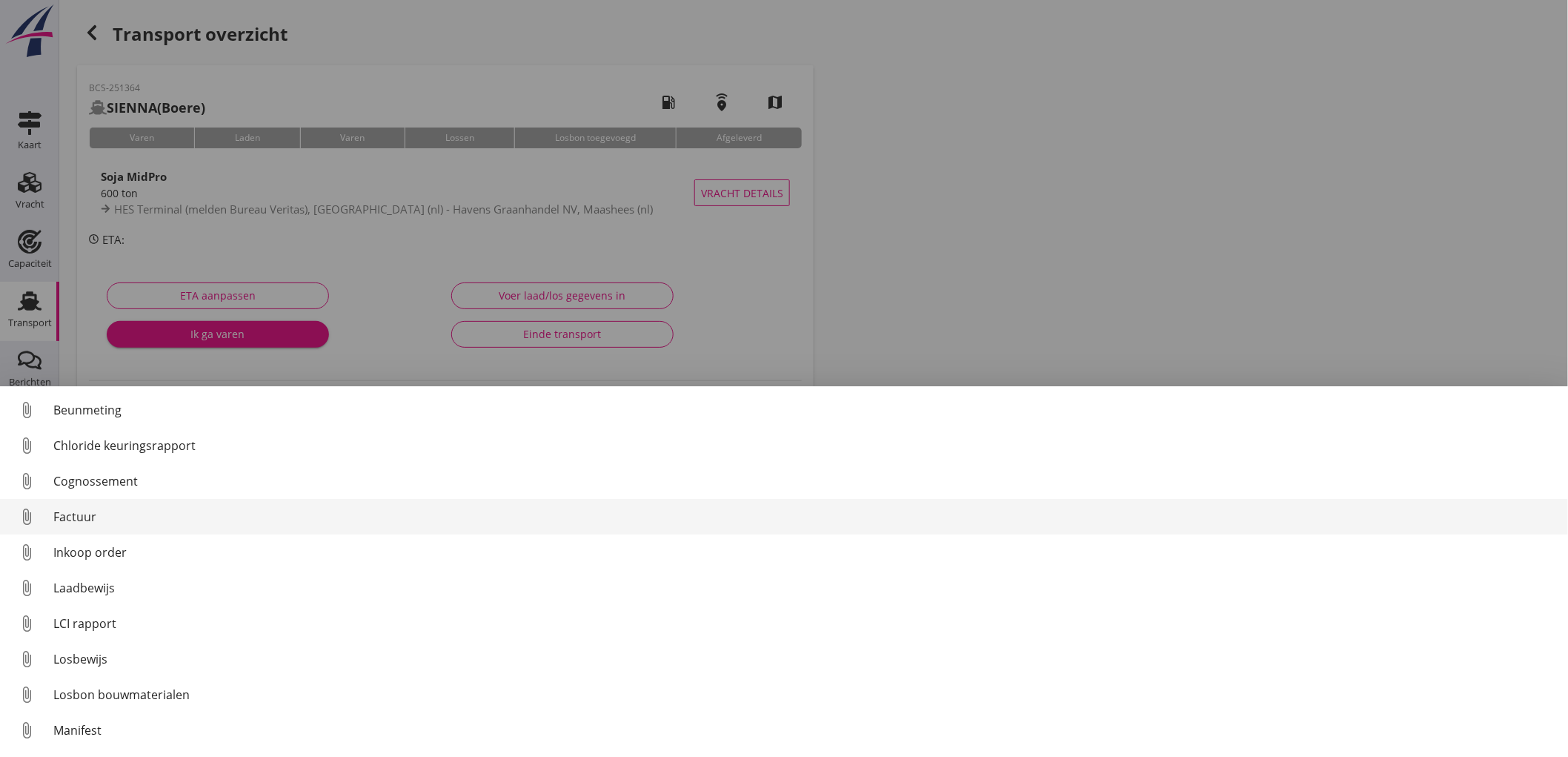
click at [132, 527] on link "attach_file Factuur" at bounding box center [784, 516] width 1568 height 35
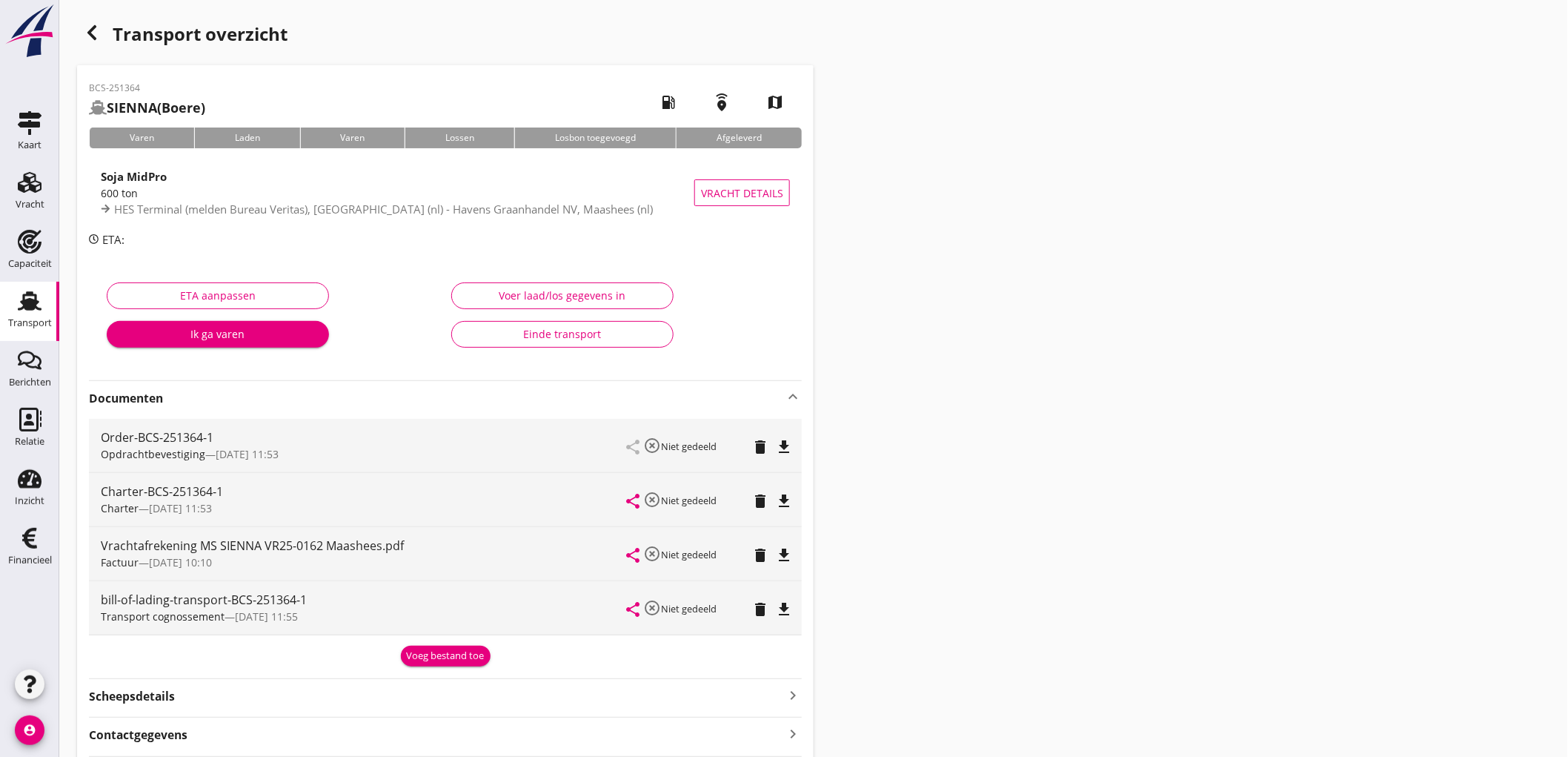
click at [445, 676] on div "BCS-251364 SIENNA (Boere) local_gas_station emergency_share map Varen Laden Var…" at bounding box center [445, 451] width 737 height 771
click at [458, 646] on button "Voeg bestand toe" at bounding box center [445, 656] width 90 height 21
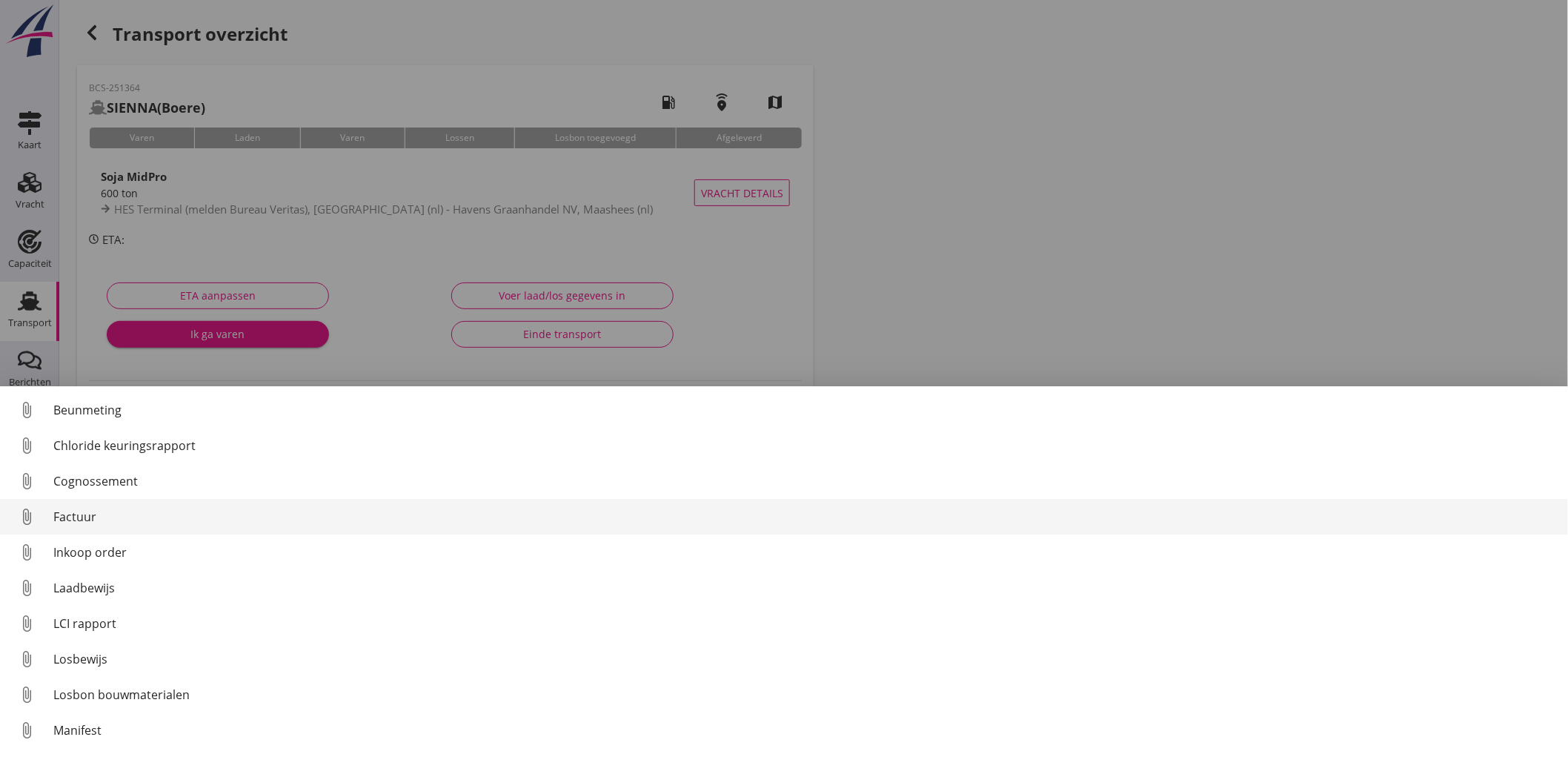
click at [90, 510] on div "Factuur" at bounding box center [805, 517] width 1503 height 18
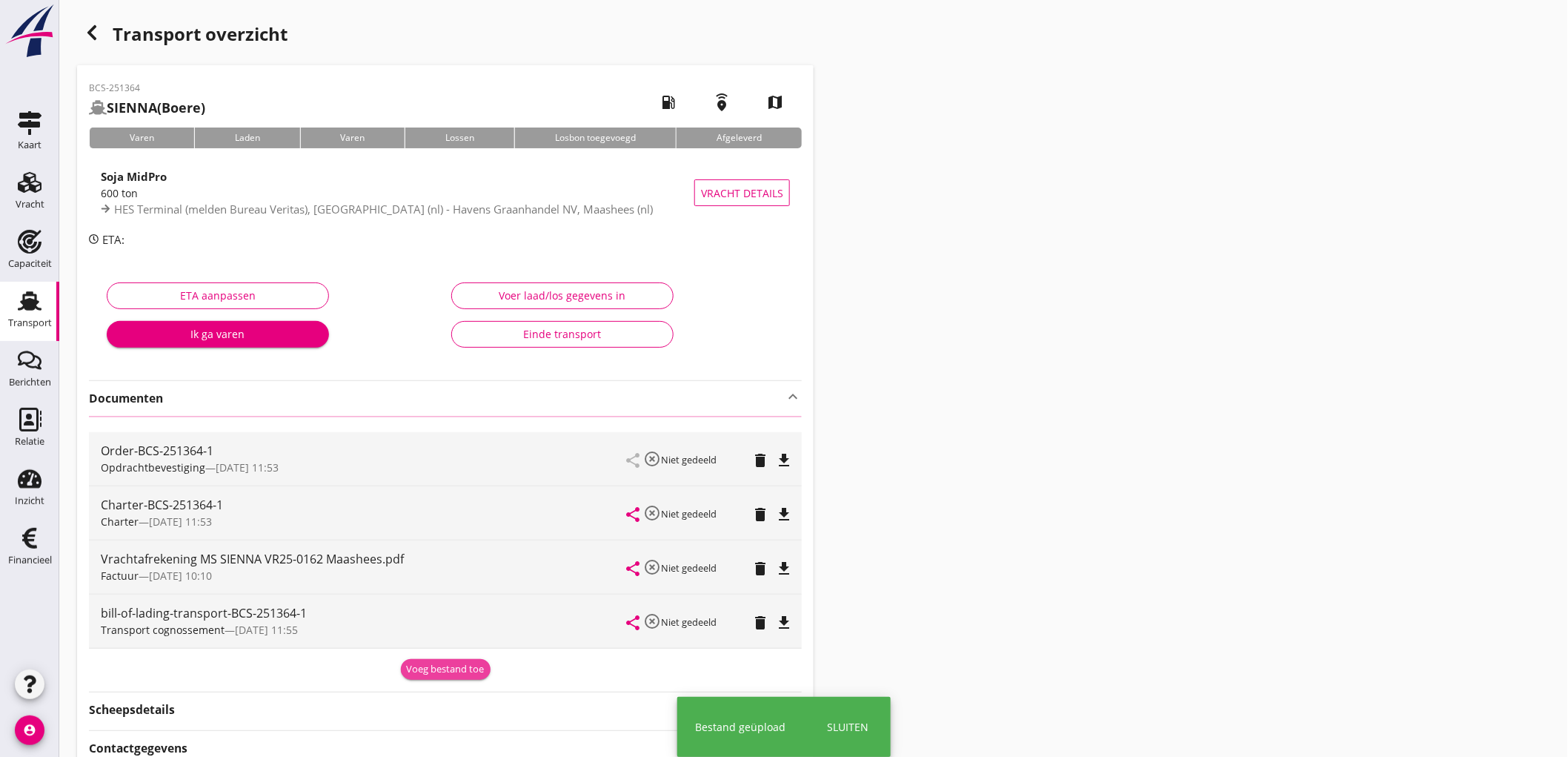
click at [457, 676] on button "Voeg bestand toe" at bounding box center [445, 670] width 90 height 21
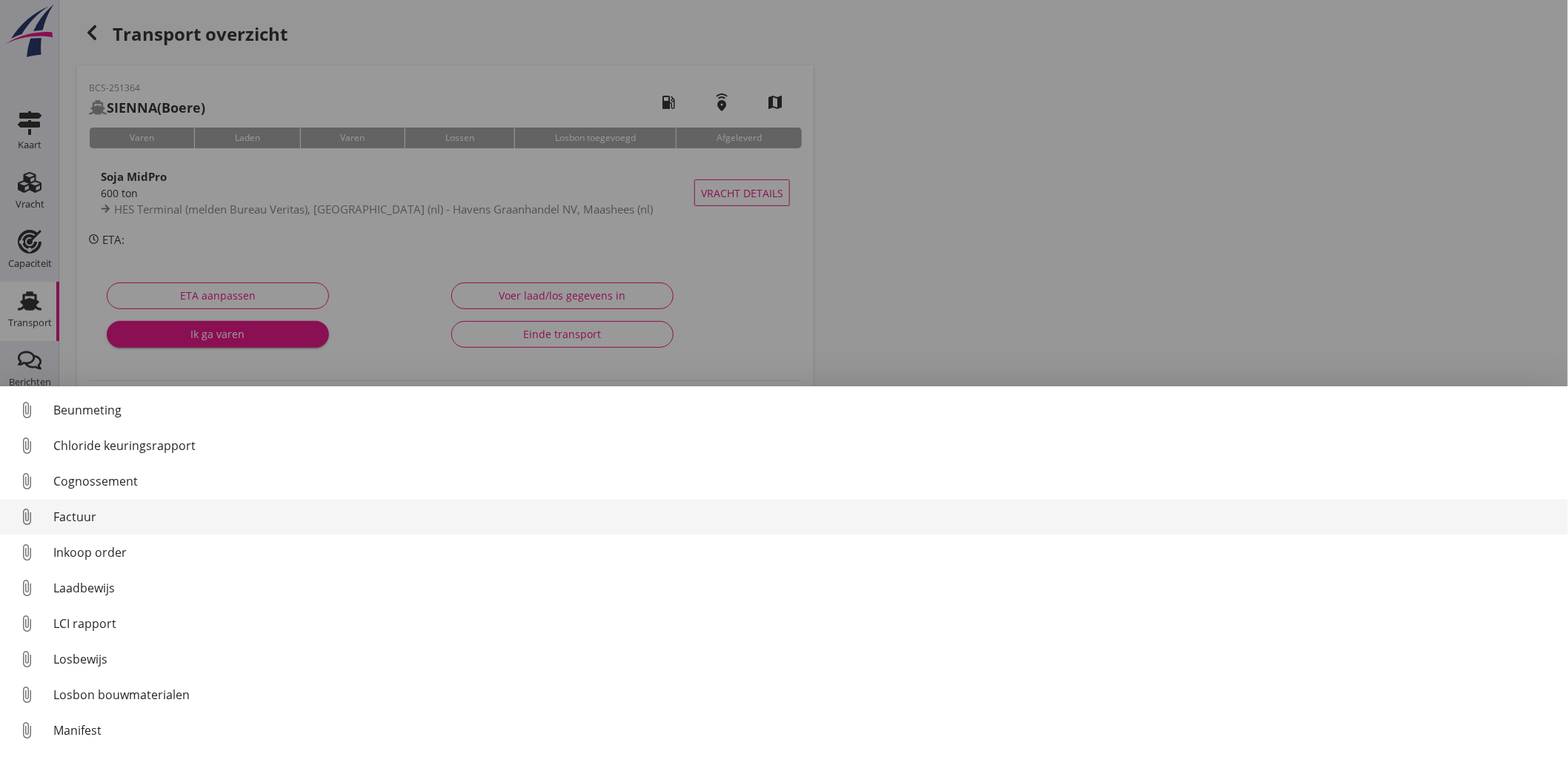
click at [129, 519] on div "Factuur" at bounding box center [805, 517] width 1503 height 18
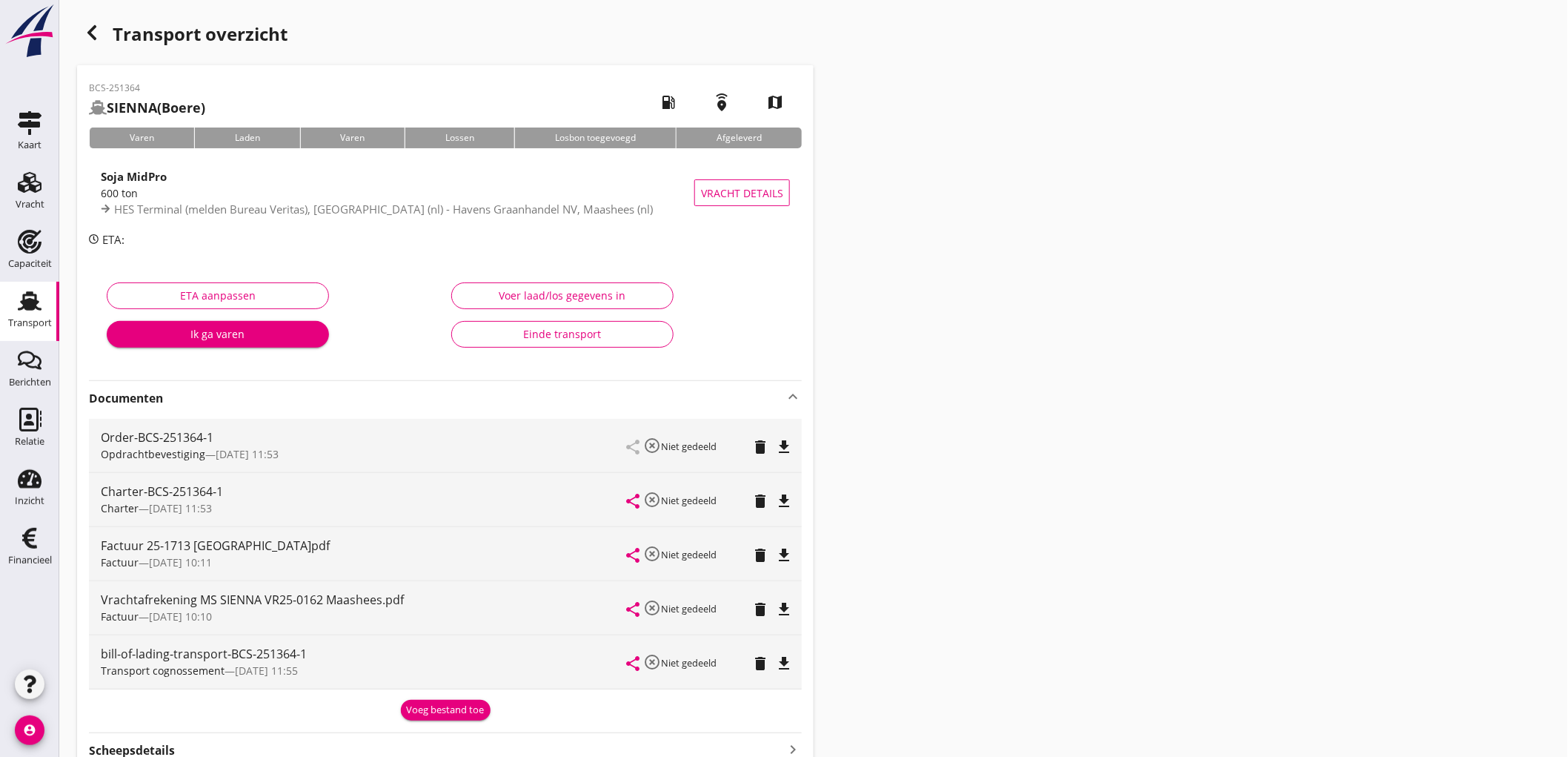
click at [439, 700] on button "Voeg bestand toe" at bounding box center [445, 710] width 90 height 21
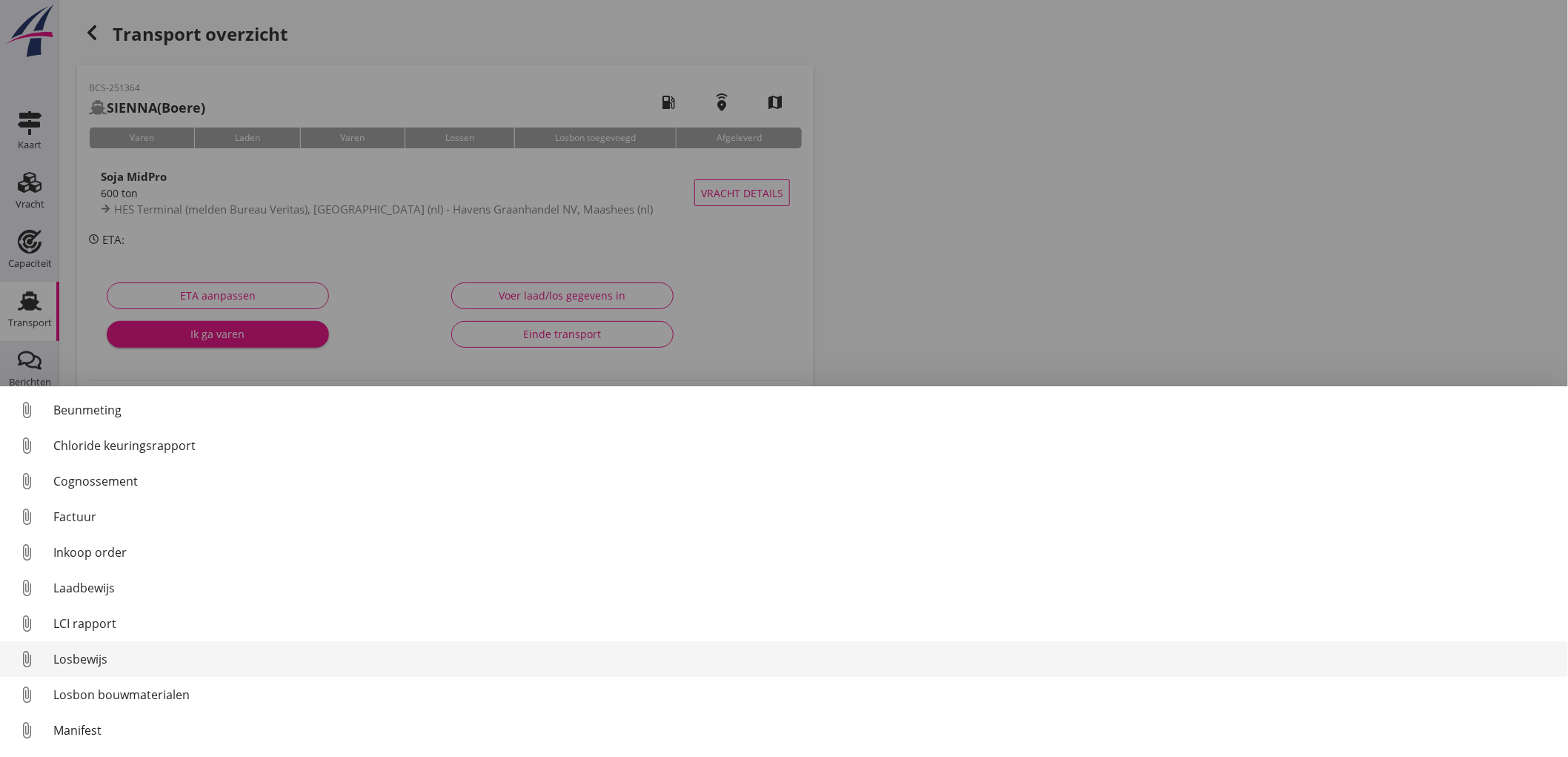
click at [139, 661] on div "Losbewijs" at bounding box center [805, 659] width 1503 height 18
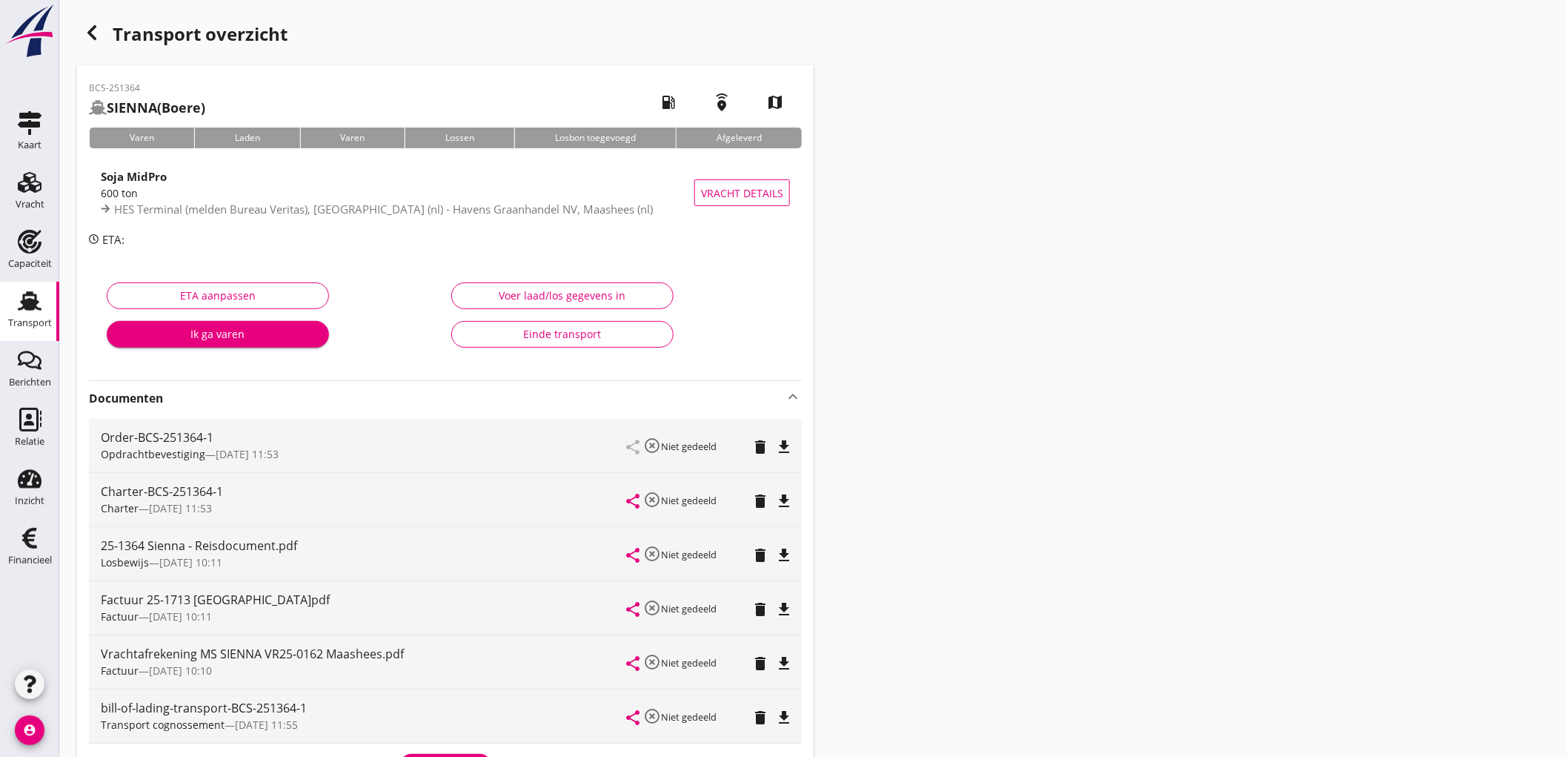
click at [570, 336] on div "Einde transport" at bounding box center [563, 333] width 197 height 16
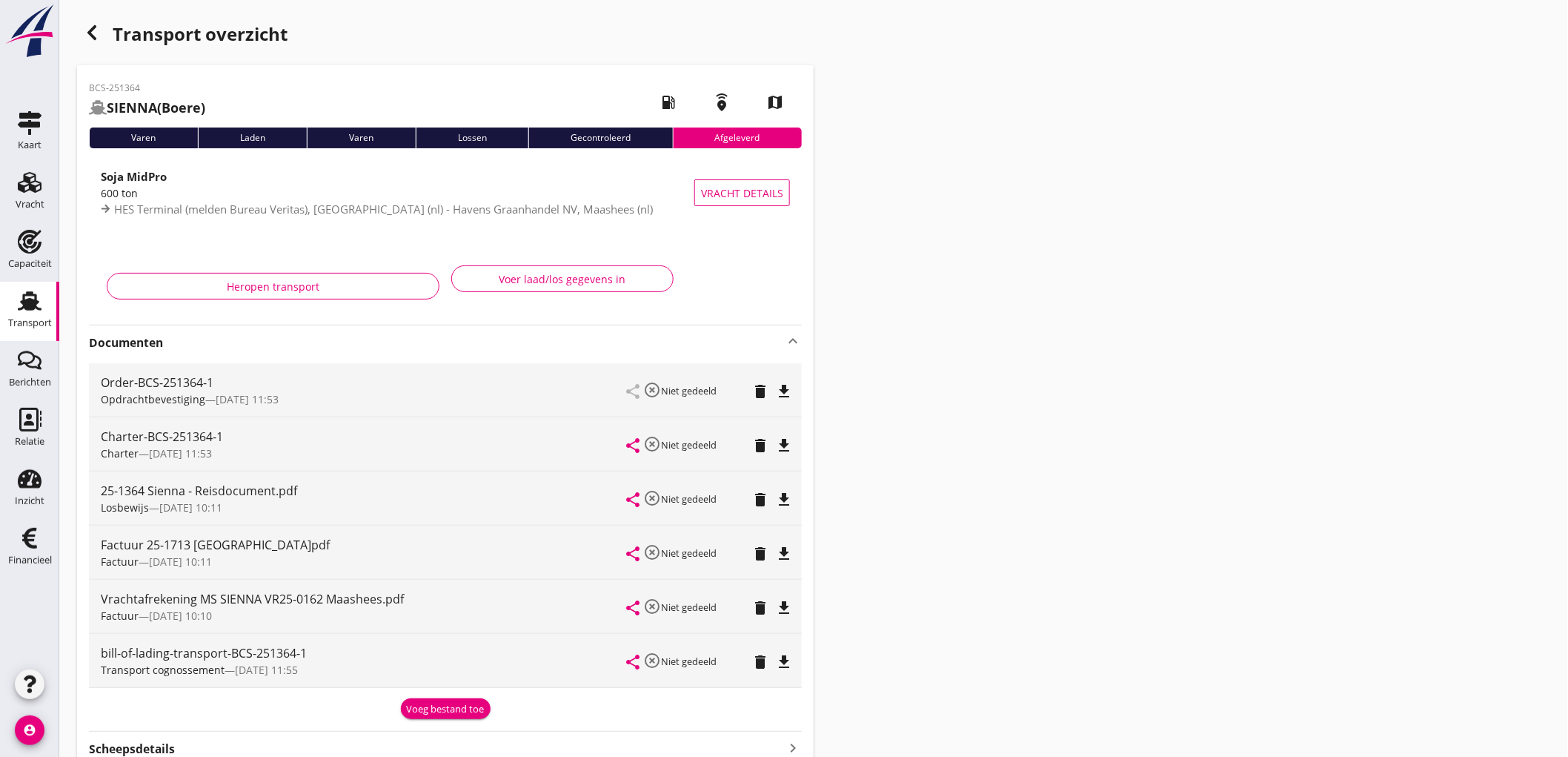
click at [759, 552] on icon "delete" at bounding box center [761, 554] width 18 height 18
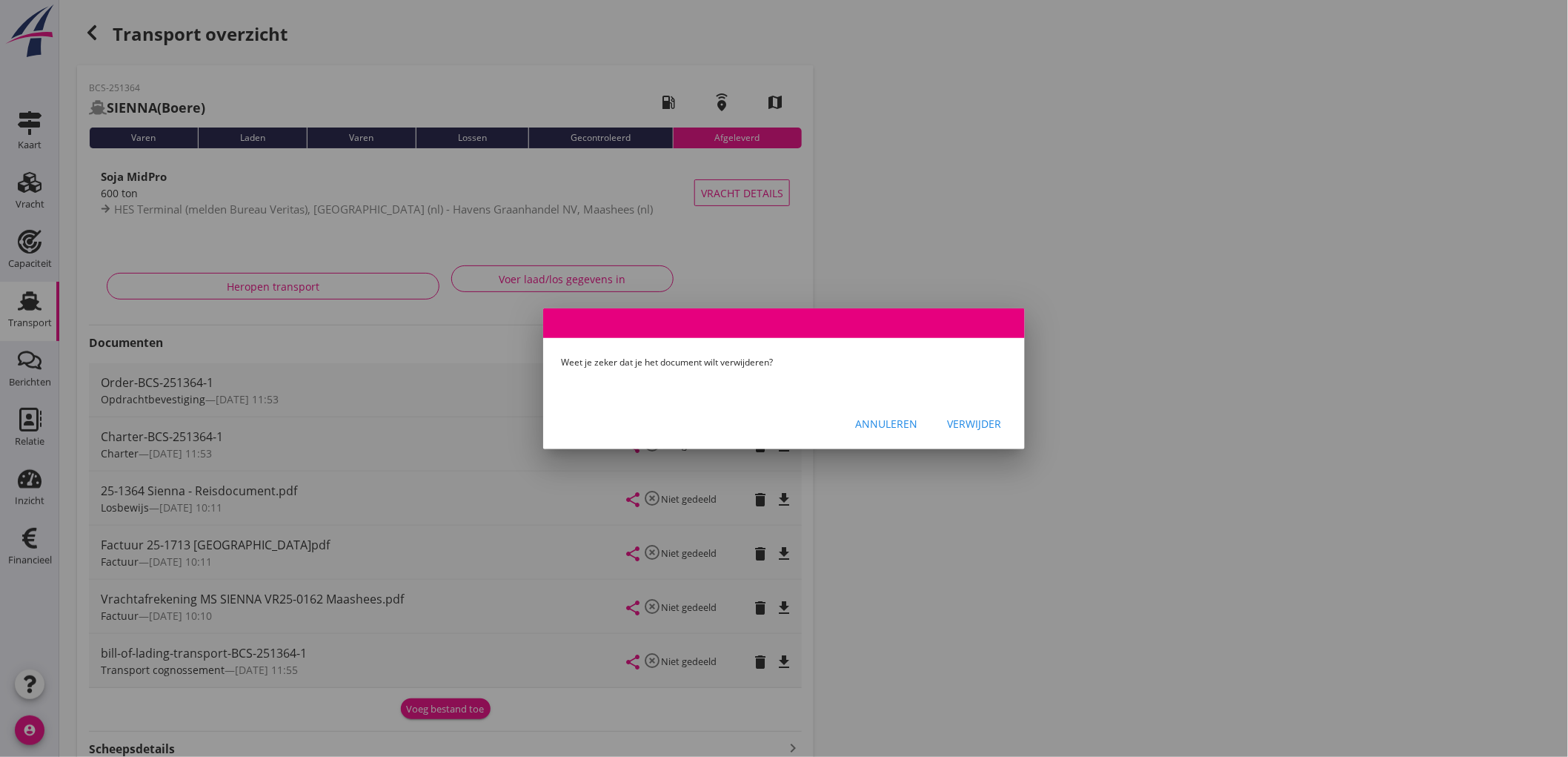
click at [983, 421] on div "Verwijder" at bounding box center [974, 424] width 54 height 16
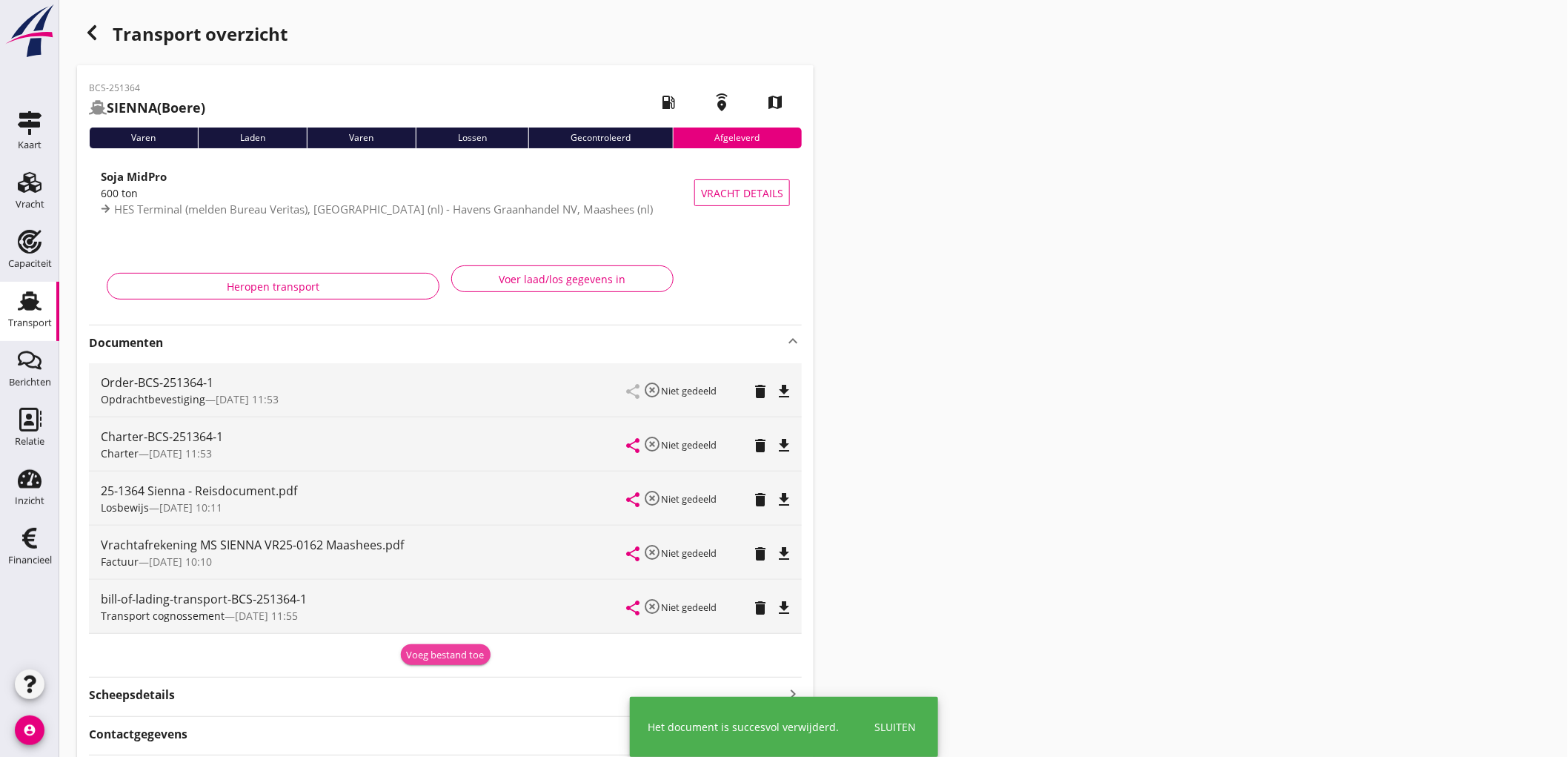
click at [435, 658] on div "Voeg bestand toe" at bounding box center [445, 655] width 77 height 15
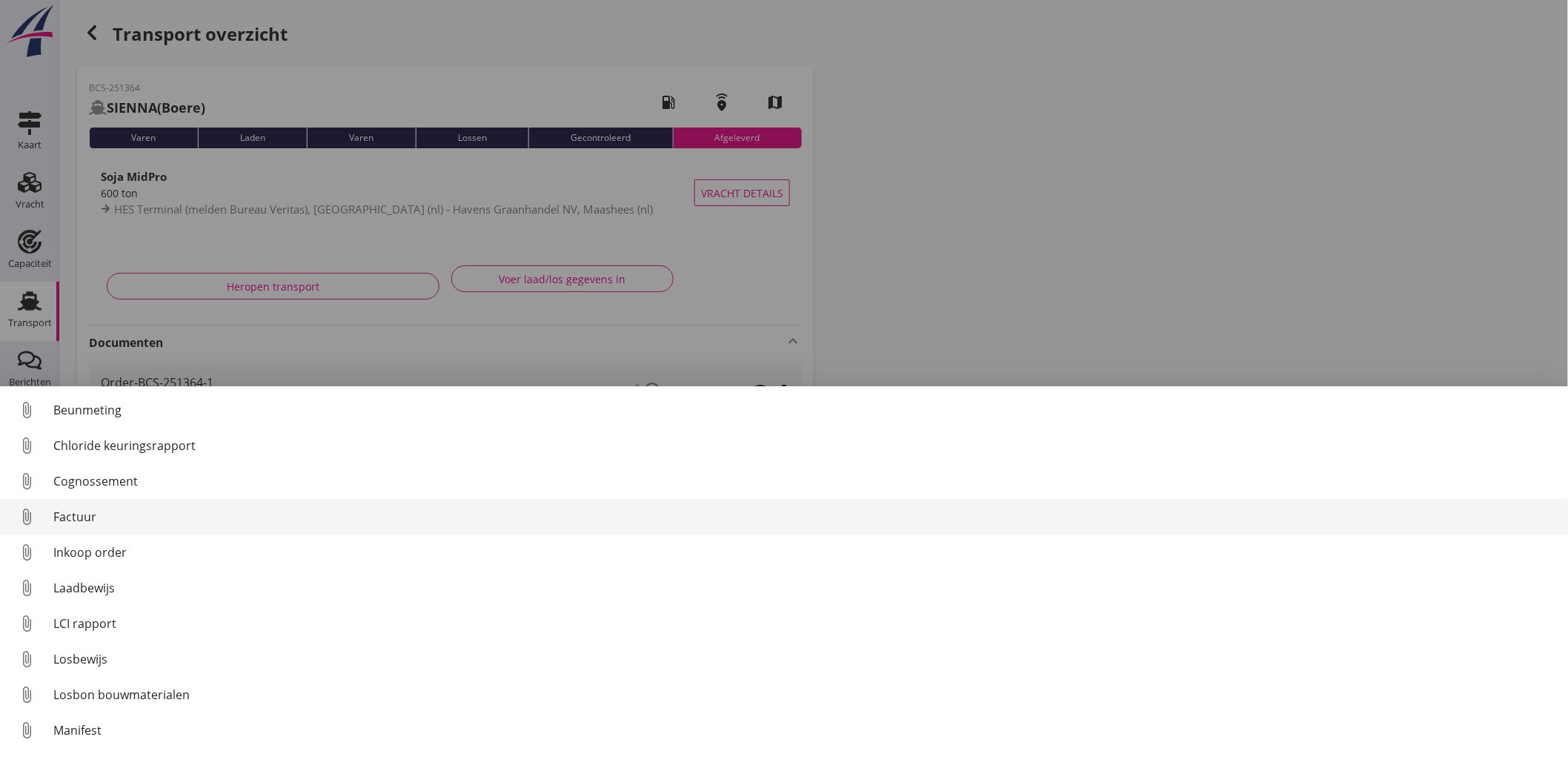
click at [183, 517] on div "Factuur" at bounding box center [805, 517] width 1503 height 18
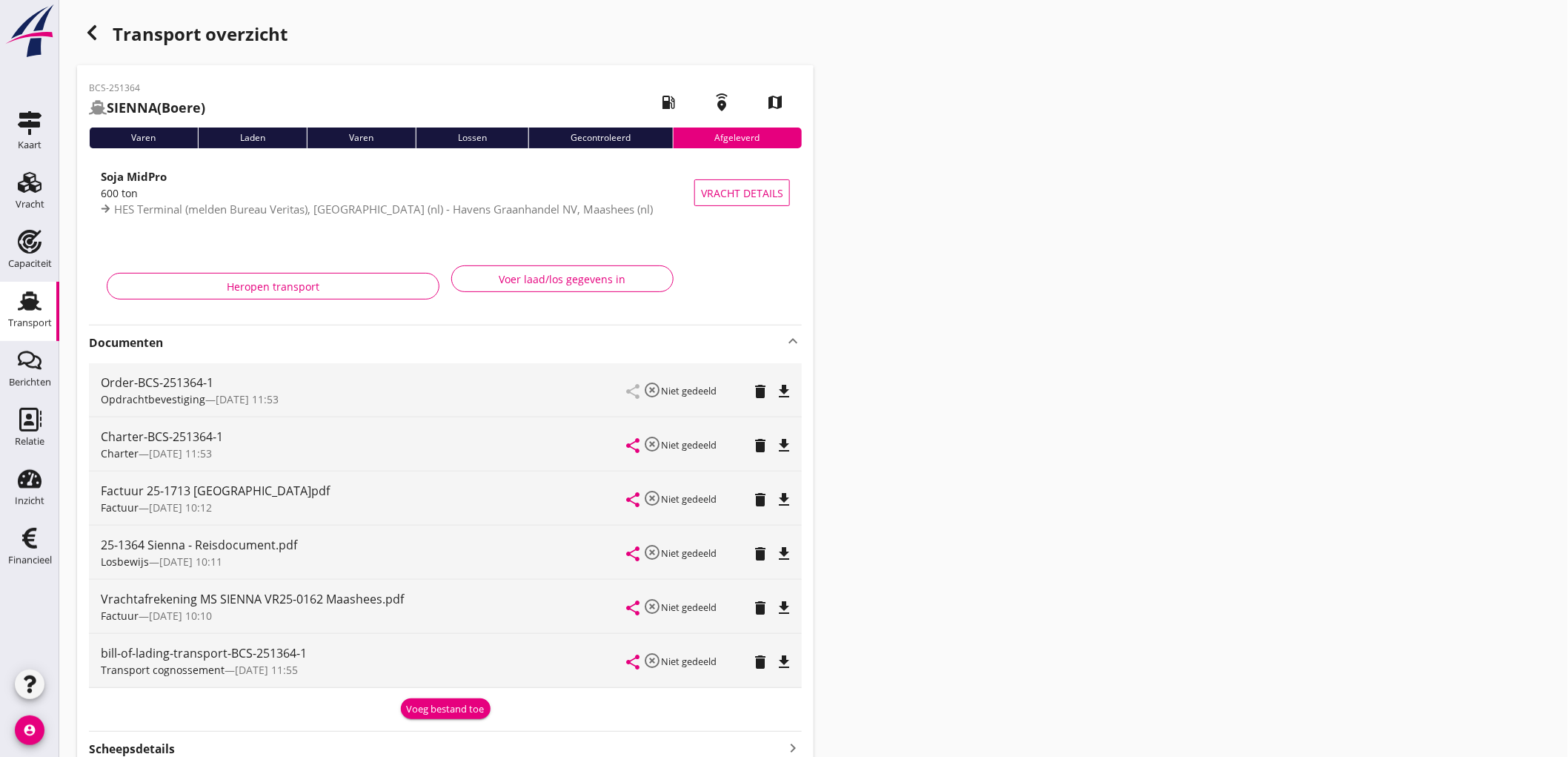
click at [4, 290] on link "Transport Transport" at bounding box center [29, 311] width 59 height 59
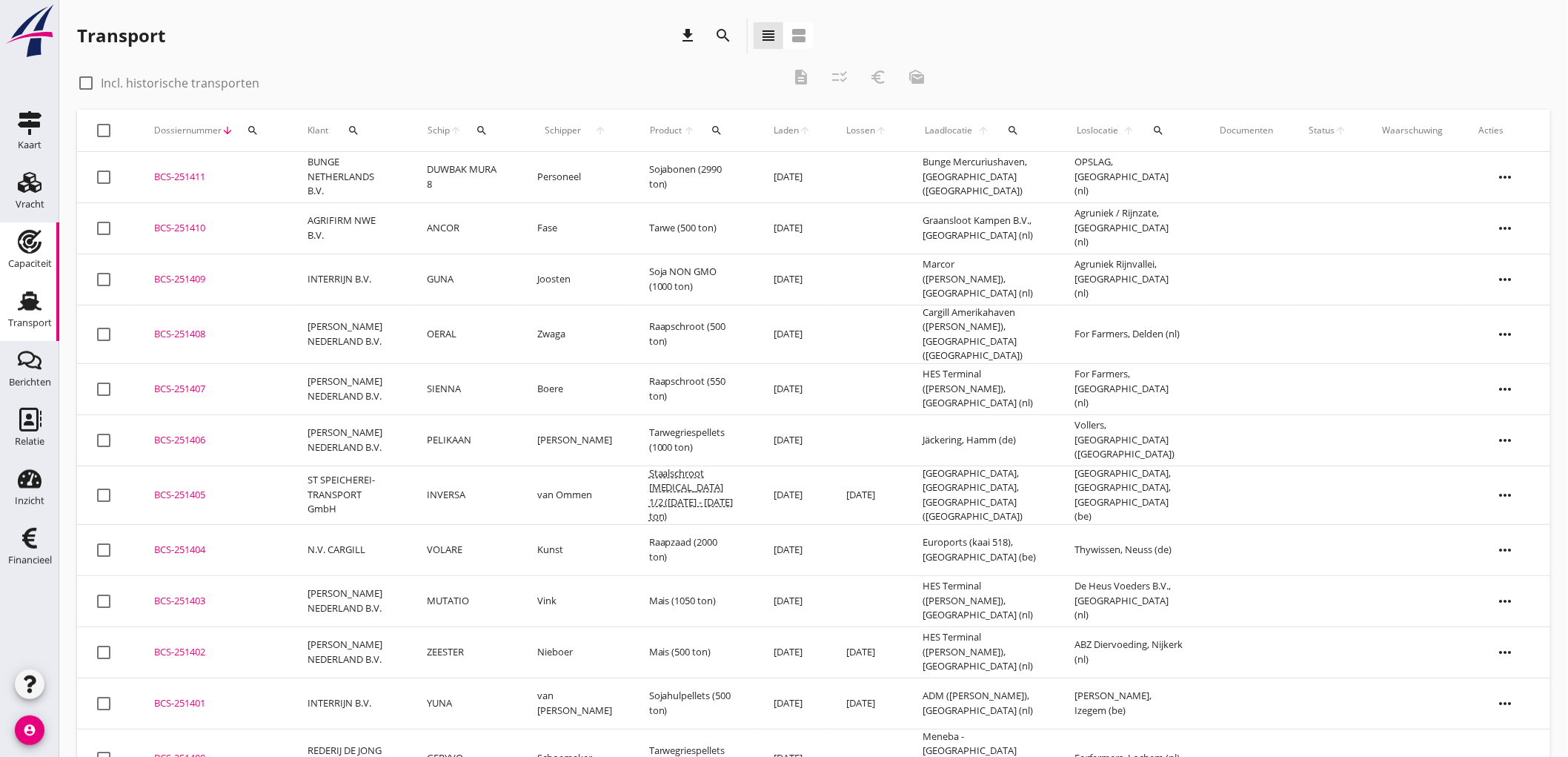
click at [35, 263] on div "Capaciteit" at bounding box center [30, 263] width 44 height 10
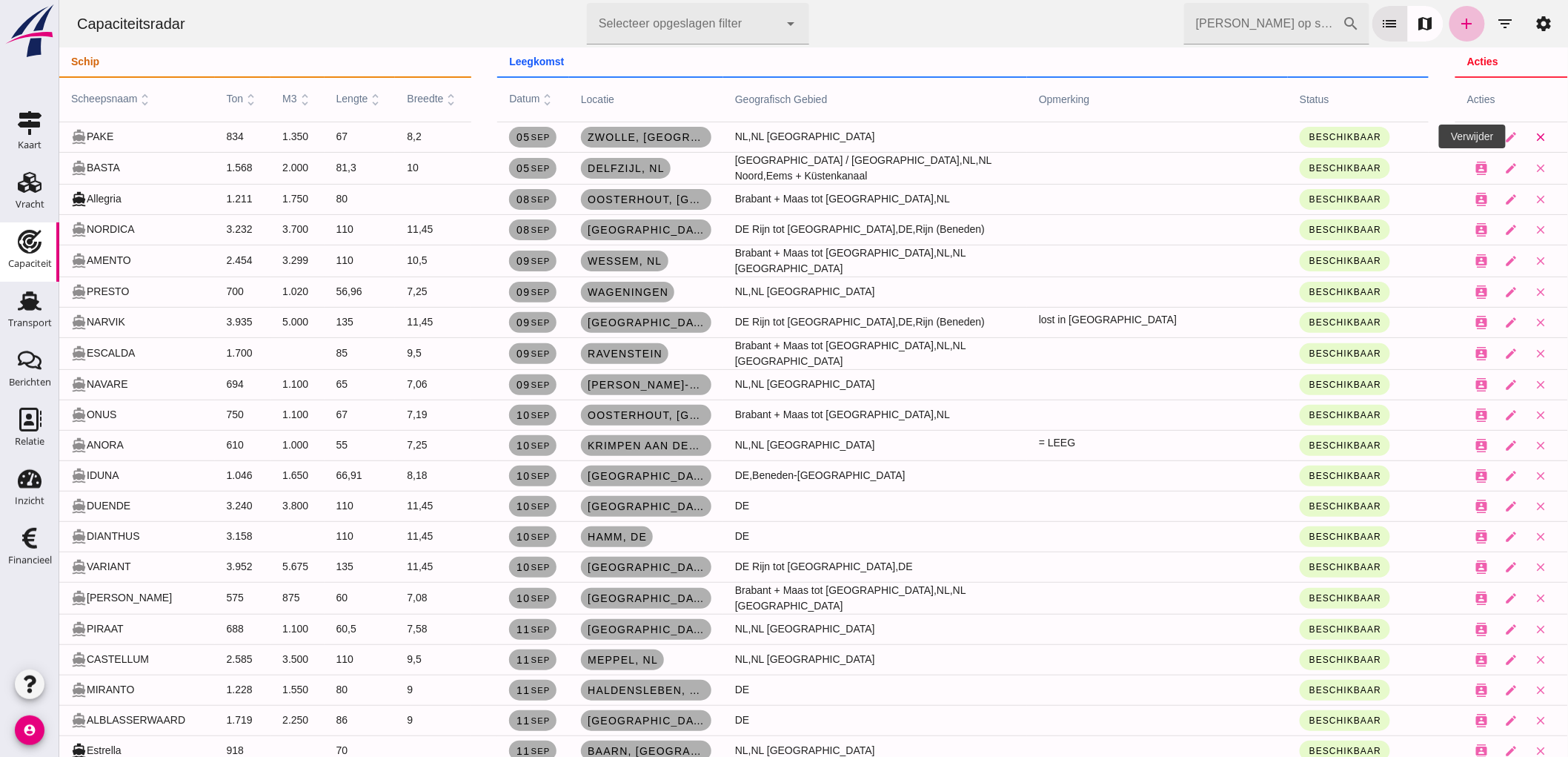
click at [1534, 135] on icon "close" at bounding box center [1541, 137] width 14 height 14
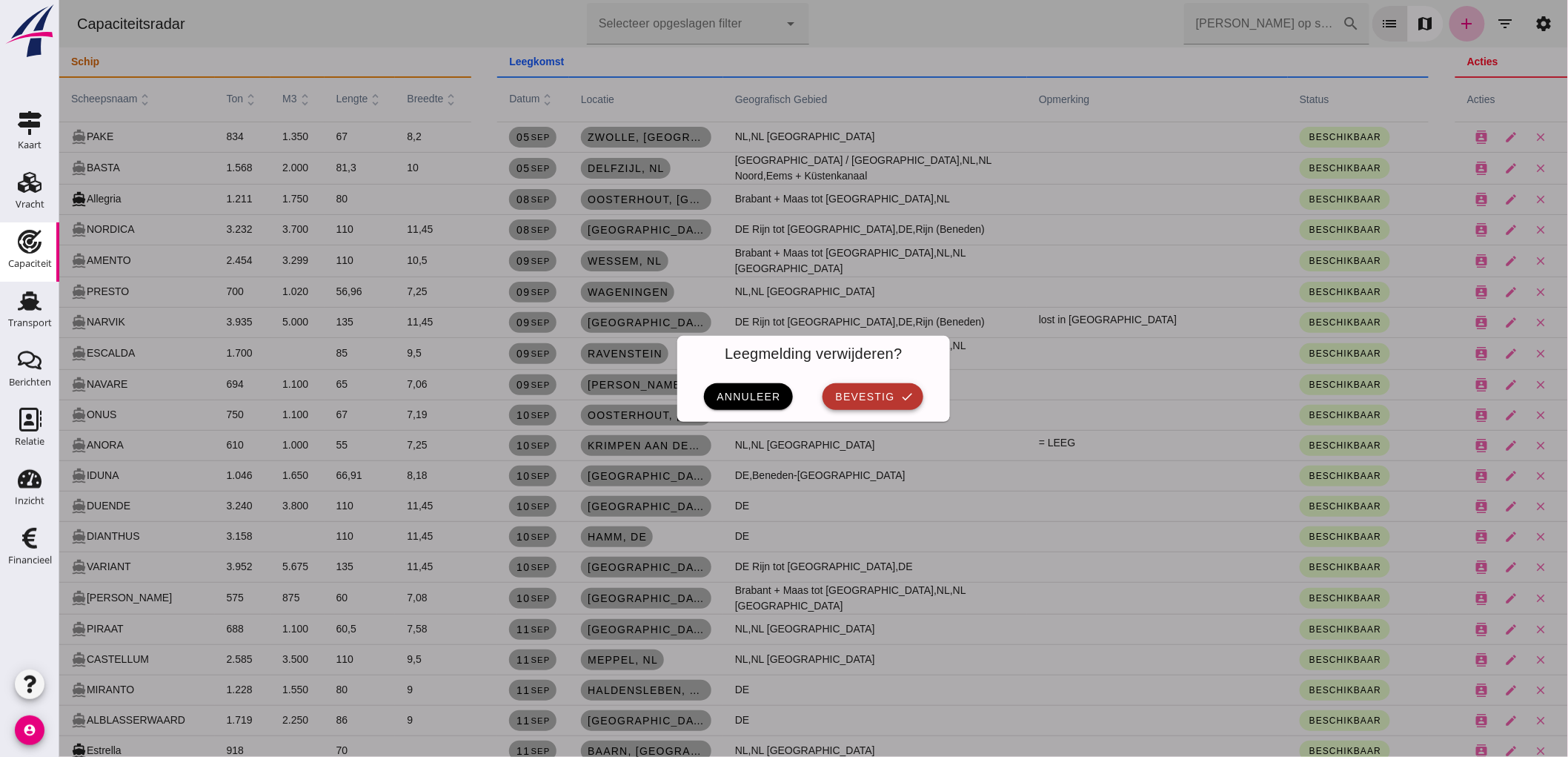
click at [880, 399] on span "bevestig" at bounding box center [864, 397] width 60 height 12
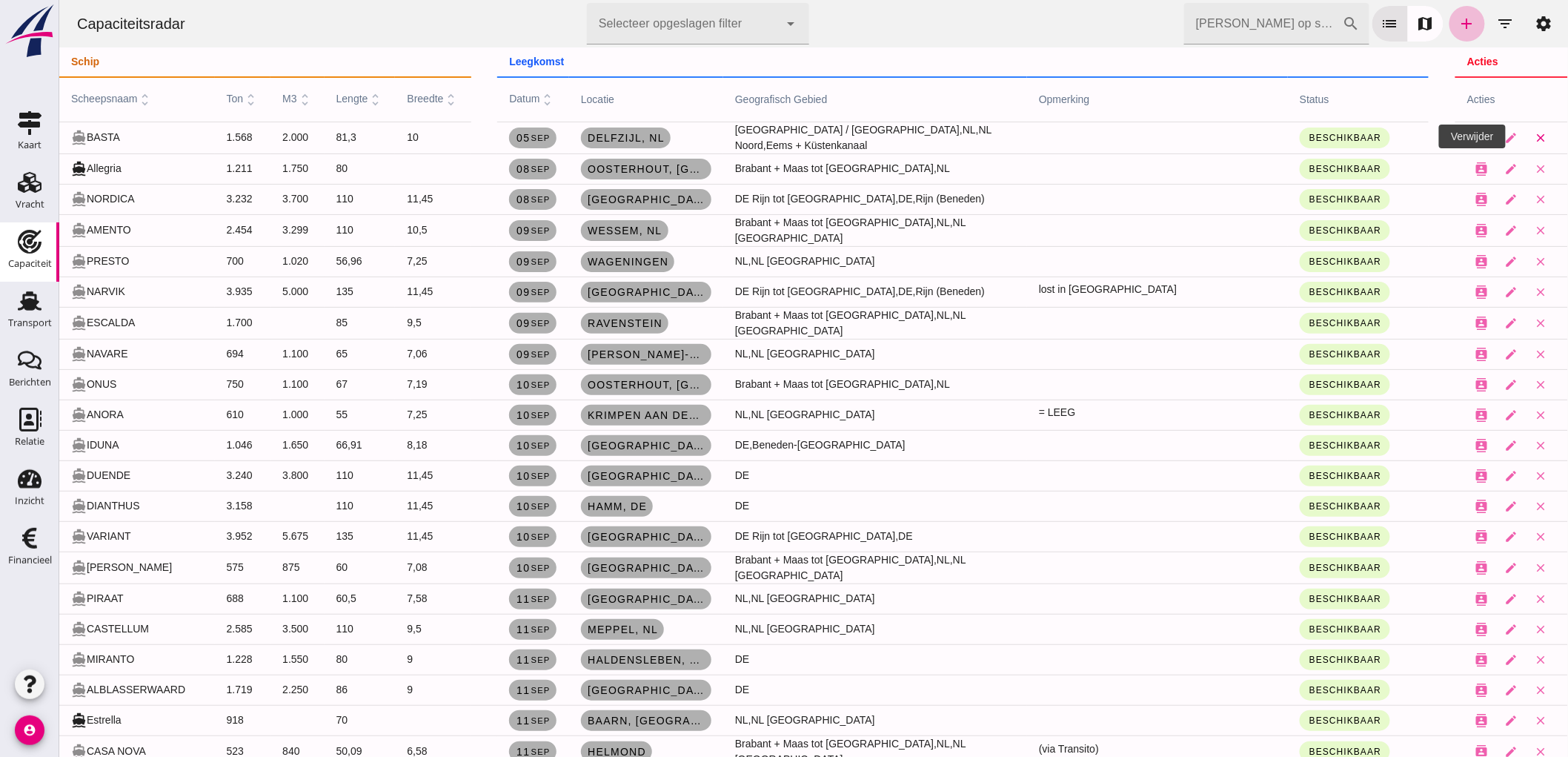
click at [1534, 139] on icon "close" at bounding box center [1541, 138] width 14 height 14
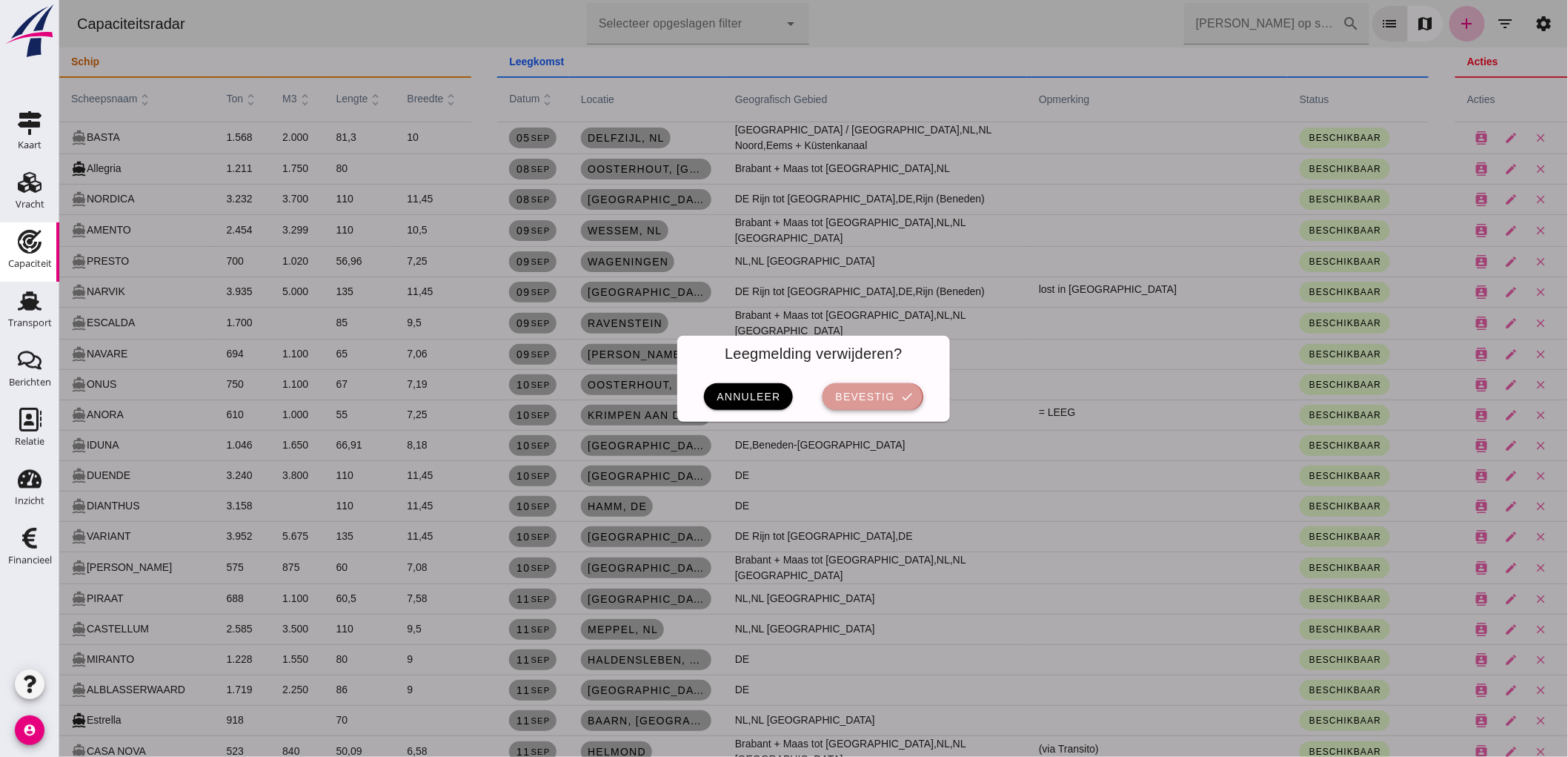
click at [901, 393] on icon "check" at bounding box center [907, 397] width 14 height 14
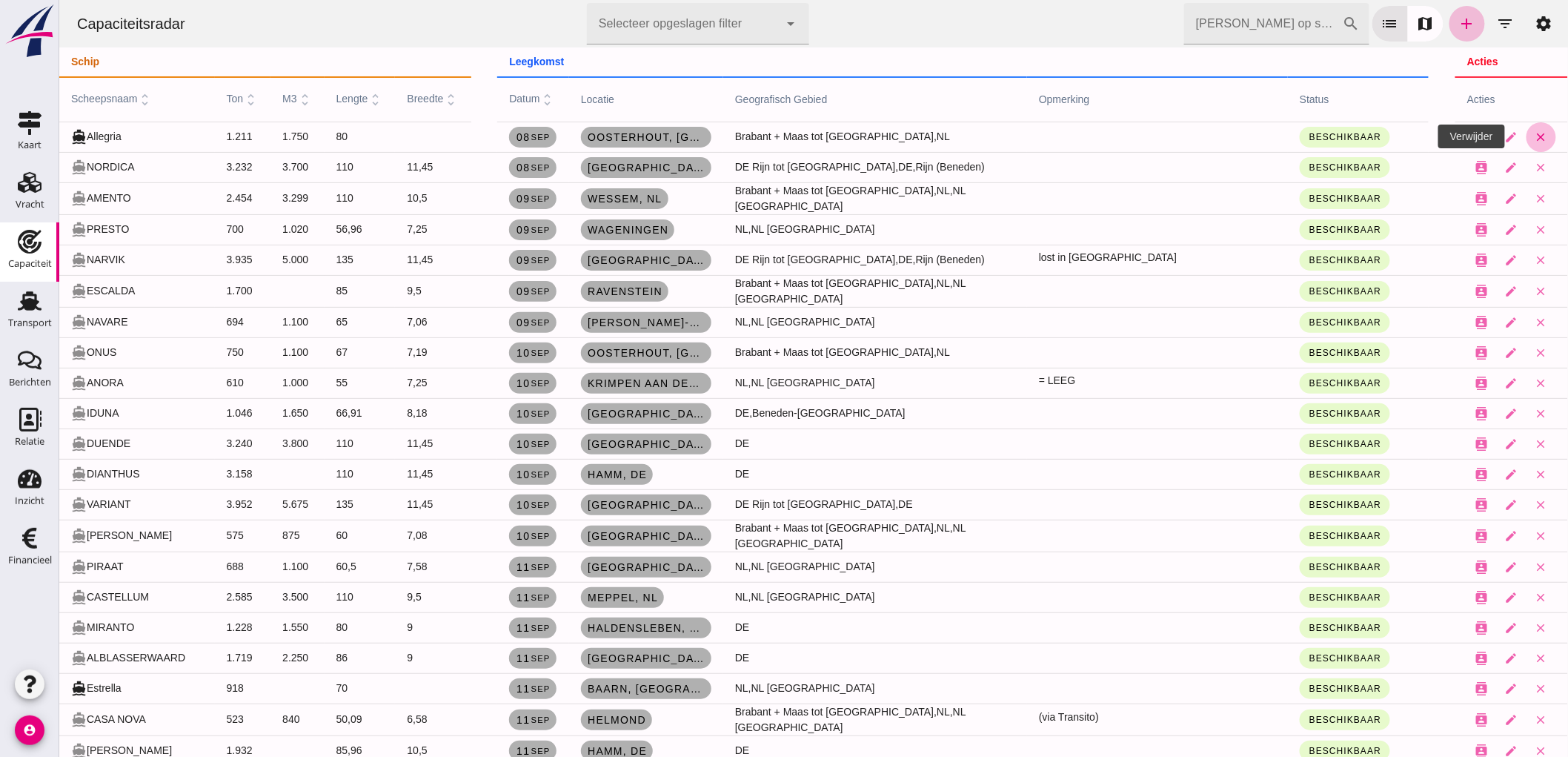
click at [1534, 138] on icon "close" at bounding box center [1541, 137] width 14 height 14
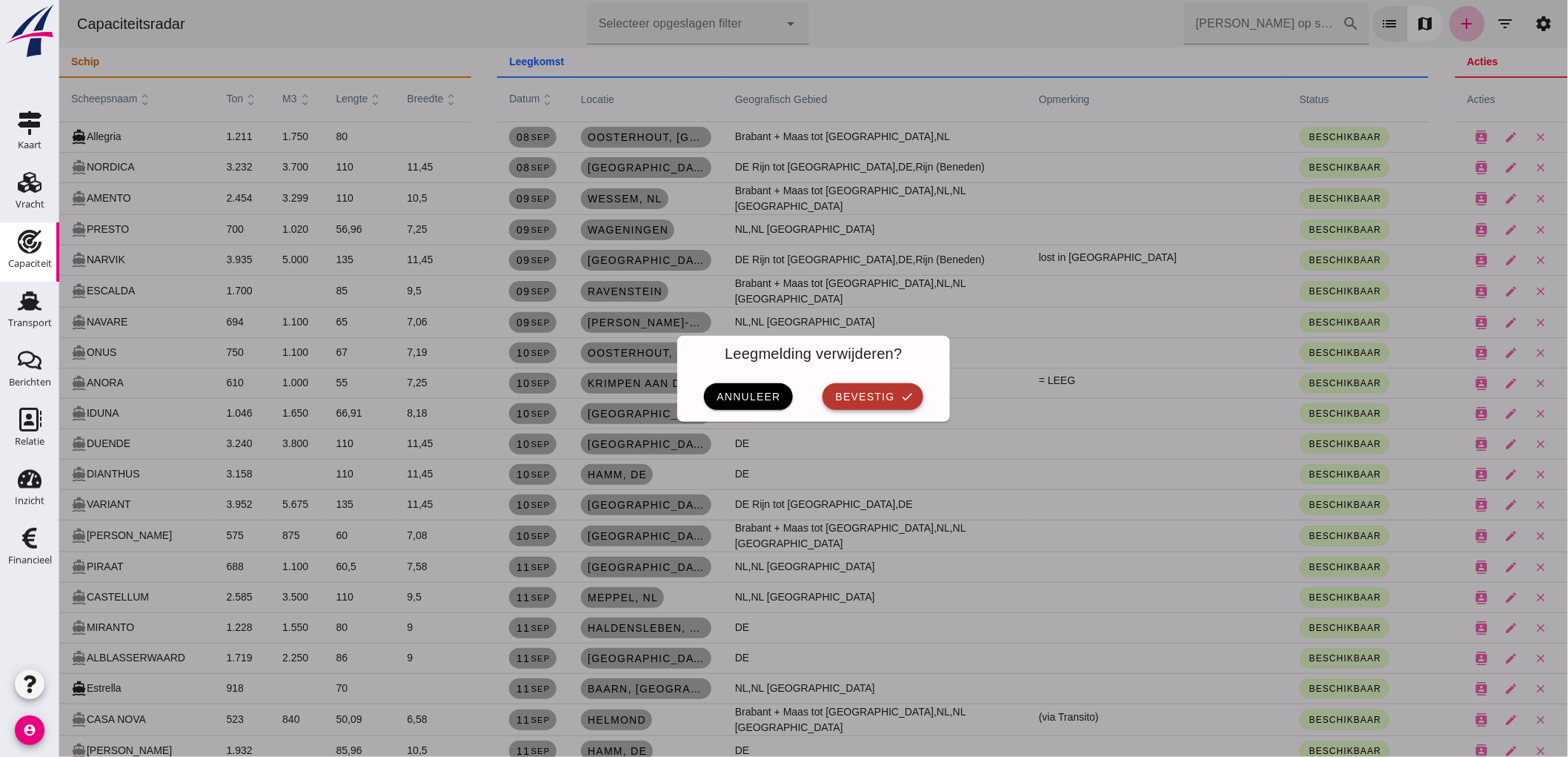
click at [848, 395] on span "bevestig" at bounding box center [864, 397] width 60 height 12
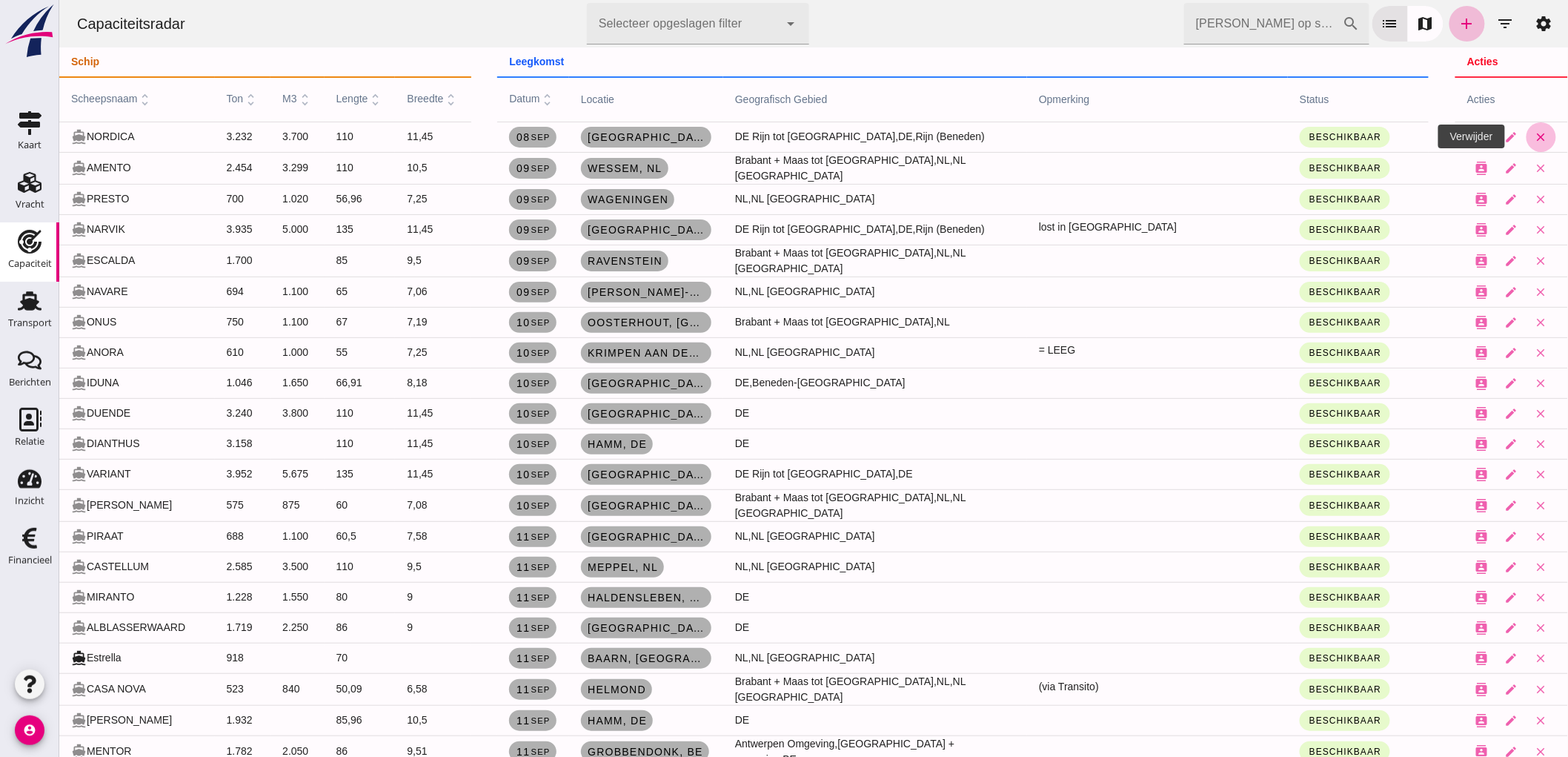
click at [1534, 138] on icon "close" at bounding box center [1541, 137] width 14 height 14
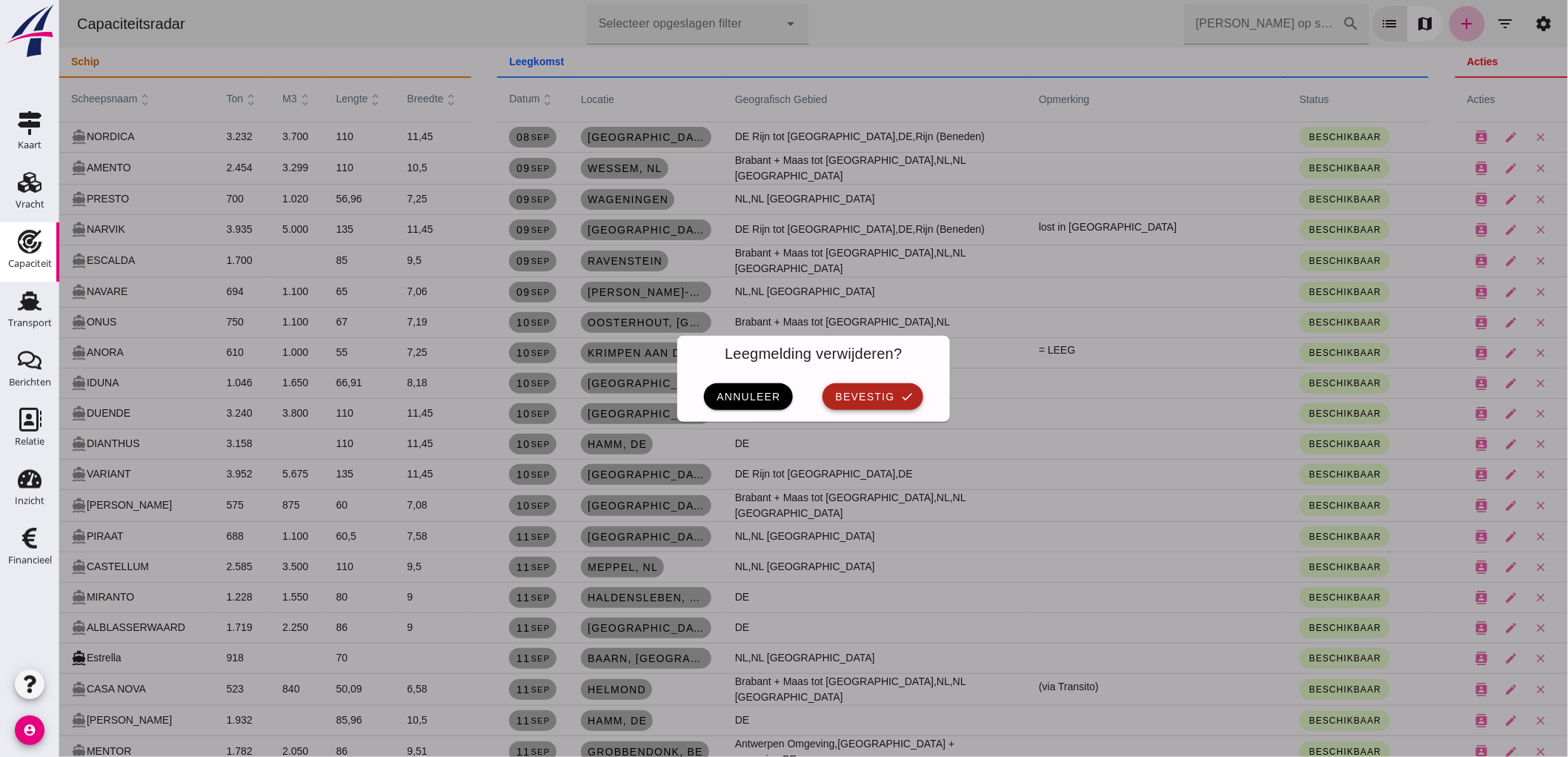
click at [857, 390] on button "bevestig check" at bounding box center [871, 396] width 100 height 26
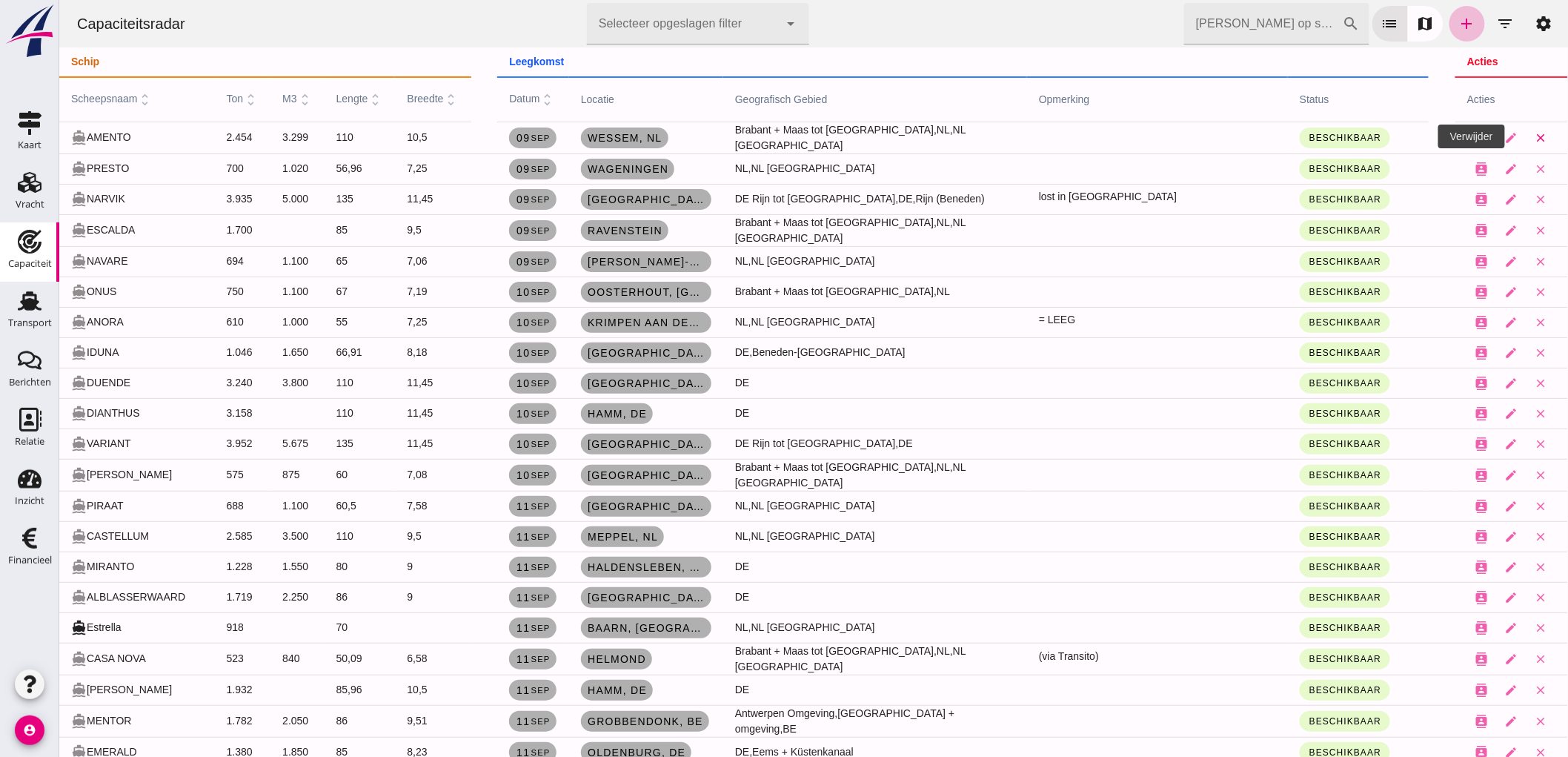
click at [1534, 143] on icon "close" at bounding box center [1541, 138] width 14 height 14
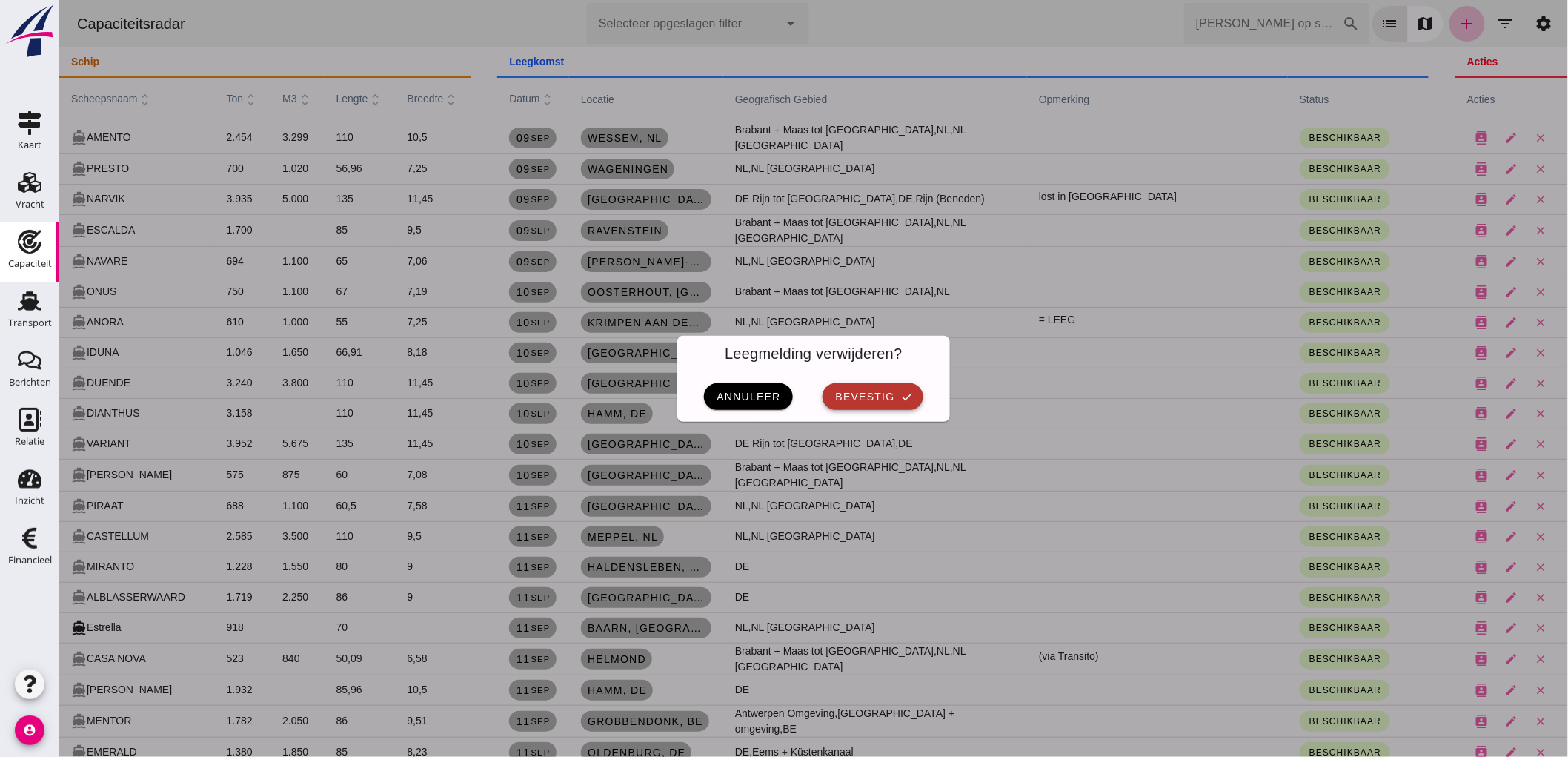
click at [883, 400] on span "bevestig" at bounding box center [864, 397] width 60 height 12
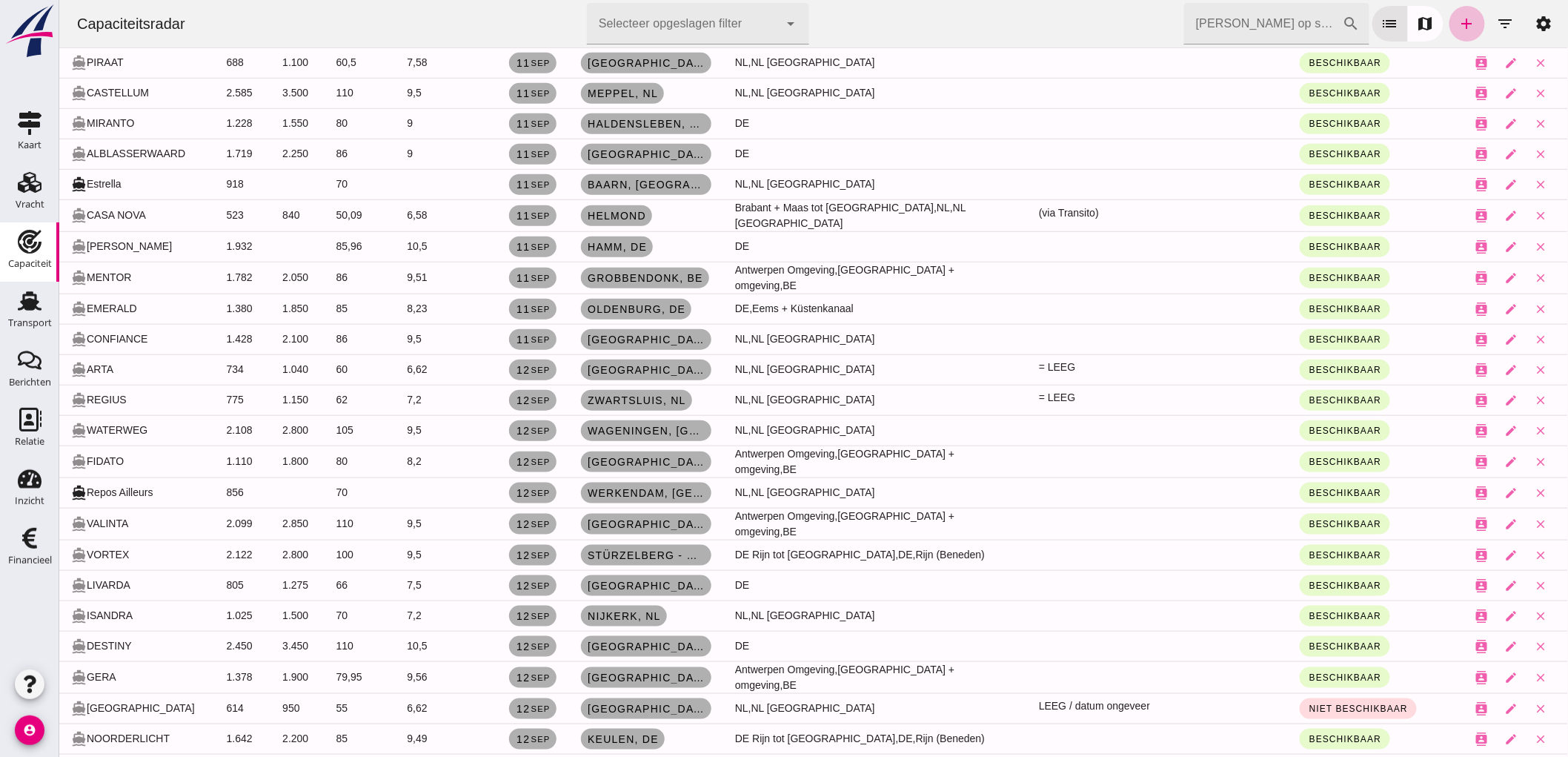
scroll to position [494, 0]
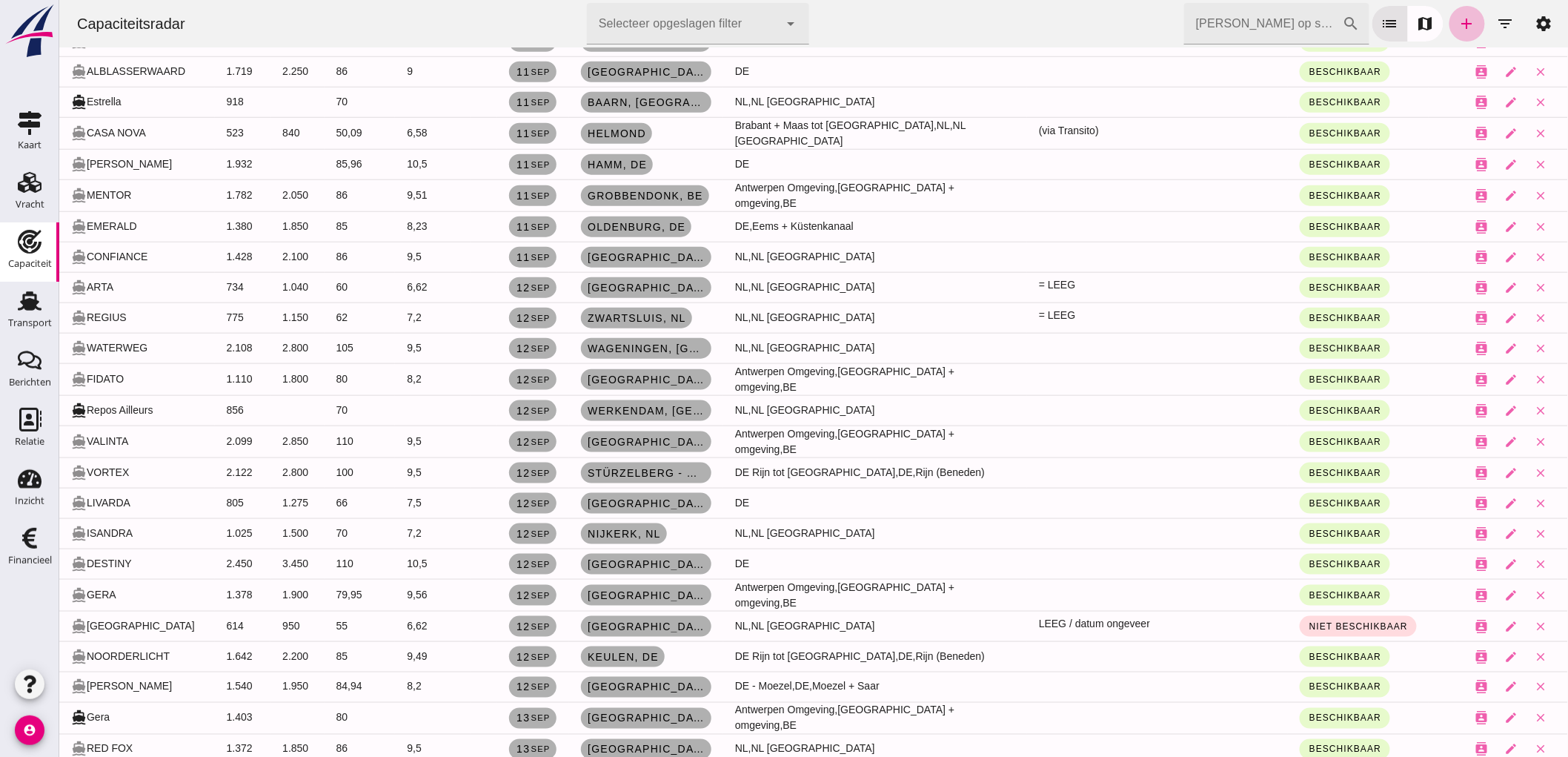
click at [375, 16] on div "Capaciteitsradar Selecteer opgeslagen filter Selecteer opgeslagen filter cancel…" at bounding box center [813, 23] width 1497 height 47
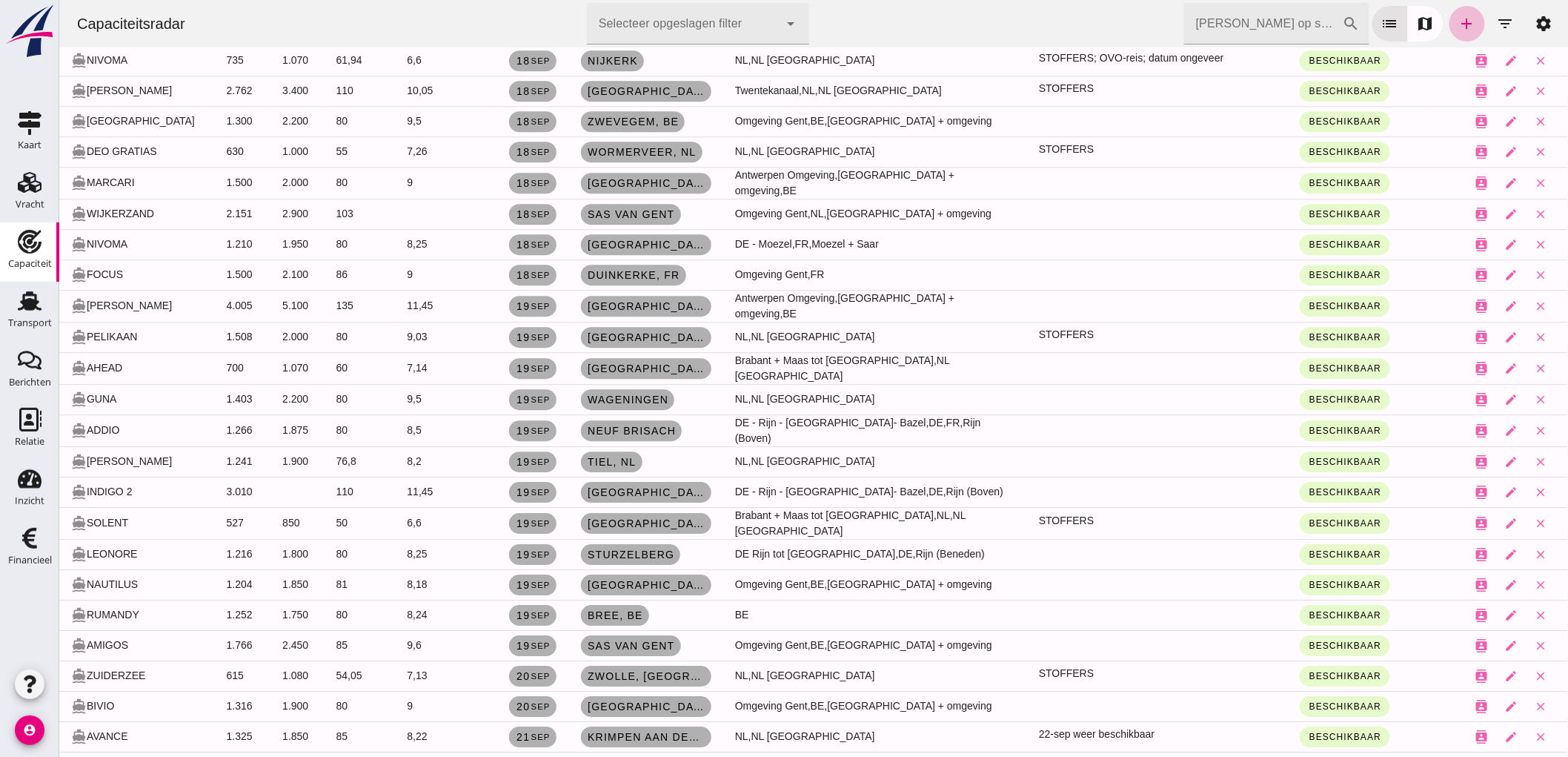
scroll to position [3923, 0]
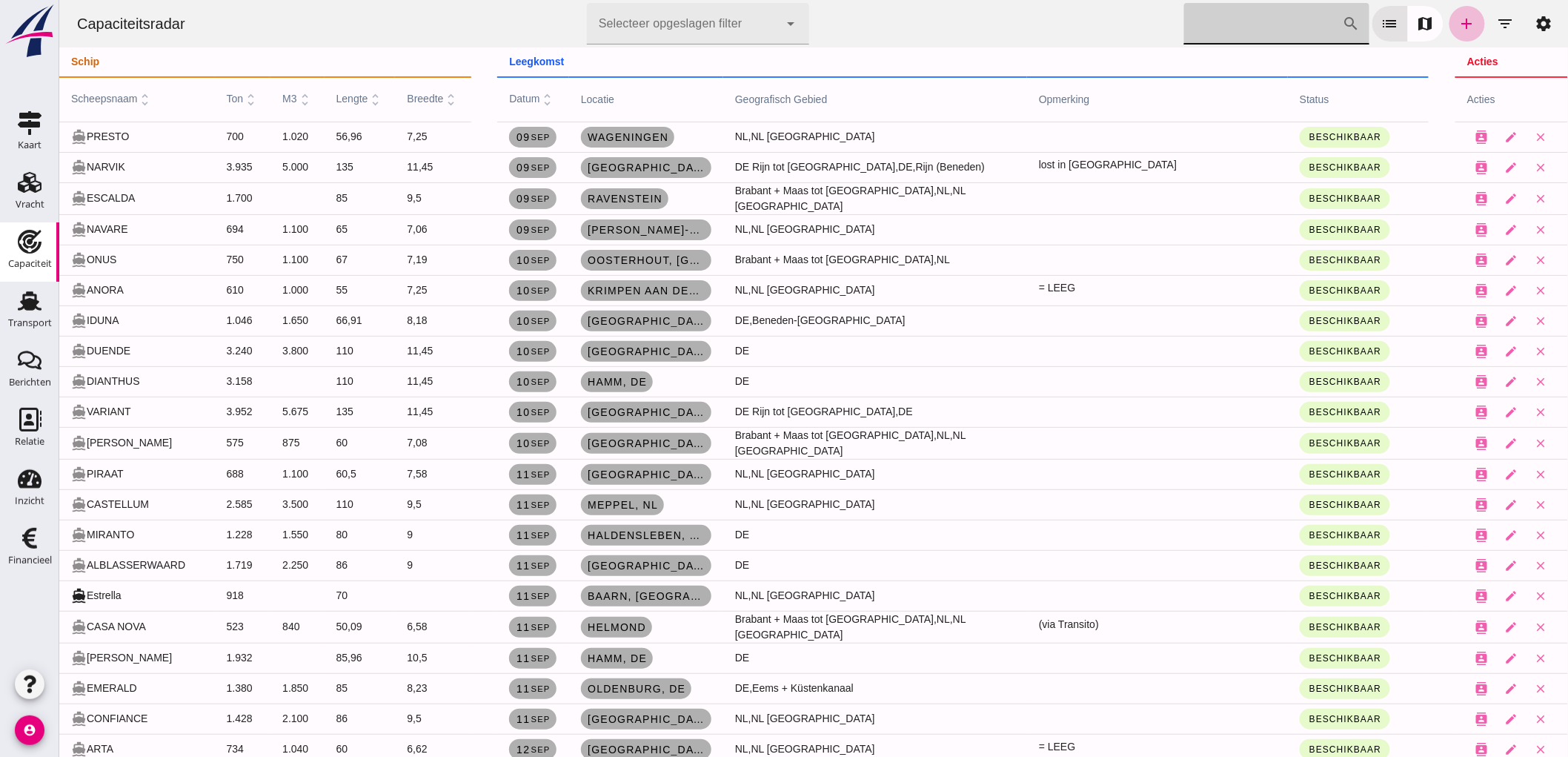
click at [1302, 20] on input "Zoek op scheepsnaam" at bounding box center [1263, 23] width 159 height 41
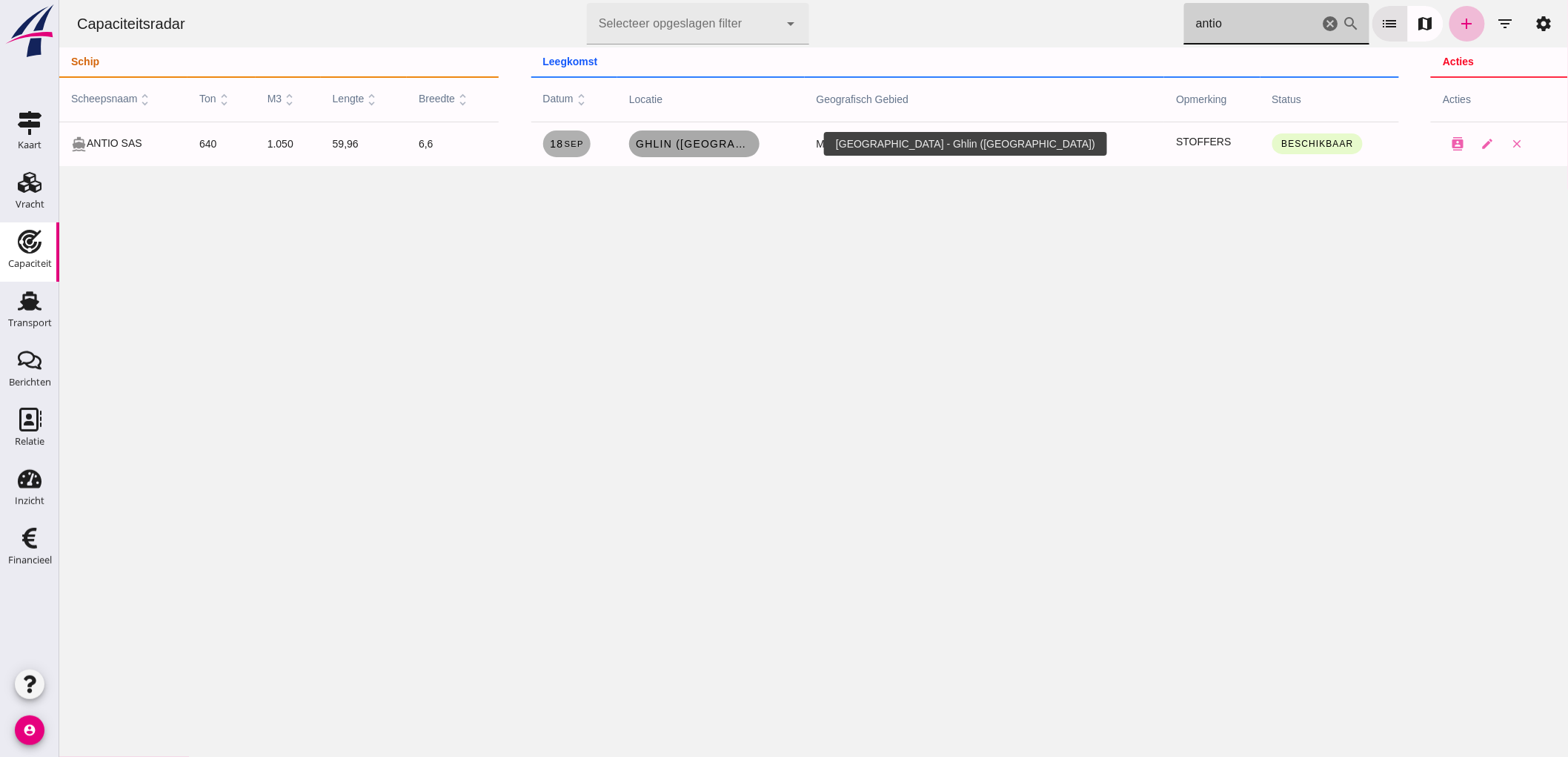
type input "antio"
click at [759, 151] on link "Ghlin (Mons)" at bounding box center [693, 143] width 130 height 26
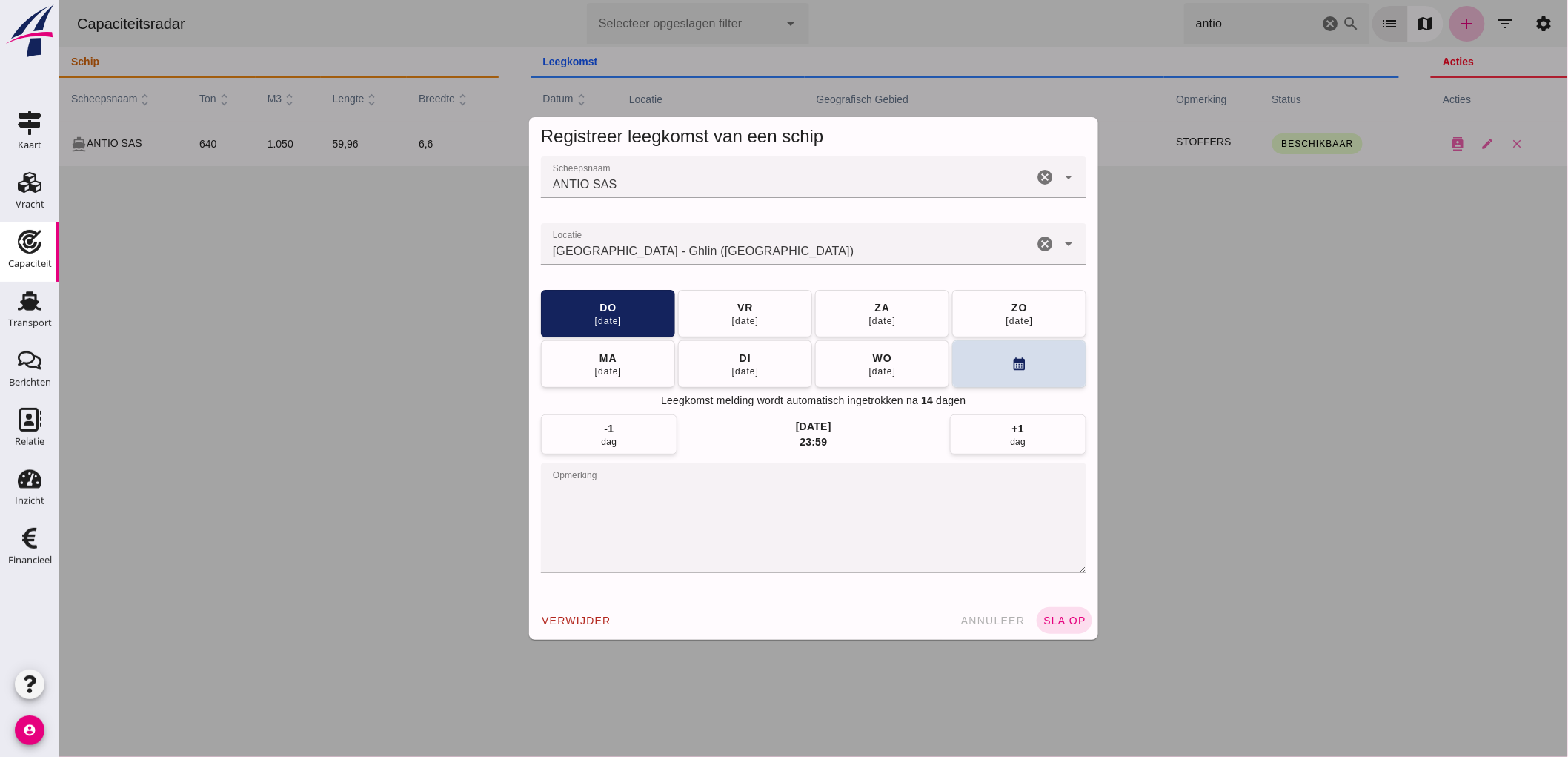
click at [729, 508] on textarea "opmerking" at bounding box center [813, 518] width 545 height 110
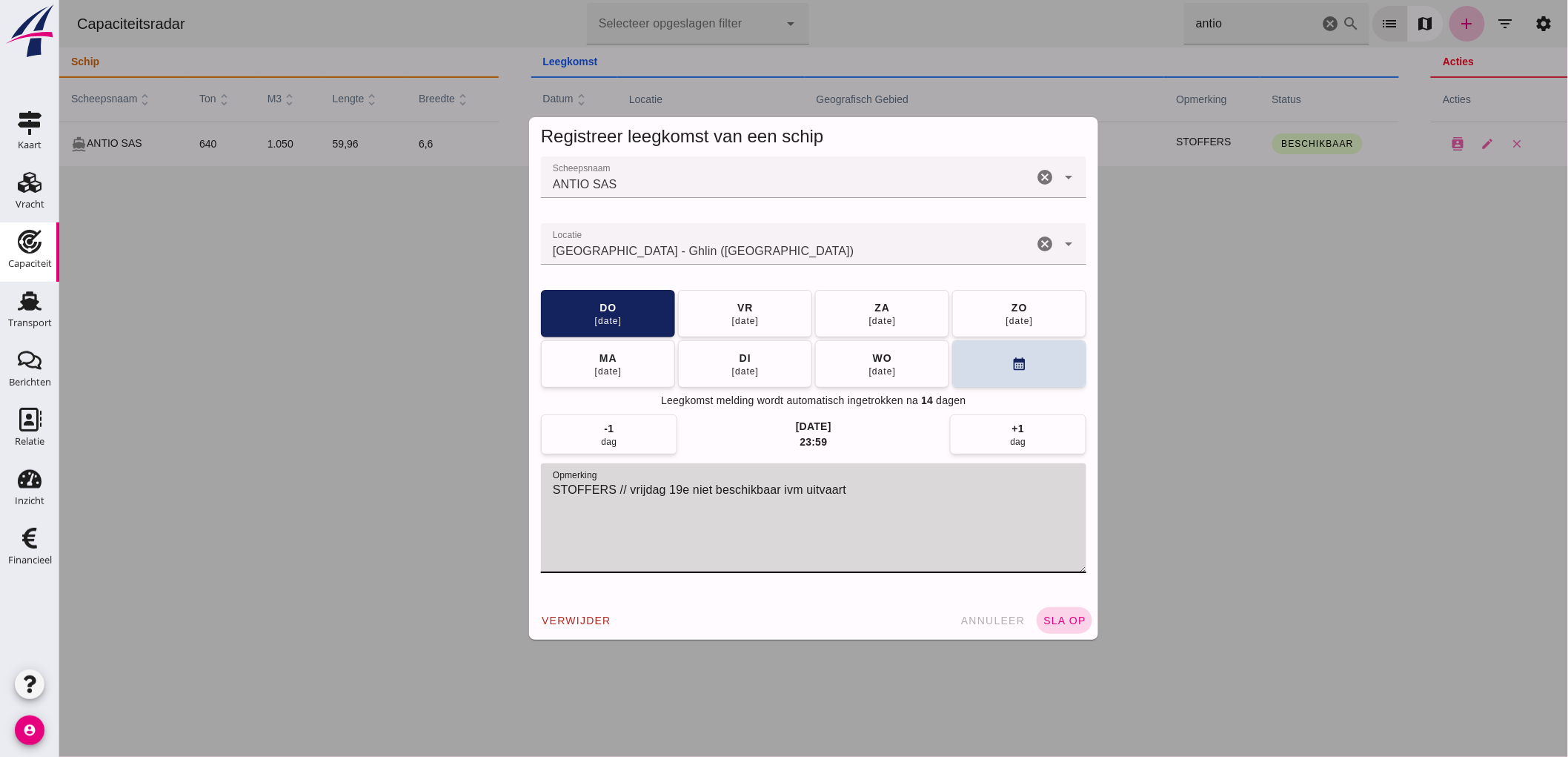
type textarea "STOFFERS // vrijdag 19e niet beschikbaar ivm uitvaart"
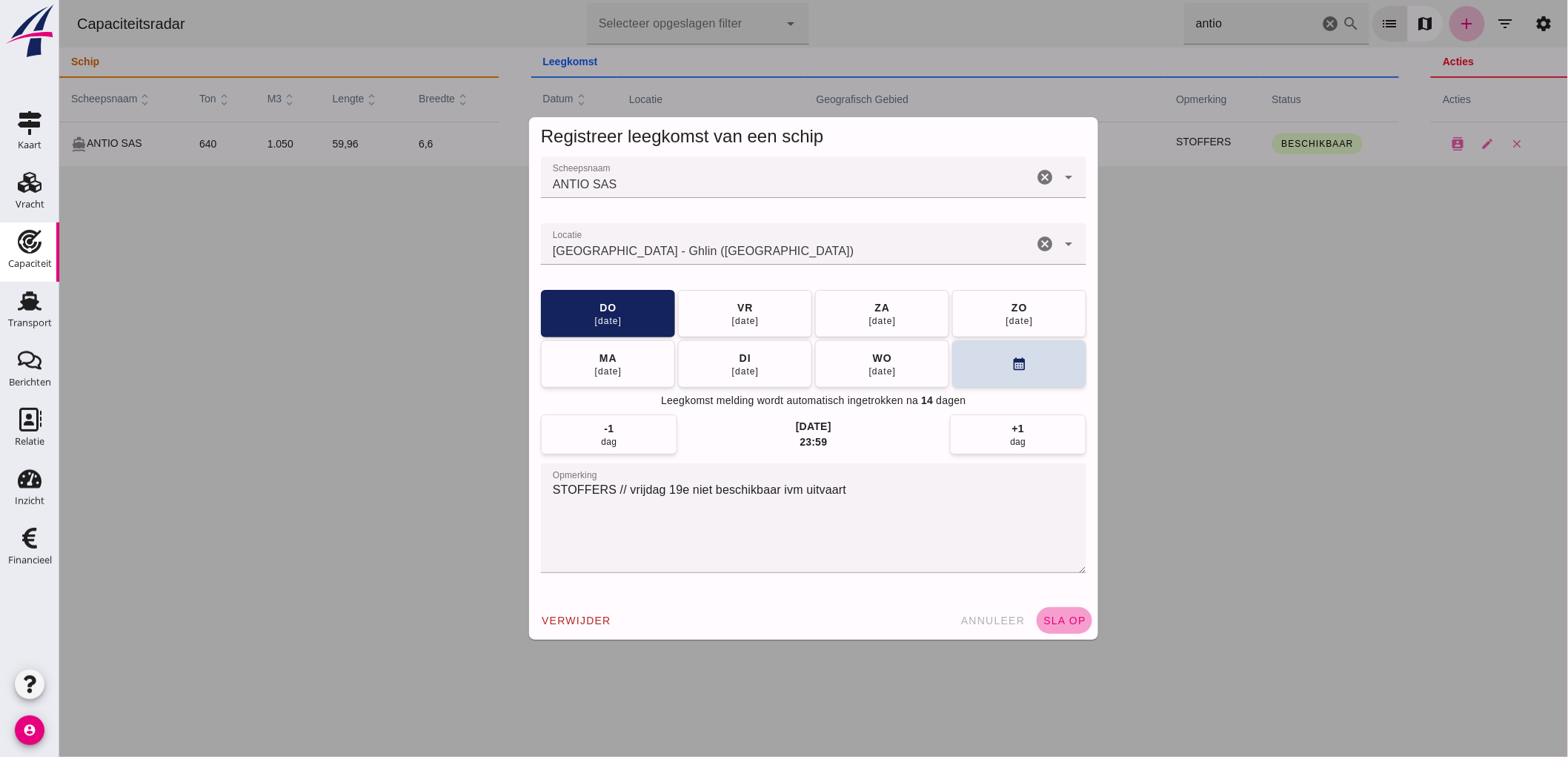
click at [1047, 628] on button "sla op" at bounding box center [1064, 620] width 56 height 26
